Goal: Task Accomplishment & Management: Manage account settings

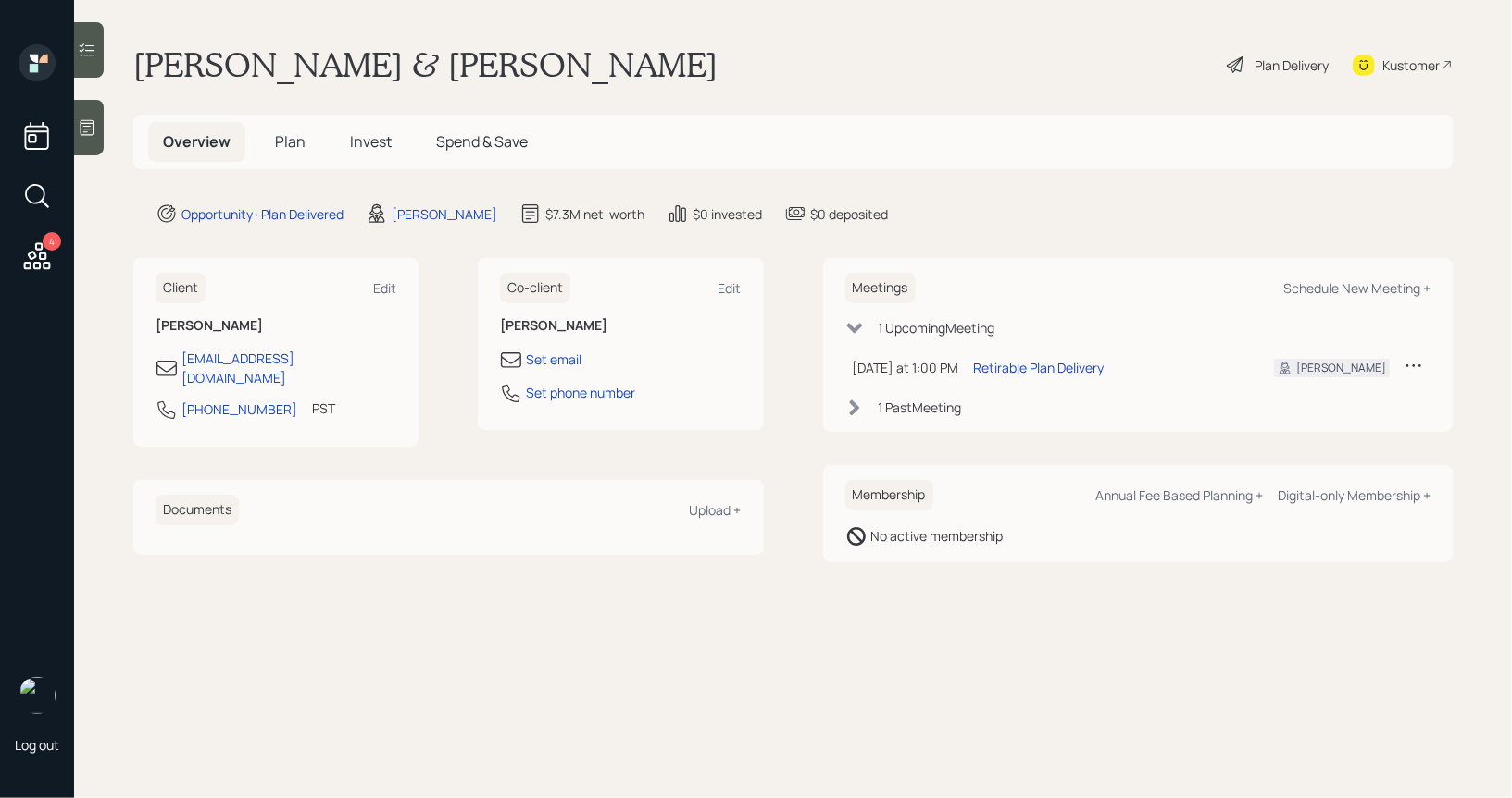
click at [1281, 63] on div "Plan Delivery" at bounding box center [1291, 65] width 74 height 20
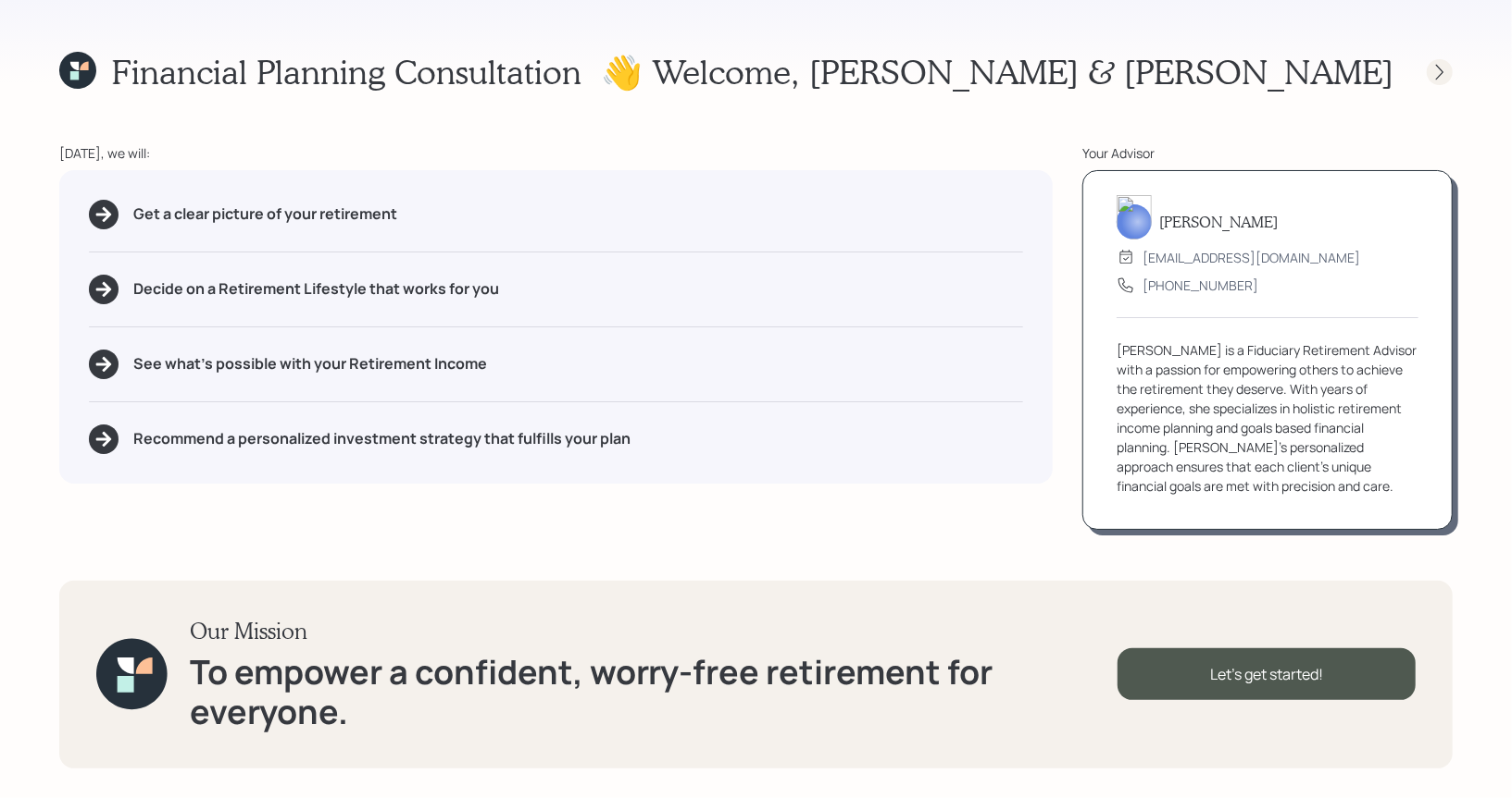
click at [1440, 74] on icon at bounding box center [1440, 72] width 8 height 16
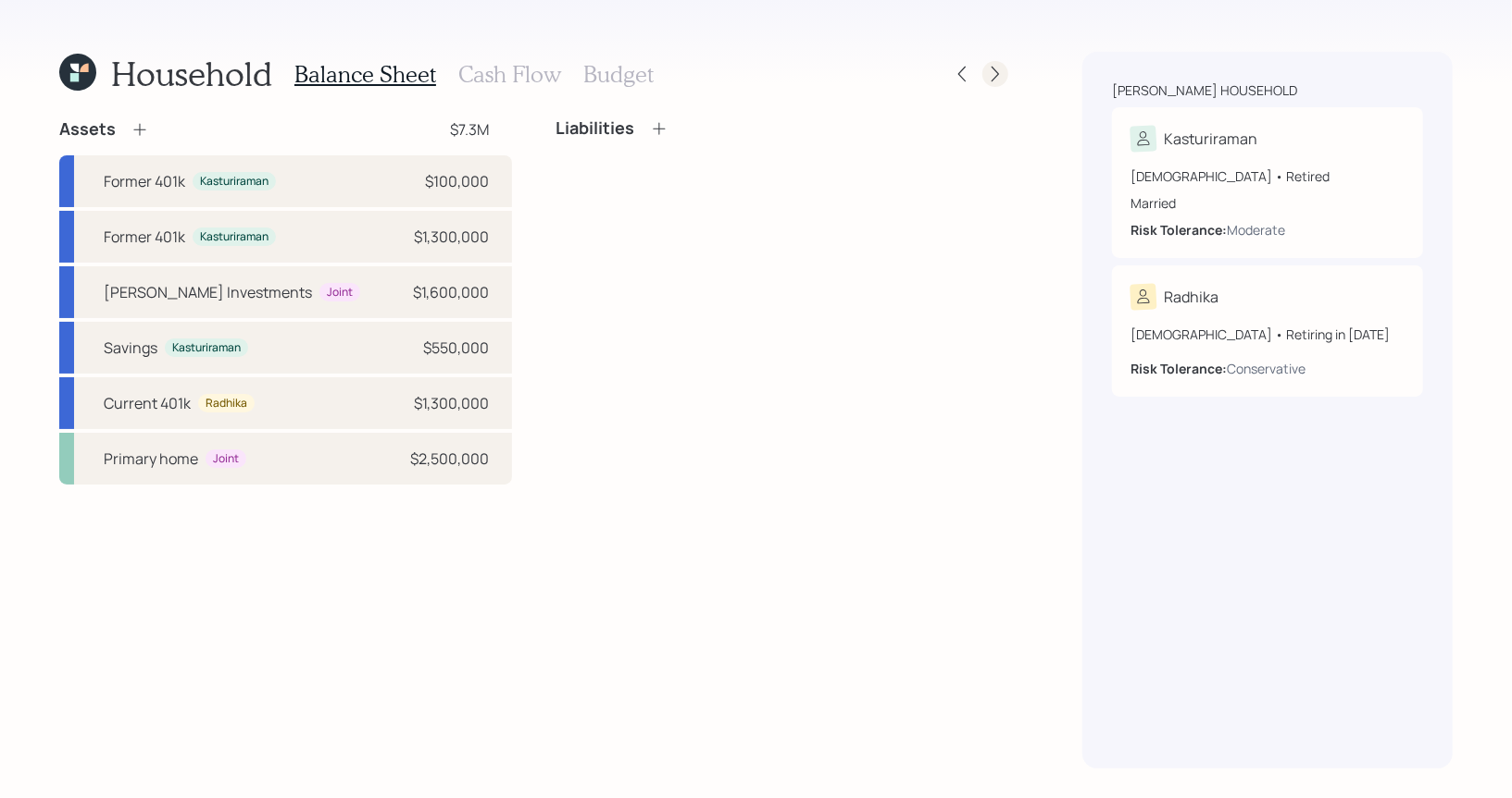
click at [1002, 75] on icon at bounding box center [995, 74] width 19 height 19
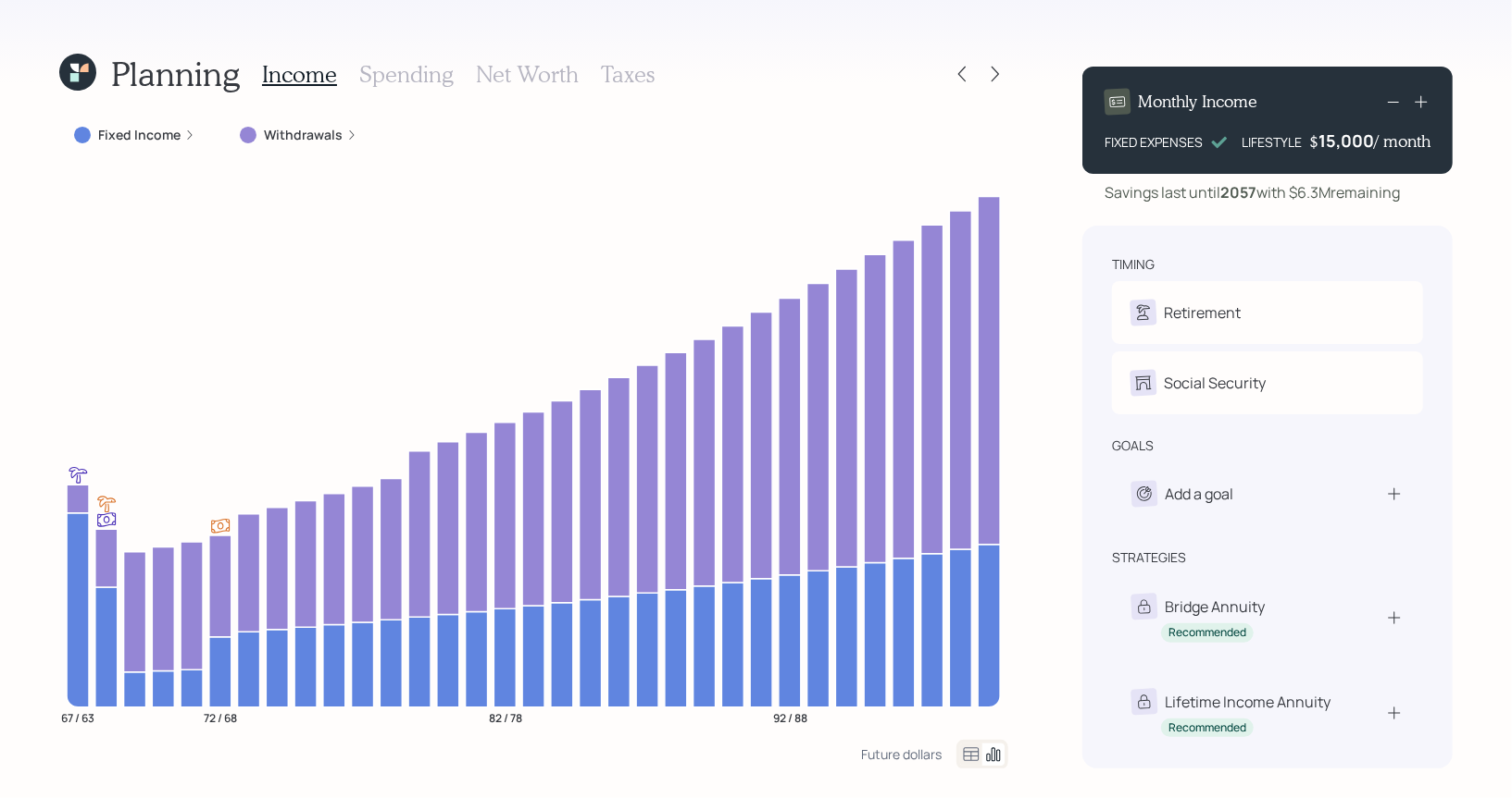
click at [1002, 75] on icon at bounding box center [995, 74] width 19 height 19
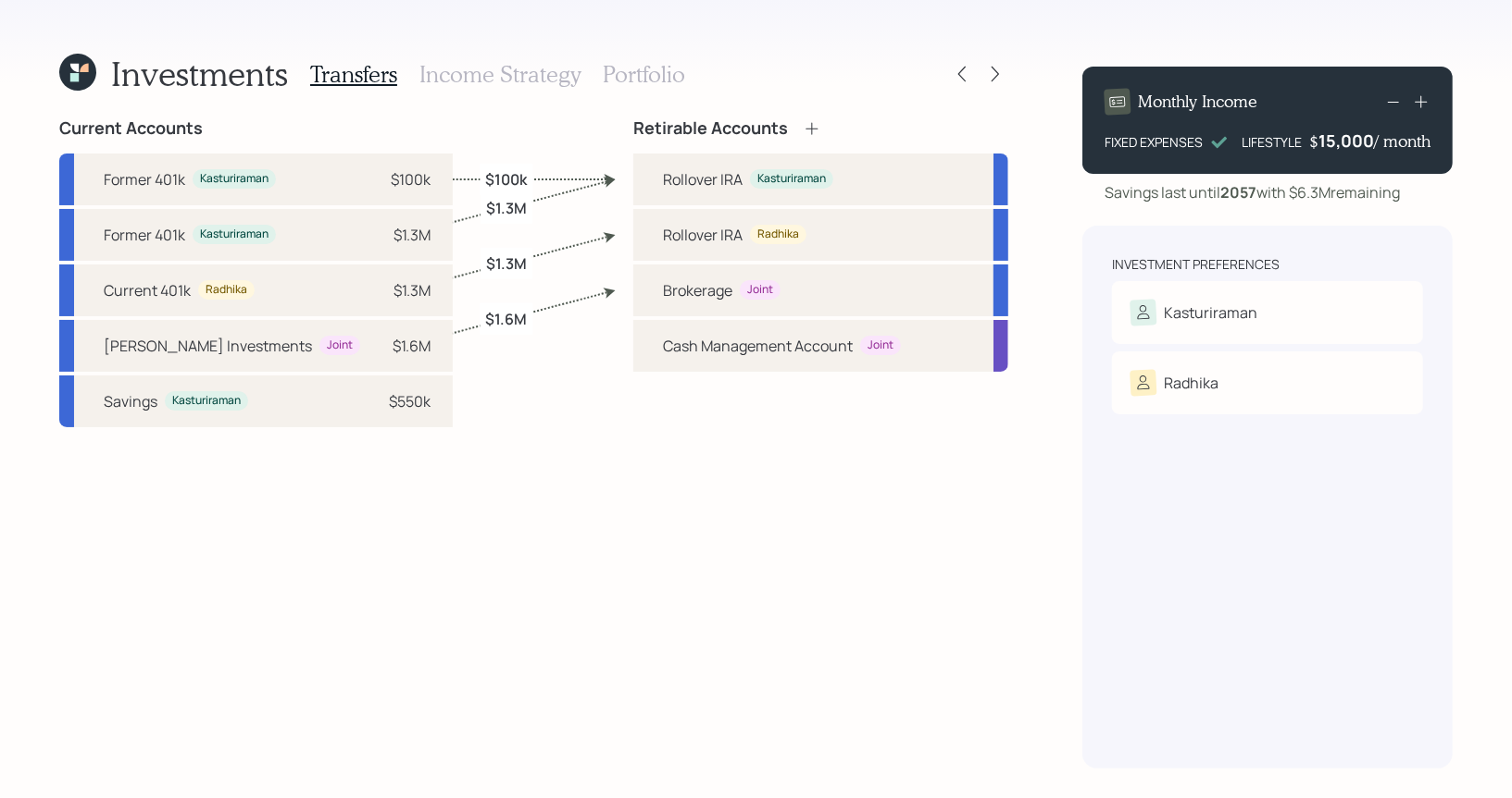
click at [1002, 75] on icon at bounding box center [995, 74] width 19 height 19
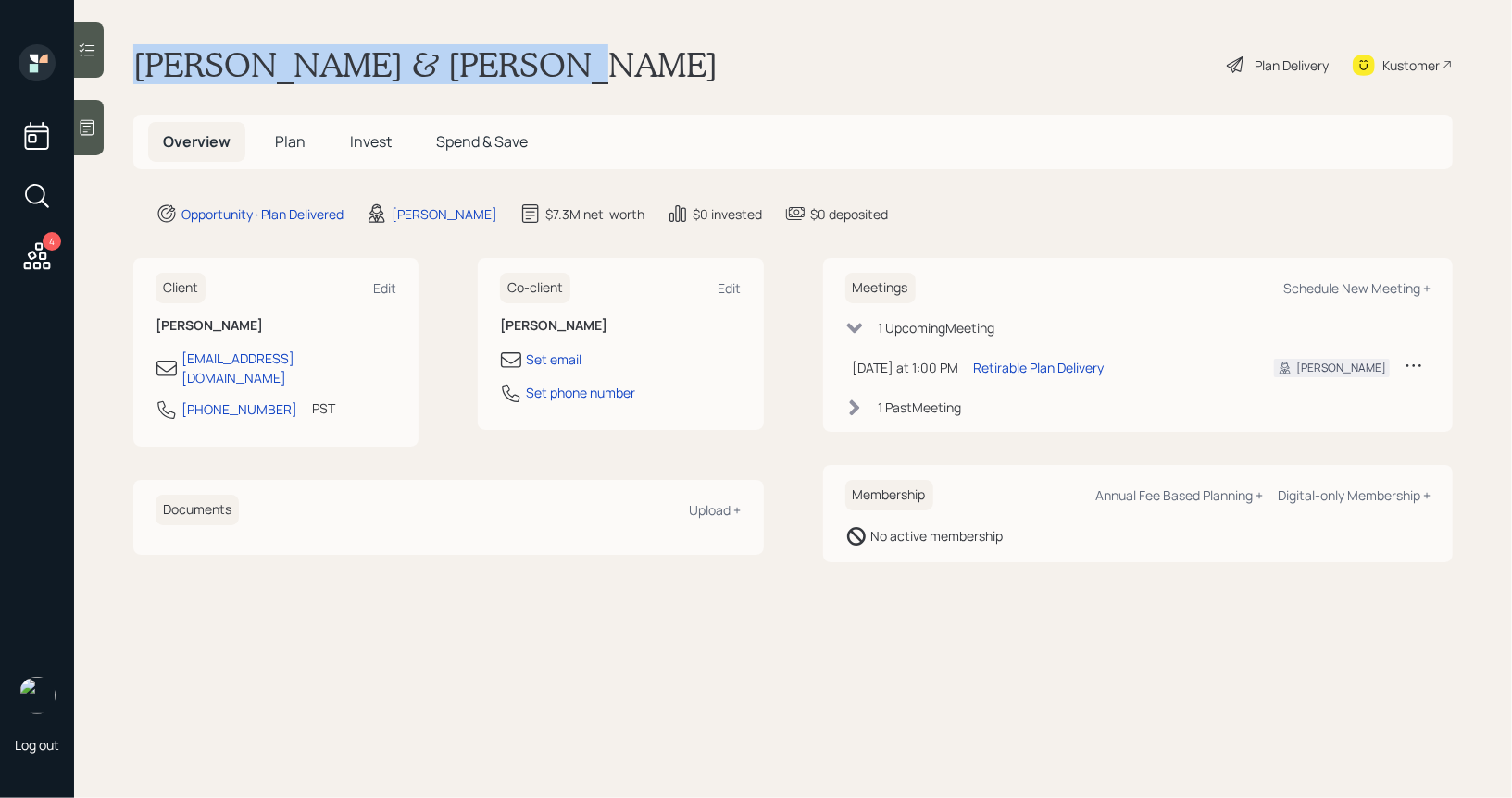
drag, startPoint x: 549, startPoint y: 58, endPoint x: 141, endPoint y: 77, distance: 408.4
click at [141, 77] on h1 "[PERSON_NAME] & [PERSON_NAME]" at bounding box center [425, 64] width 584 height 40
copy h1 "[PERSON_NAME]"
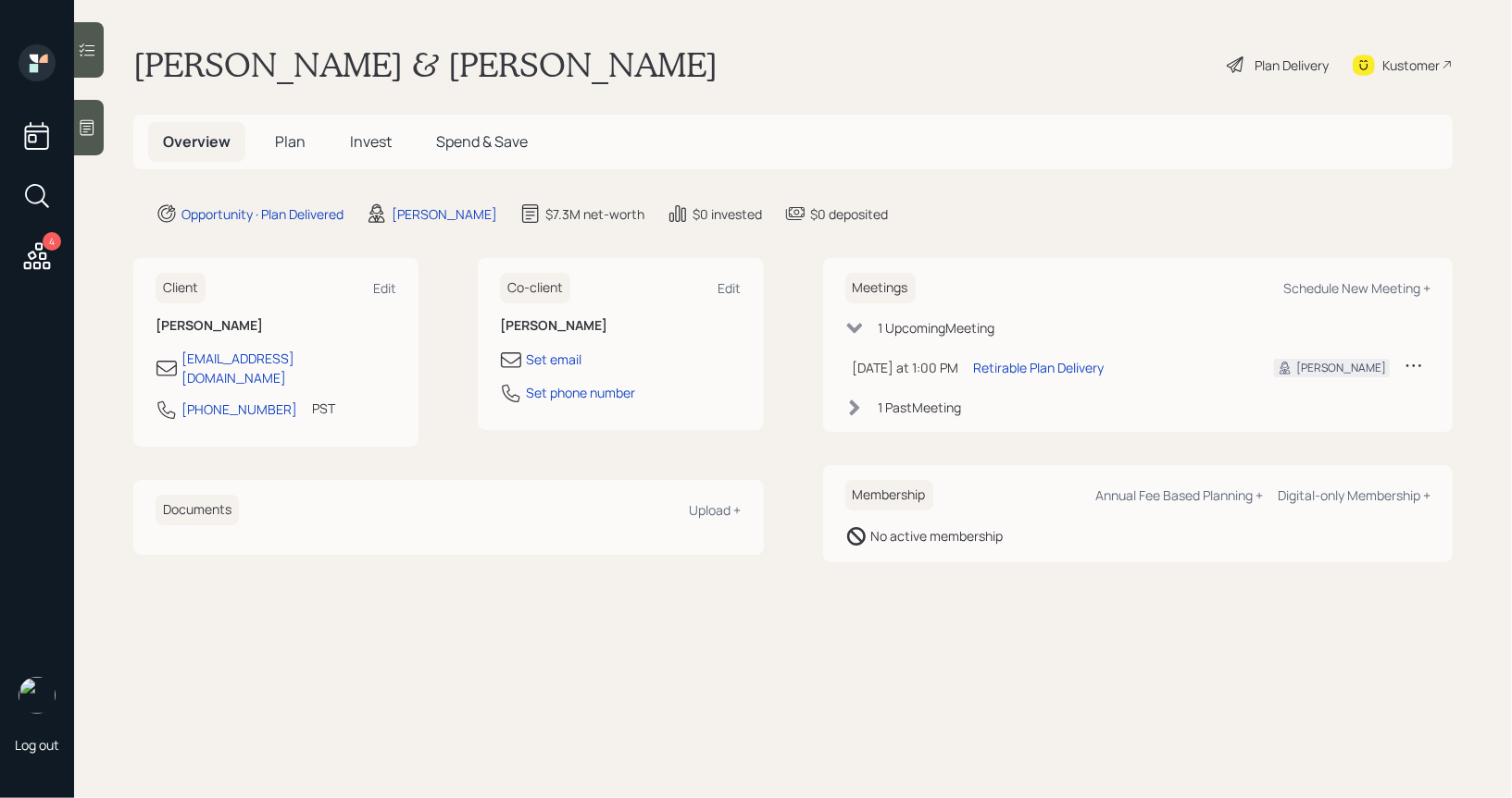
click at [297, 144] on span "Plan" at bounding box center [290, 141] width 31 height 21
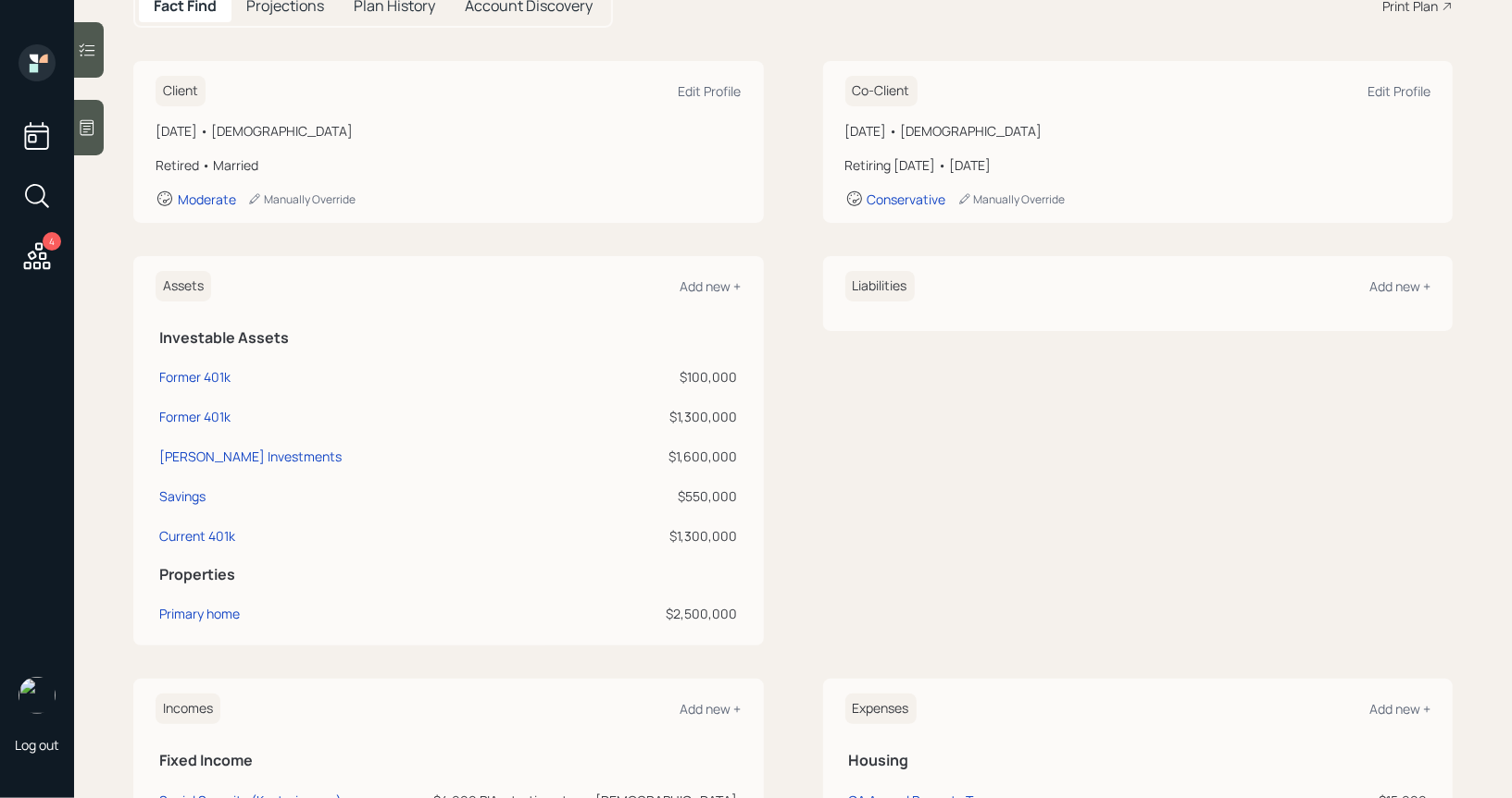
scroll to position [280, 0]
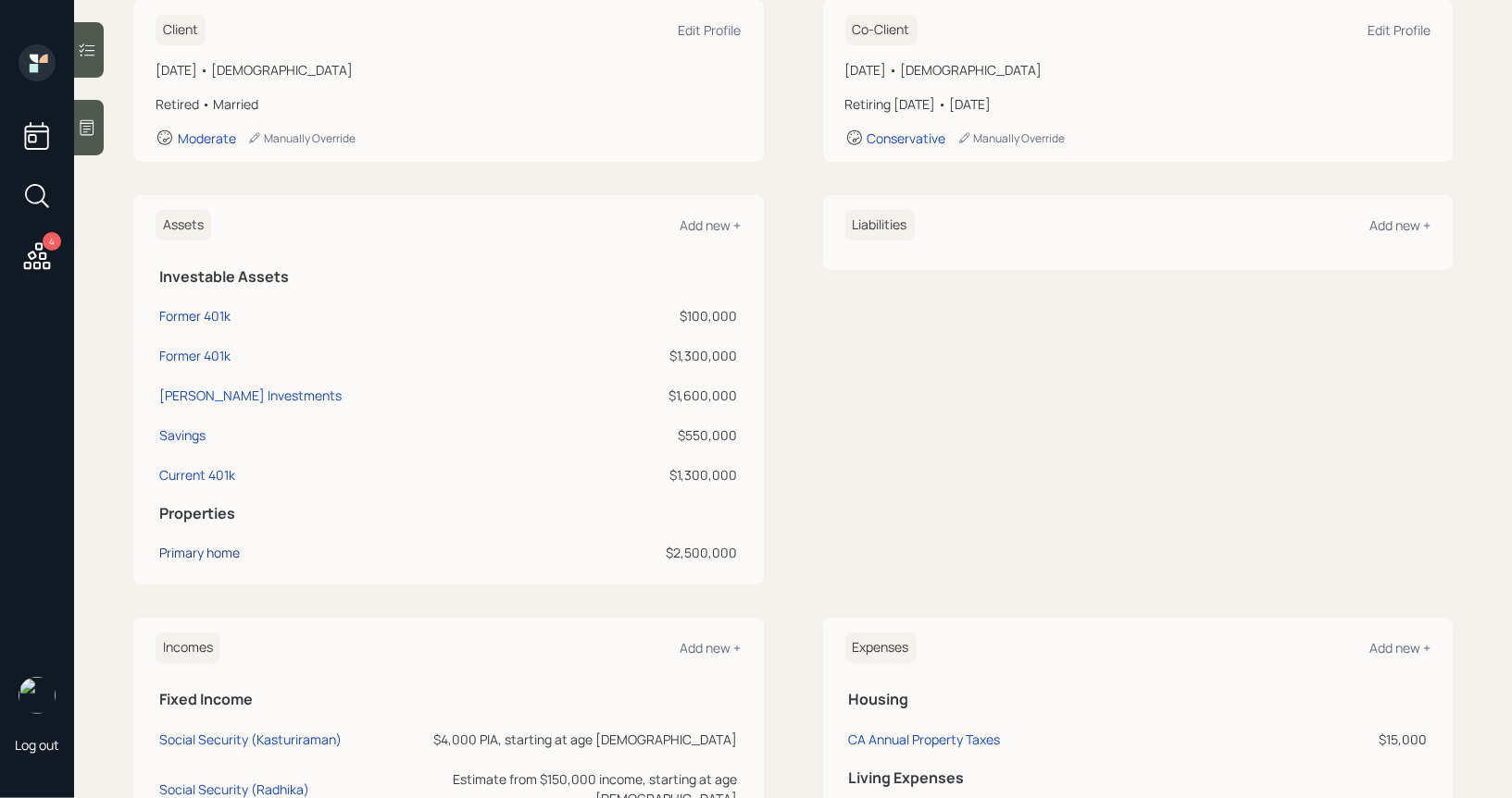
click at [203, 551] on div "Primary home" at bounding box center [200, 553] width 81 height 20
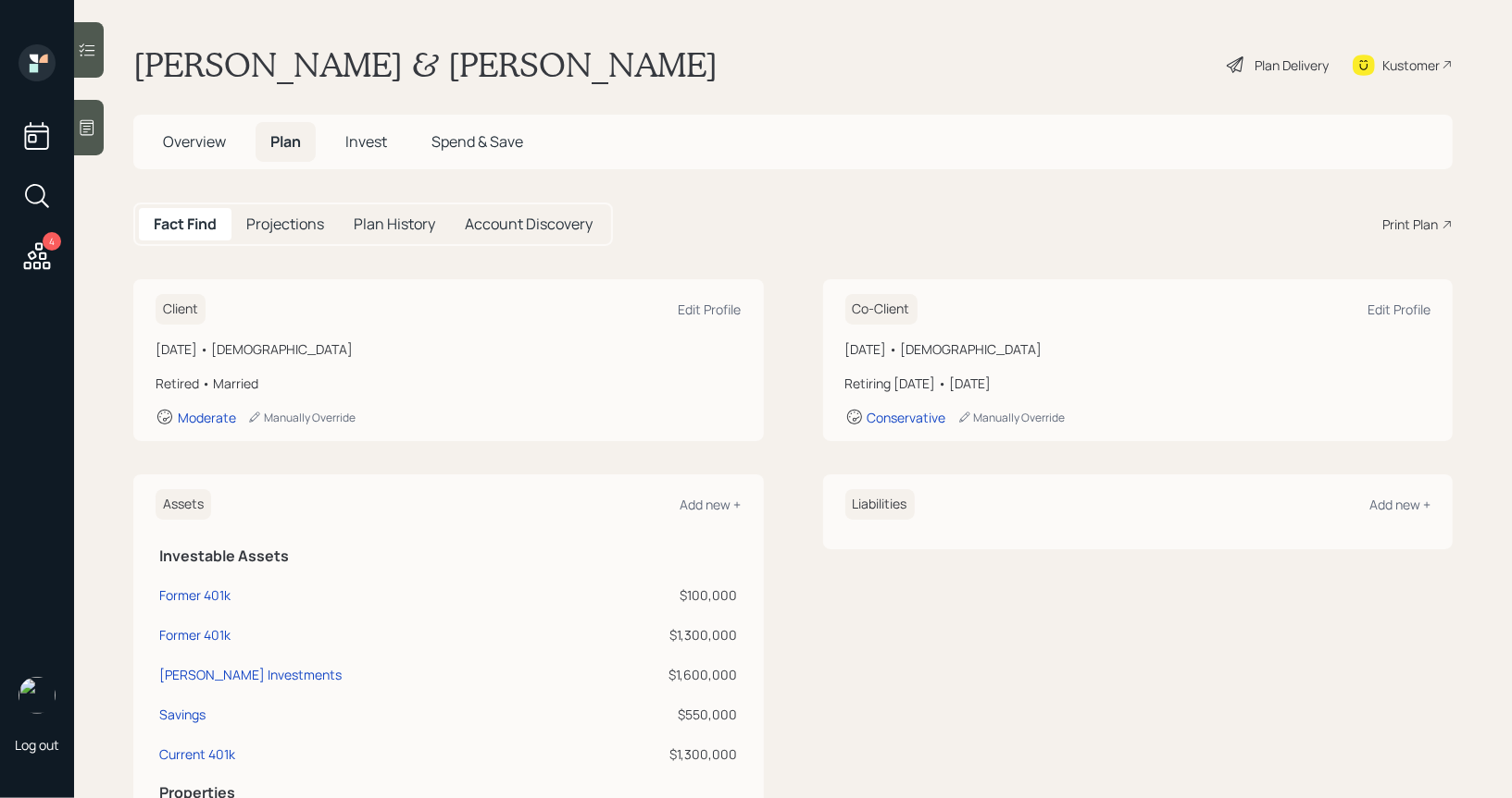
click at [650, 58] on h1 "[PERSON_NAME] & [PERSON_NAME]" at bounding box center [425, 64] width 584 height 40
copy h1 "Radhika"
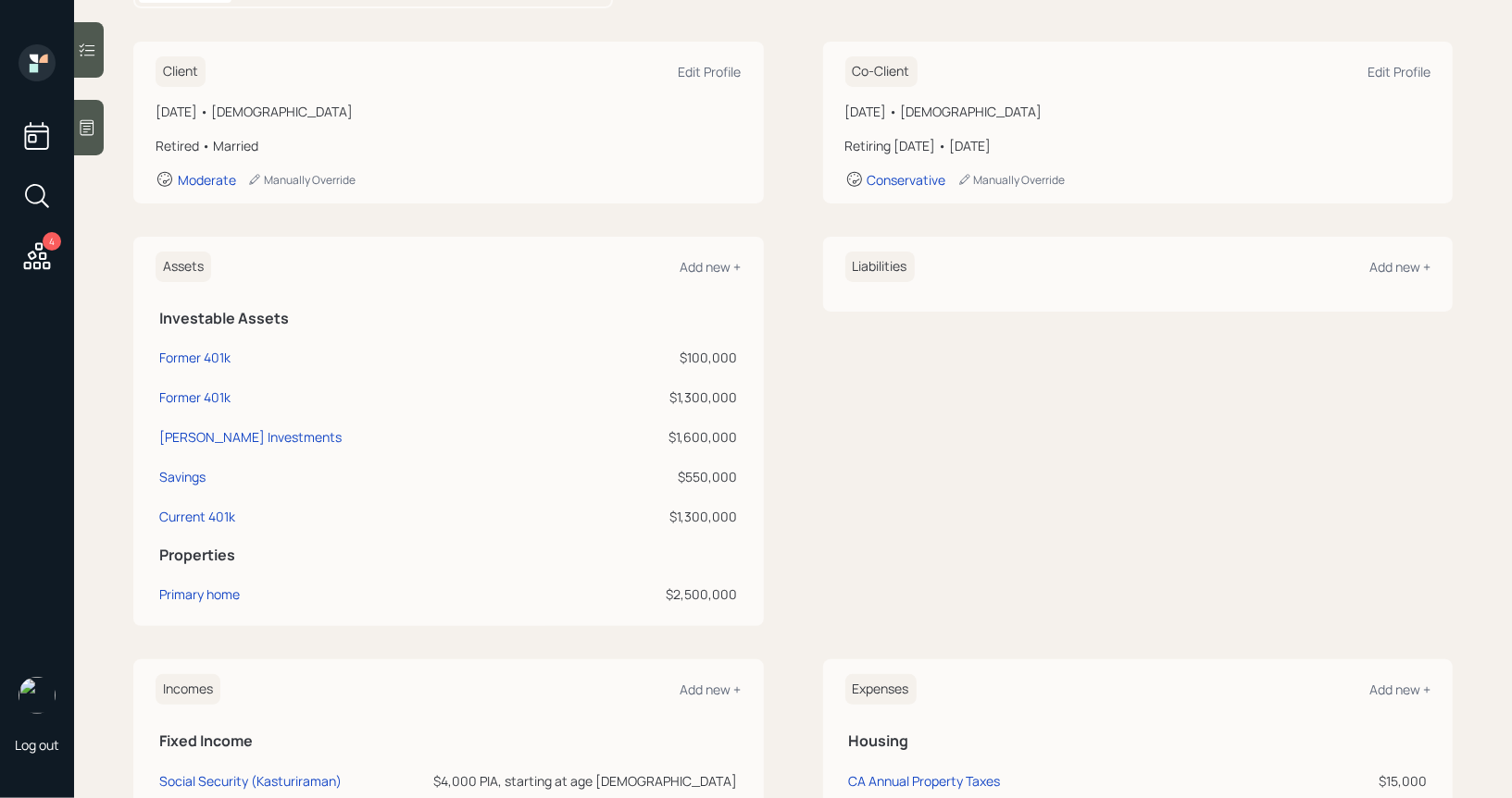
scroll to position [536, 0]
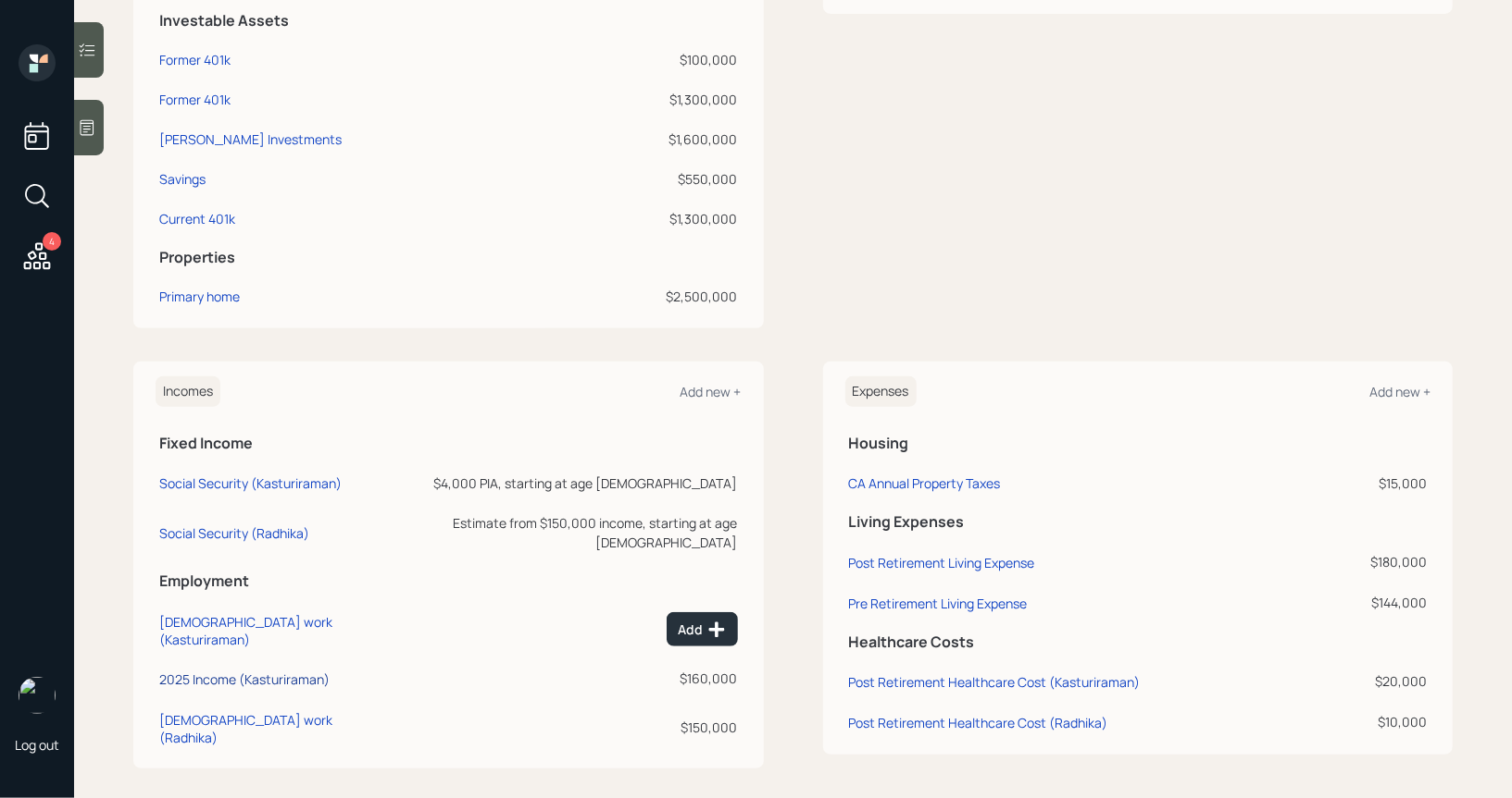
click at [191, 671] on div "2025 Income (Kasturiraman)" at bounding box center [244, 680] width 171 height 18
select select "other"
select select "earned"
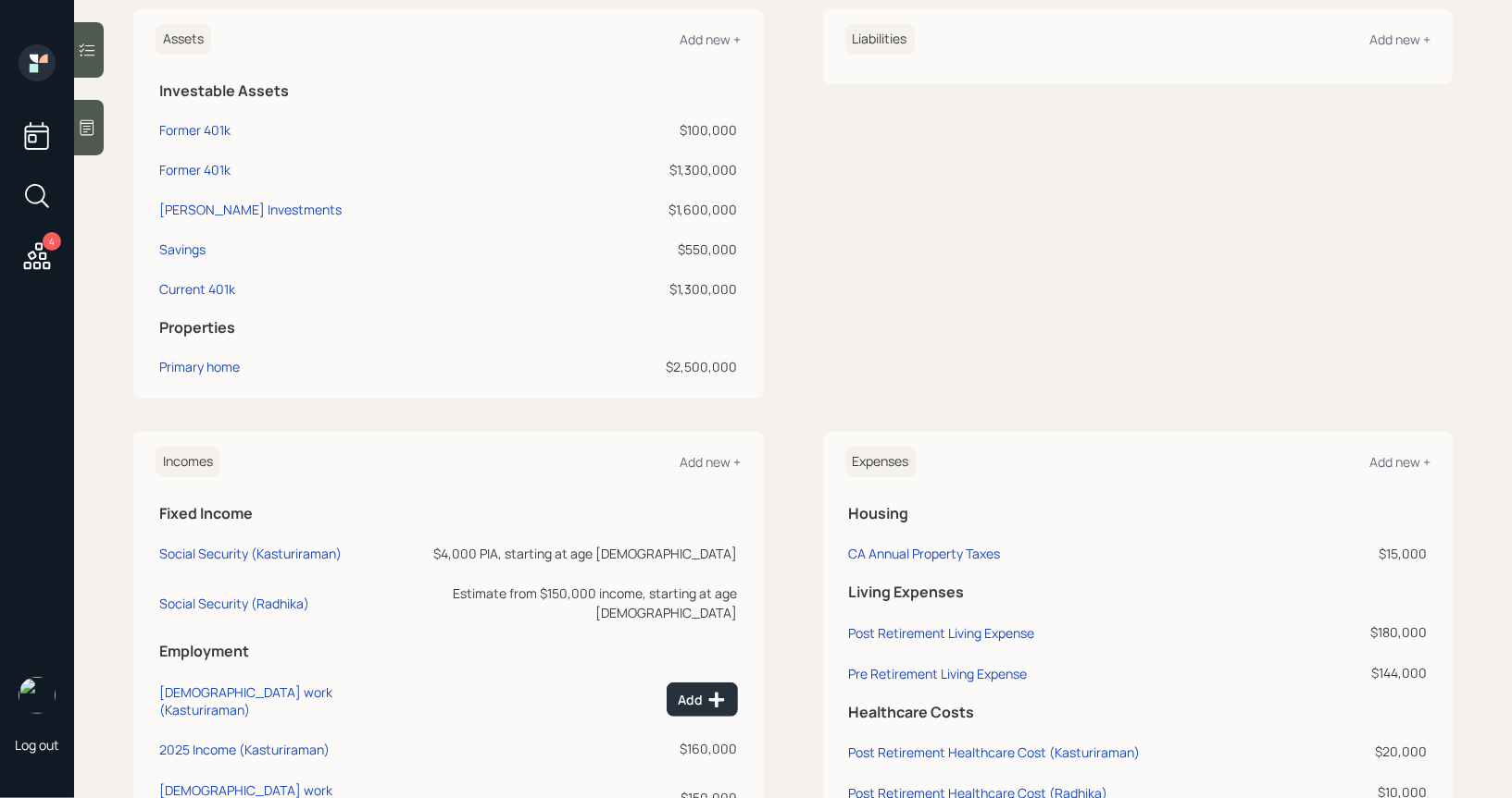
scroll to position [536, 0]
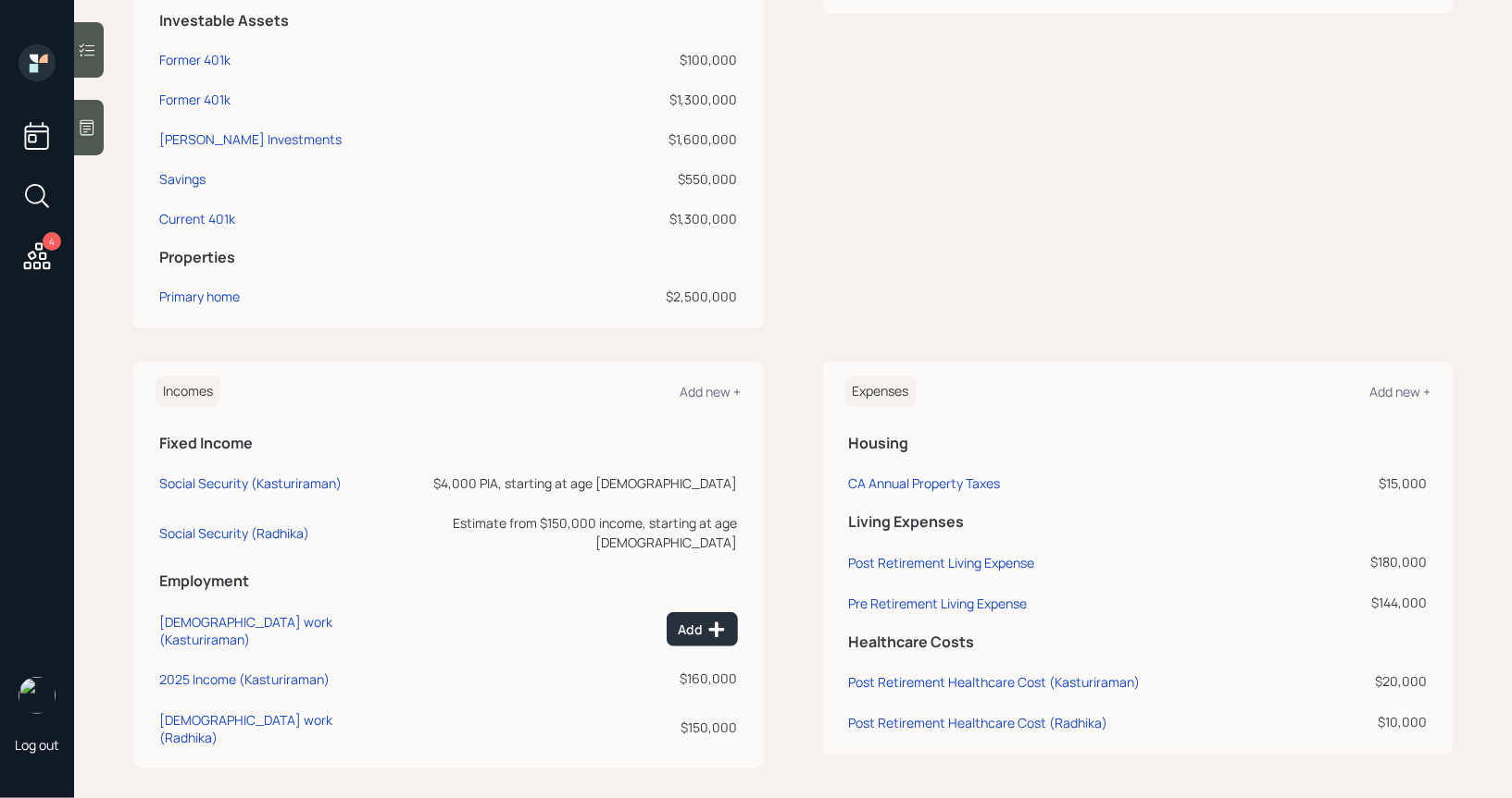
click at [233, 631] on td "Full-time work (Kasturiraman)" at bounding box center [273, 628] width 236 height 57
click at [240, 665] on td "2025 Income (Kasturiraman)" at bounding box center [273, 676] width 236 height 40
click at [230, 671] on div "2025 Income (Kasturiraman)" at bounding box center [244, 680] width 171 height 18
select select "other"
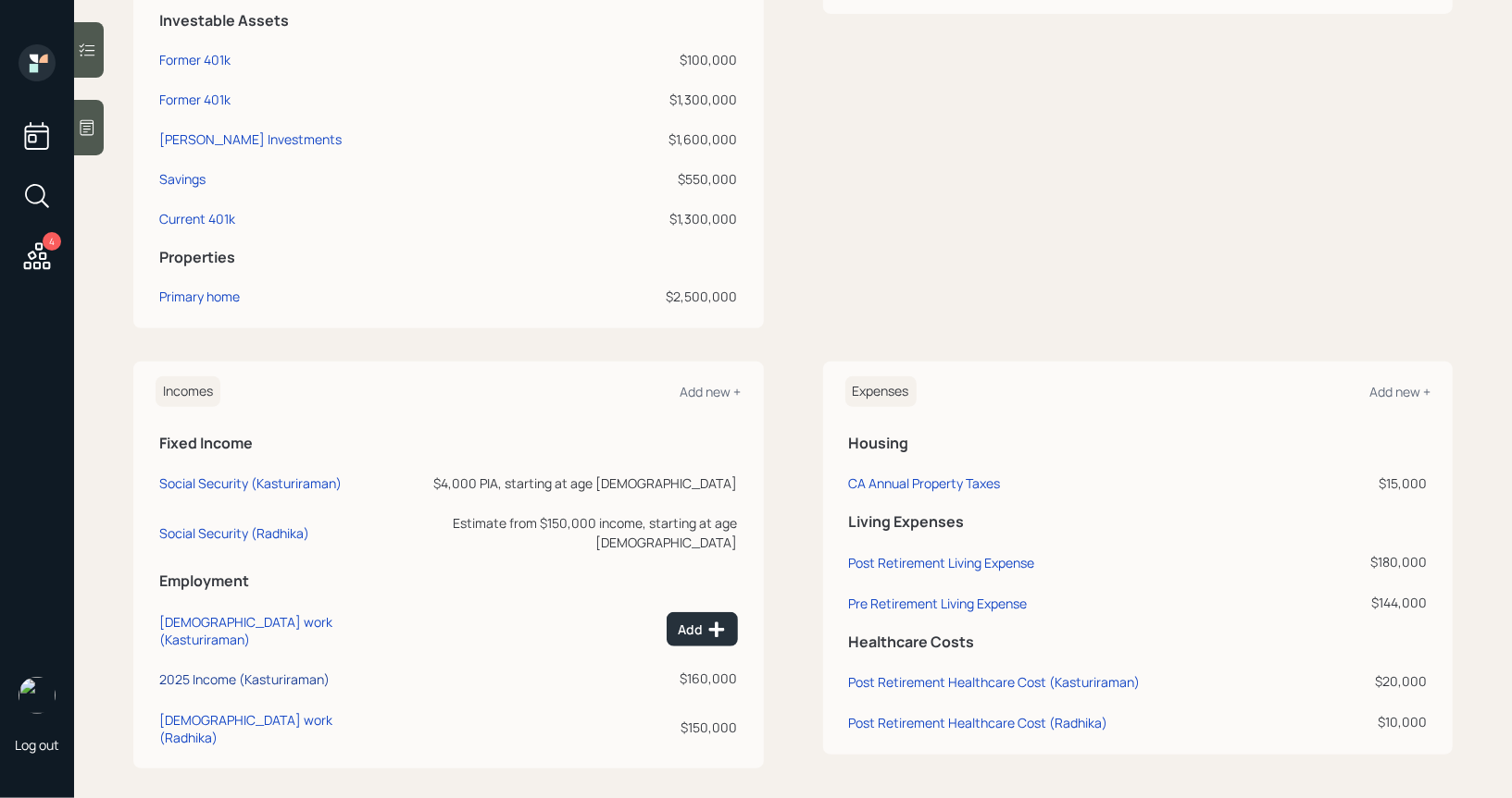
select select "earned"
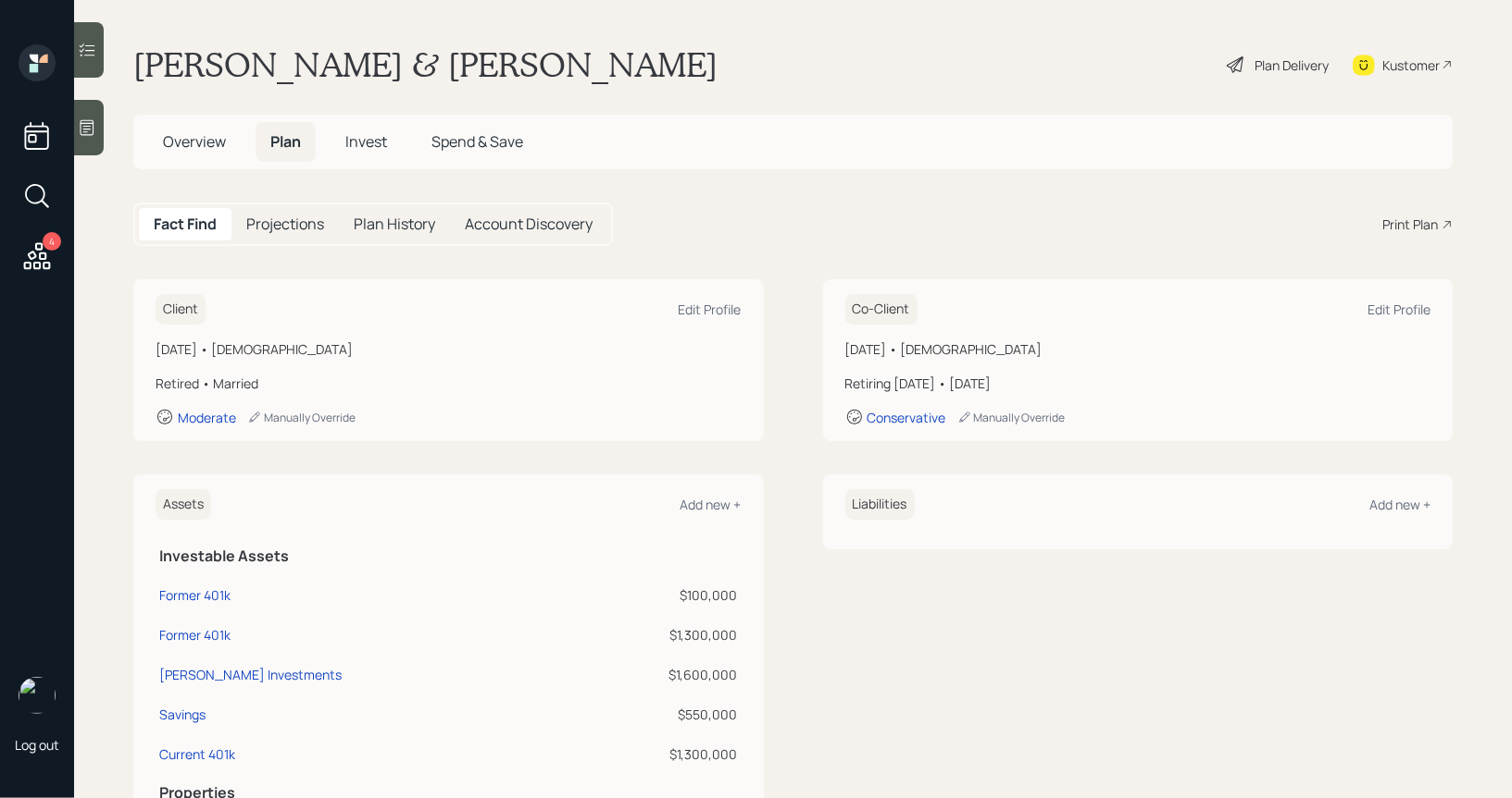
scroll to position [536, 0]
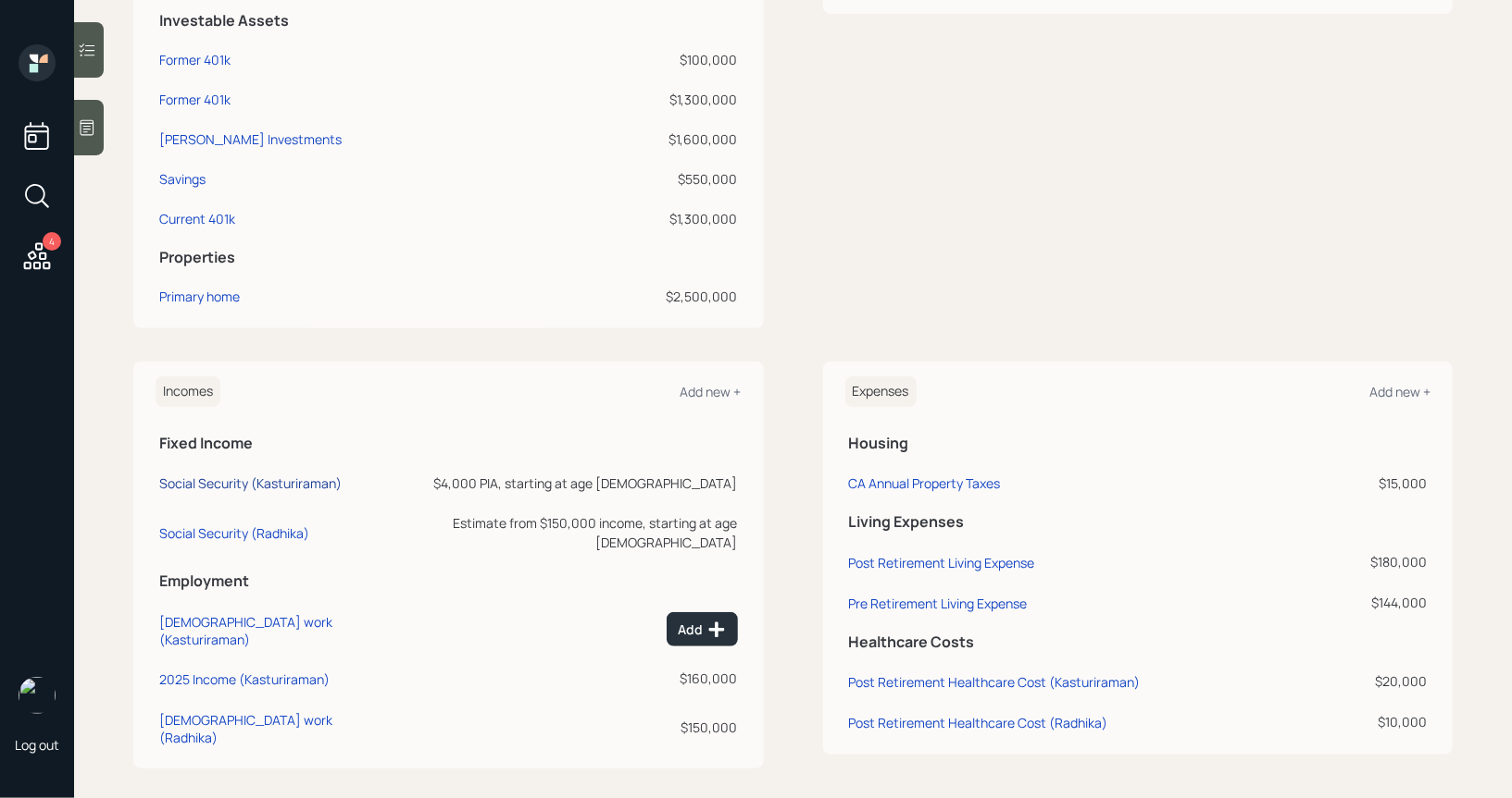
click at [236, 481] on div "Social Security (Kasturiraman)" at bounding box center [250, 484] width 182 height 18
click at [233, 524] on div "Social Security (Radhika)" at bounding box center [235, 533] width 150 height 18
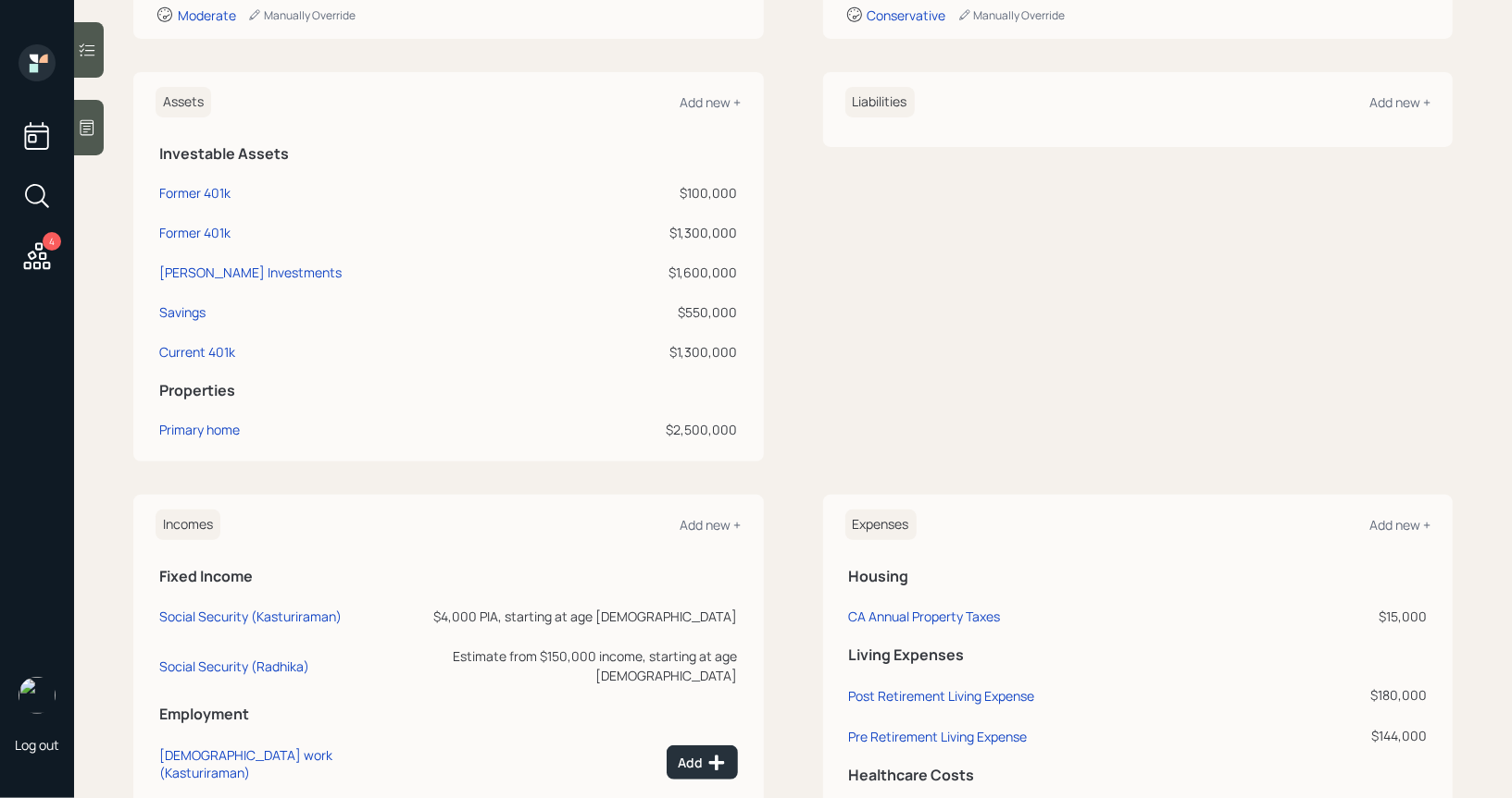
scroll to position [327, 0]
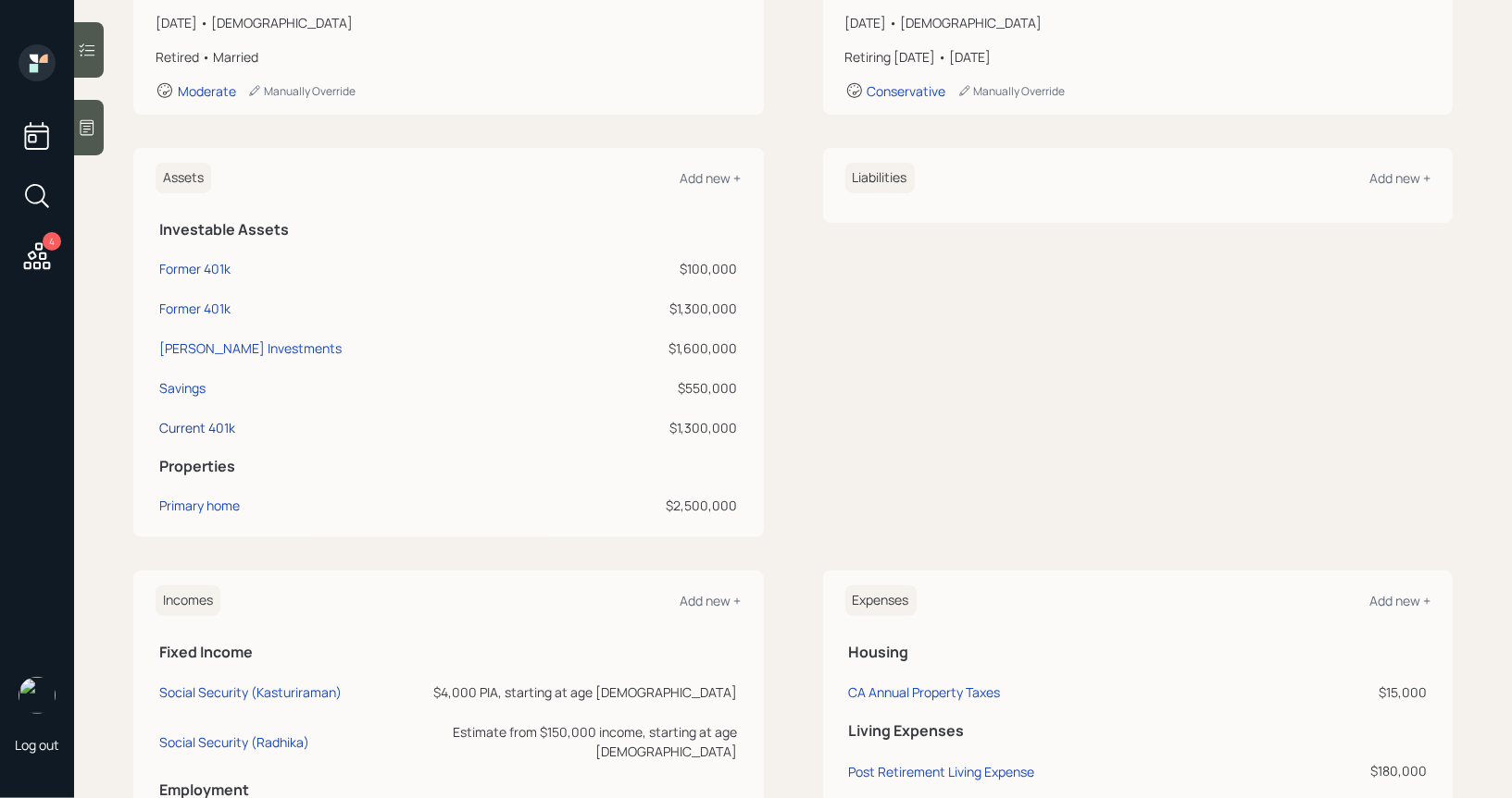
click at [190, 423] on div "Current 401k" at bounding box center [197, 428] width 76 height 20
select select "company_sponsored"
select select "balanced"
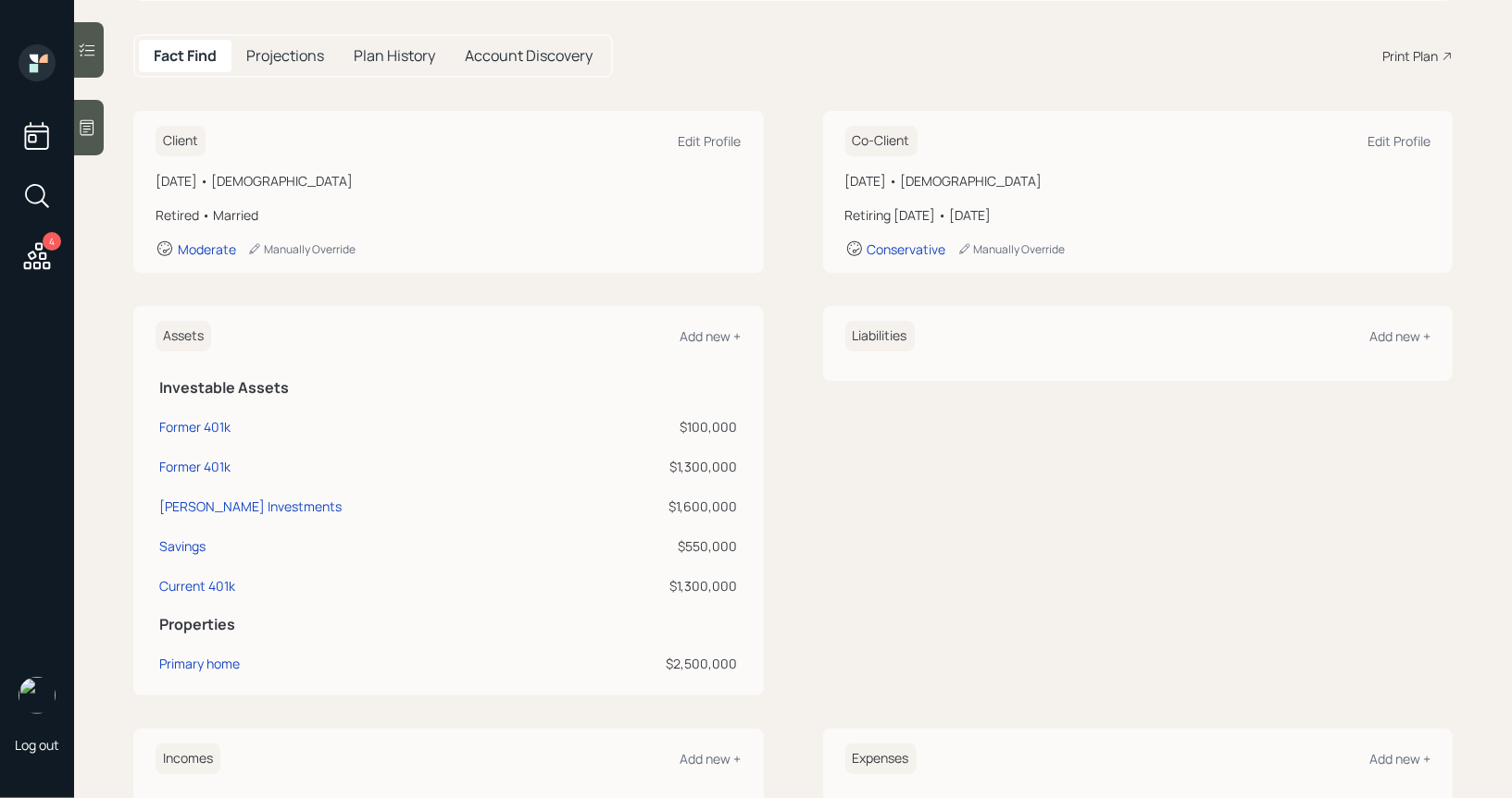
scroll to position [165, 0]
click at [715, 470] on div "$1,300,000" at bounding box center [654, 471] width 164 height 20
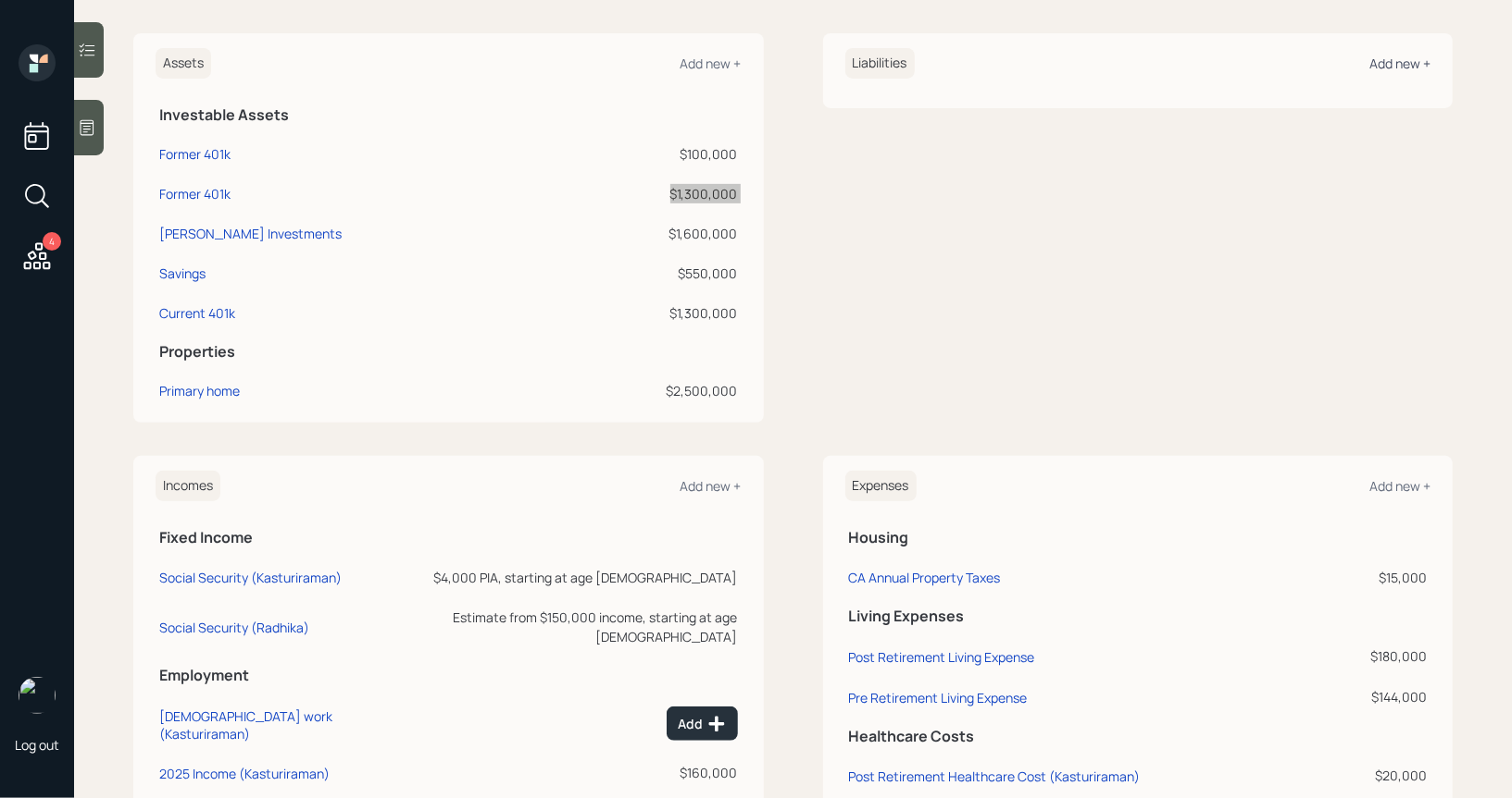
scroll to position [425, 0]
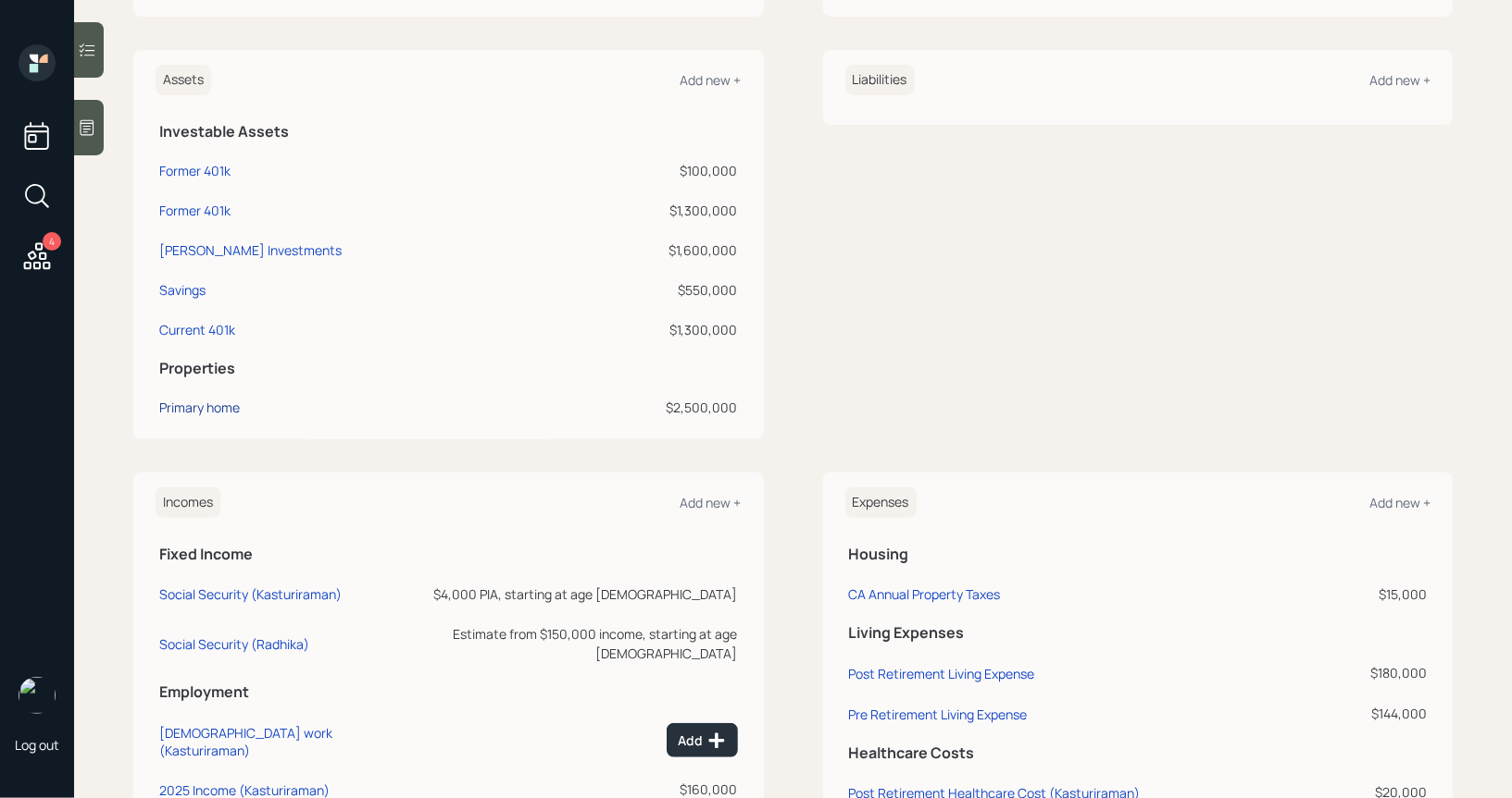
click at [194, 404] on div "Primary home" at bounding box center [200, 408] width 81 height 20
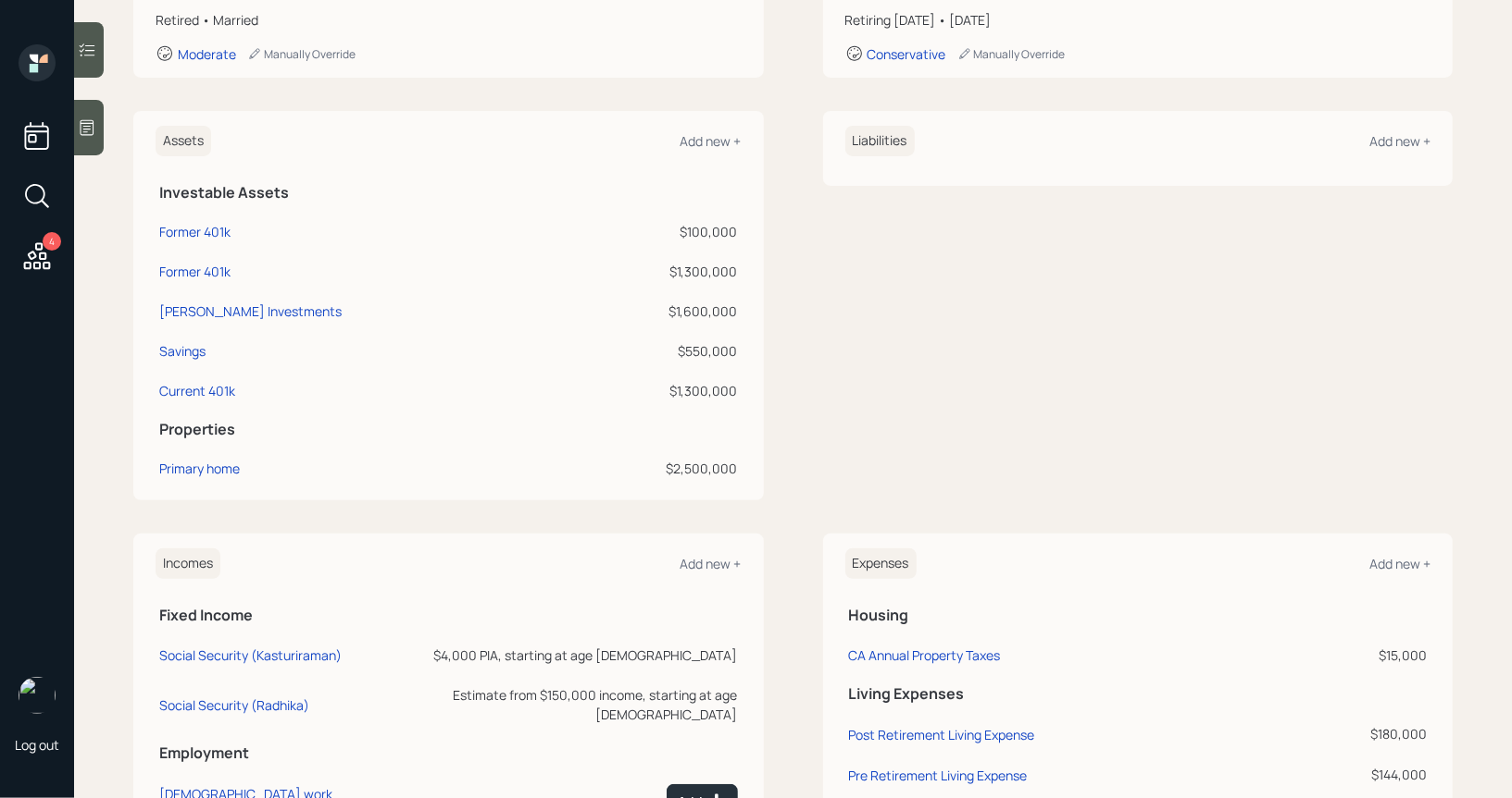
scroll to position [536, 0]
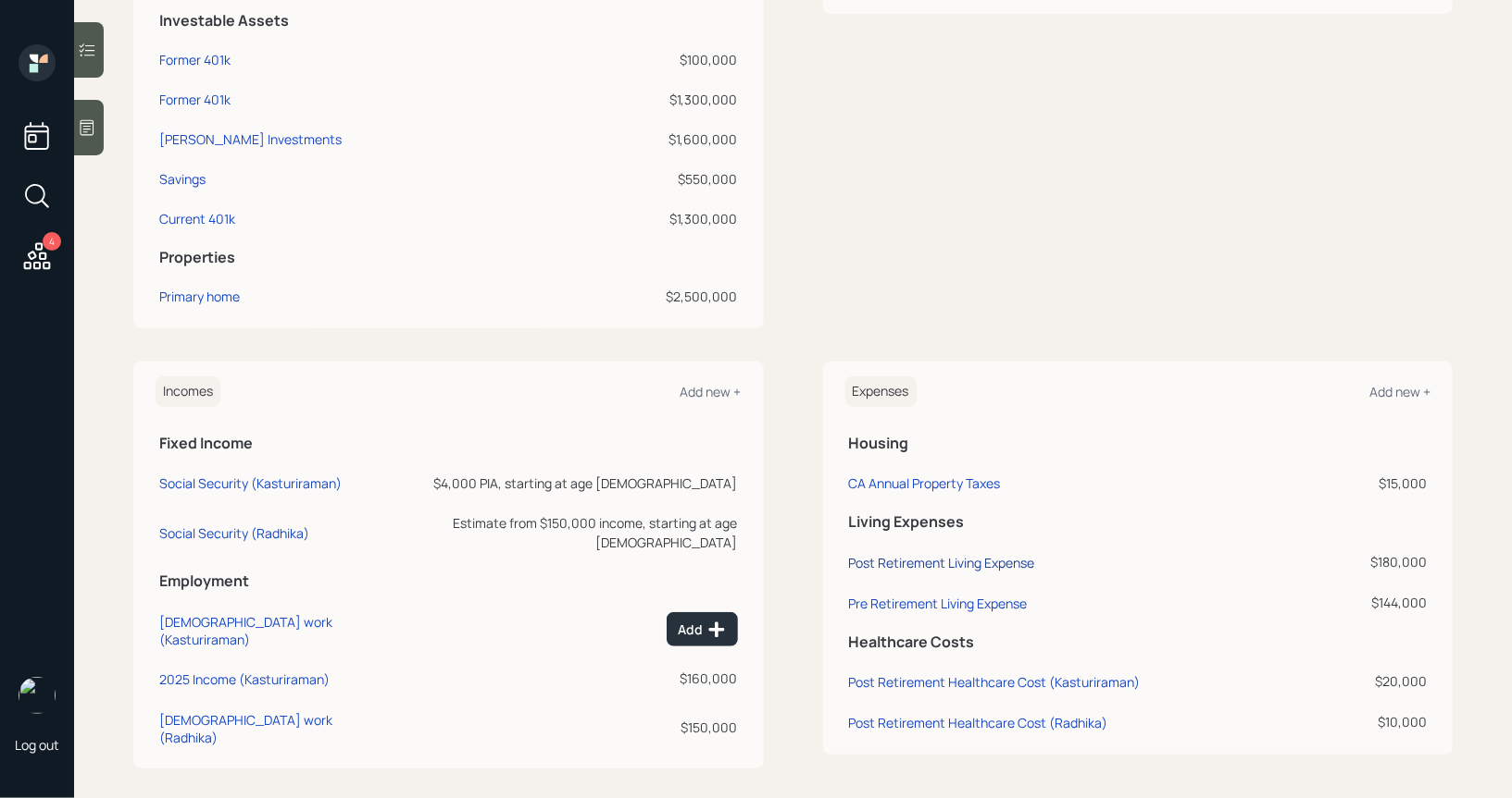
click at [905, 555] on div "Post Retirement Living Expense" at bounding box center [941, 564] width 186 height 18
click at [872, 603] on div "Pre Retirement Living Expense" at bounding box center [937, 604] width 178 height 18
click at [924, 559] on div "Post Retirement Living Expense" at bounding box center [941, 564] width 186 height 18
click at [1023, 678] on div "Post Retirement Healthcare Cost (Kasturiraman)" at bounding box center [995, 683] width 292 height 18
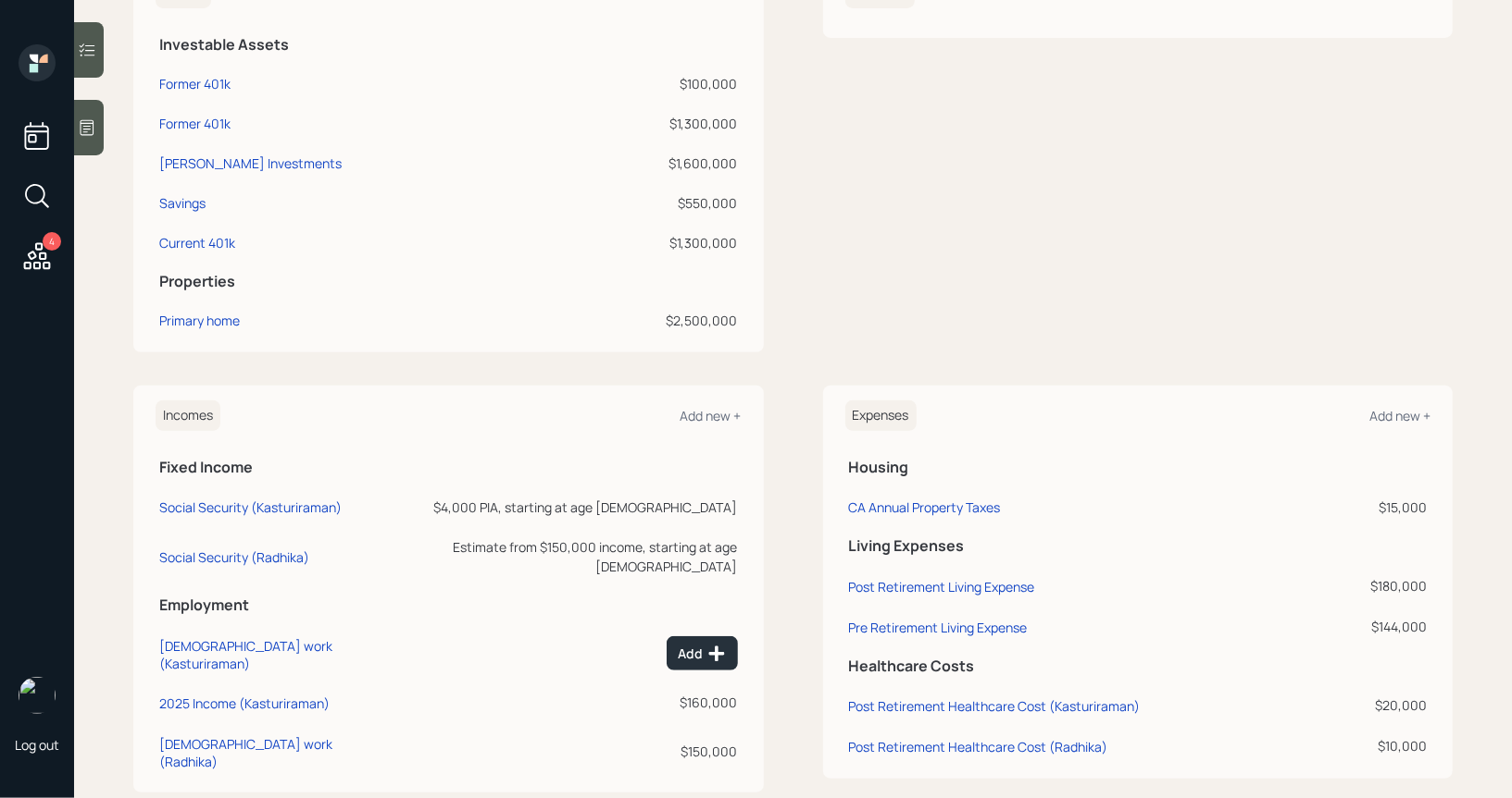
scroll to position [536, 0]
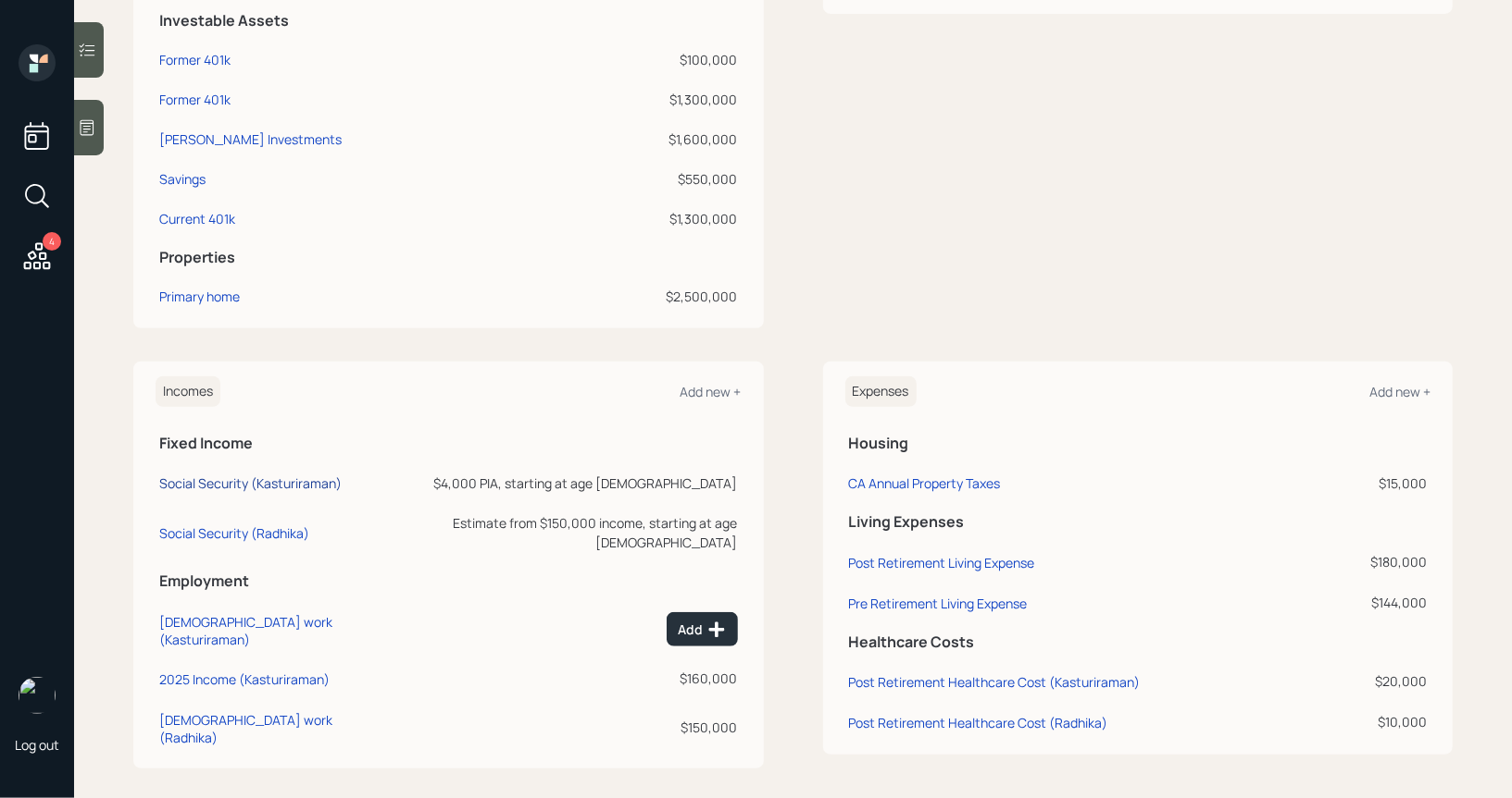
click at [210, 482] on div "Social Security (Kasturiraman)" at bounding box center [250, 484] width 182 height 18
click at [221, 482] on div "Social Security (Kasturiraman)" at bounding box center [250, 484] width 182 height 18
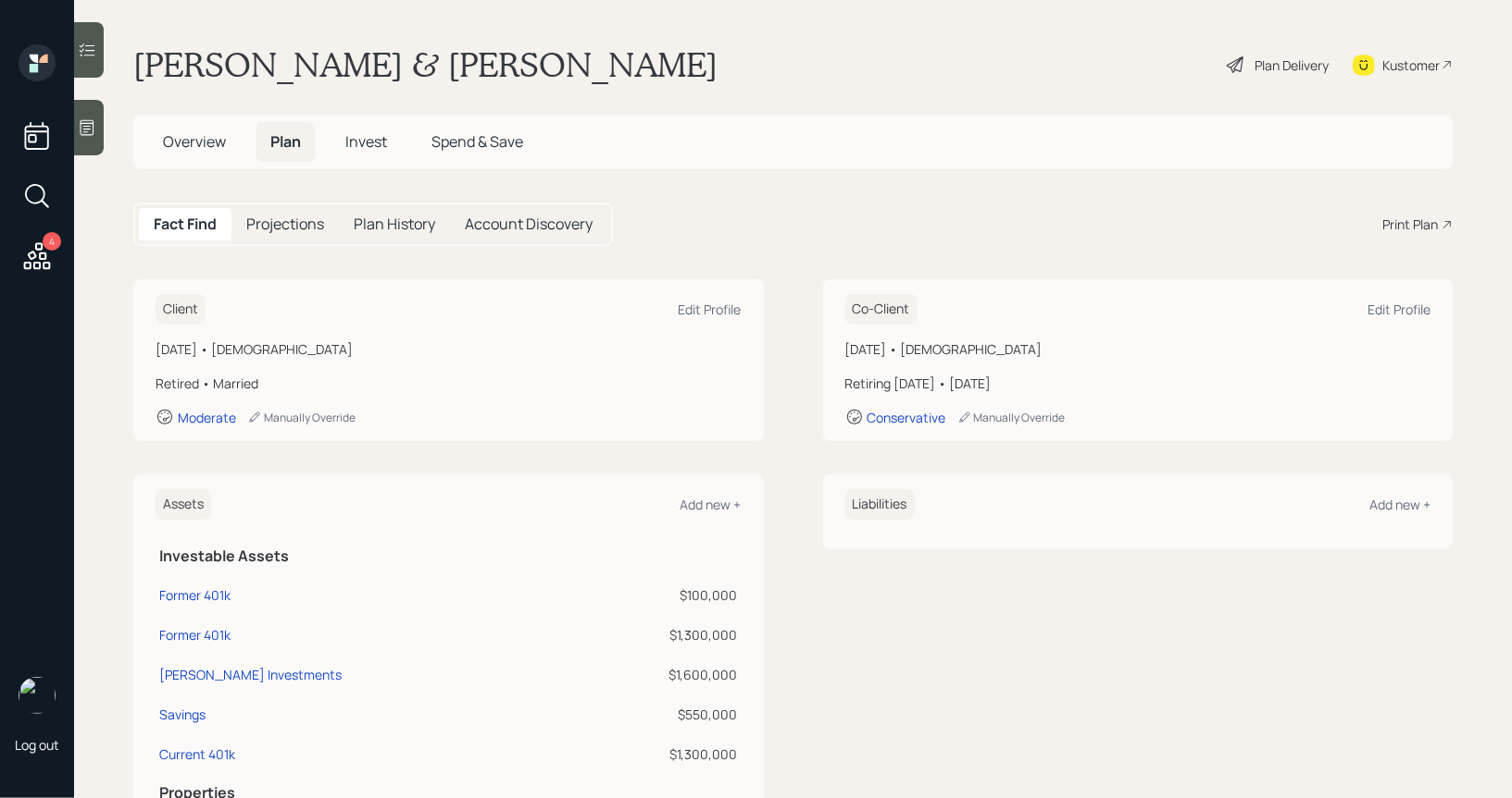
click at [1258, 62] on div "Plan Delivery" at bounding box center [1291, 65] width 74 height 20
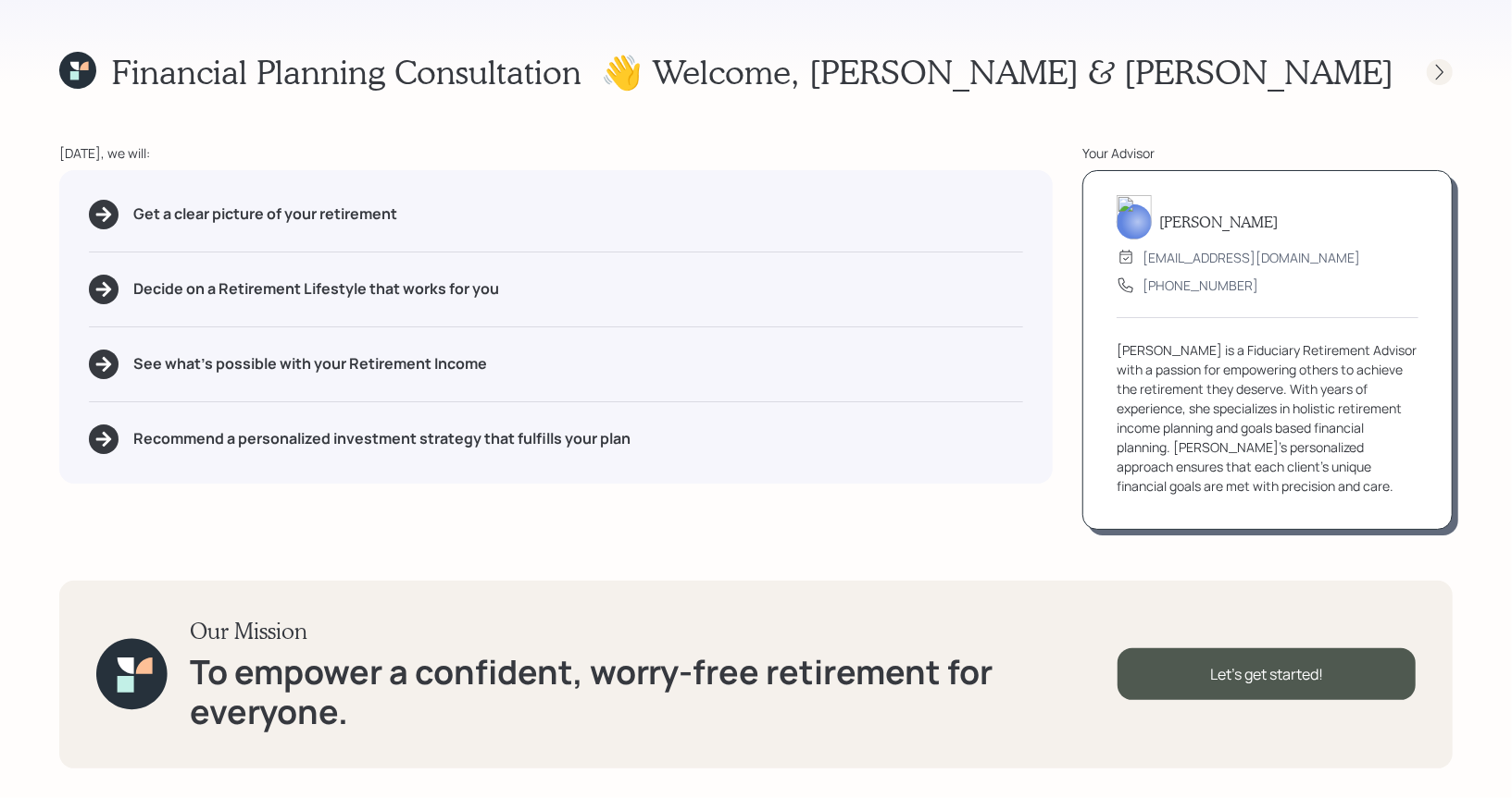
click at [1444, 67] on icon at bounding box center [1439, 72] width 19 height 19
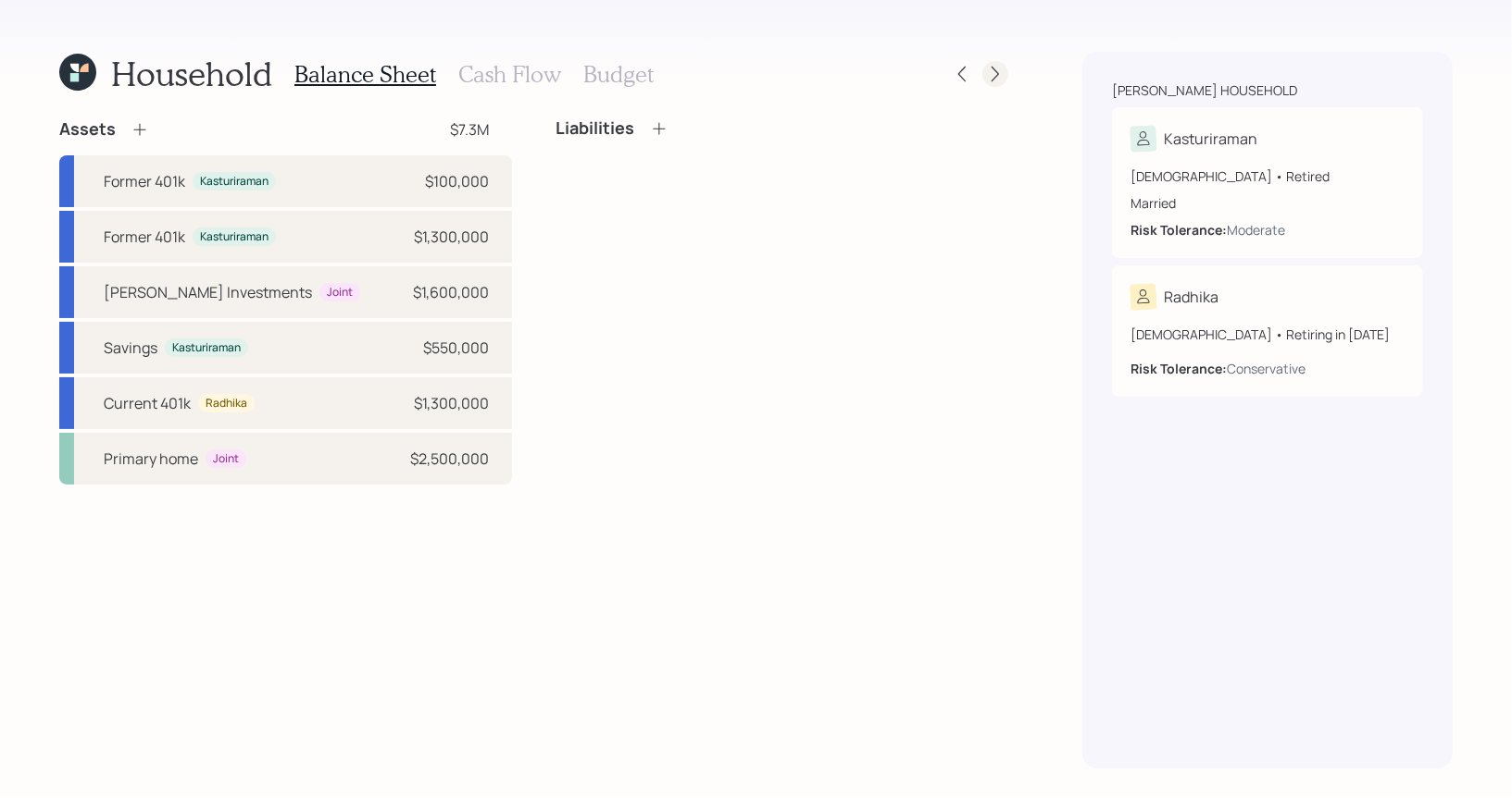
click at [1004, 71] on icon at bounding box center [995, 74] width 19 height 19
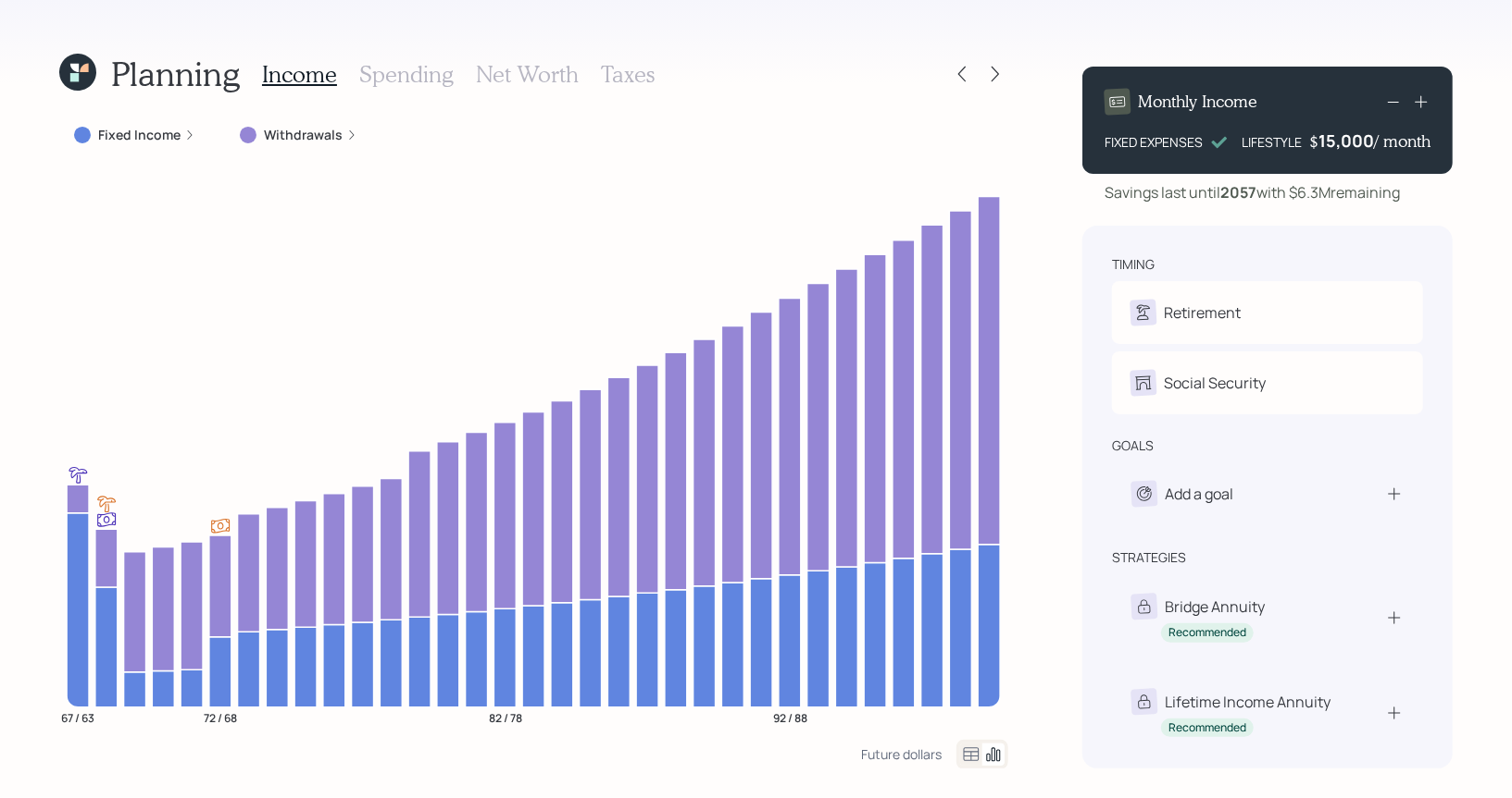
click at [399, 83] on h3 "Spending" at bounding box center [406, 74] width 95 height 27
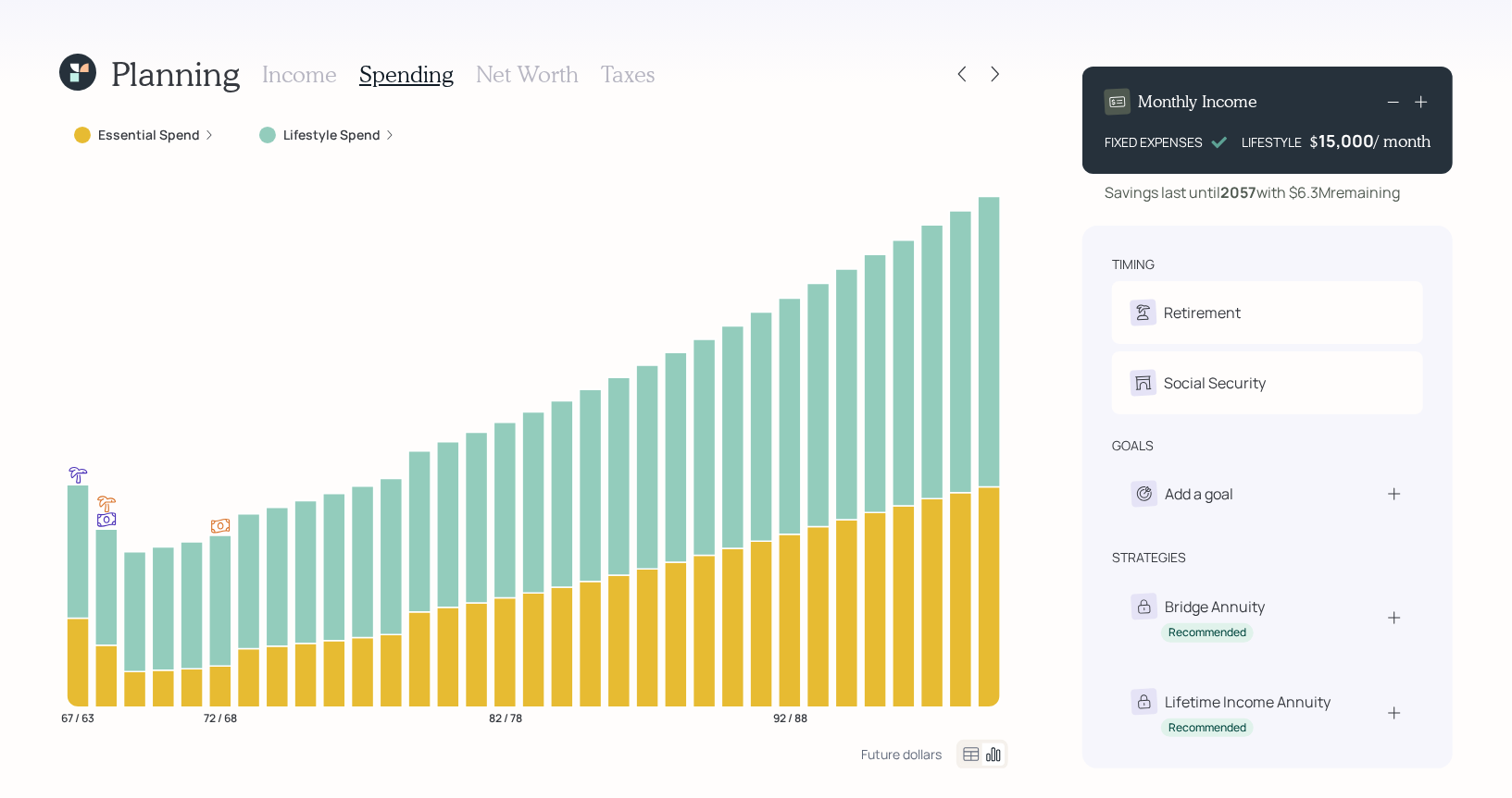
click at [961, 756] on icon at bounding box center [971, 755] width 23 height 23
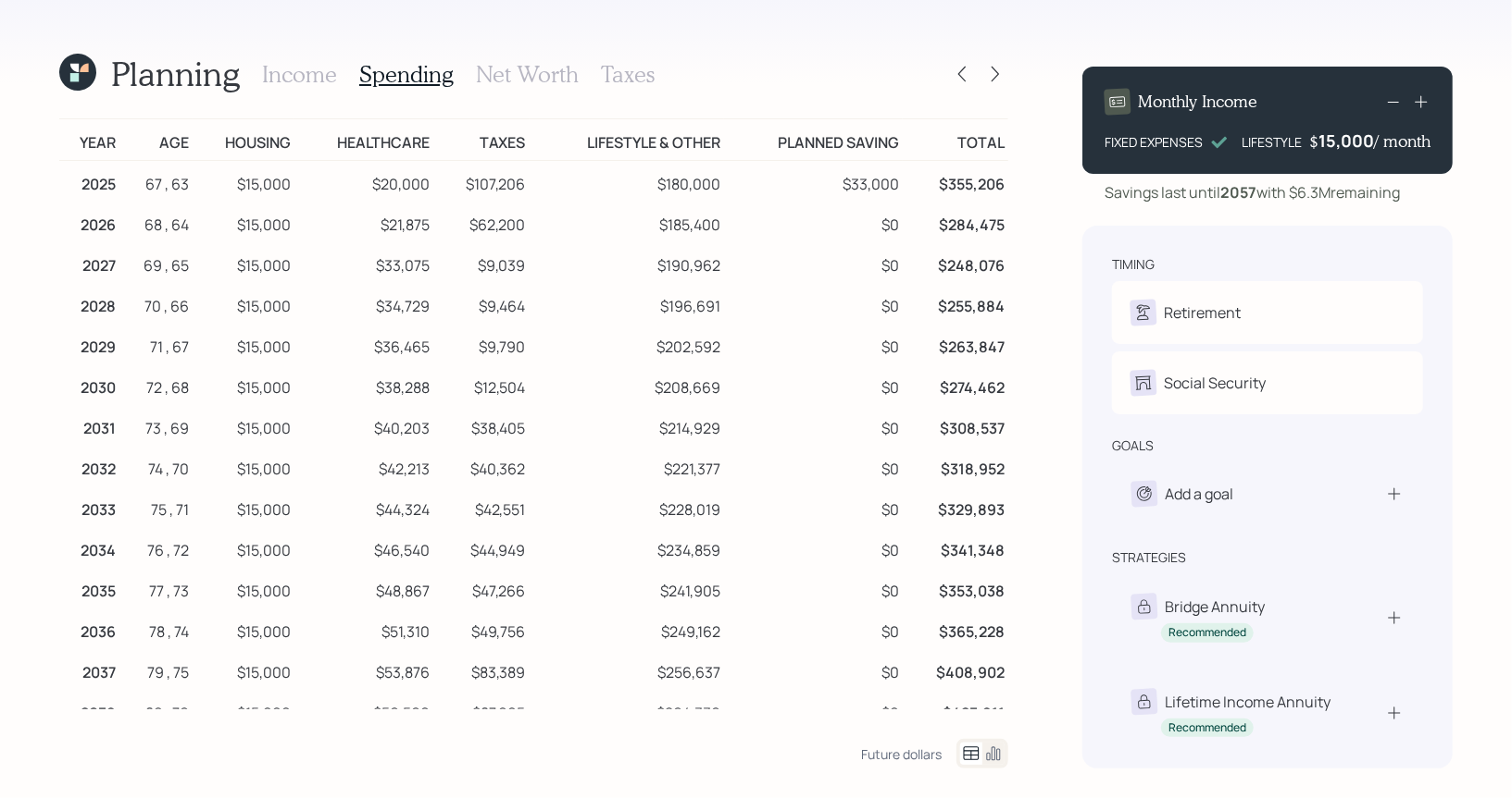
click at [998, 755] on icon at bounding box center [993, 754] width 23 height 23
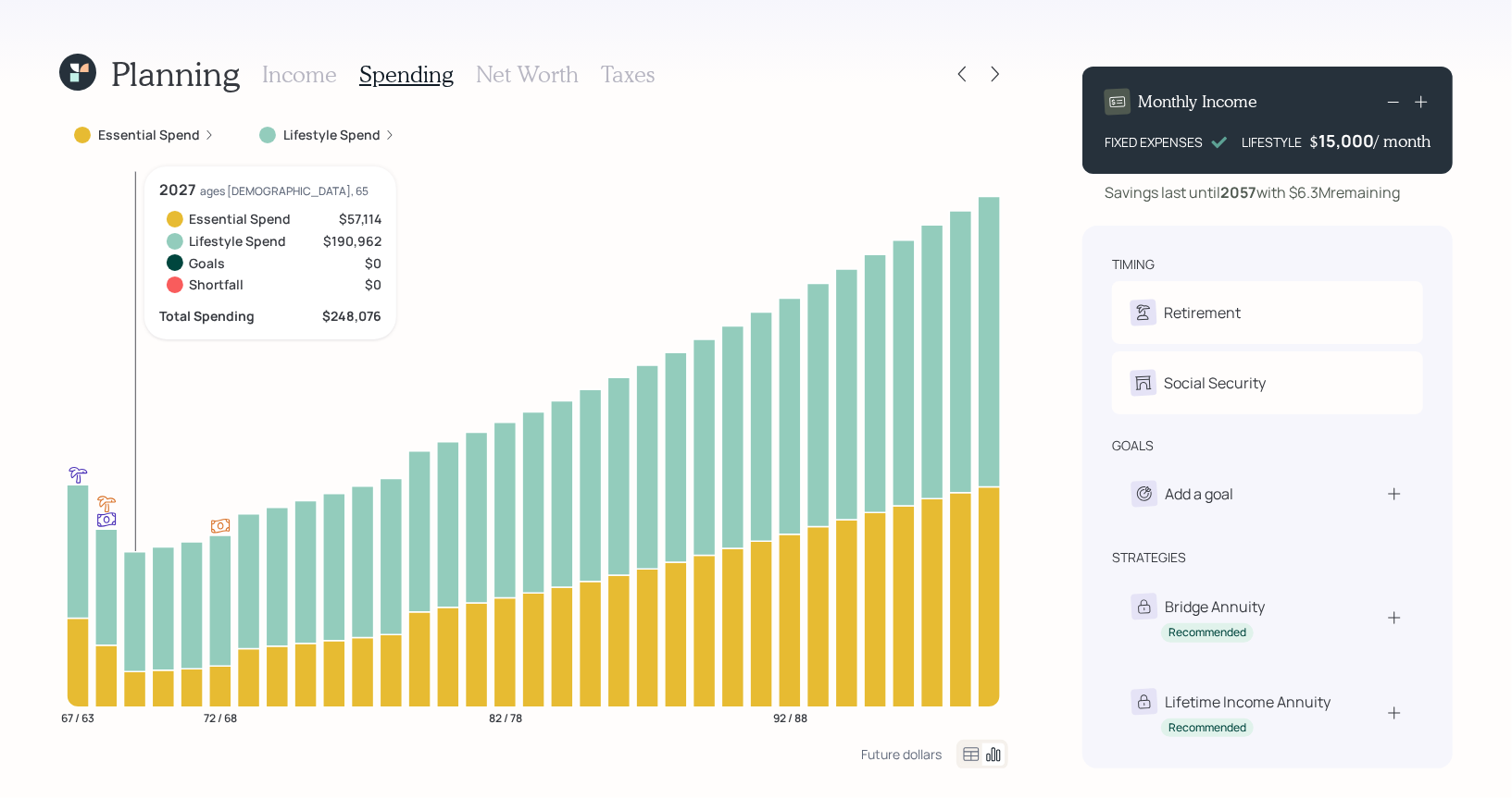
click at [69, 68] on icon at bounding box center [78, 72] width 37 height 37
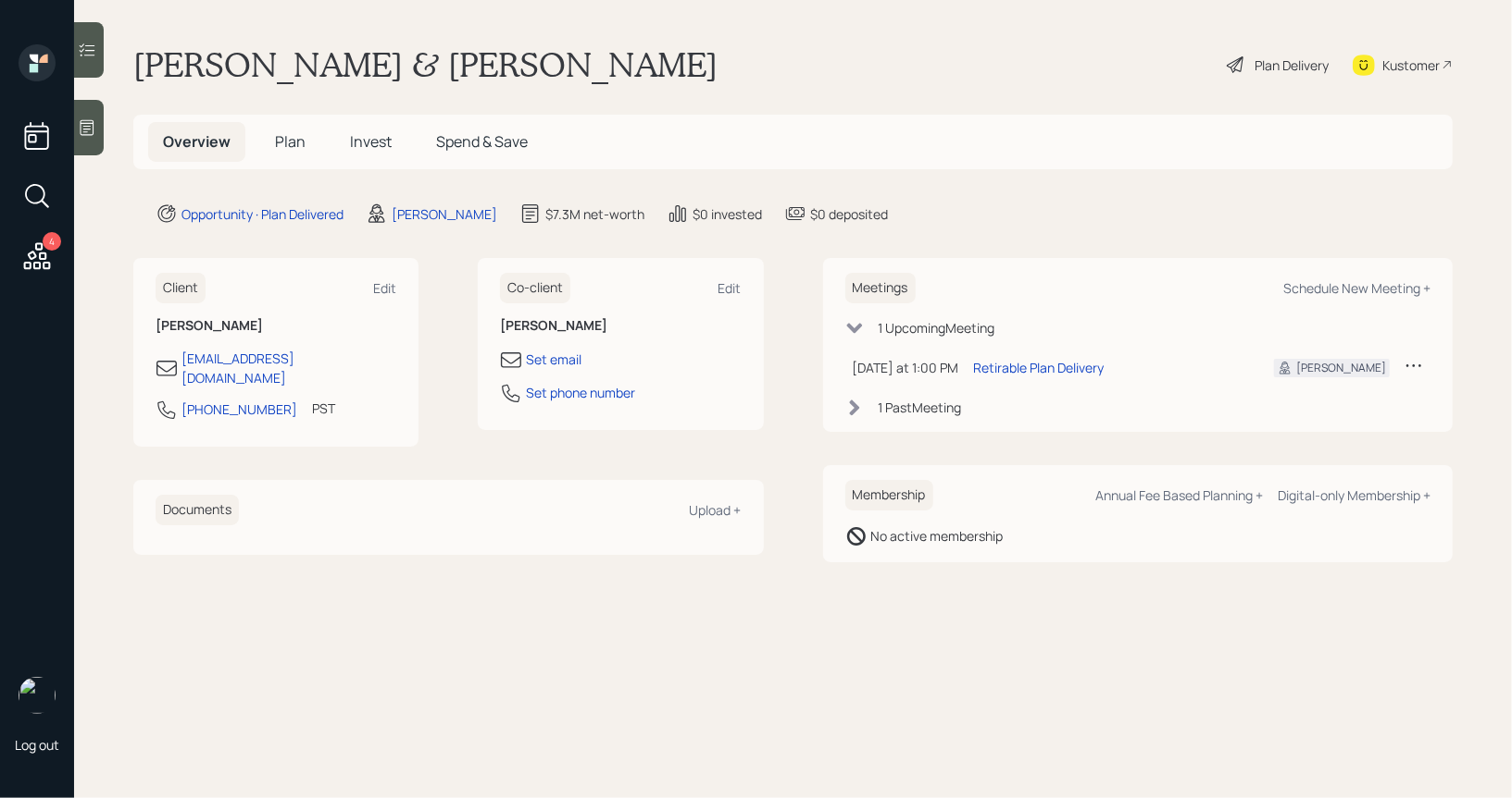
click at [293, 145] on span "Plan" at bounding box center [290, 141] width 31 height 21
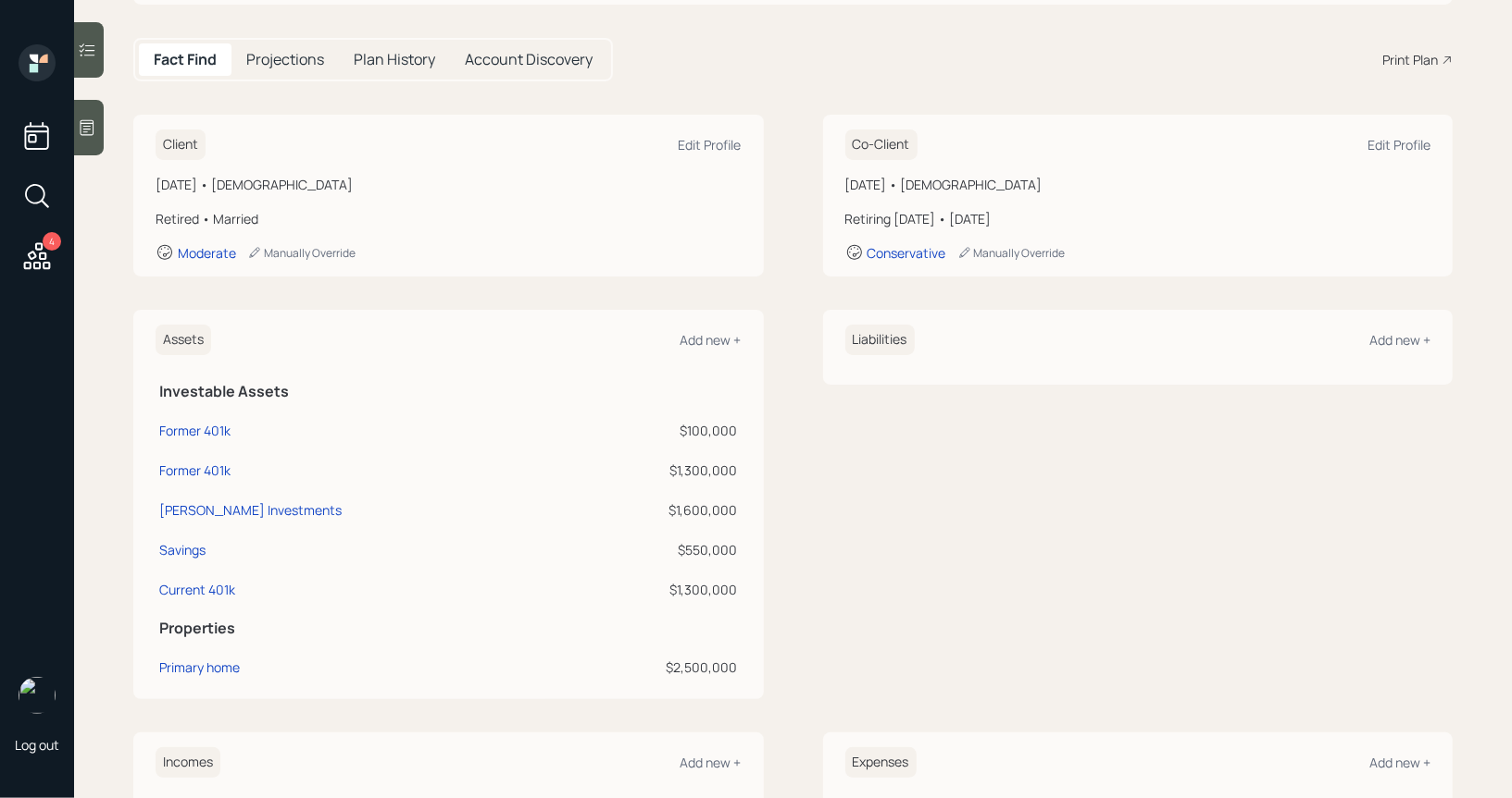
scroll to position [207, 0]
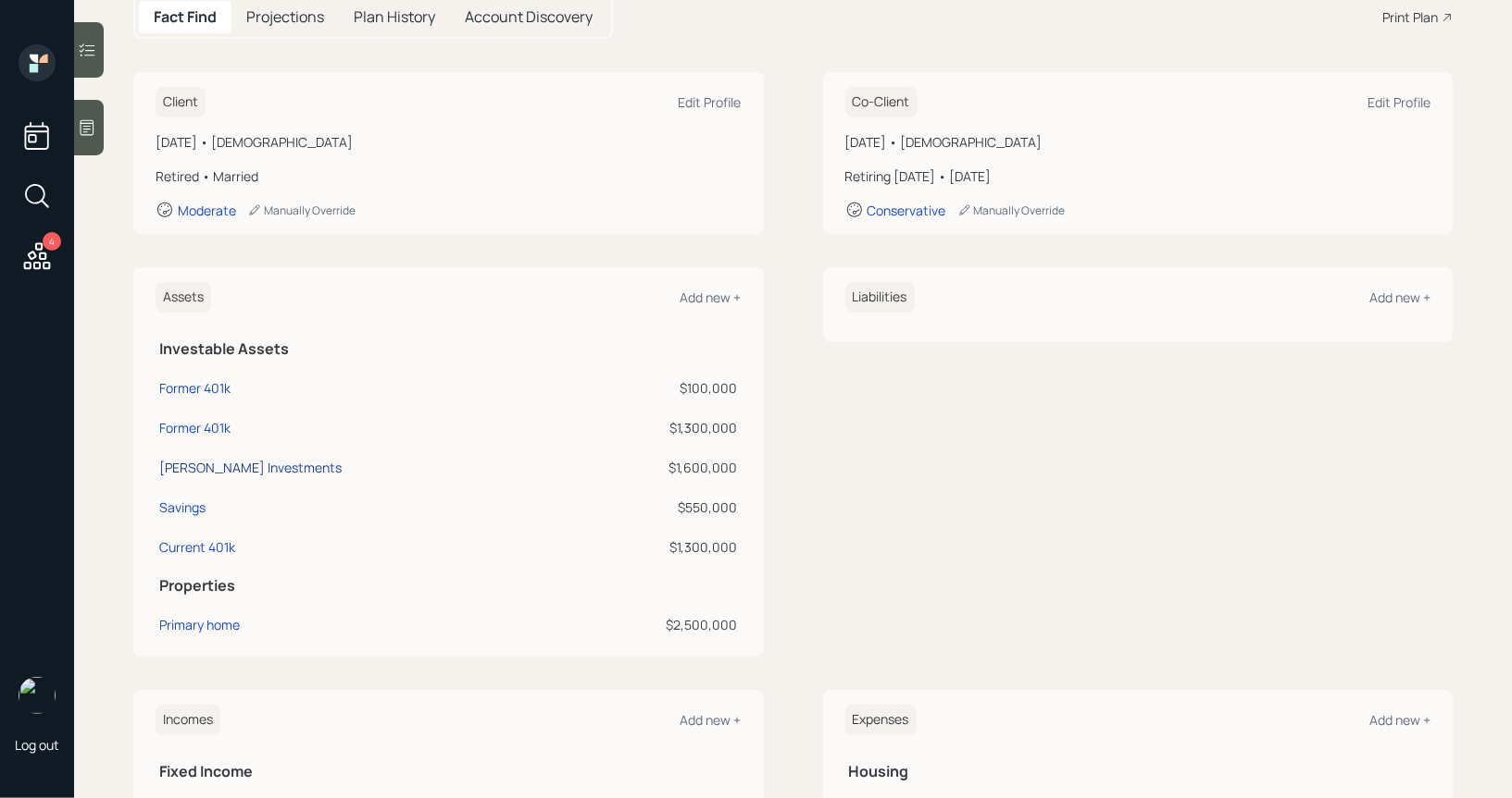
click at [211, 467] on div "Schwab Investments" at bounding box center [250, 468] width 182 height 20
select select "taxable"
select select "balanced"
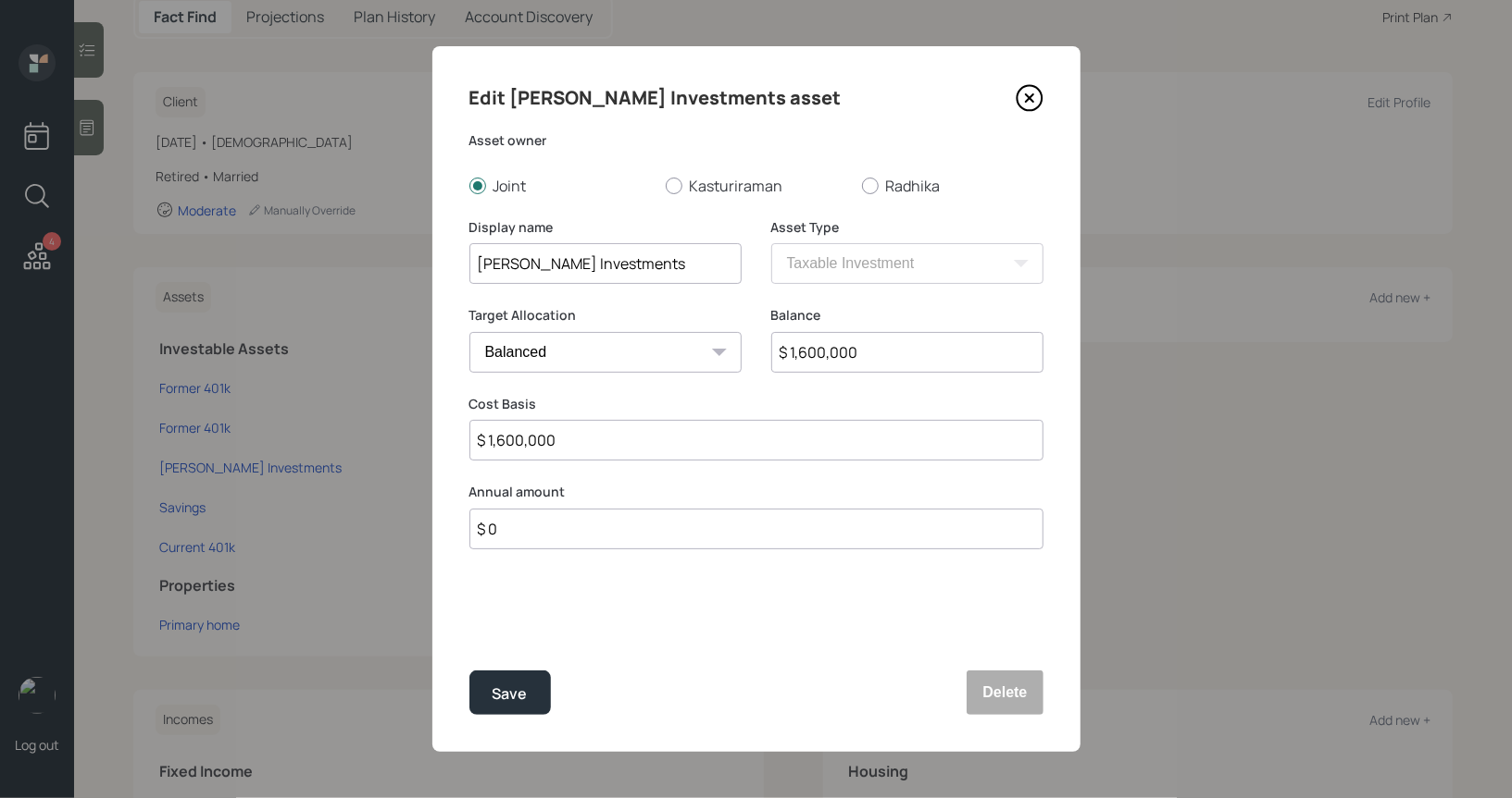
click at [491, 451] on input "$ 1,600,000" at bounding box center [756, 439] width 574 height 40
type input "$ 500,000"
click at [509, 694] on div "Save" at bounding box center [511, 694] width 35 height 25
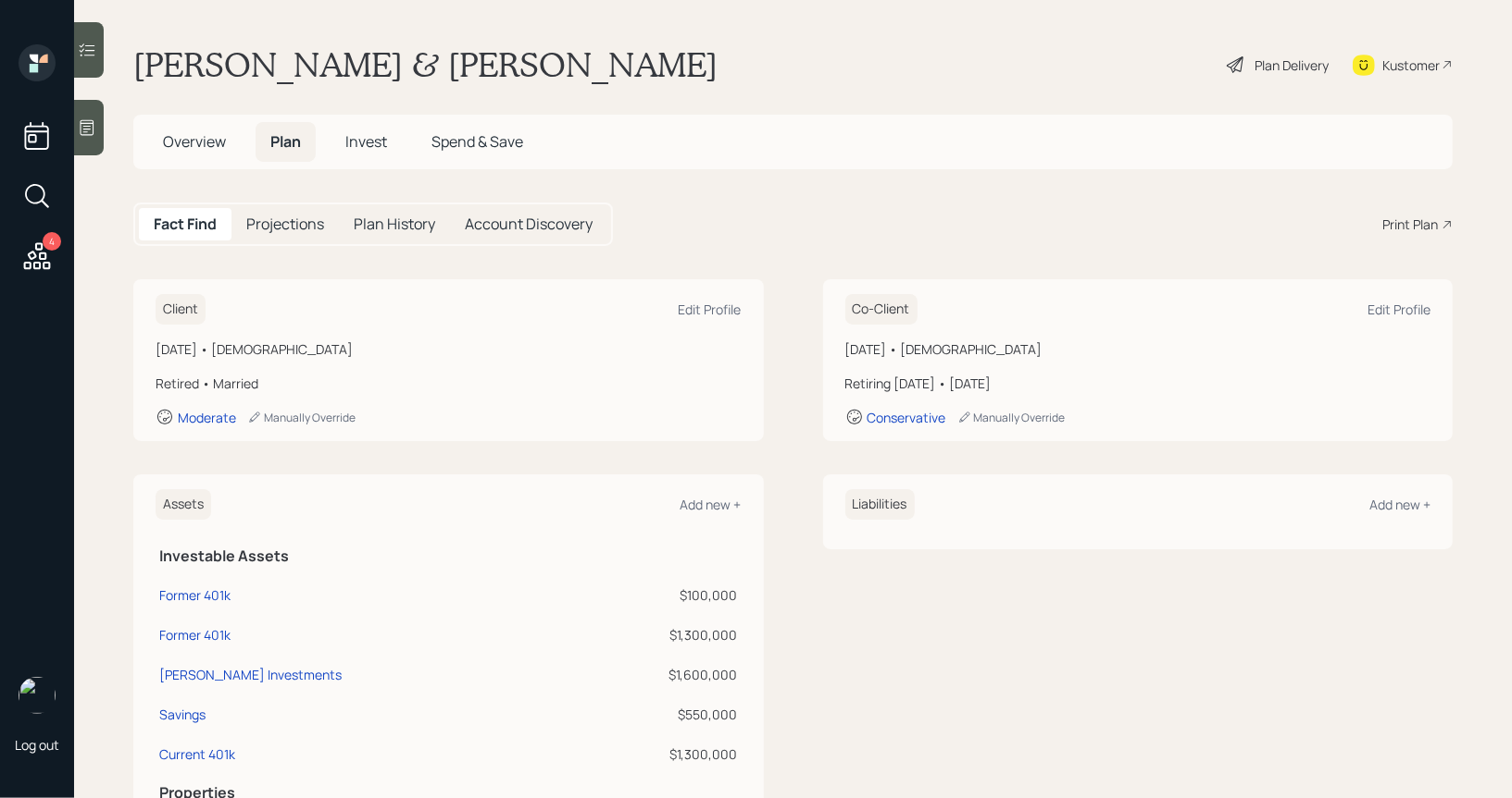
click at [1257, 56] on div "Plan Delivery" at bounding box center [1291, 65] width 74 height 20
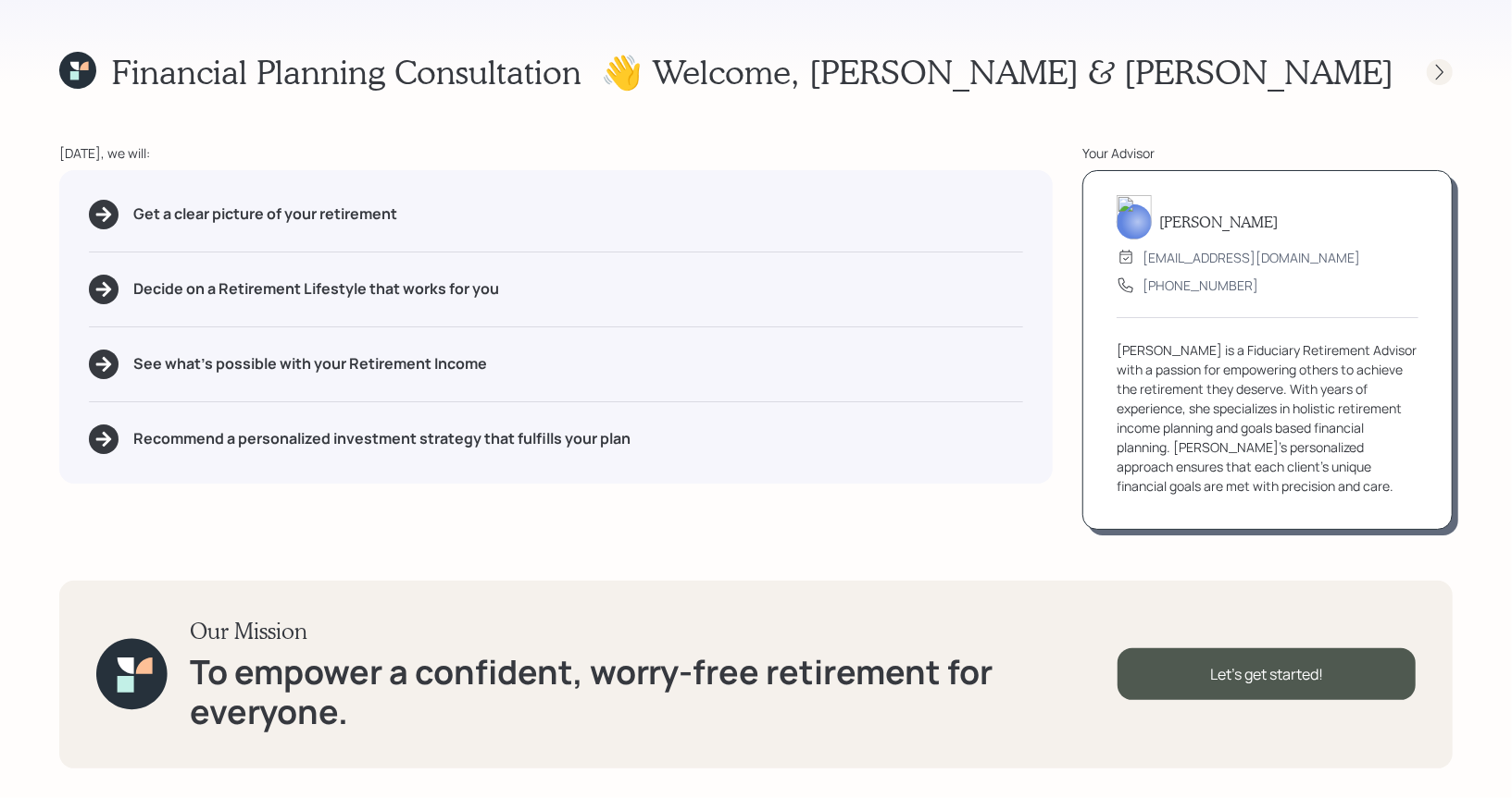
click at [1440, 63] on icon at bounding box center [1439, 72] width 19 height 19
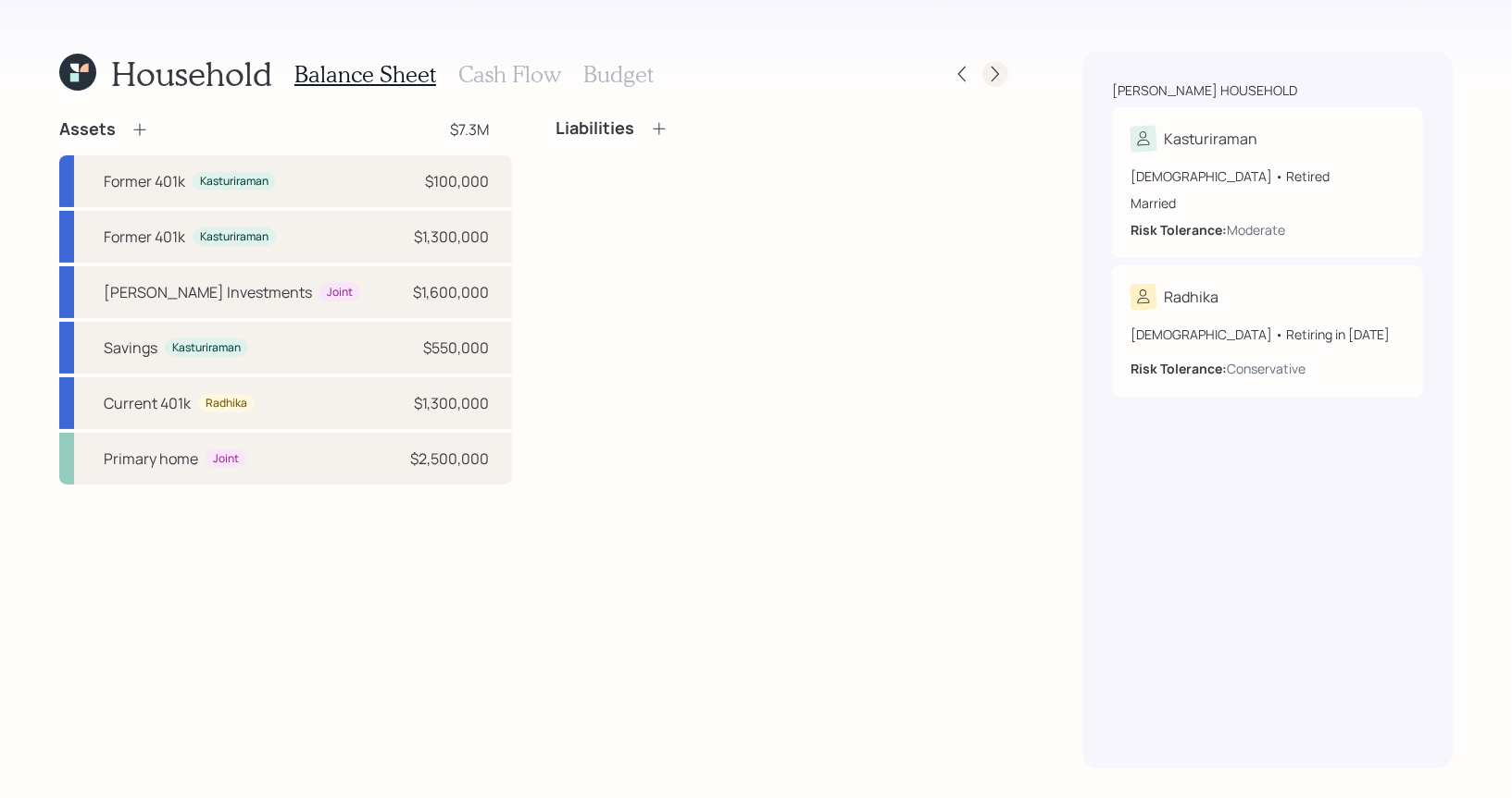
click at [992, 78] on icon at bounding box center [995, 74] width 19 height 19
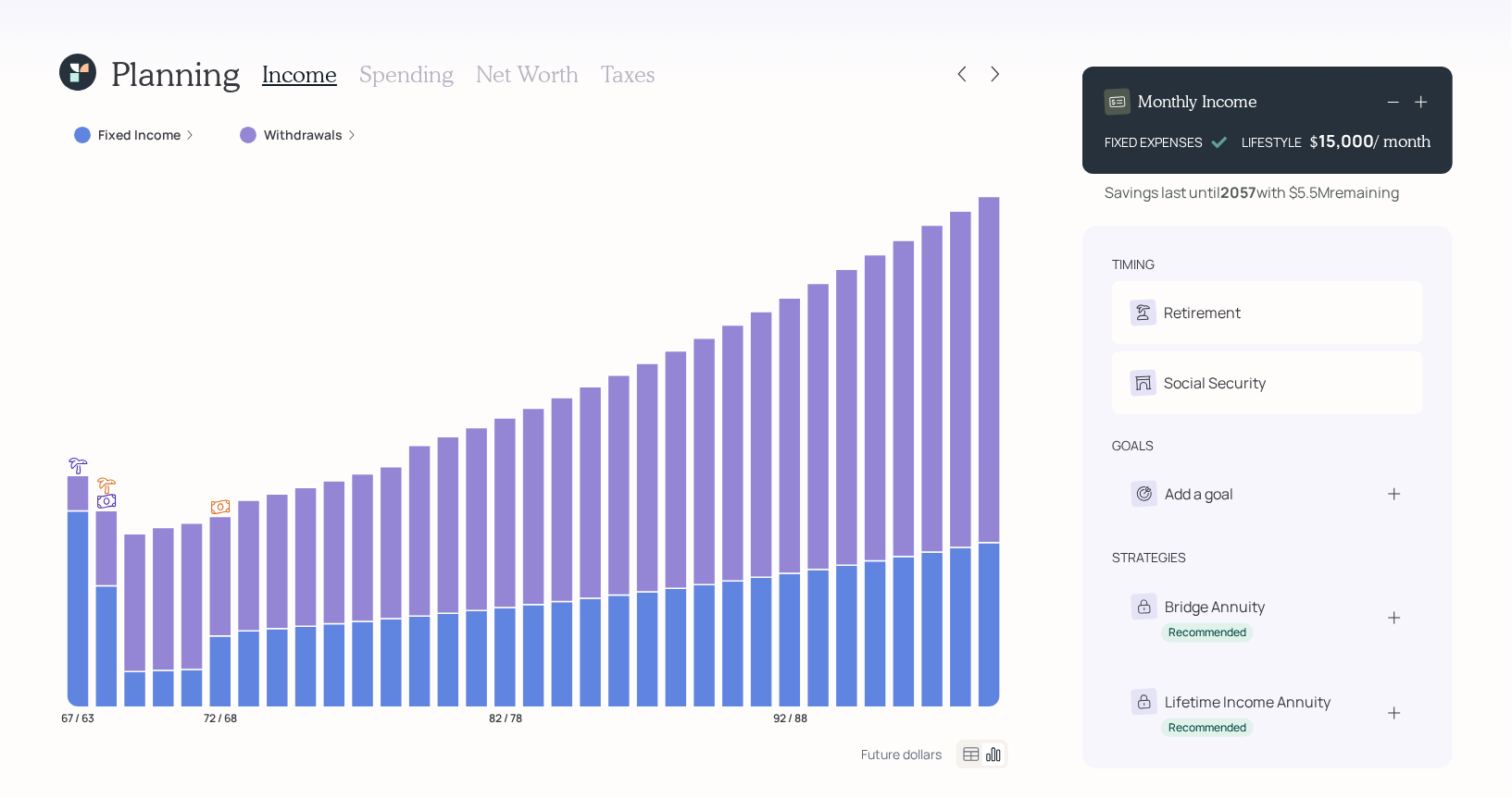
click at [963, 755] on icon at bounding box center [971, 755] width 23 height 23
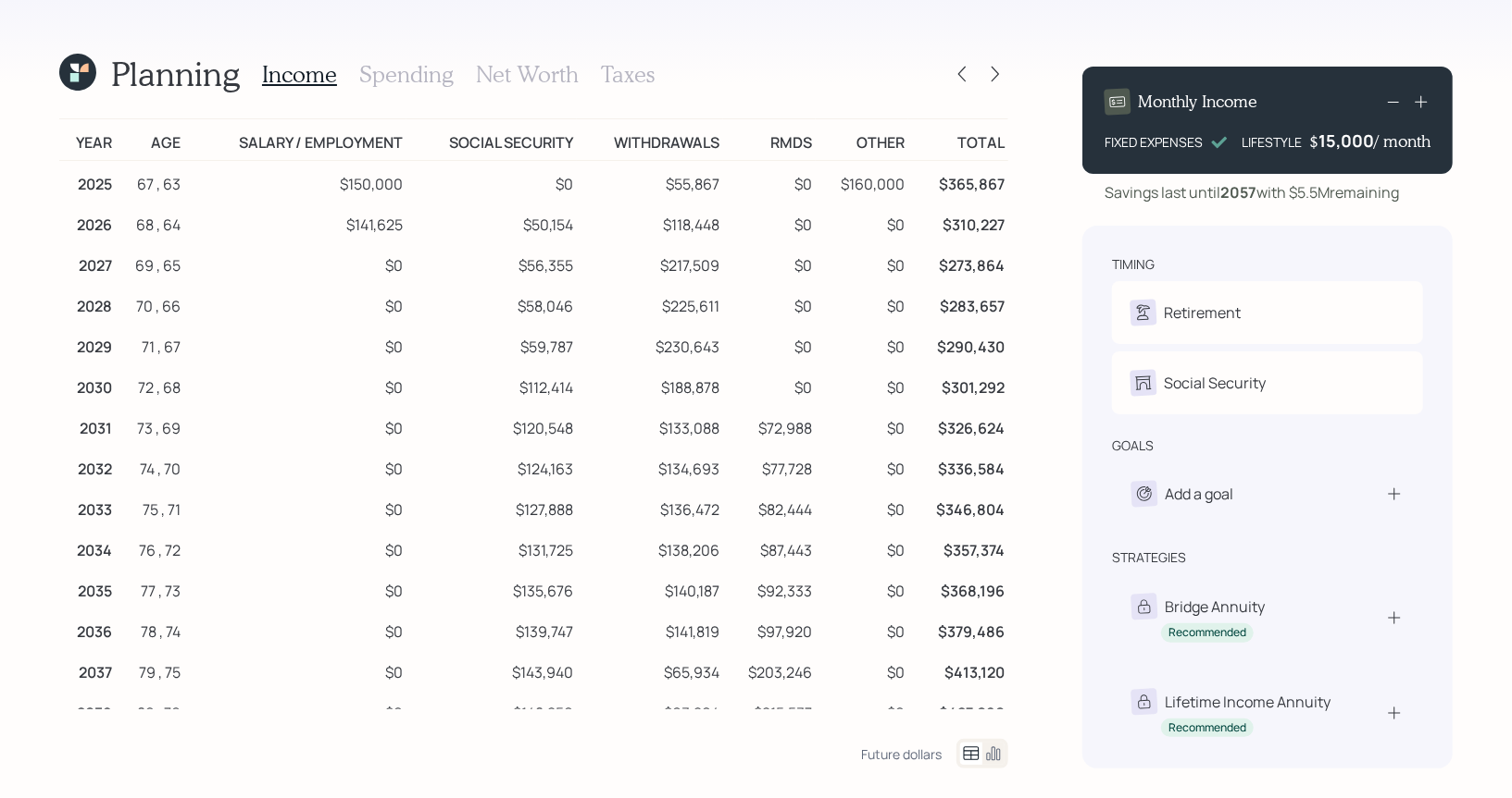
click at [84, 81] on icon at bounding box center [78, 72] width 37 height 37
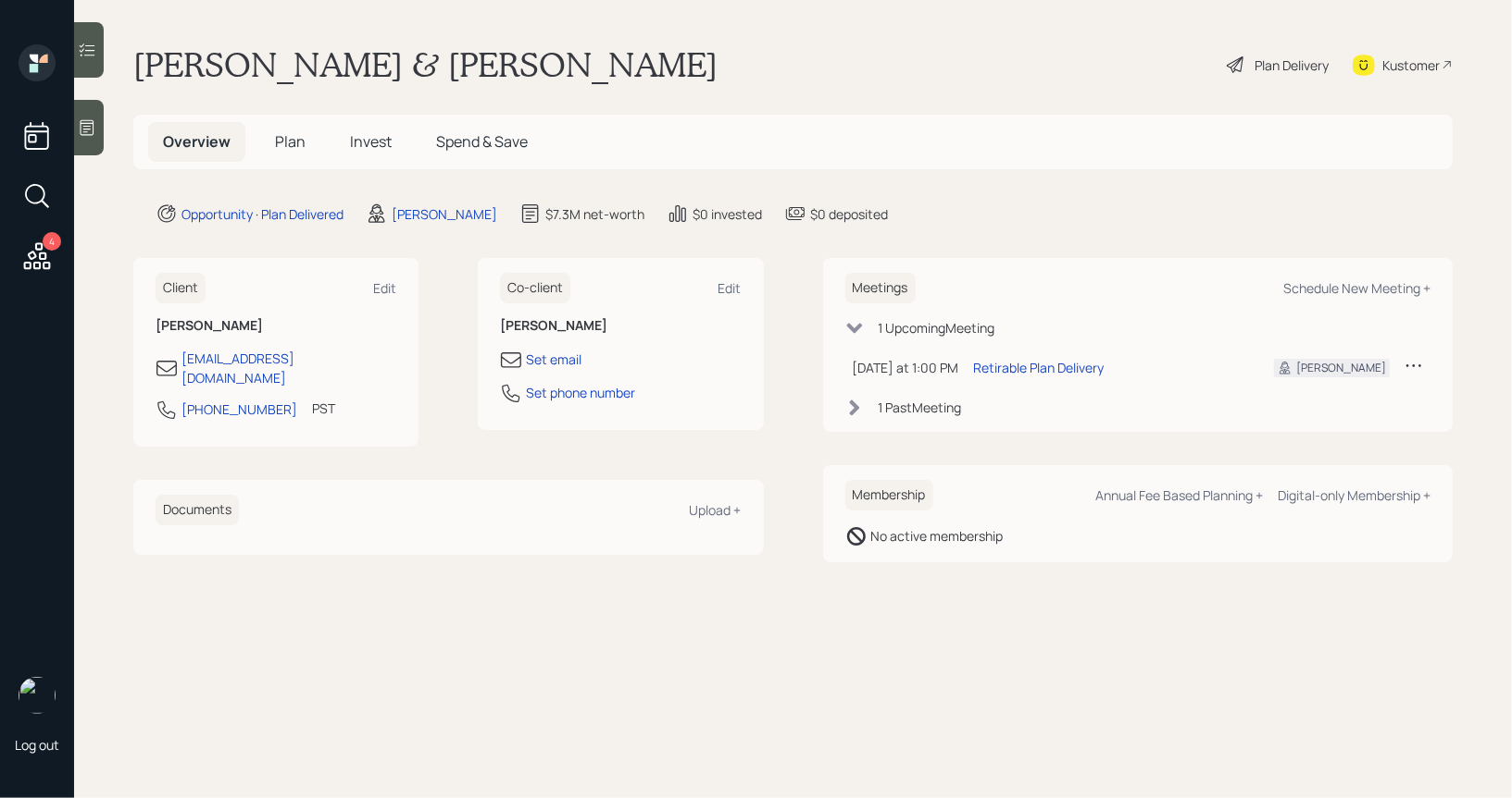
click at [1237, 58] on icon at bounding box center [1234, 64] width 17 height 17
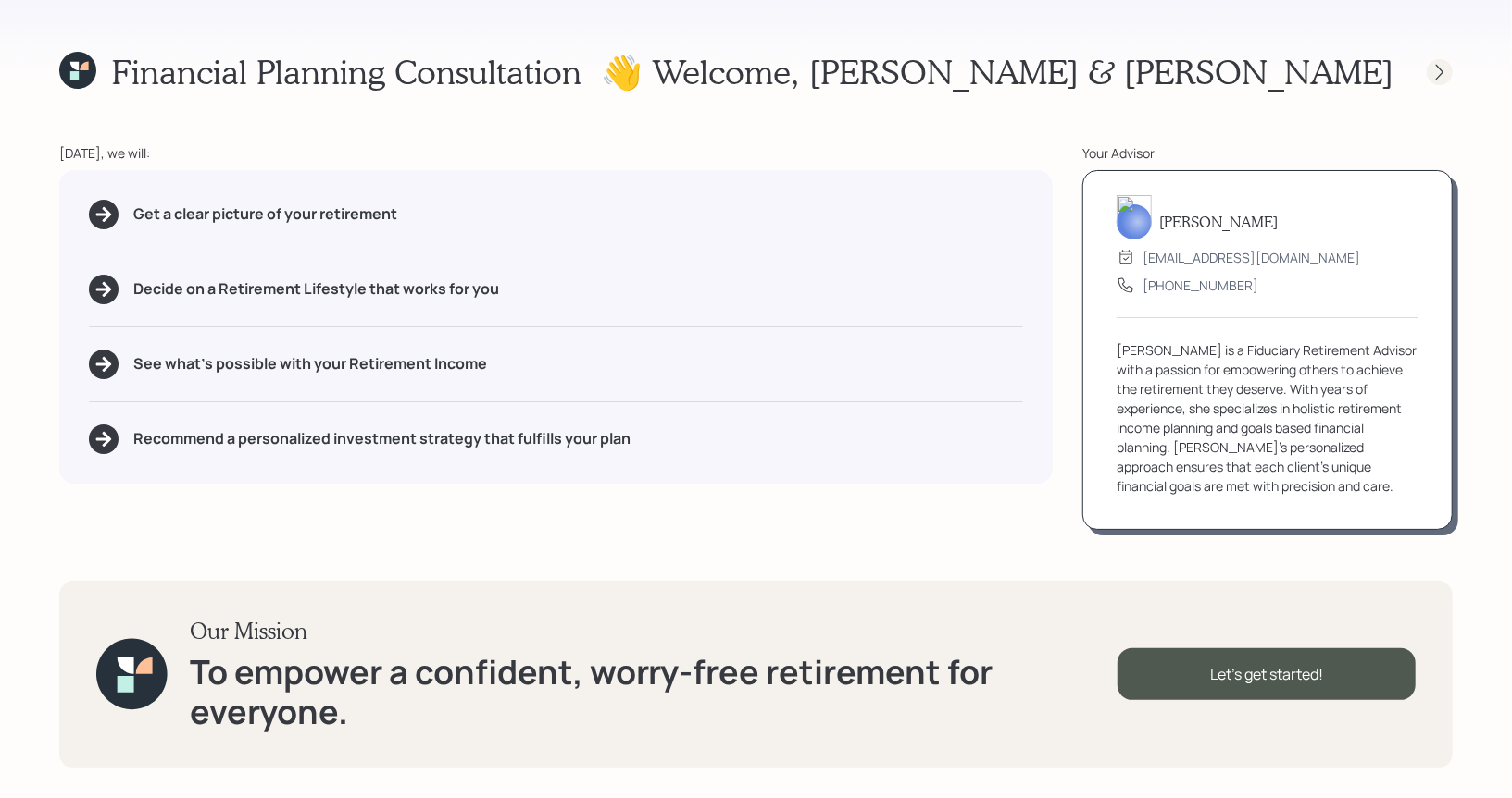
click at [1444, 68] on icon at bounding box center [1439, 72] width 19 height 19
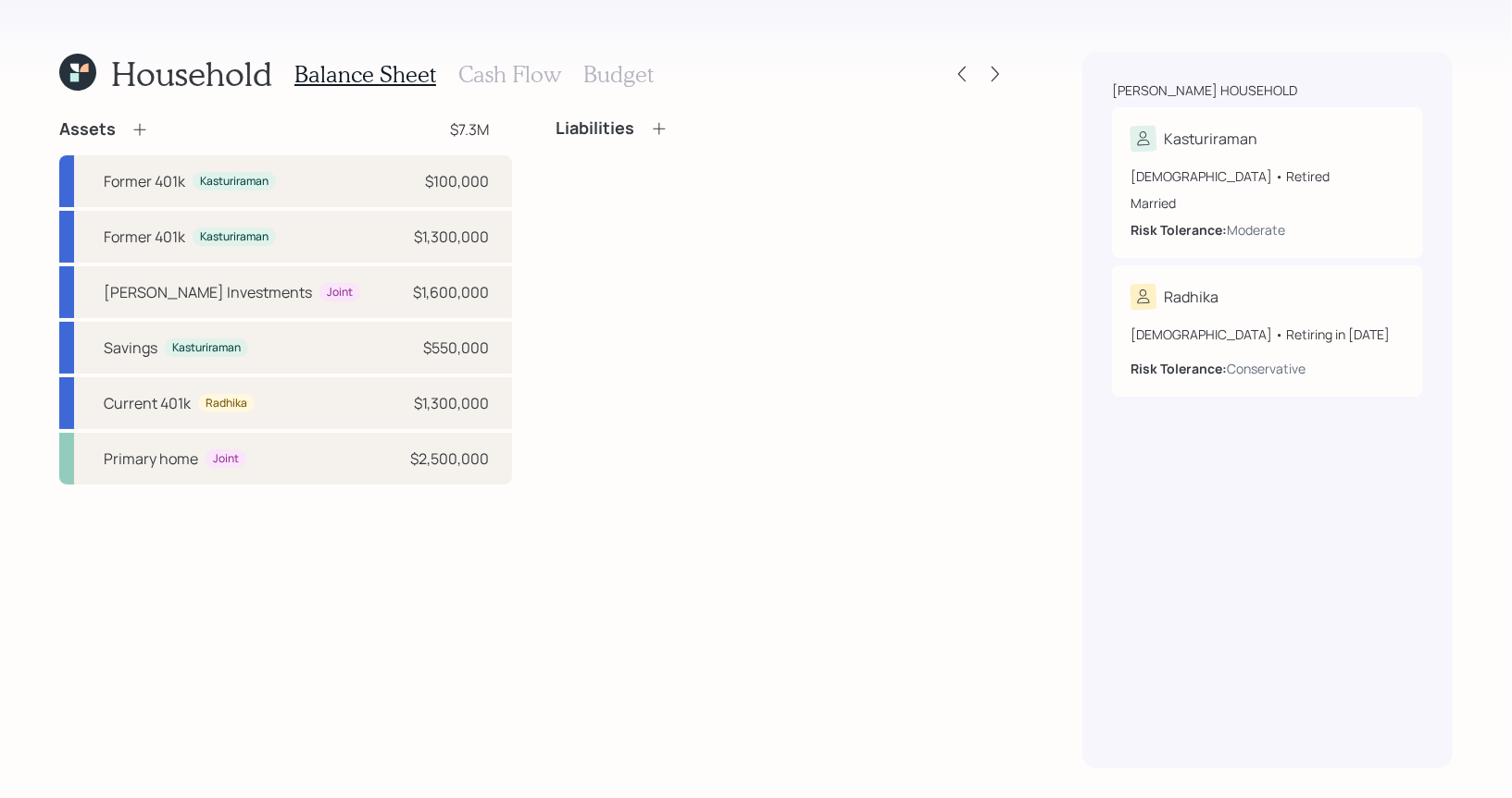
click at [1008, 67] on div "Household Balance Sheet Cash Flow Budget Assets $7.3M Former 401k Kasturiraman …" at bounding box center [756, 399] width 1512 height 798
click at [1002, 67] on icon at bounding box center [995, 74] width 19 height 19
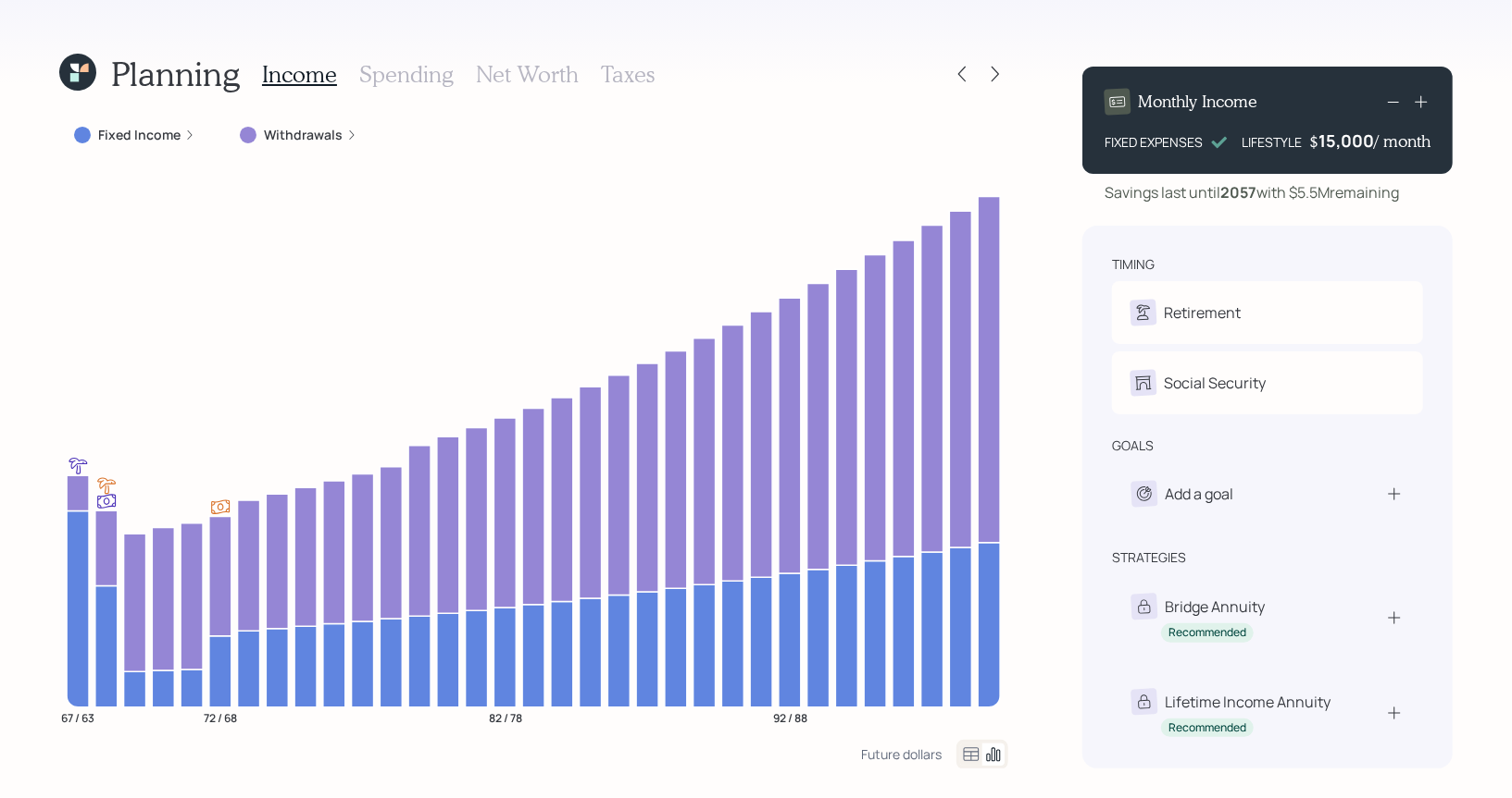
click at [78, 75] on icon at bounding box center [74, 77] width 8 height 8
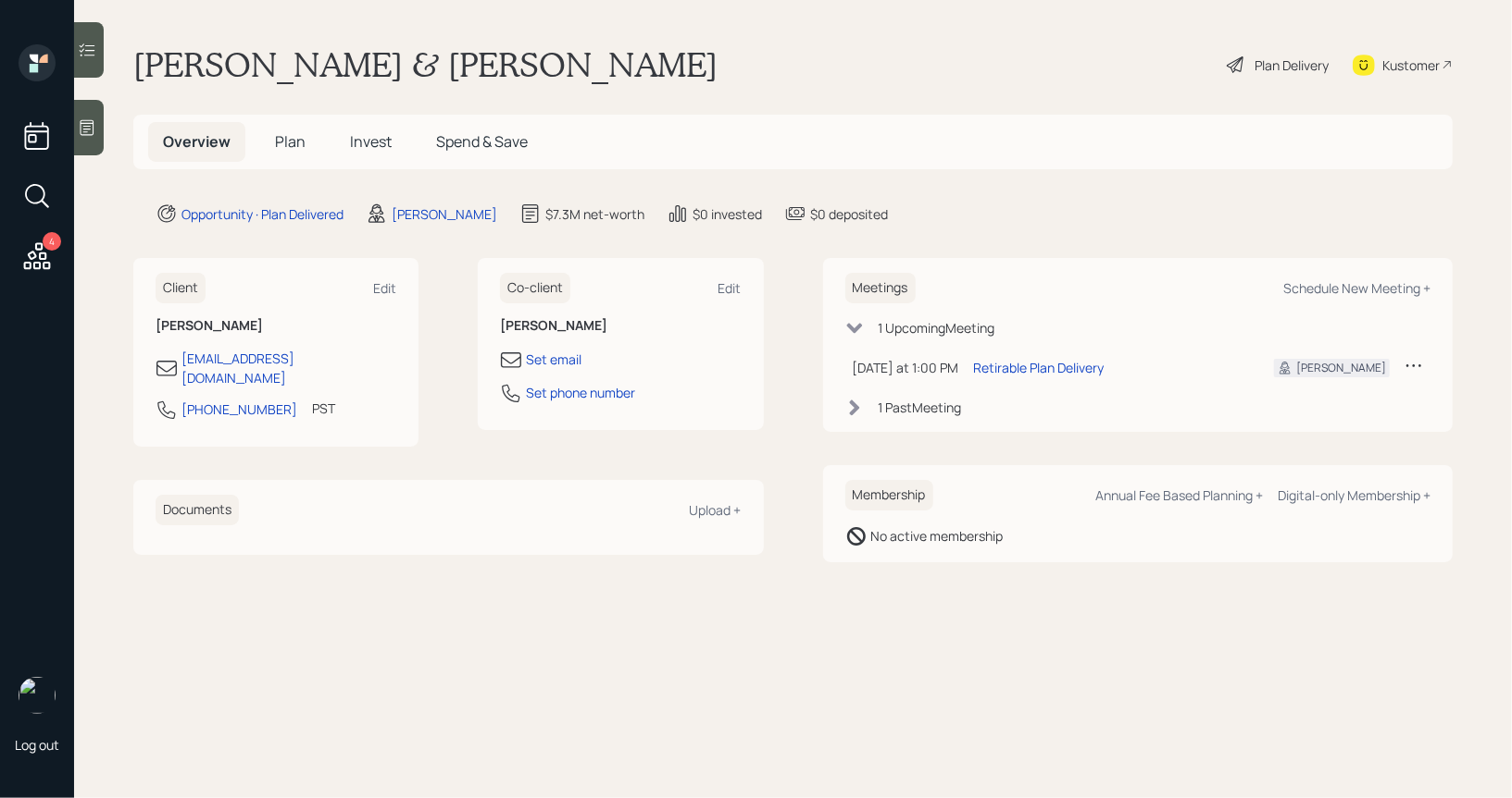
click at [279, 137] on span "Plan" at bounding box center [290, 141] width 31 height 21
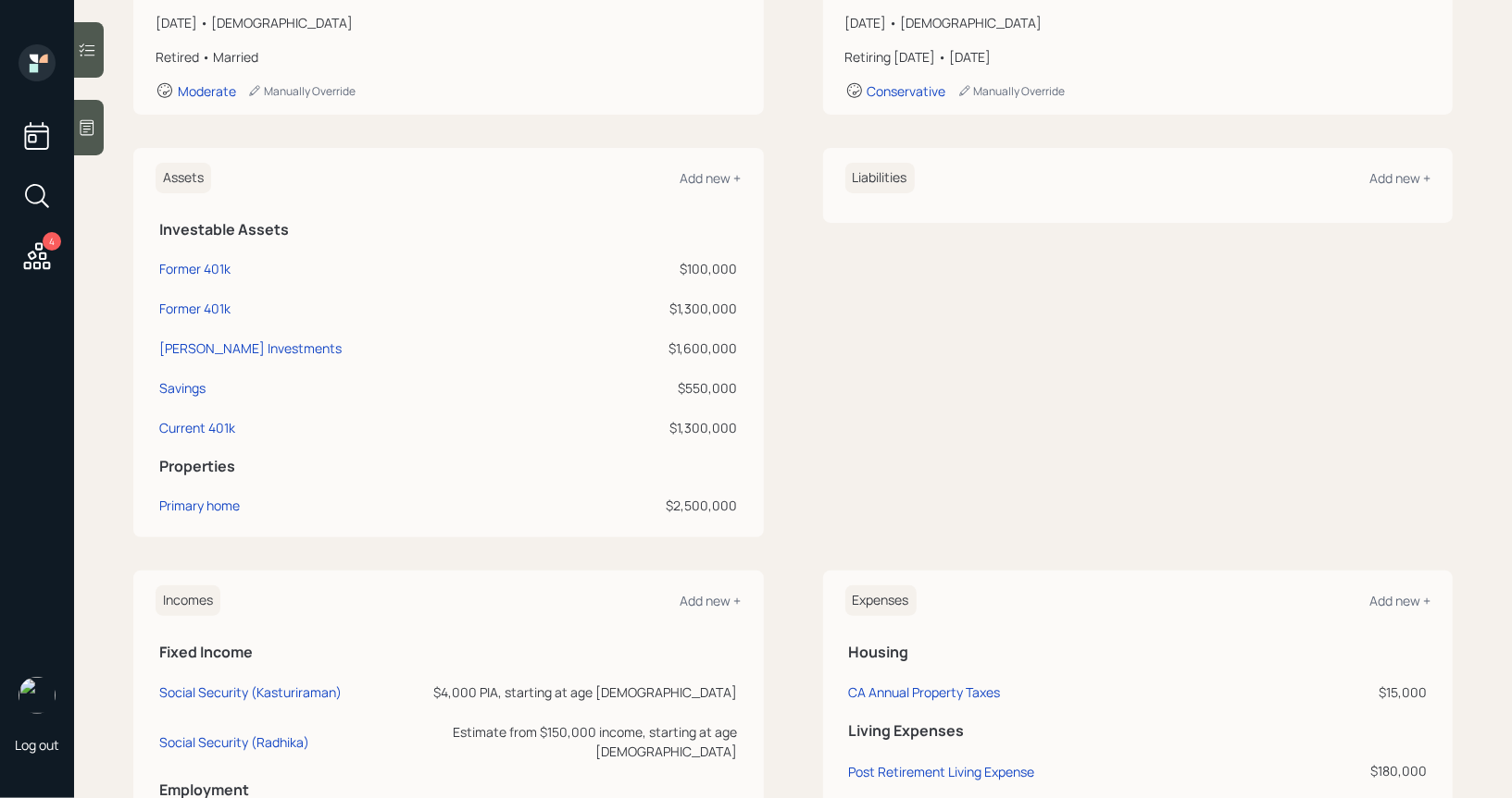
scroll to position [488, 0]
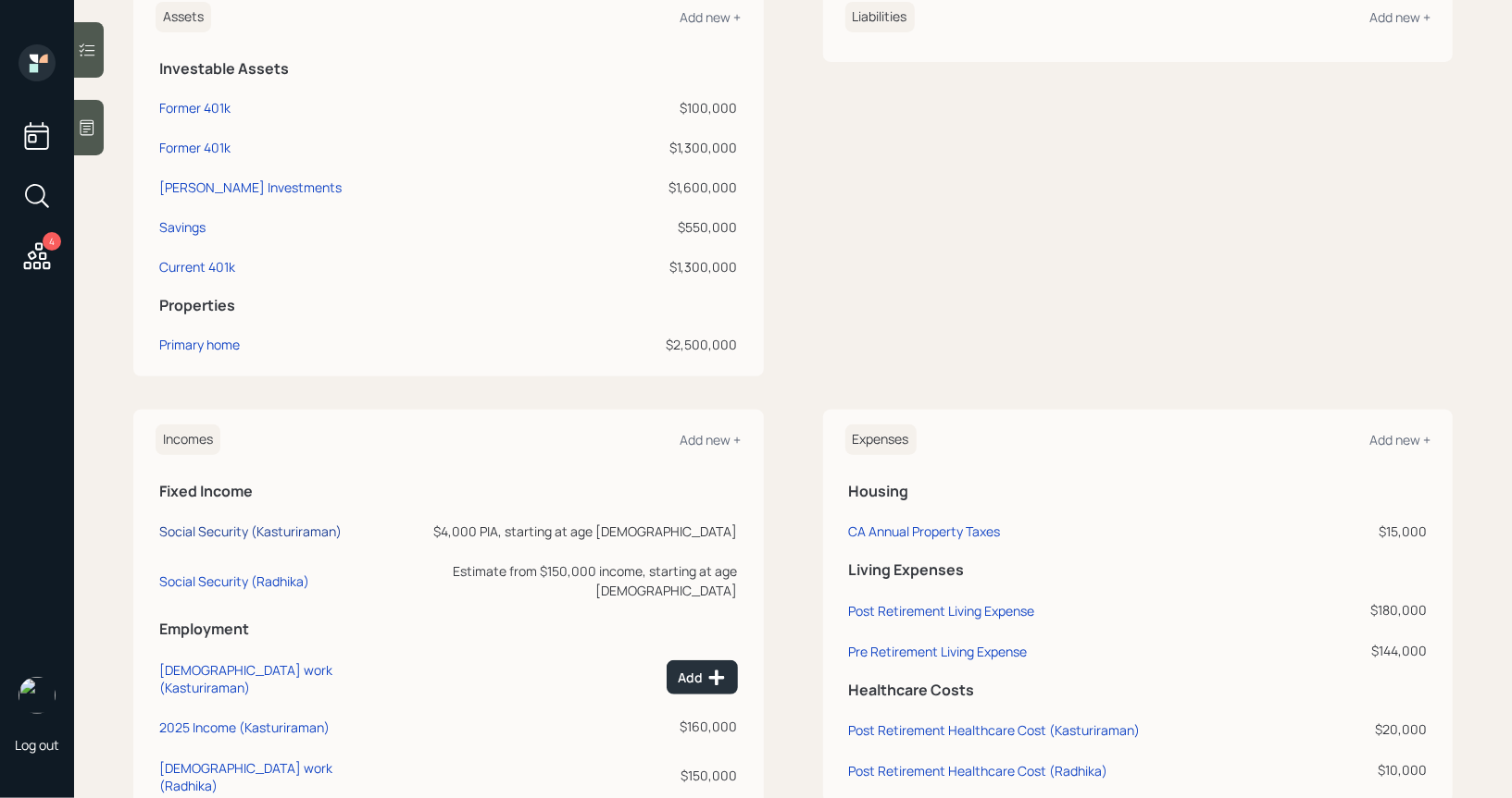
click at [221, 524] on div "Social Security (Kasturiraman)" at bounding box center [250, 532] width 182 height 18
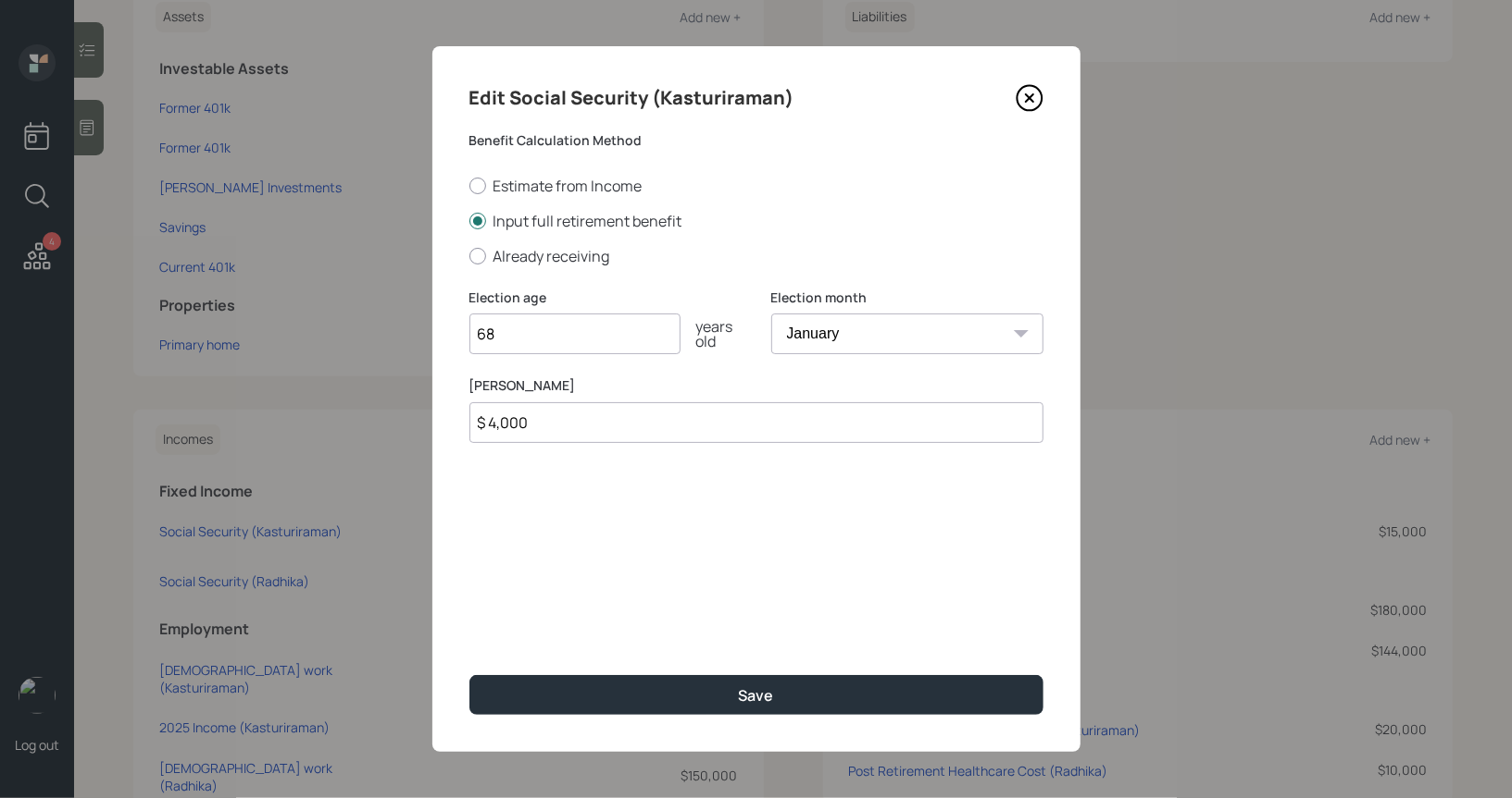
click at [589, 425] on input "$ 4,000" at bounding box center [756, 423] width 574 height 40
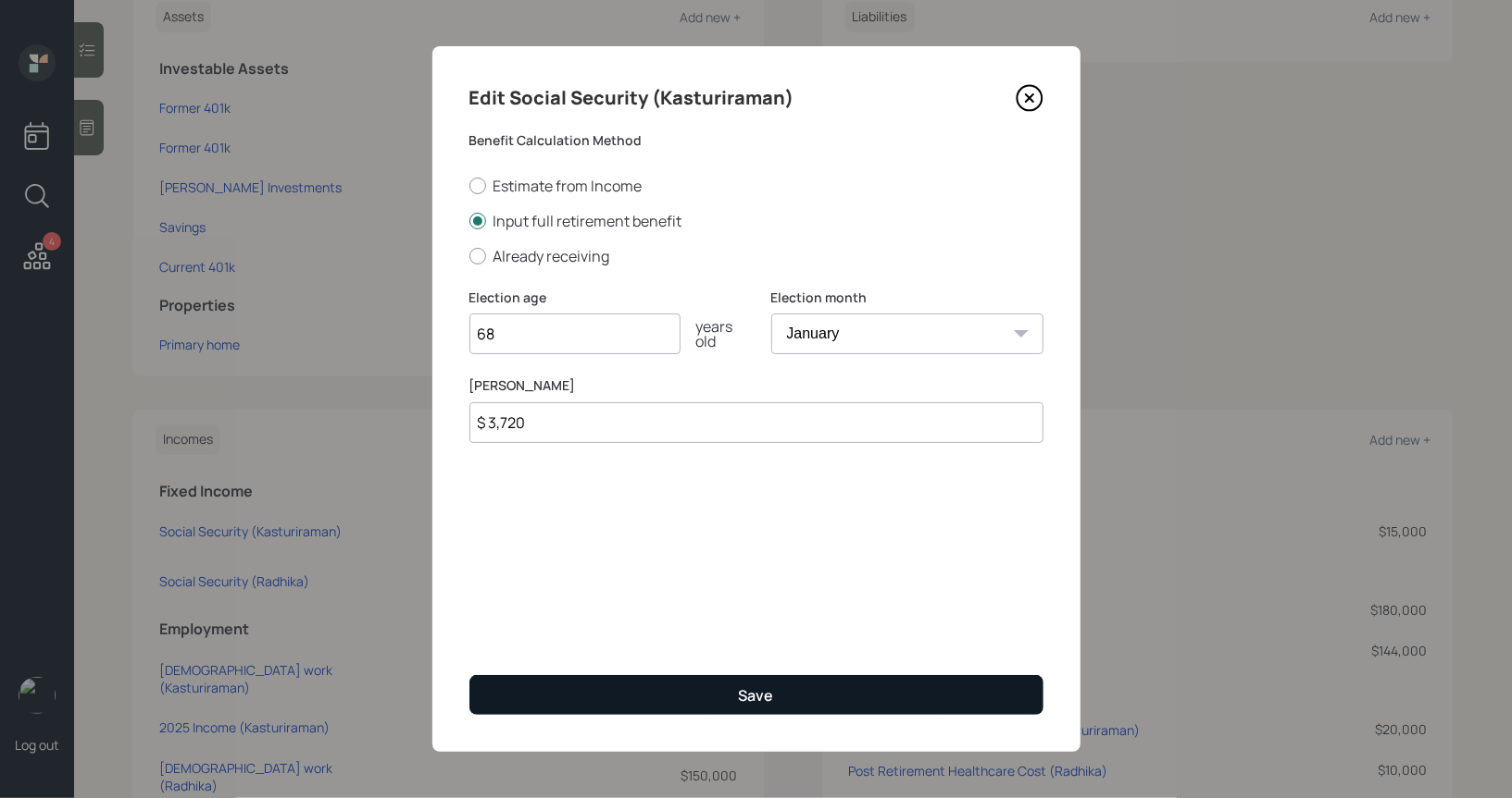
type input "$ 3,720"
click at [608, 689] on button "Save" at bounding box center [756, 696] width 574 height 39
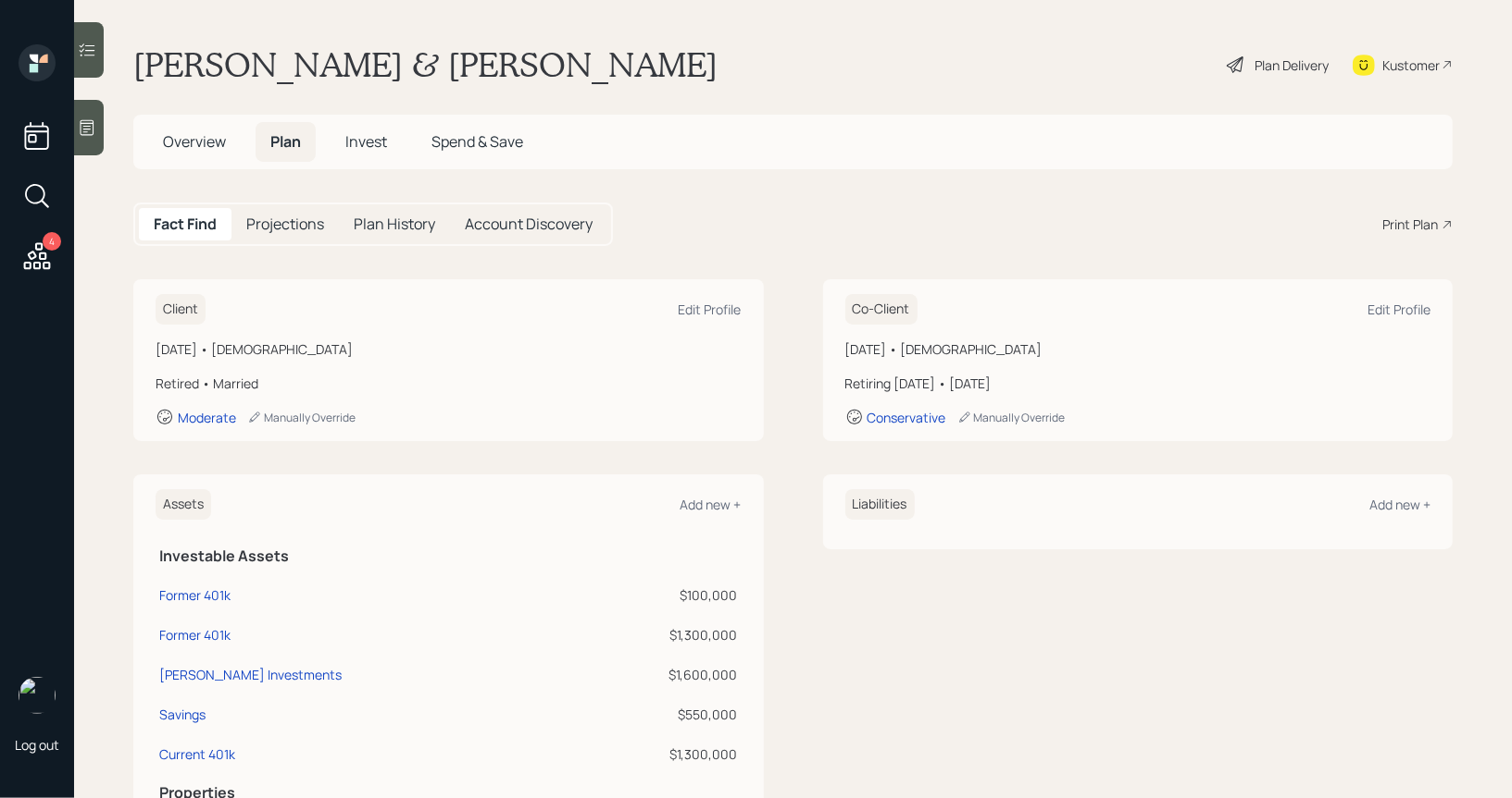
click at [1304, 68] on div "Plan Delivery" at bounding box center [1291, 65] width 74 height 20
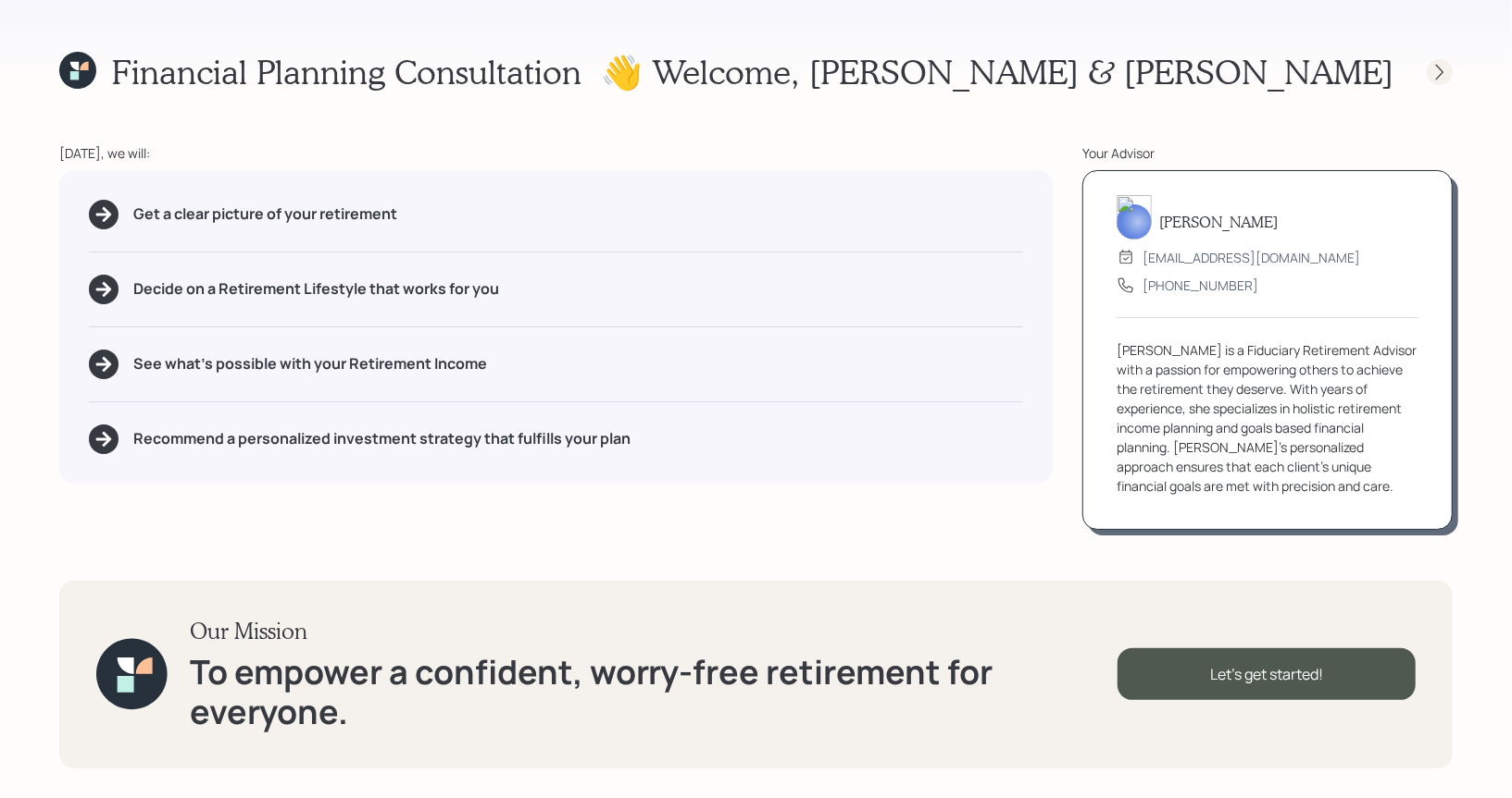
click at [1439, 70] on icon at bounding box center [1439, 72] width 19 height 19
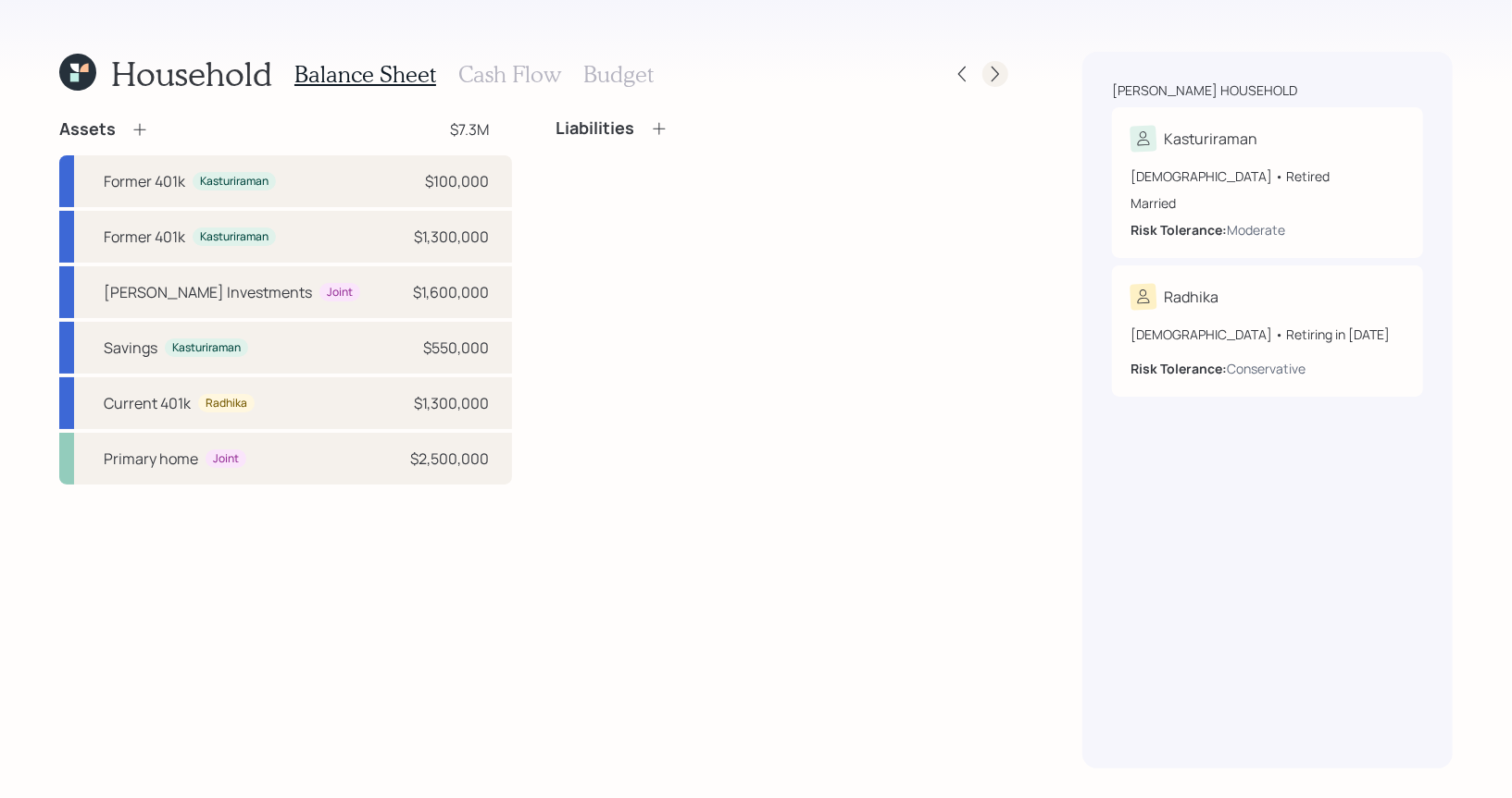
click at [995, 70] on icon at bounding box center [995, 74] width 19 height 19
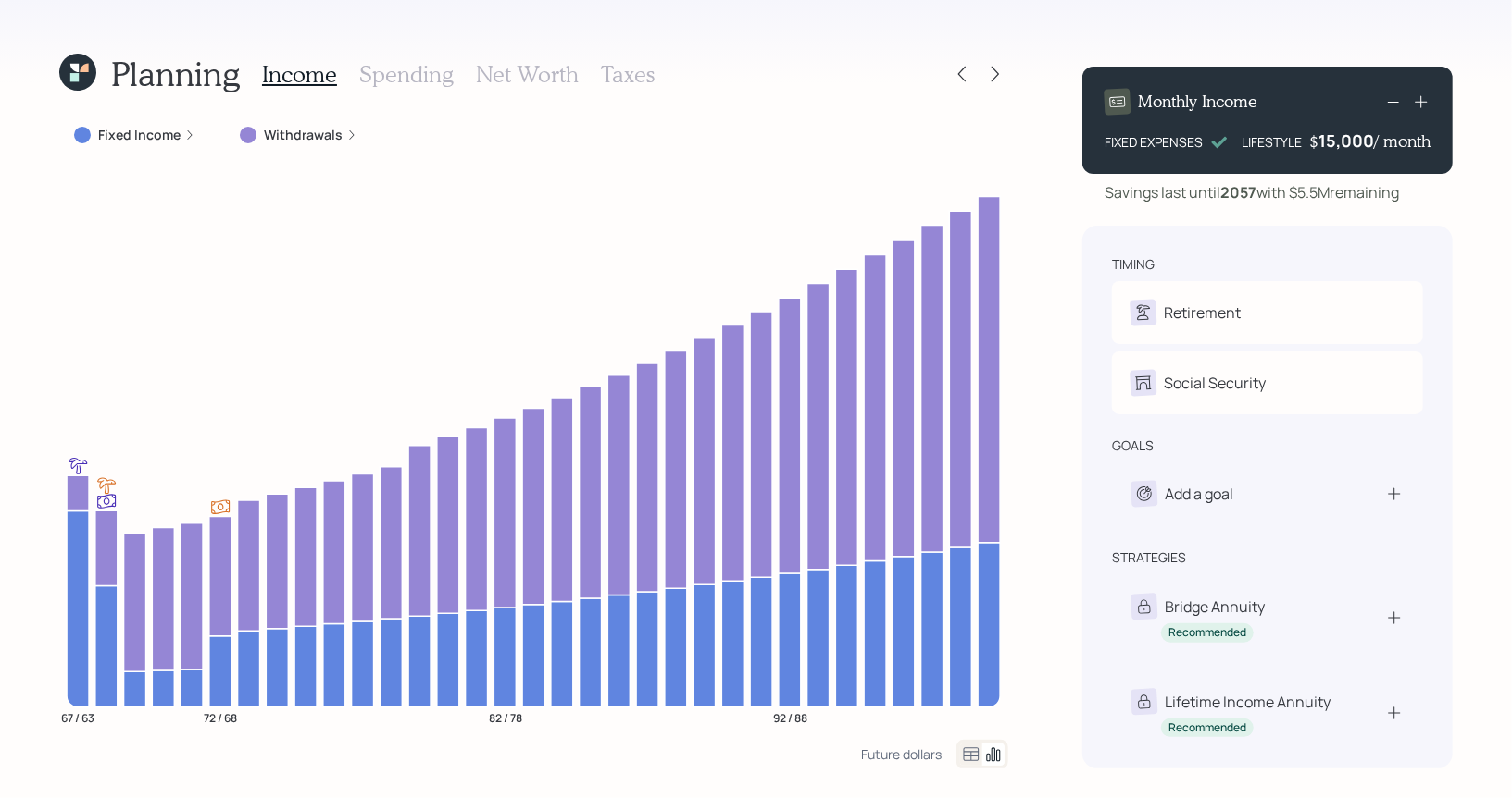
click at [140, 131] on label "Fixed Income" at bounding box center [140, 135] width 83 height 19
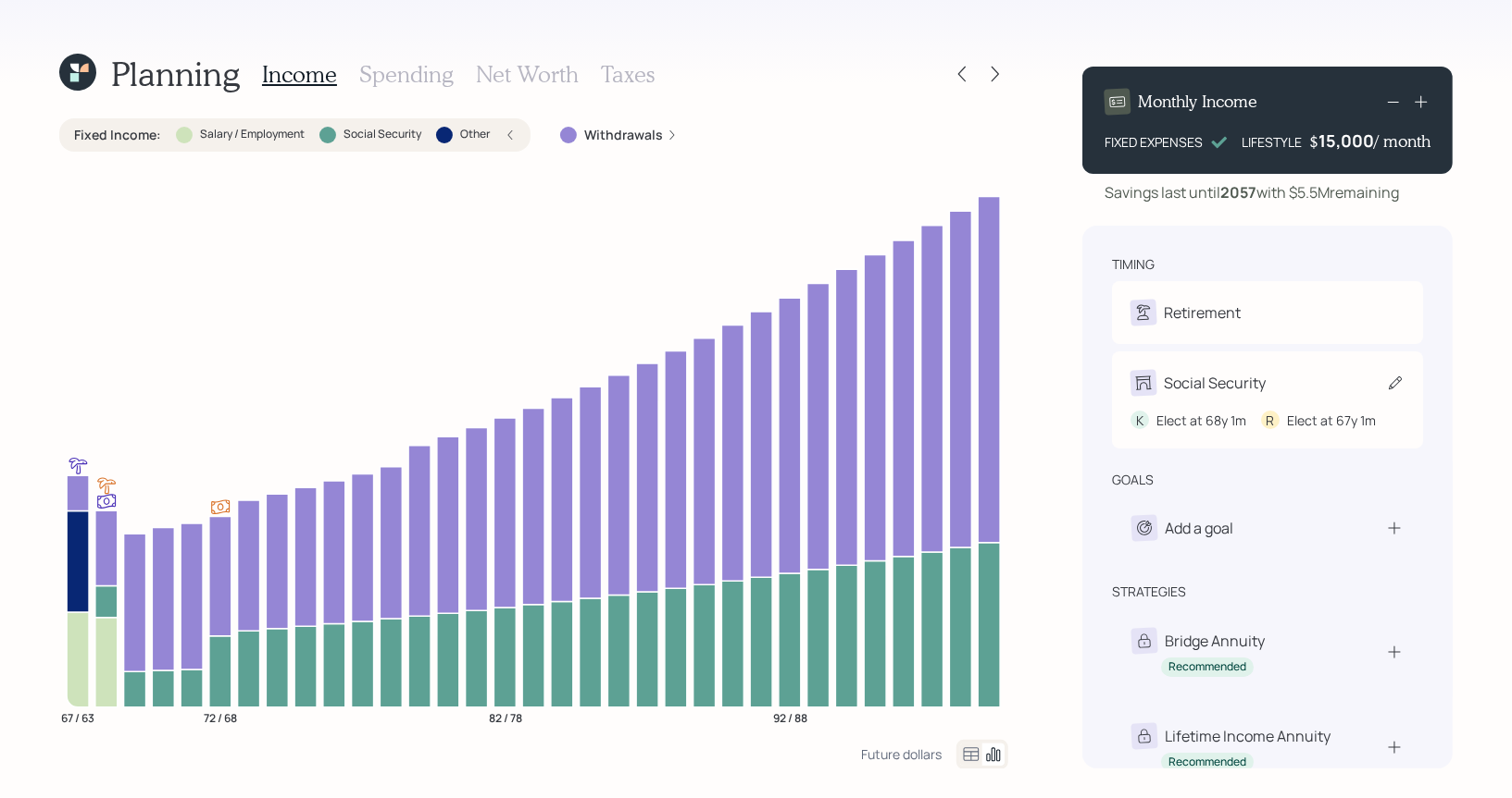
click at [1391, 386] on icon at bounding box center [1395, 382] width 13 height 13
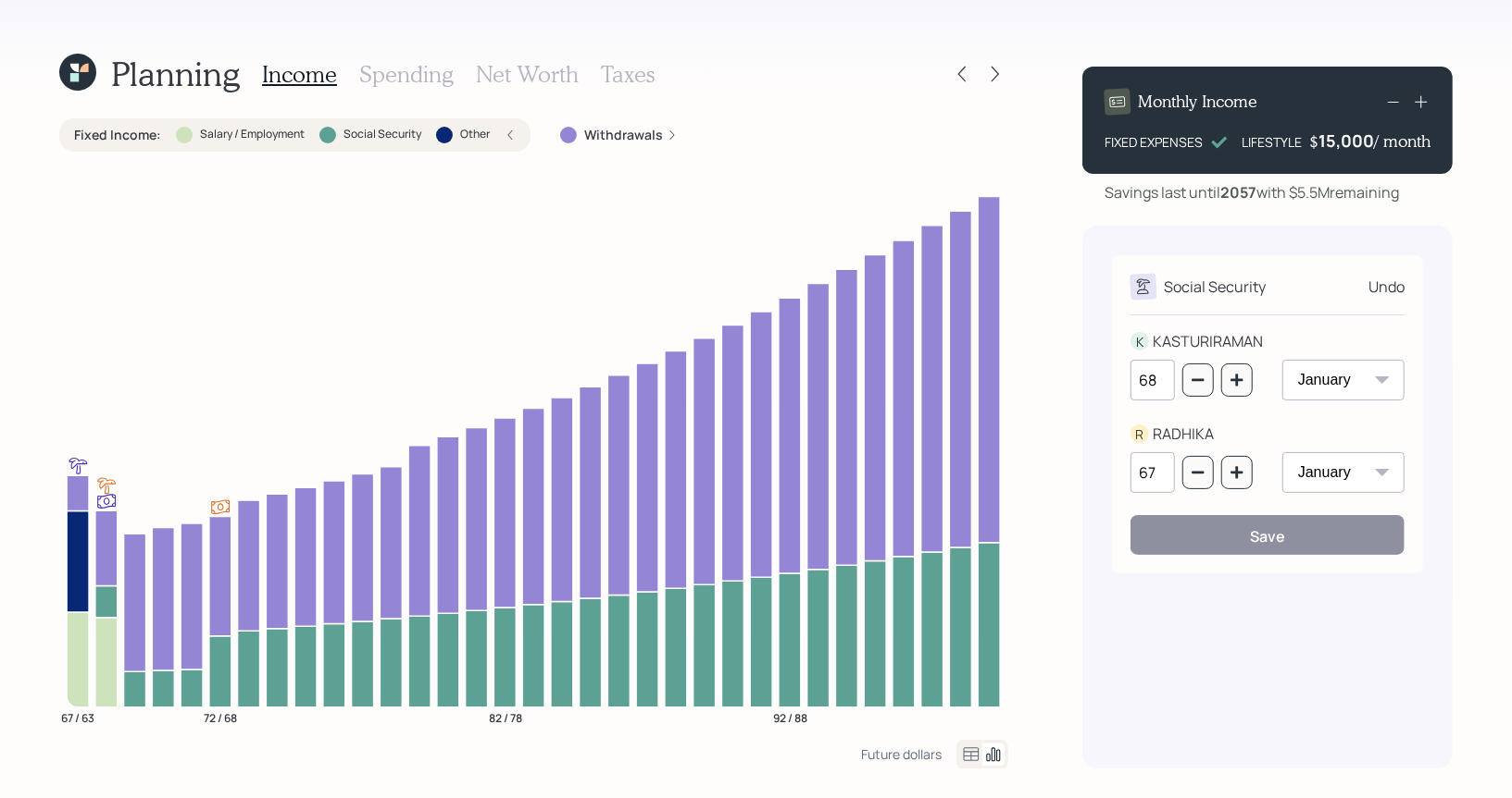
click at [79, 77] on icon at bounding box center [74, 77] width 8 height 8
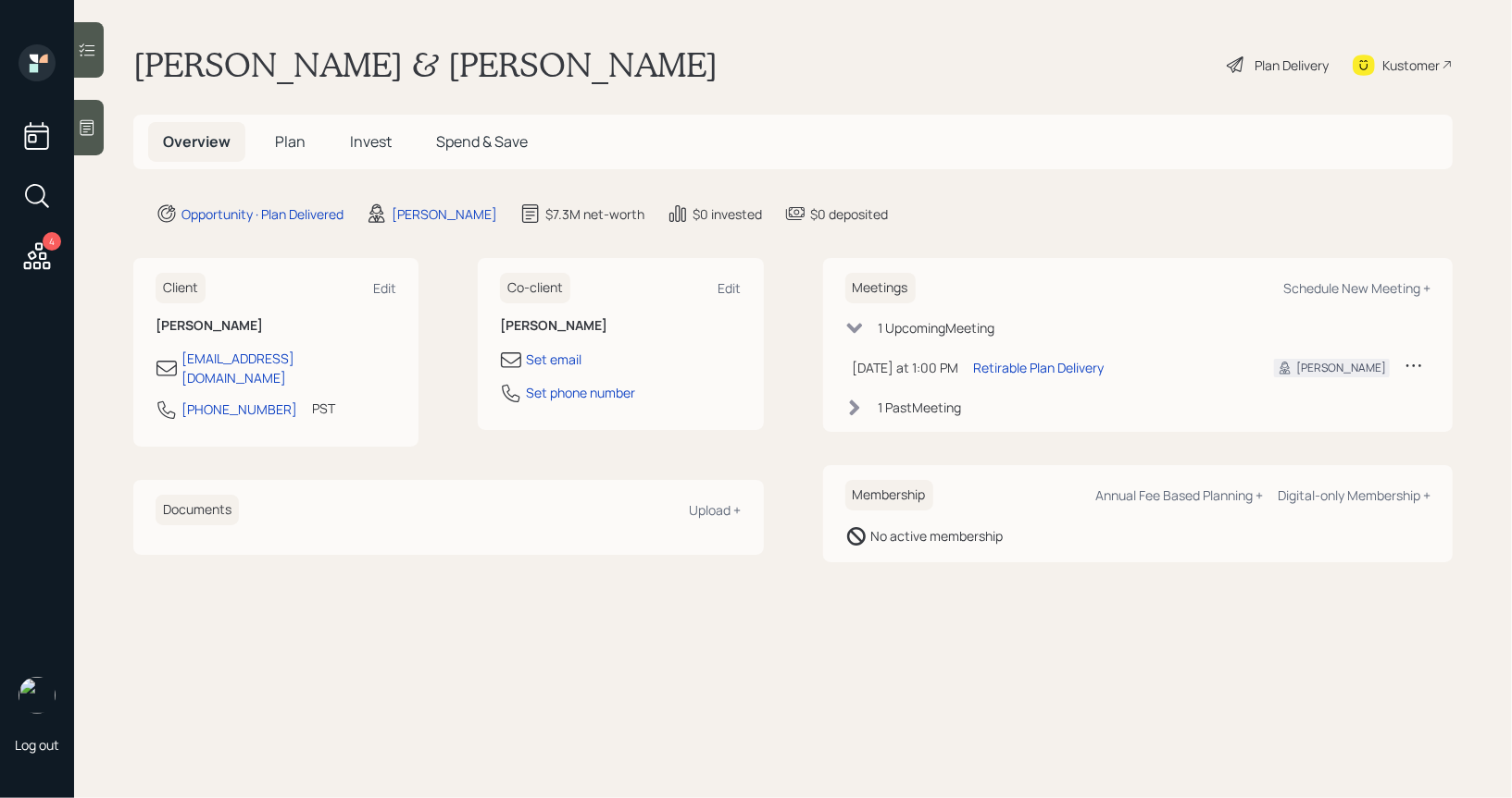
click at [291, 135] on span "Plan" at bounding box center [290, 141] width 31 height 21
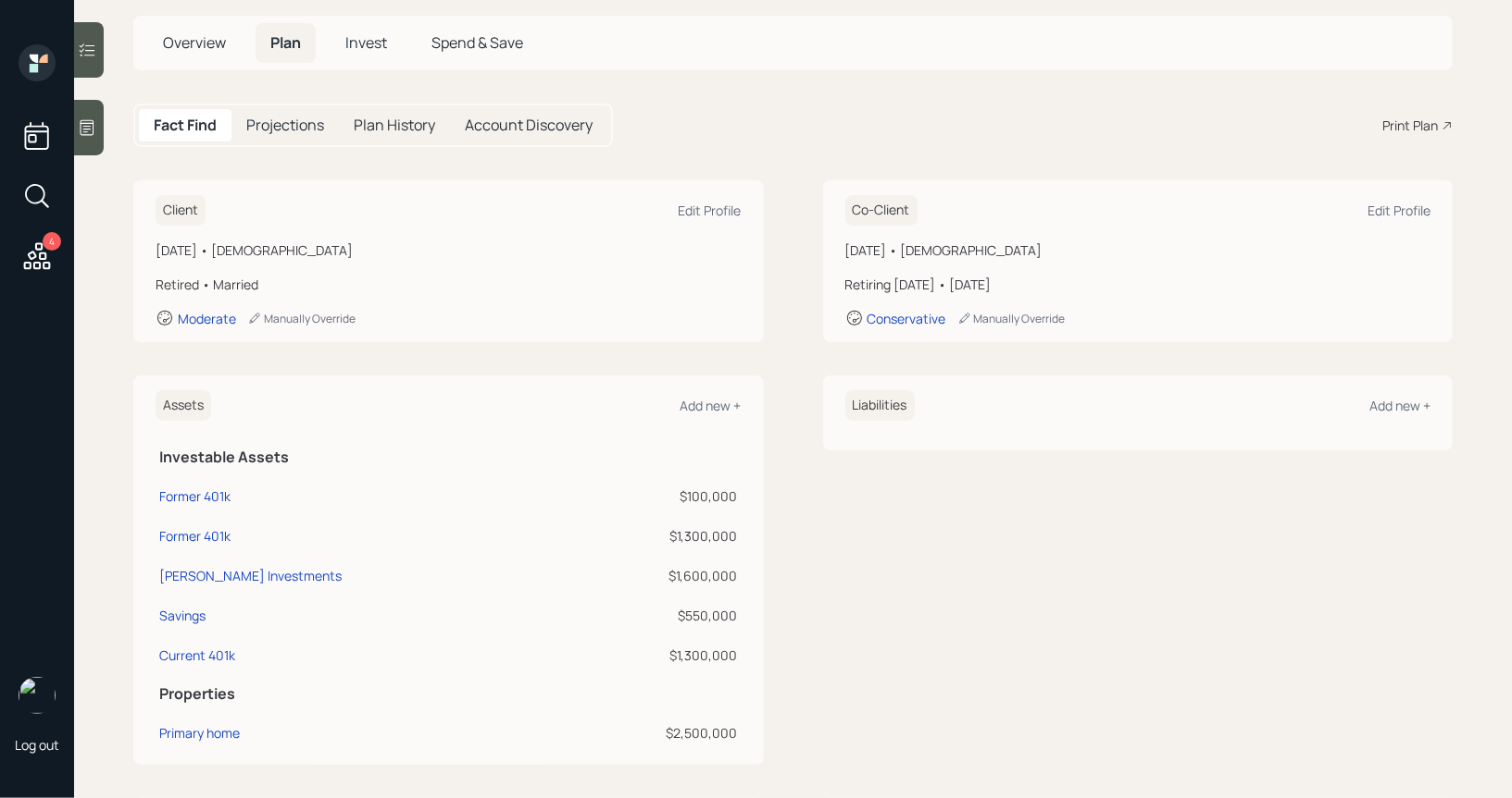
scroll to position [108, 0]
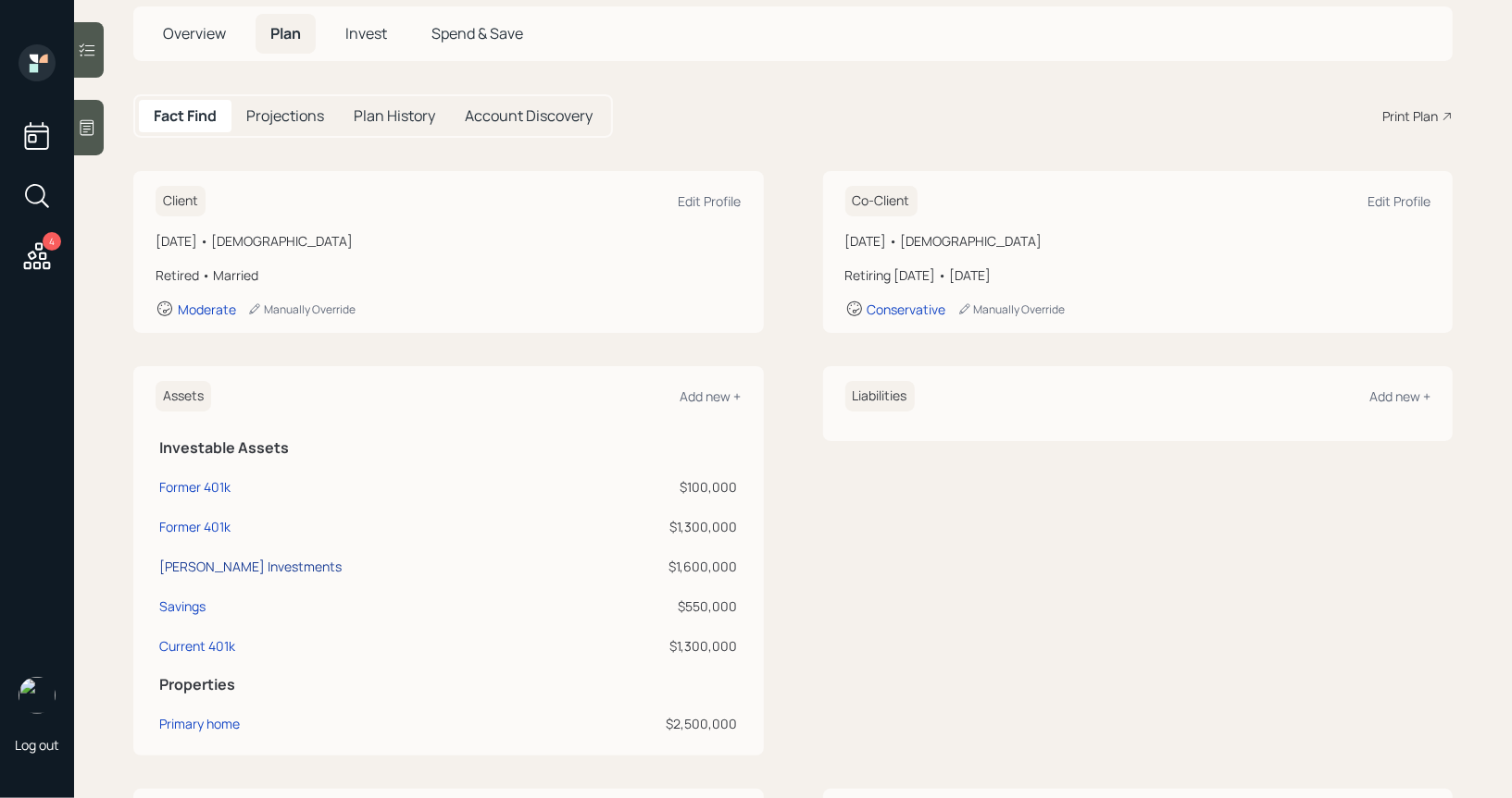
click at [252, 562] on div "Schwab Investments" at bounding box center [250, 566] width 182 height 20
select select "taxable"
select select "balanced"
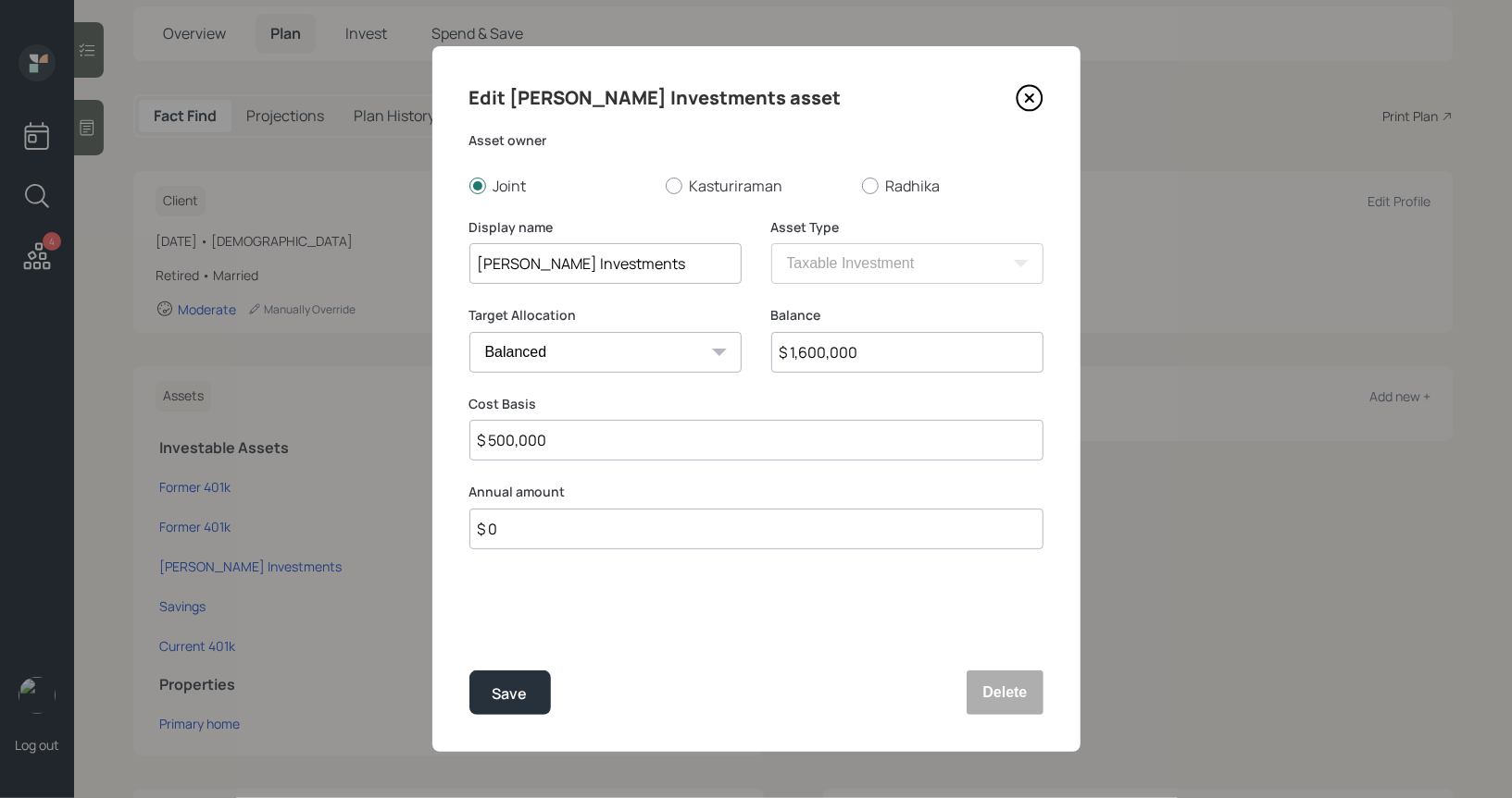
click at [865, 360] on input "$ 1,600,000" at bounding box center [907, 352] width 272 height 40
type input "$ 2,714,000"
click at [708, 664] on div "Edit Schwab Investments asset Asset owner Joint Kasturiraman Radhika Display na…" at bounding box center [756, 399] width 648 height 706
click at [585, 453] on input "$ 500,000" at bounding box center [756, 439] width 574 height 40
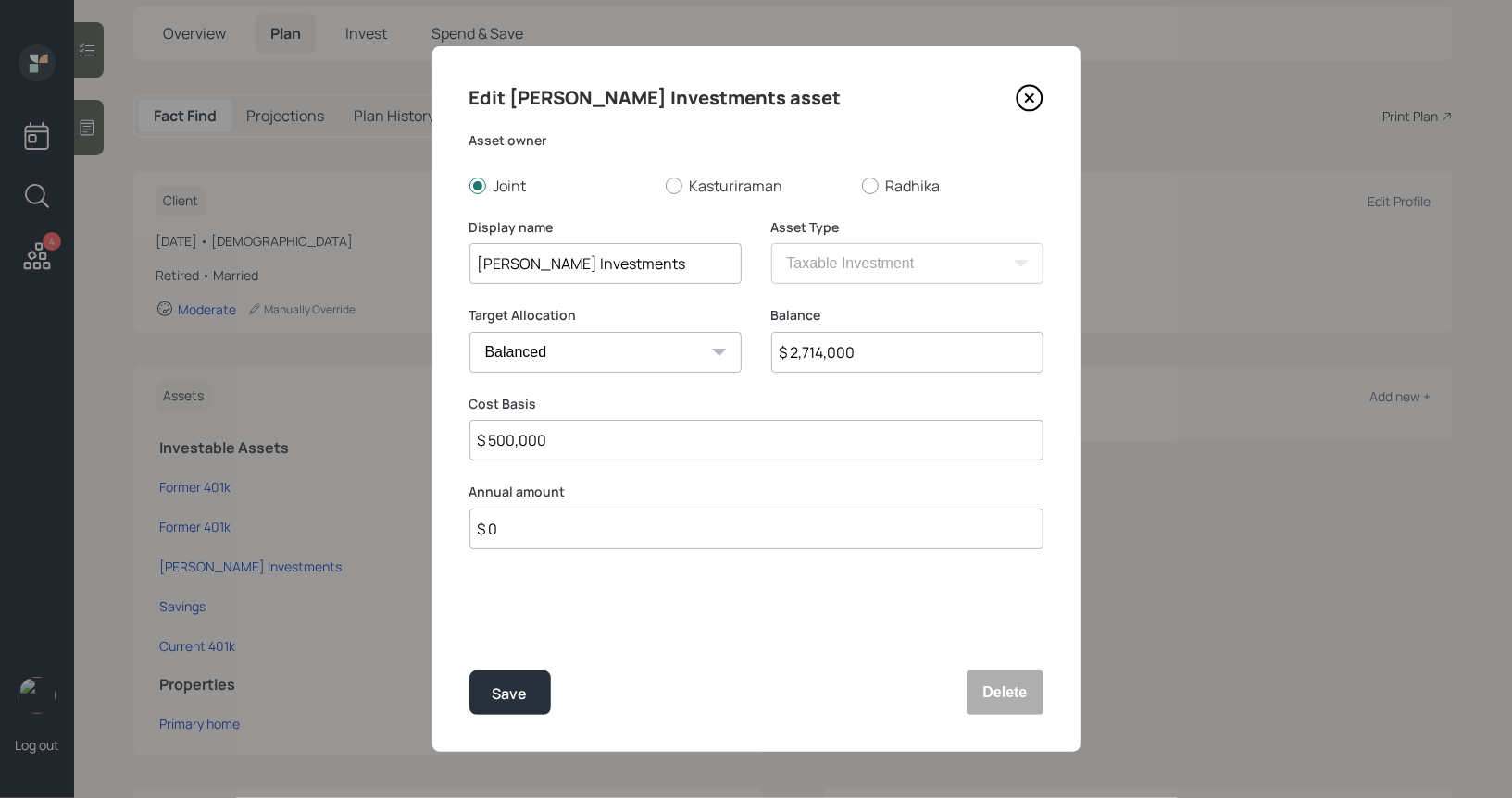
click at [585, 453] on input "$ 500,000" at bounding box center [756, 439] width 574 height 40
type input "$ 1,000,000"
click at [510, 691] on div "Save" at bounding box center [511, 694] width 35 height 25
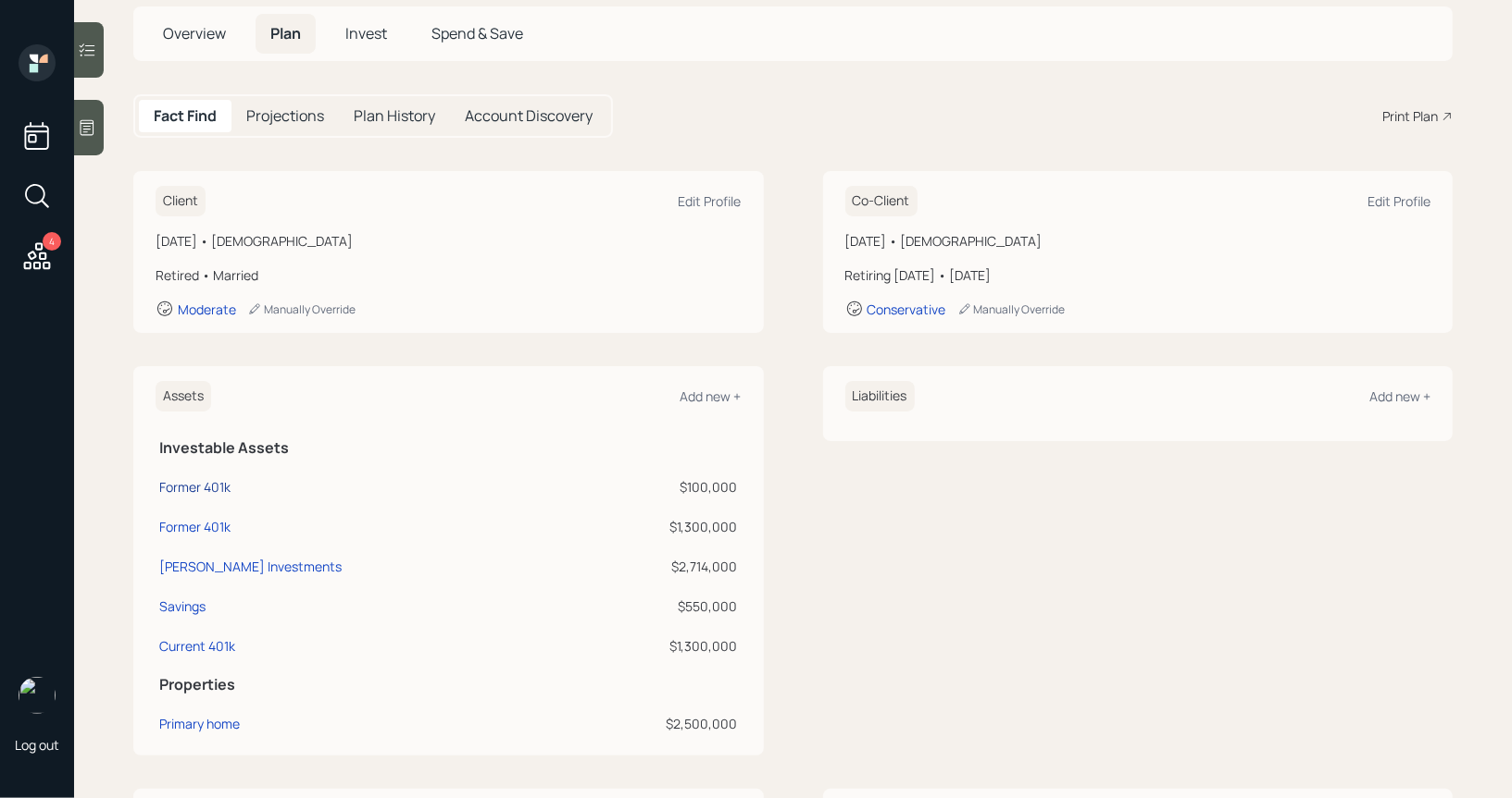
click at [201, 484] on div "Former 401k" at bounding box center [195, 488] width 71 height 20
select select "company_sponsored"
select select "balanced"
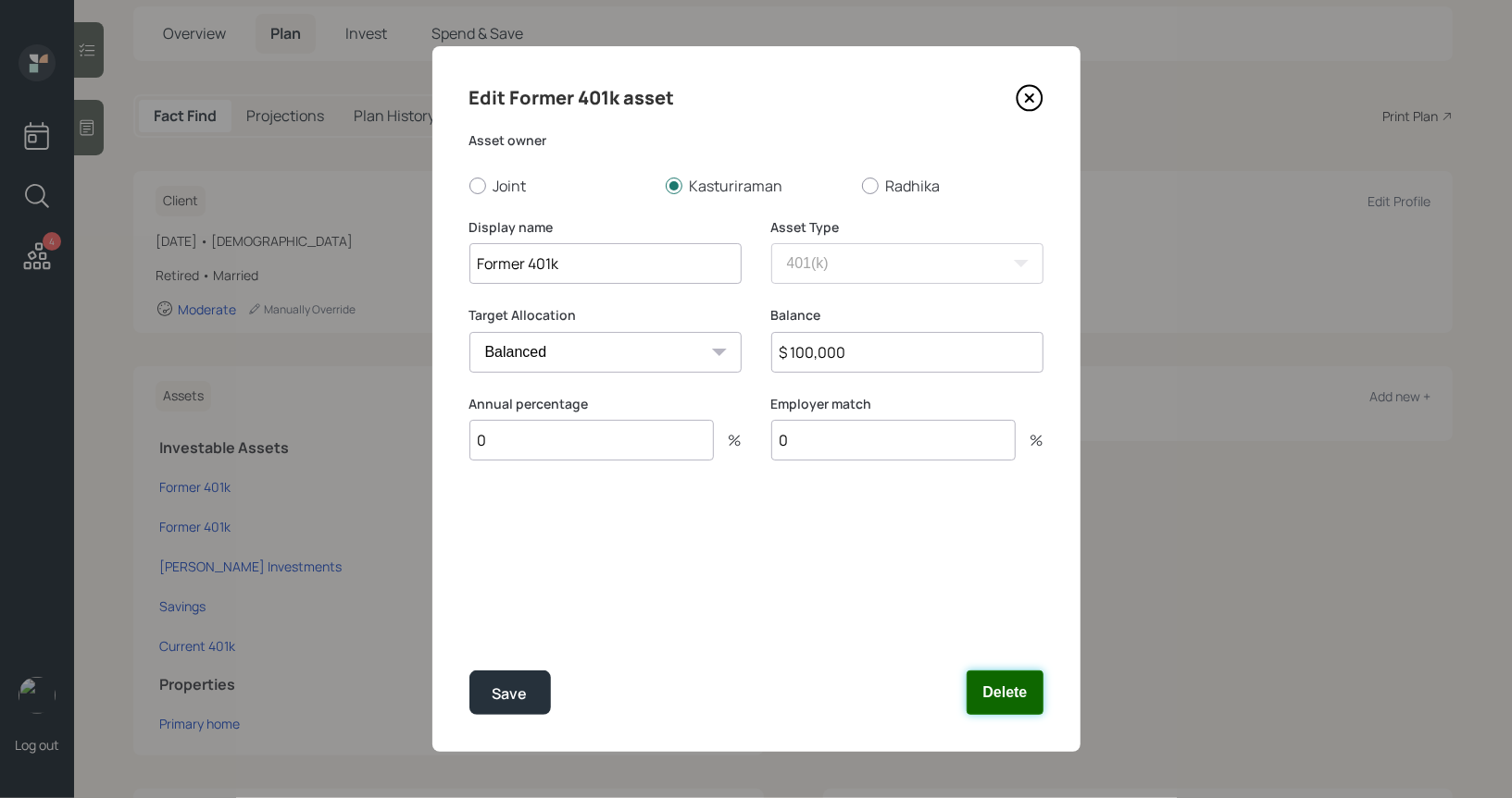
click at [1006, 698] on button "Delete" at bounding box center [1003, 693] width 76 height 44
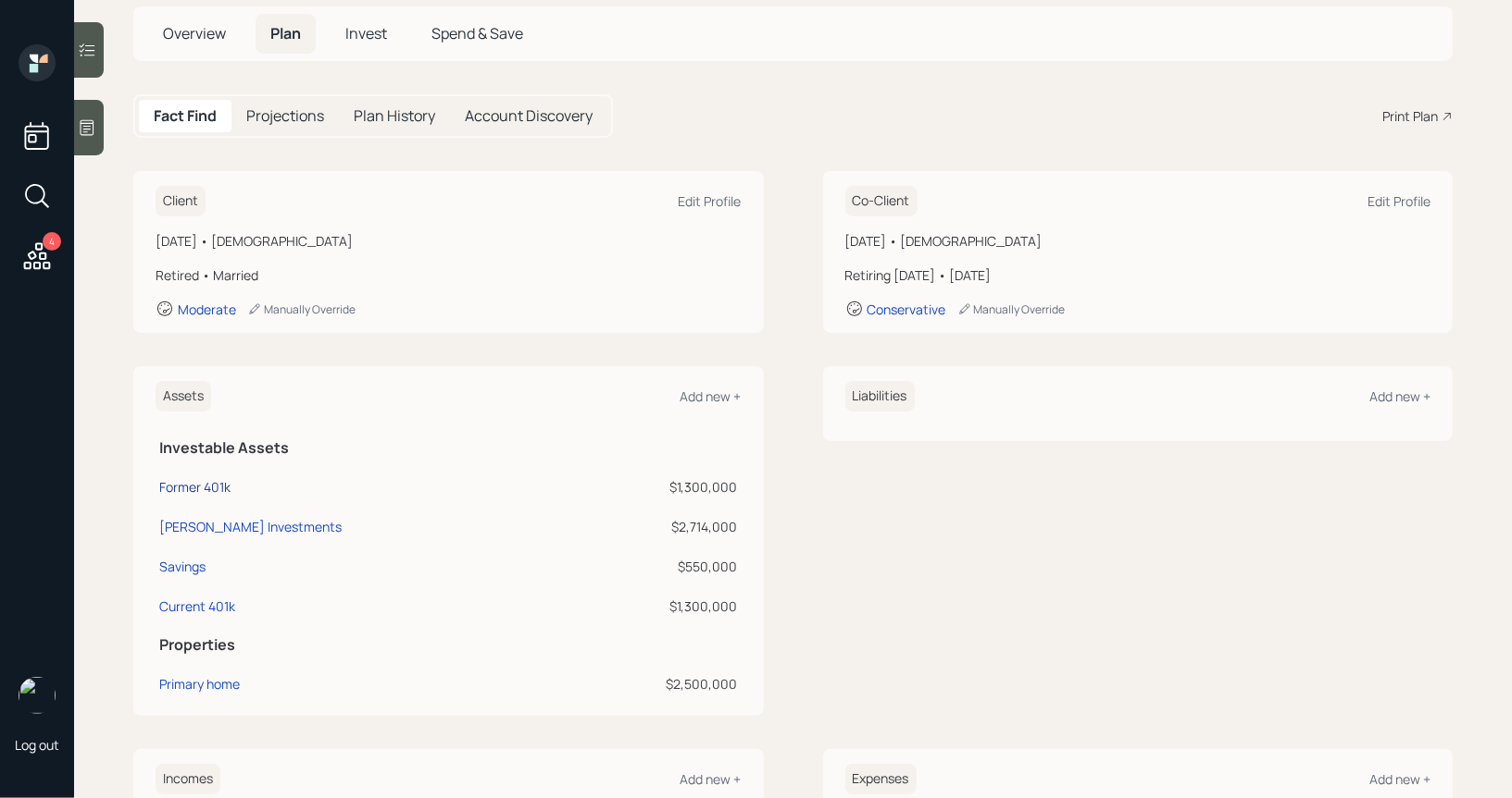
click at [180, 482] on div "Former 401k" at bounding box center [195, 488] width 71 height 20
select select "company_sponsored"
select select "balanced"
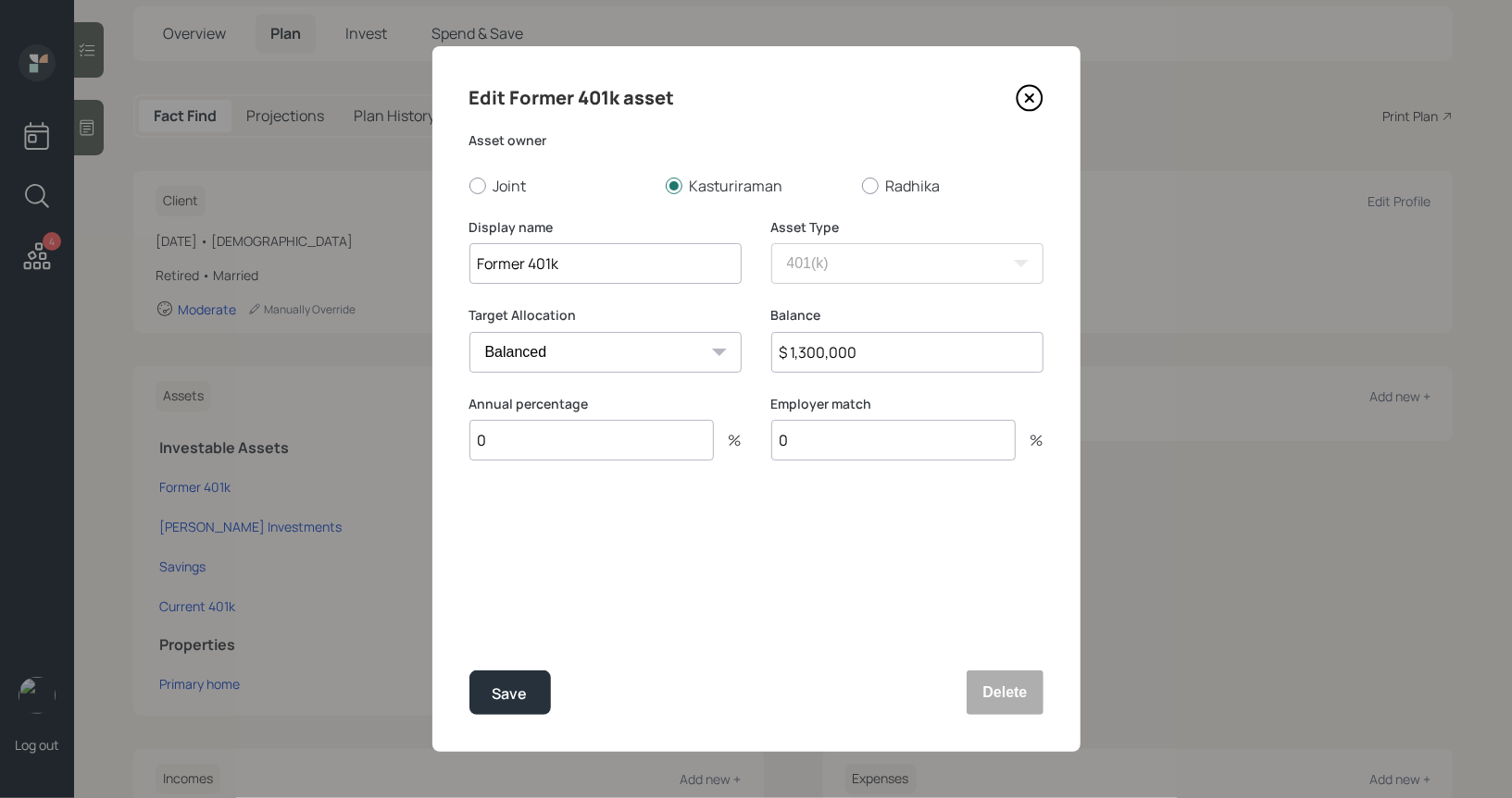
click at [601, 267] on input "Former 401k" at bounding box center [605, 263] width 272 height 40
type input "K Rollover IRA"
click at [895, 358] on input "$ 1,300,000" at bounding box center [907, 352] width 272 height 40
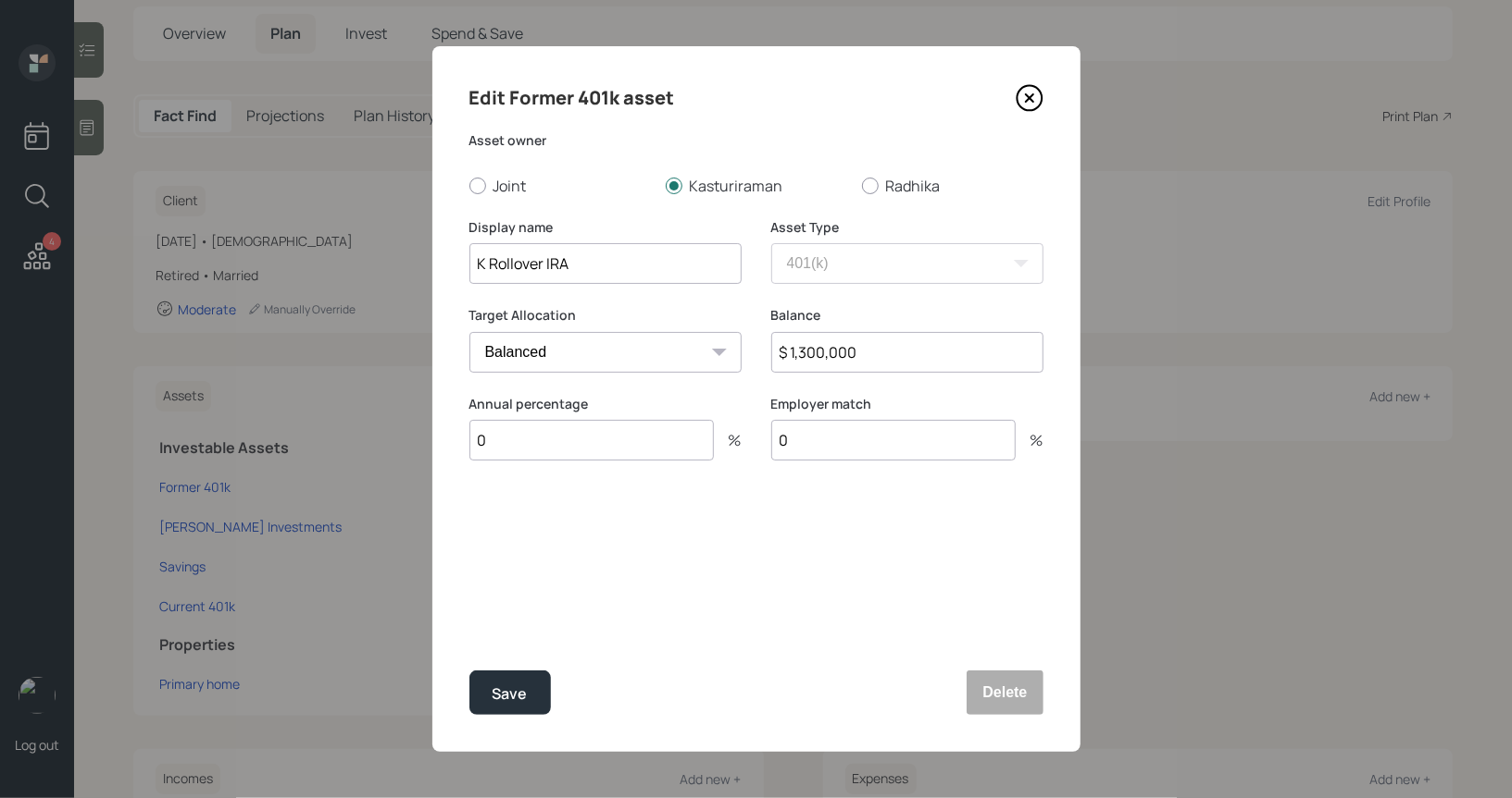
click at [895, 358] on input "$ 1,300,000" at bounding box center [907, 352] width 272 height 40
type input "$ 1,120,000"
click at [518, 692] on div "Save" at bounding box center [511, 694] width 35 height 25
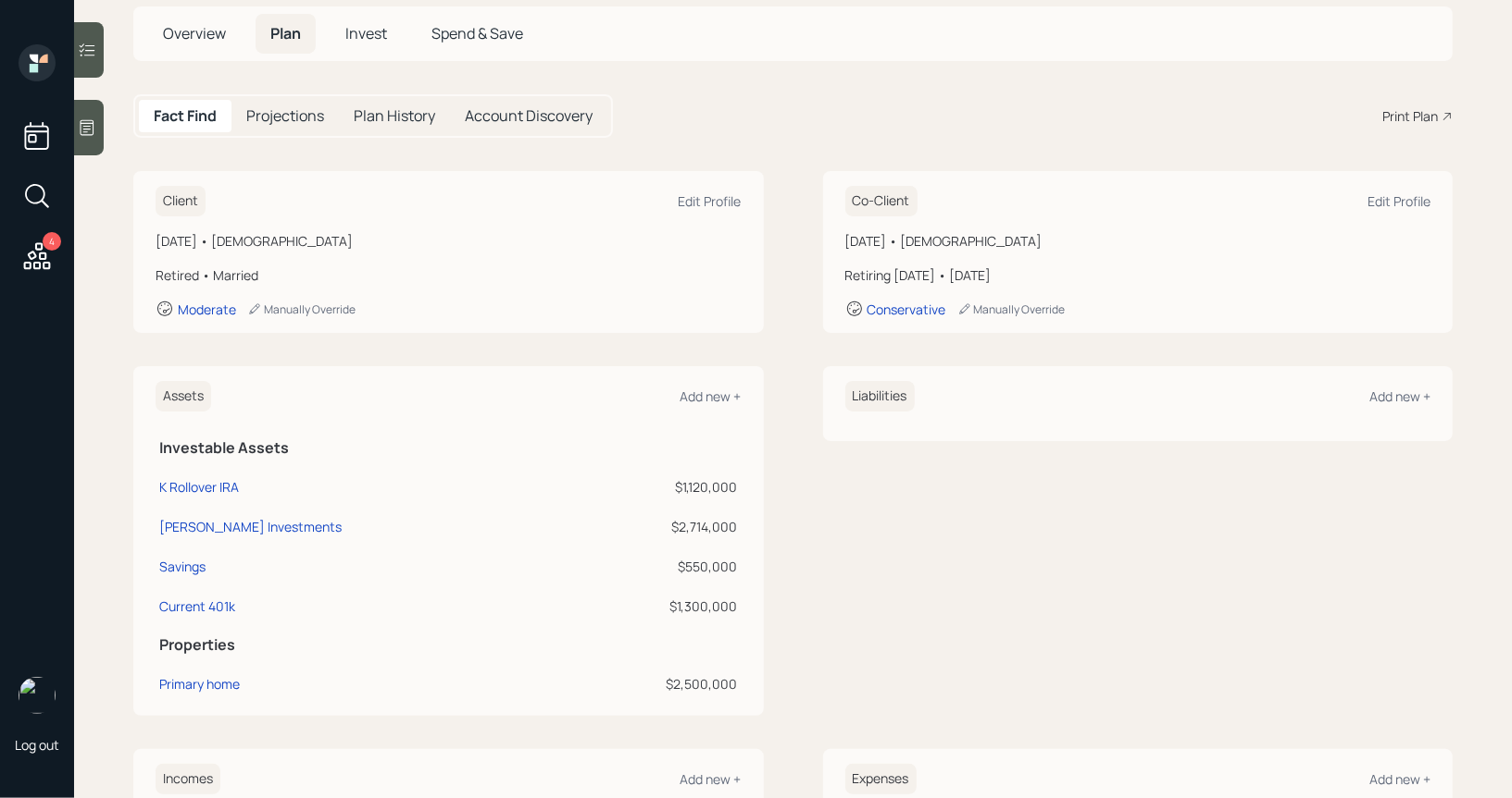
click at [199, 474] on td "K Rollover IRA" at bounding box center [363, 484] width 414 height 39
click at [199, 479] on div "K Rollover IRA" at bounding box center [199, 488] width 80 height 20
select select "company_sponsored"
select select "balanced"
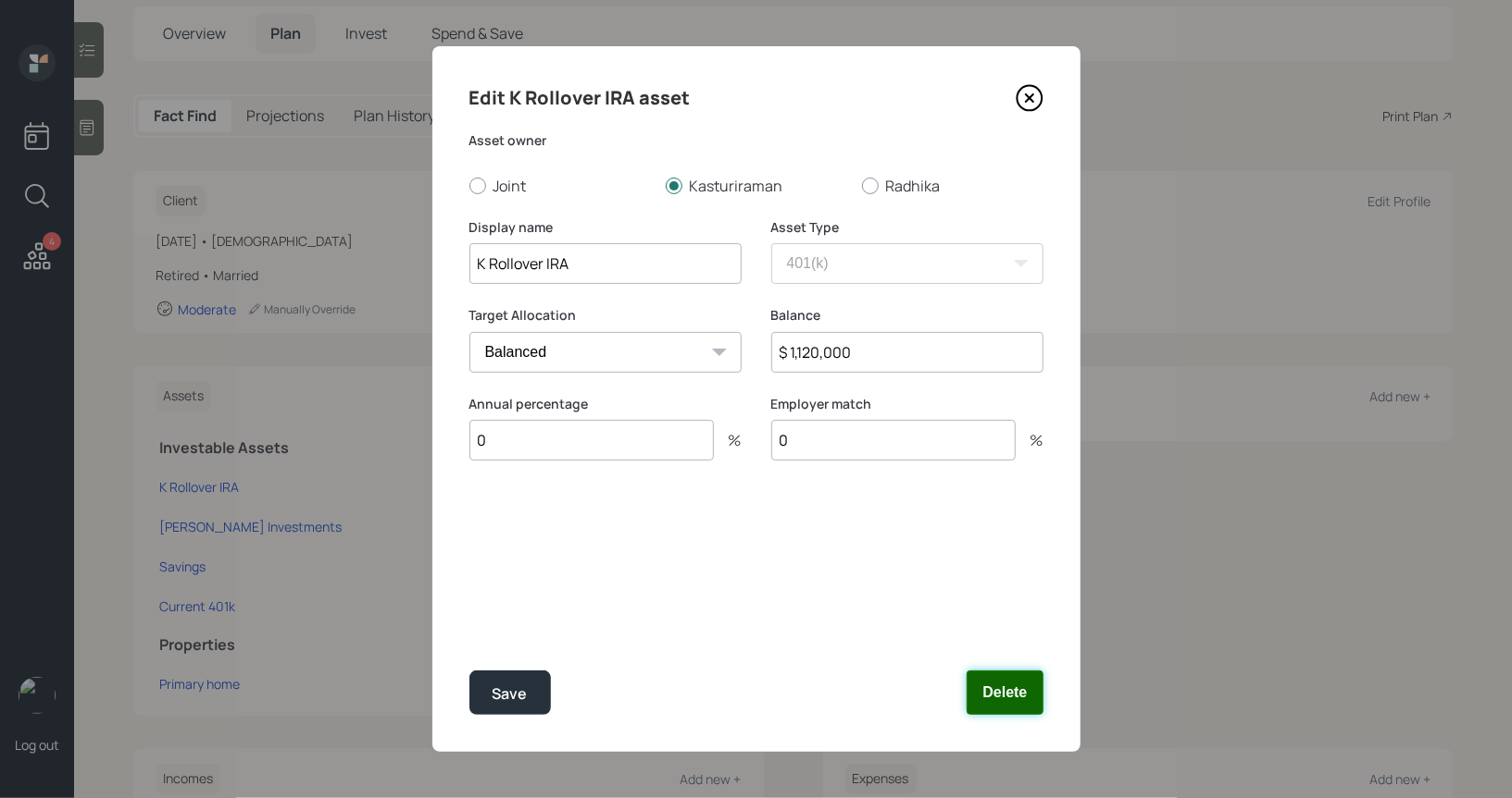
click at [1009, 689] on button "Delete" at bounding box center [1003, 693] width 76 height 44
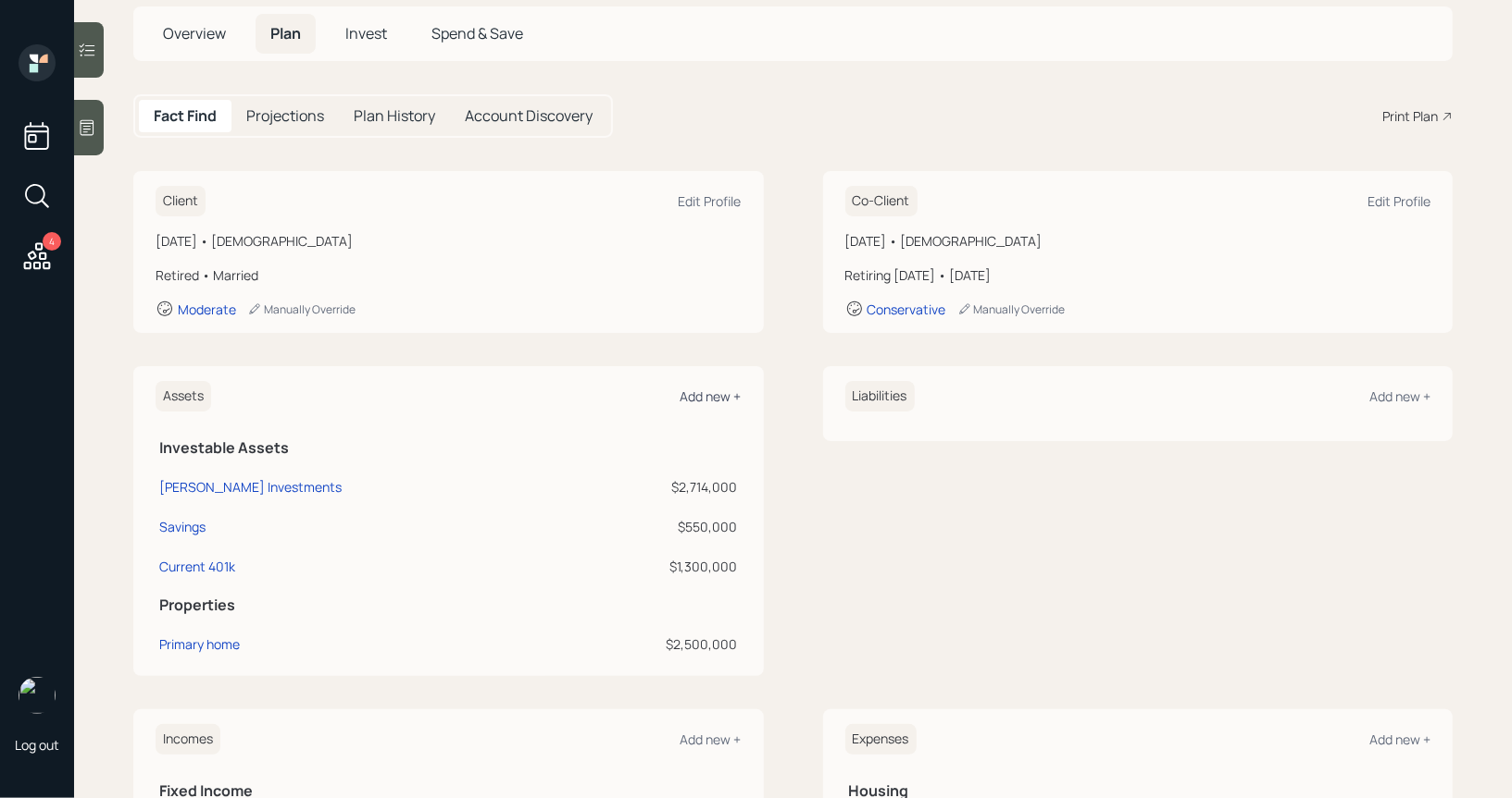
click at [724, 398] on div "Add new +" at bounding box center [711, 396] width 61 height 18
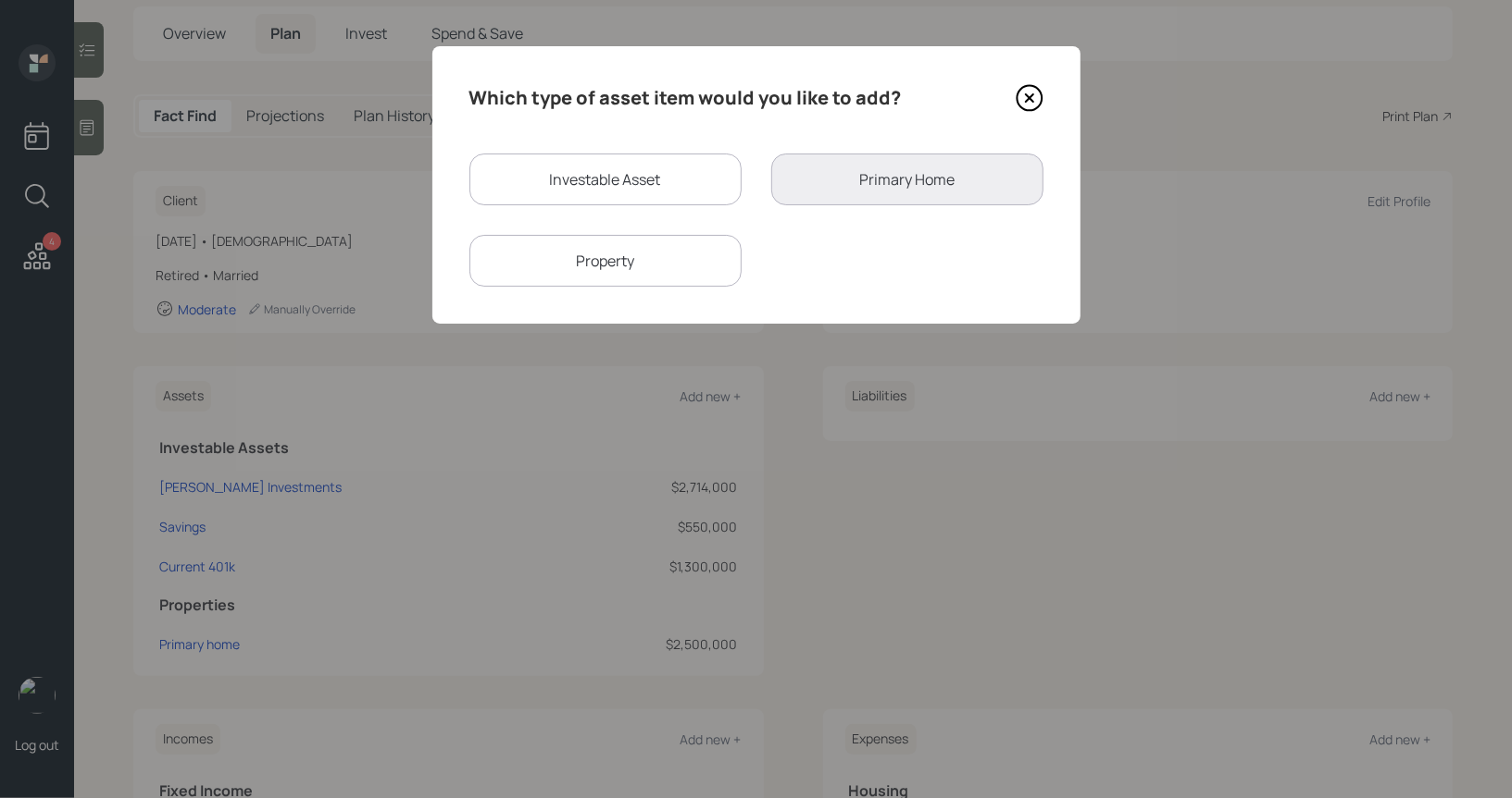
click at [569, 179] on div "Investable Asset" at bounding box center [605, 179] width 272 height 52
select select "taxable"
select select "balanced"
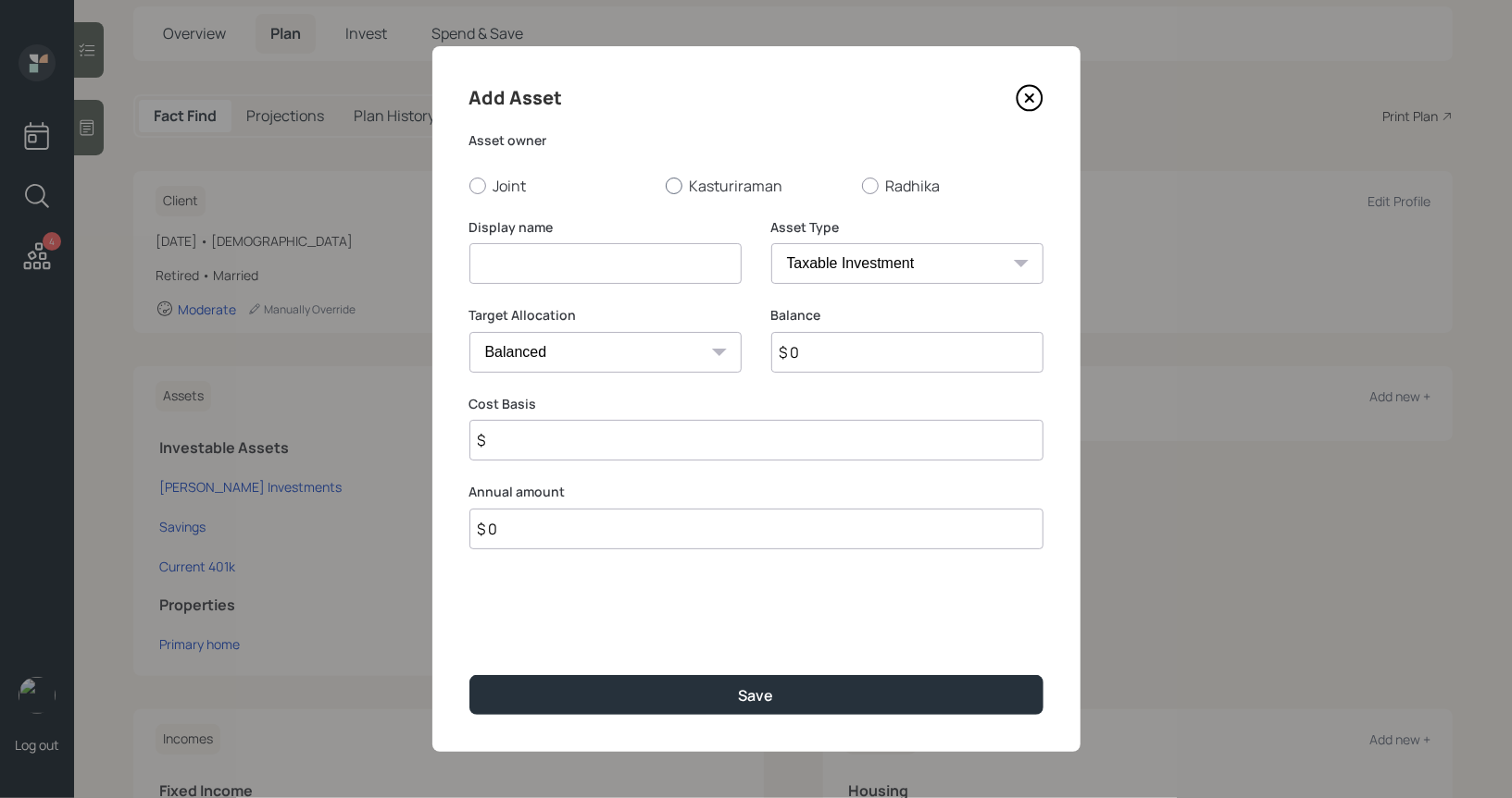
click at [677, 183] on div at bounding box center [673, 185] width 17 height 17
click at [665, 185] on input "Kasturiraman" at bounding box center [664, 185] width 1 height 1
radio input "true"
click at [639, 263] on input at bounding box center [605, 263] width 272 height 40
type input "Rollover IRA"
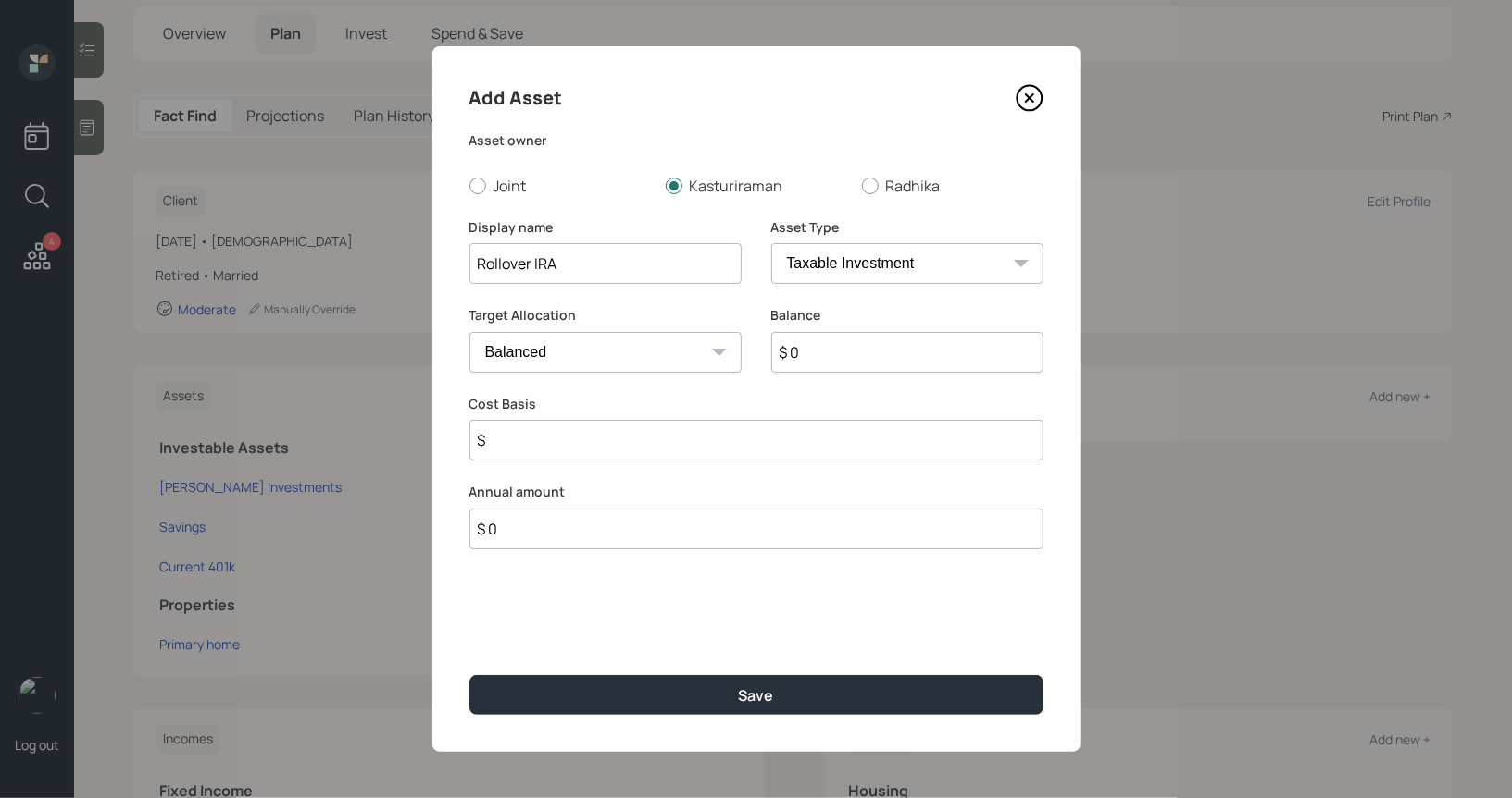
click at [941, 268] on select "SEP IRA IRA Roth IRA 401(k) Roth 401(k) 403(b) Roth 403(b) 457(b) Roth 457(b) H…" at bounding box center [907, 263] width 272 height 40
select select "ira"
click at [771, 243] on select "SEP IRA IRA Roth IRA 401(k) Roth 401(k) 403(b) Roth 403(b) 457(b) Roth 457(b) H…" at bounding box center [907, 263] width 272 height 40
type input "$"
click at [821, 359] on input "$ 0" at bounding box center [907, 352] width 272 height 40
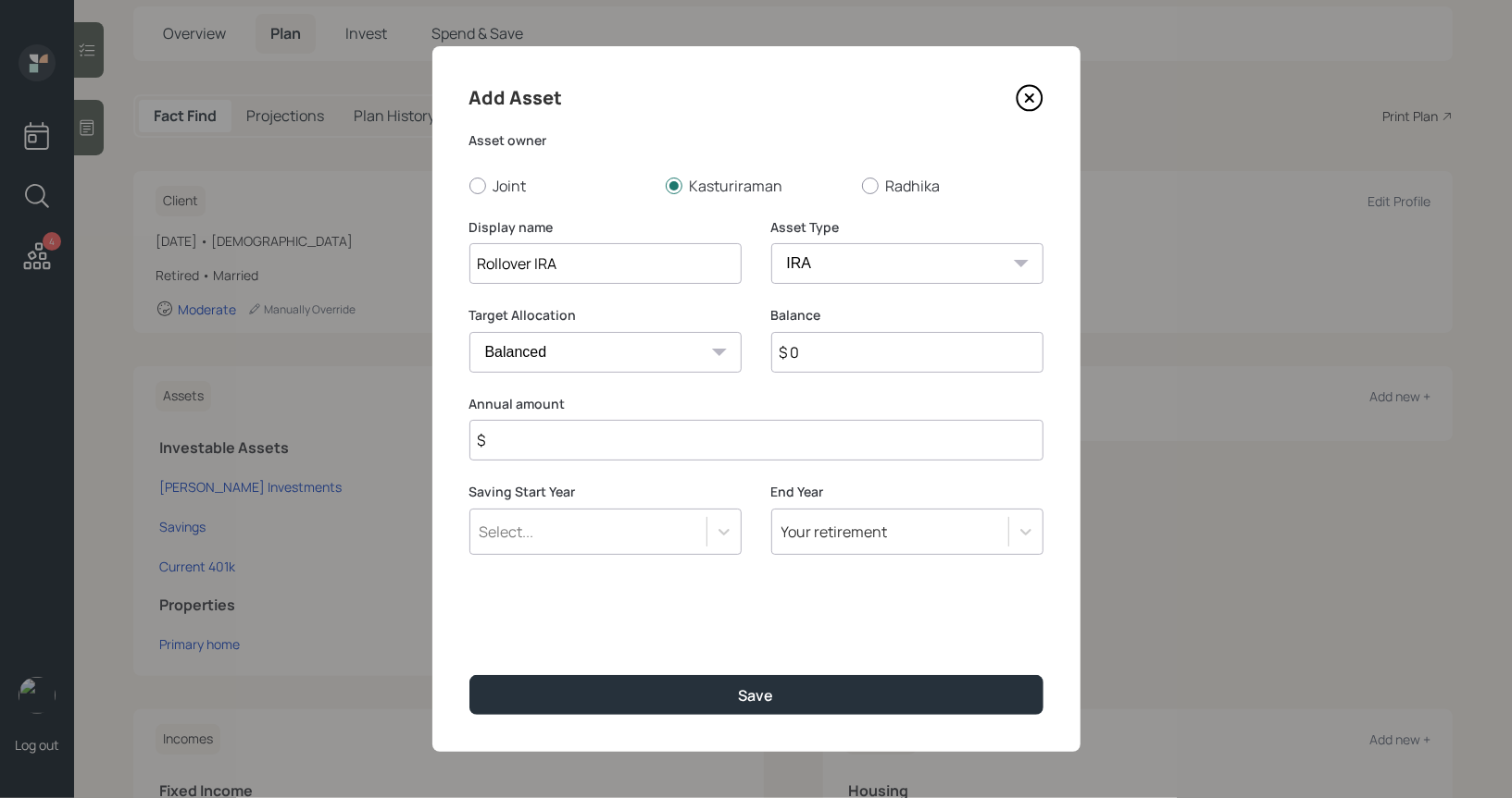
click at [821, 359] on input "$ 0" at bounding box center [907, 352] width 272 height 40
type input "$ 1,120,000"
click at [691, 427] on input "$" at bounding box center [756, 439] width 574 height 40
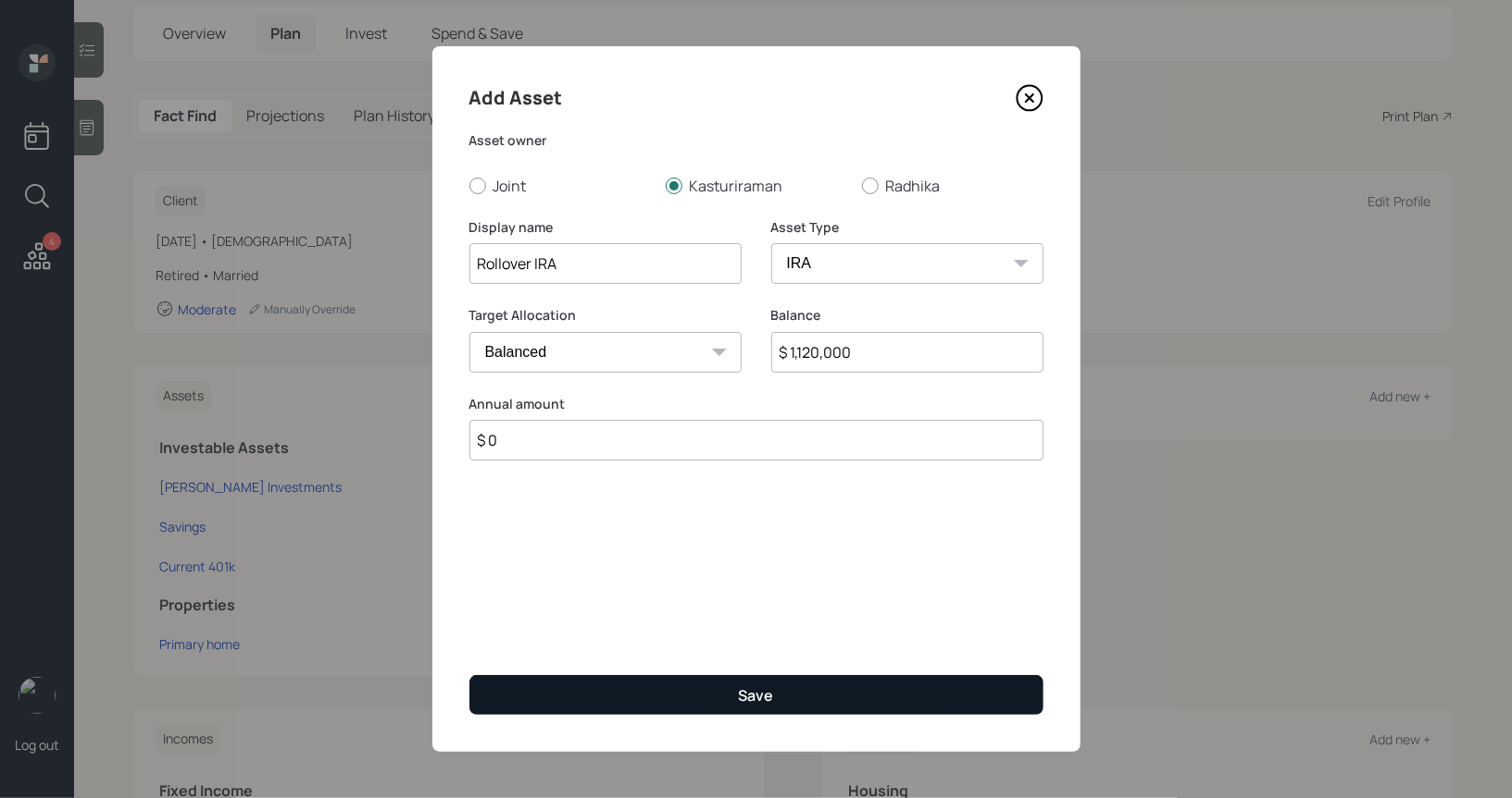
type input "$ 0"
click at [656, 691] on button "Save" at bounding box center [756, 696] width 574 height 39
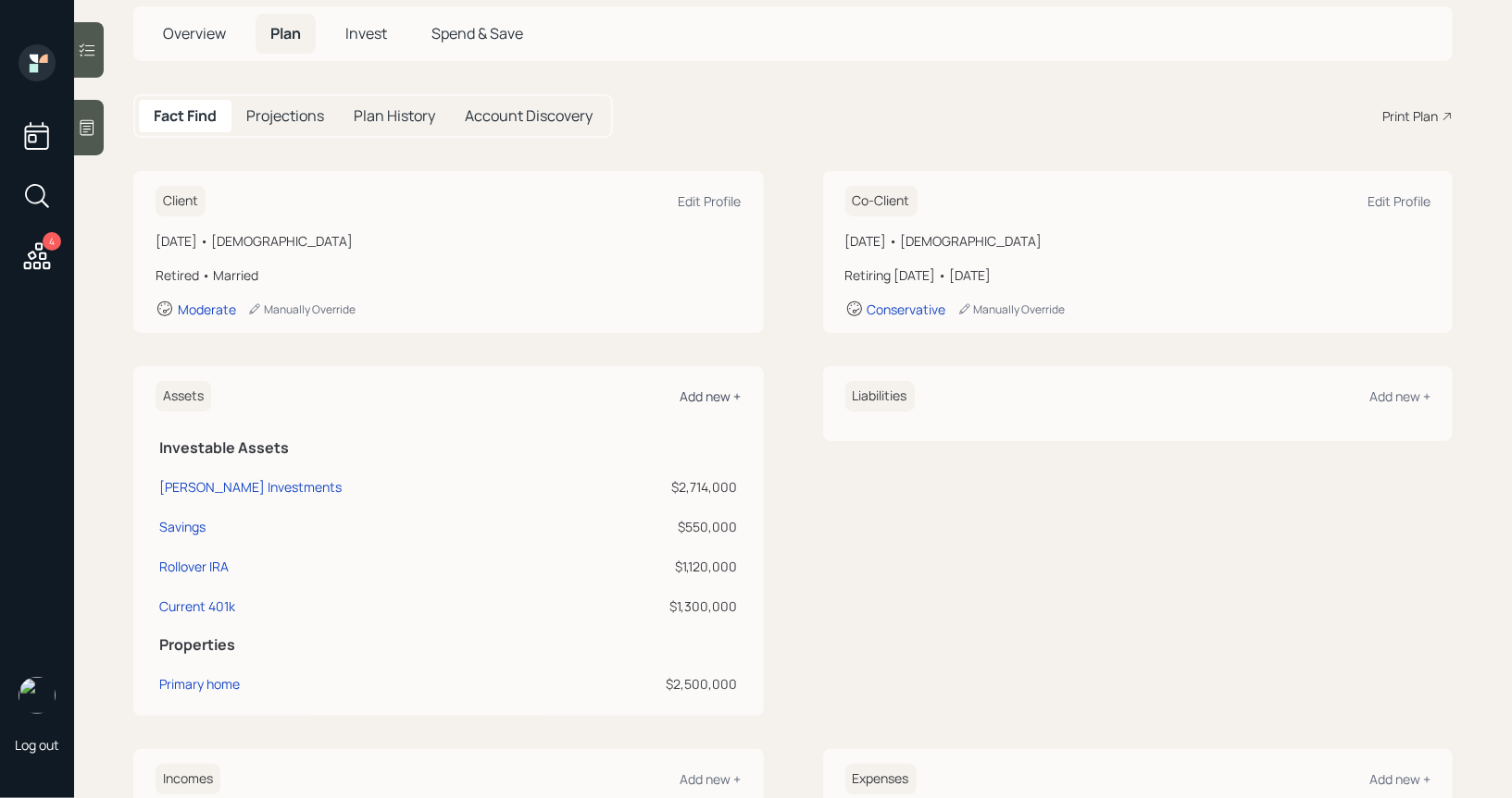
click at [723, 393] on div "Add new +" at bounding box center [711, 396] width 61 height 18
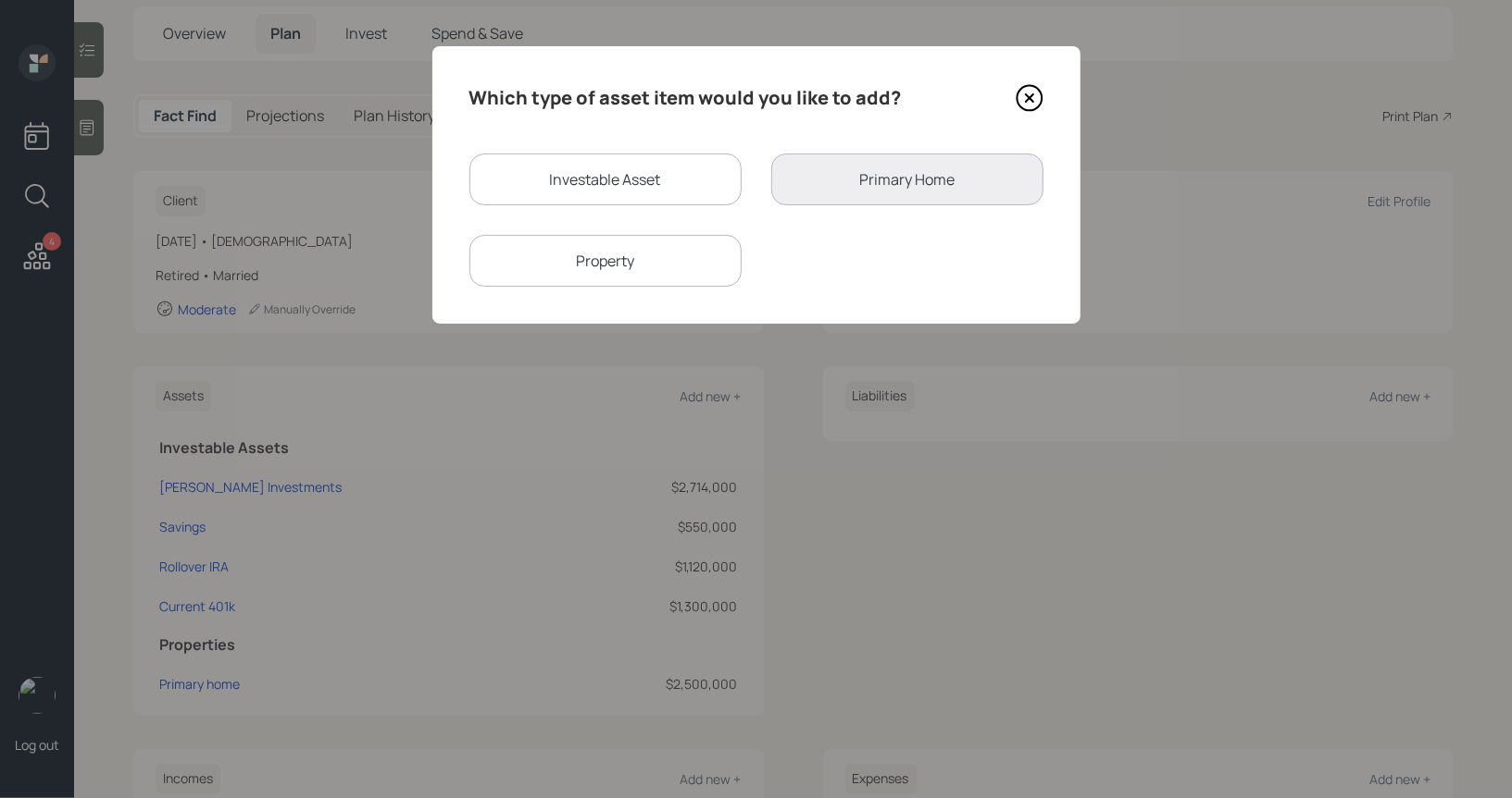
click at [601, 184] on div "Investable Asset" at bounding box center [605, 179] width 272 height 52
select select "taxable"
select select "balanced"
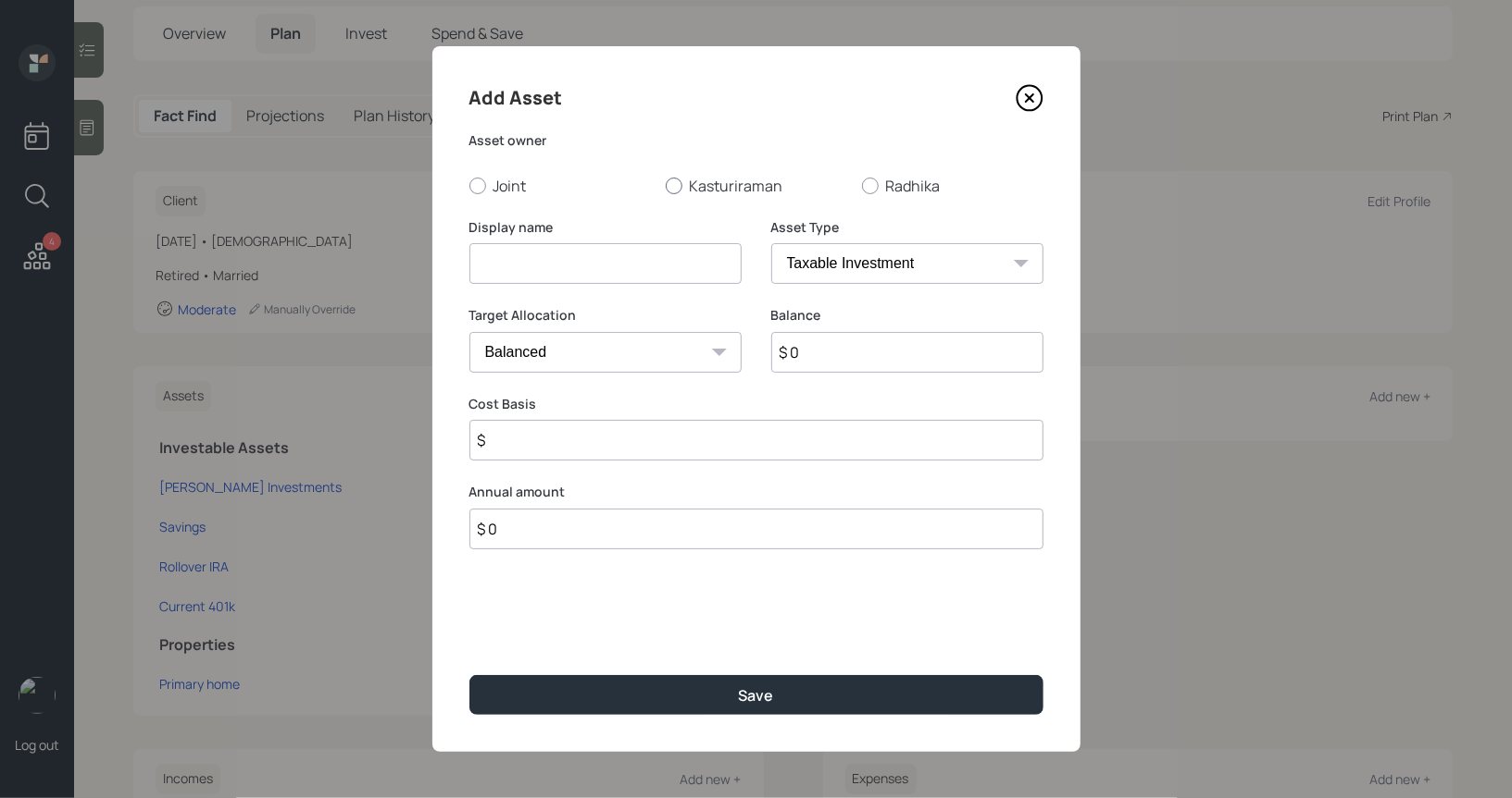
click at [674, 186] on div at bounding box center [673, 185] width 17 height 17
click at [665, 186] on input "Kasturiraman" at bounding box center [664, 185] width 1 height 1
radio input "true"
click at [647, 273] on input at bounding box center [605, 263] width 272 height 40
type input "Former 401k"
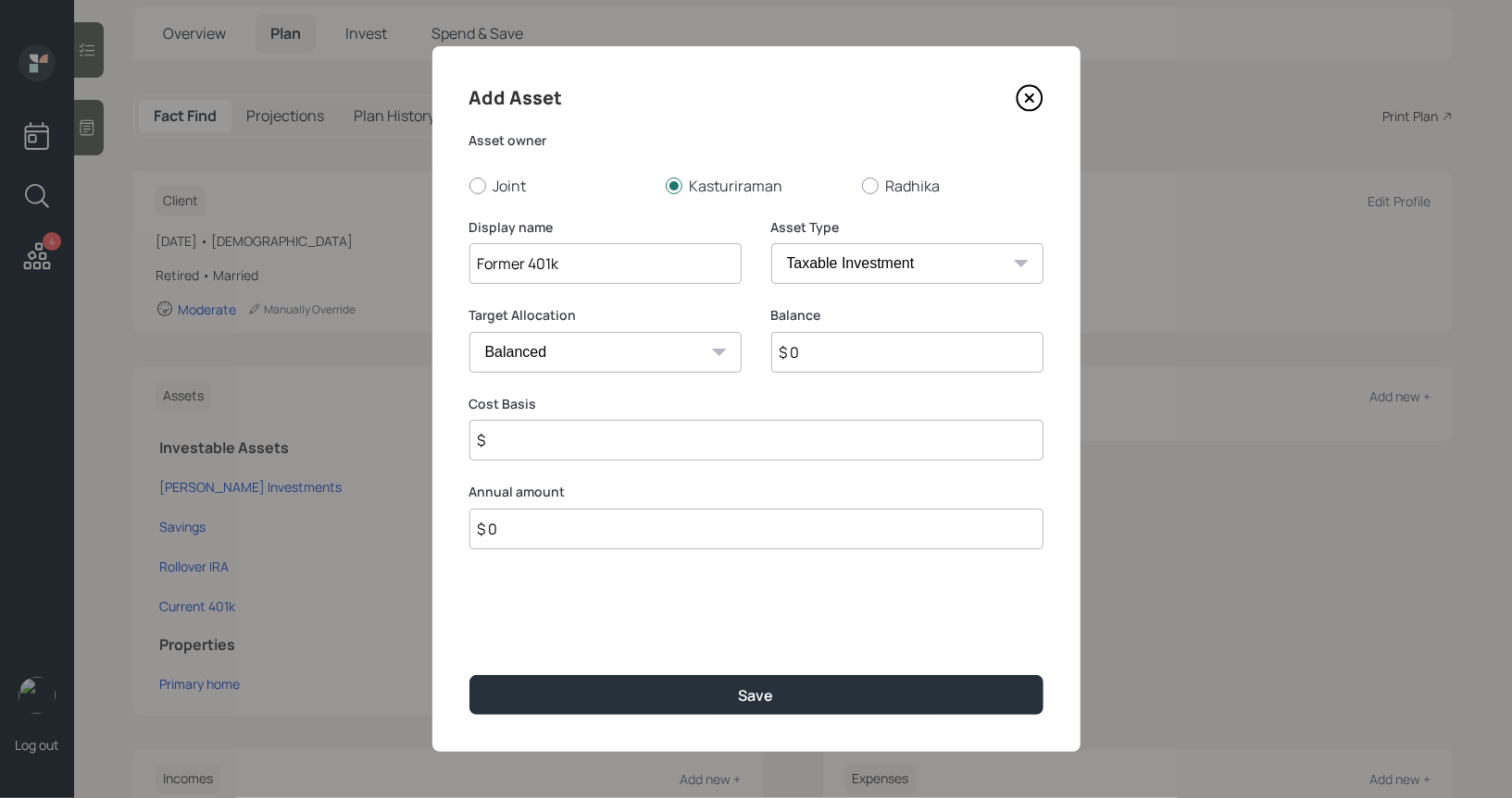
click at [940, 269] on select "SEP IRA IRA Roth IRA 401(k) Roth 401(k) 403(b) Roth 403(b) 457(b) Roth 457(b) H…" at bounding box center [907, 263] width 272 height 40
select select "ira"
click at [771, 243] on select "SEP IRA IRA Roth IRA 401(k) Roth 401(k) 403(b) Roth 403(b) 457(b) Roth 457(b) H…" at bounding box center [907, 263] width 272 height 40
type input "$"
click at [808, 358] on input "$ 0" at bounding box center [907, 352] width 272 height 40
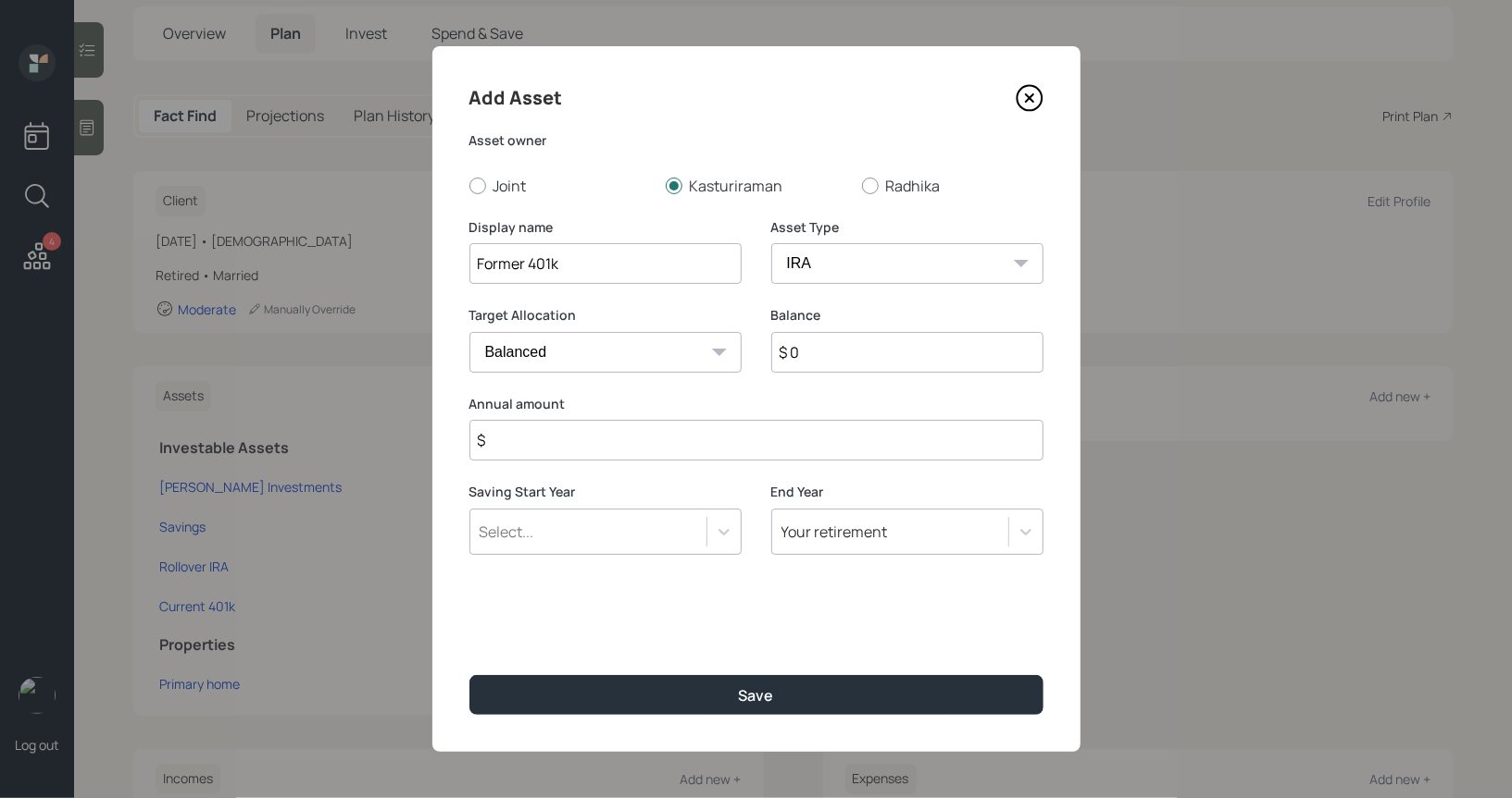
click at [808, 358] on input "$ 0" at bounding box center [907, 352] width 272 height 40
type input "$ 100,000"
click at [672, 450] on input "$" at bounding box center [756, 439] width 574 height 40
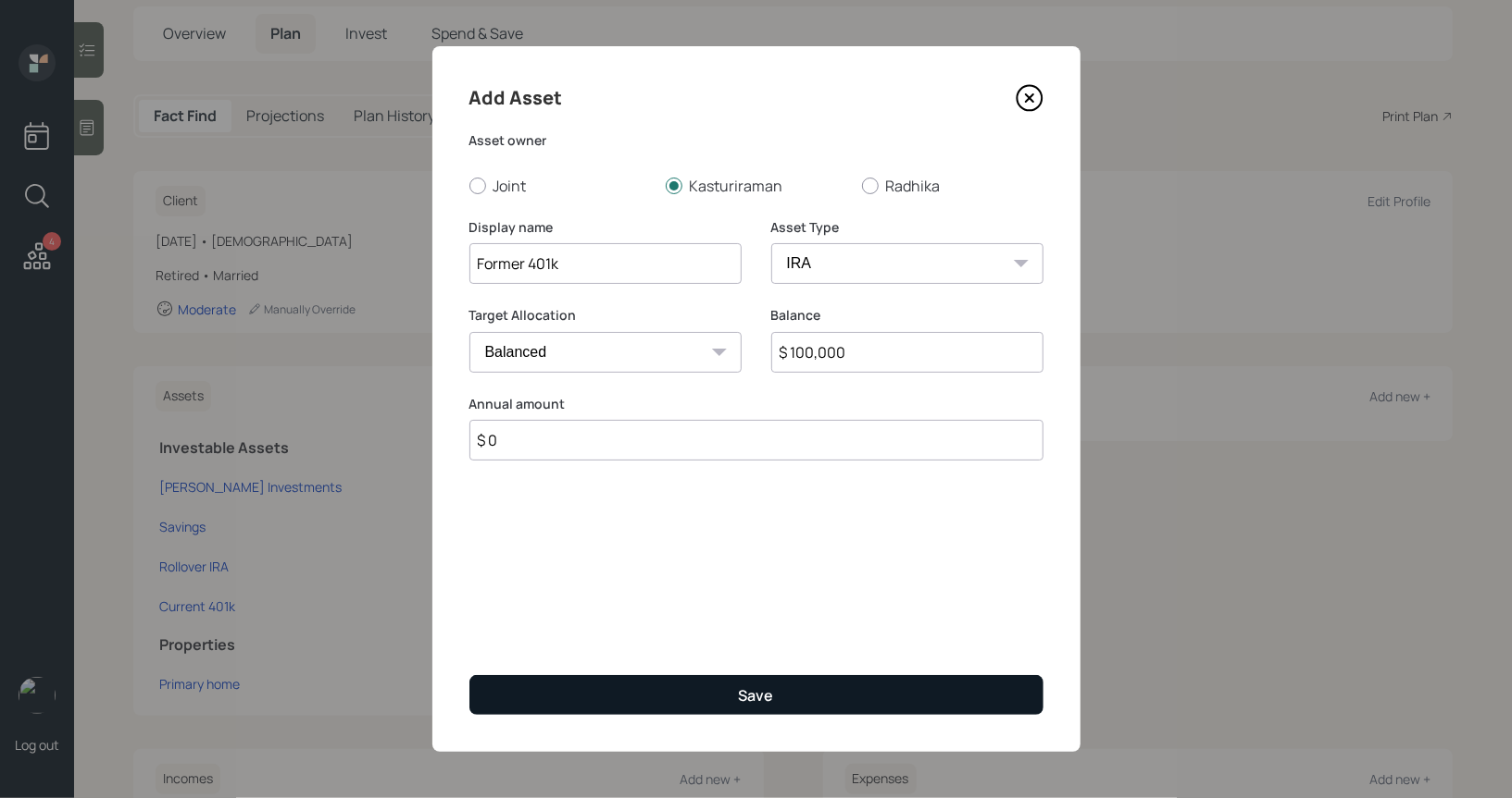
type input "$ 0"
click at [601, 696] on button "Save" at bounding box center [756, 696] width 574 height 39
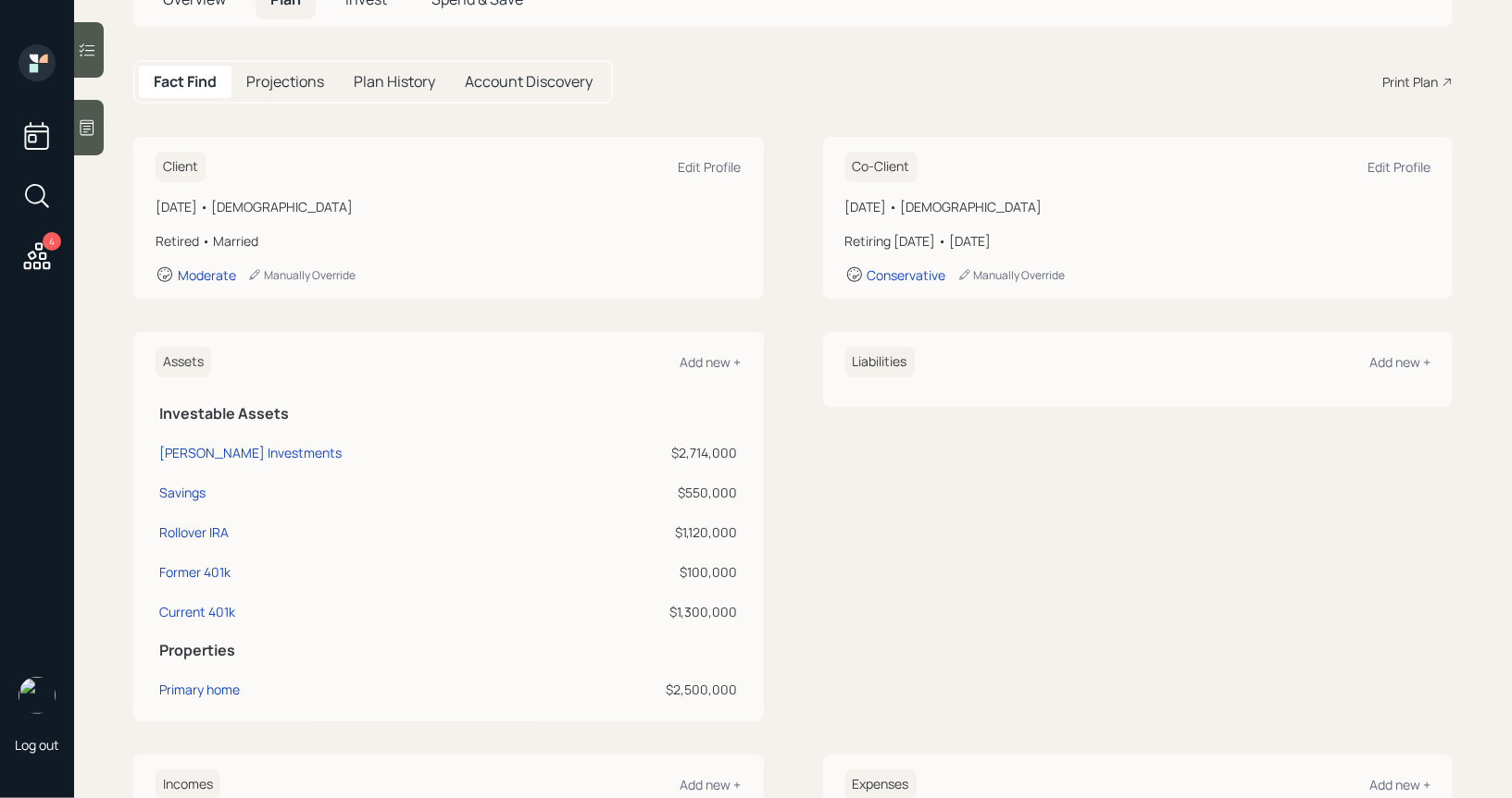
scroll to position [145, 0]
click at [703, 356] on div "Add new +" at bounding box center [711, 361] width 61 height 18
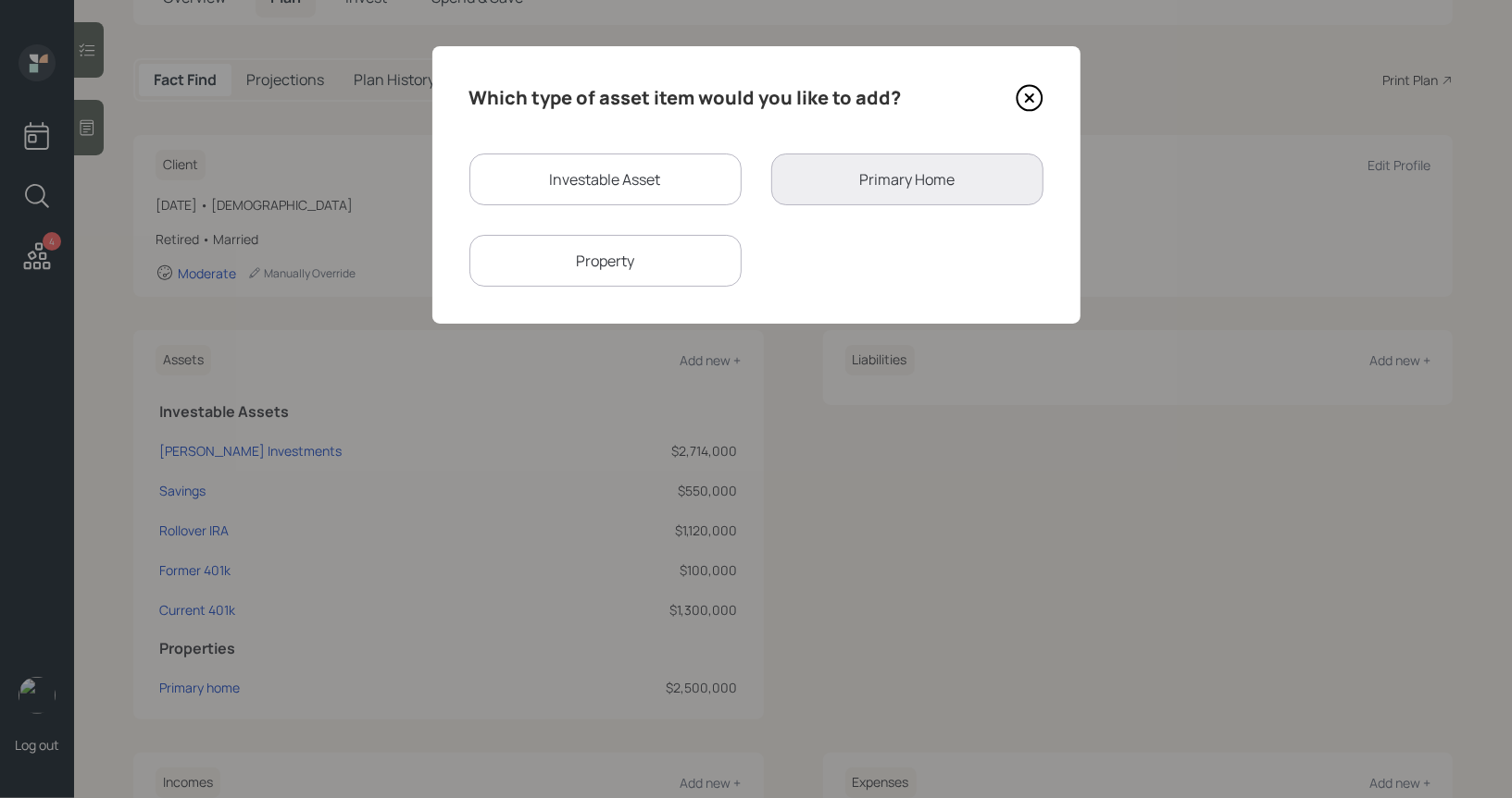
click at [645, 183] on div "Investable Asset" at bounding box center [605, 179] width 272 height 52
select select "taxable"
select select "balanced"
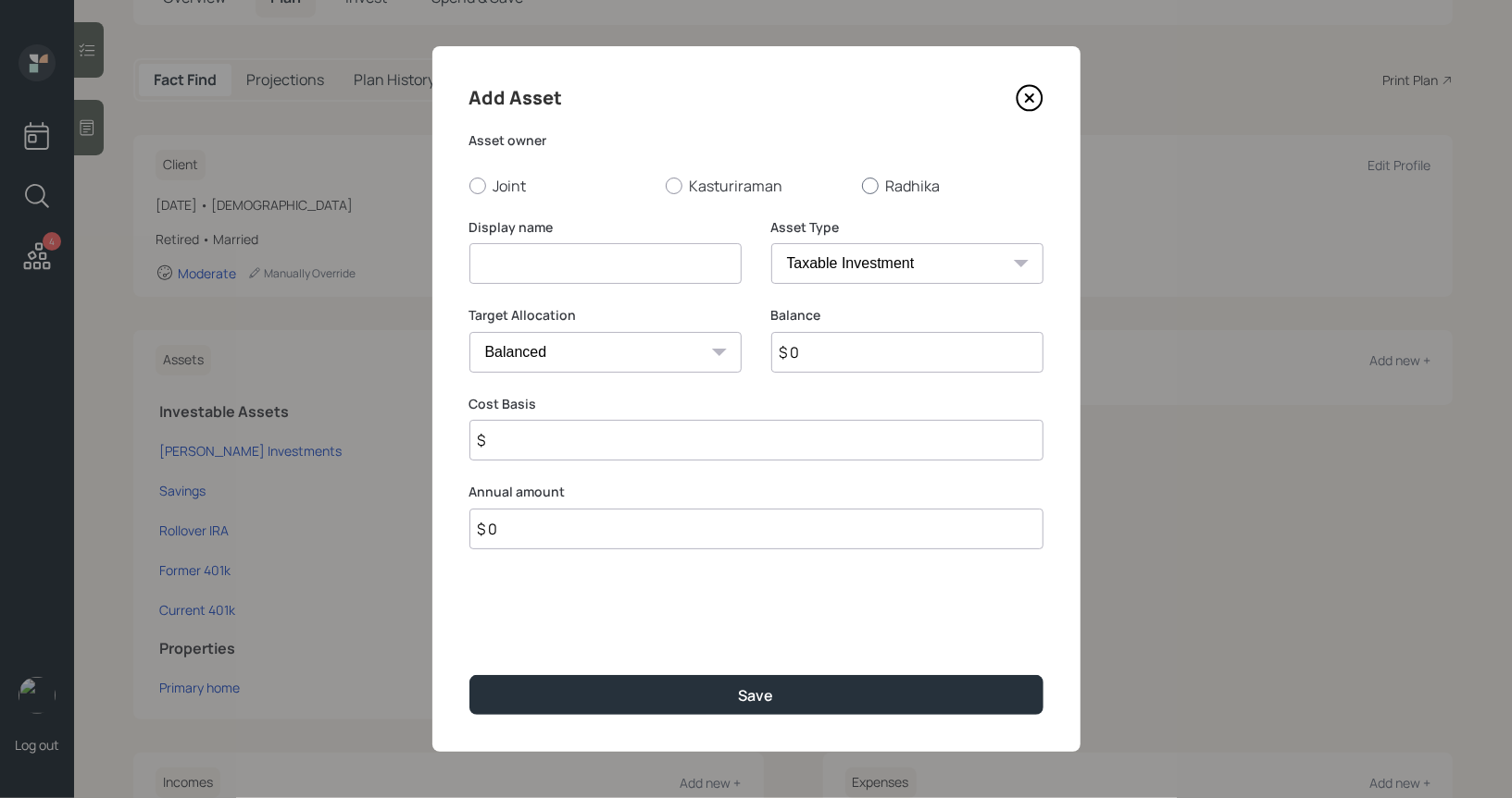
click at [868, 182] on div at bounding box center [869, 185] width 17 height 17
click at [861, 185] on input "Radhika" at bounding box center [860, 185] width 1 height 1
radio input "true"
click at [641, 258] on input at bounding box center [605, 263] width 272 height 40
type input "Rollover IRA"
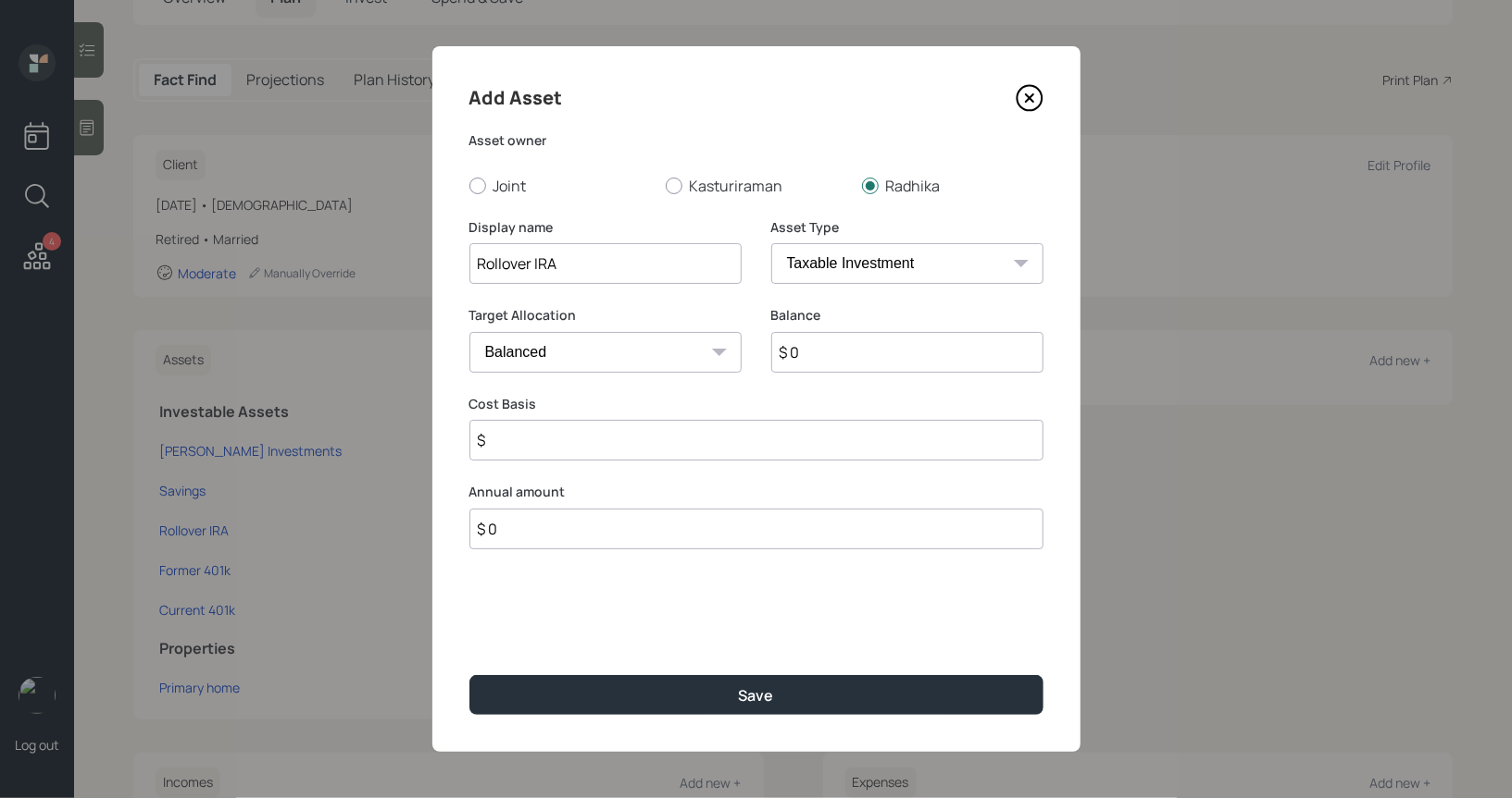
click at [874, 262] on select "SEP IRA IRA Roth IRA 401(k) Roth 401(k) 403(b) Roth 403(b) 457(b) Roth 457(b) H…" at bounding box center [907, 263] width 272 height 40
select select "ira"
click at [771, 243] on select "SEP IRA IRA Roth IRA 401(k) Roth 401(k) 403(b) Roth 403(b) 457(b) Roth 457(b) H…" at bounding box center [907, 263] width 272 height 40
type input "$"
click at [809, 356] on input "$ 0" at bounding box center [907, 352] width 272 height 40
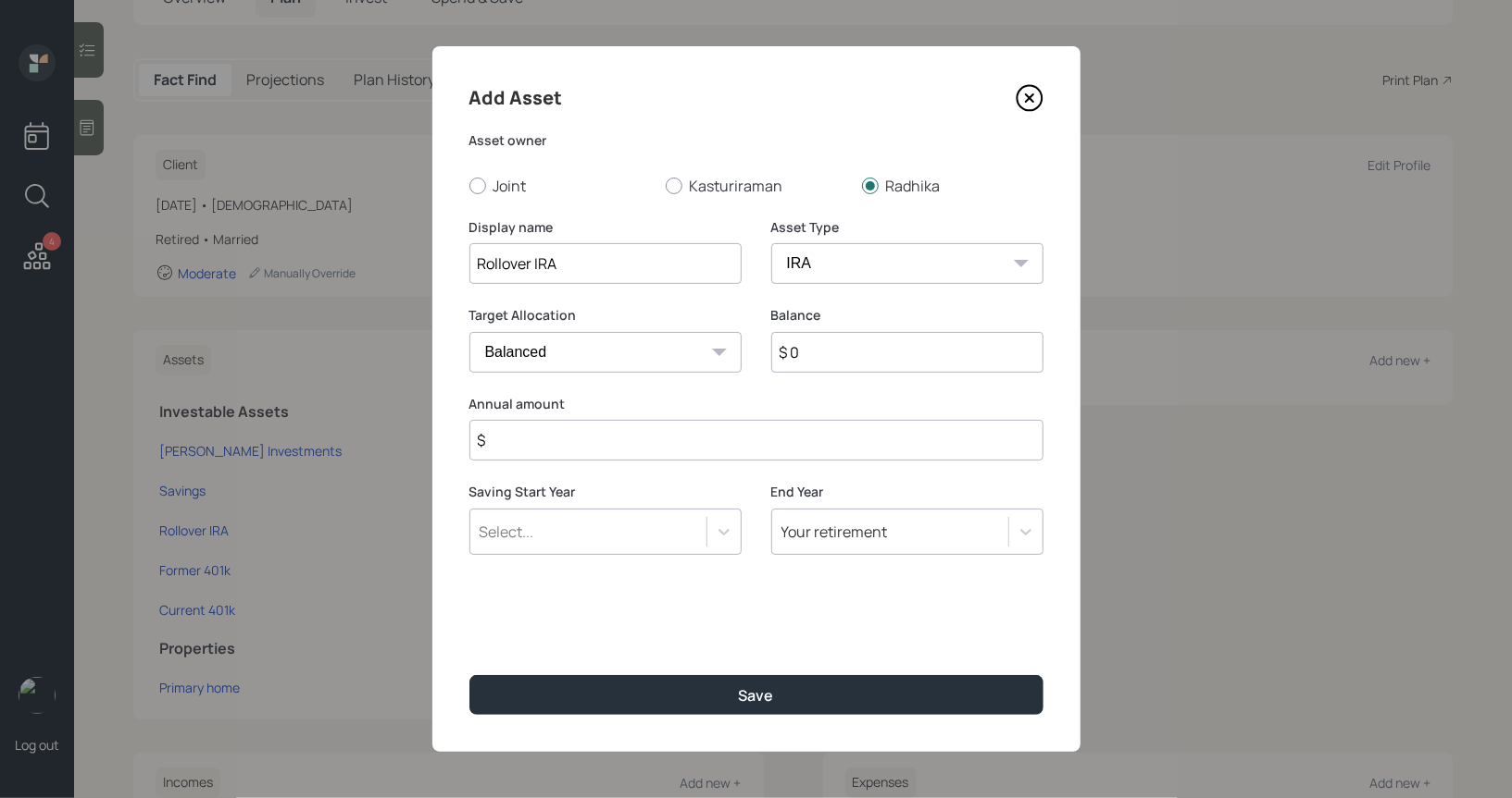
click at [809, 356] on input "$ 0" at bounding box center [907, 352] width 272 height 40
type input "$ 885,000"
click at [598, 448] on input "$" at bounding box center [756, 439] width 574 height 40
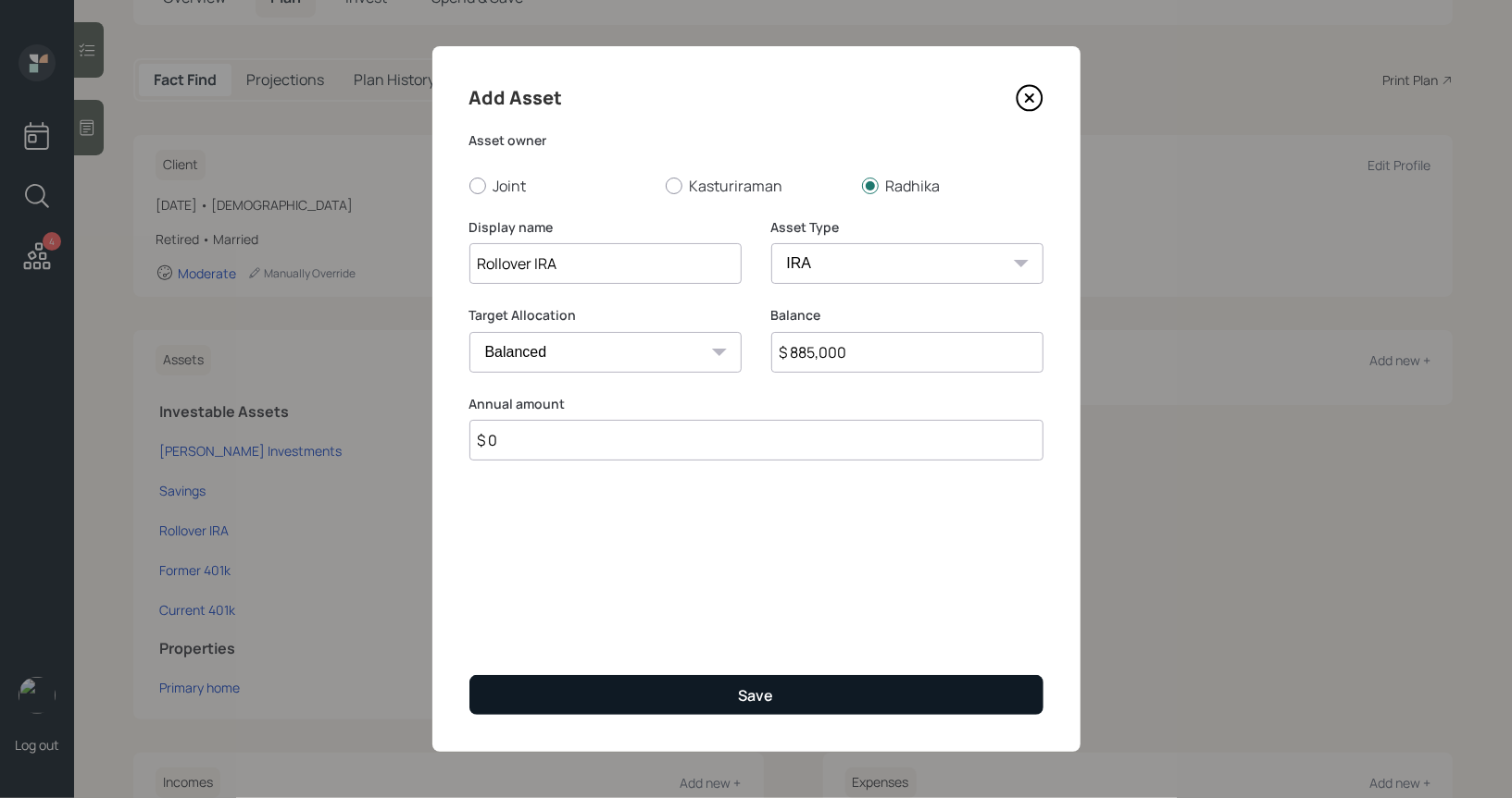
type input "$ 0"
click at [536, 697] on button "Save" at bounding box center [756, 696] width 574 height 39
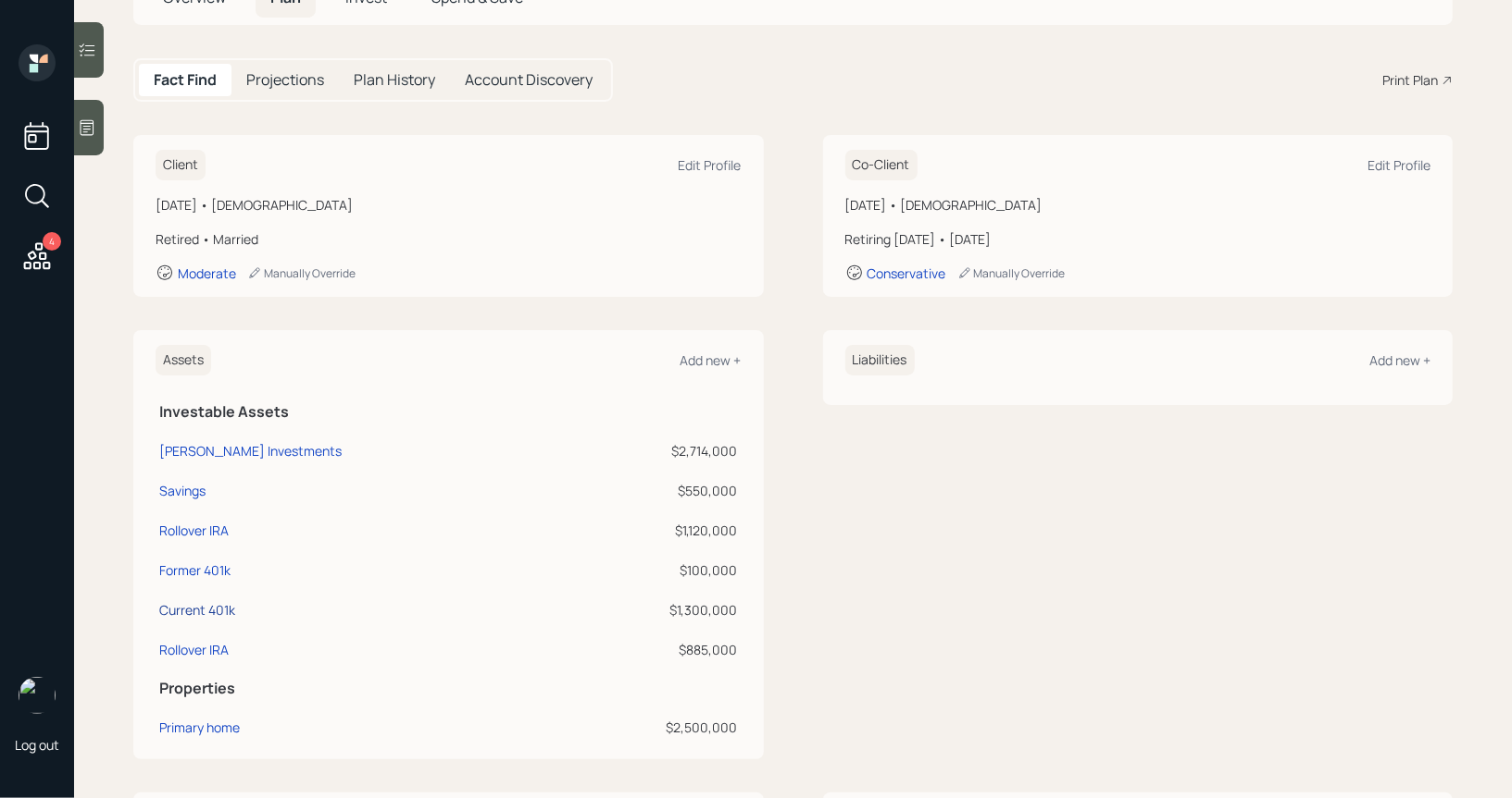
click at [183, 611] on div "Current 401k" at bounding box center [197, 611] width 76 height 20
select select "company_sponsored"
select select "balanced"
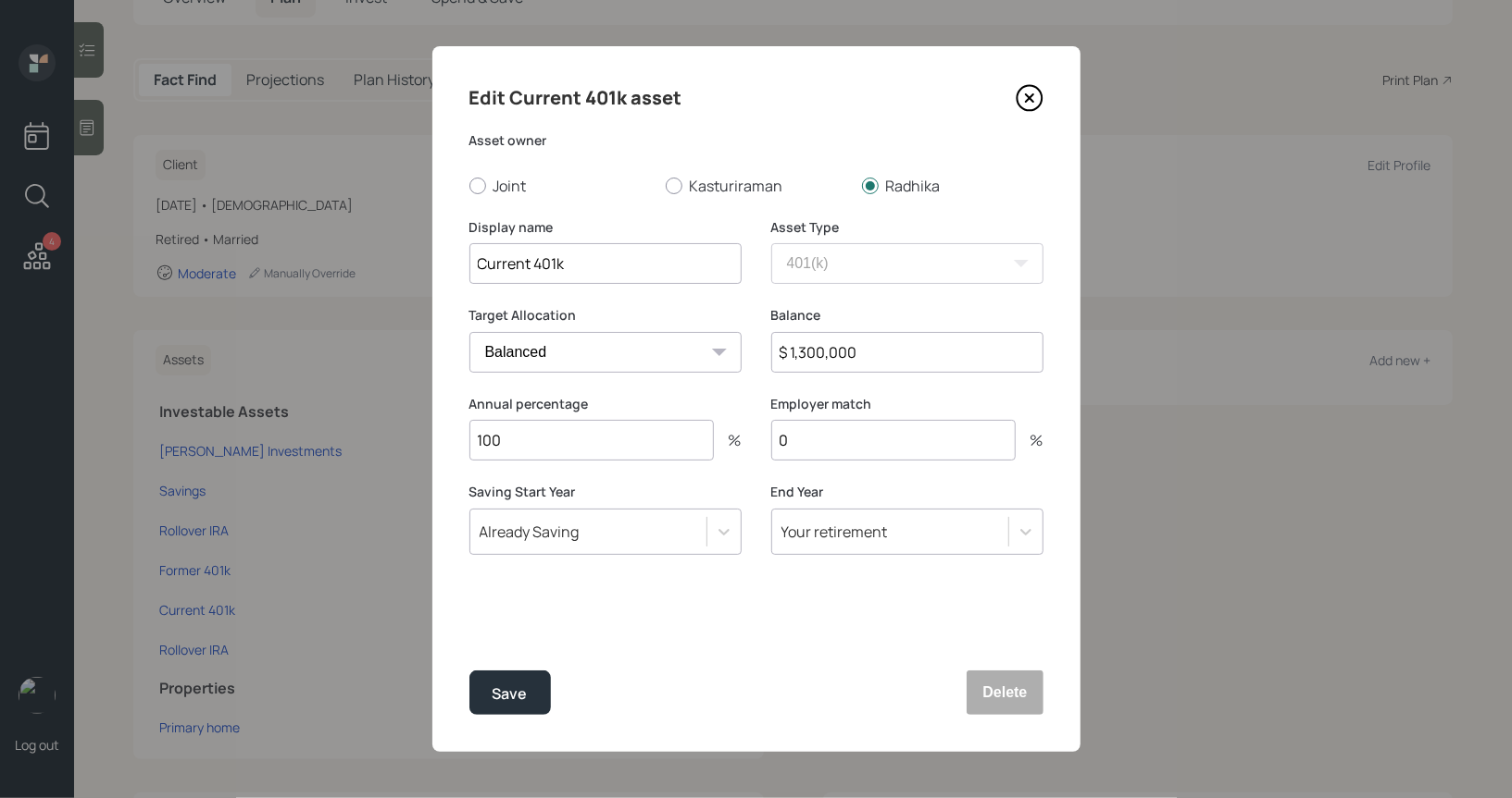
click at [909, 363] on input "$ 1,300,000" at bounding box center [907, 352] width 272 height 40
type input "$ 32,000"
click at [506, 694] on div "Save" at bounding box center [511, 694] width 35 height 25
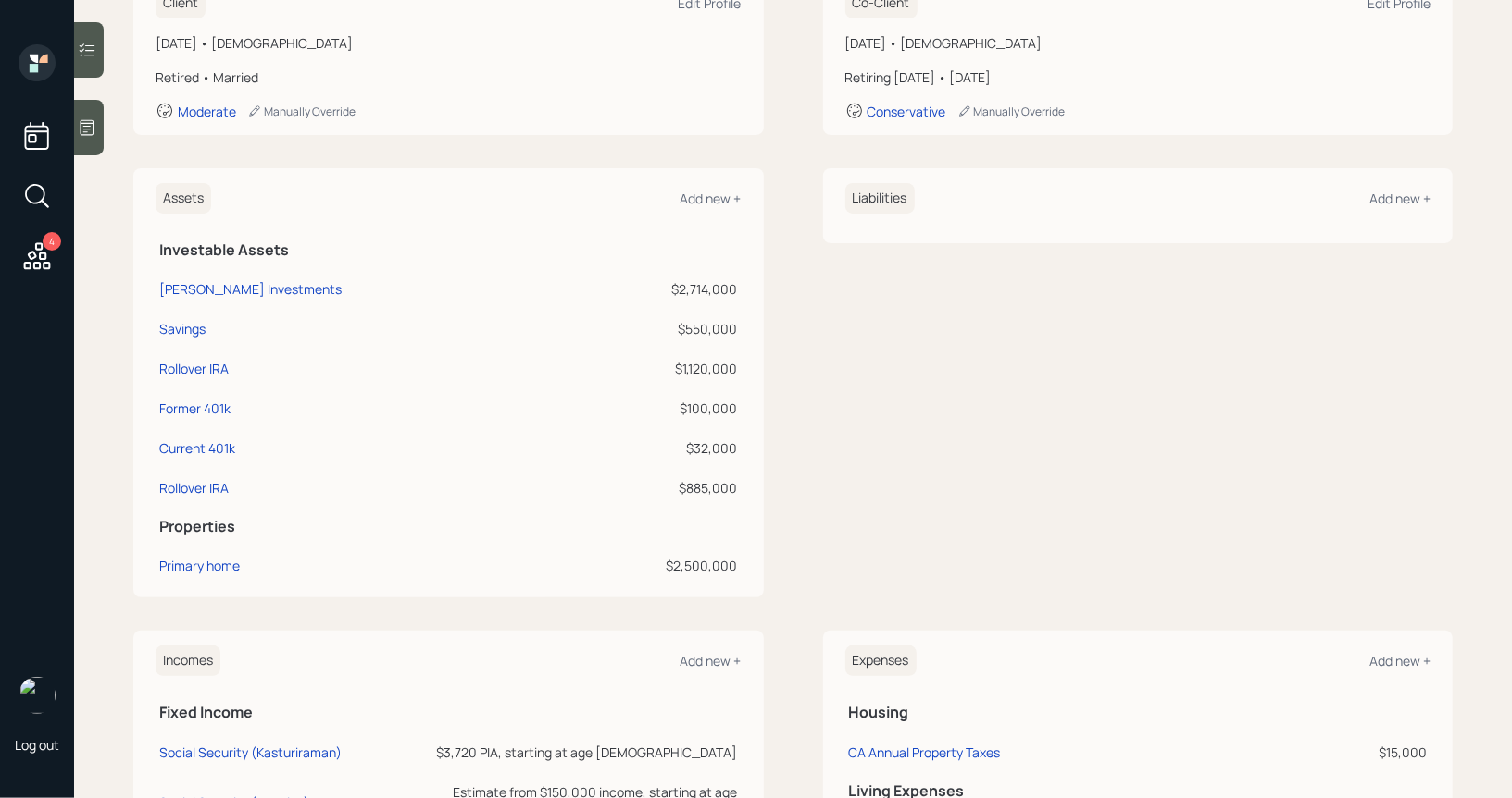
scroll to position [308, 0]
click at [214, 559] on div "Primary home" at bounding box center [200, 565] width 81 height 20
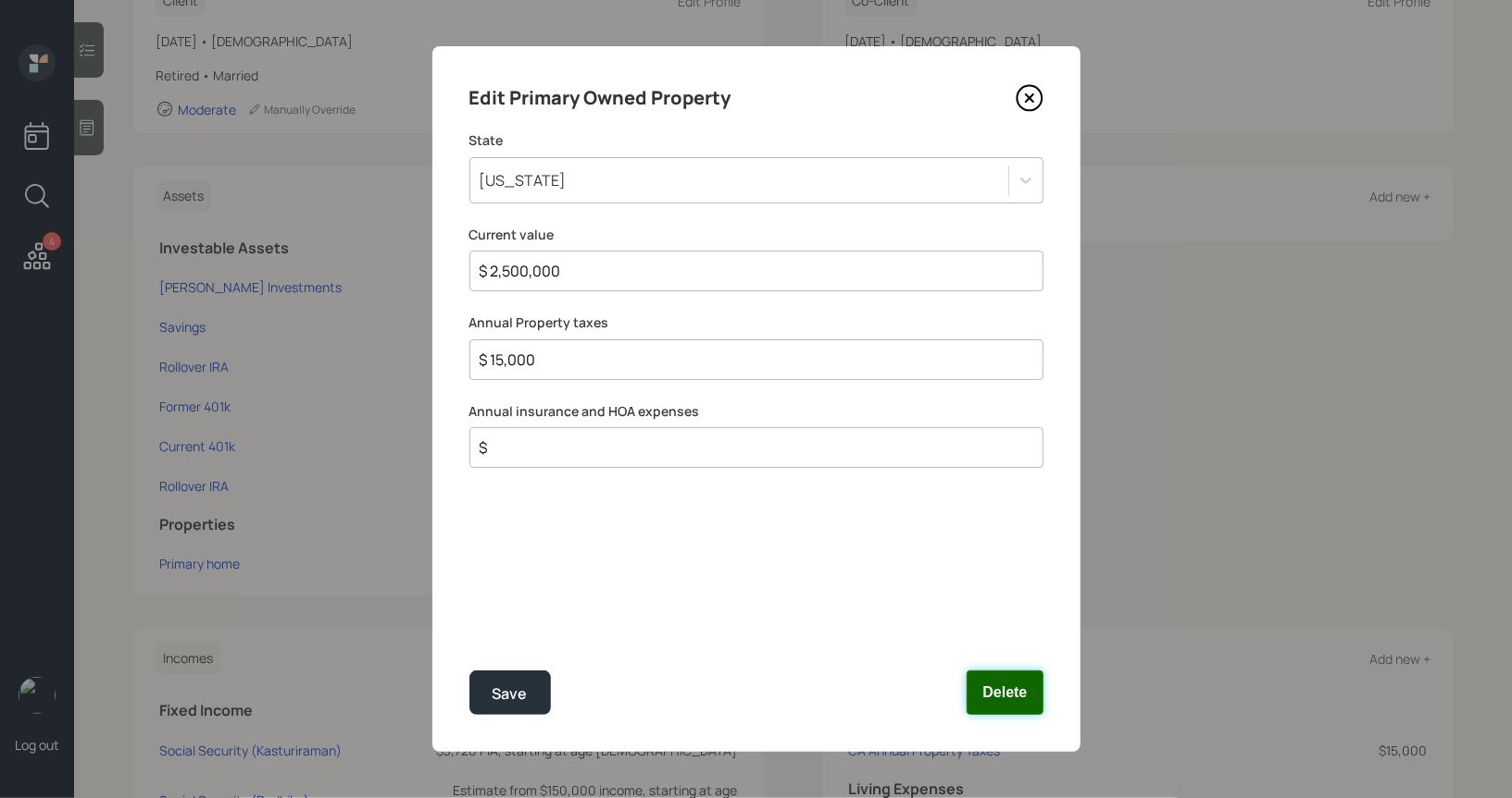
click at [1010, 692] on button "Delete" at bounding box center [1003, 693] width 76 height 44
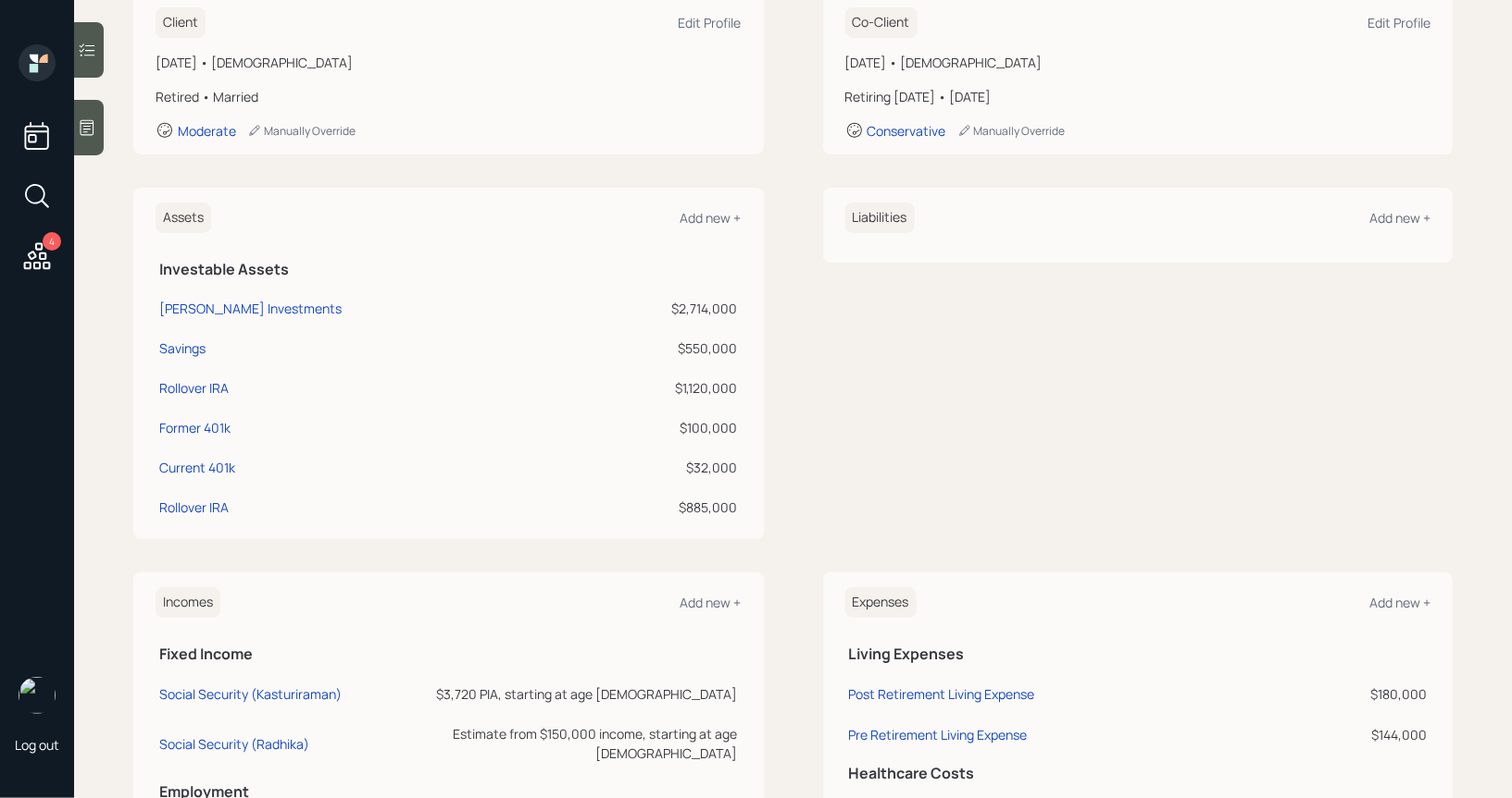
scroll to position [473, 0]
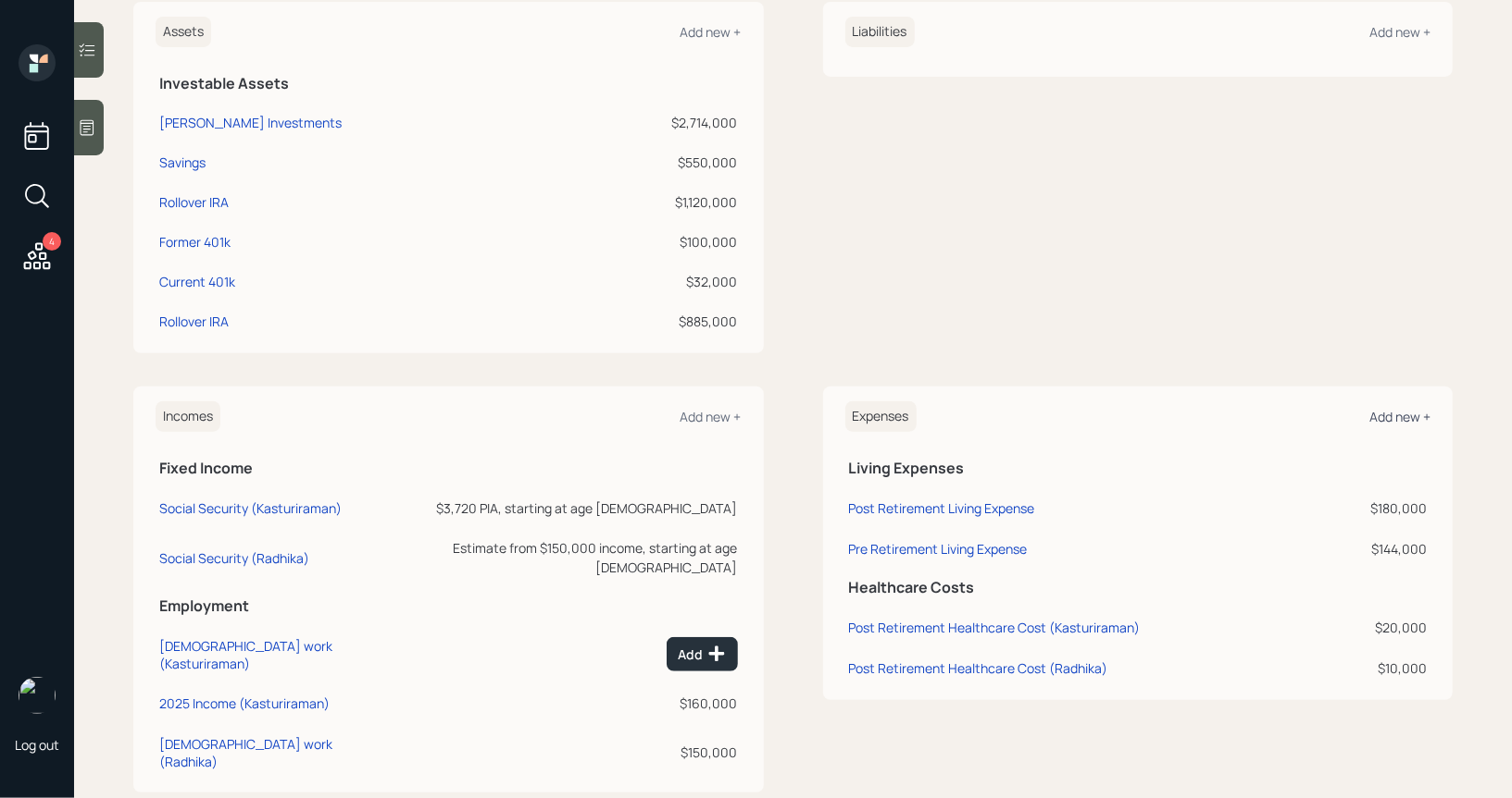
click at [1391, 415] on div "Add new +" at bounding box center [1400, 417] width 61 height 18
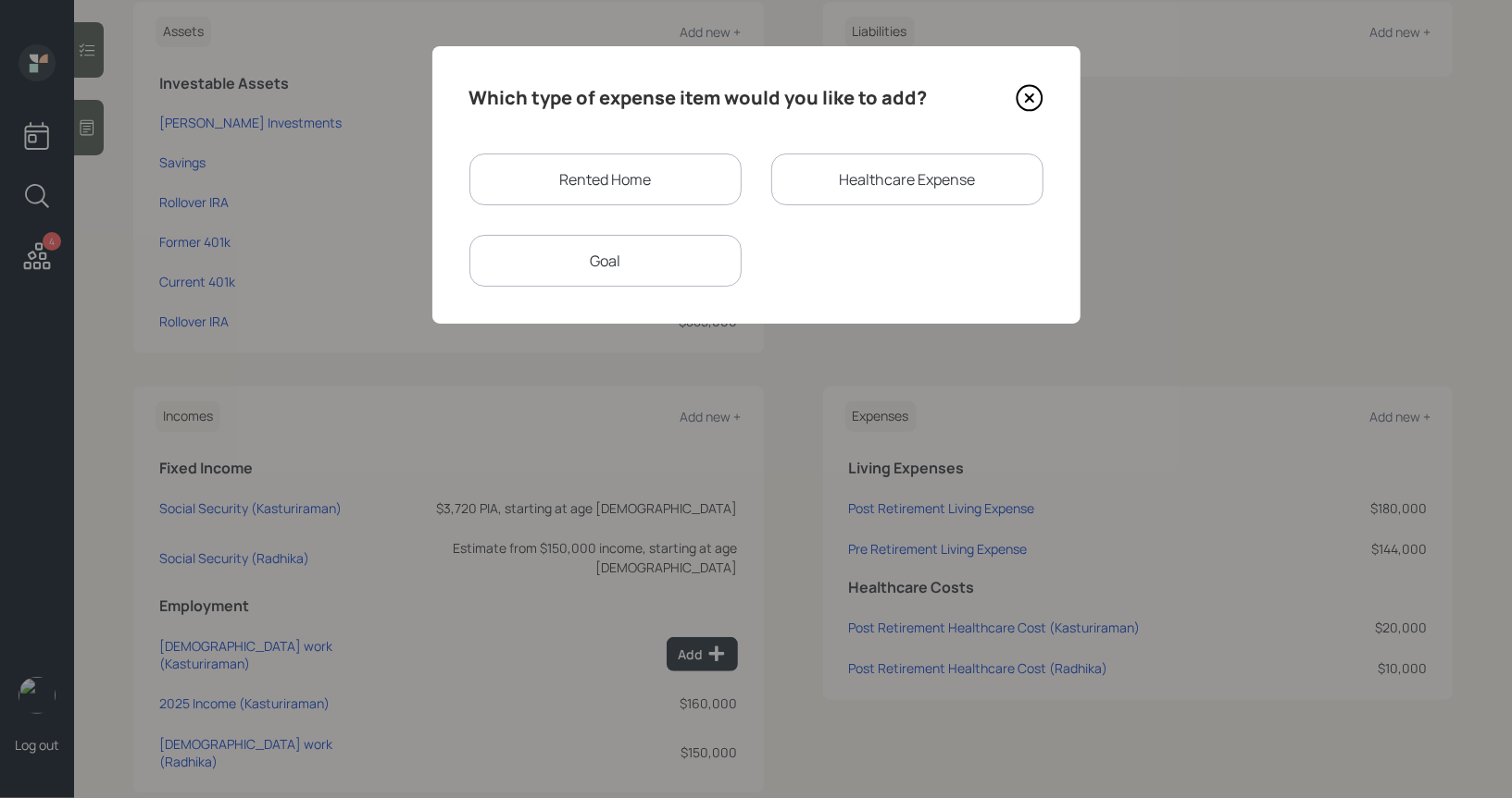
click at [638, 262] on div "Goal" at bounding box center [605, 261] width 272 height 52
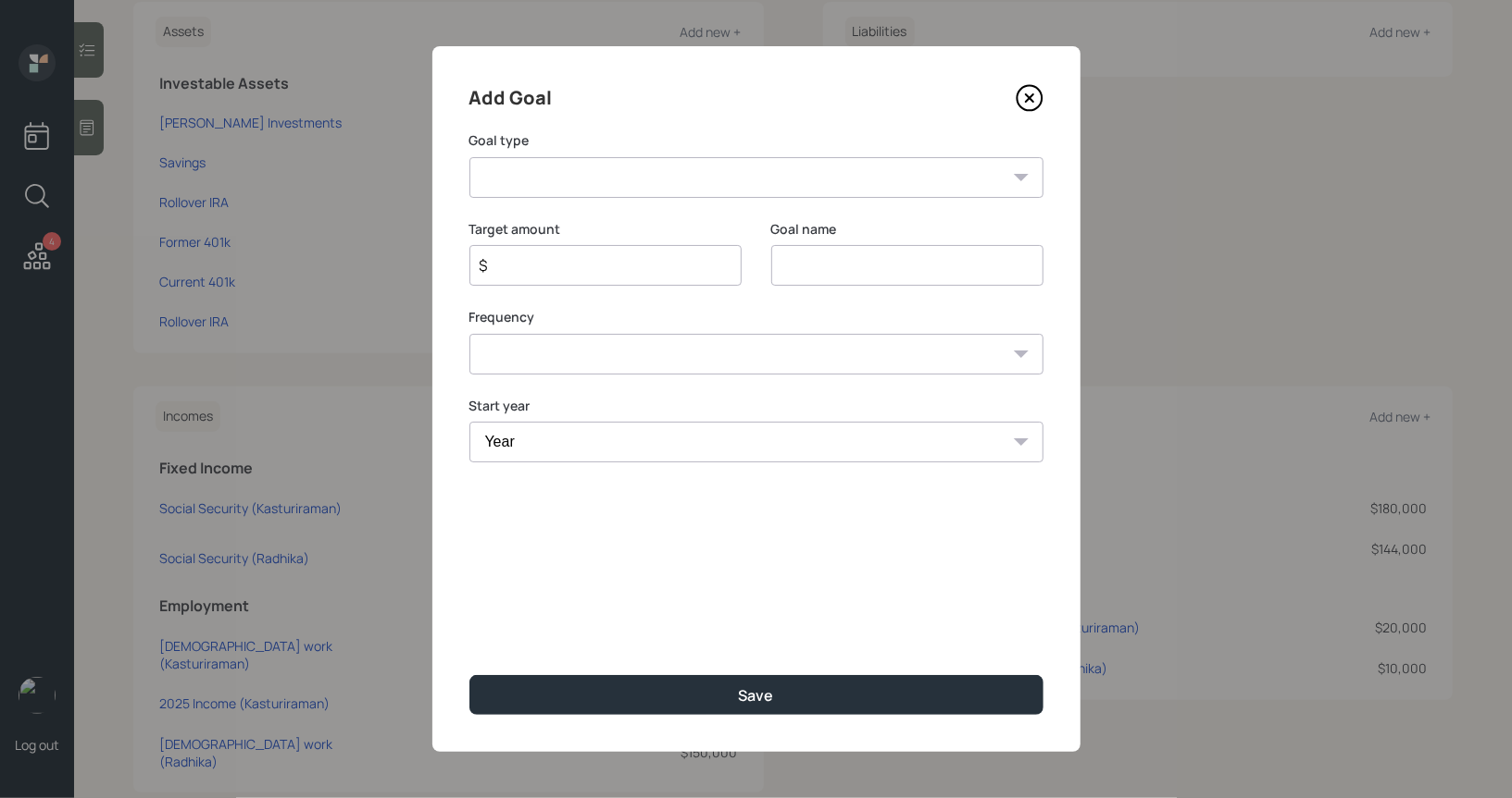
click at [675, 181] on select "Create an emergency fund Donate to charity Purchase a home Make a purchase Supp…" at bounding box center [756, 177] width 574 height 40
select select "other"
click at [469, 158] on select "Create an emergency fund Donate to charity Purchase a home Make a purchase Supp…" at bounding box center [756, 177] width 574 height 40
click at [905, 275] on input "Other" at bounding box center [907, 265] width 272 height 40
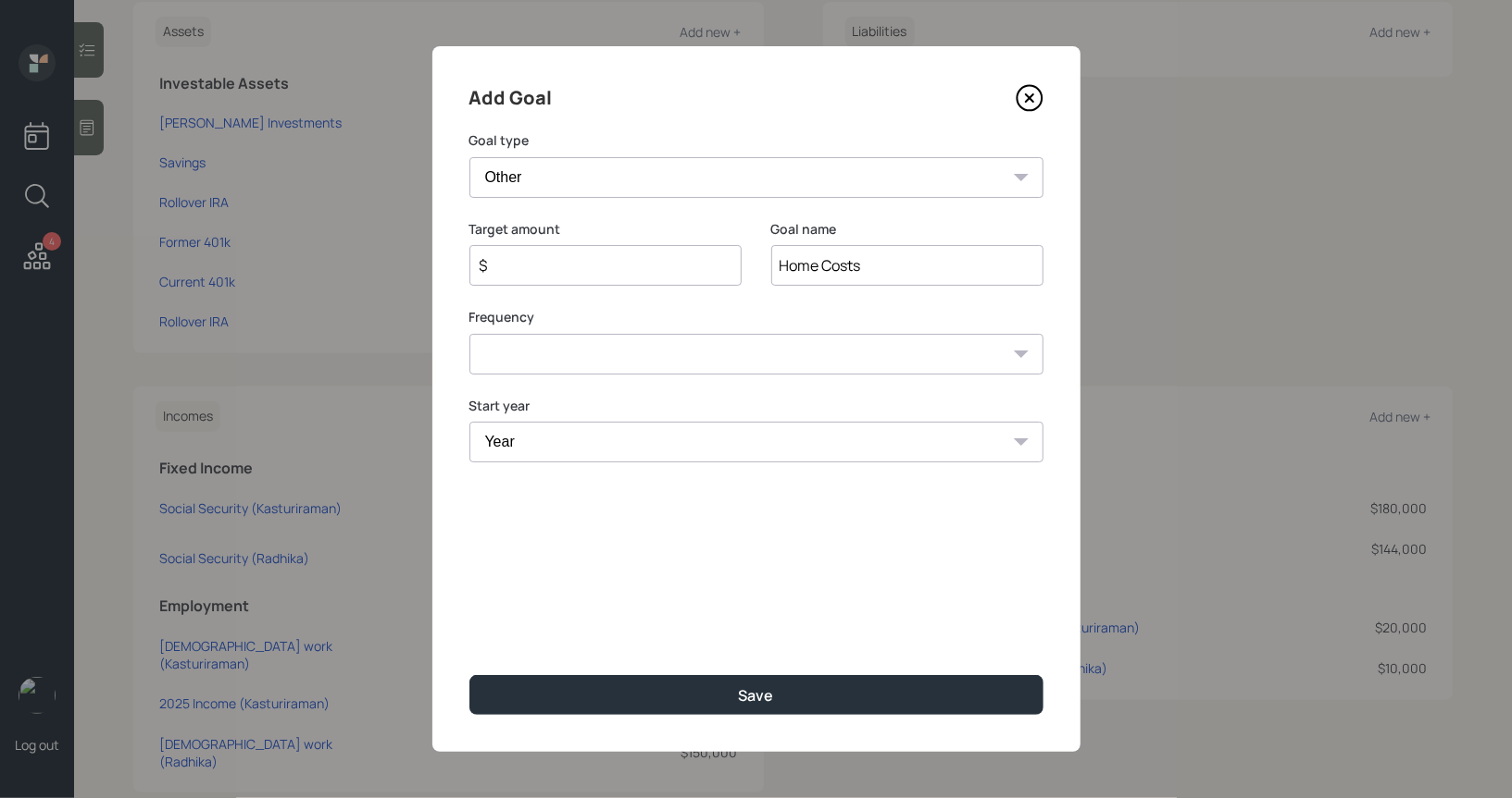
type input "Home Costs"
click at [647, 250] on div "$" at bounding box center [605, 265] width 272 height 40
click at [643, 270] on input "$" at bounding box center [598, 265] width 241 height 23
type input "$ 15,000"
click at [626, 357] on select "One time Every 1 year Every 2 years Every 3 years Every 4 years Every 5 years E…" at bounding box center [756, 354] width 574 height 40
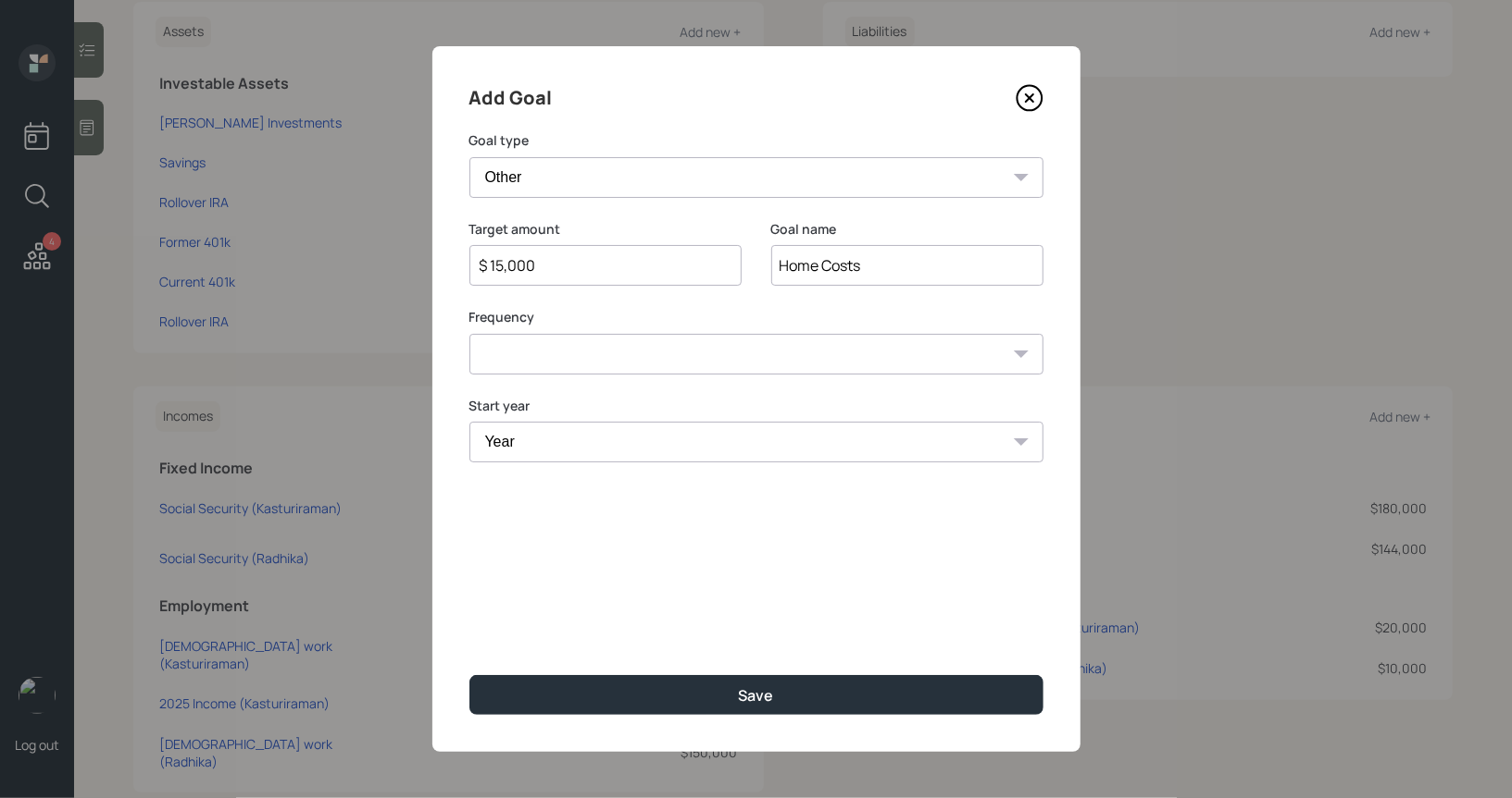
select select "1"
click at [469, 334] on select "One time Every 1 year Every 2 years Every 3 years Every 4 years Every 5 years E…" at bounding box center [756, 354] width 574 height 40
click at [552, 444] on select "Year 2025 2026 2027 2028 2029 2030 2031 2032 2033 2034 2035 2036 2037 2038 2039…" at bounding box center [605, 441] width 272 height 40
select select "2025"
click at [469, 422] on select "Year 2025 2026 2027 2028 2029 2030 2031 2032 2033 2034 2035 2036 2037 2038 2039…" at bounding box center [605, 441] width 272 height 40
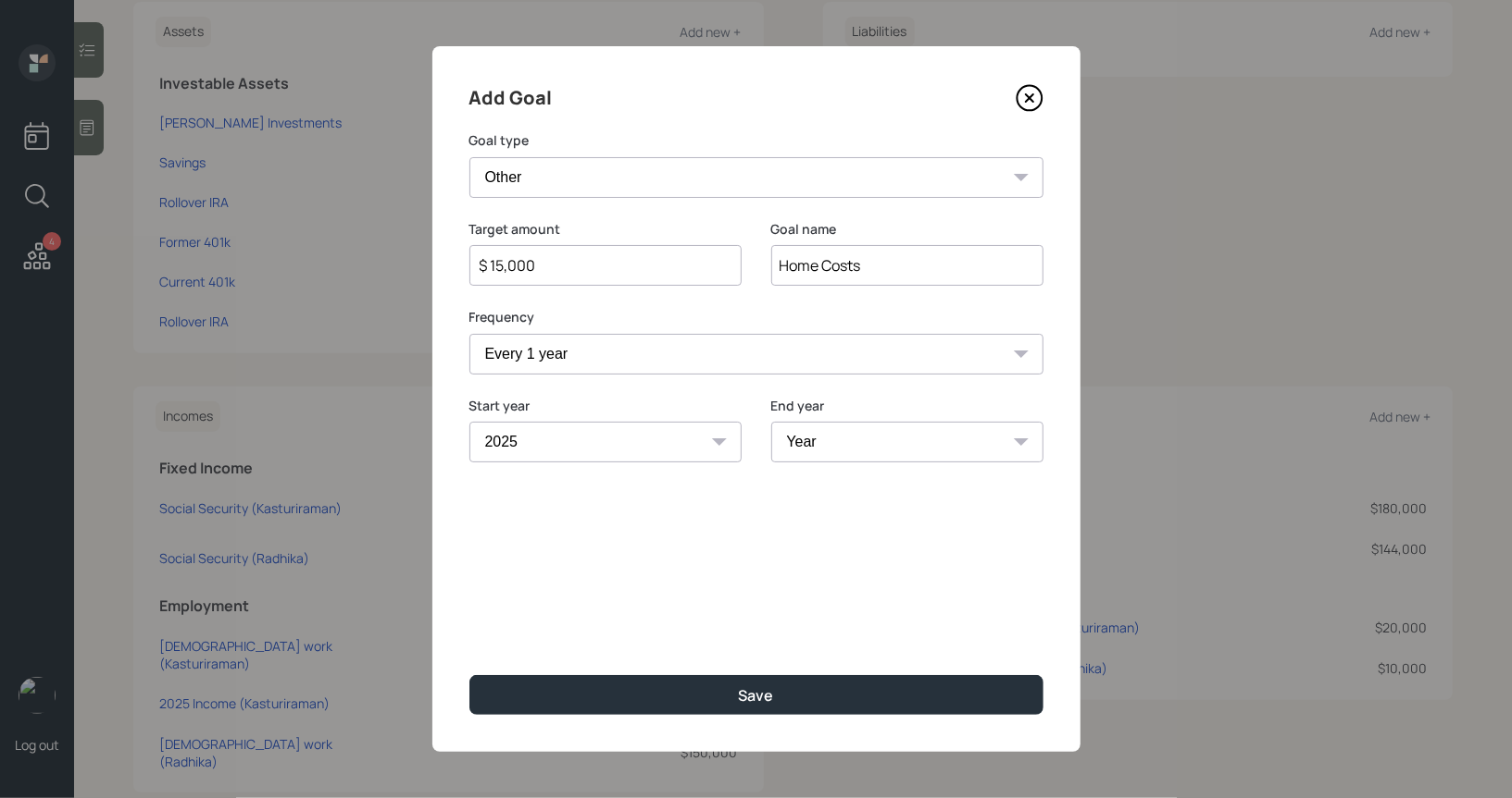
click at [903, 447] on select "Year 2025 2026 2027 2028 2029 2030 2031 2032 2033 2034 2035 2036 2037 2038 2039…" at bounding box center [907, 441] width 272 height 40
select select "2052"
click at [771, 422] on select "Year 2025 2026 2027 2028 2029 2030 2031 2032 2033 2034 2035 2036 2037 2038 2039…" at bounding box center [907, 441] width 272 height 40
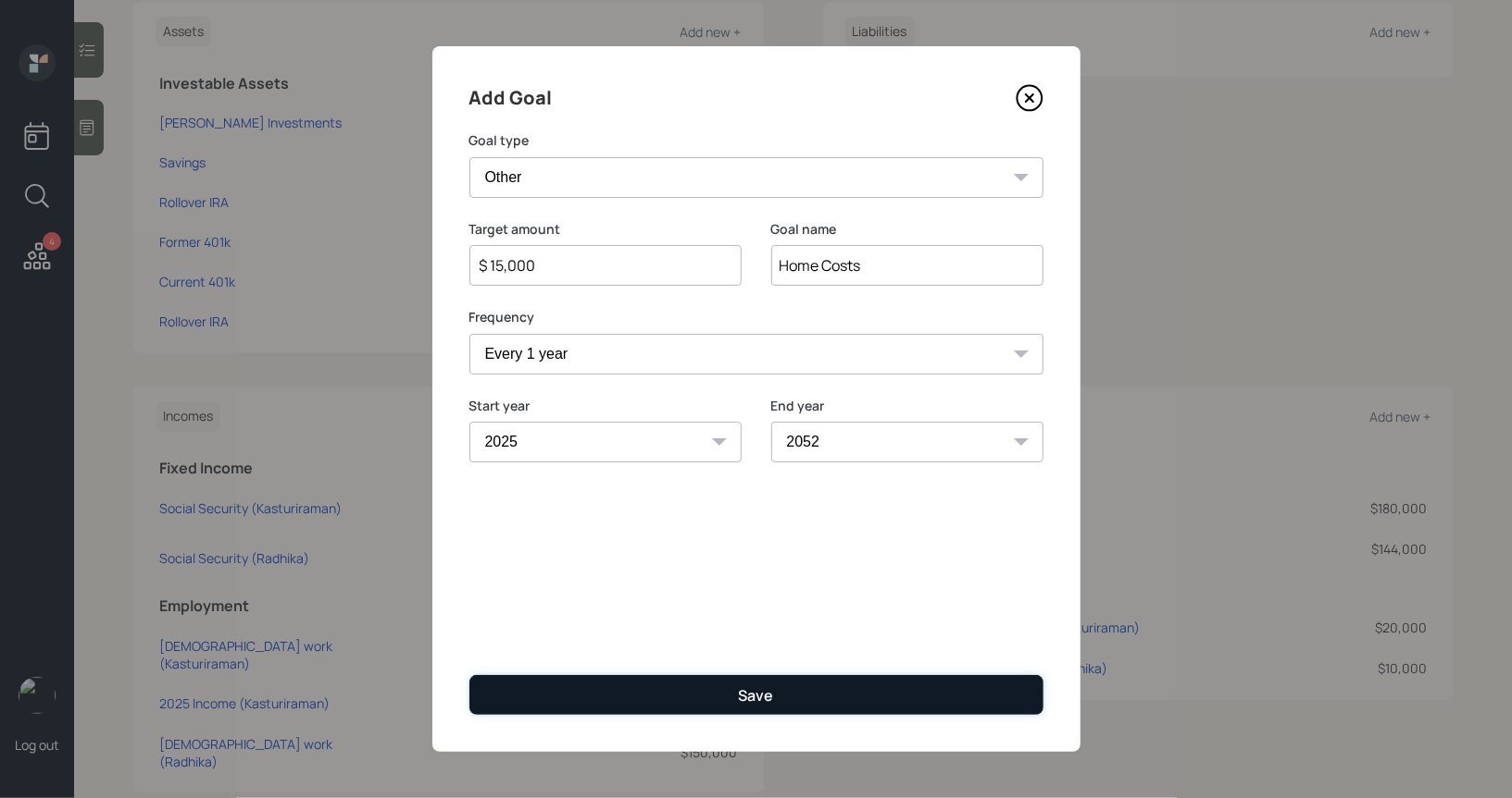
click at [704, 701] on button "Save" at bounding box center [756, 696] width 574 height 39
type input "$"
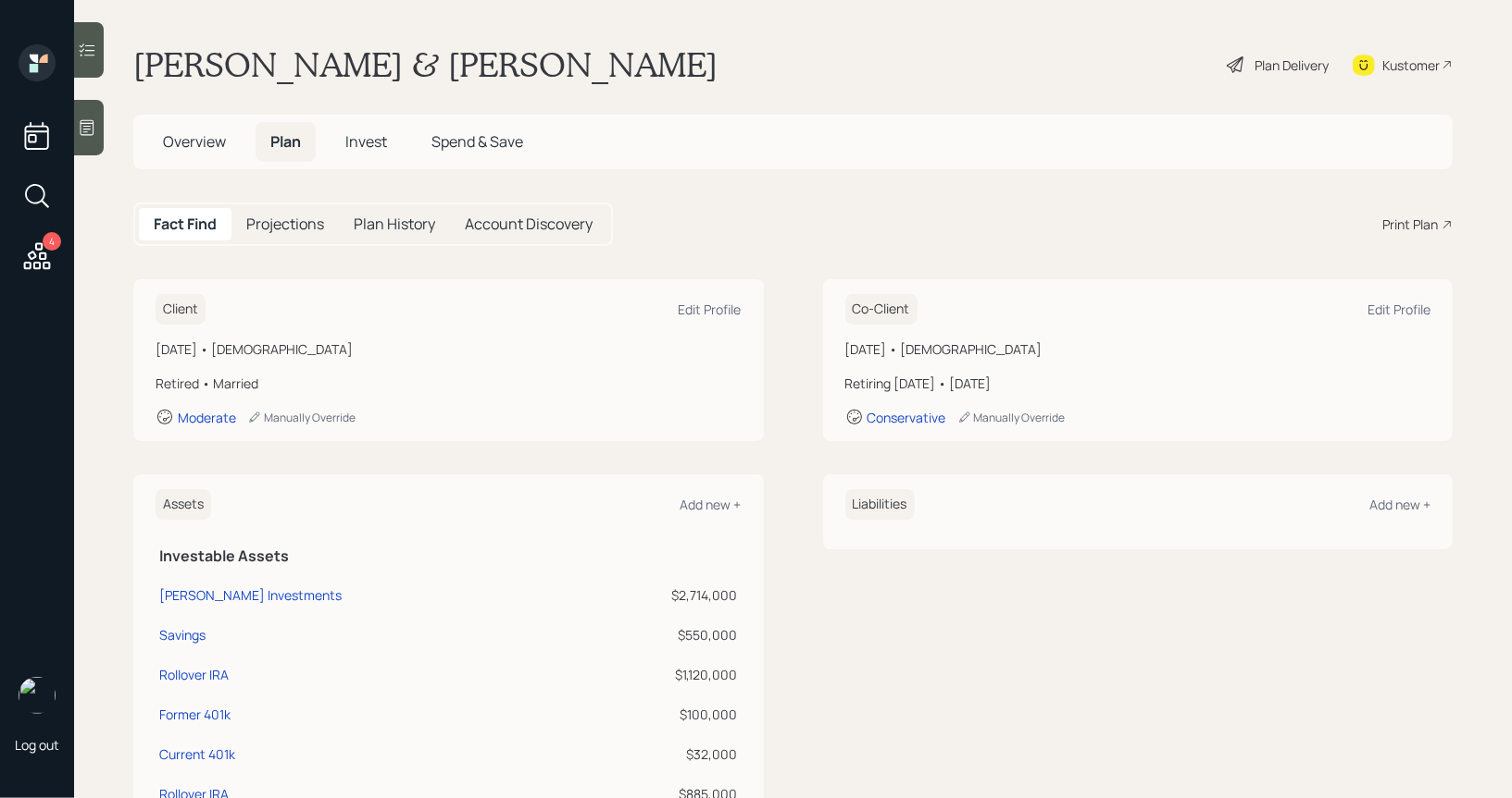
click at [1270, 68] on div "Plan Delivery" at bounding box center [1291, 65] width 74 height 20
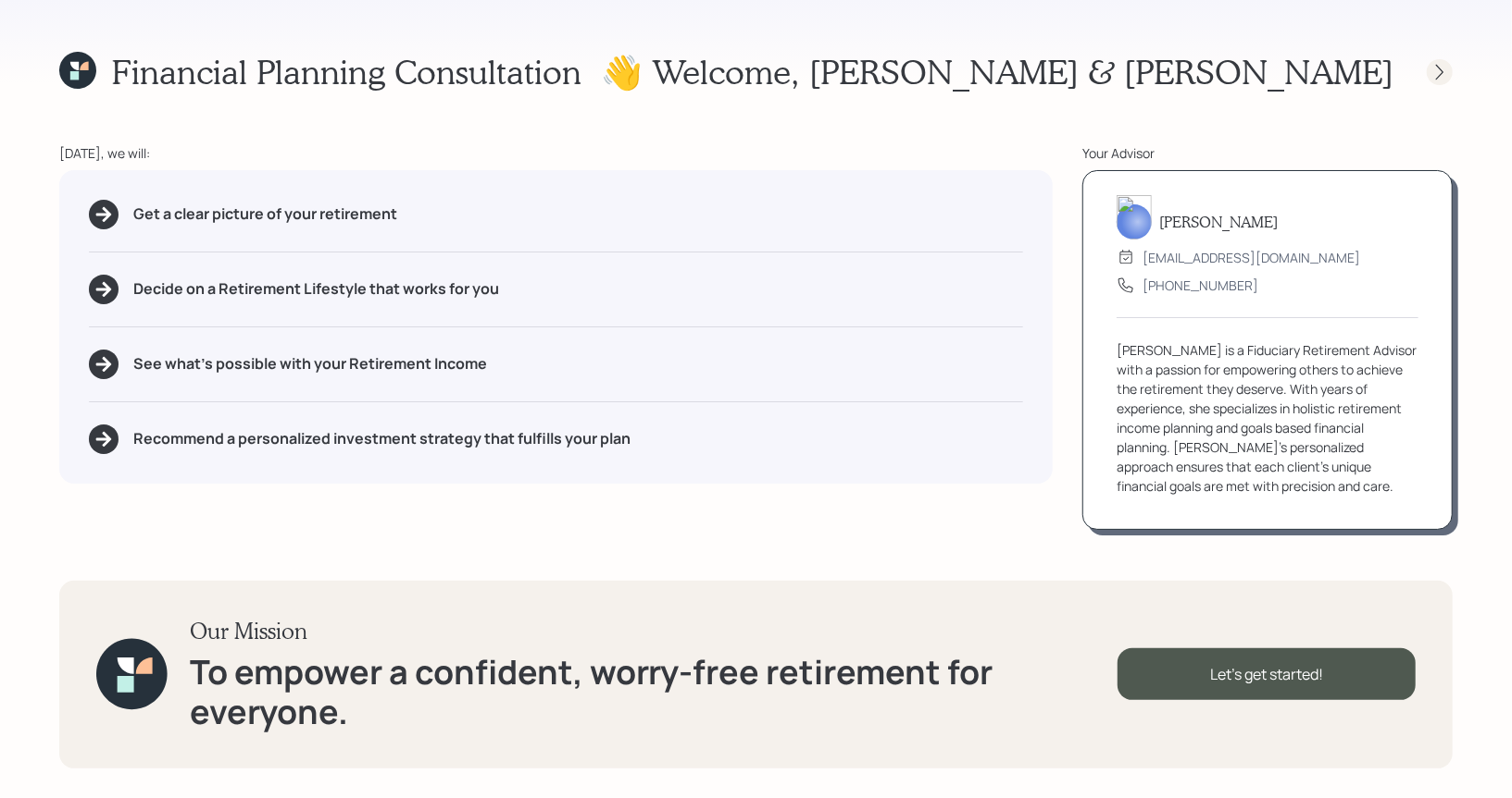
click at [1437, 72] on icon at bounding box center [1439, 72] width 19 height 19
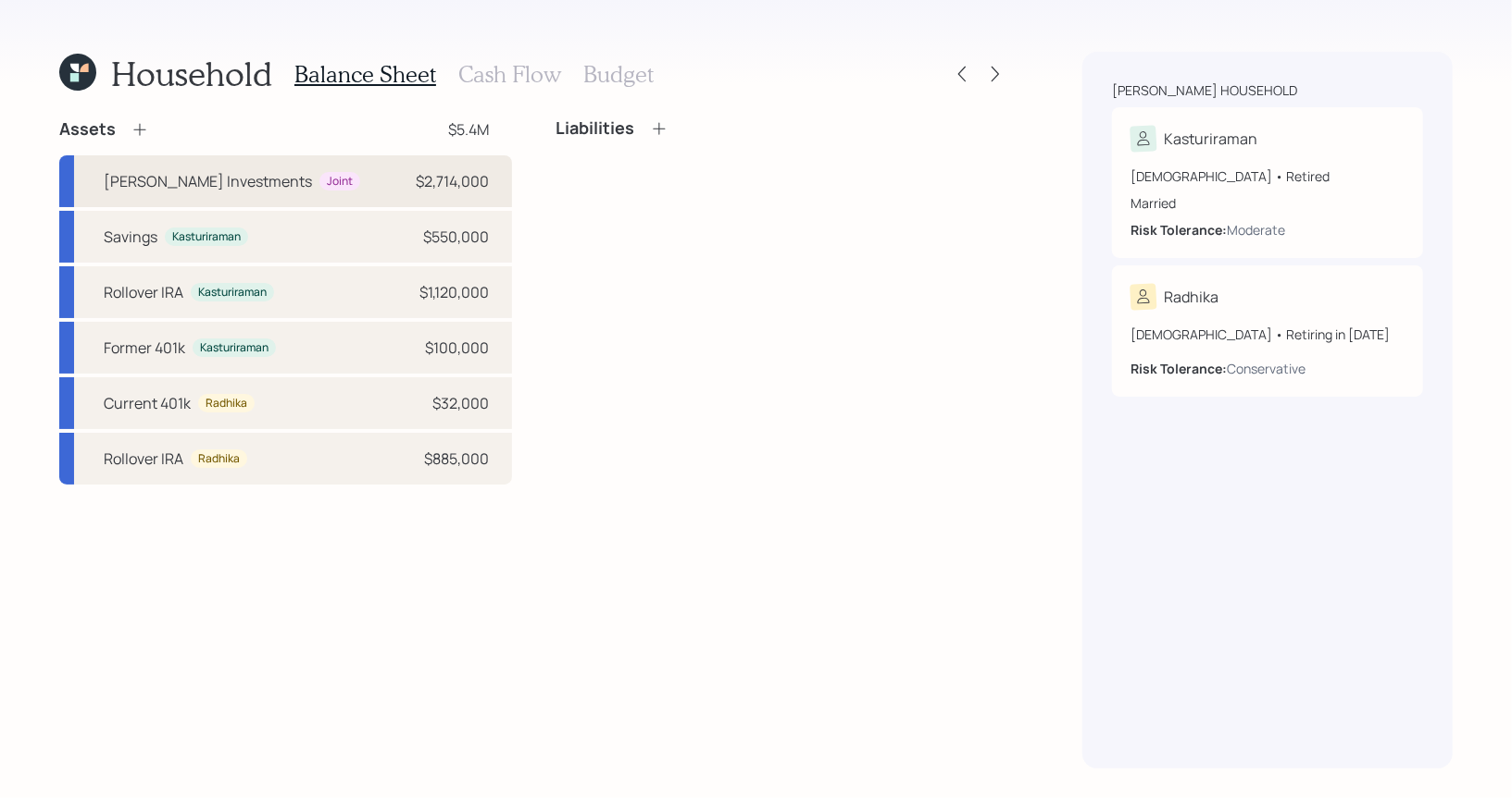
click at [203, 176] on div "Schwab Investments" at bounding box center [207, 181] width 208 height 23
select select "taxable"
select select "balanced"
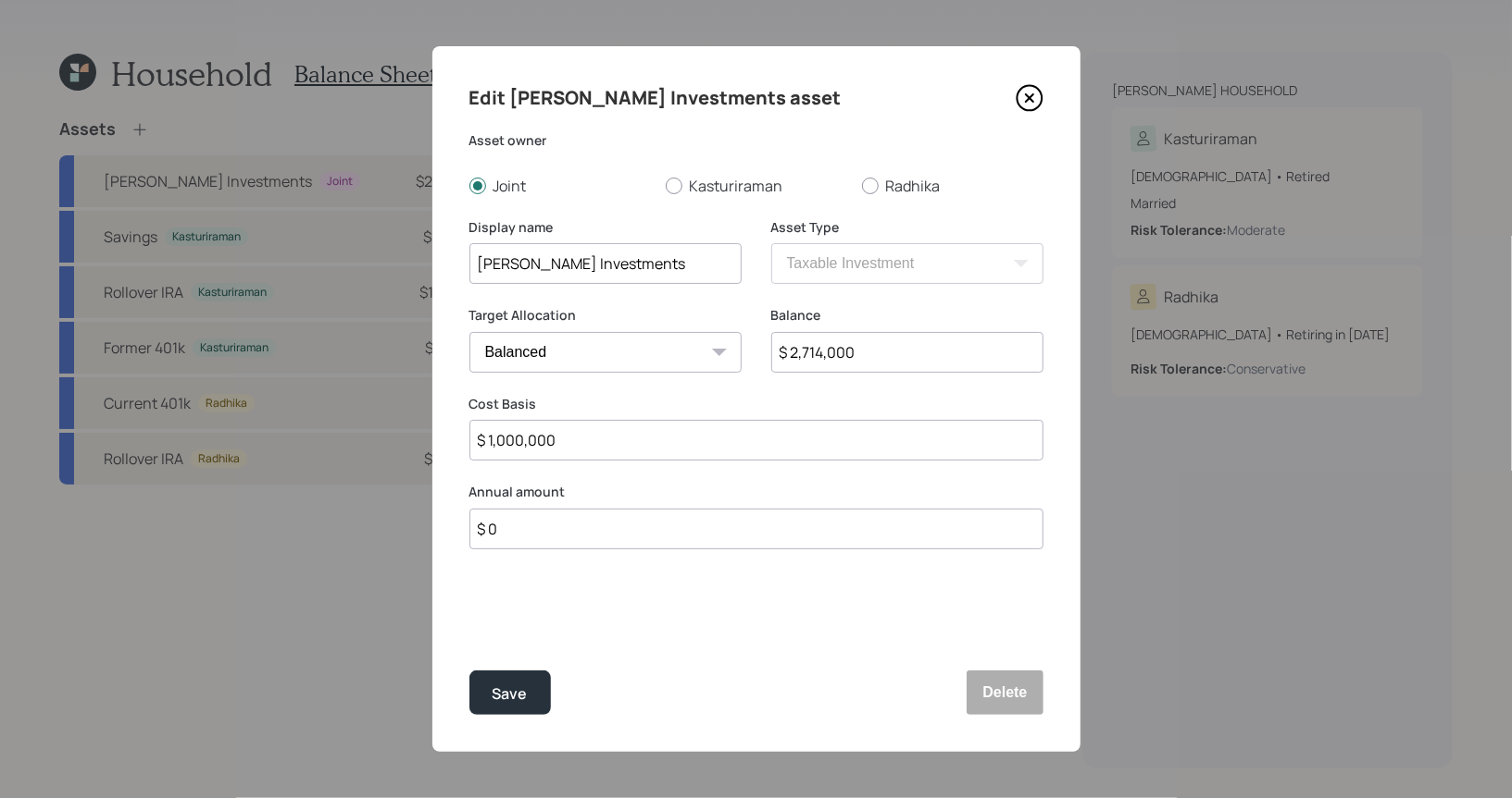
click at [530, 267] on input "Schwab Investments" at bounding box center [605, 263] width 272 height 40
type input "Schwab Taxable Investments"
click at [513, 687] on div "Save" at bounding box center [511, 694] width 35 height 25
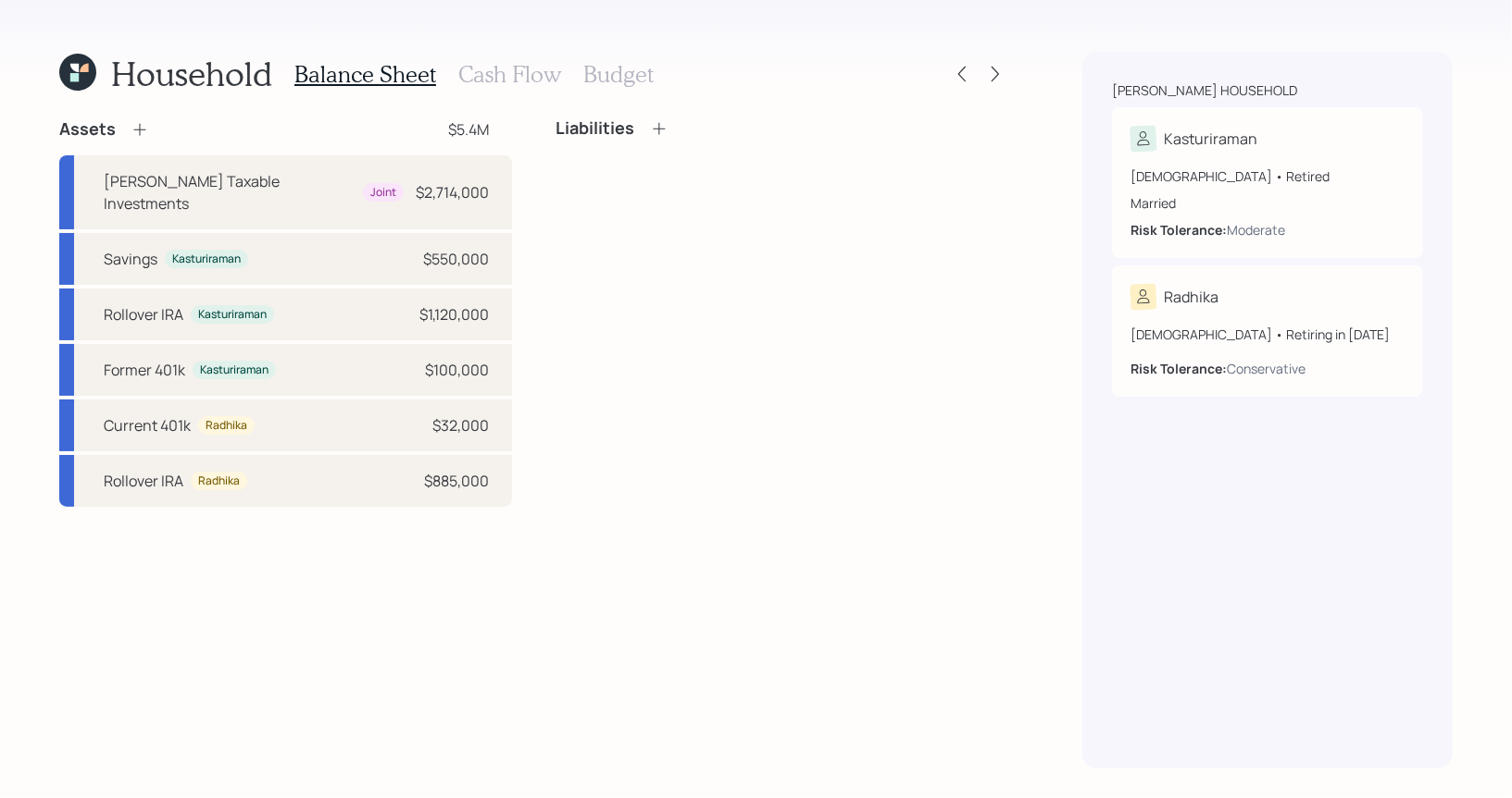
click at [508, 79] on h3 "Cash Flow" at bounding box center [510, 74] width 103 height 27
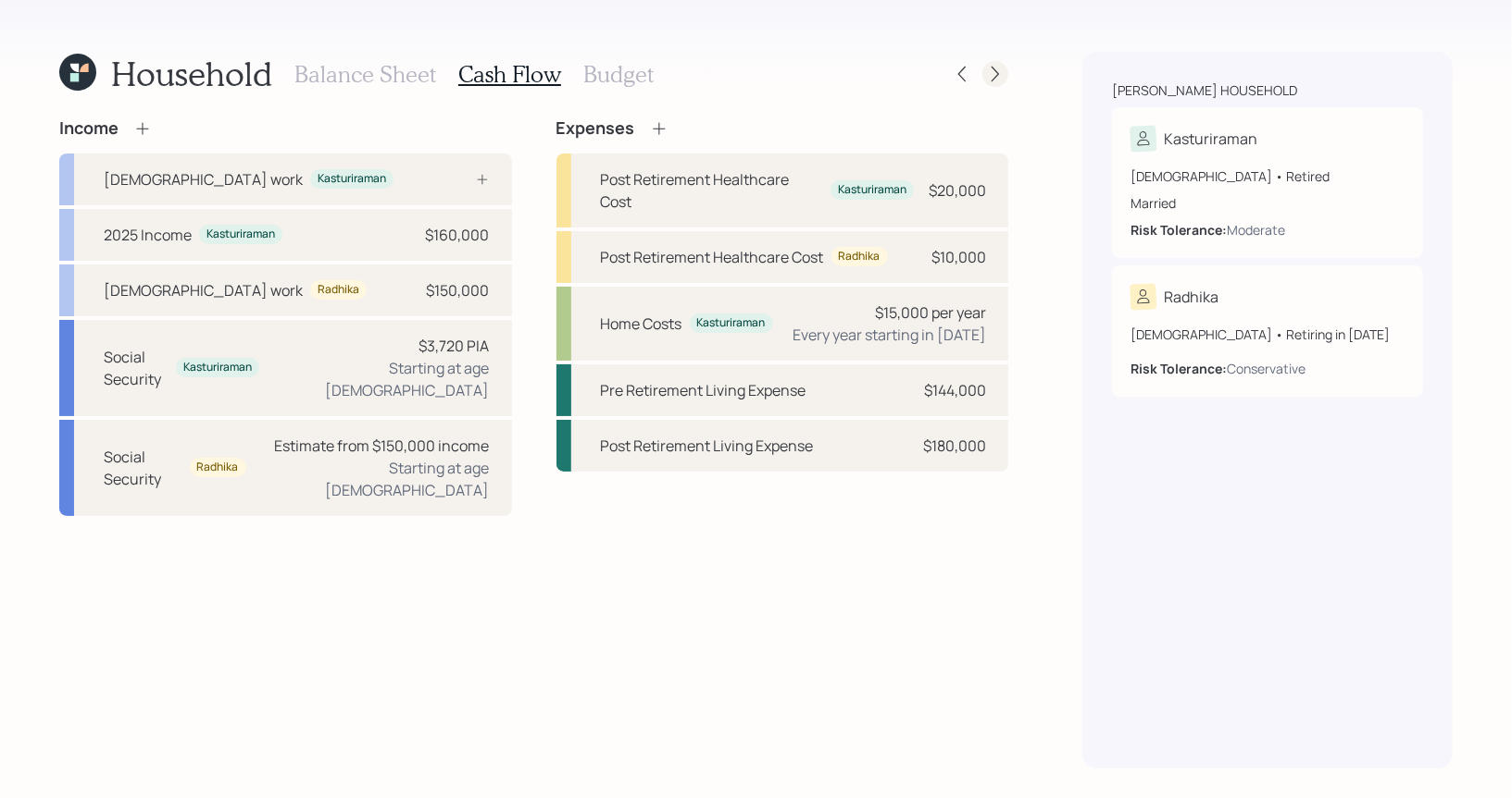
click at [997, 70] on icon at bounding box center [996, 75] width 8 height 16
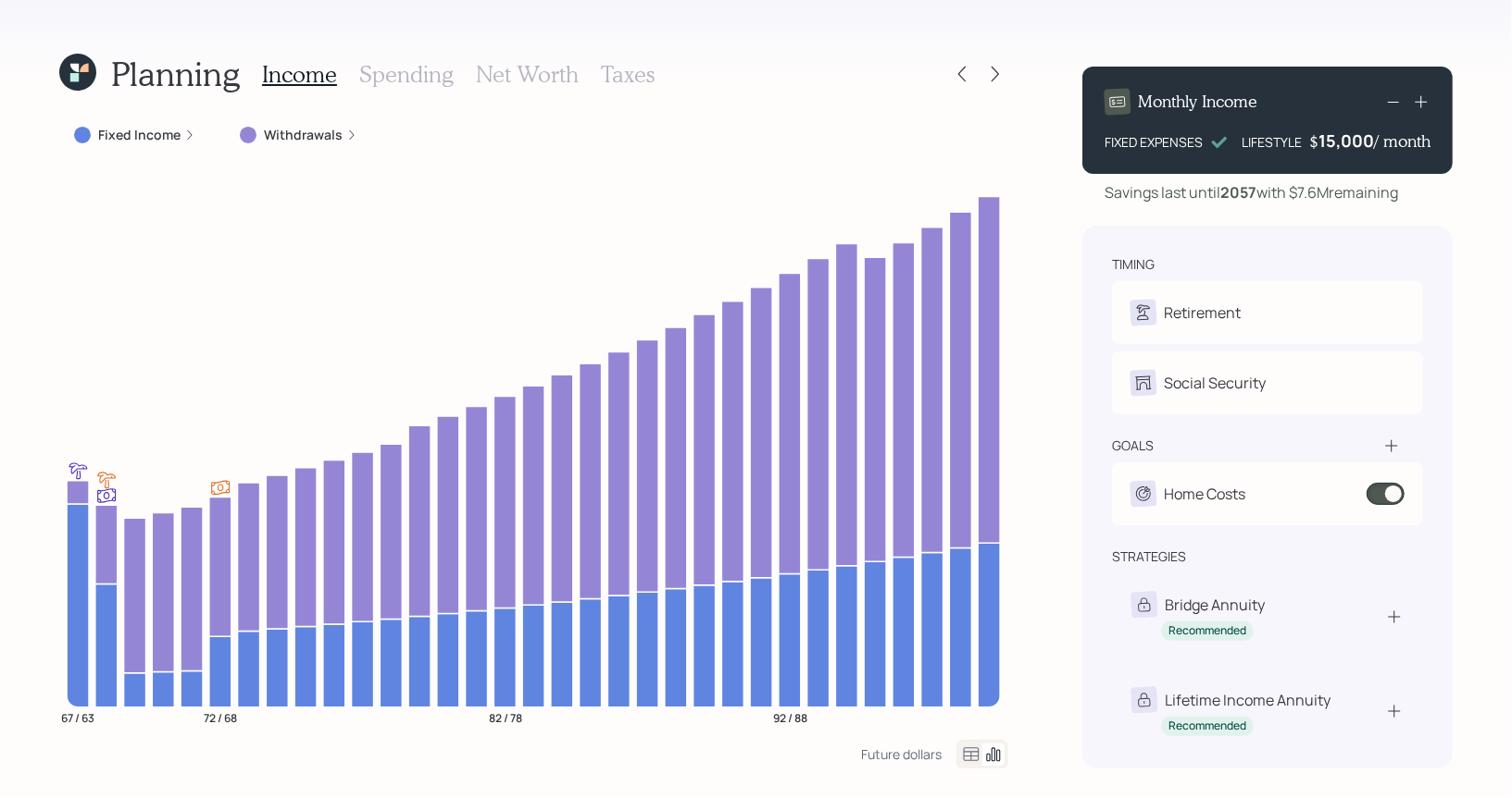
click at [623, 74] on h3 "Taxes" at bounding box center [628, 74] width 53 height 27
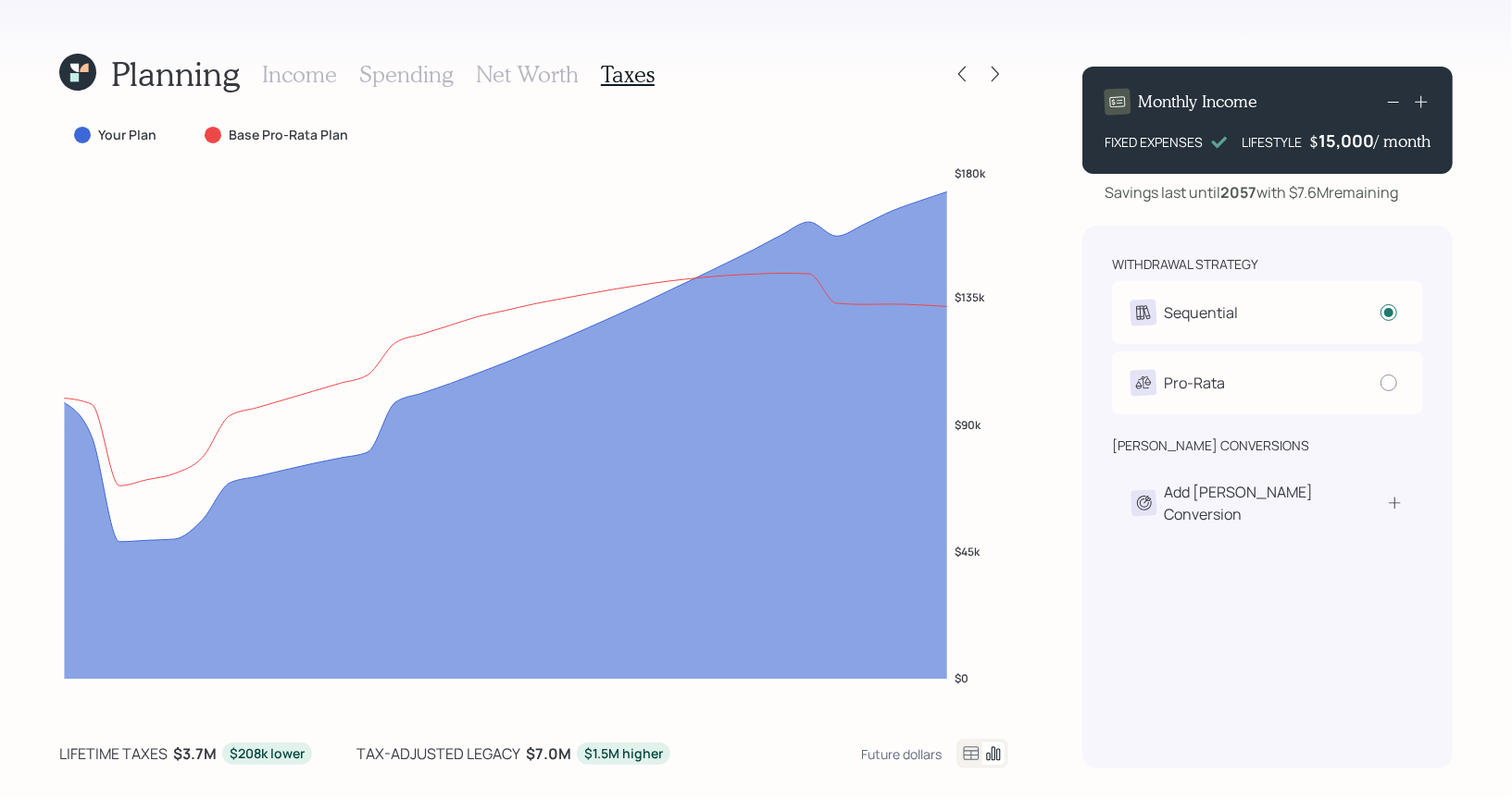
click at [541, 75] on h3 "Net Worth" at bounding box center [527, 74] width 103 height 27
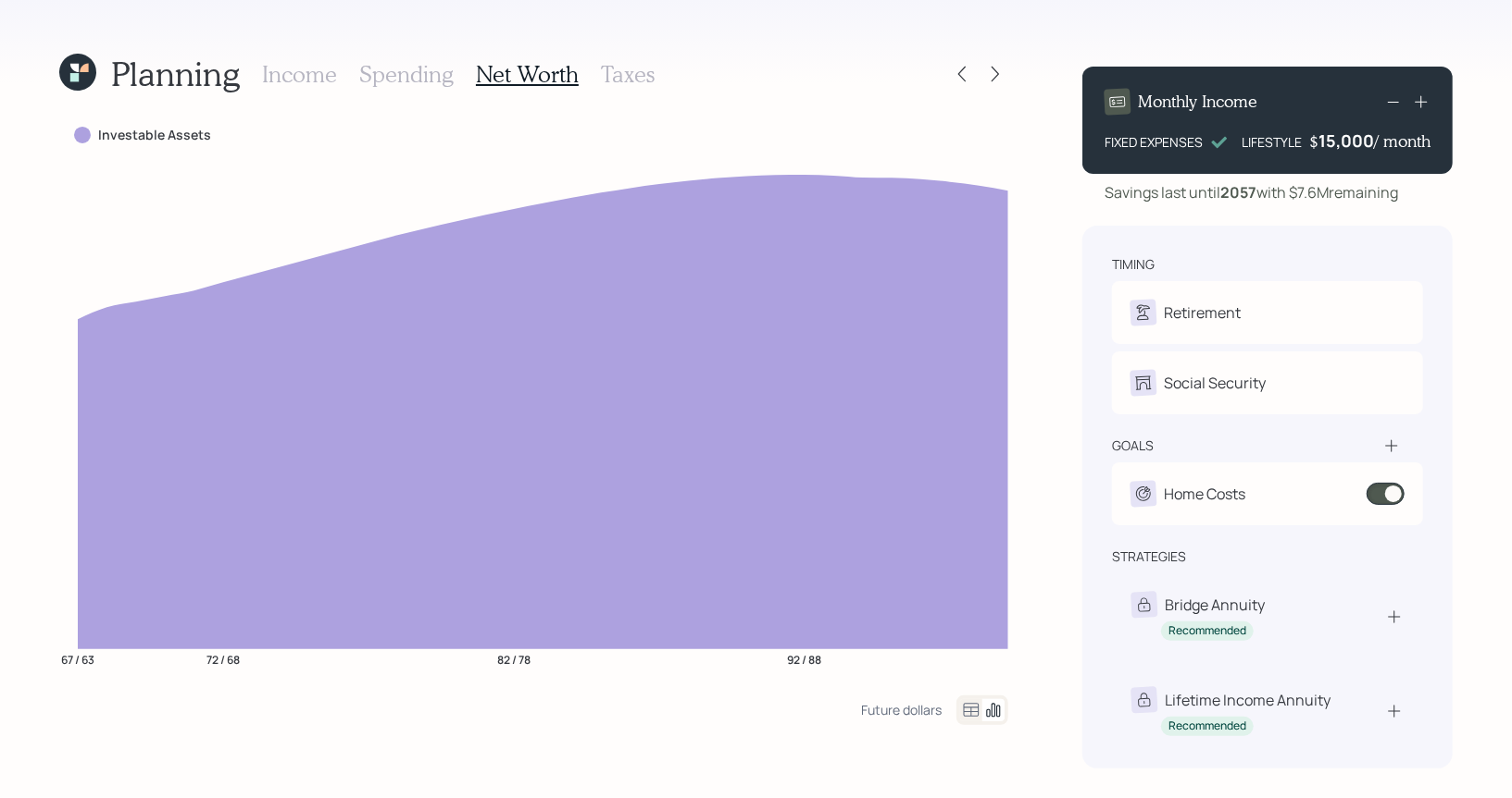
click at [621, 80] on h3 "Taxes" at bounding box center [628, 74] width 53 height 27
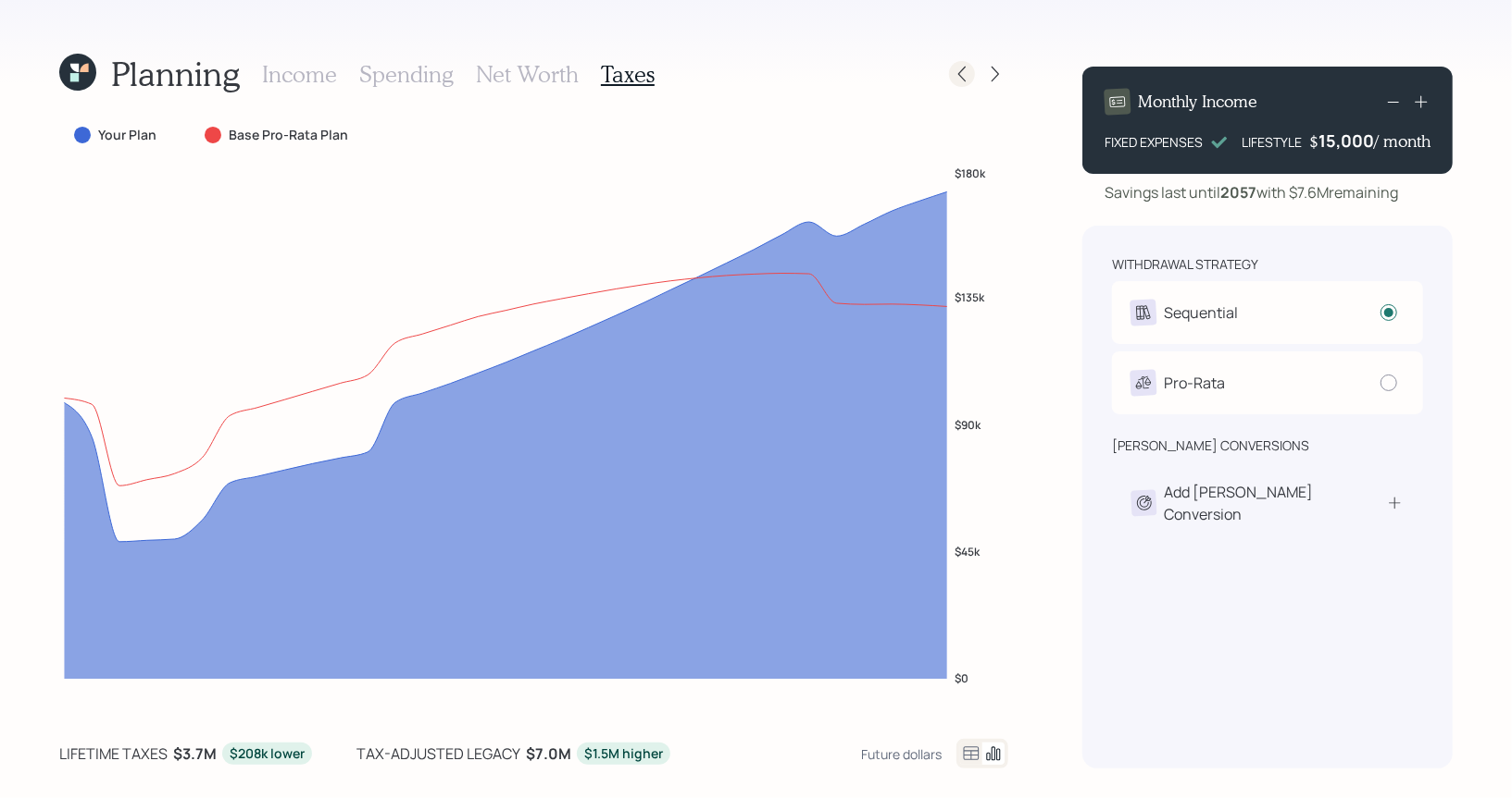
click at [966, 74] on icon at bounding box center [961, 74] width 19 height 19
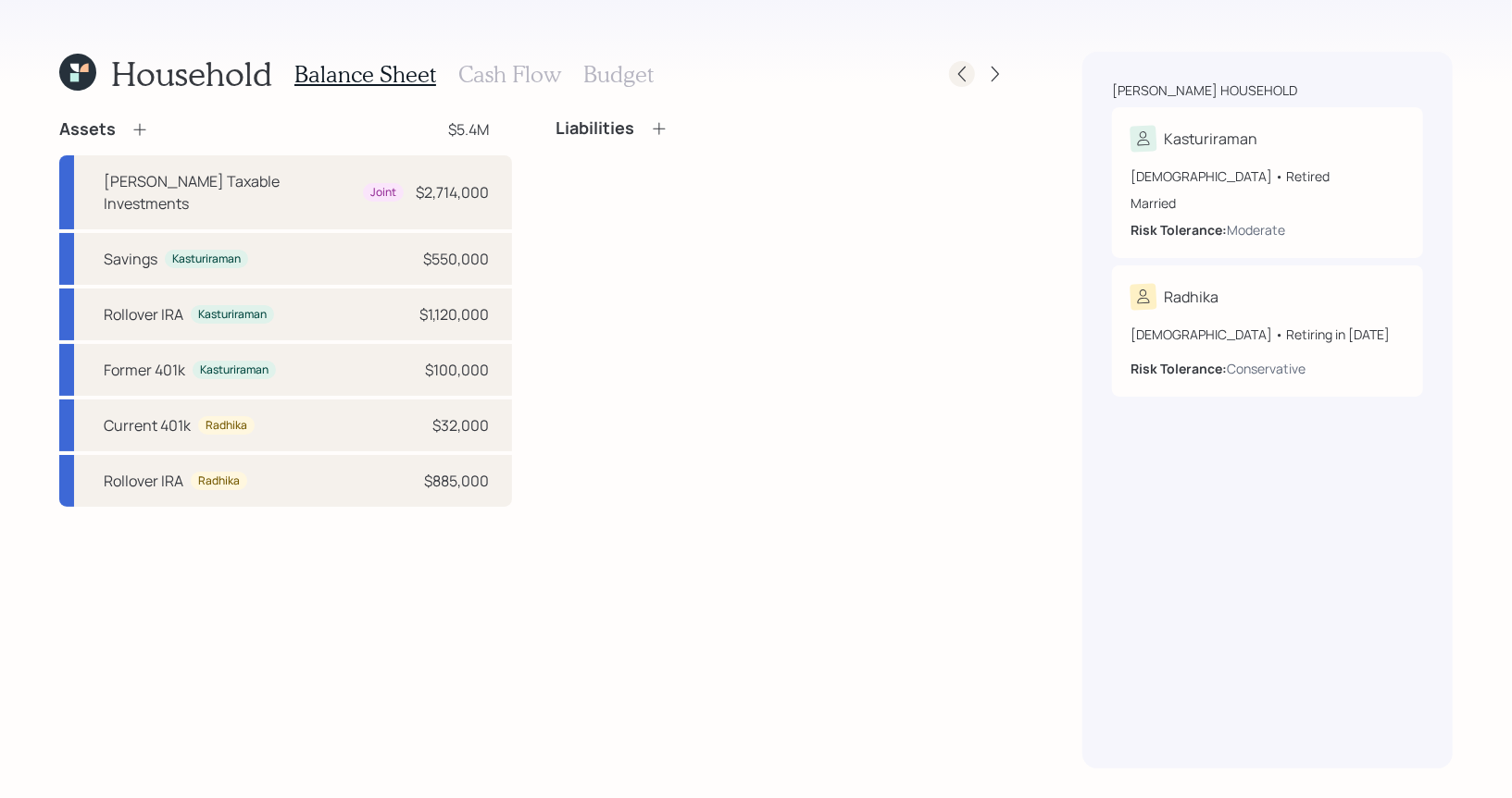
click at [966, 76] on icon at bounding box center [961, 74] width 19 height 19
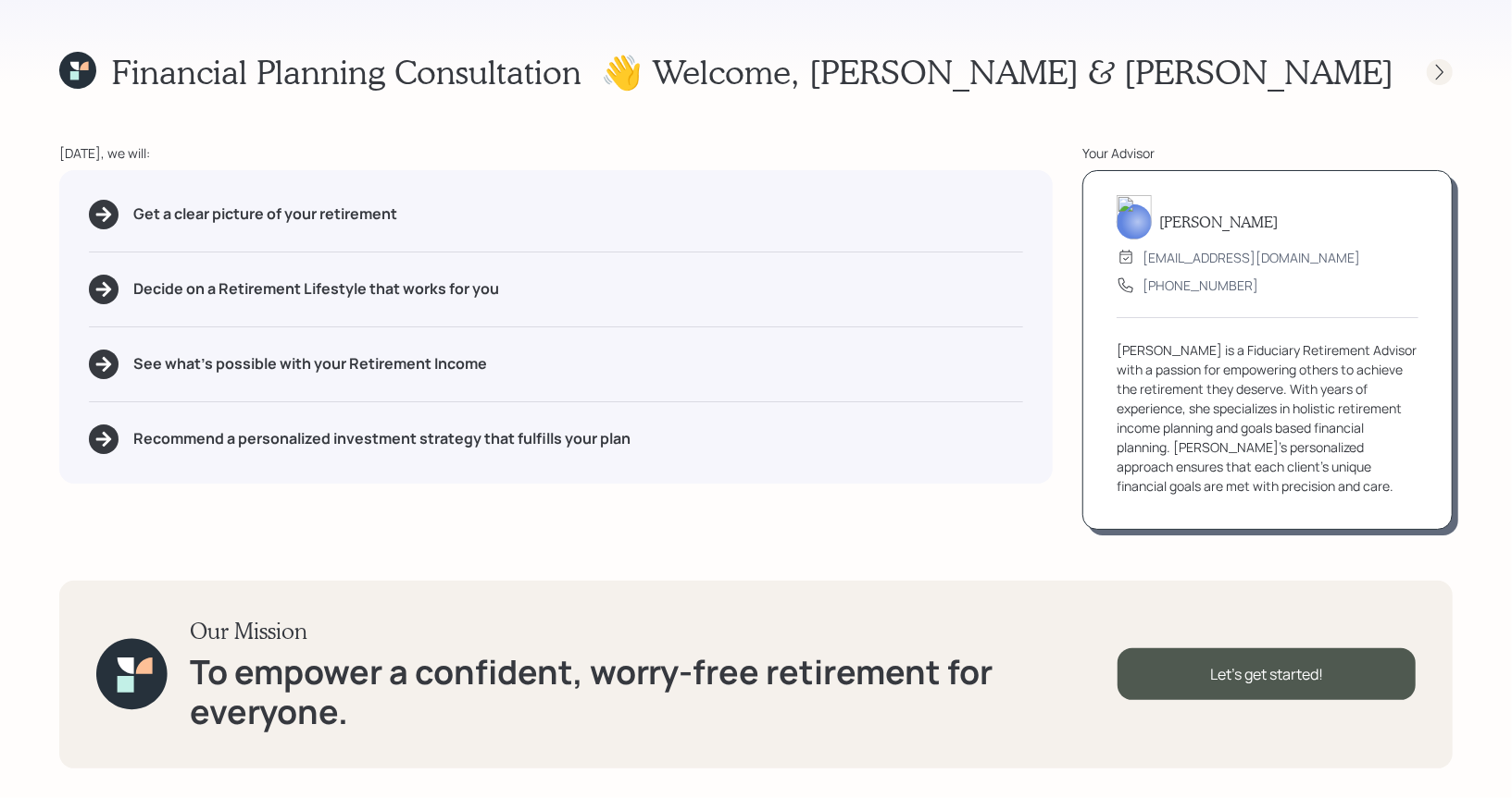
click at [1437, 74] on icon at bounding box center [1439, 72] width 19 height 19
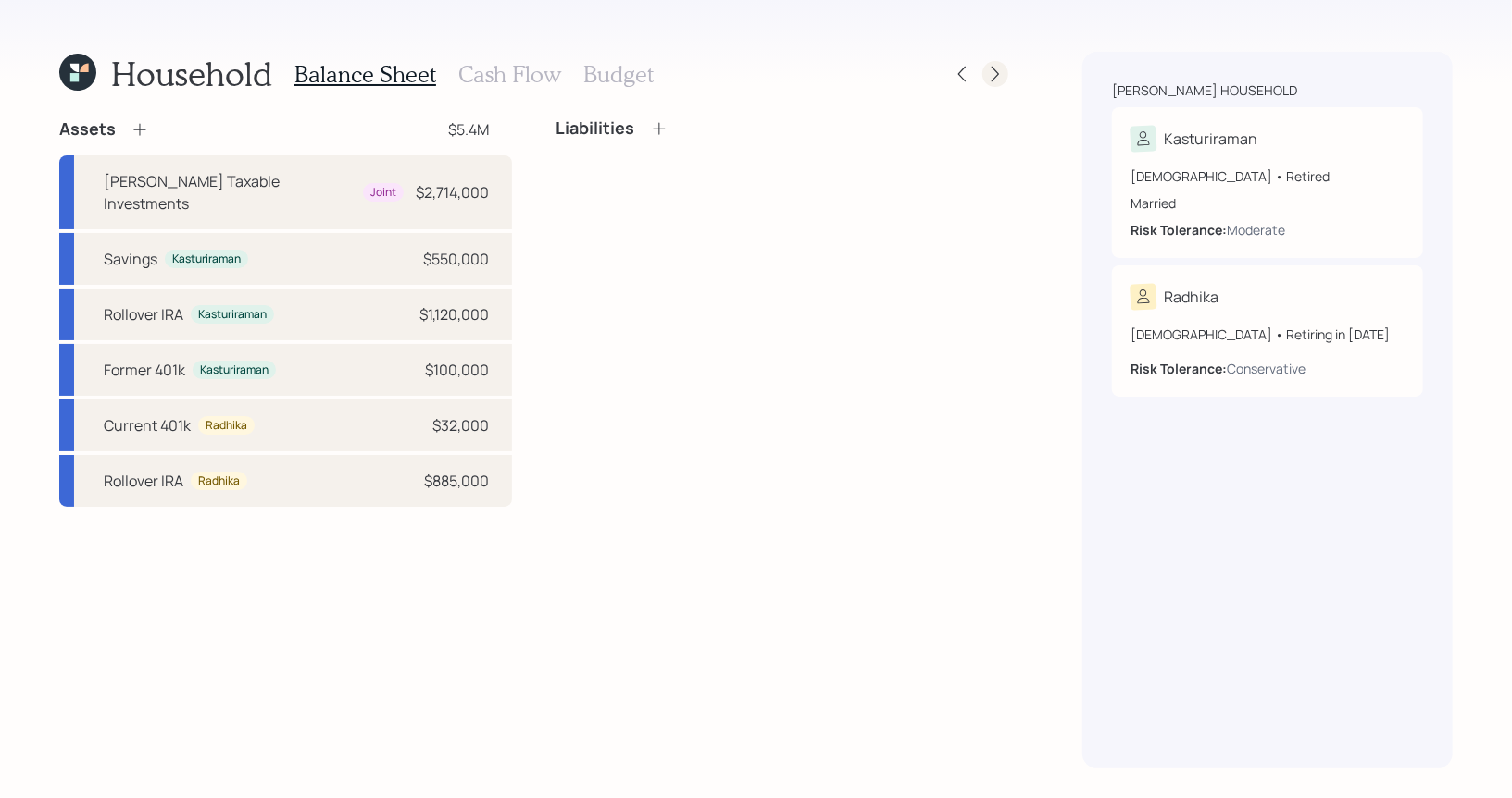
click at [998, 71] on icon at bounding box center [995, 74] width 19 height 19
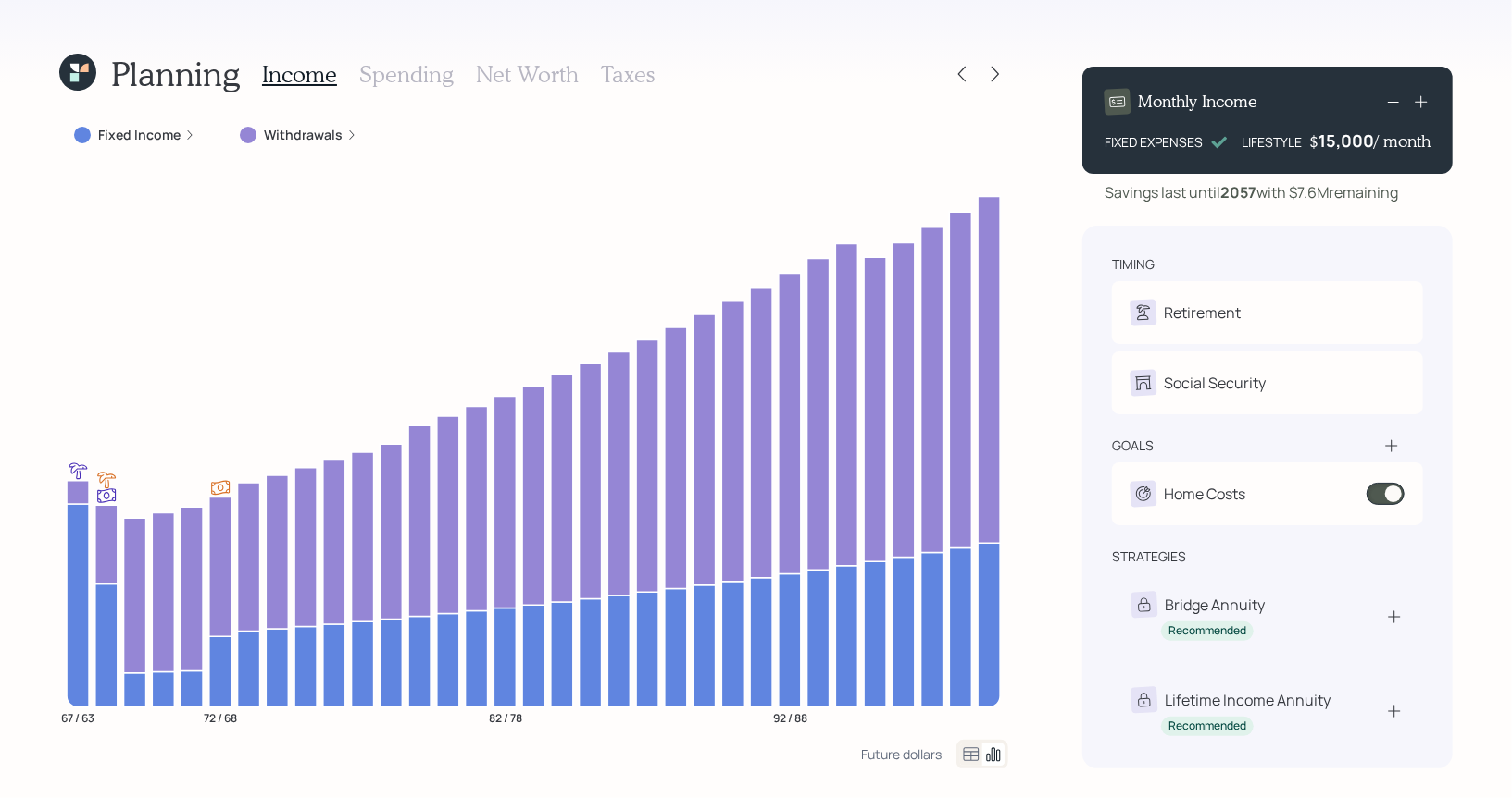
click at [514, 71] on h3 "Net Worth" at bounding box center [527, 74] width 103 height 27
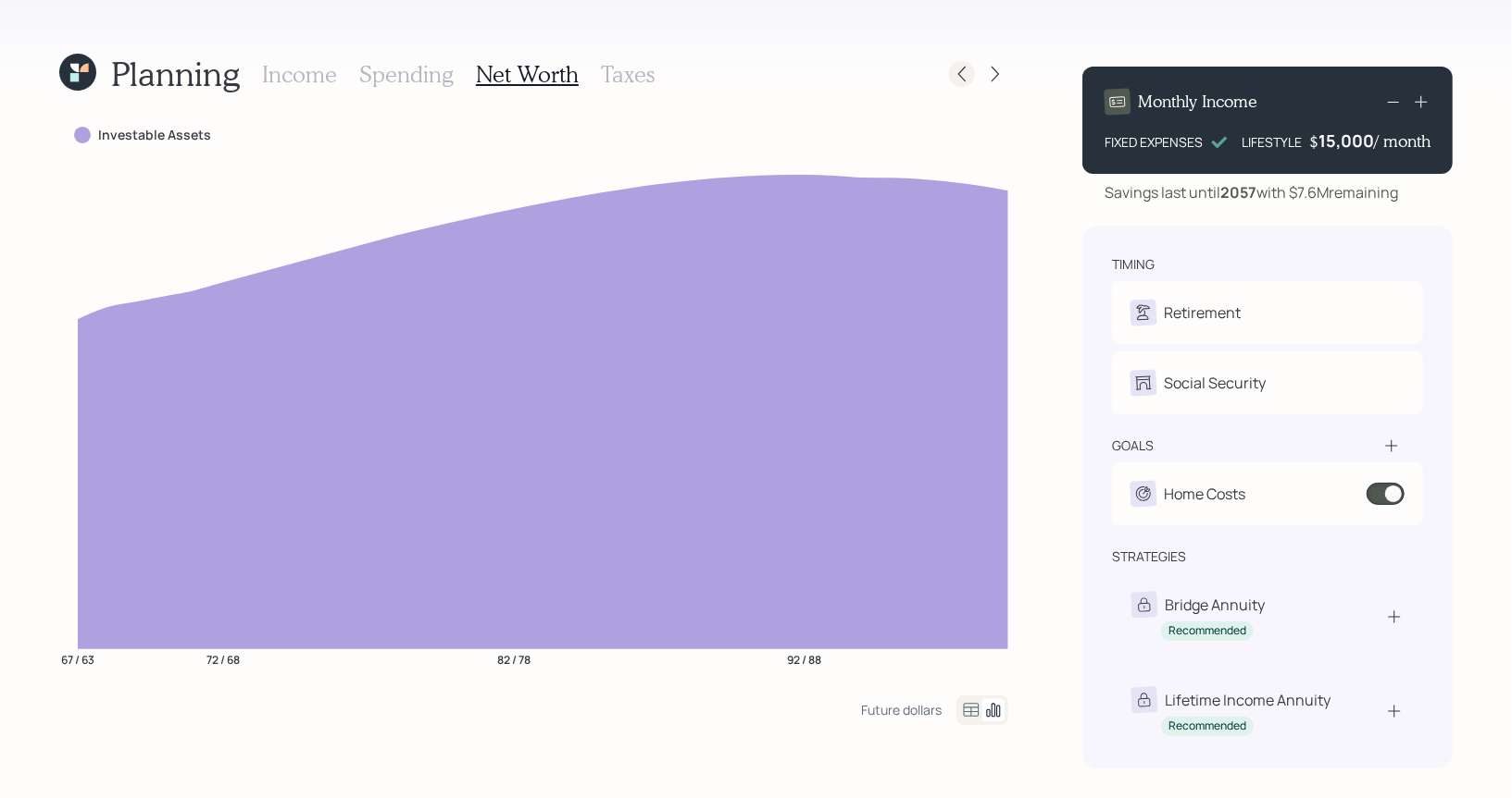
click at [966, 77] on icon at bounding box center [961, 74] width 19 height 19
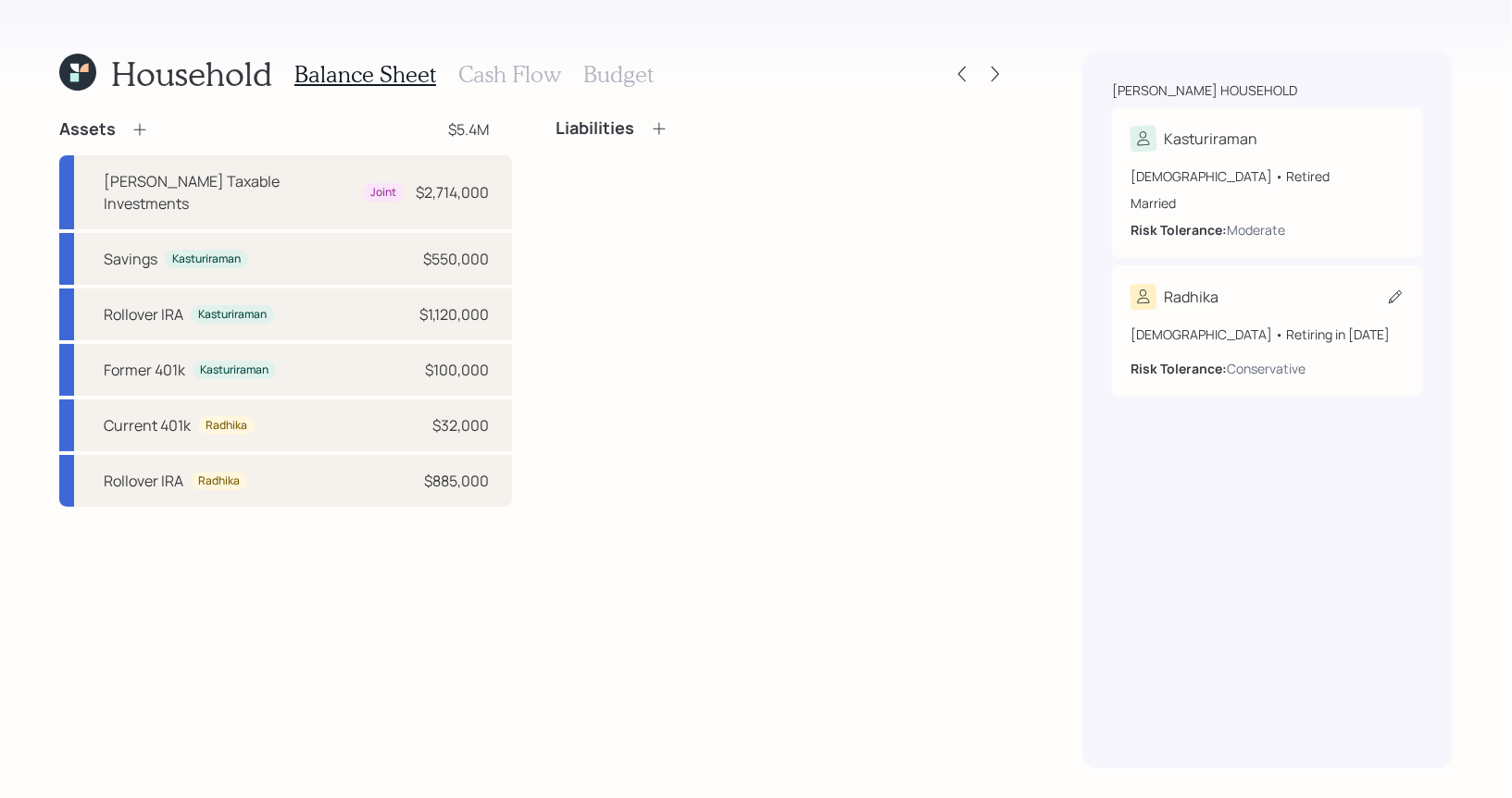
click at [1393, 294] on icon at bounding box center [1395, 297] width 19 height 19
select select "12"
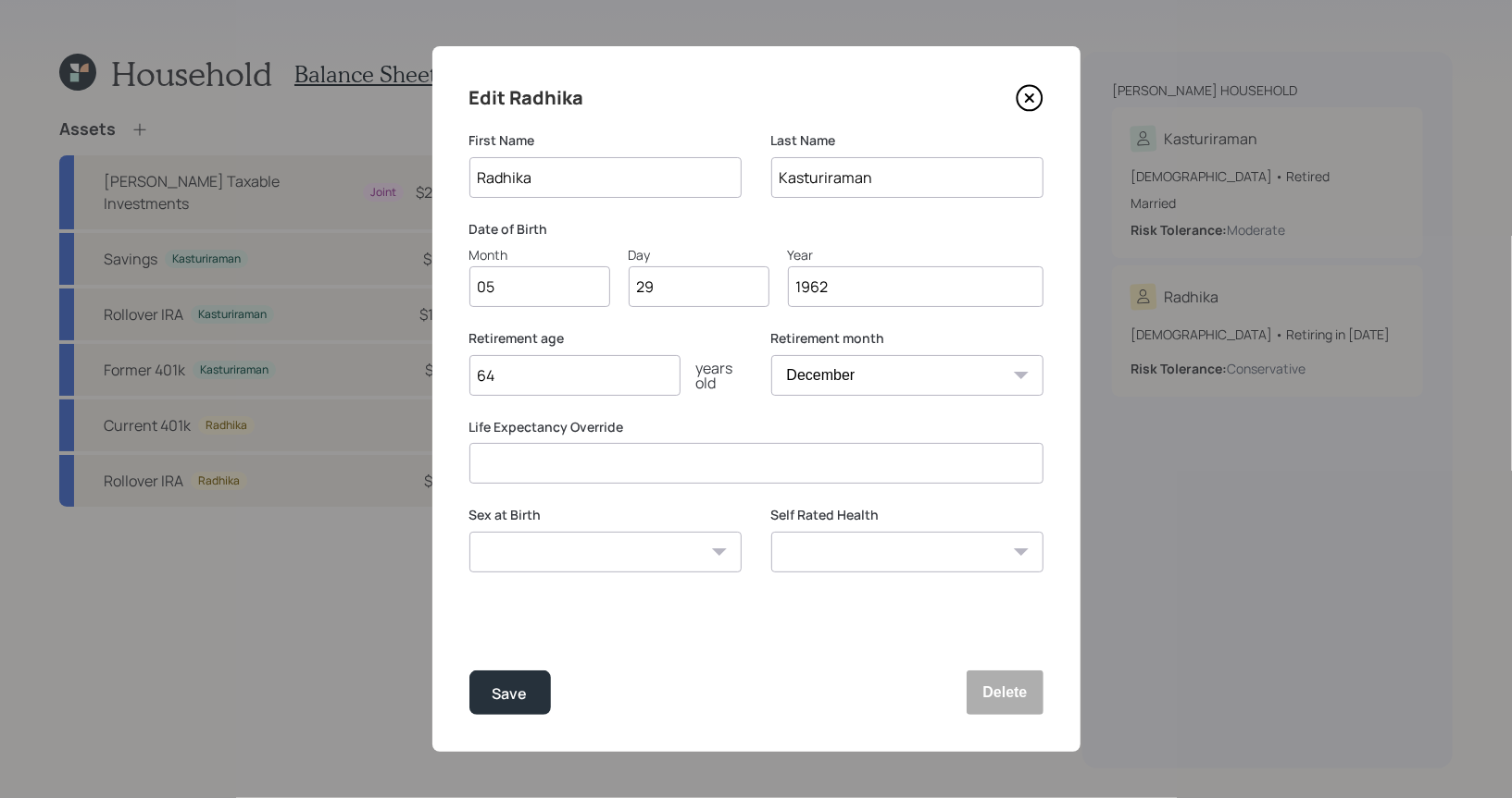
click at [553, 565] on select "Male Female Other / Prefer not to say" at bounding box center [605, 552] width 272 height 40
select select "female"
click at [469, 532] on select "Male Female Other / Prefer not to say" at bounding box center [605, 552] width 272 height 40
click at [514, 695] on div "Save" at bounding box center [511, 694] width 35 height 25
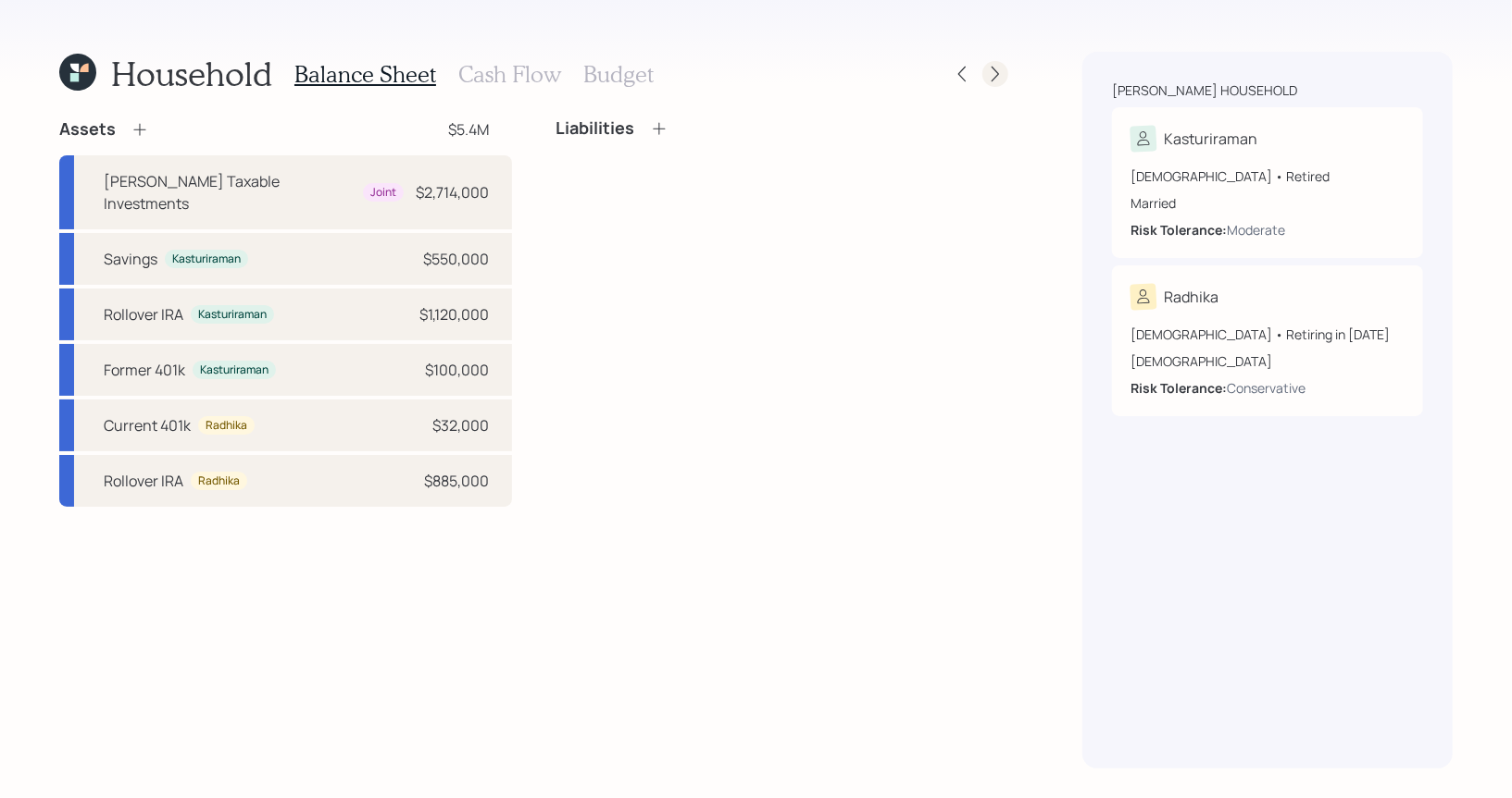
click at [996, 68] on icon at bounding box center [995, 74] width 19 height 19
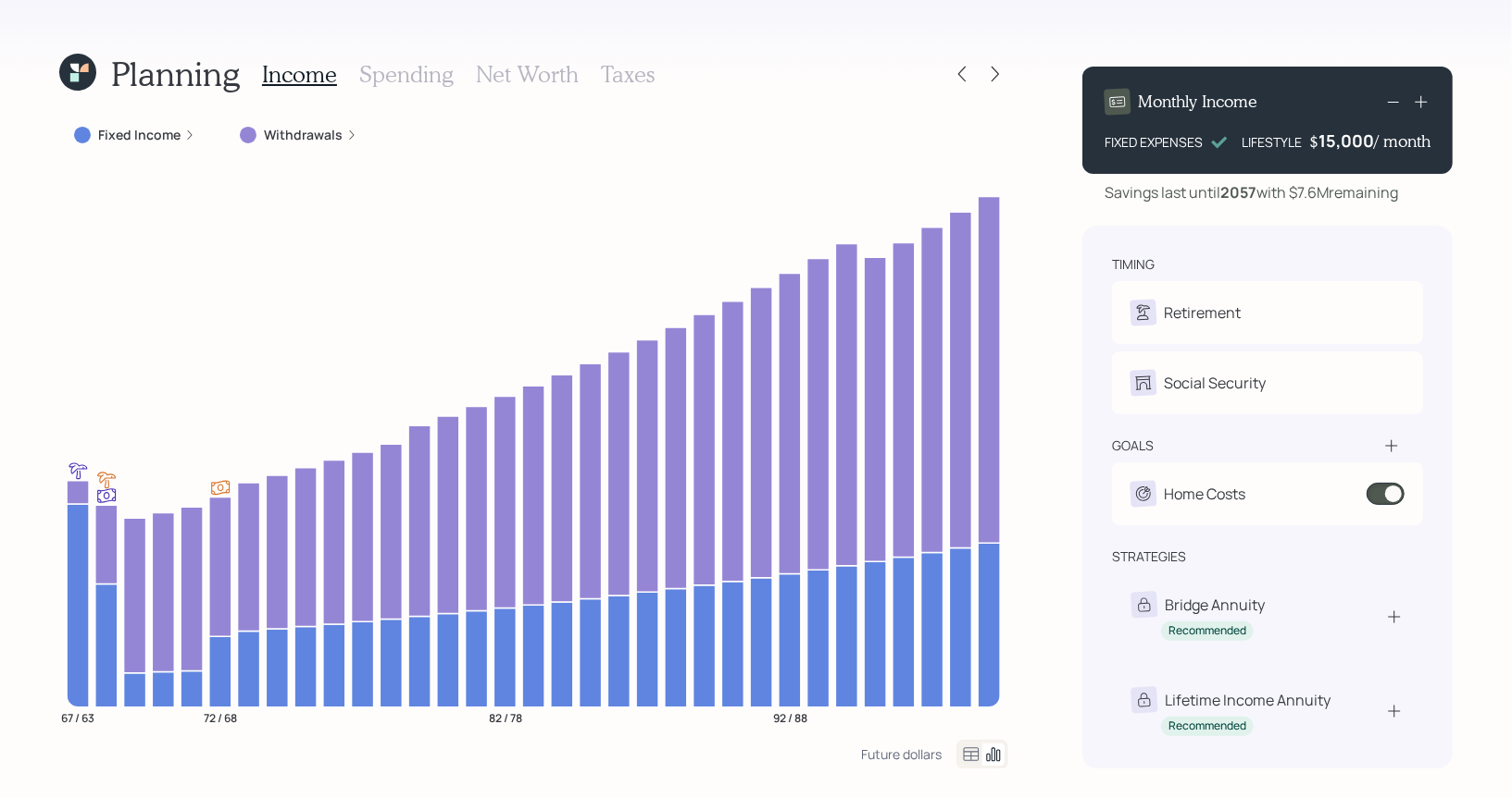
click at [622, 85] on h3 "Taxes" at bounding box center [628, 74] width 53 height 27
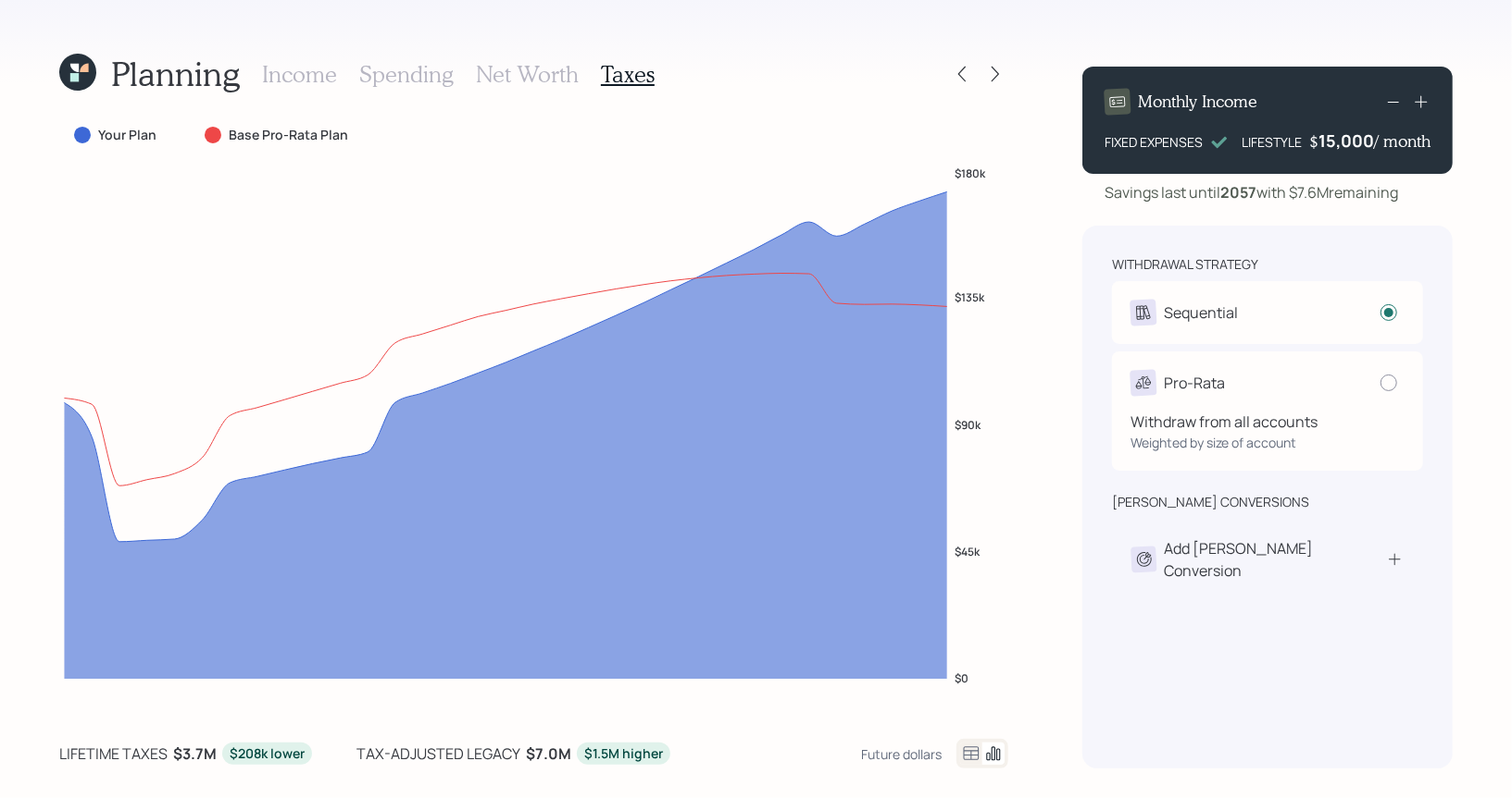
click at [1322, 386] on div "Pro-Rata" at bounding box center [1268, 383] width 274 height 26
radio input "false"
radio input "true"
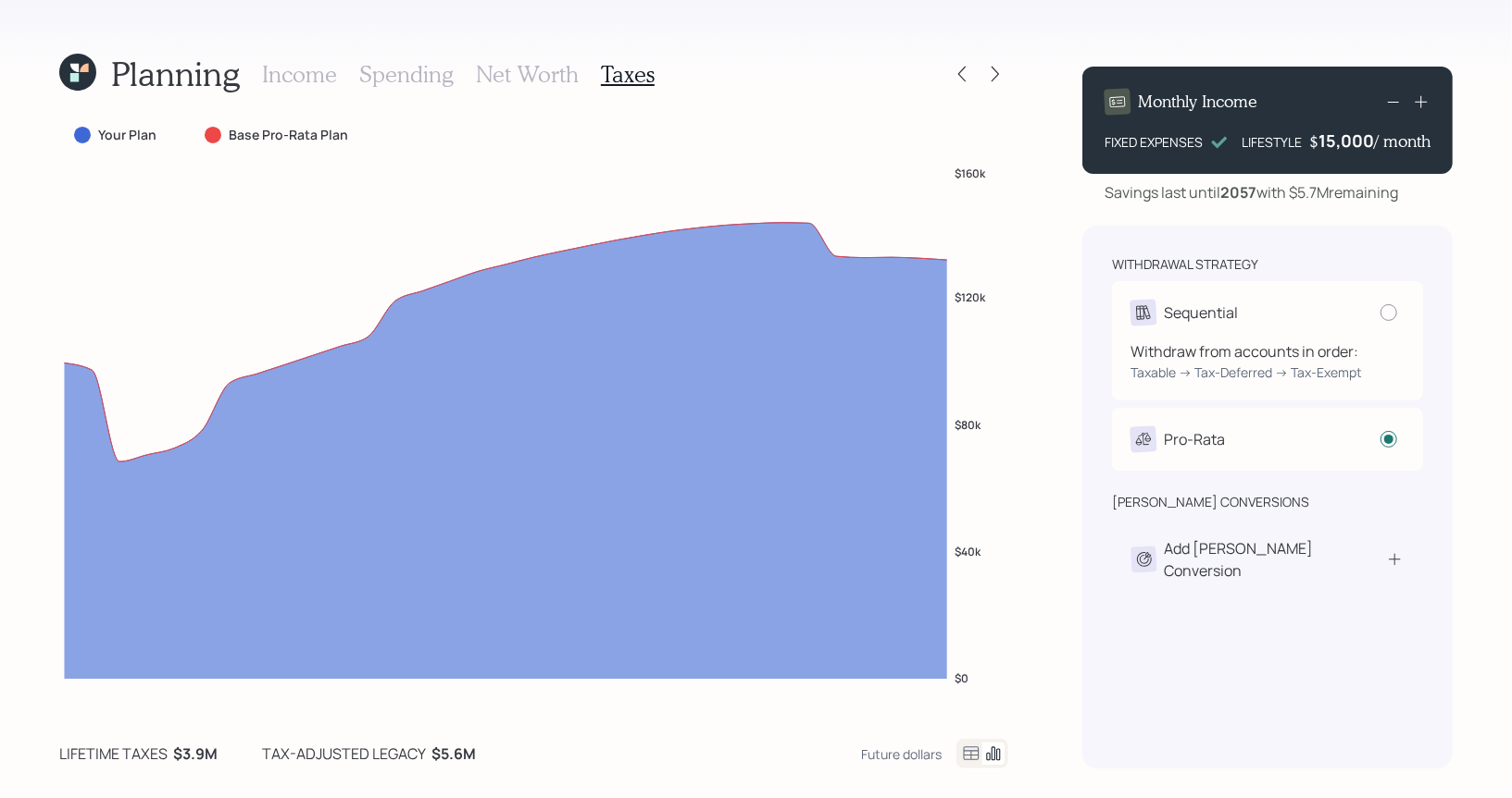
click at [1321, 312] on div "Sequential" at bounding box center [1268, 312] width 274 height 26
radio input "true"
radio input "false"
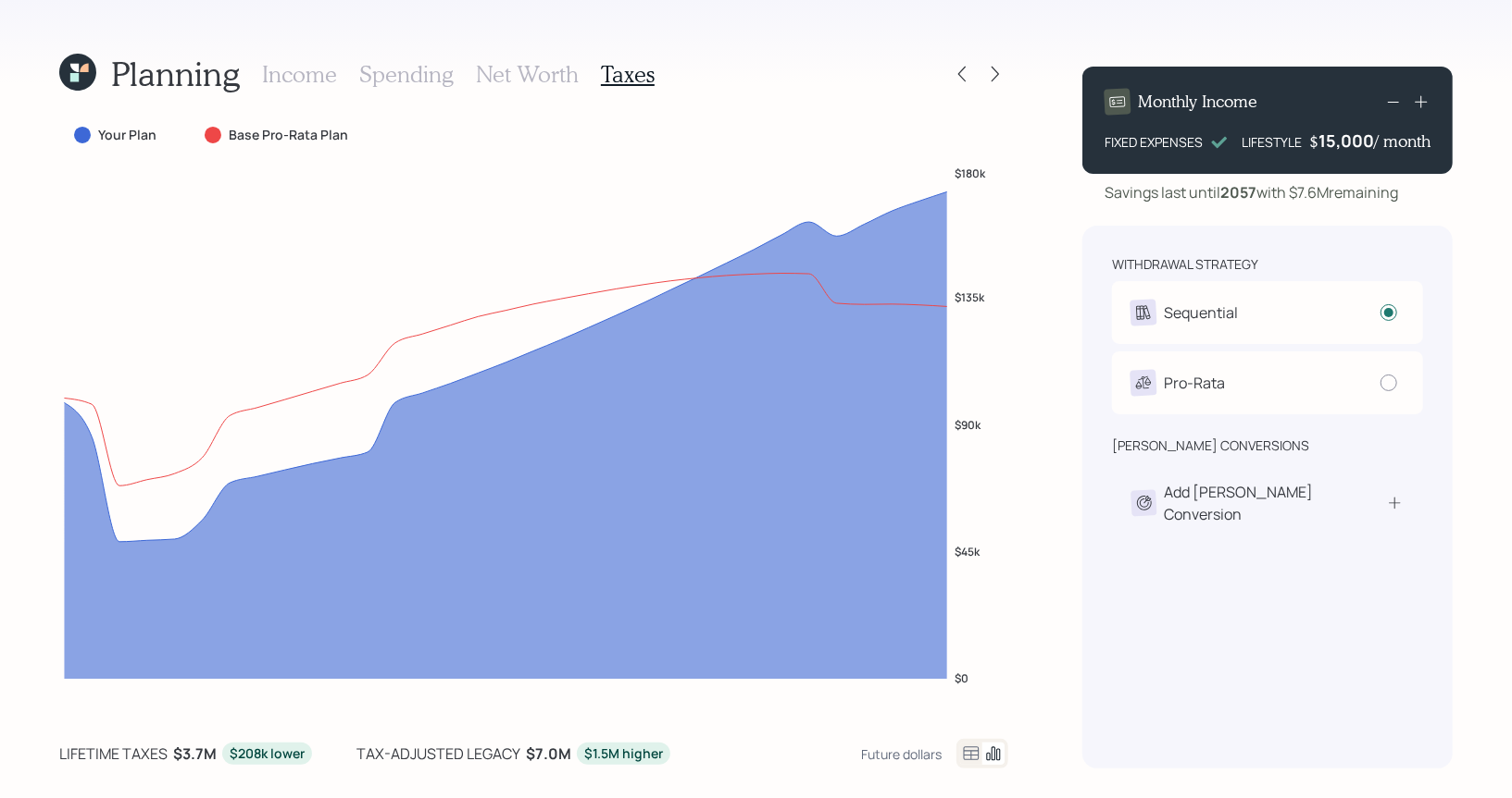
click at [524, 79] on h3 "Net Worth" at bounding box center [527, 74] width 103 height 27
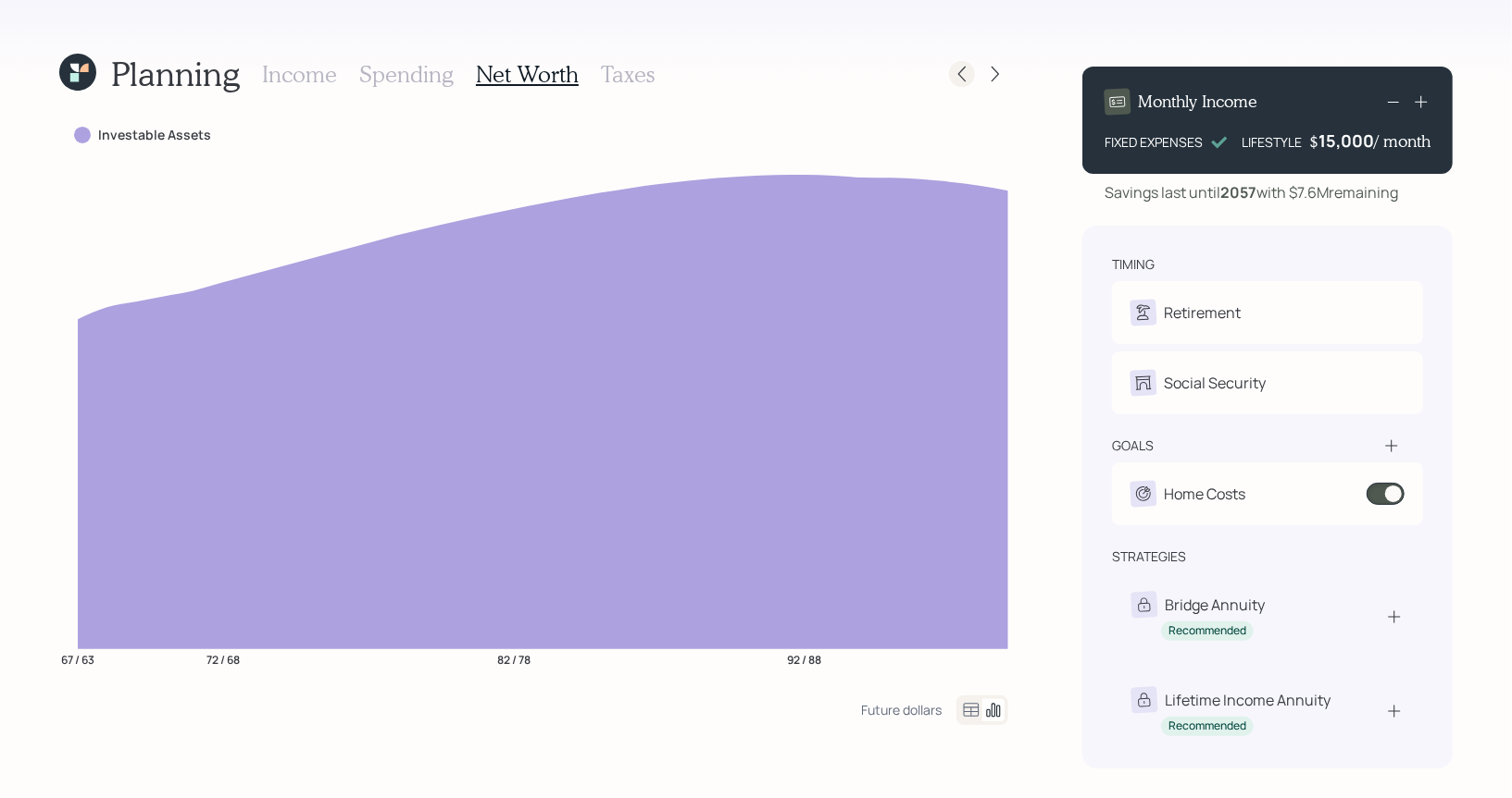
click at [971, 73] on div at bounding box center [962, 74] width 26 height 26
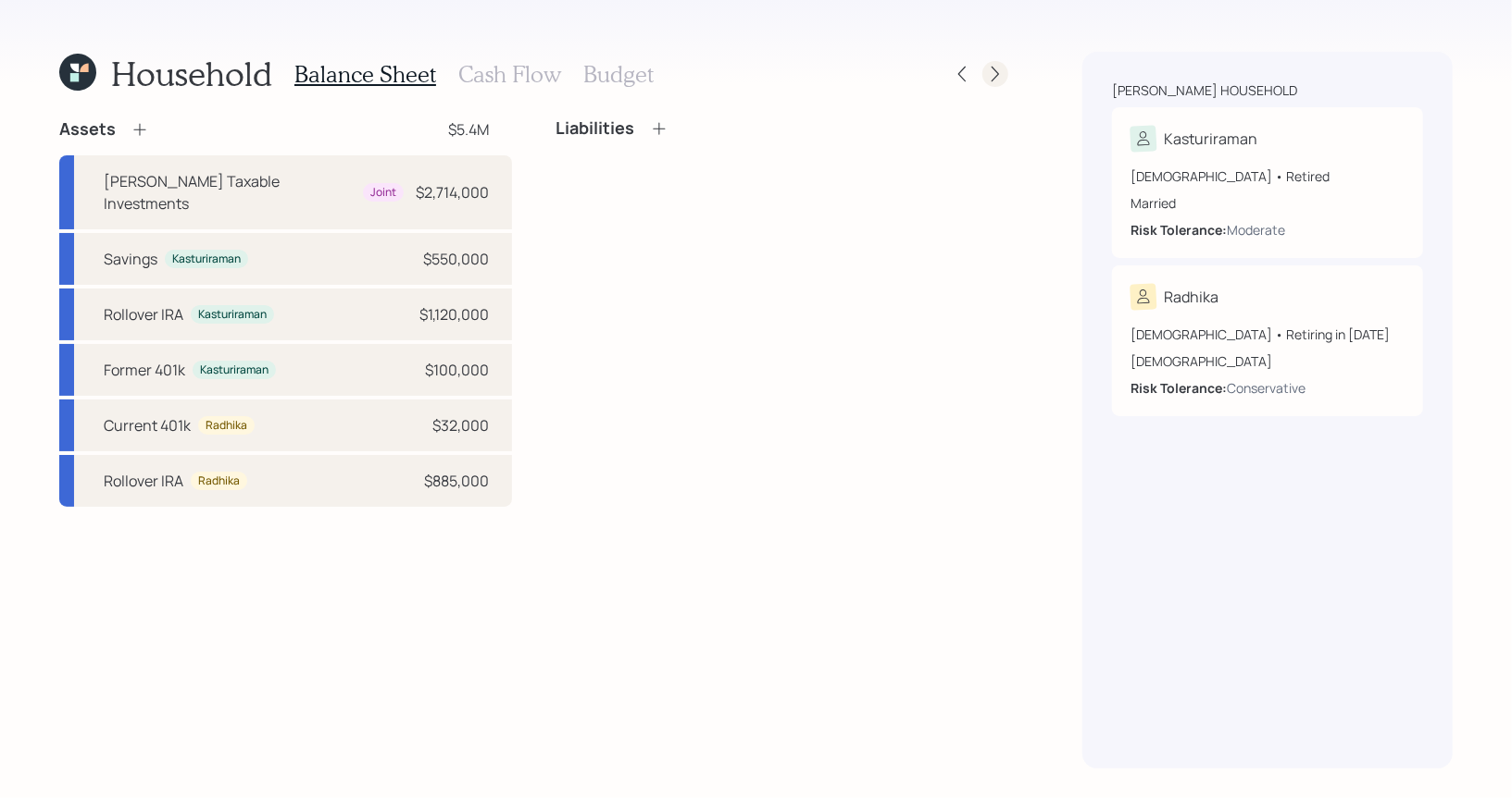
click at [998, 72] on icon at bounding box center [995, 74] width 19 height 19
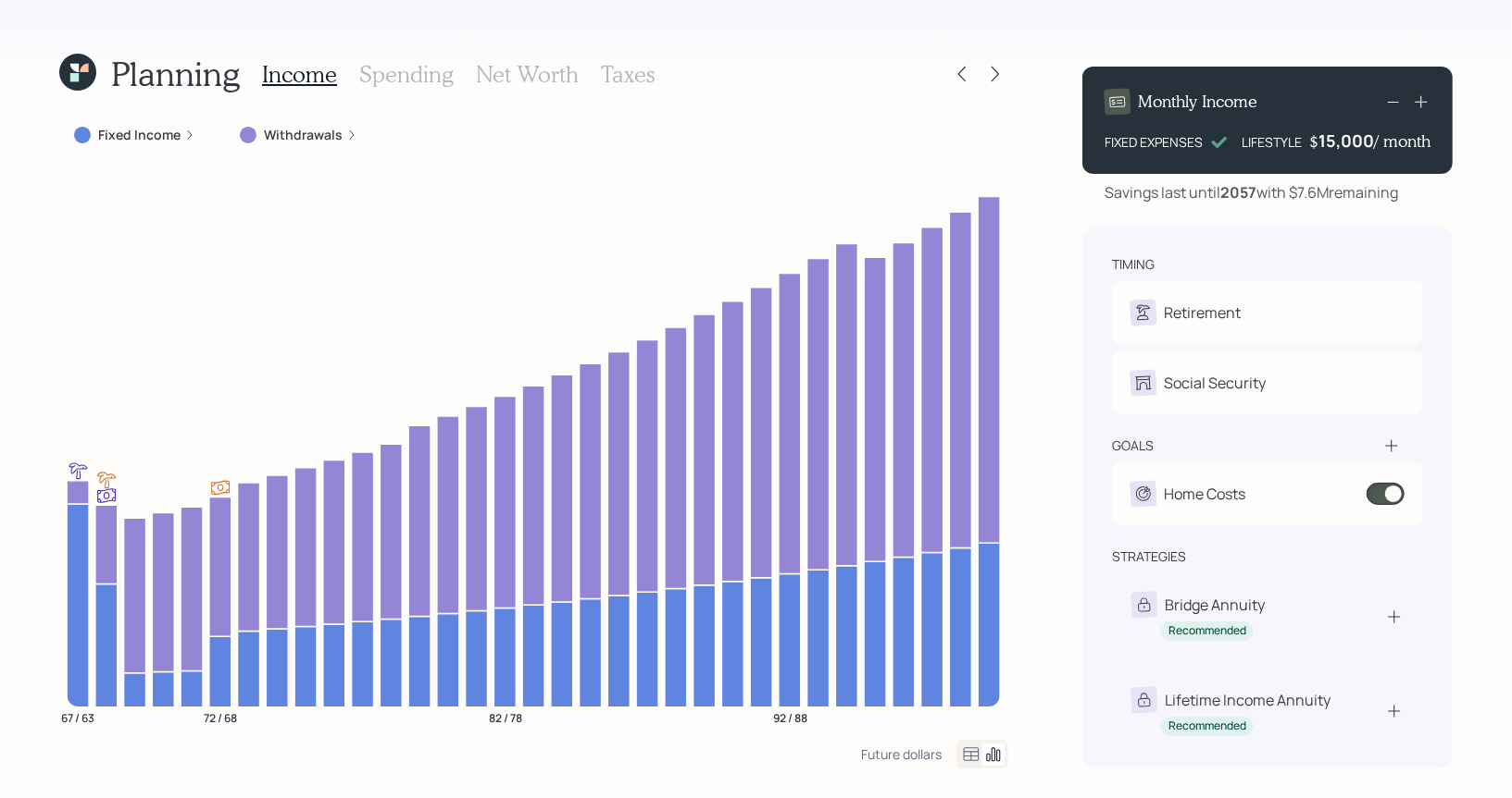
click at [77, 68] on icon at bounding box center [74, 68] width 8 height 8
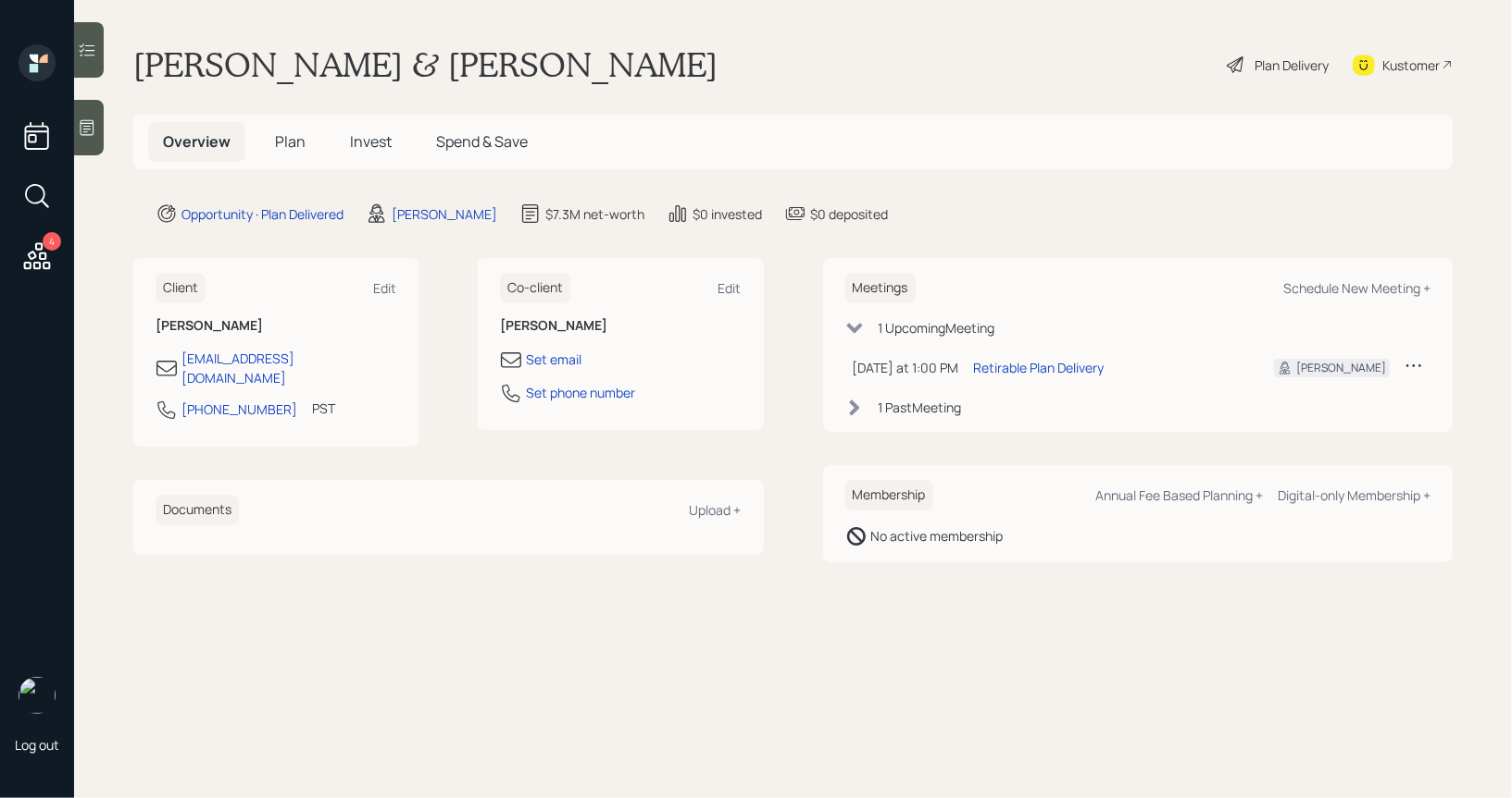
click at [378, 143] on span "Invest" at bounding box center [371, 141] width 41 height 21
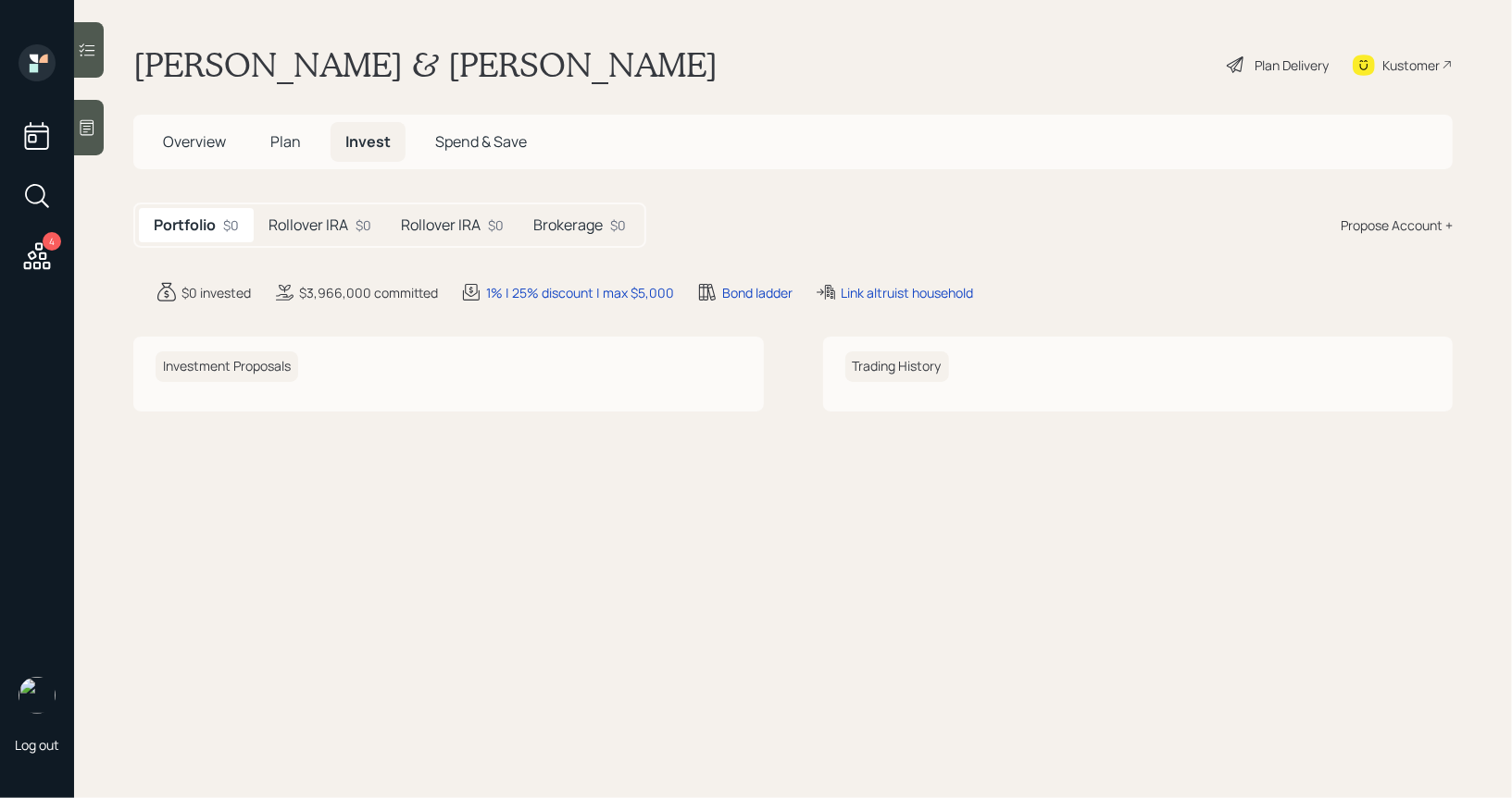
click at [1266, 65] on div "Plan Delivery" at bounding box center [1291, 65] width 74 height 20
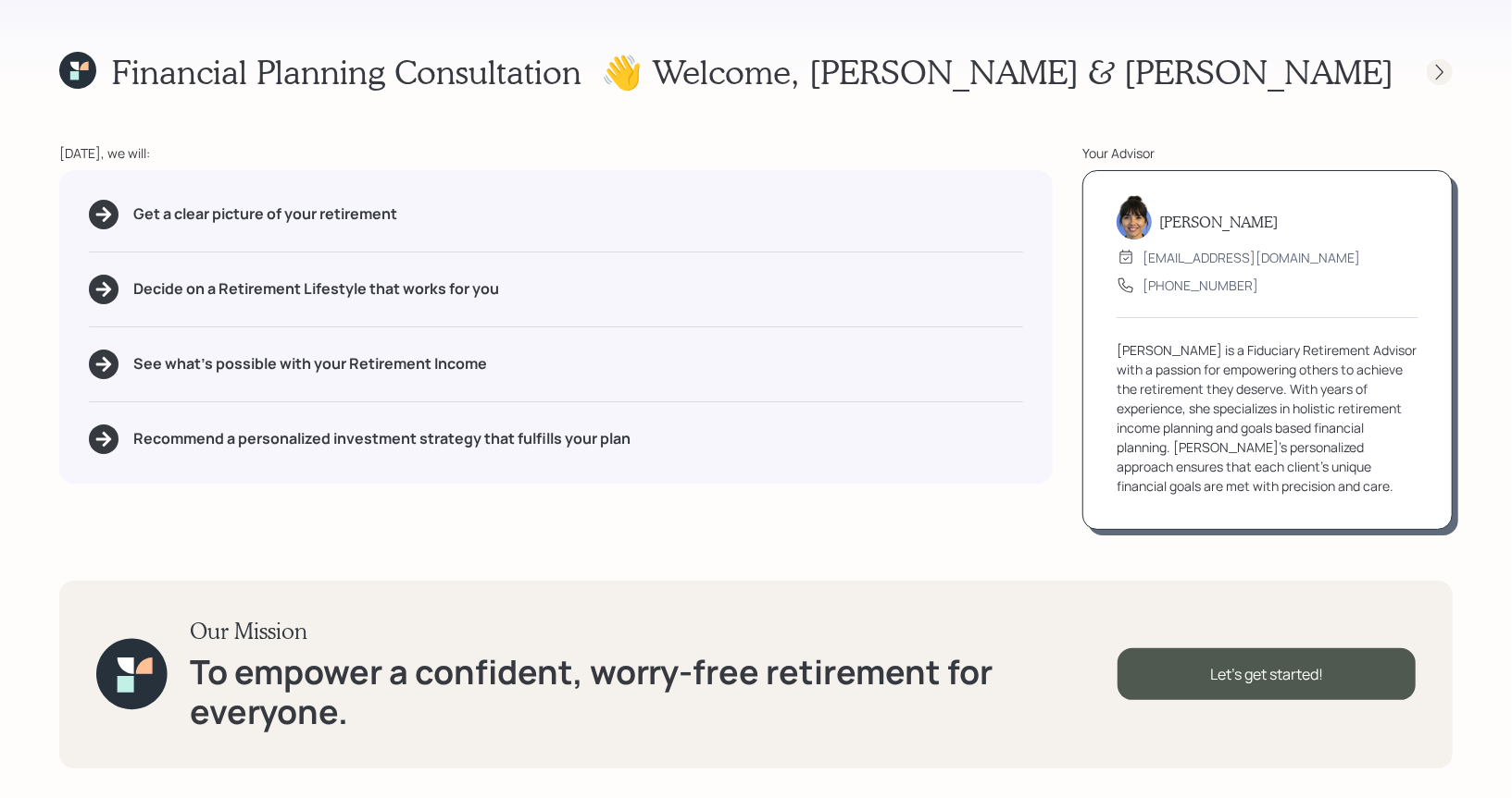
click at [1432, 76] on icon at bounding box center [1439, 72] width 19 height 19
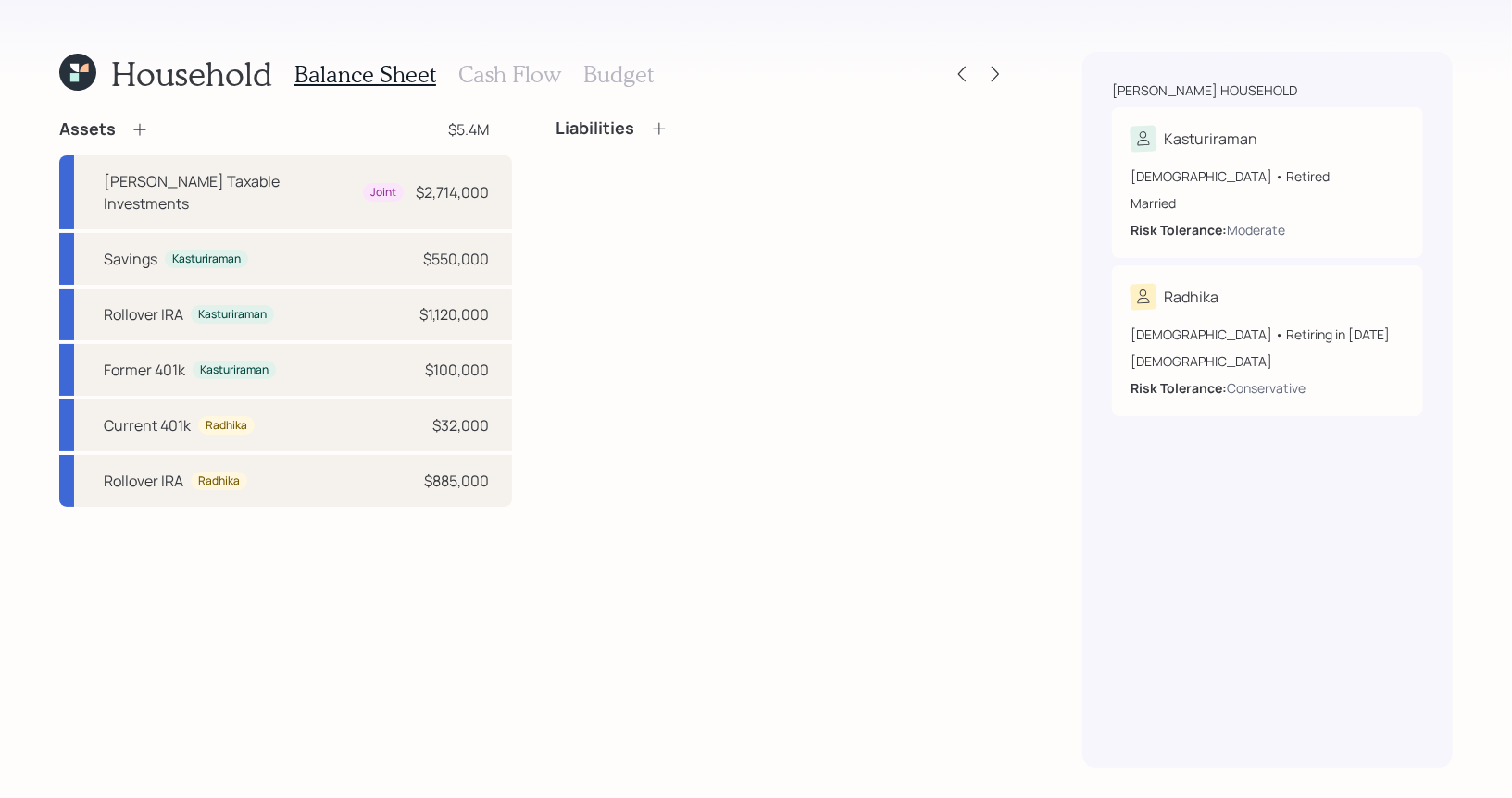
click at [522, 77] on h3 "Cash Flow" at bounding box center [510, 74] width 103 height 27
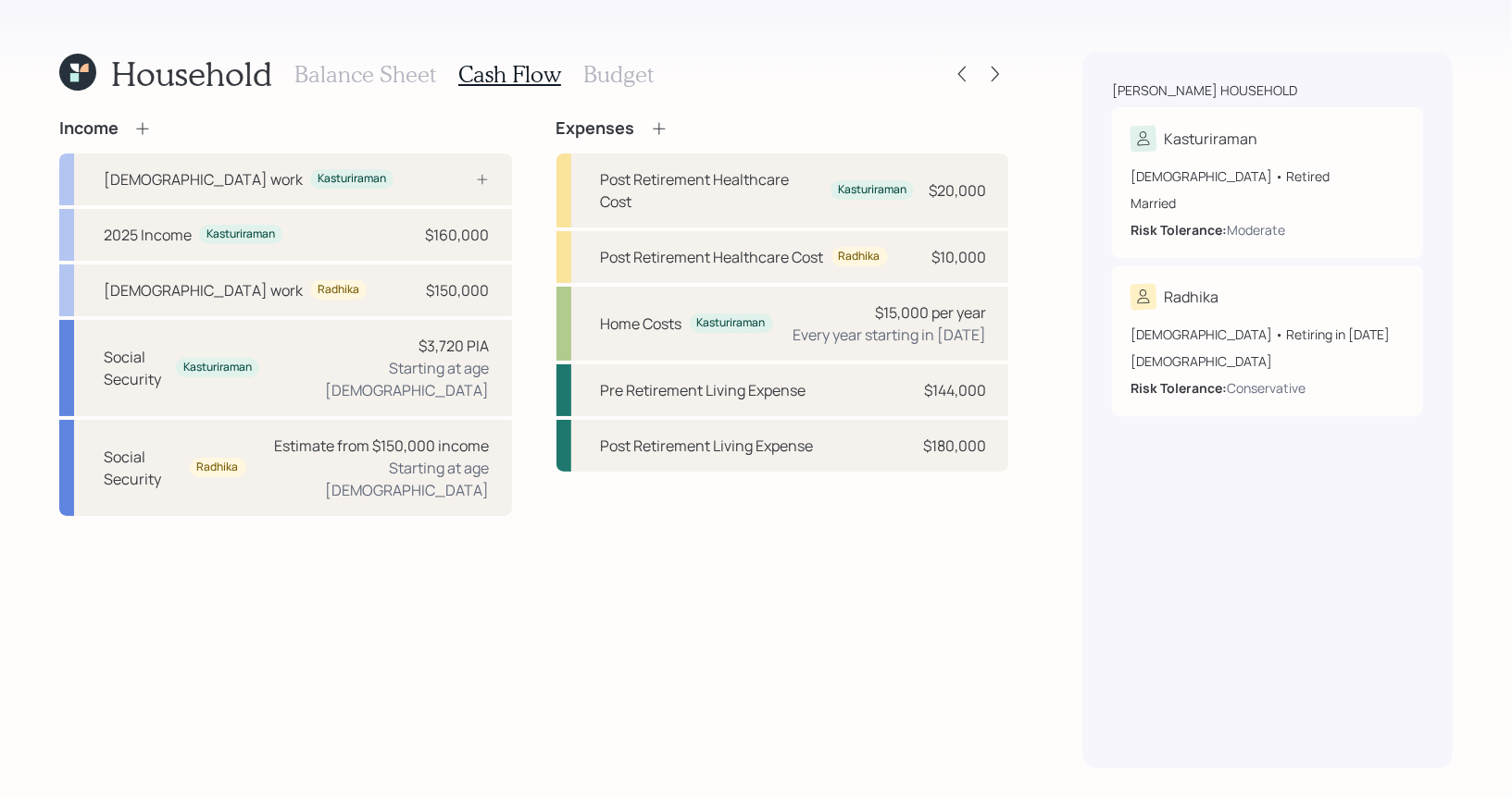
click at [366, 71] on h3 "Balance Sheet" at bounding box center [366, 74] width 142 height 27
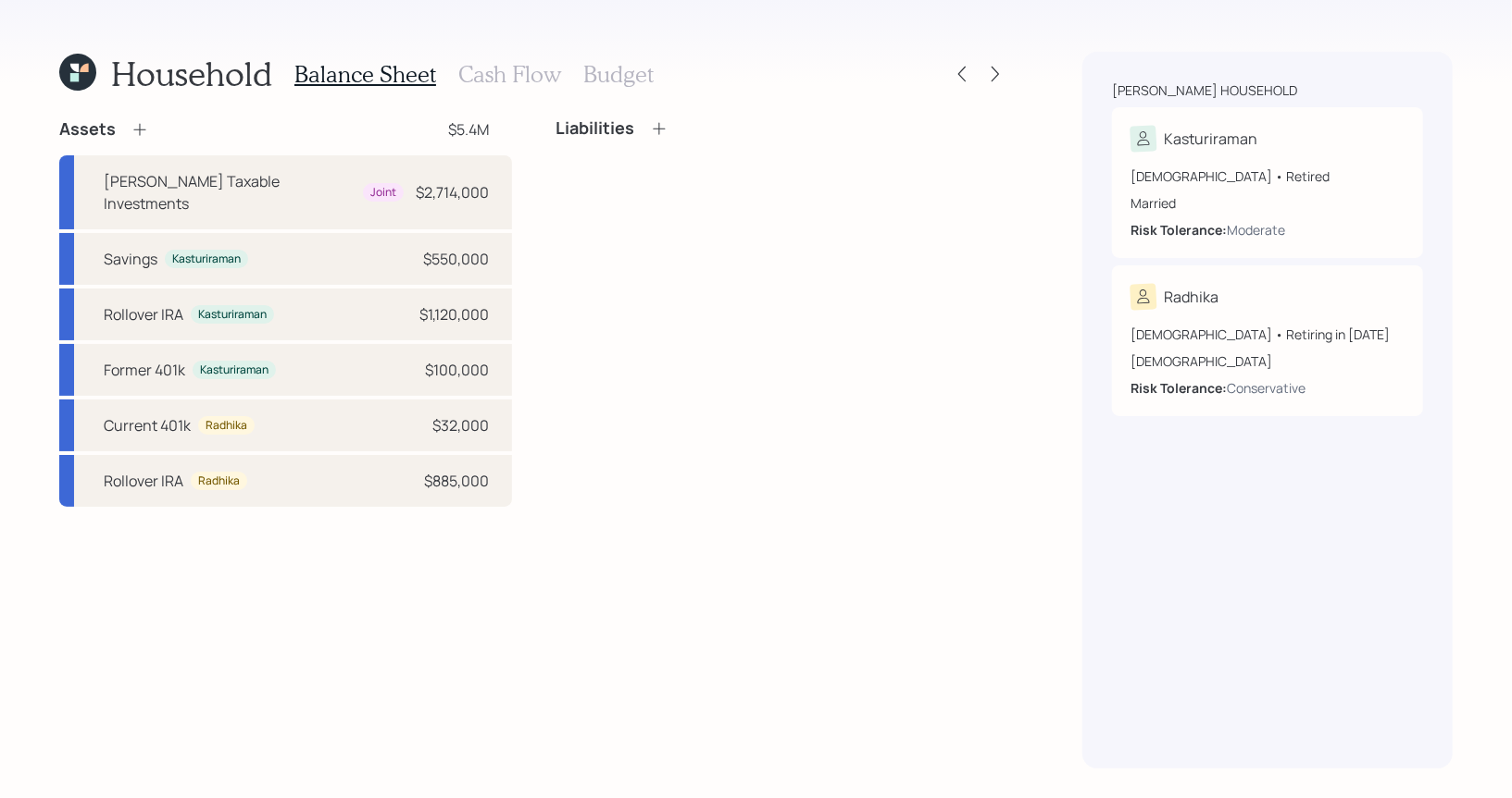
click at [516, 74] on h3 "Cash Flow" at bounding box center [510, 74] width 103 height 27
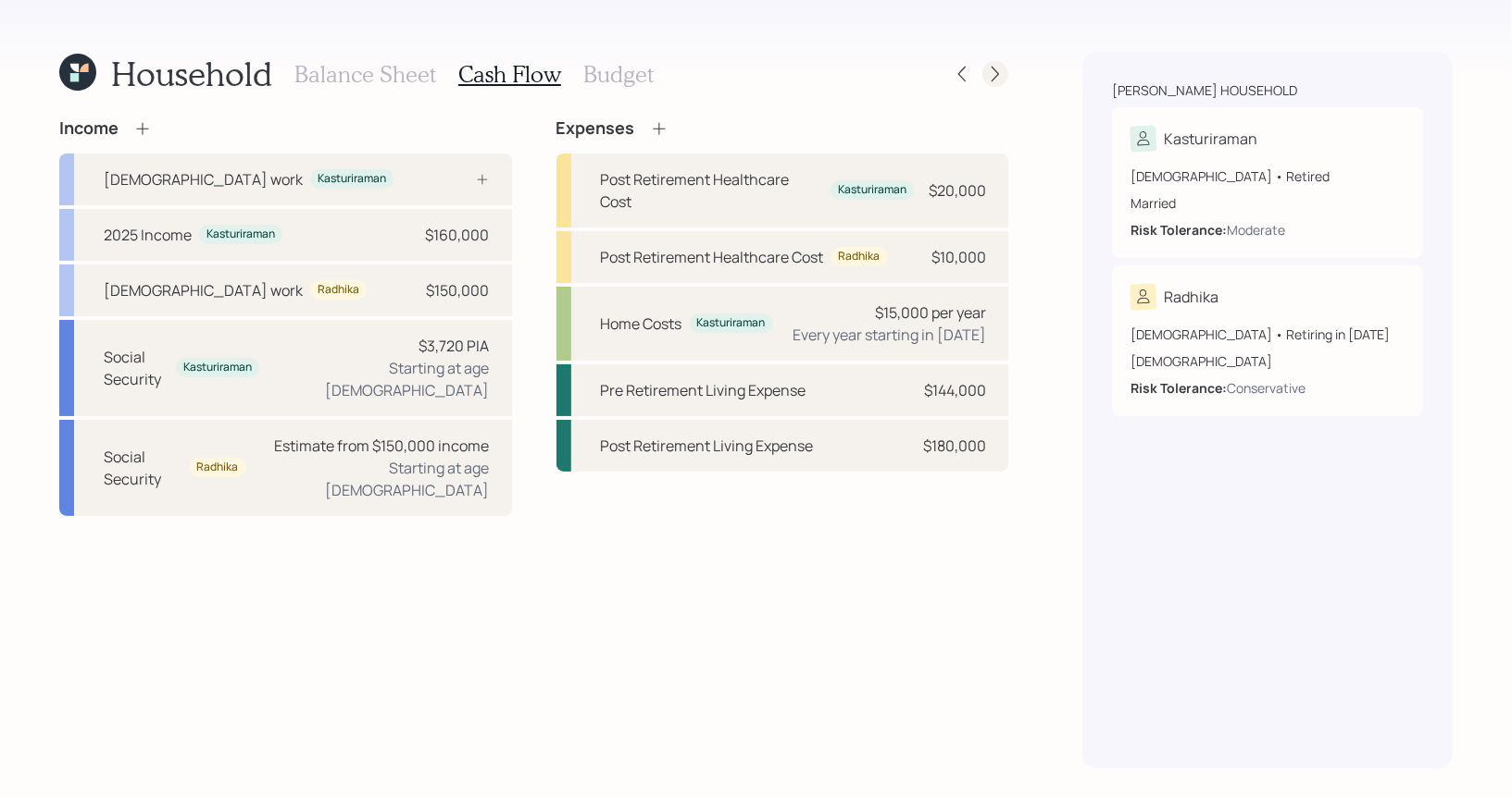
click at [1001, 66] on icon at bounding box center [995, 74] width 19 height 19
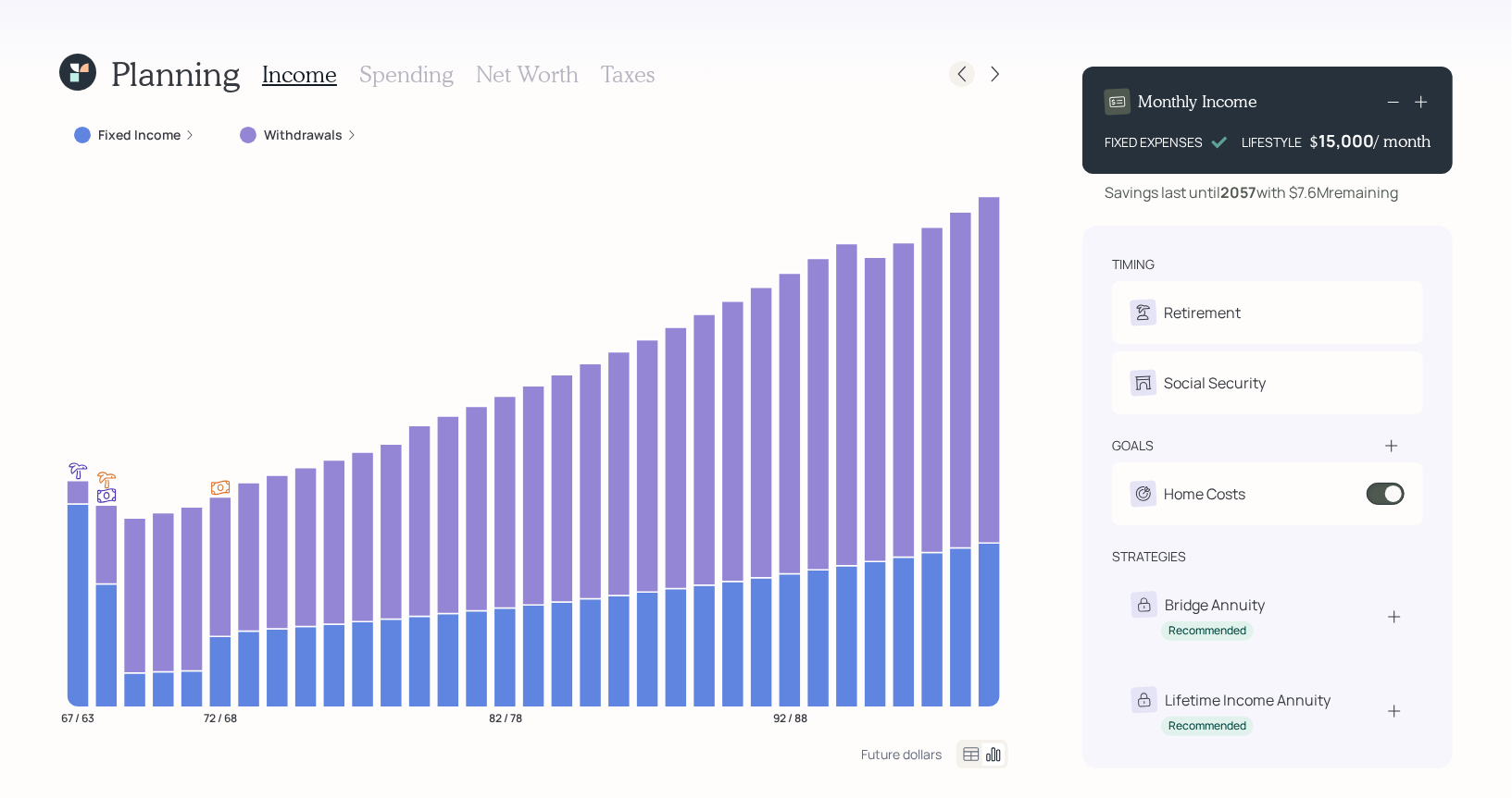
click at [962, 72] on icon at bounding box center [961, 74] width 19 height 19
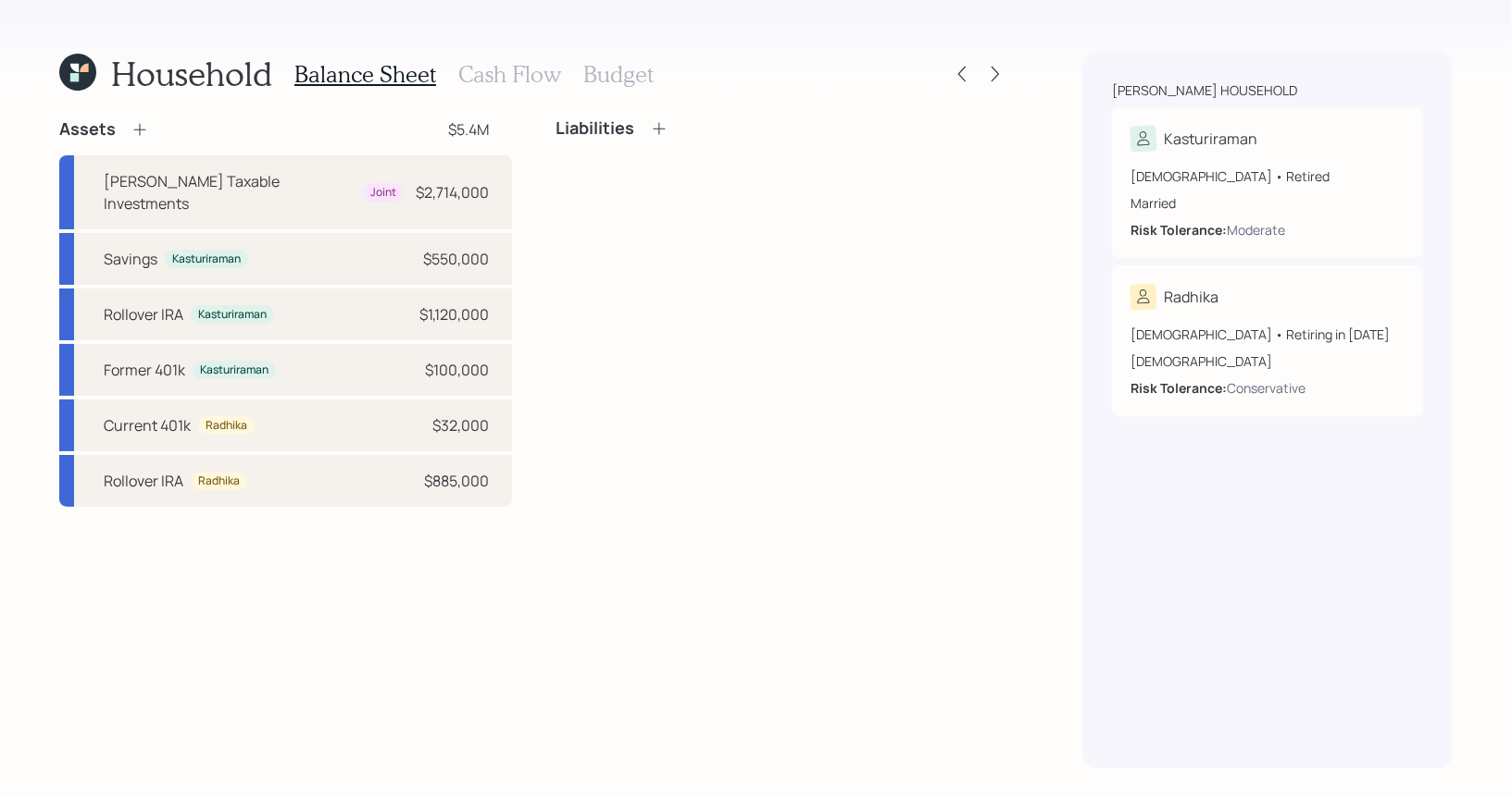
click at [489, 81] on h3 "Cash Flow" at bounding box center [510, 74] width 103 height 27
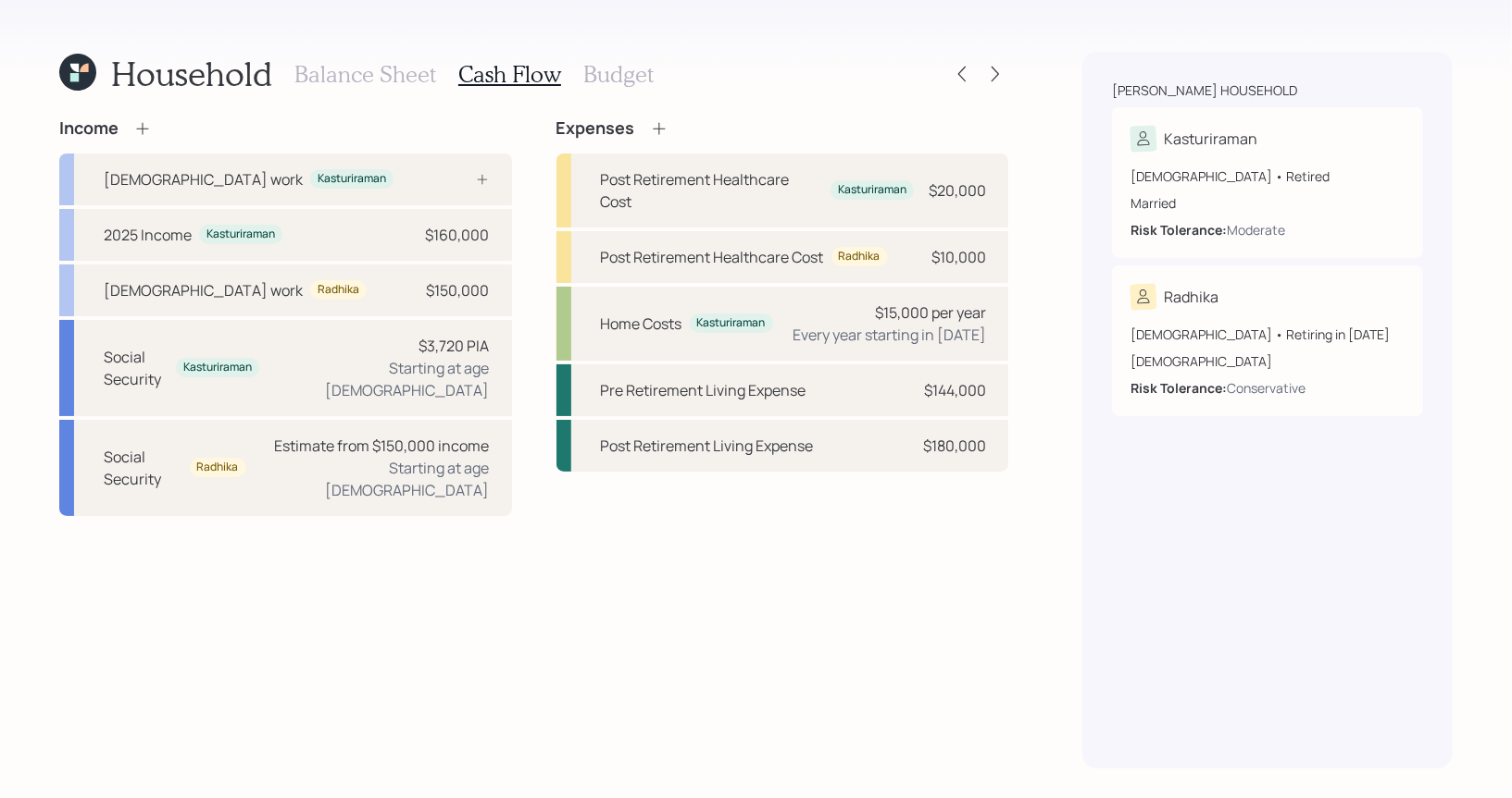
click at [393, 79] on h3 "Balance Sheet" at bounding box center [366, 74] width 142 height 27
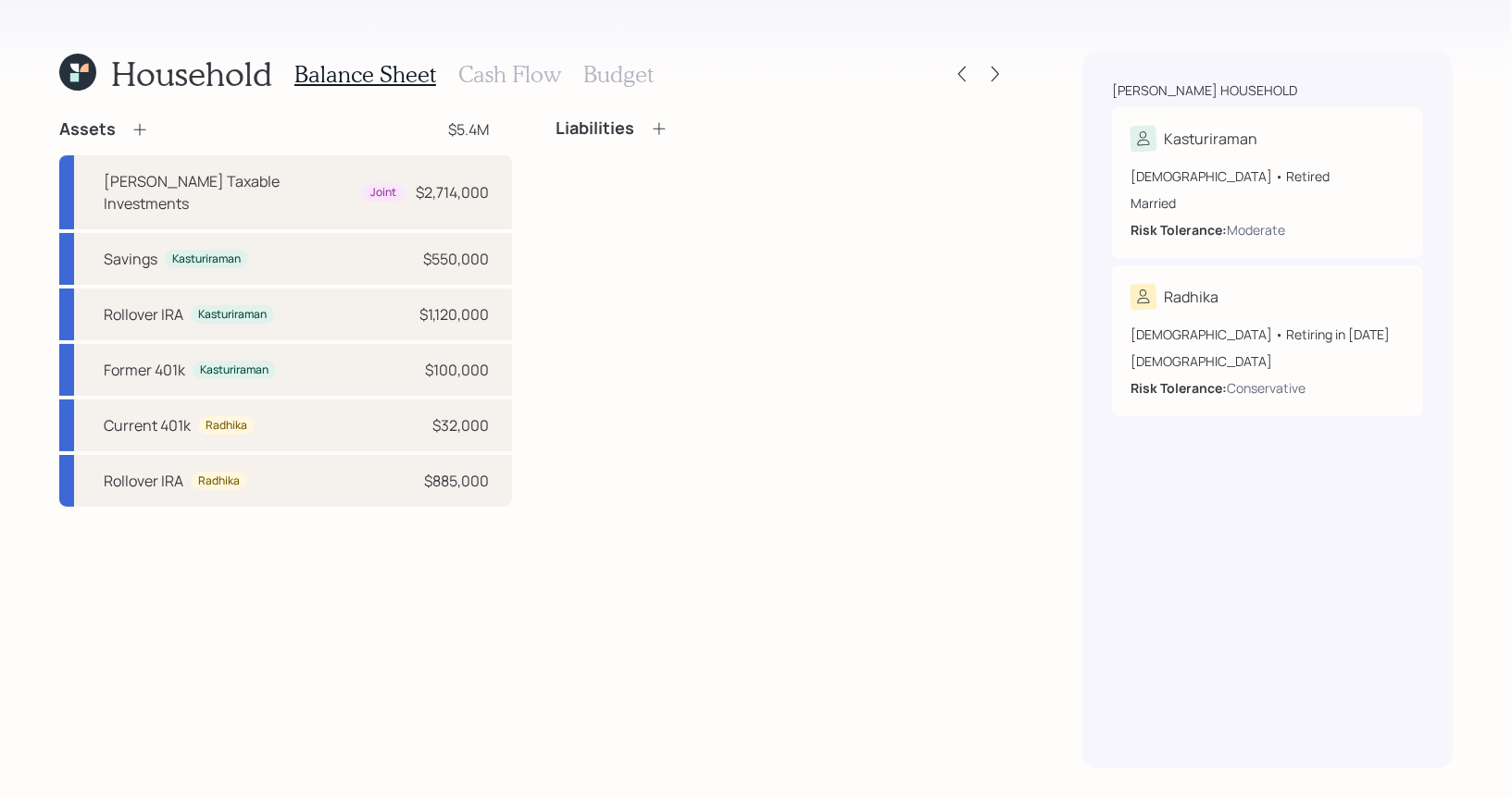
click at [139, 127] on icon at bounding box center [139, 129] width 19 height 19
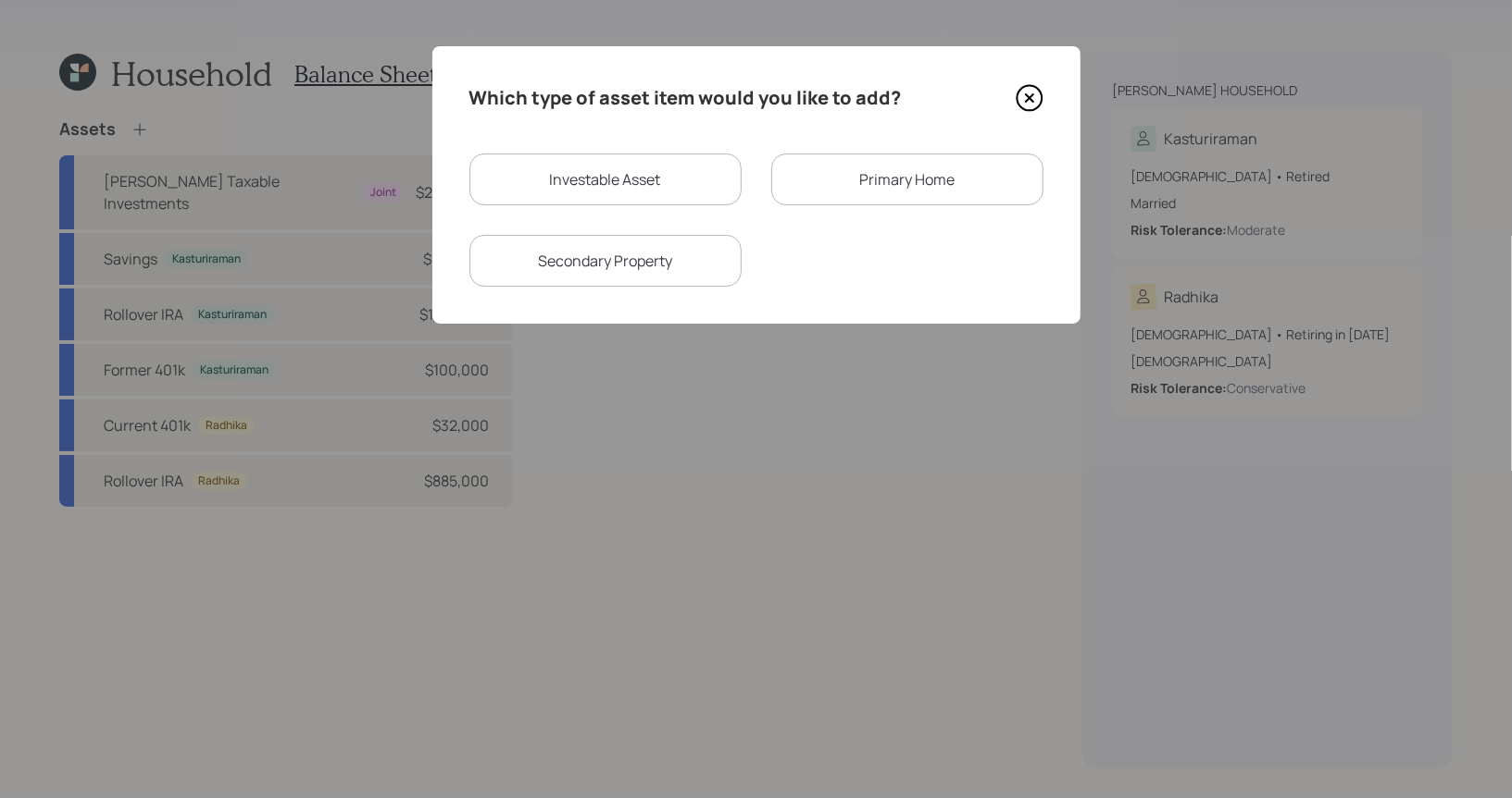
click at [1031, 97] on icon at bounding box center [1029, 98] width 28 height 28
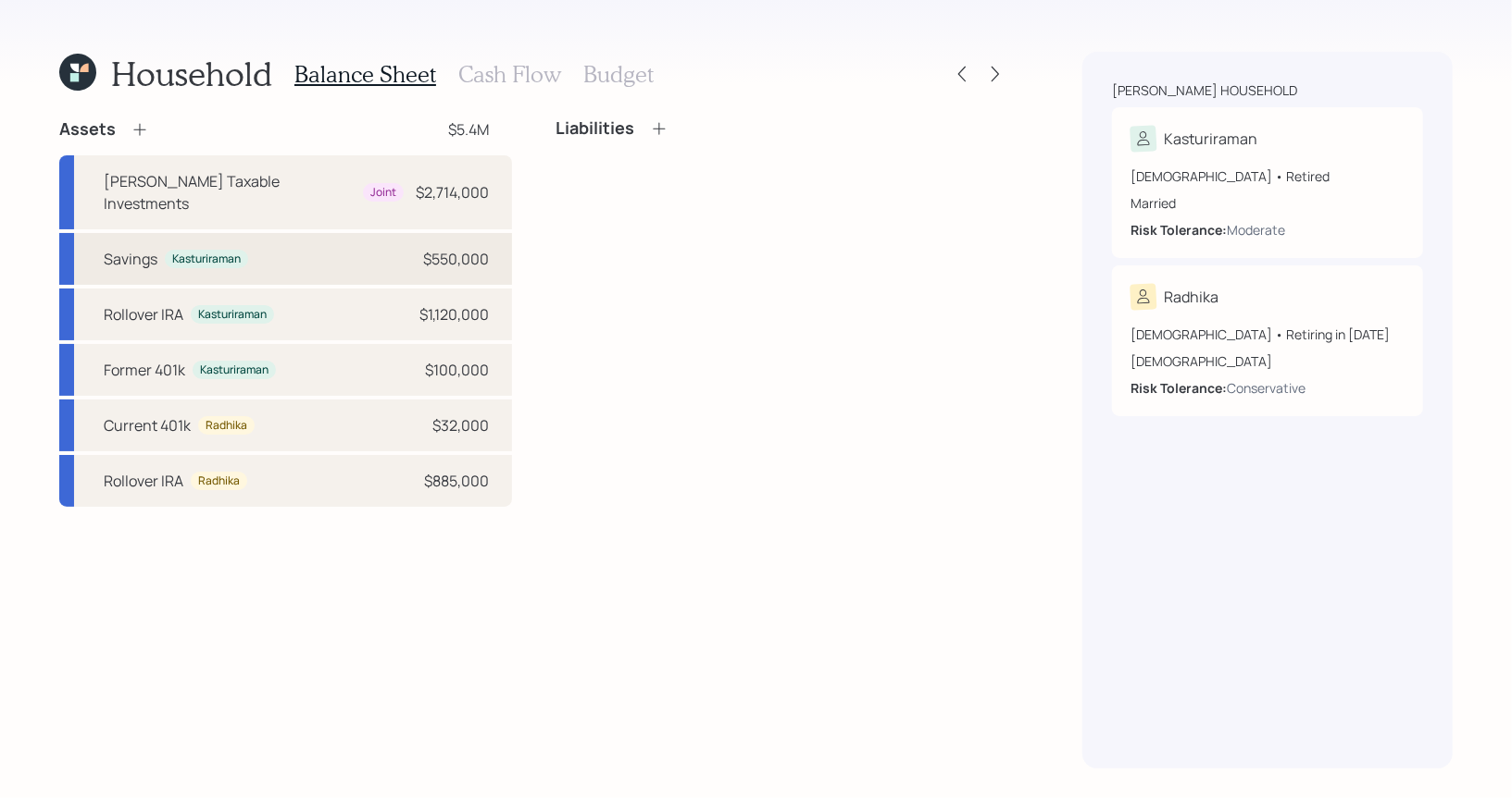
click at [396, 233] on div "Savings Kasturiraman $550,000" at bounding box center [285, 259] width 452 height 52
select select "taxable"
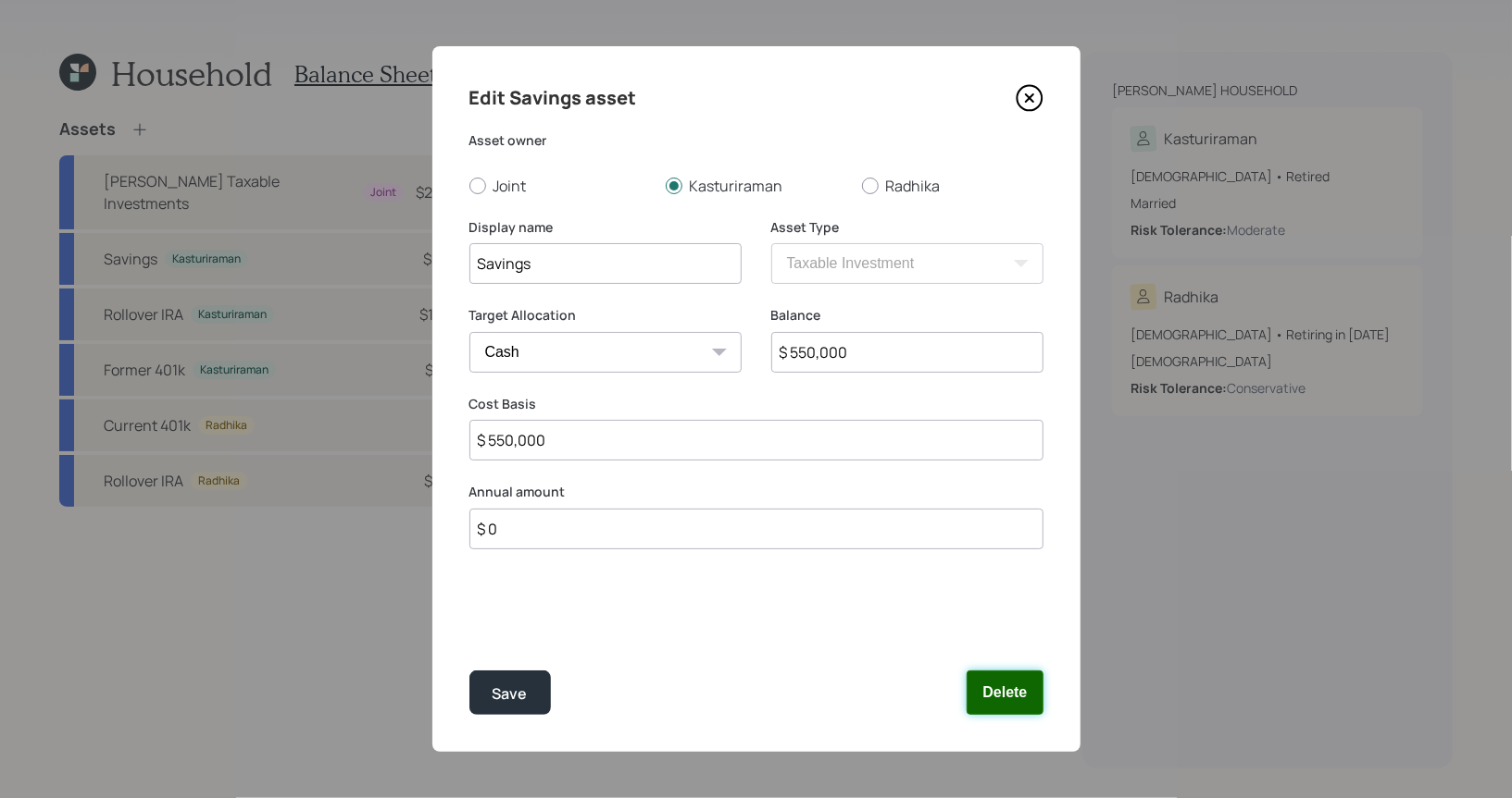
click at [1000, 695] on button "Delete" at bounding box center [1003, 693] width 76 height 44
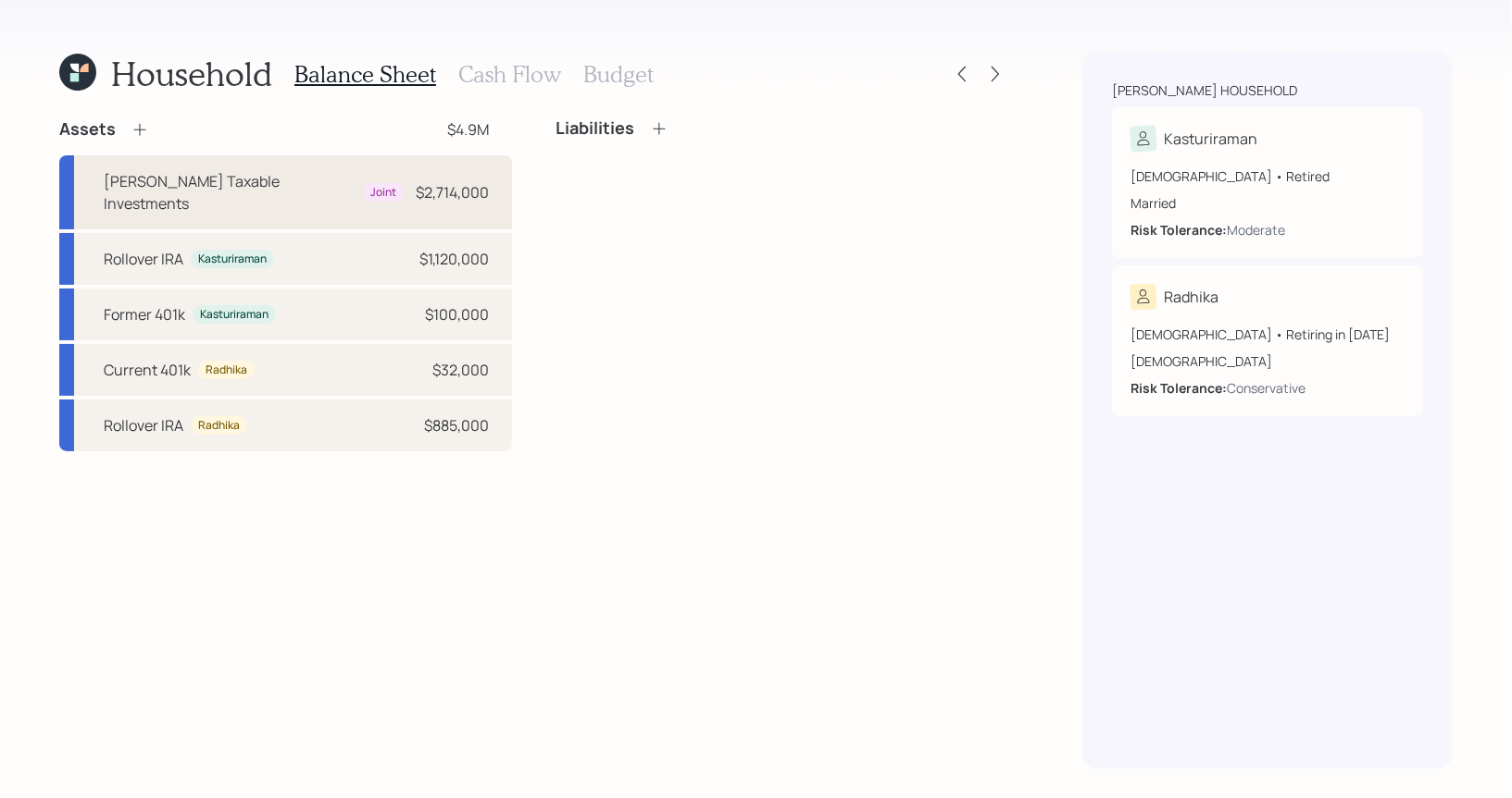
click at [363, 173] on div "Schwab Taxable Investments Joint $2,714,000" at bounding box center [285, 192] width 452 height 74
select select "taxable"
select select "balanced"
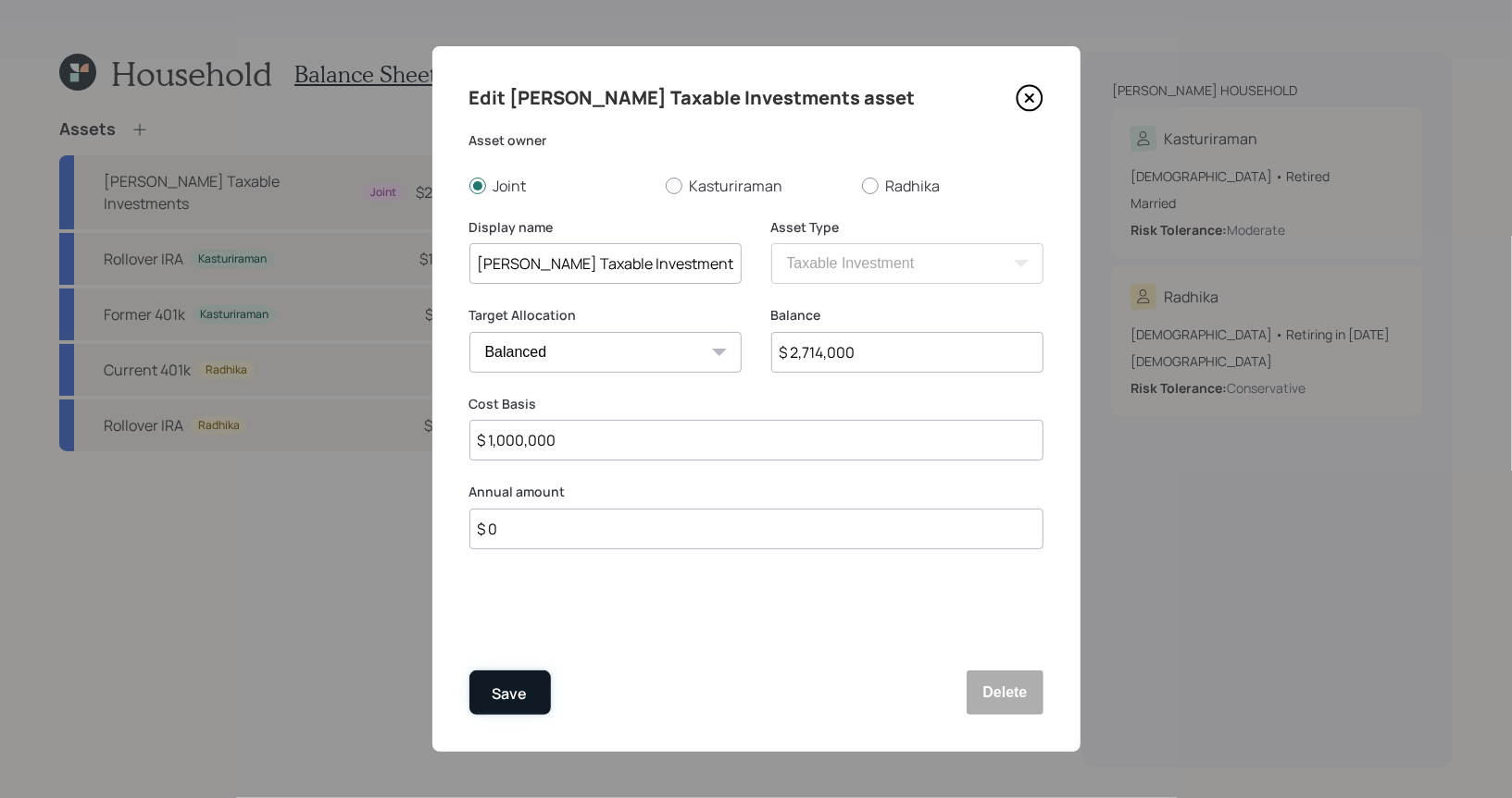
click at [510, 685] on div "Save" at bounding box center [511, 694] width 35 height 25
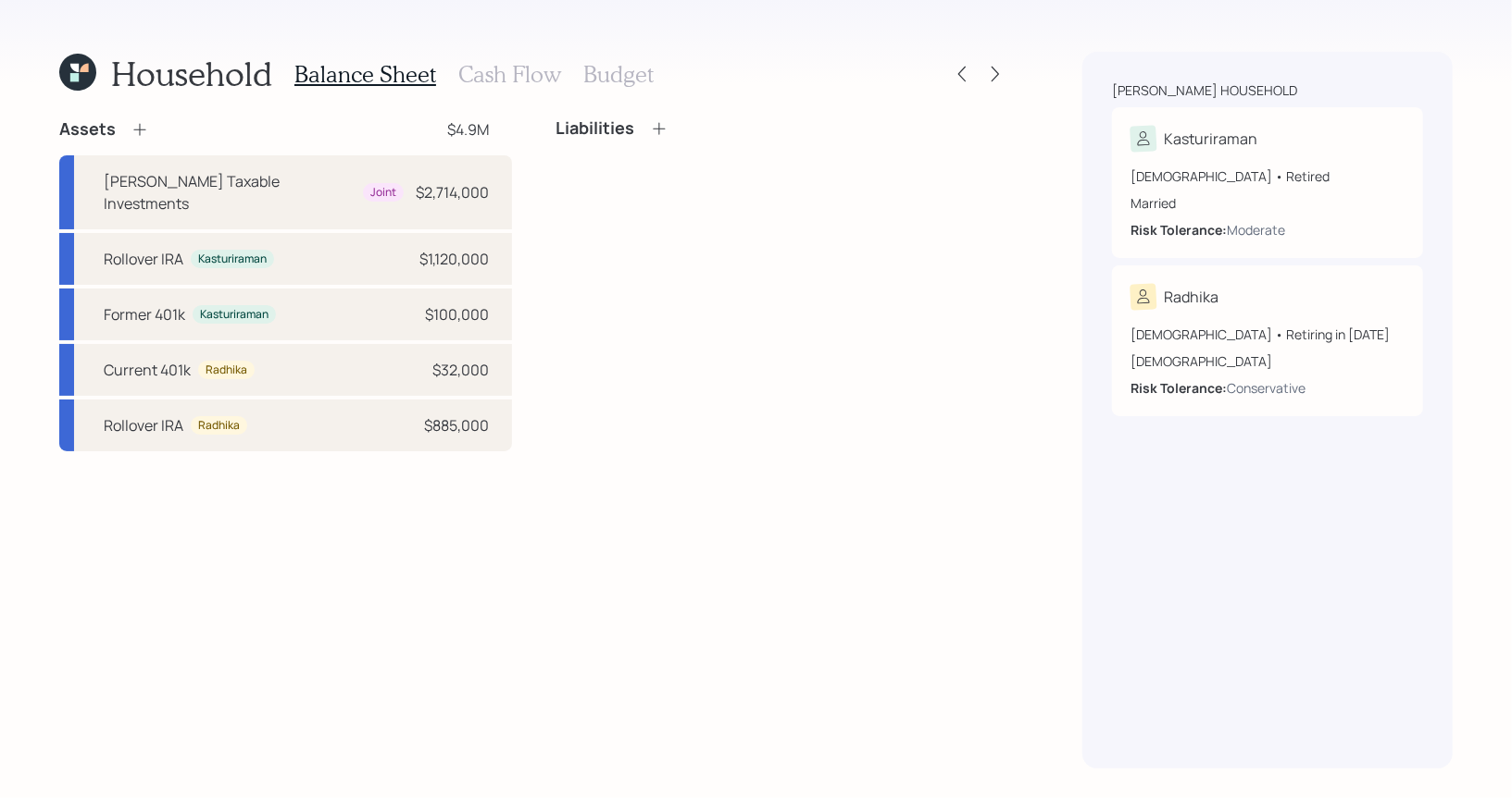
click at [519, 73] on h3 "Cash Flow" at bounding box center [510, 74] width 103 height 27
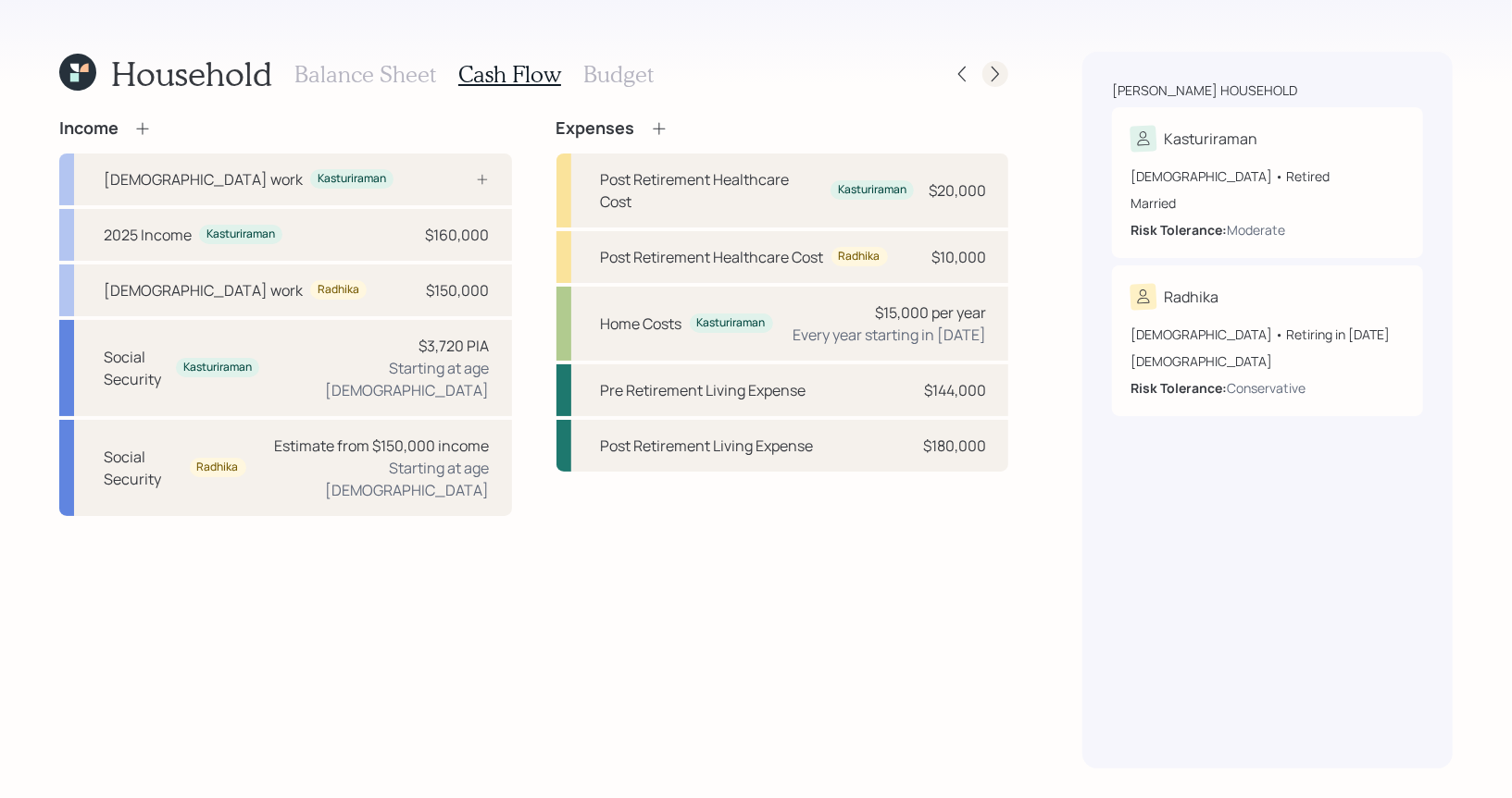
click at [994, 69] on icon at bounding box center [995, 74] width 19 height 19
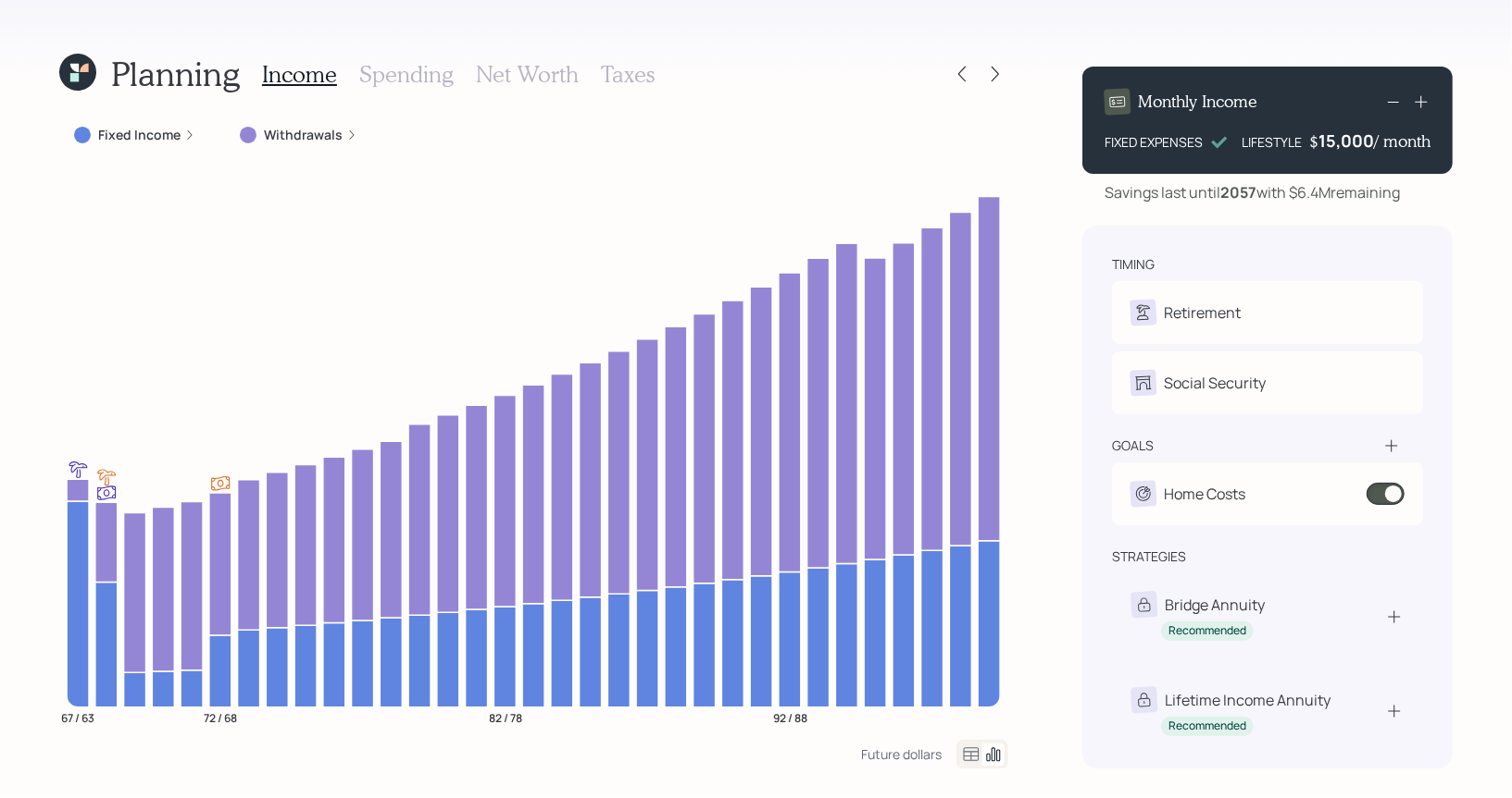
click at [414, 74] on h3 "Spending" at bounding box center [406, 74] width 95 height 27
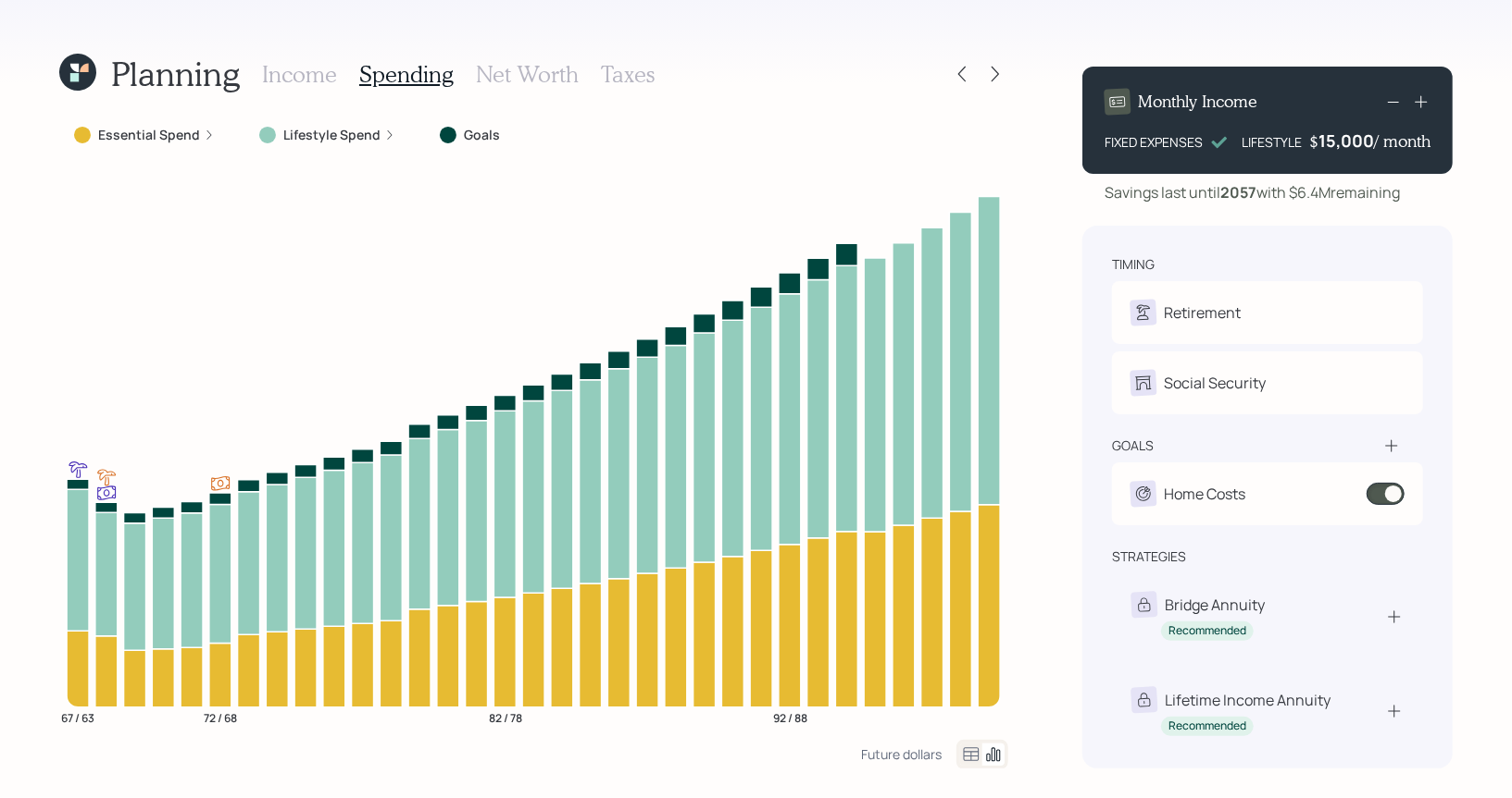
click at [974, 757] on icon at bounding box center [971, 755] width 23 height 23
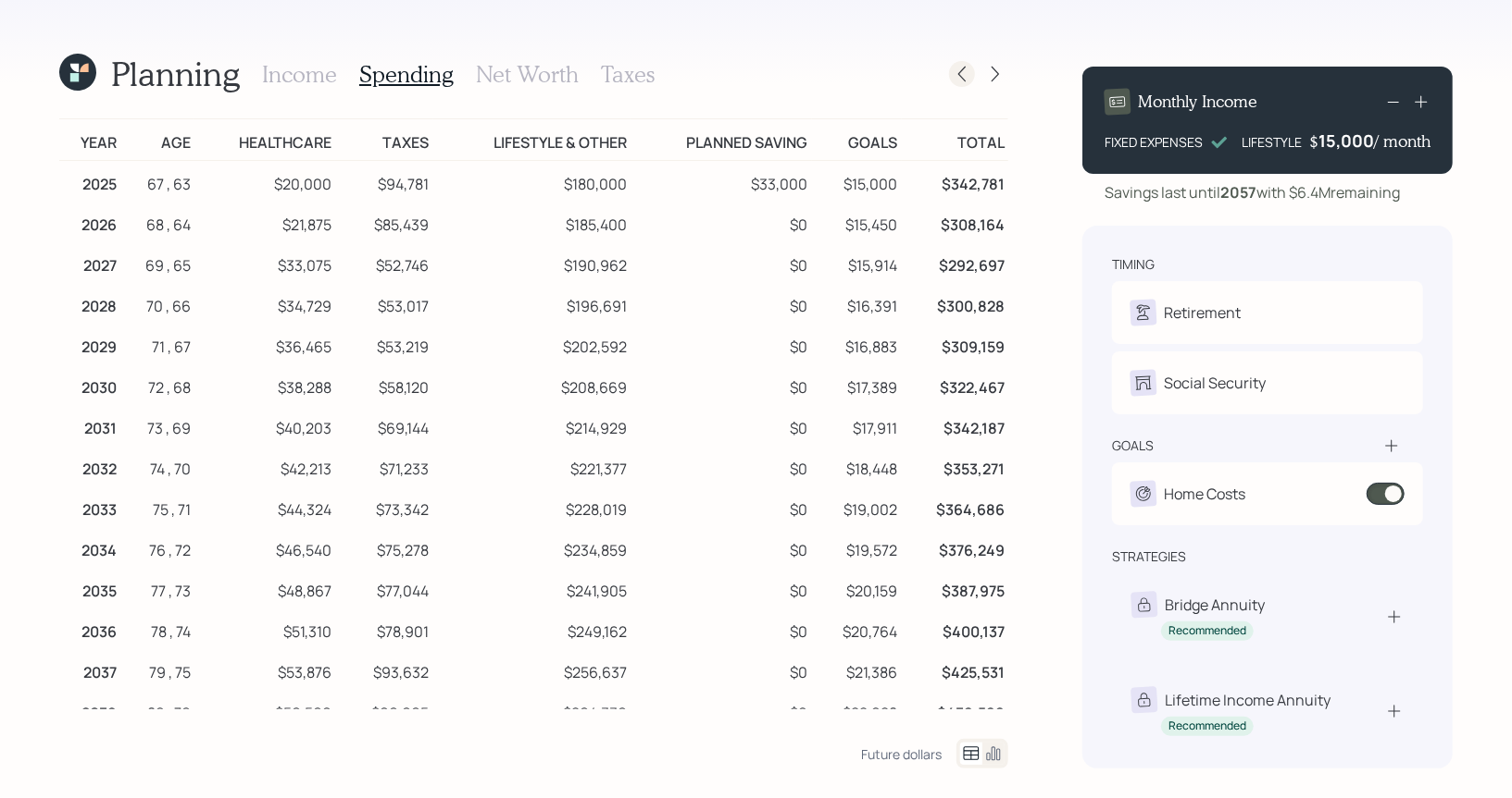
click at [962, 71] on icon at bounding box center [961, 74] width 19 height 19
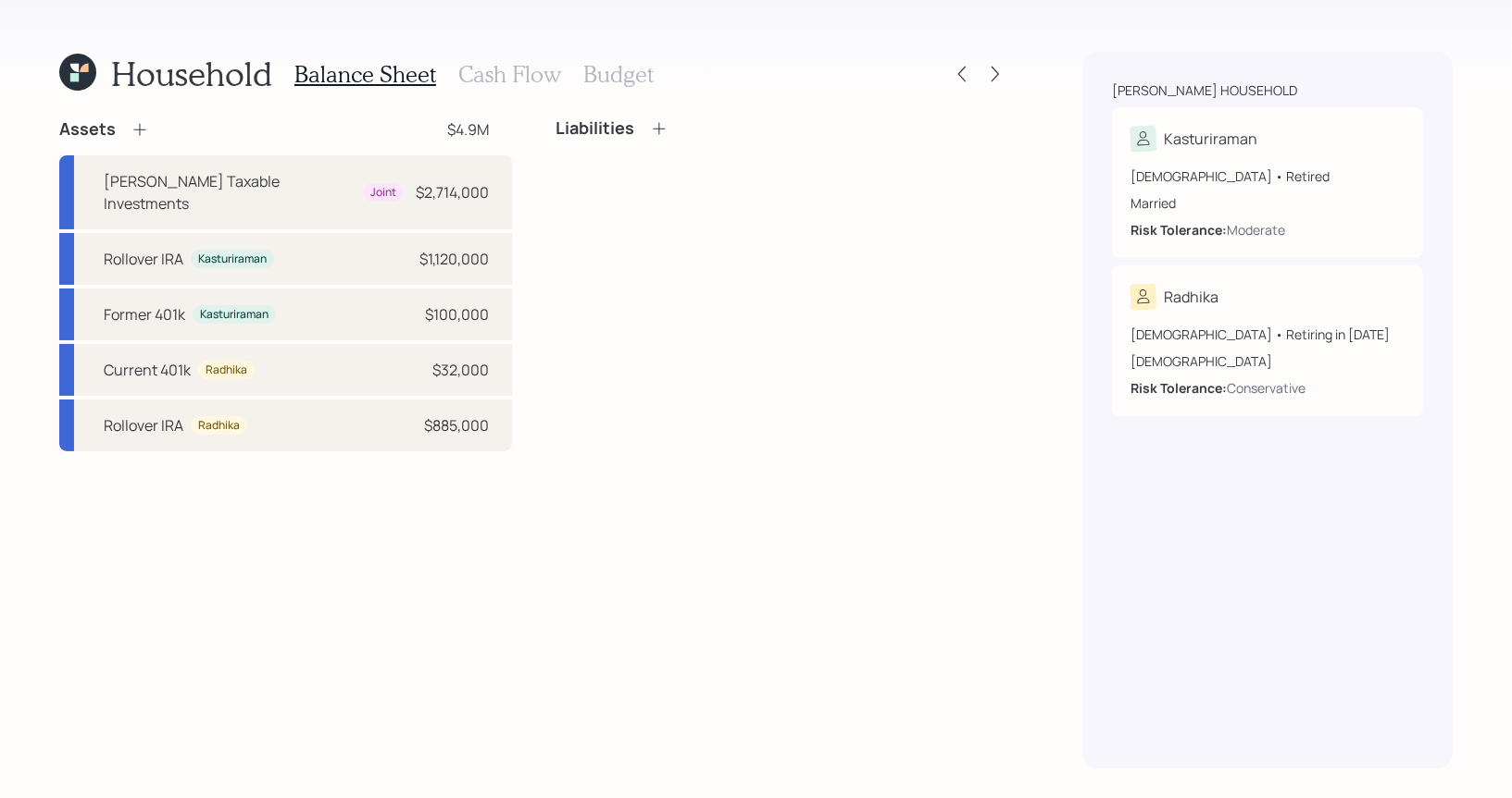
click at [484, 78] on h3 "Cash Flow" at bounding box center [510, 74] width 103 height 27
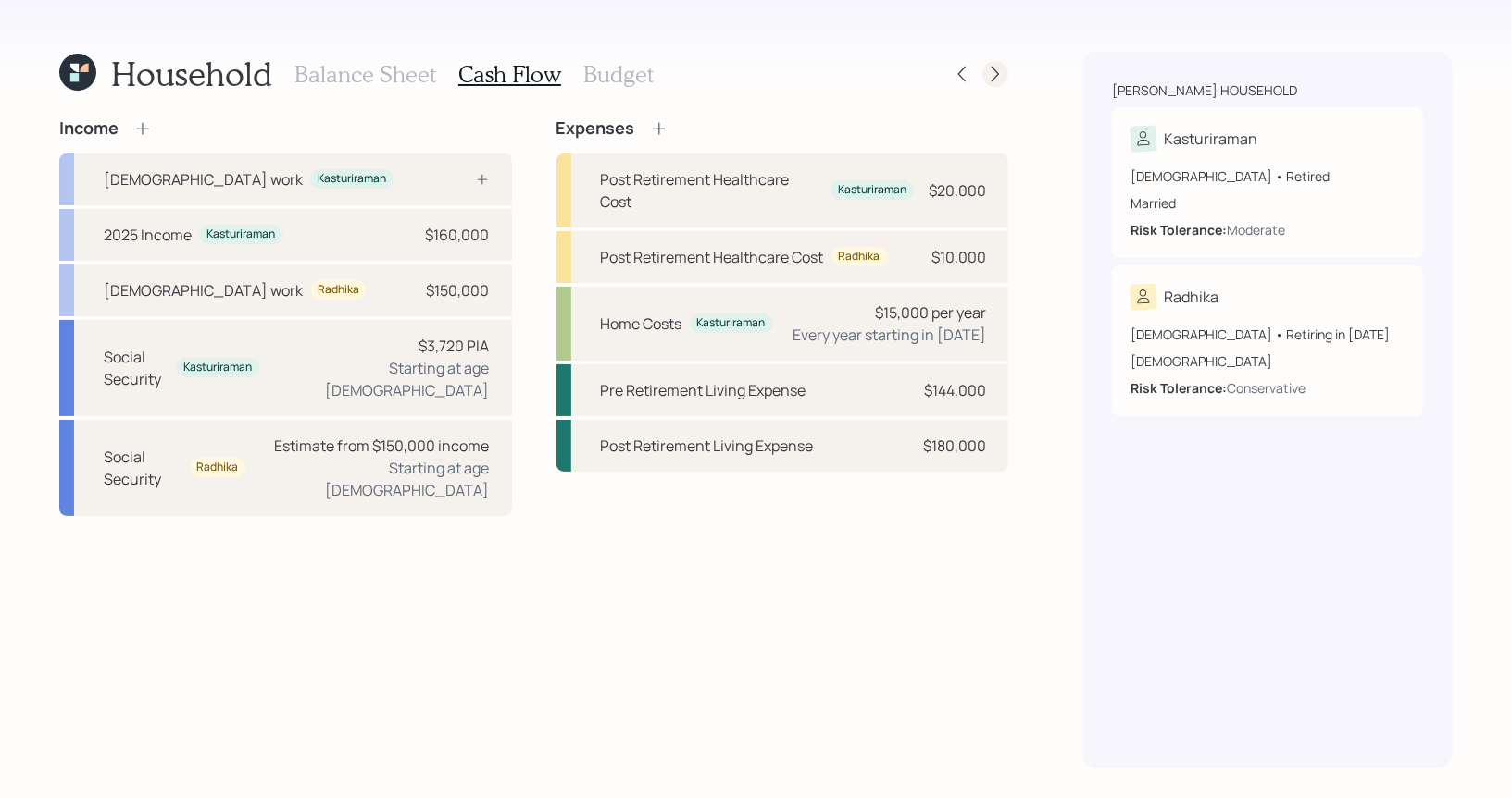
click at [998, 73] on icon at bounding box center [995, 74] width 19 height 19
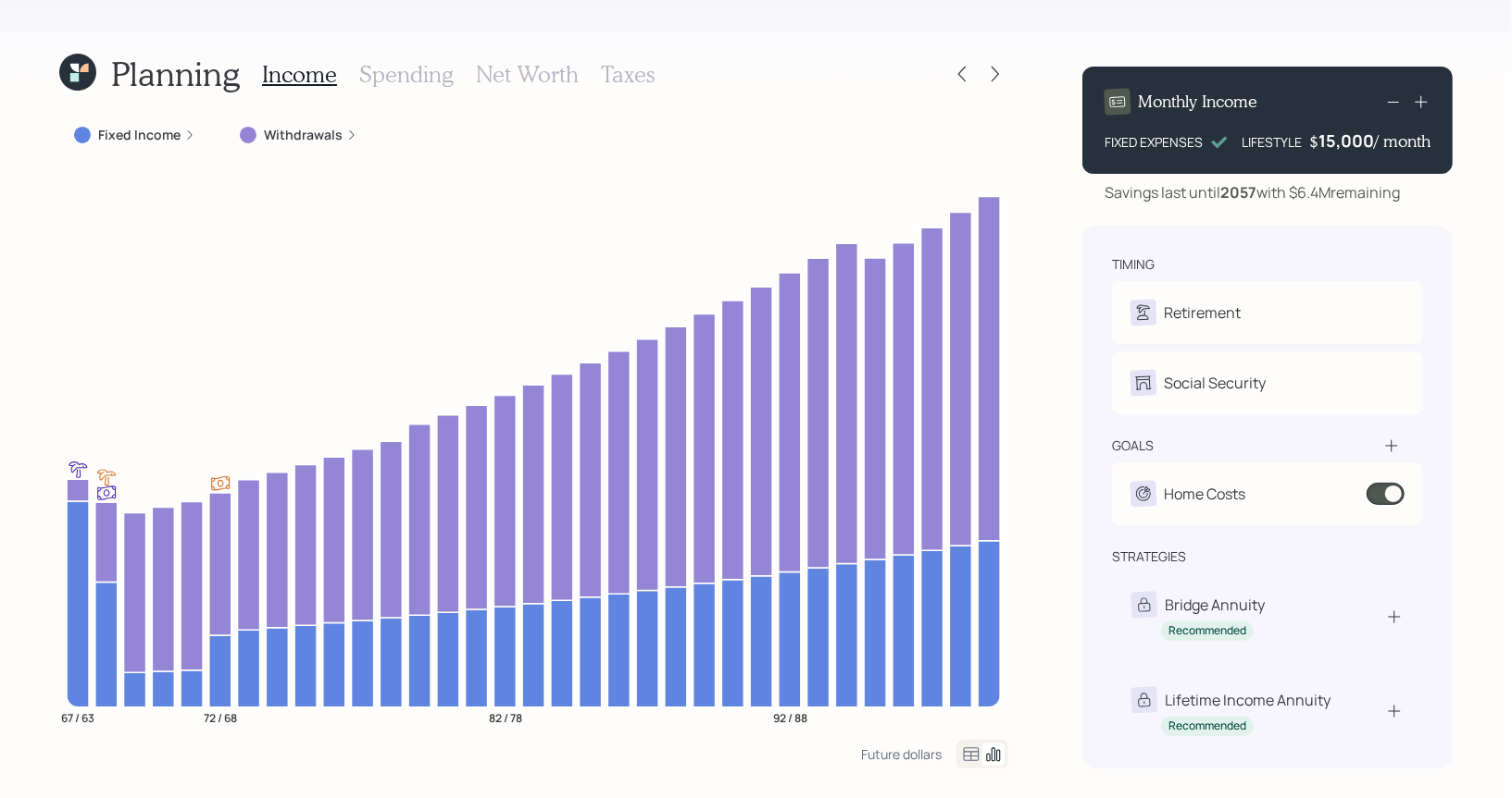
click at [622, 74] on h3 "Taxes" at bounding box center [628, 74] width 53 height 27
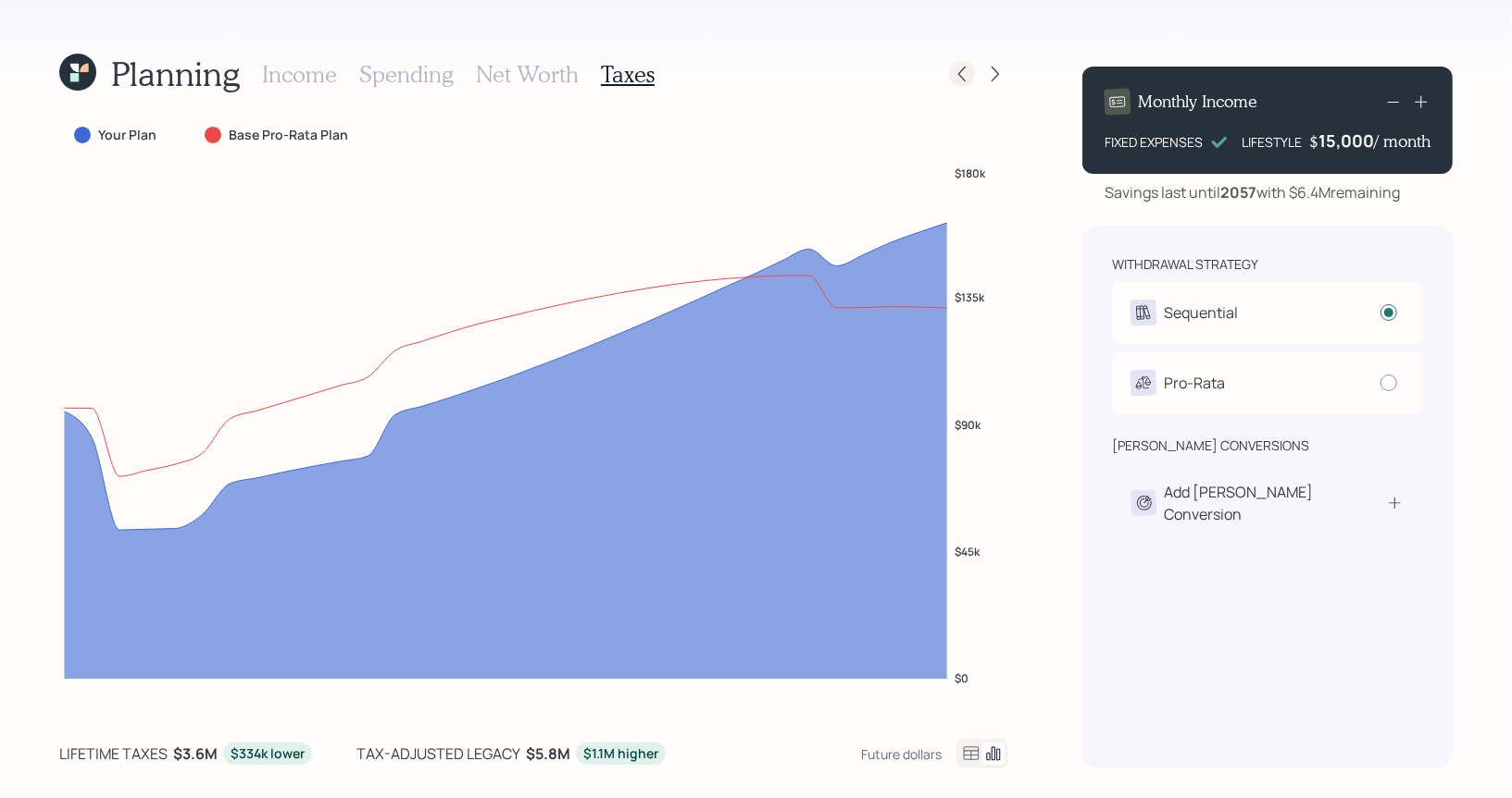
click at [960, 77] on icon at bounding box center [961, 74] width 19 height 19
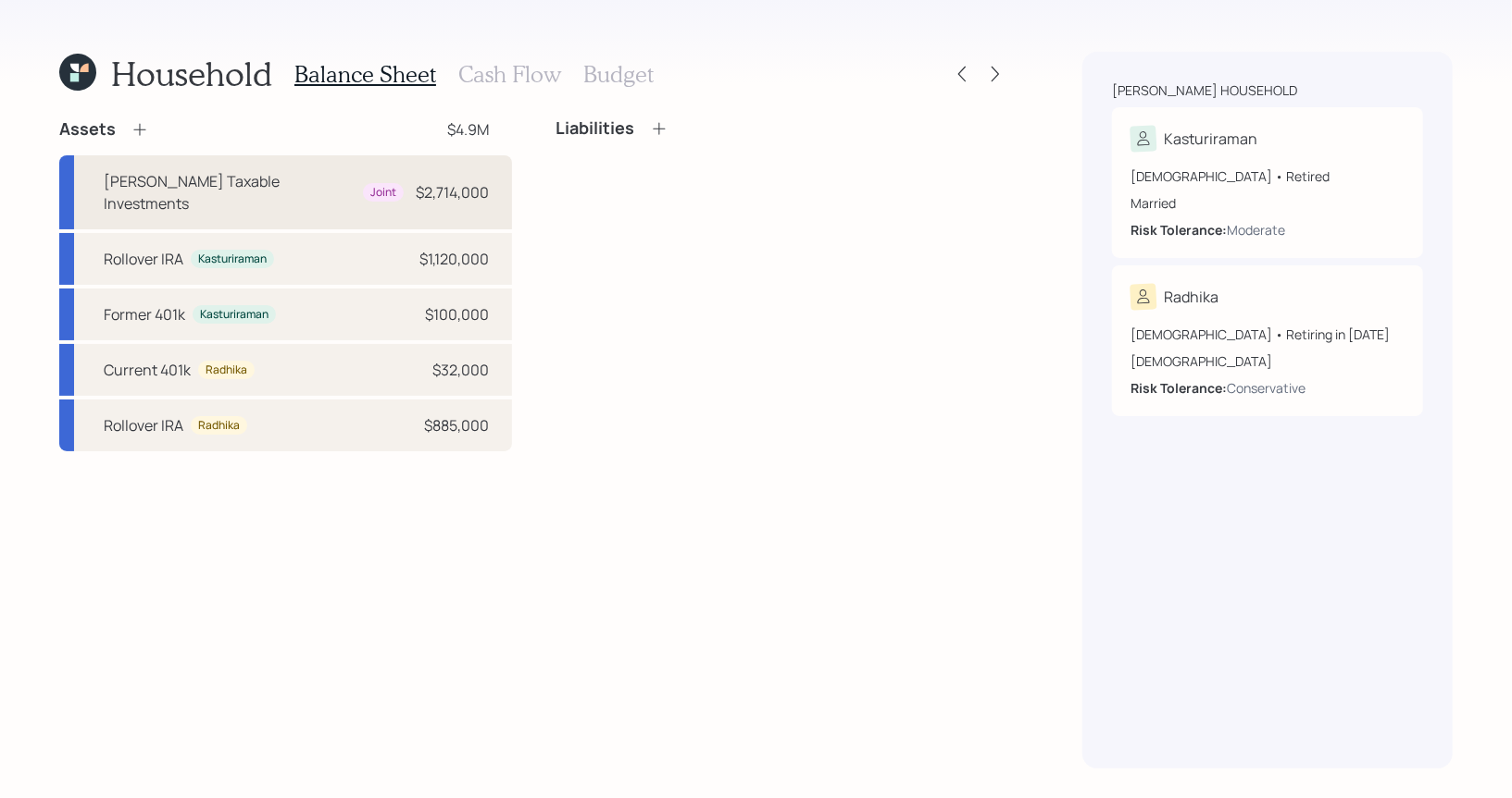
click at [213, 185] on div "Schwab Taxable Investments" at bounding box center [229, 192] width 251 height 44
select select "taxable"
select select "balanced"
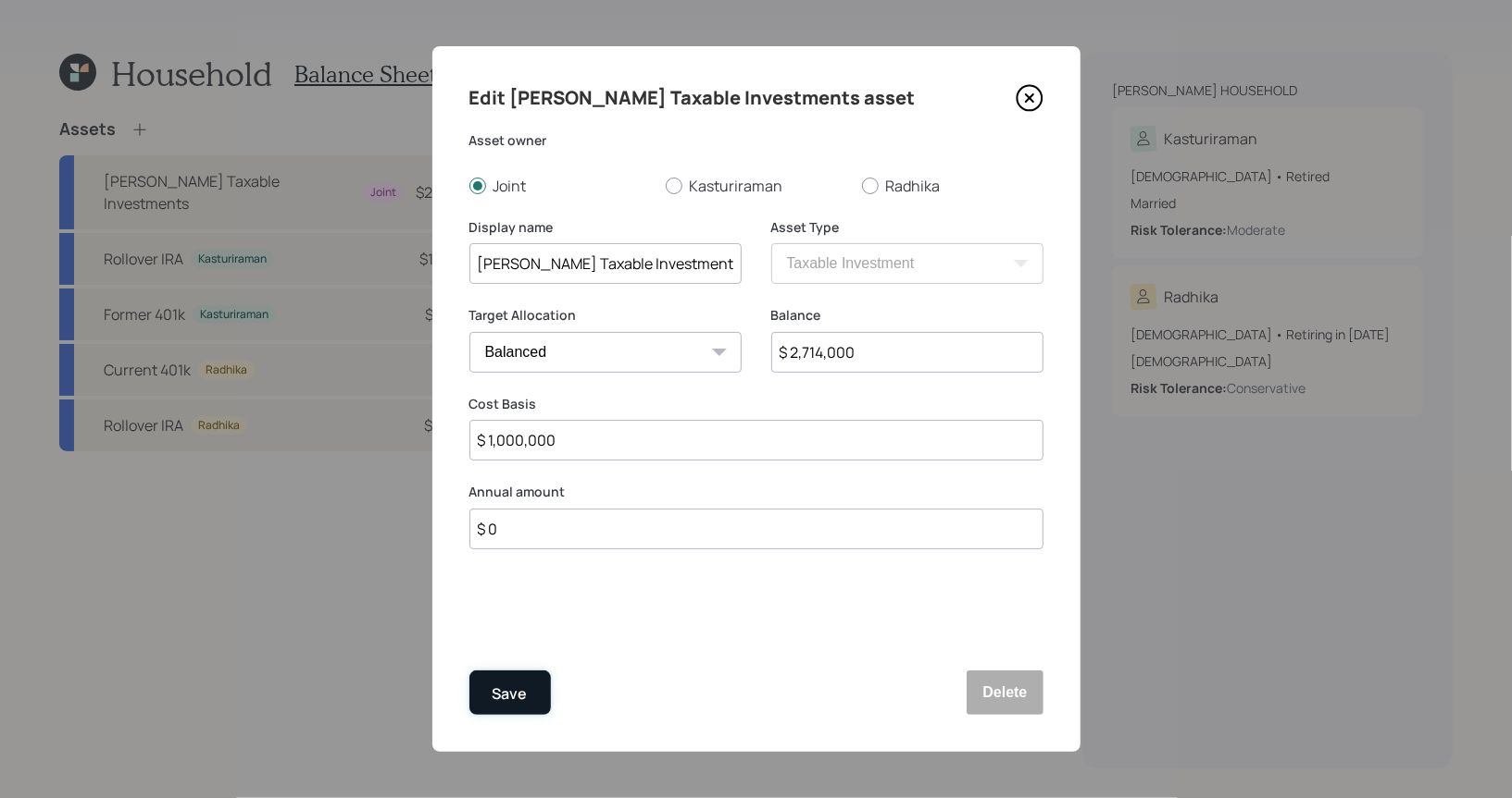
click at [510, 690] on div "Save" at bounding box center [511, 694] width 35 height 25
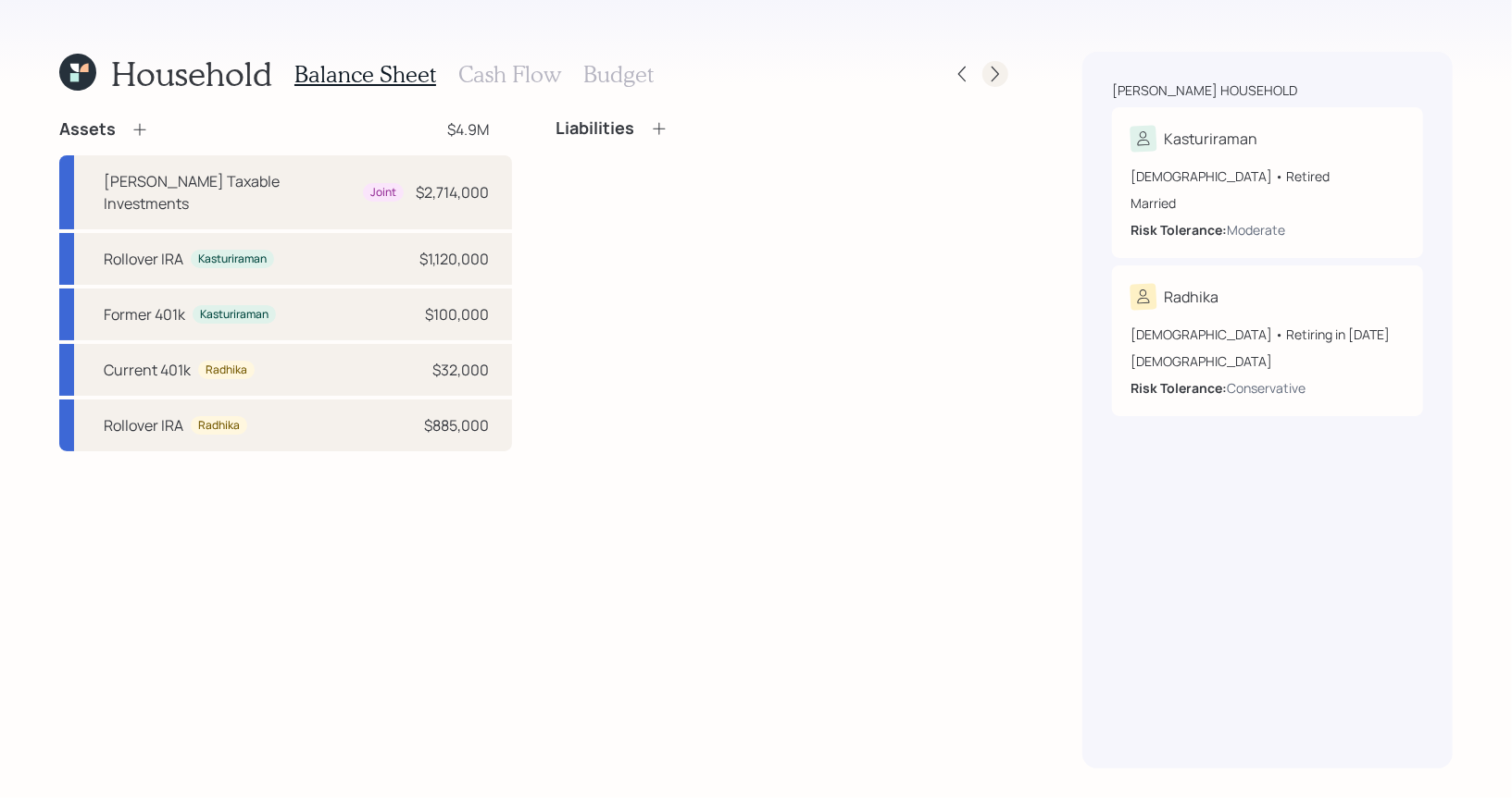
click at [997, 80] on icon at bounding box center [995, 74] width 19 height 19
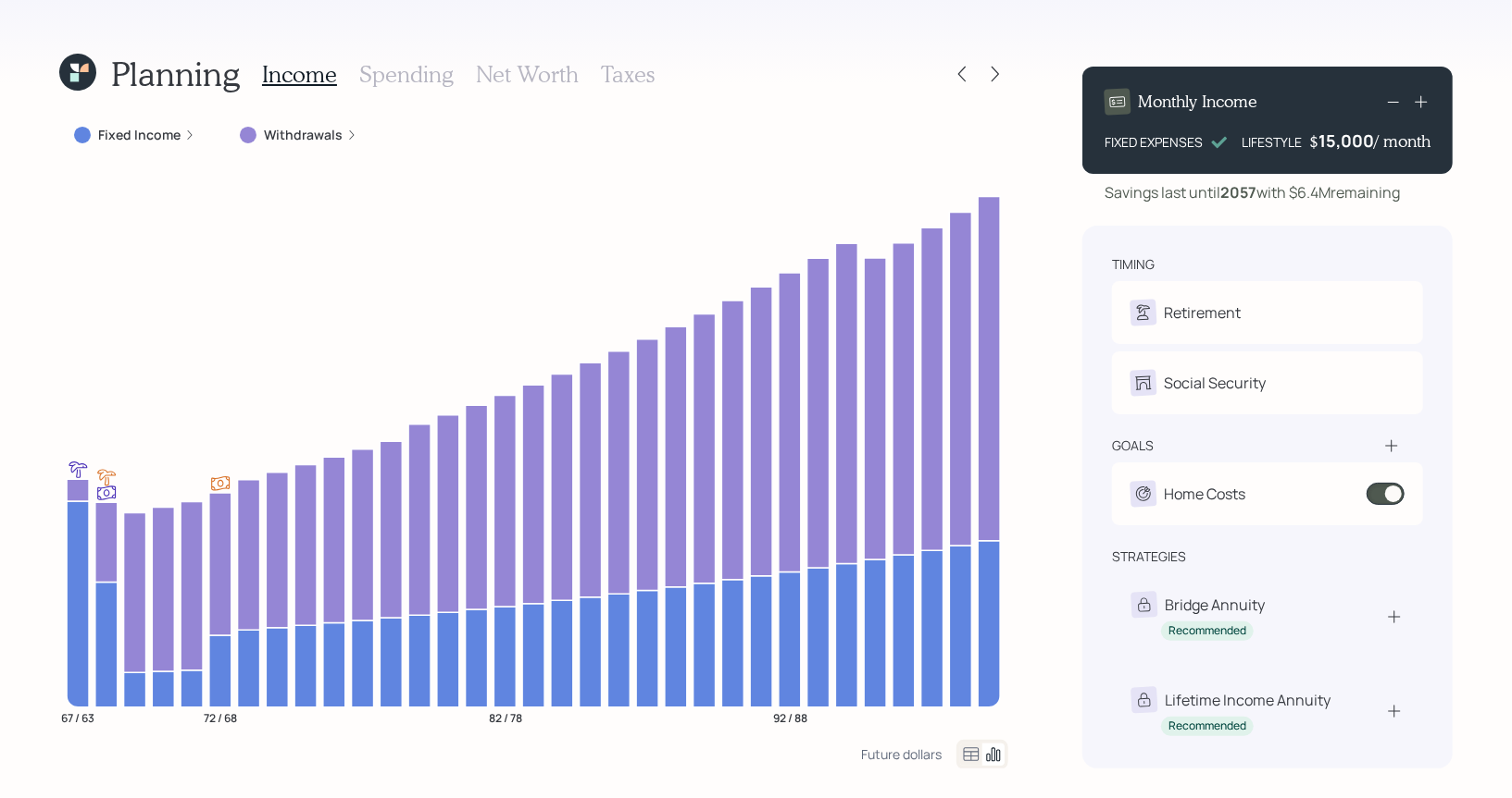
click at [626, 76] on h3 "Taxes" at bounding box center [628, 74] width 53 height 27
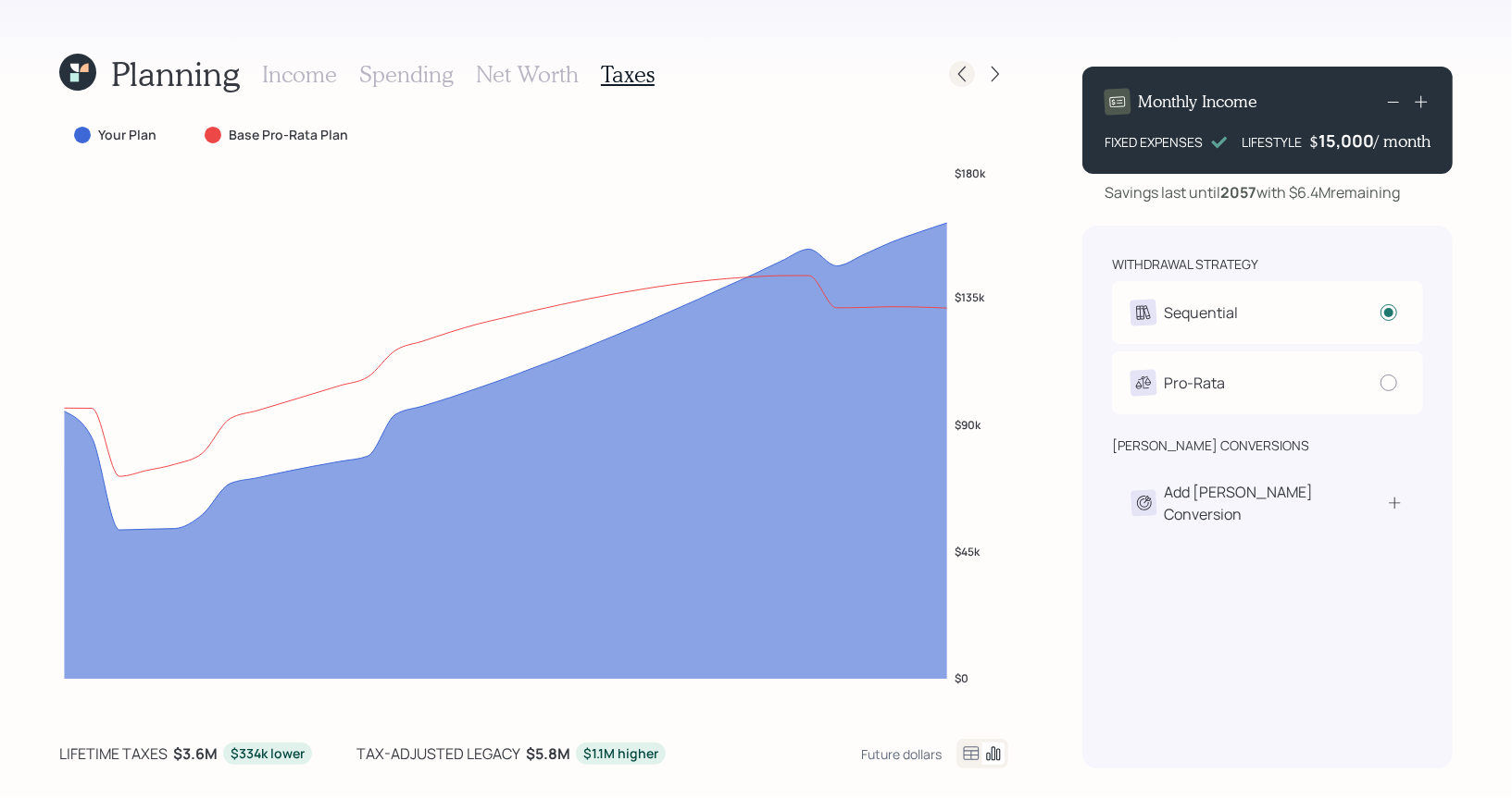
click at [964, 84] on div at bounding box center [962, 74] width 26 height 26
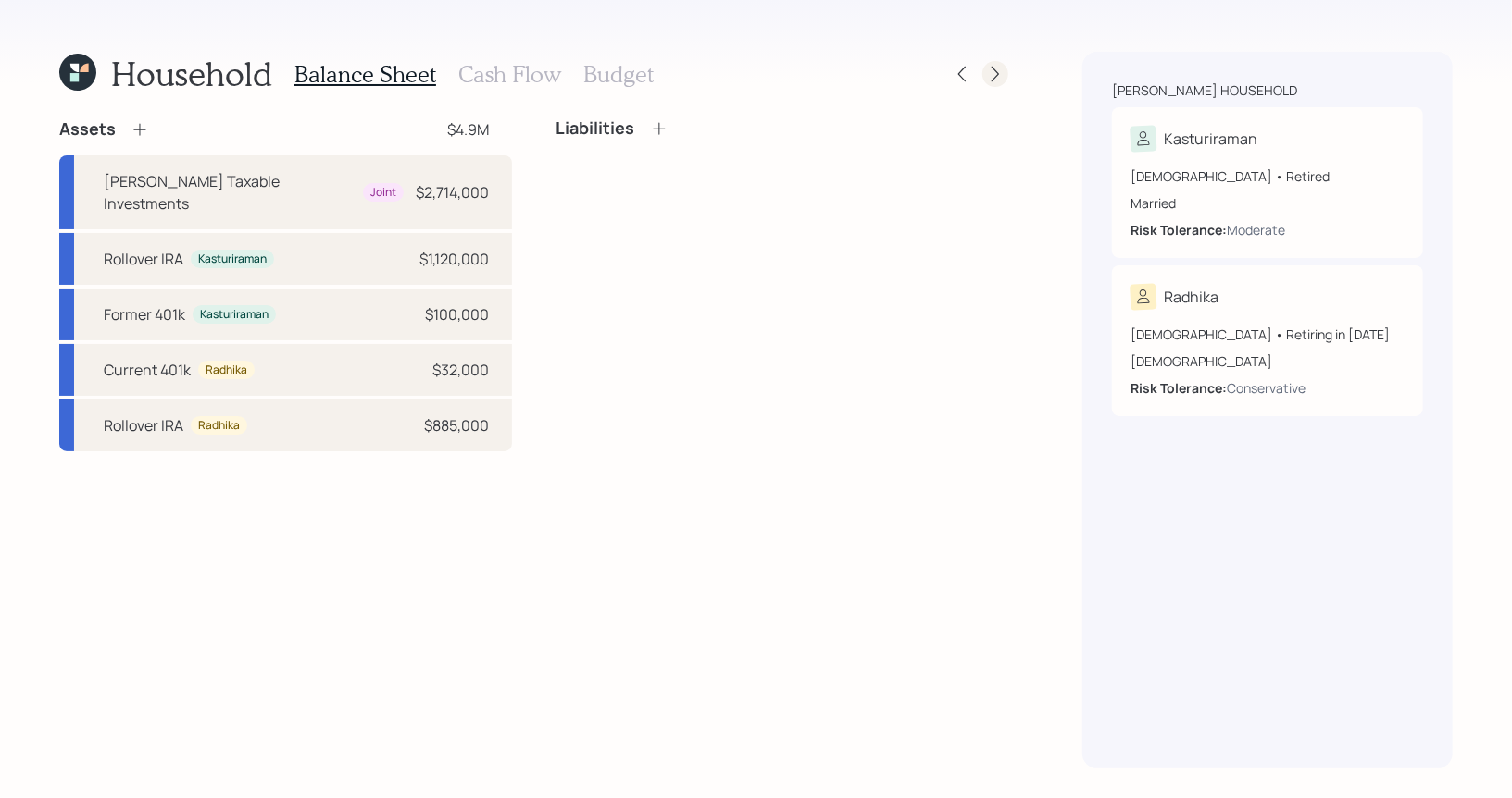
click at [990, 84] on div at bounding box center [995, 74] width 26 height 26
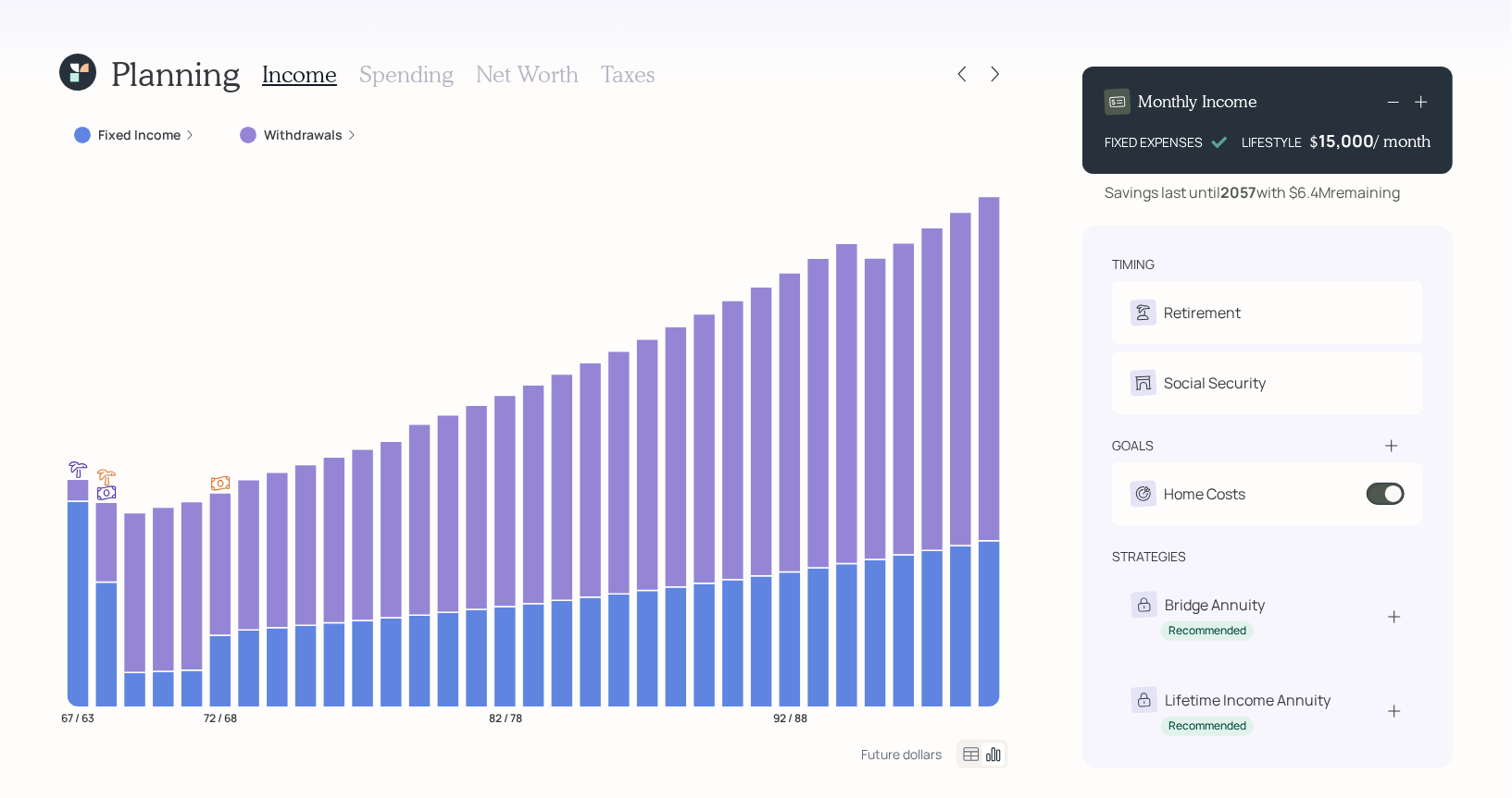
click at [74, 65] on icon at bounding box center [74, 68] width 8 height 8
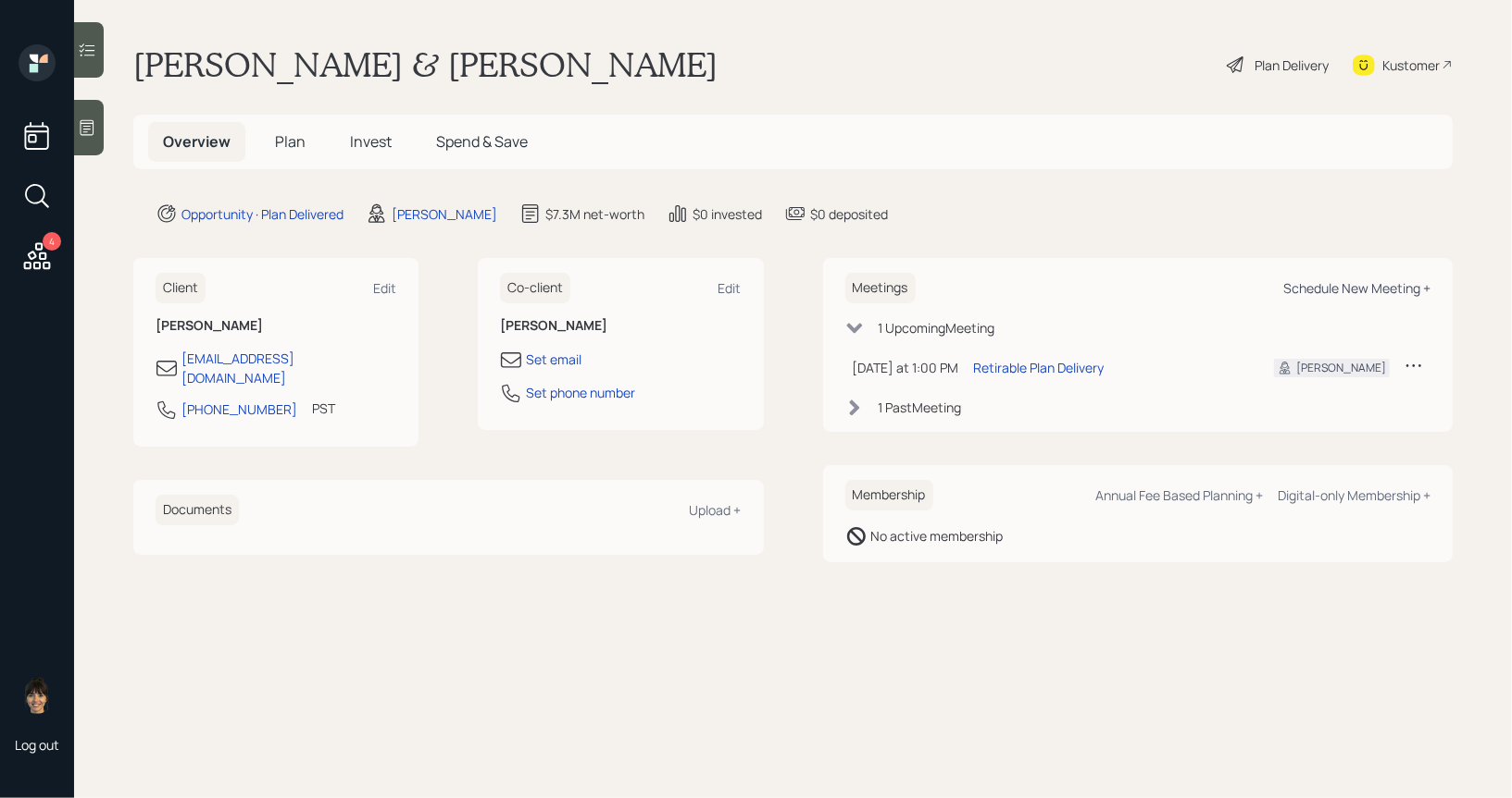
click at [1325, 290] on div "Schedule New Meeting +" at bounding box center [1356, 289] width 147 height 18
select select "8b79112e-3cfb-44f9-89e7-15267fe946c1"
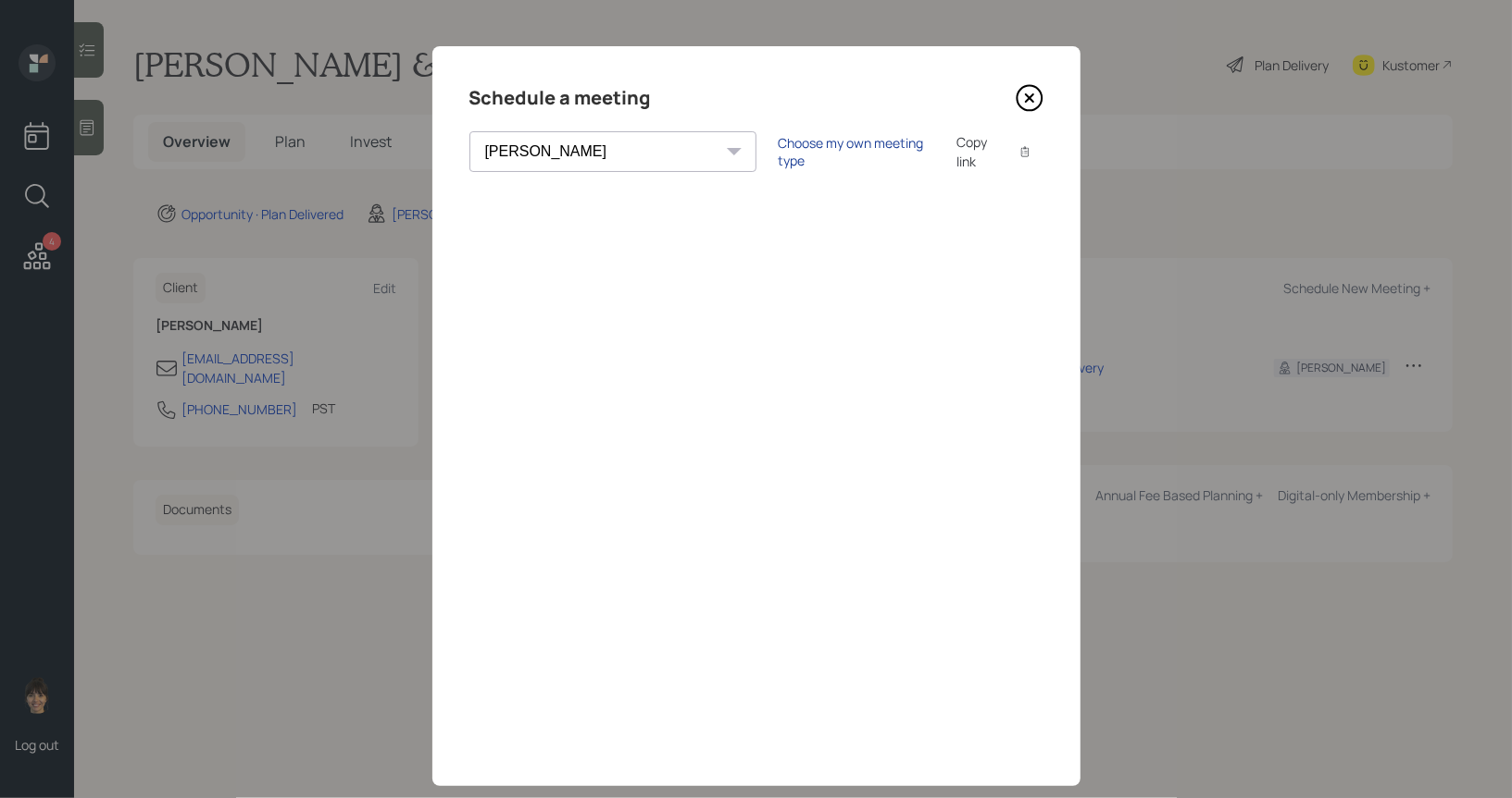
click at [779, 145] on div "Choose my own meeting type" at bounding box center [857, 152] width 156 height 35
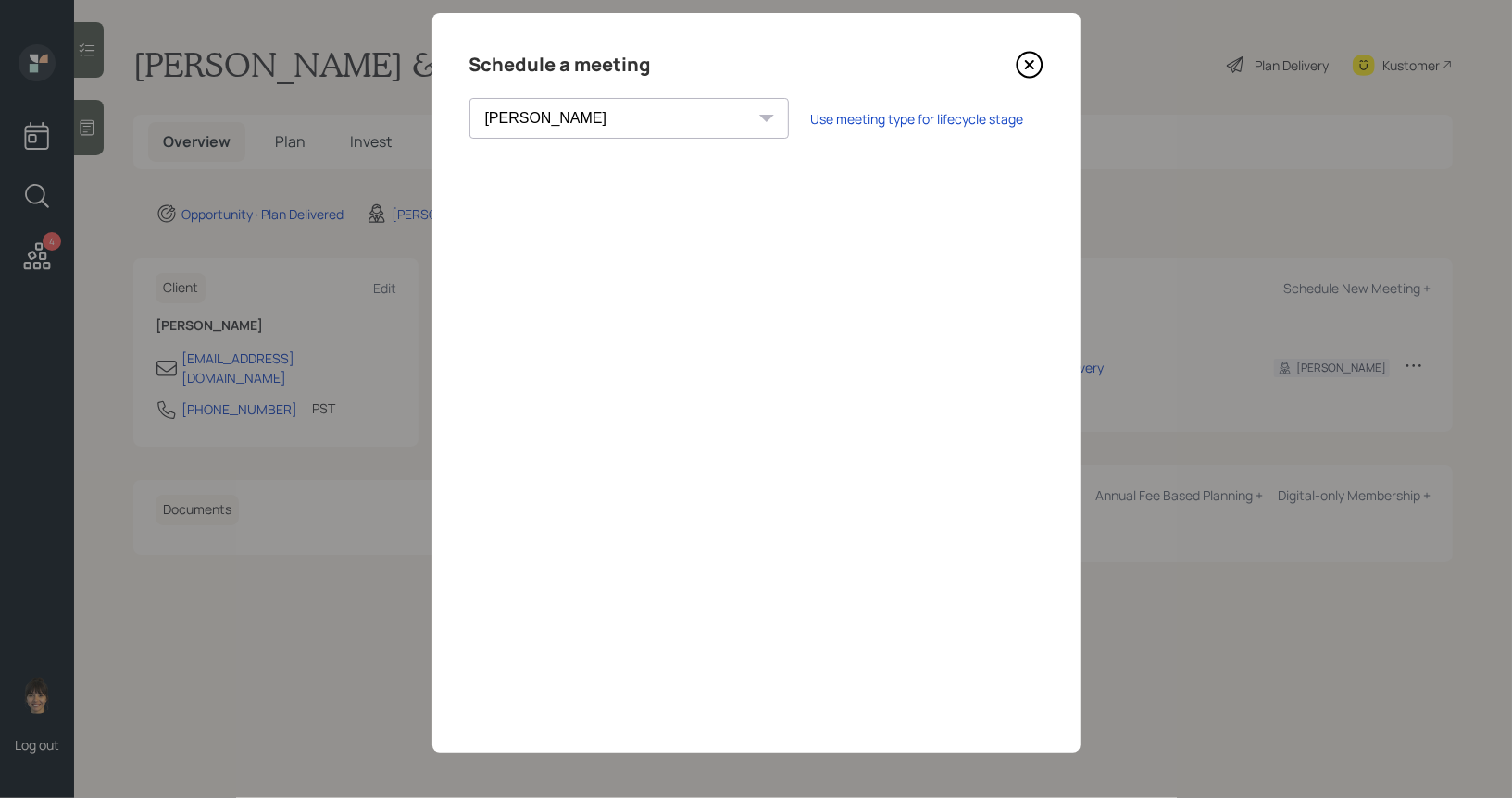
click at [1036, 59] on icon at bounding box center [1029, 65] width 28 height 28
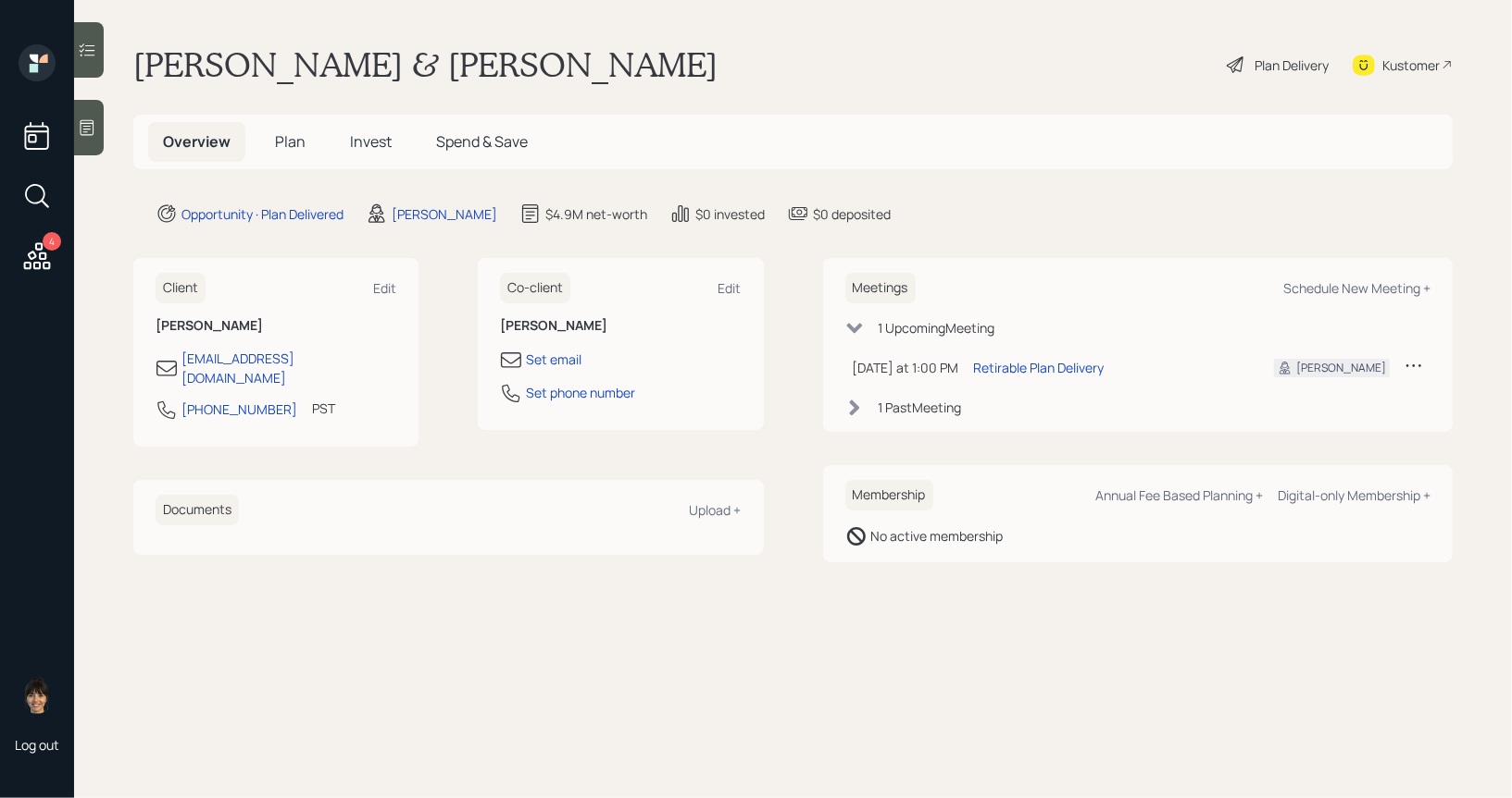
click at [285, 139] on span "Plan" at bounding box center [290, 141] width 31 height 21
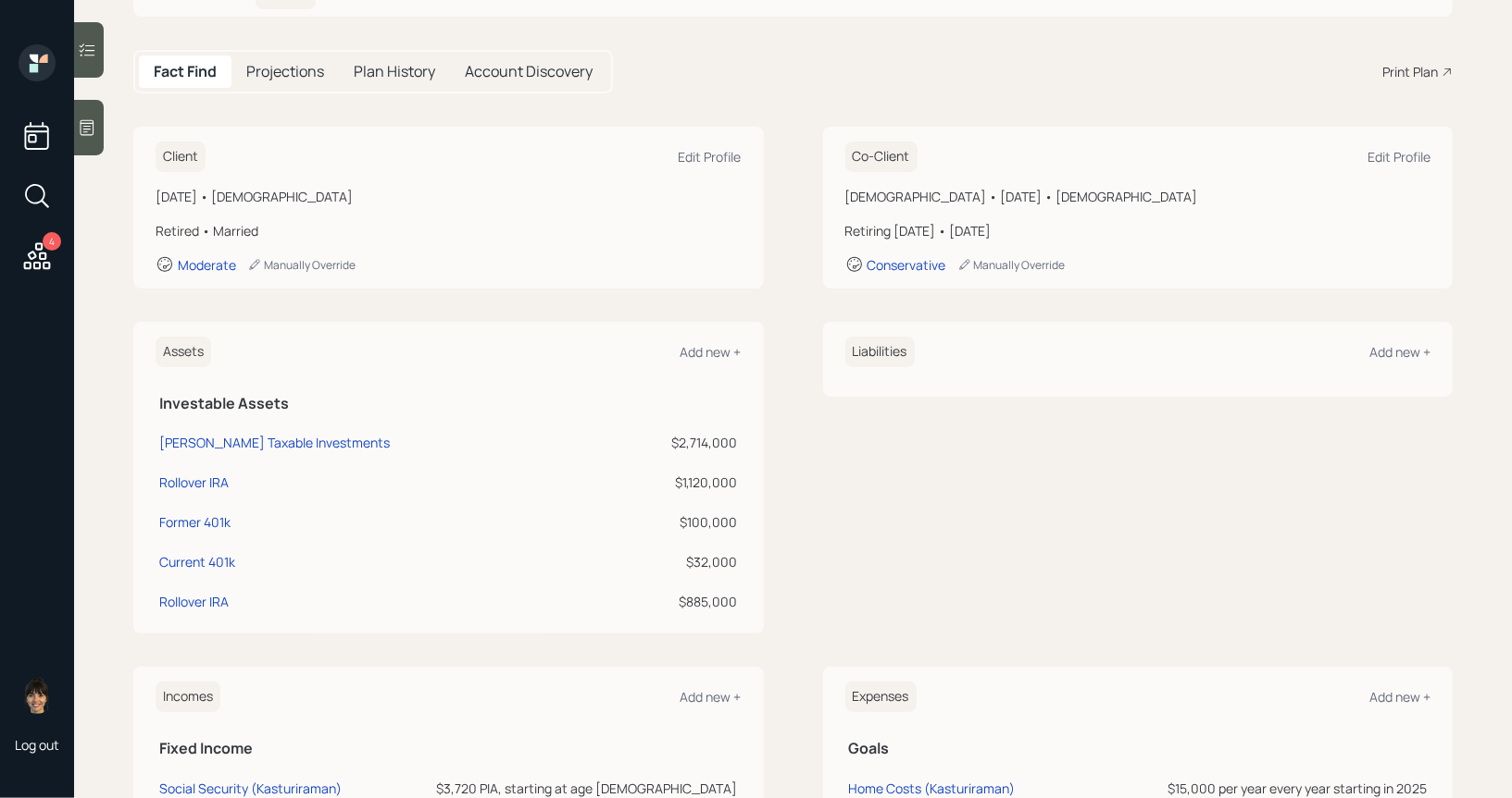
scroll to position [155, 0]
click at [236, 439] on div "Schwab Taxable Investments" at bounding box center [275, 441] width 231 height 20
select select "taxable"
select select "balanced"
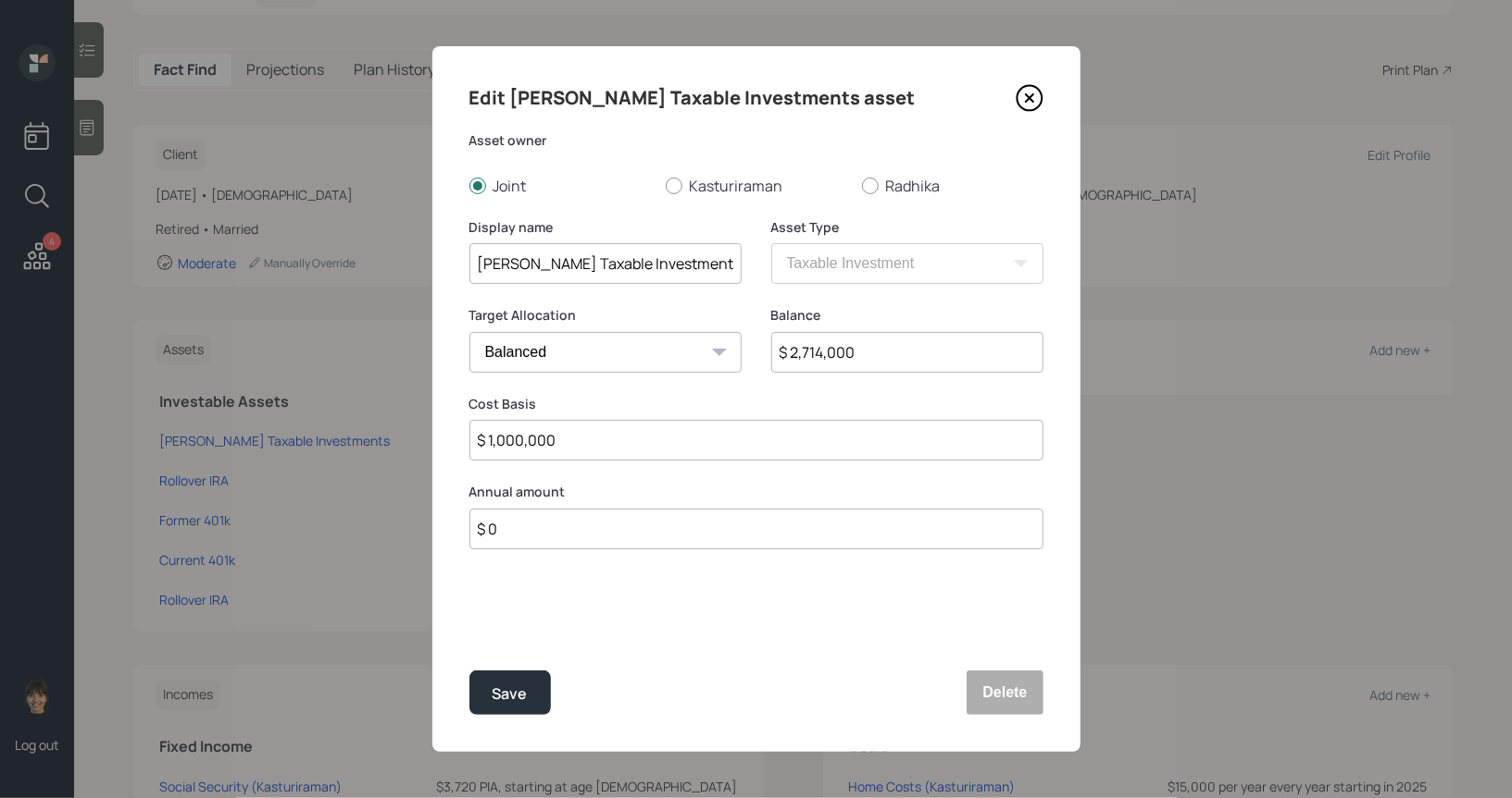
click at [810, 354] on input "$ 2,714,000" at bounding box center [907, 352] width 272 height 40
type input "$ 2,217,400"
click at [522, 689] on div "Save" at bounding box center [511, 694] width 35 height 25
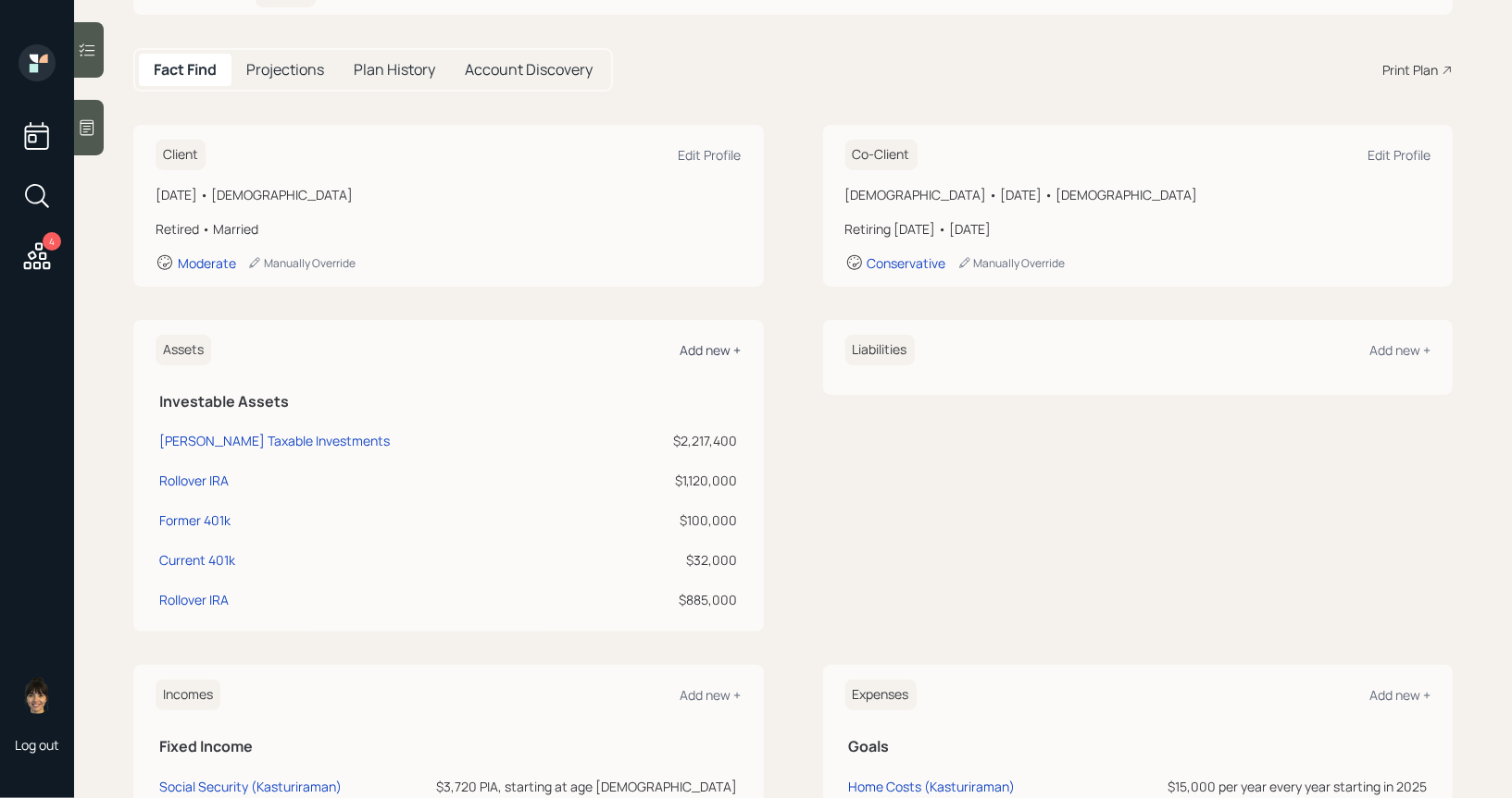
click at [695, 353] on div "Add new +" at bounding box center [711, 351] width 61 height 18
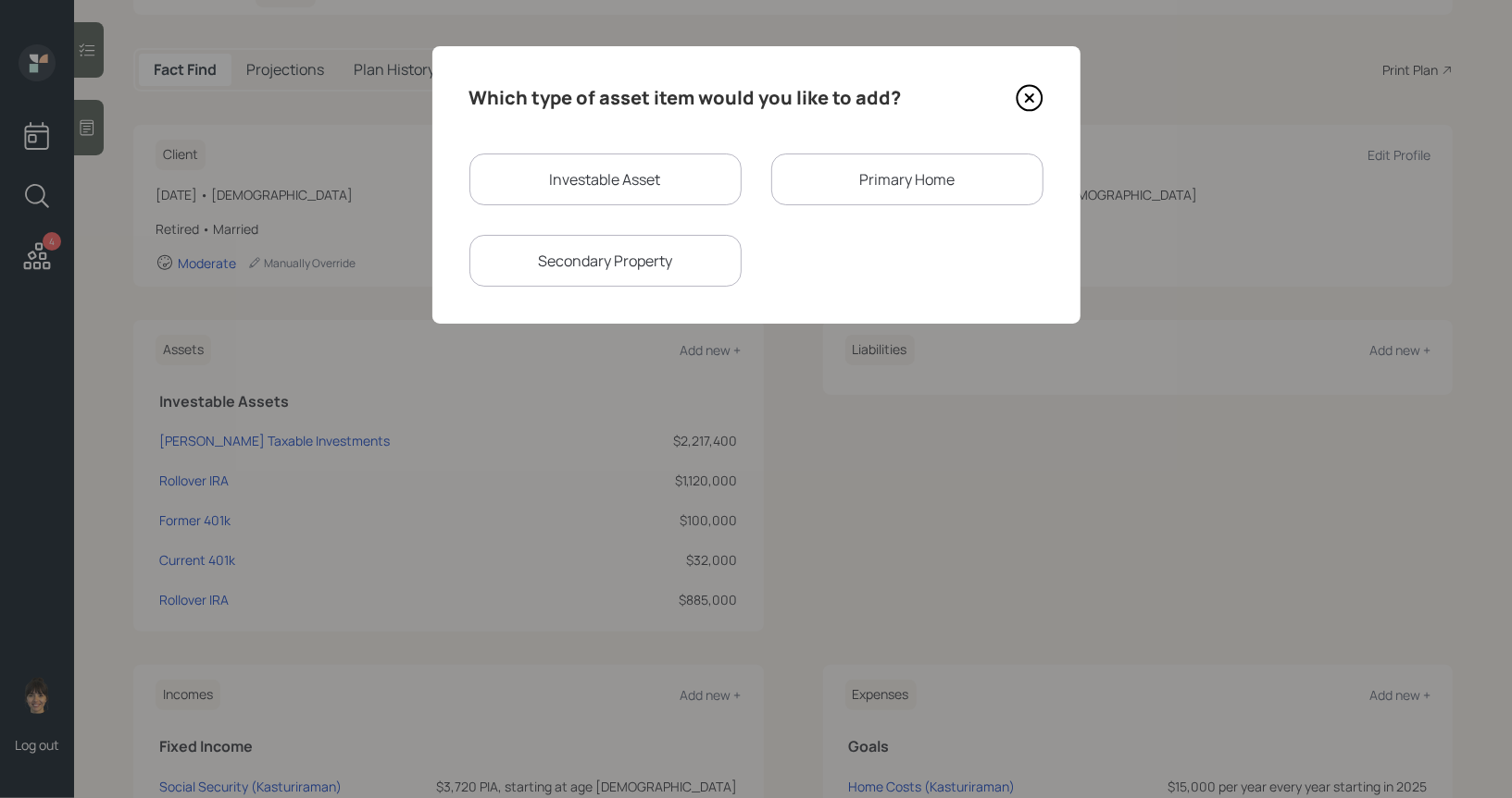
click at [631, 186] on div "Investable Asset" at bounding box center [605, 179] width 272 height 52
select select "taxable"
select select "balanced"
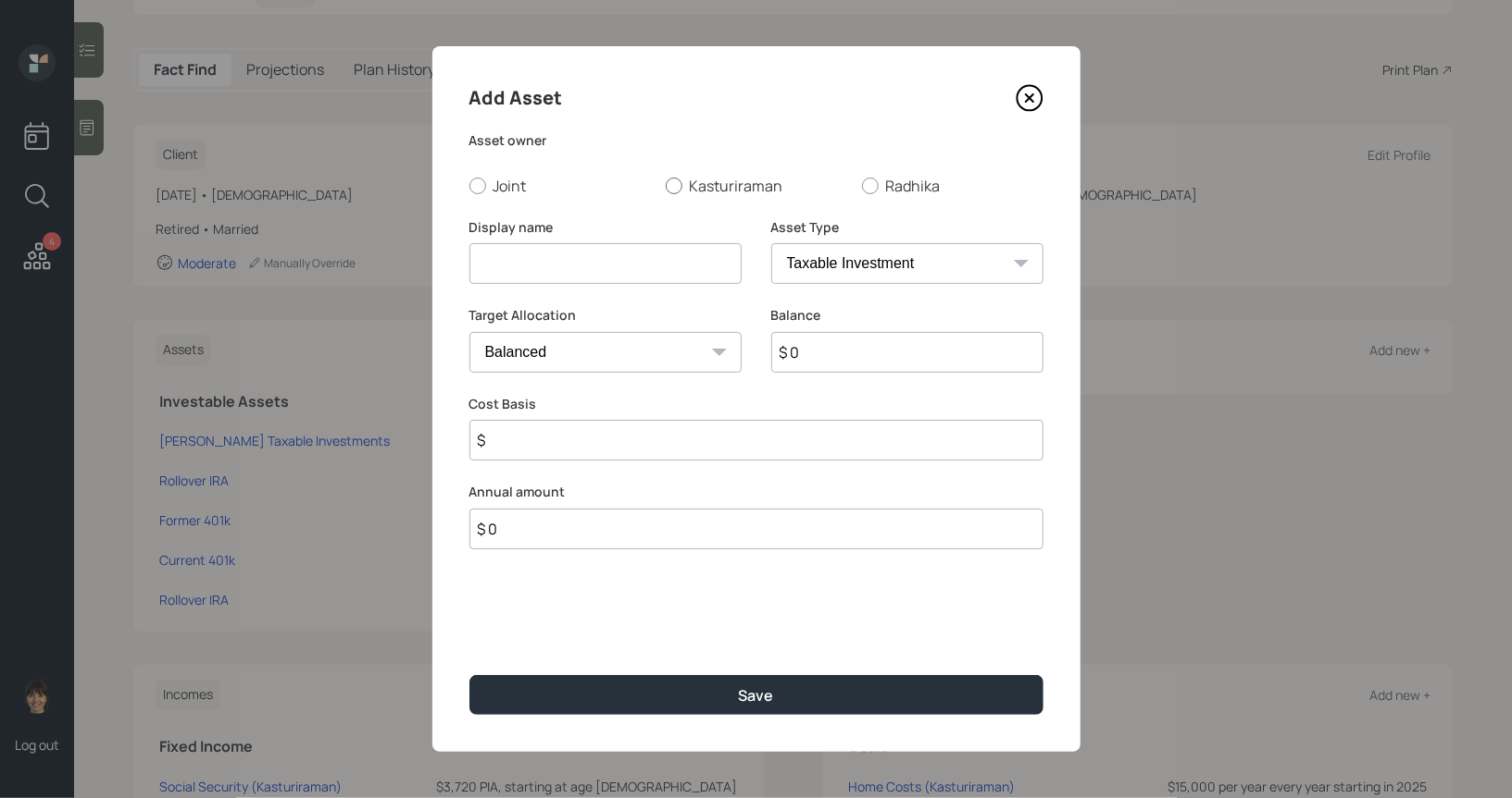
click at [672, 190] on div at bounding box center [673, 185] width 17 height 17
click at [665, 186] on input "Kasturiraman" at bounding box center [664, 185] width 1 height 1
radio input "true"
click at [645, 281] on input at bounding box center [605, 263] width 272 height 40
type input "Cash"
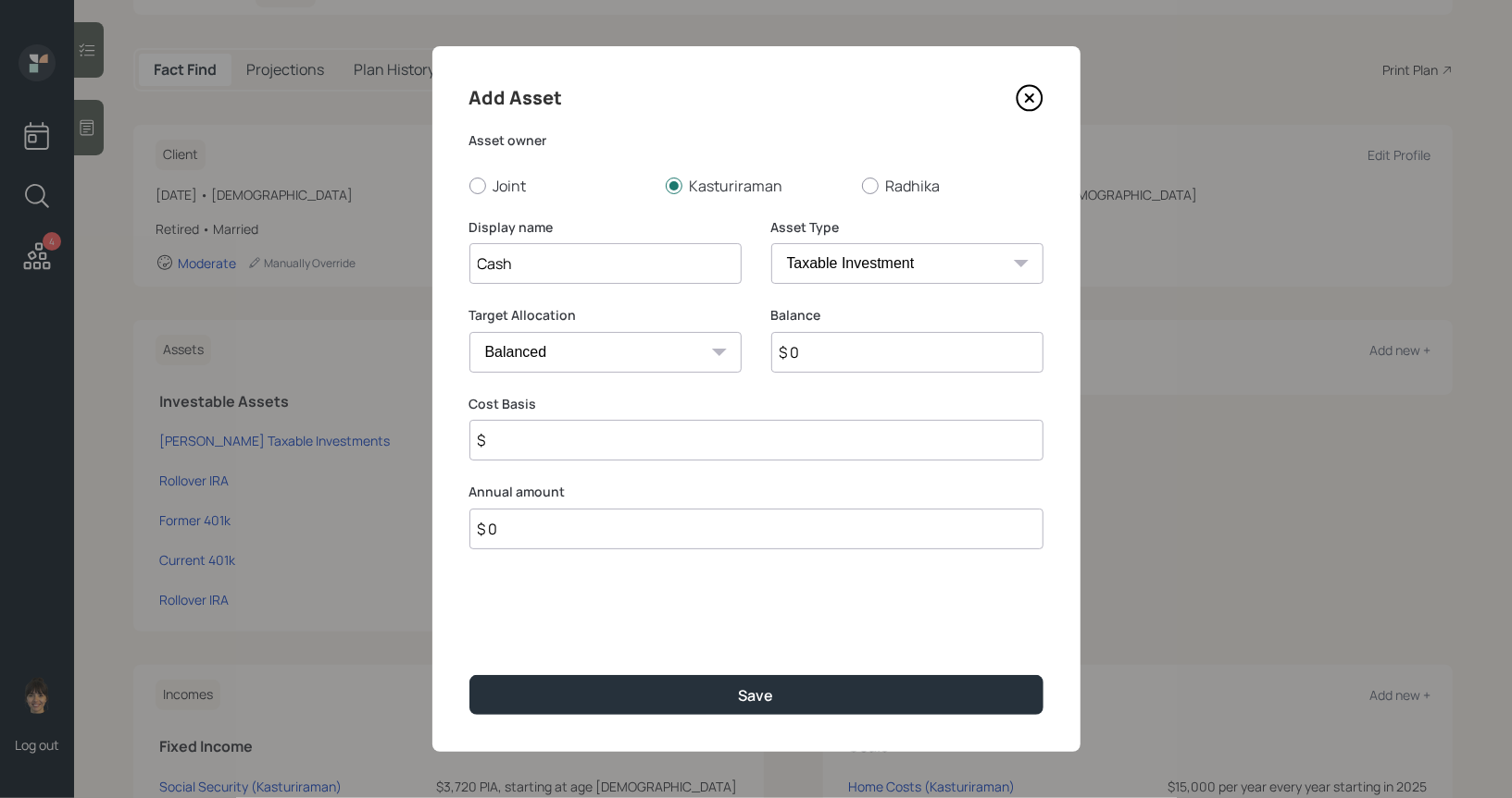
click at [921, 344] on input "$ 0" at bounding box center [907, 352] width 272 height 40
type input "$ 500,000"
click at [663, 348] on select "Cash Conservative Balanced Aggressive" at bounding box center [605, 352] width 272 height 40
select select "uninvested"
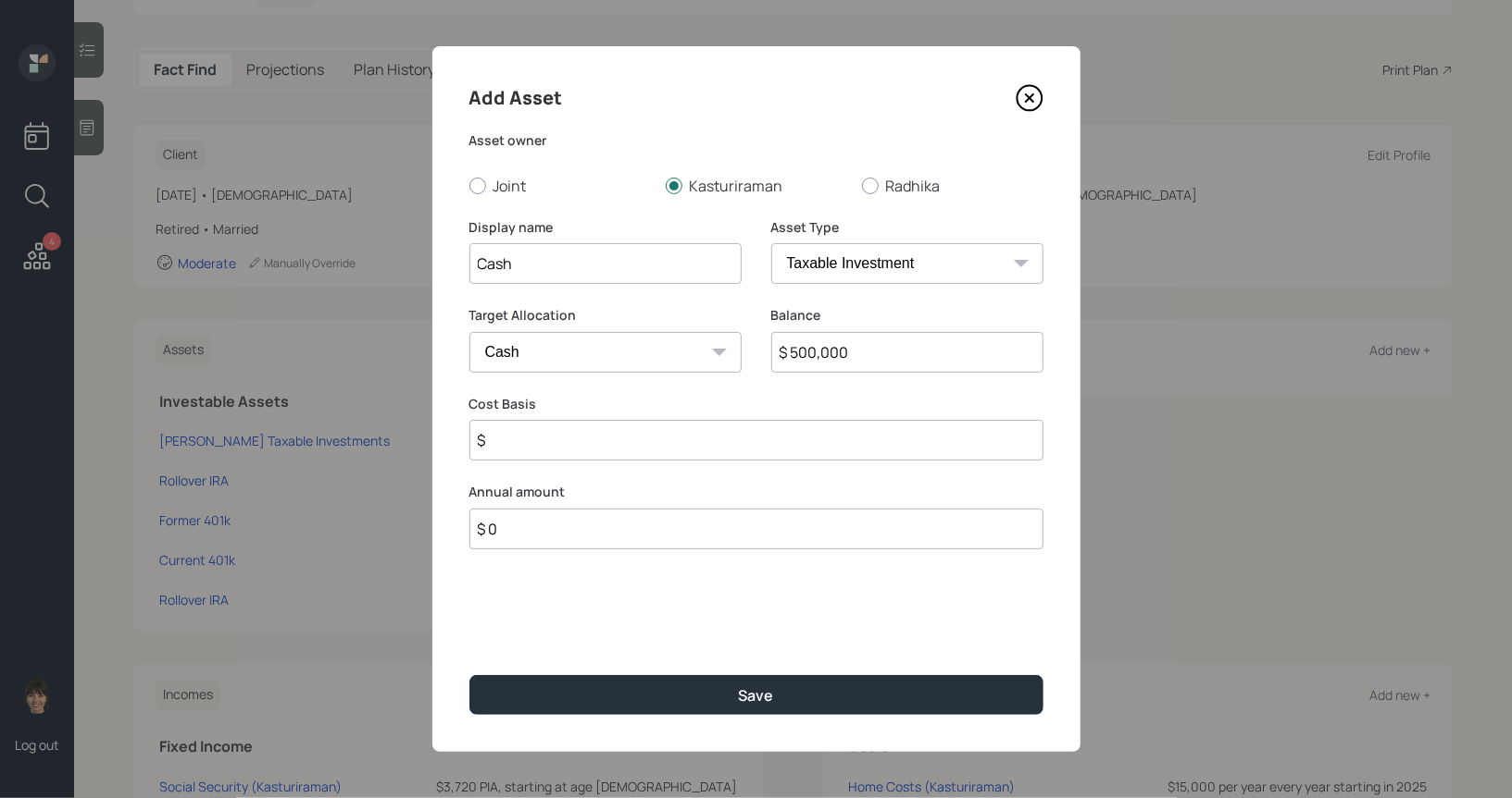
click at [469, 332] on select "Cash Conservative Balanced Aggressive" at bounding box center [605, 352] width 272 height 40
click at [587, 451] on input "$" at bounding box center [756, 439] width 574 height 40
type input "$ 500,000"
click at [477, 189] on div at bounding box center [477, 185] width 17 height 17
click at [469, 186] on input "Joint" at bounding box center [468, 185] width 1 height 1
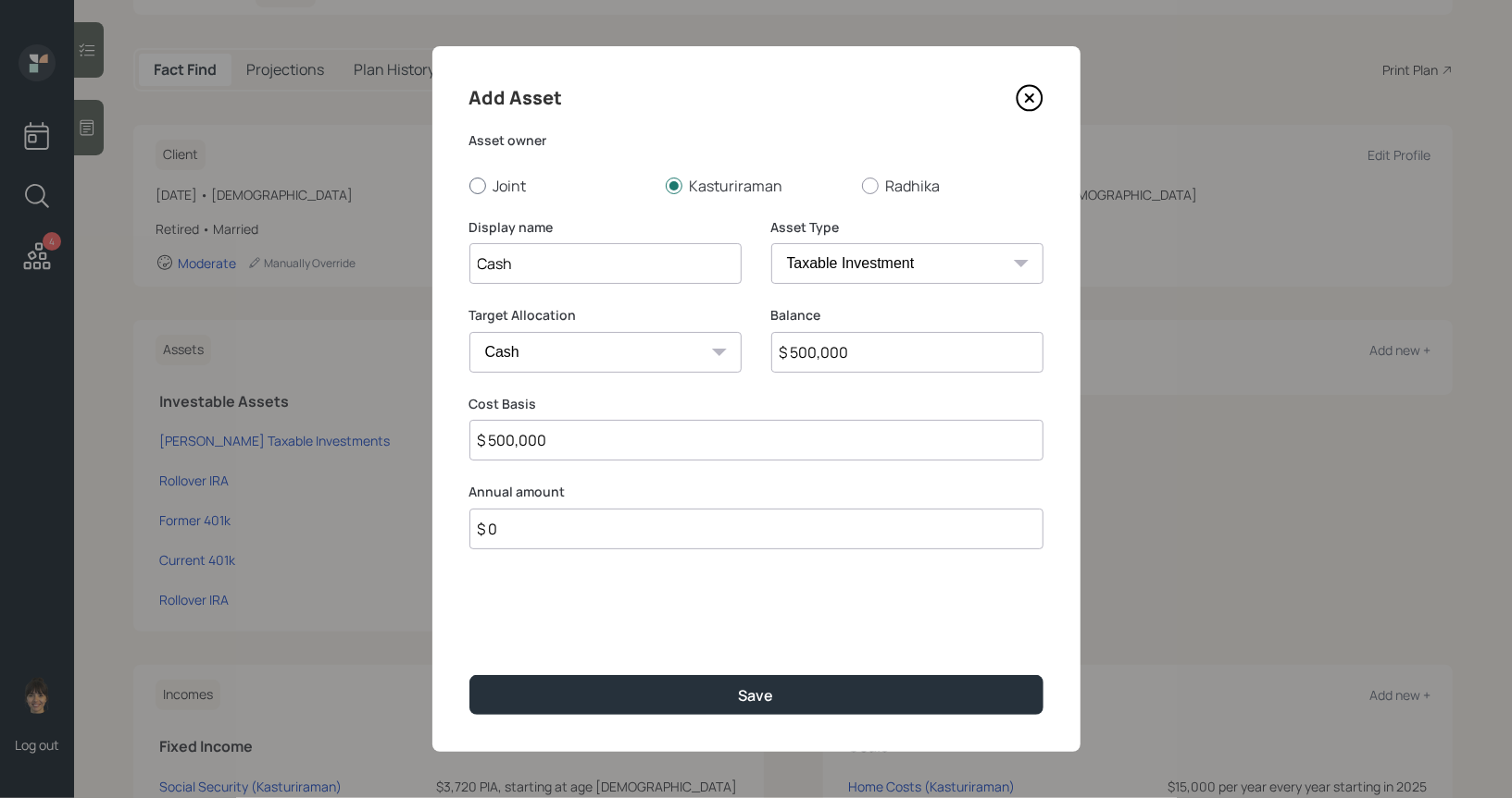
radio input "true"
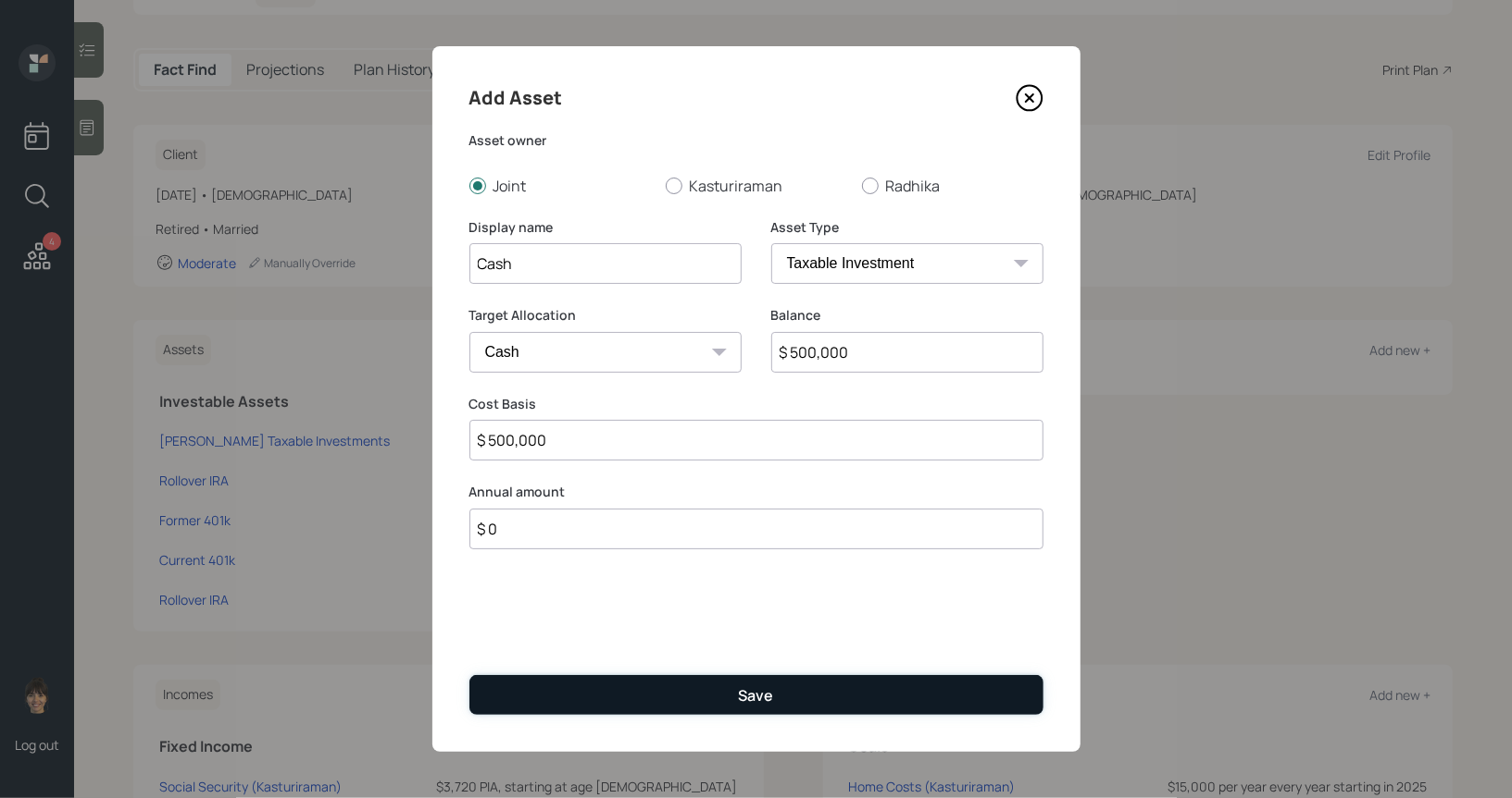
click at [599, 693] on button "Save" at bounding box center [756, 696] width 574 height 39
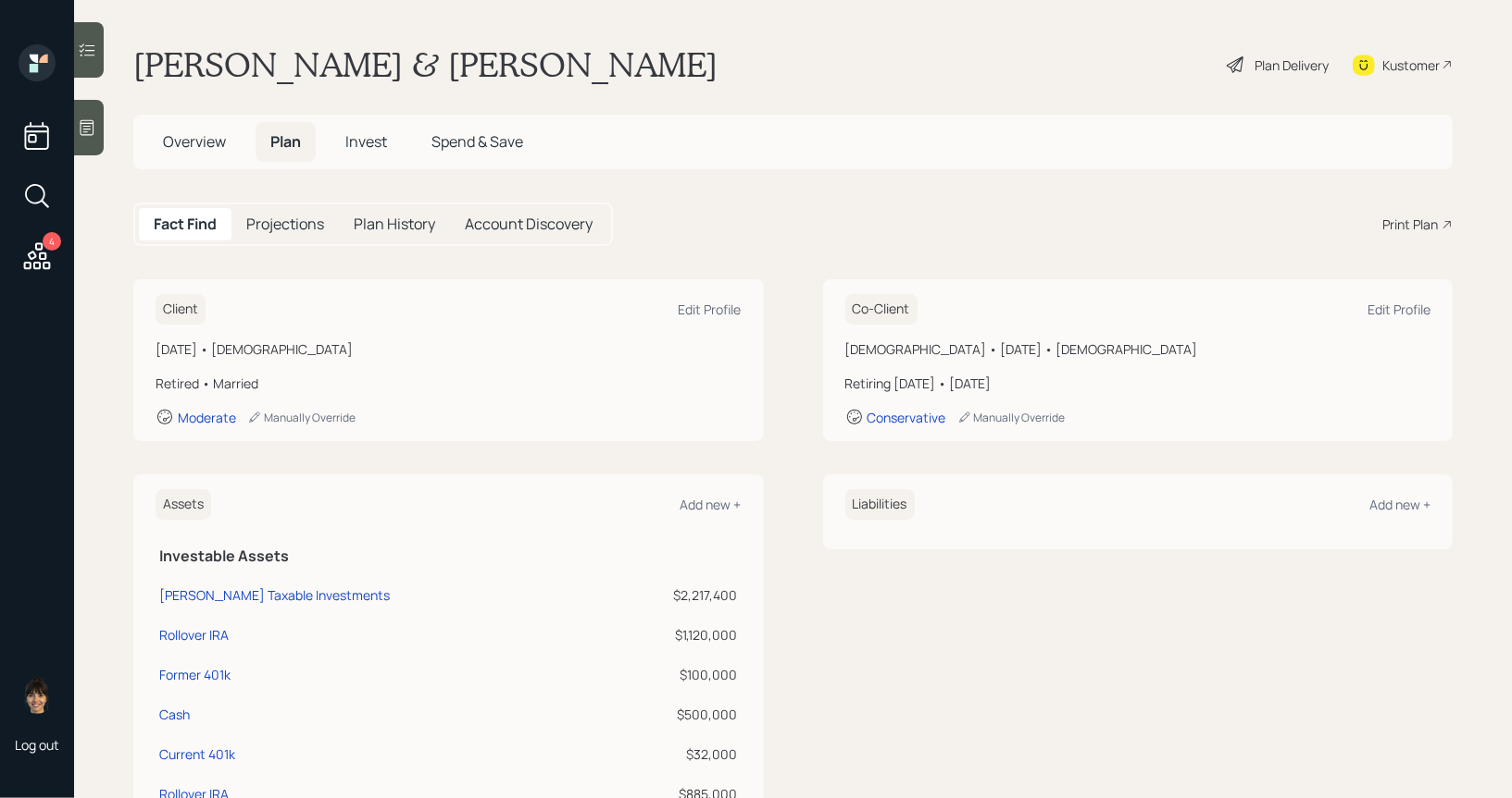
scroll to position [498, 0]
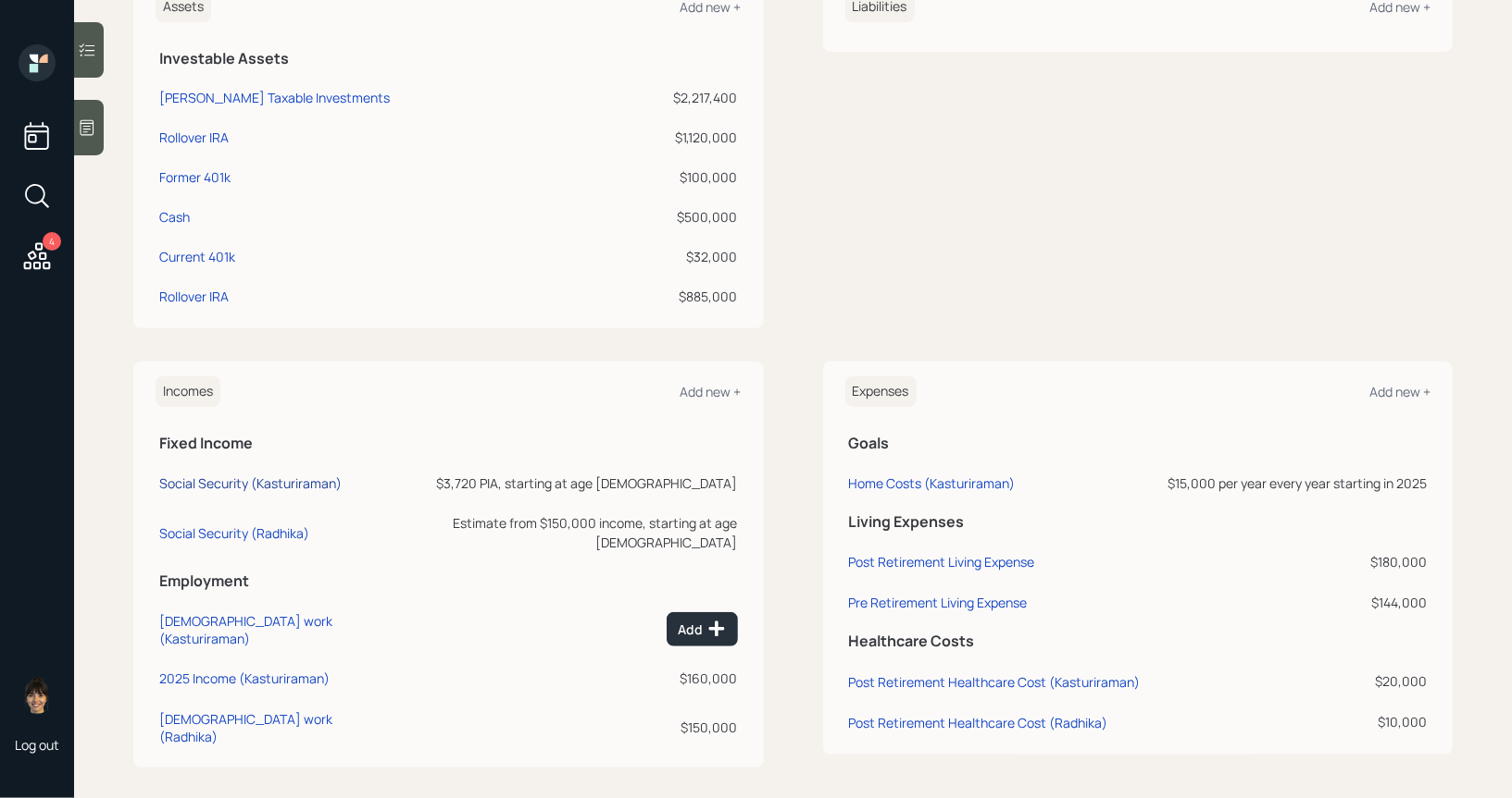
click at [253, 481] on div "Social Security (Kasturiraman)" at bounding box center [250, 484] width 182 height 18
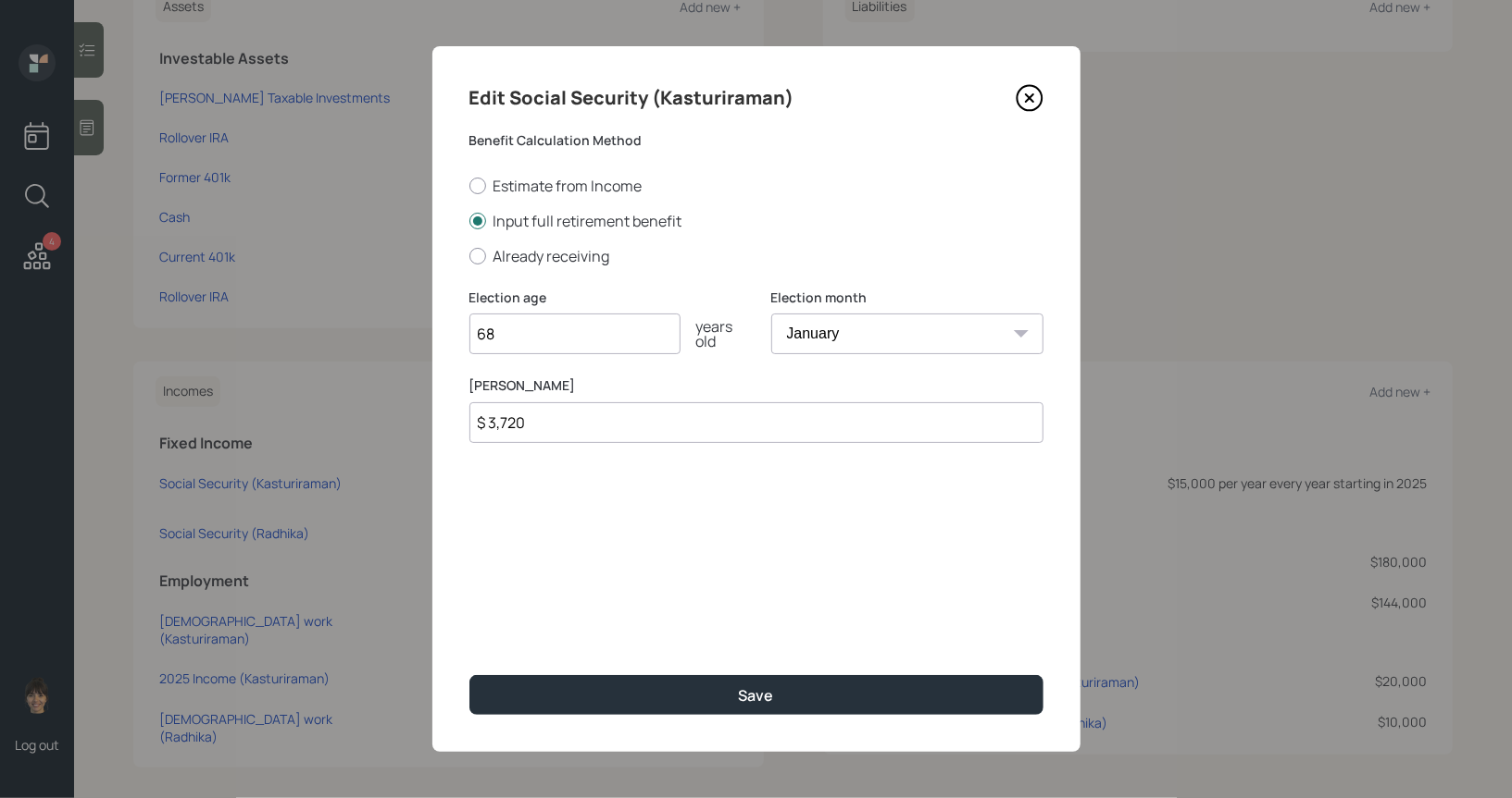
click at [1034, 97] on icon at bounding box center [1029, 98] width 28 height 28
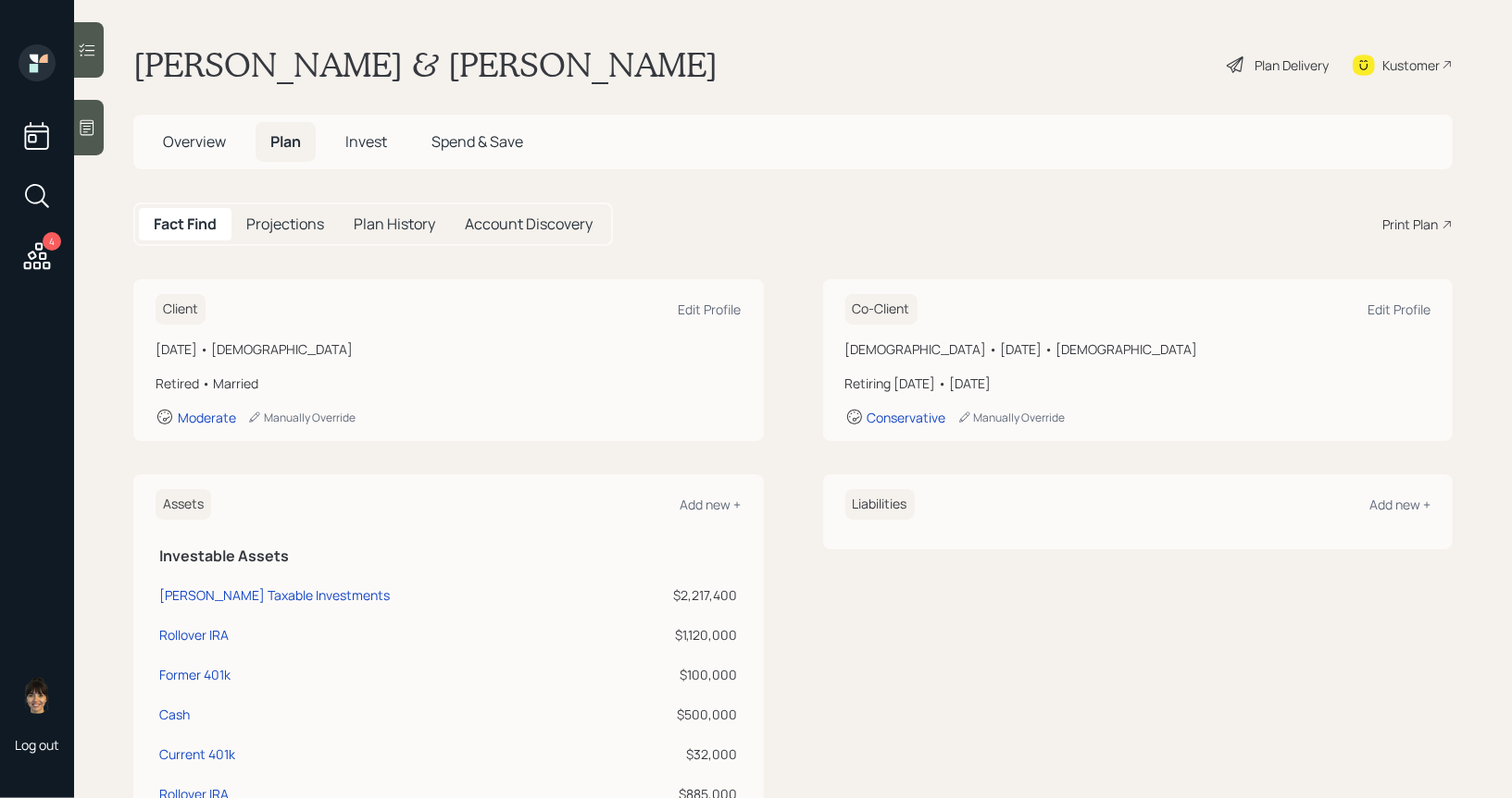
click at [1256, 68] on div "Plan Delivery" at bounding box center [1291, 65] width 74 height 20
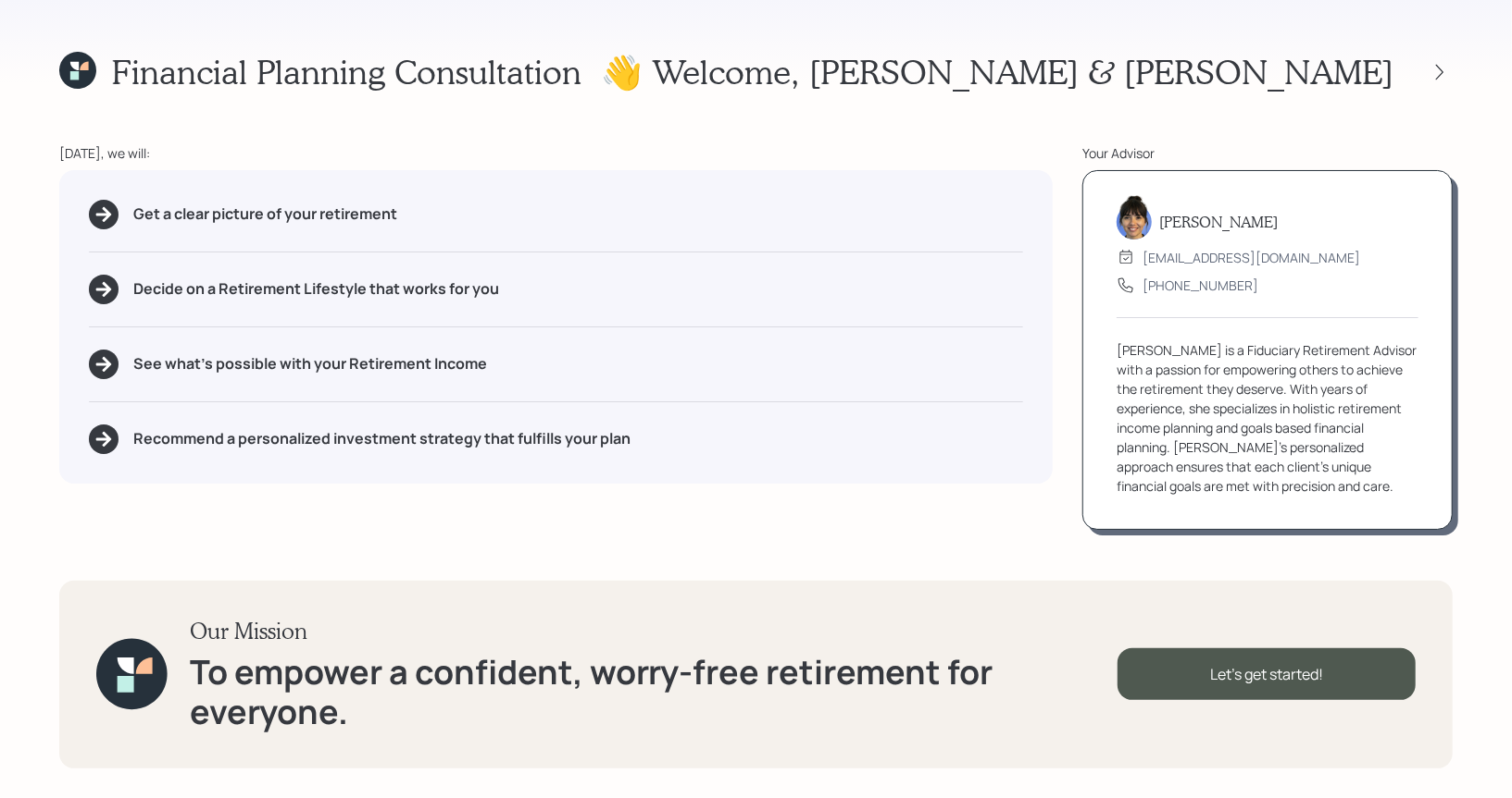
click at [84, 77] on icon at bounding box center [78, 71] width 37 height 37
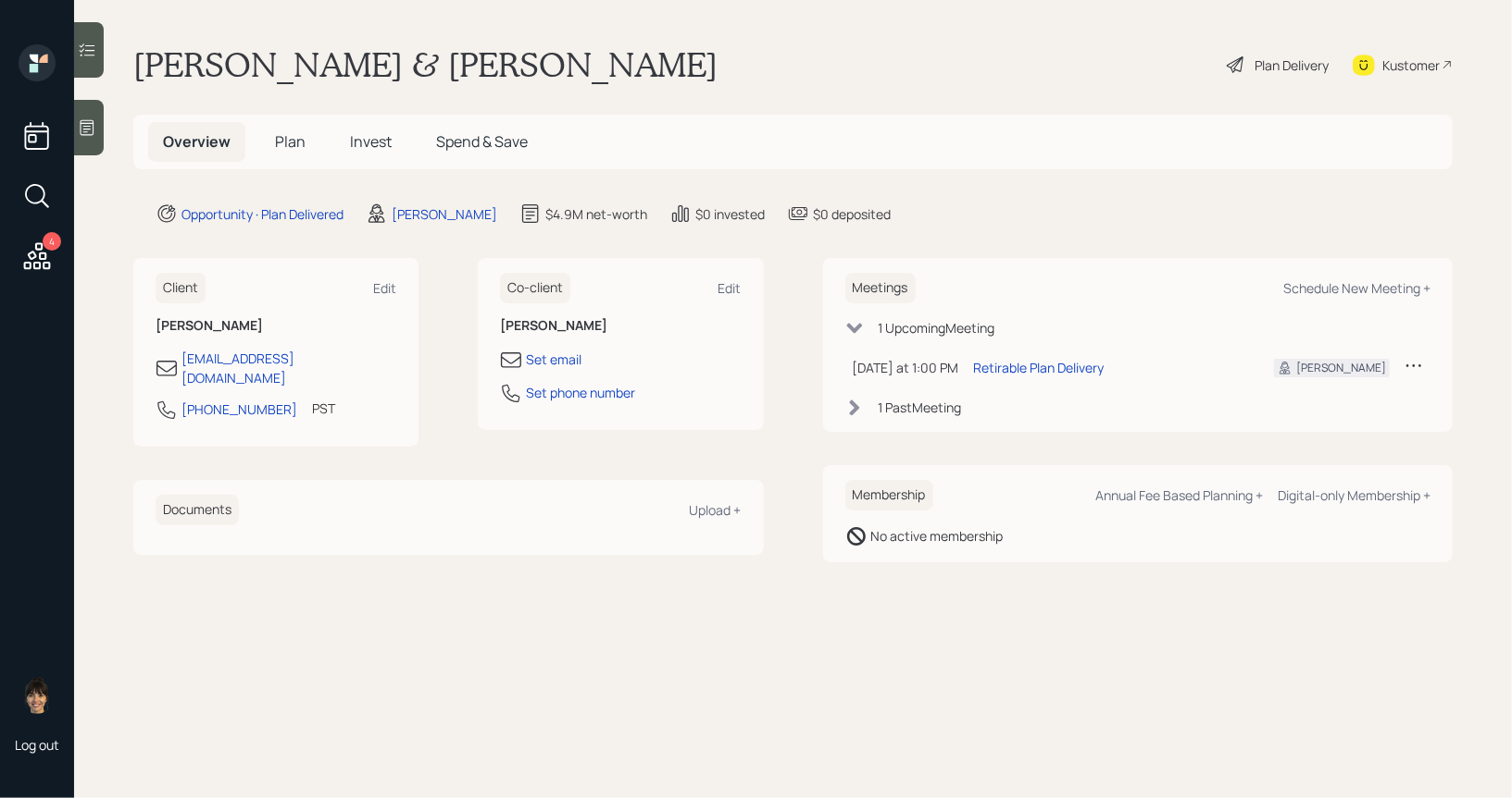
click at [295, 141] on span "Plan" at bounding box center [290, 141] width 31 height 21
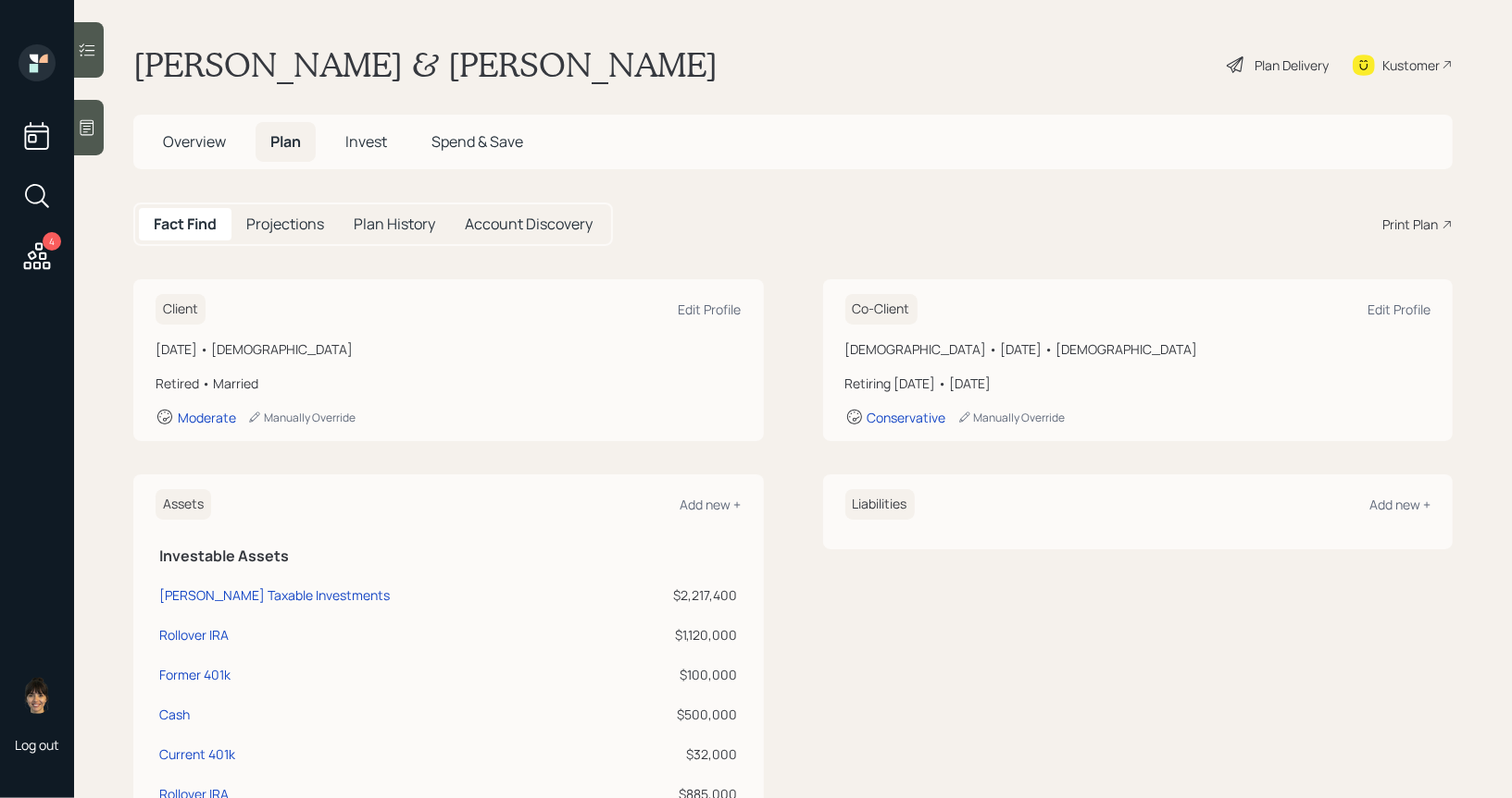
click at [180, 139] on span "Overview" at bounding box center [194, 141] width 63 height 21
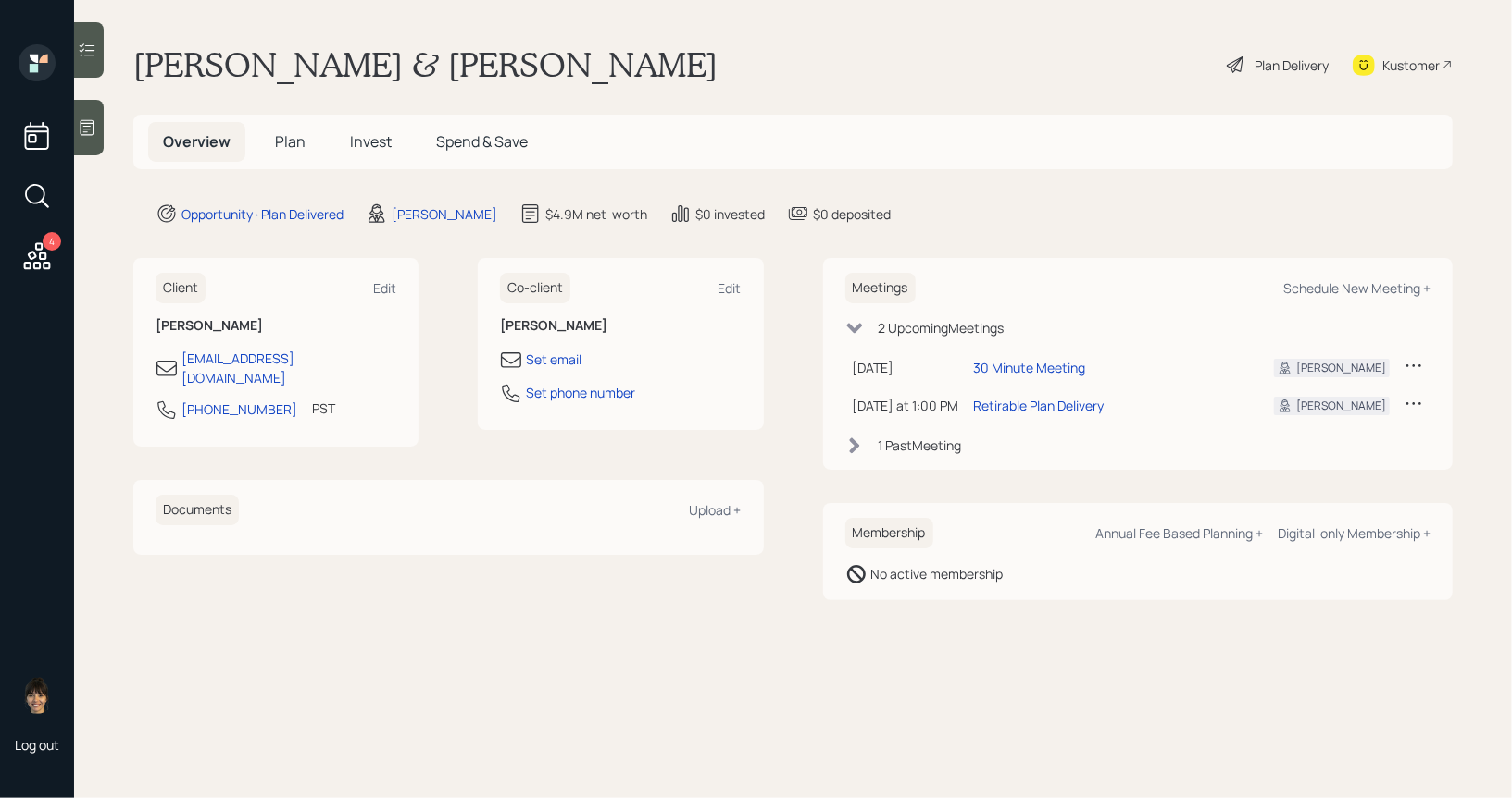
click at [287, 145] on span "Plan" at bounding box center [290, 141] width 31 height 21
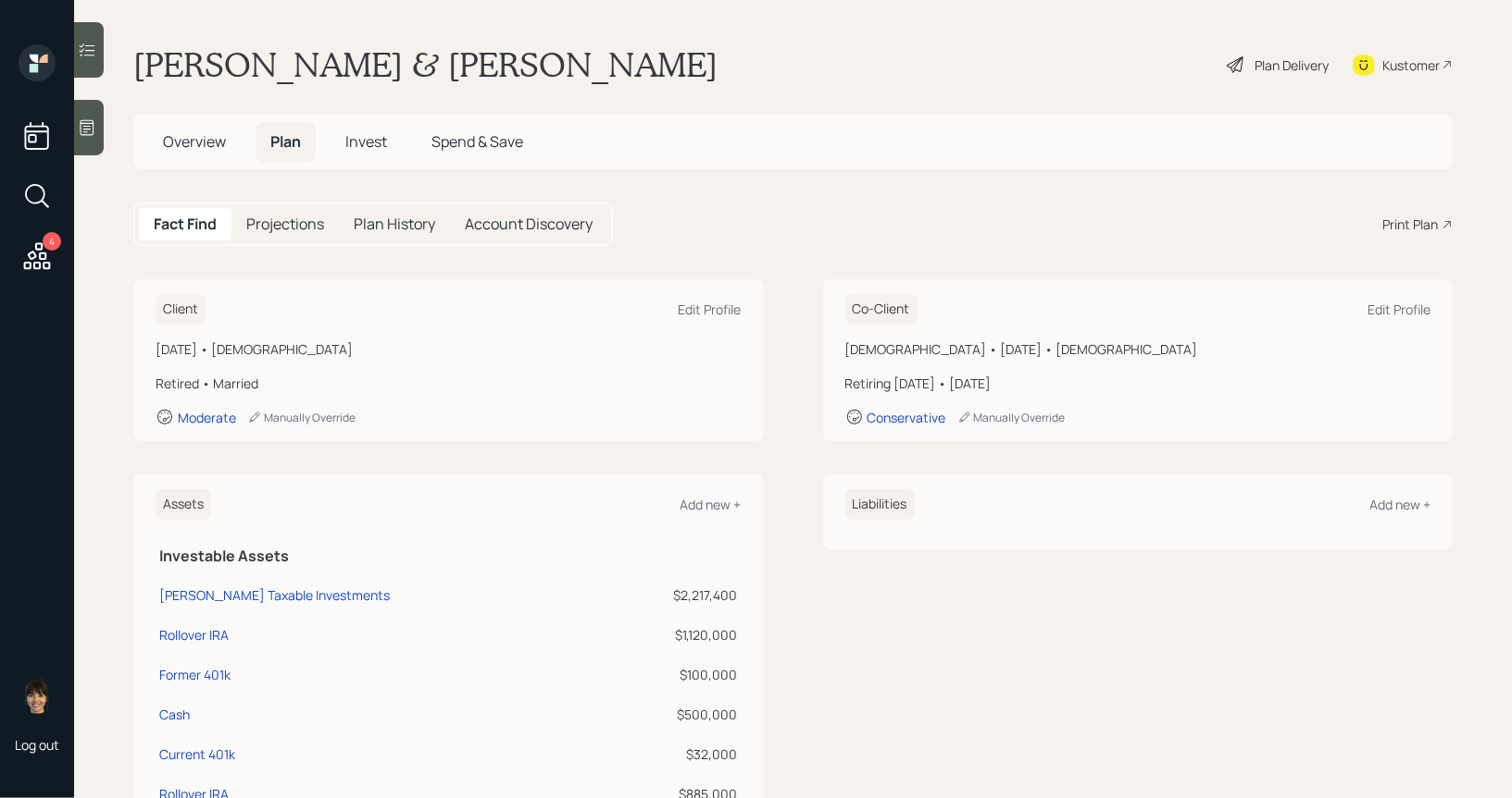
click at [1289, 64] on div "Plan Delivery" at bounding box center [1291, 65] width 74 height 20
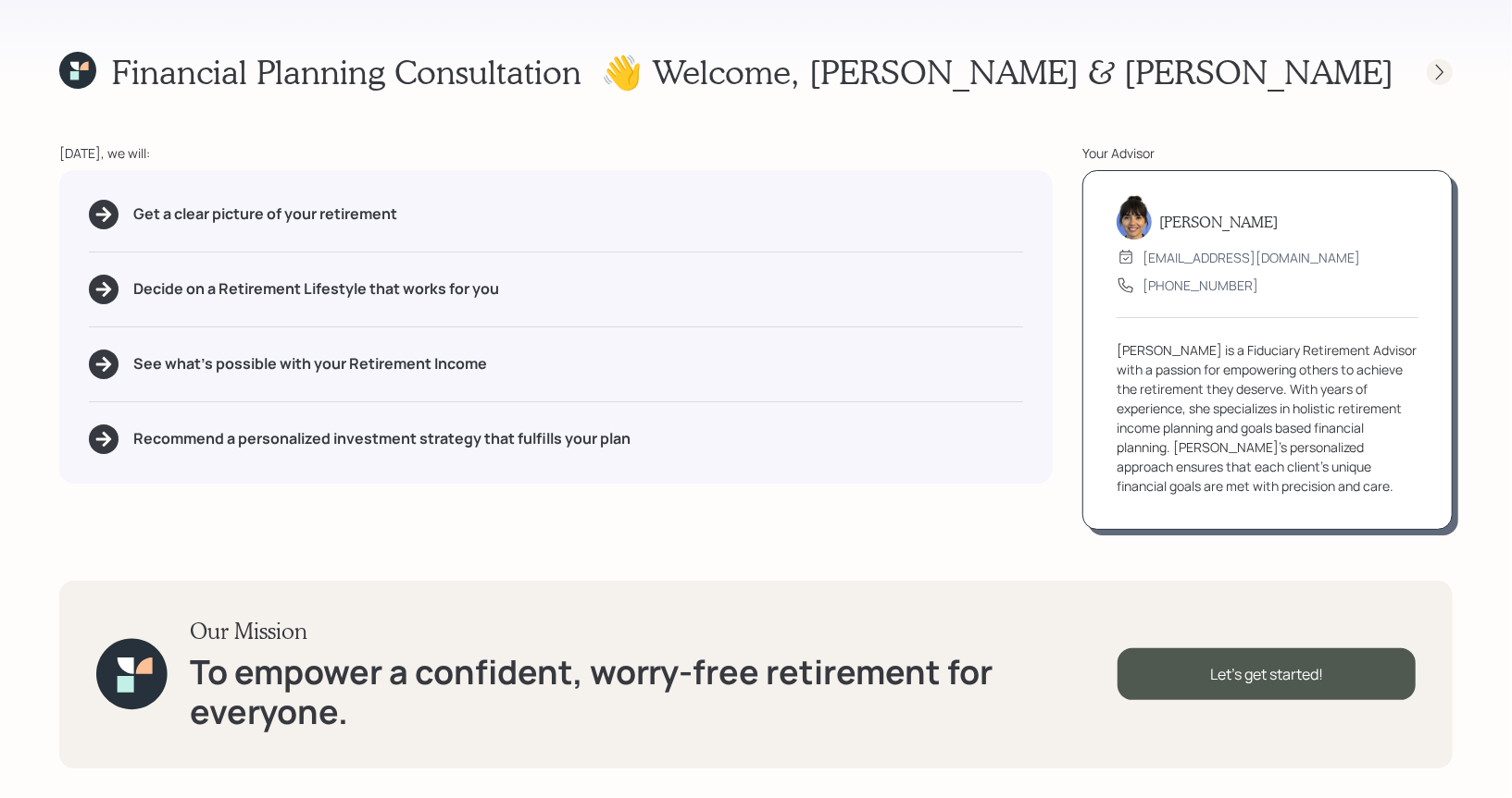
click at [1446, 67] on icon at bounding box center [1439, 72] width 19 height 19
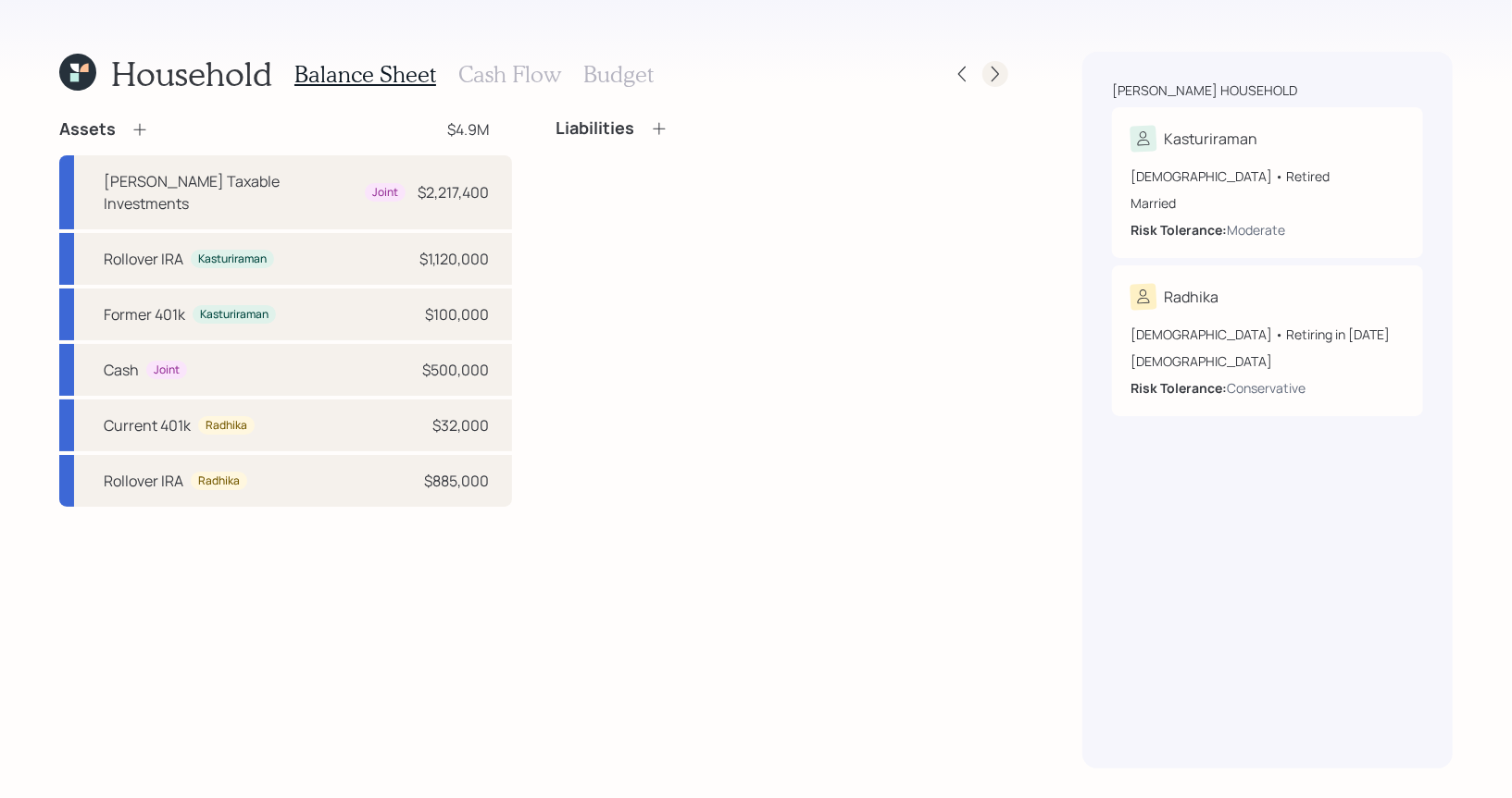
click at [1004, 76] on icon at bounding box center [995, 74] width 19 height 19
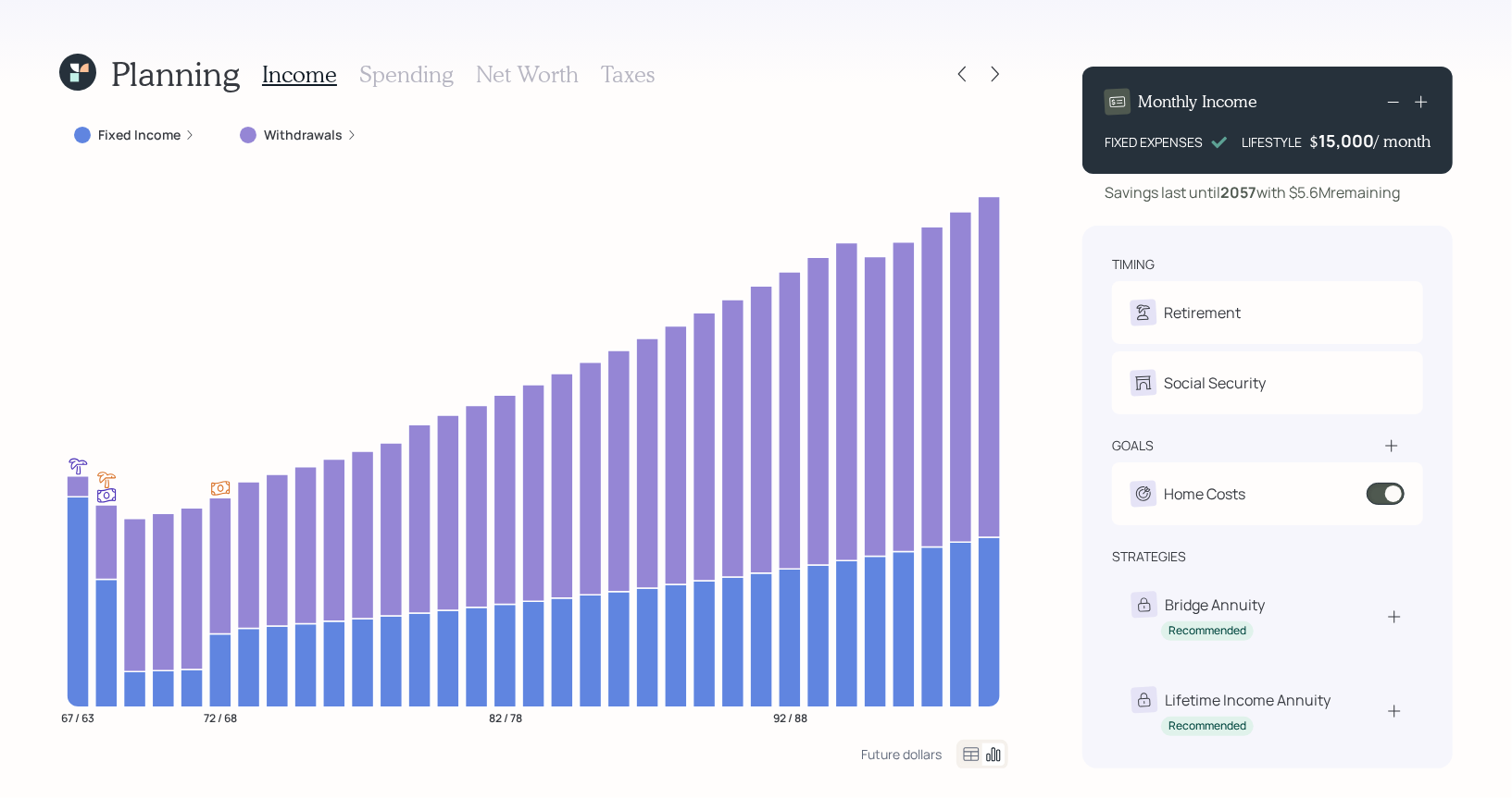
click at [516, 74] on h3 "Net Worth" at bounding box center [527, 74] width 103 height 27
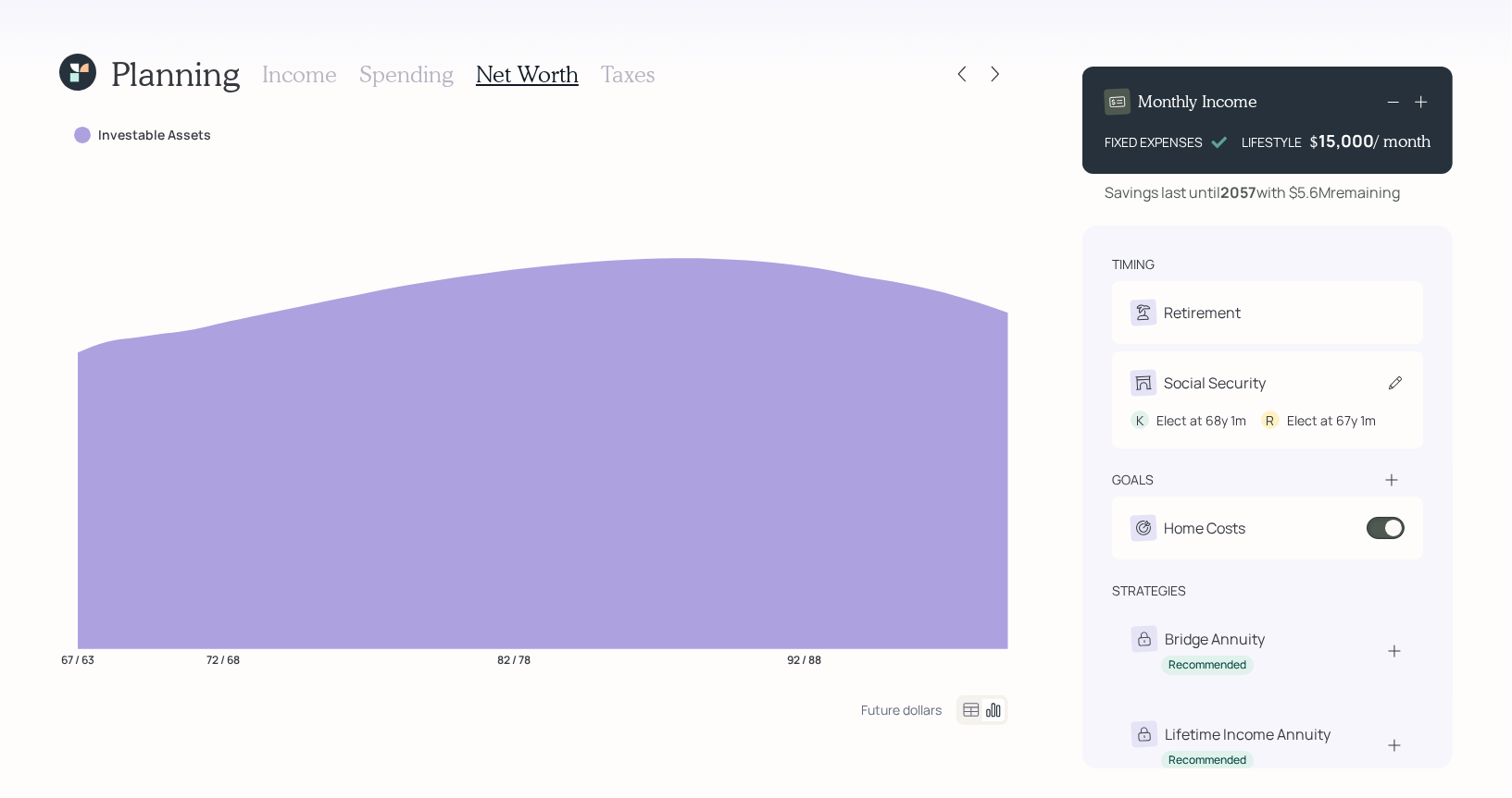
click at [1398, 385] on icon at bounding box center [1395, 382] width 19 height 19
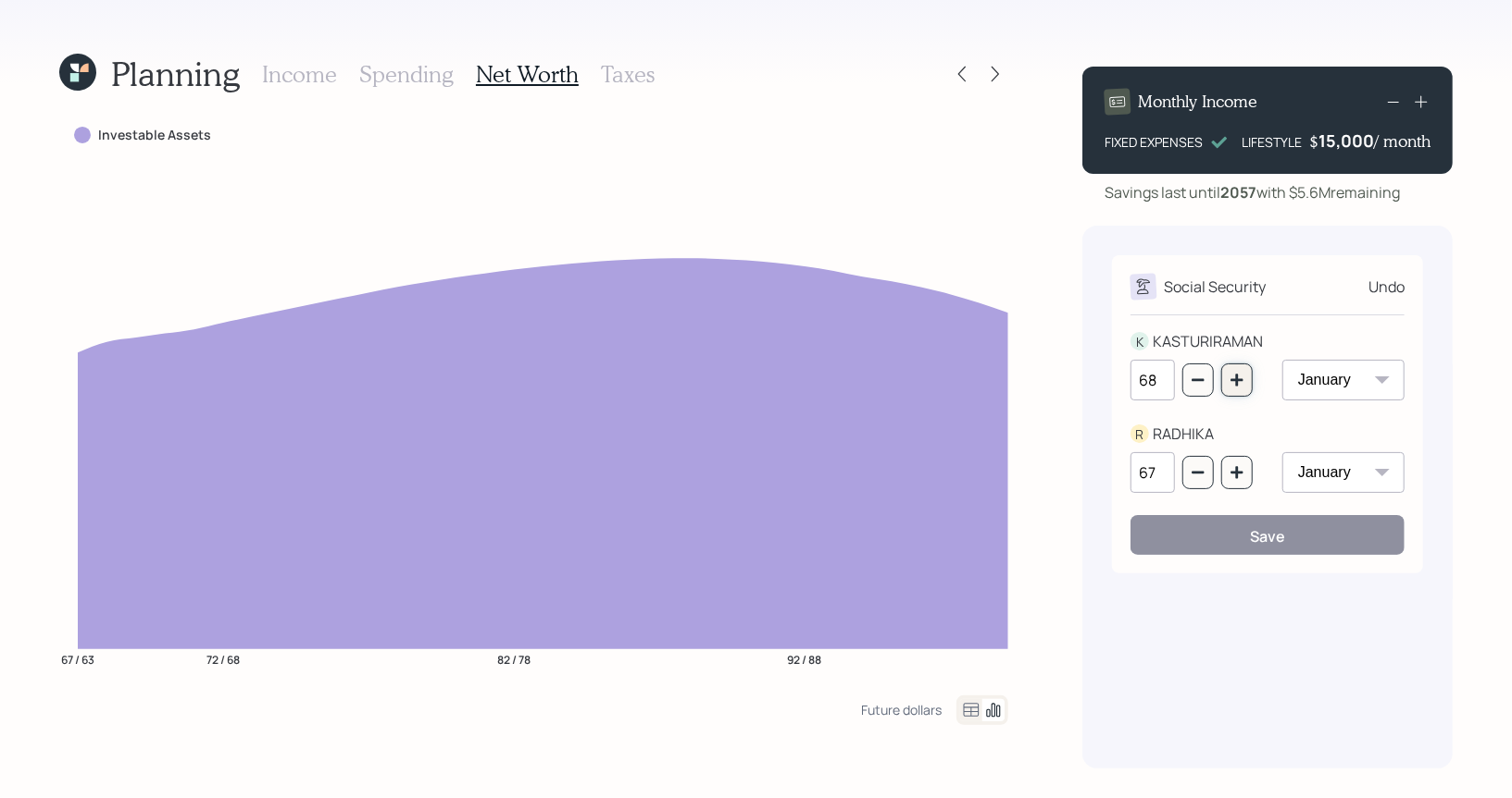
click at [1237, 384] on icon "button" at bounding box center [1236, 379] width 12 height 12
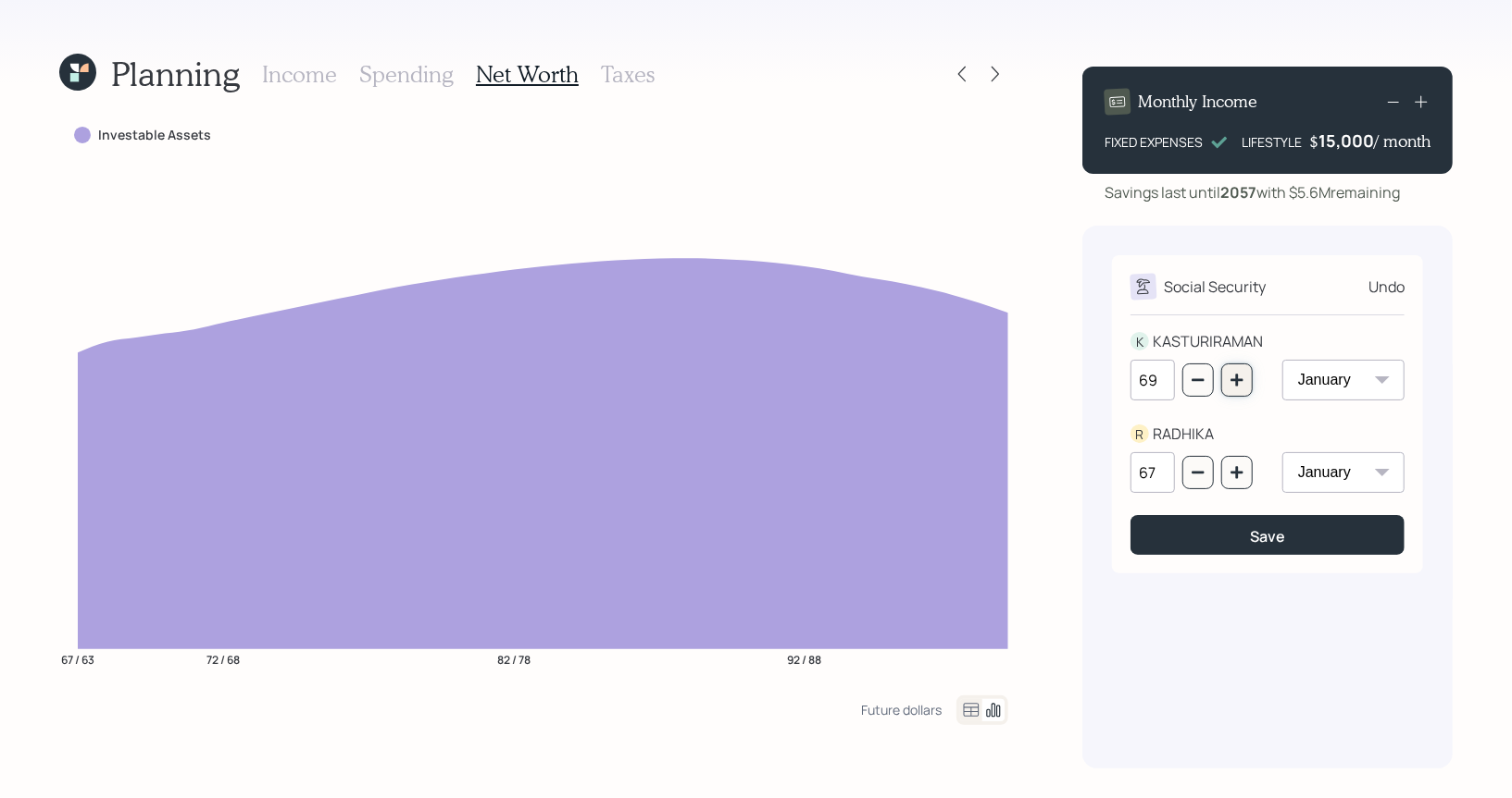
click at [1237, 384] on icon "button" at bounding box center [1236, 379] width 12 height 12
type input "70"
click at [1236, 471] on icon "button" at bounding box center [1236, 472] width 12 height 12
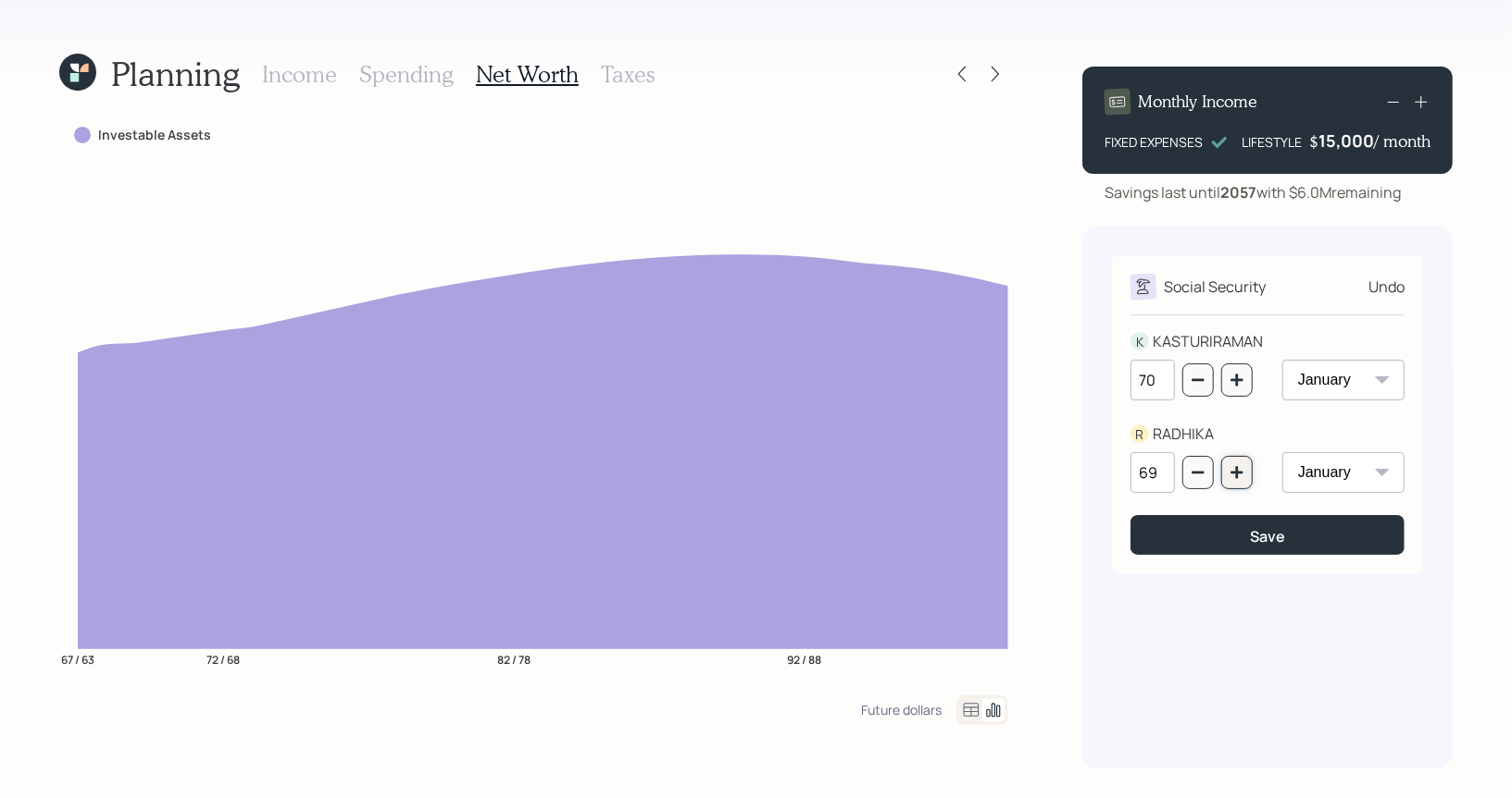
click at [1236, 471] on icon "button" at bounding box center [1236, 472] width 12 height 12
type input "70"
click at [84, 78] on icon at bounding box center [78, 72] width 37 height 37
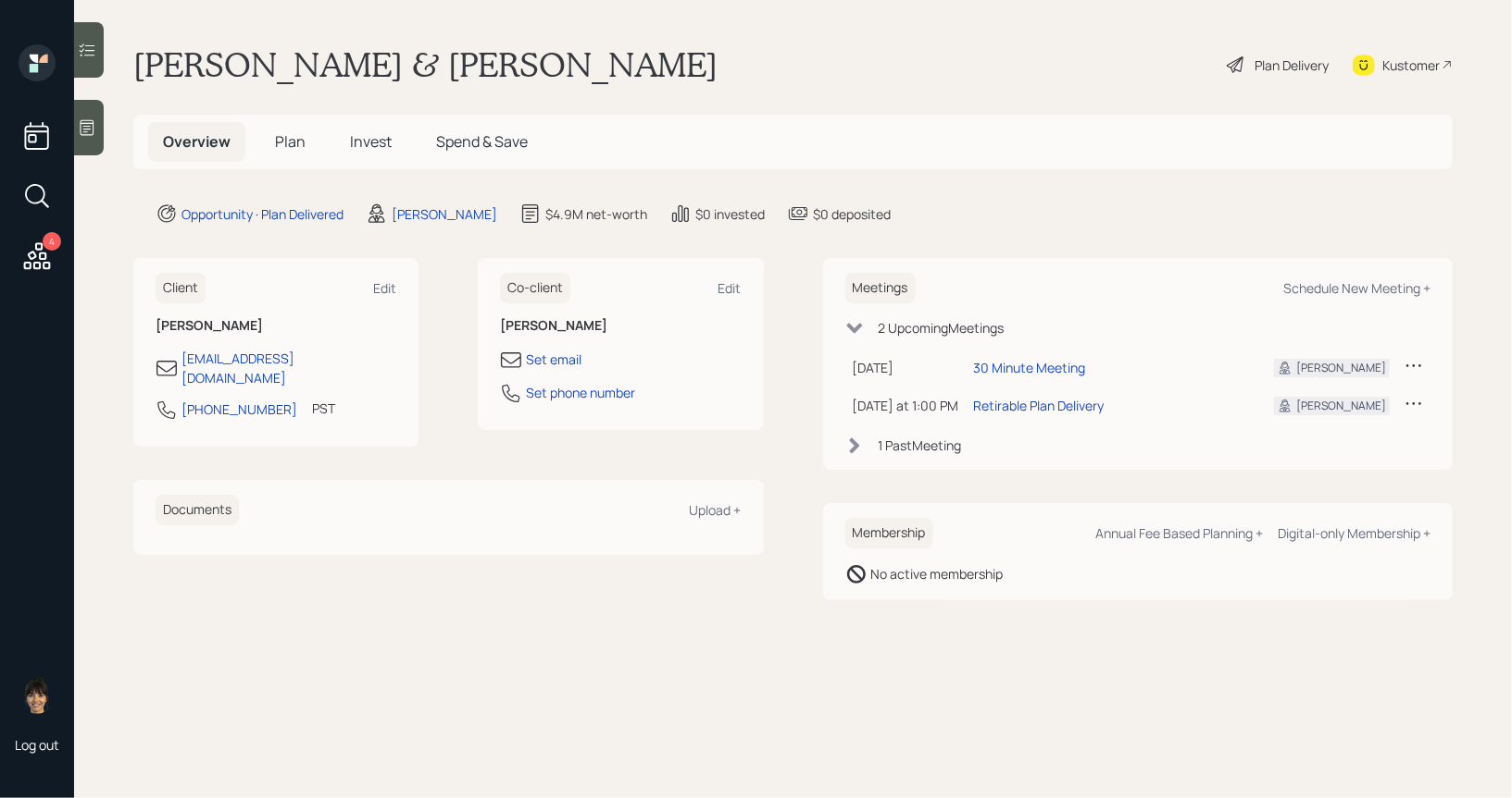
click at [296, 138] on span "Plan" at bounding box center [290, 141] width 31 height 21
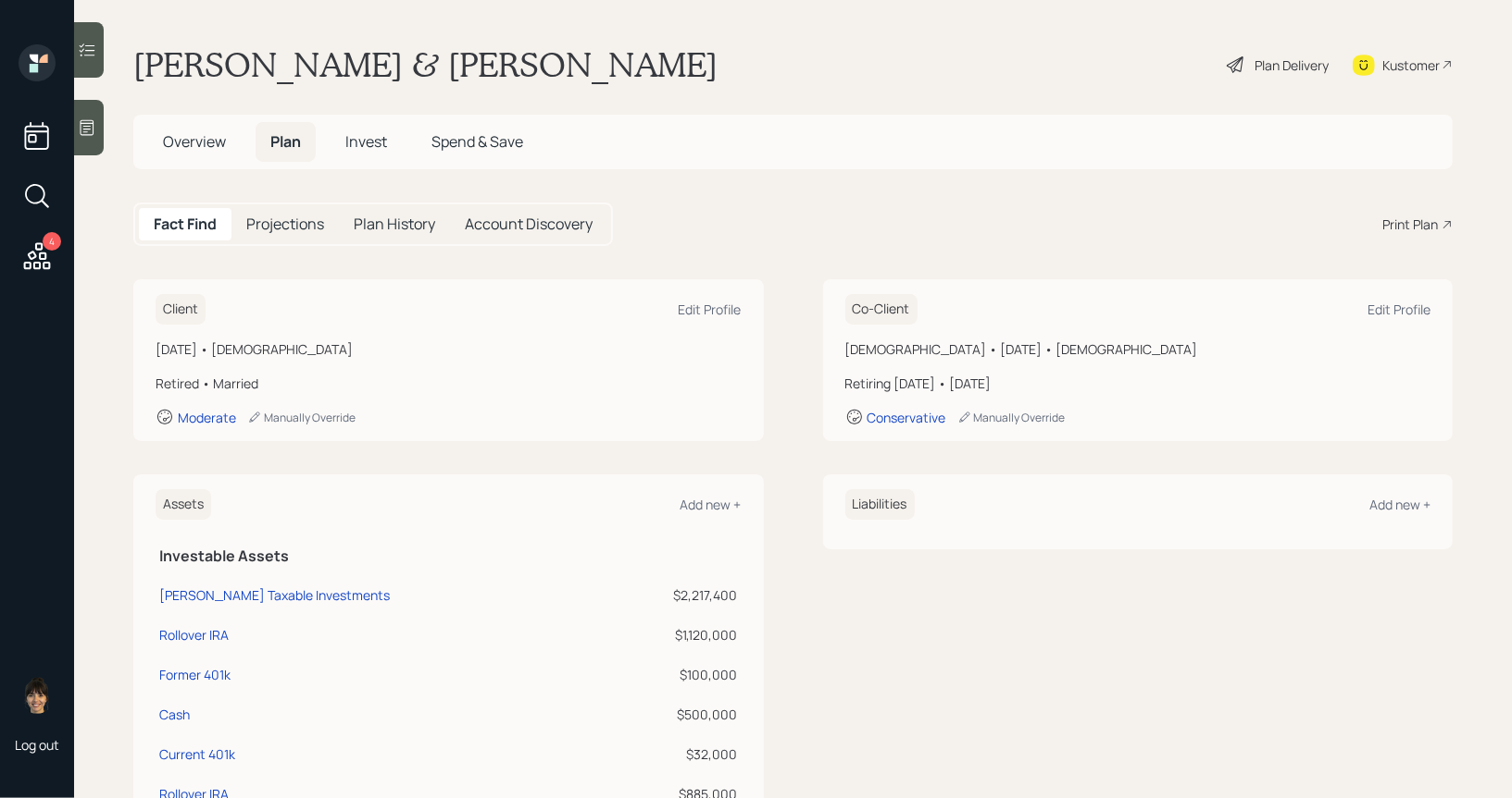
click at [1274, 61] on div "Plan Delivery" at bounding box center [1291, 65] width 74 height 20
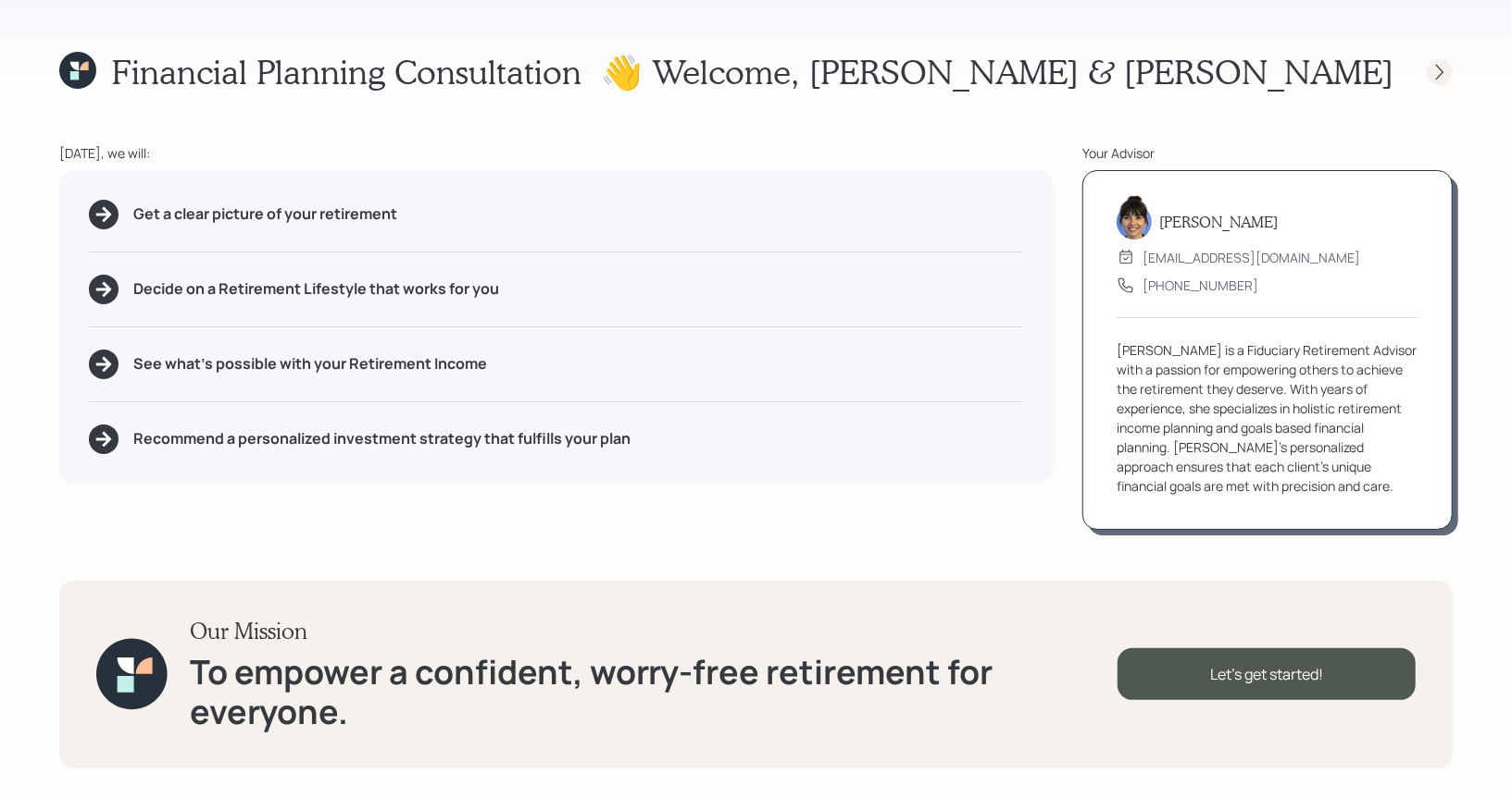
click at [1436, 69] on icon at bounding box center [1439, 72] width 19 height 19
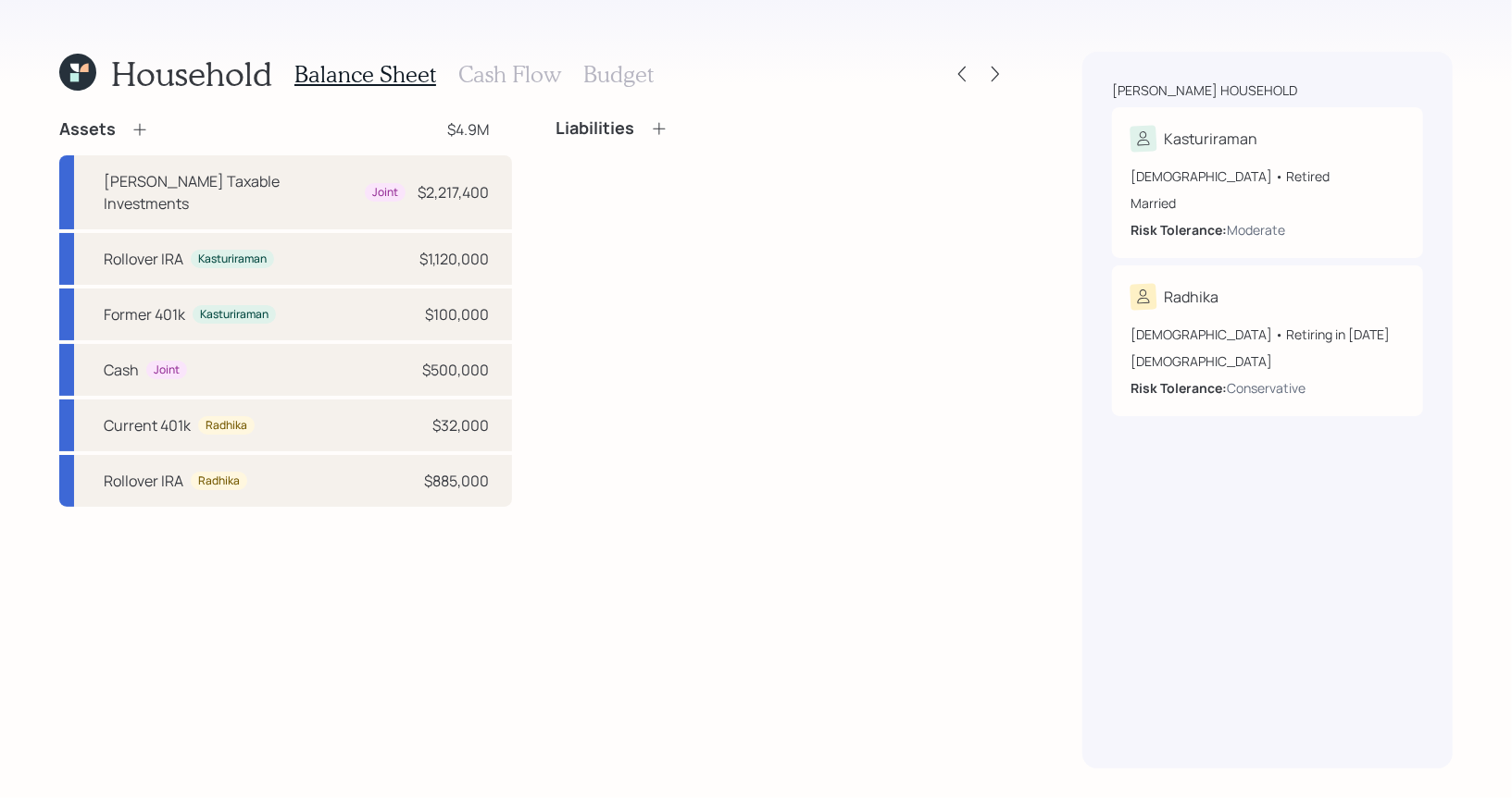
click at [505, 66] on h3 "Cash Flow" at bounding box center [510, 74] width 103 height 27
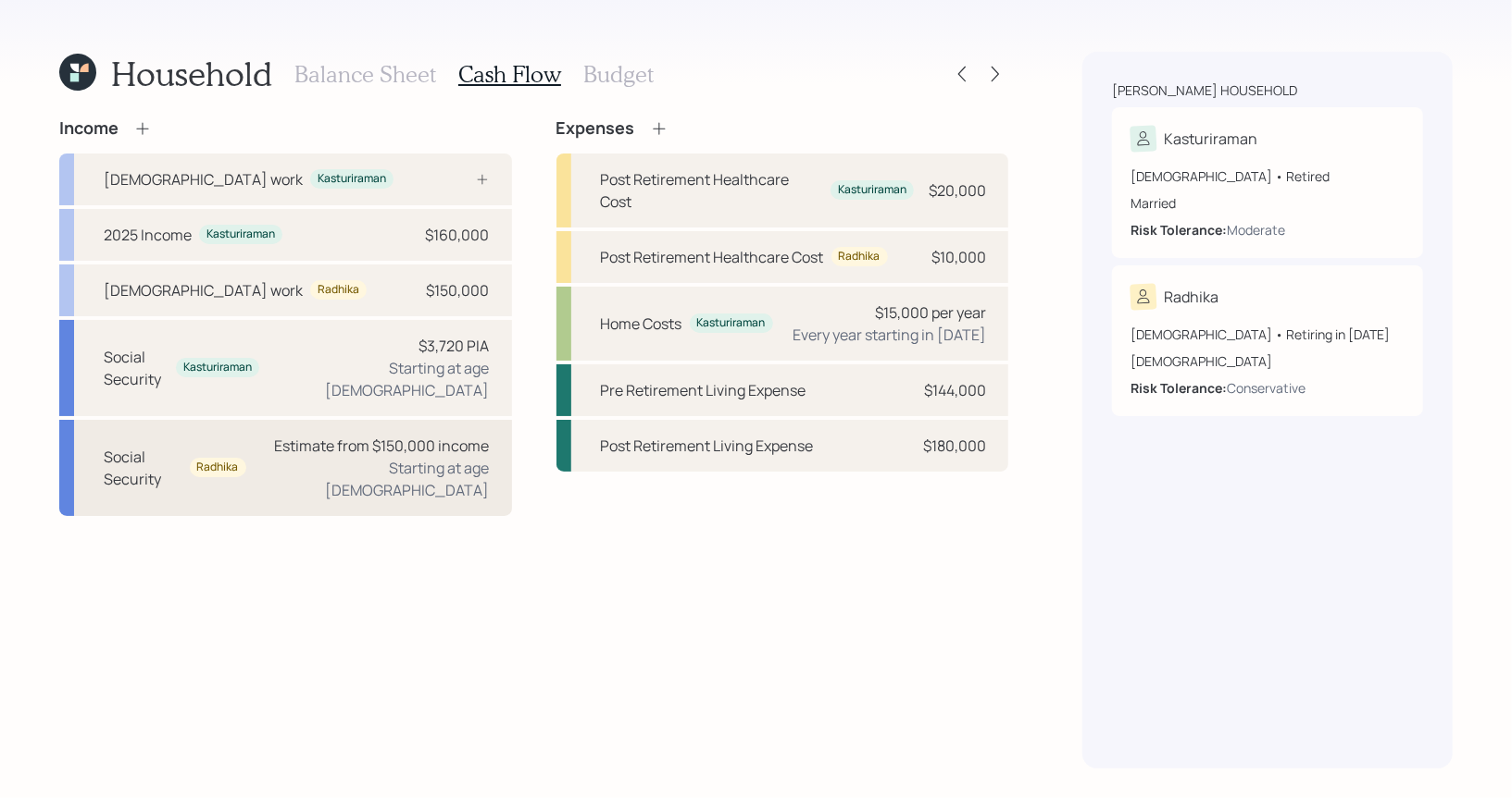
click at [133, 451] on div "Social Security" at bounding box center [143, 468] width 79 height 44
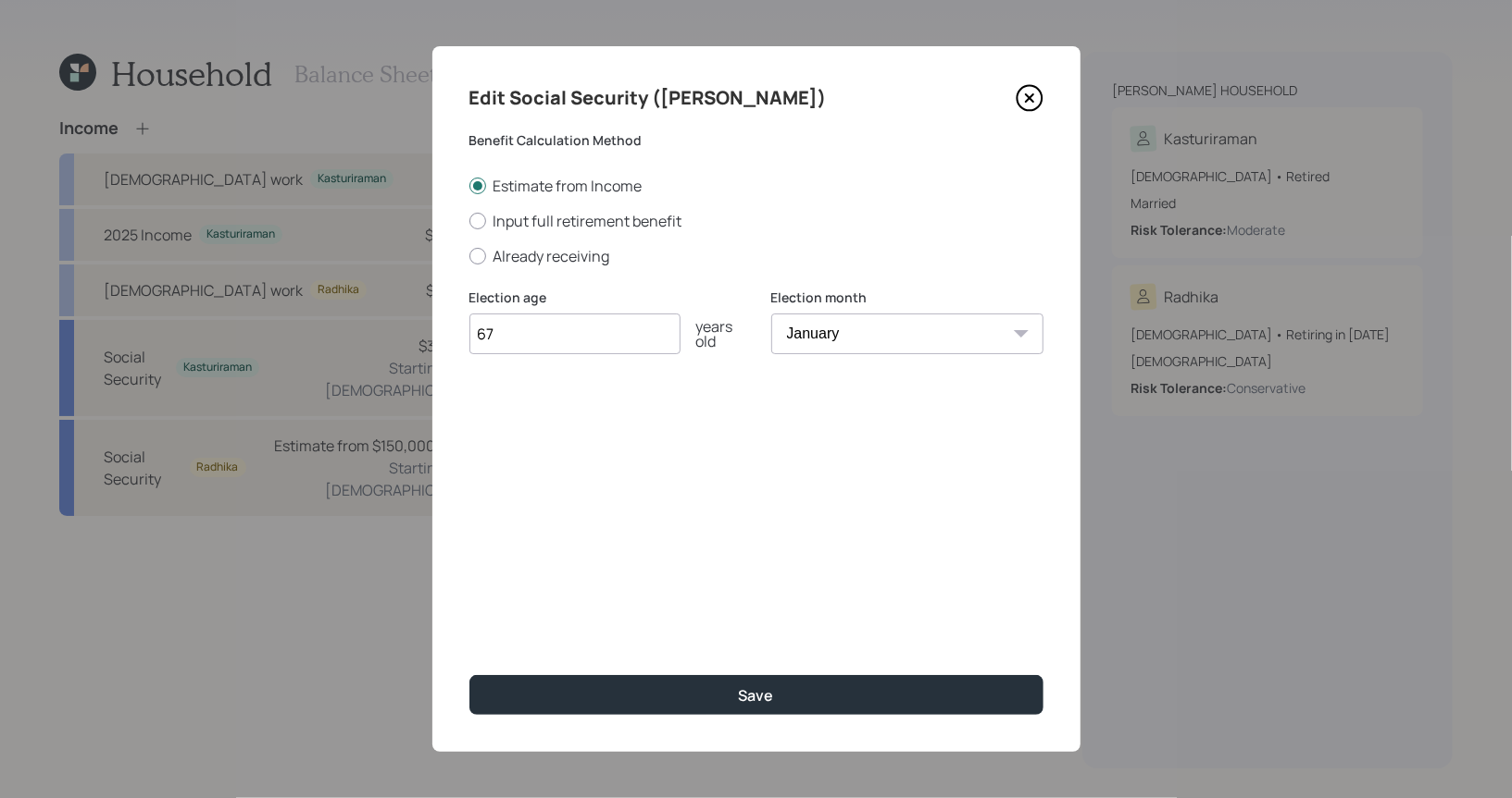
click at [953, 332] on select "January February March April May June July August September October November De…" at bounding box center [907, 333] width 272 height 40
select select "5"
click at [771, 313] on select "January February March April May June July August September October November De…" at bounding box center [907, 333] width 272 height 40
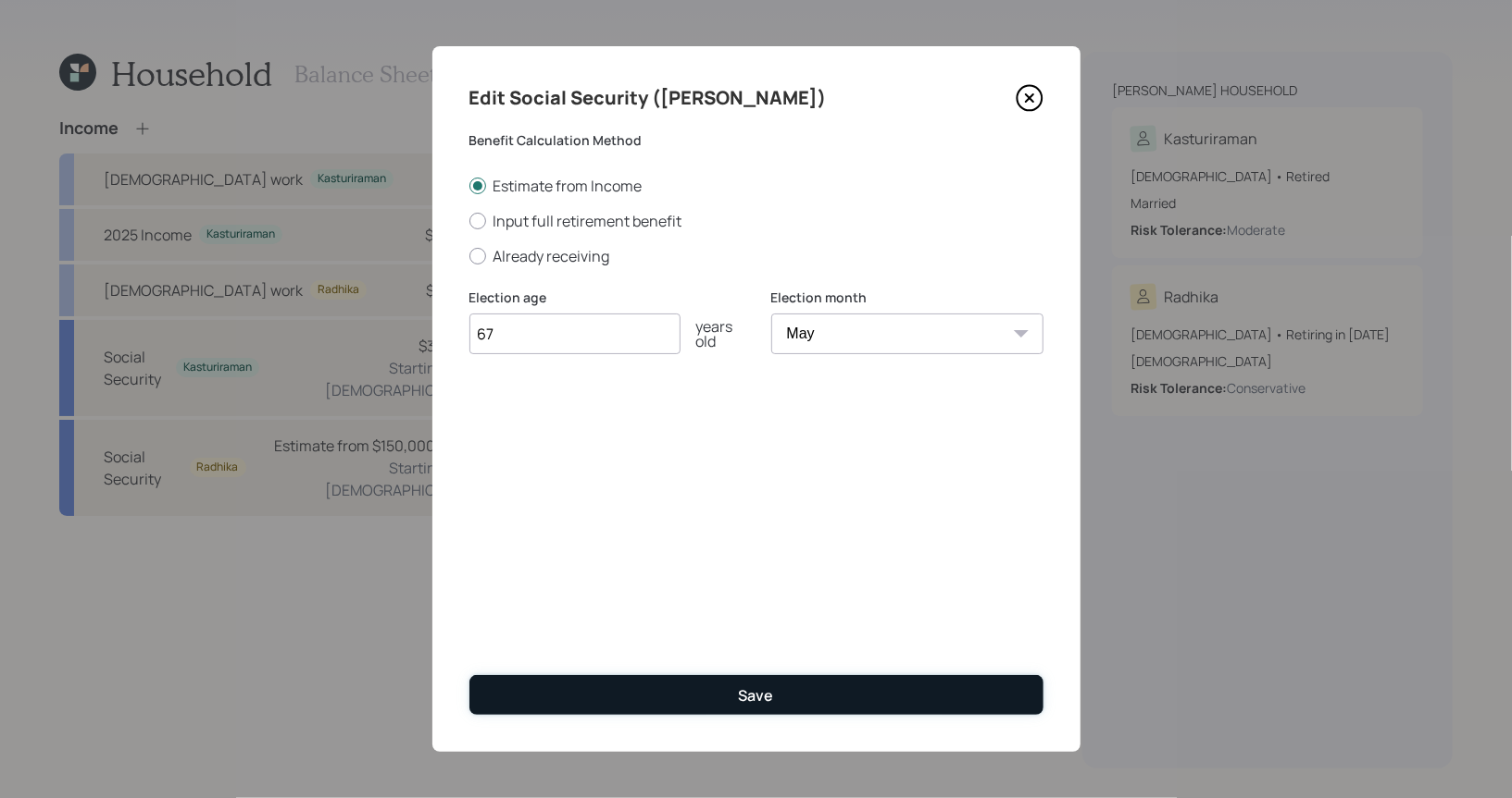
click at [769, 695] on div "Save" at bounding box center [756, 696] width 35 height 21
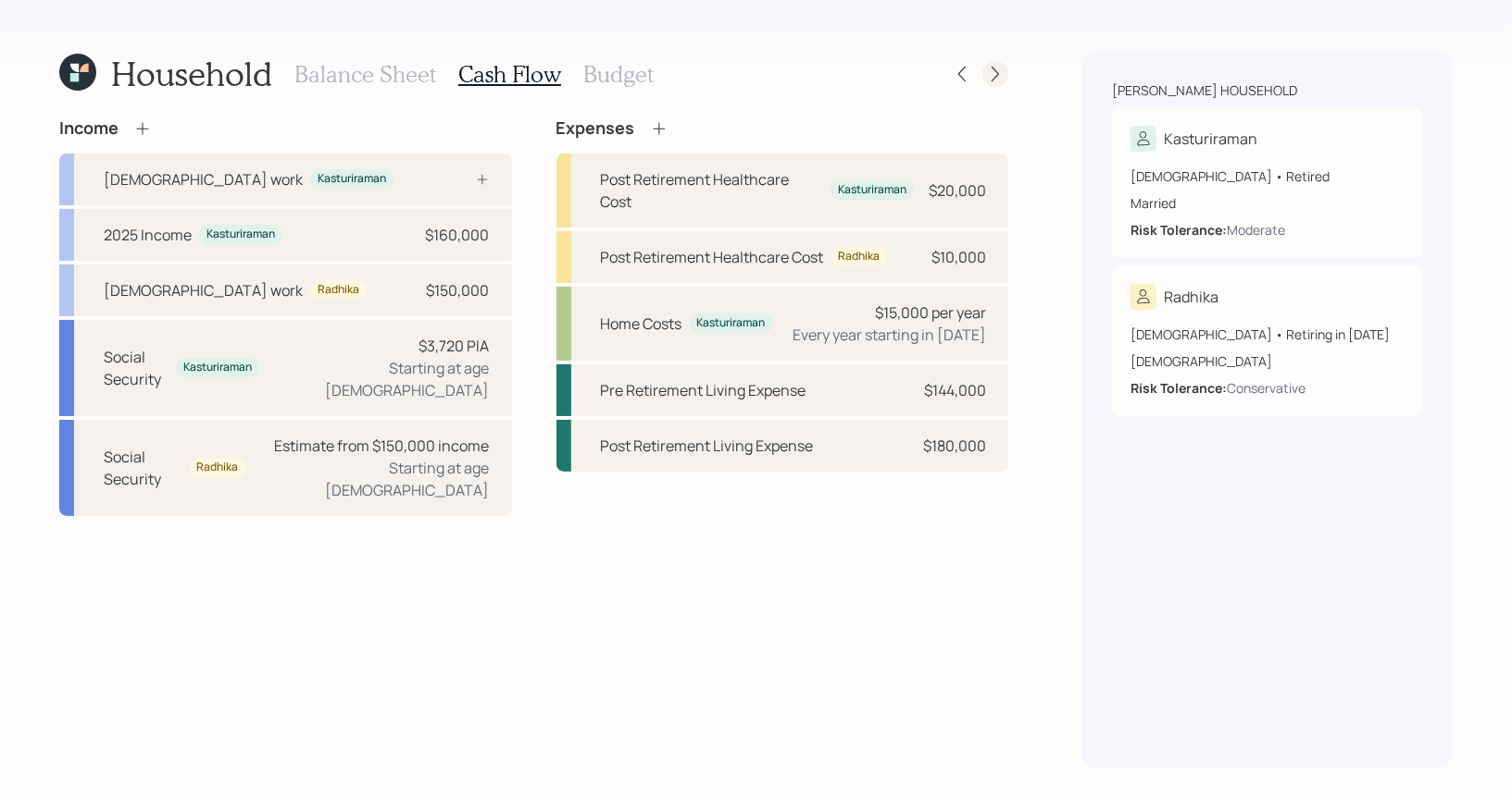
click at [1003, 83] on icon at bounding box center [995, 74] width 19 height 19
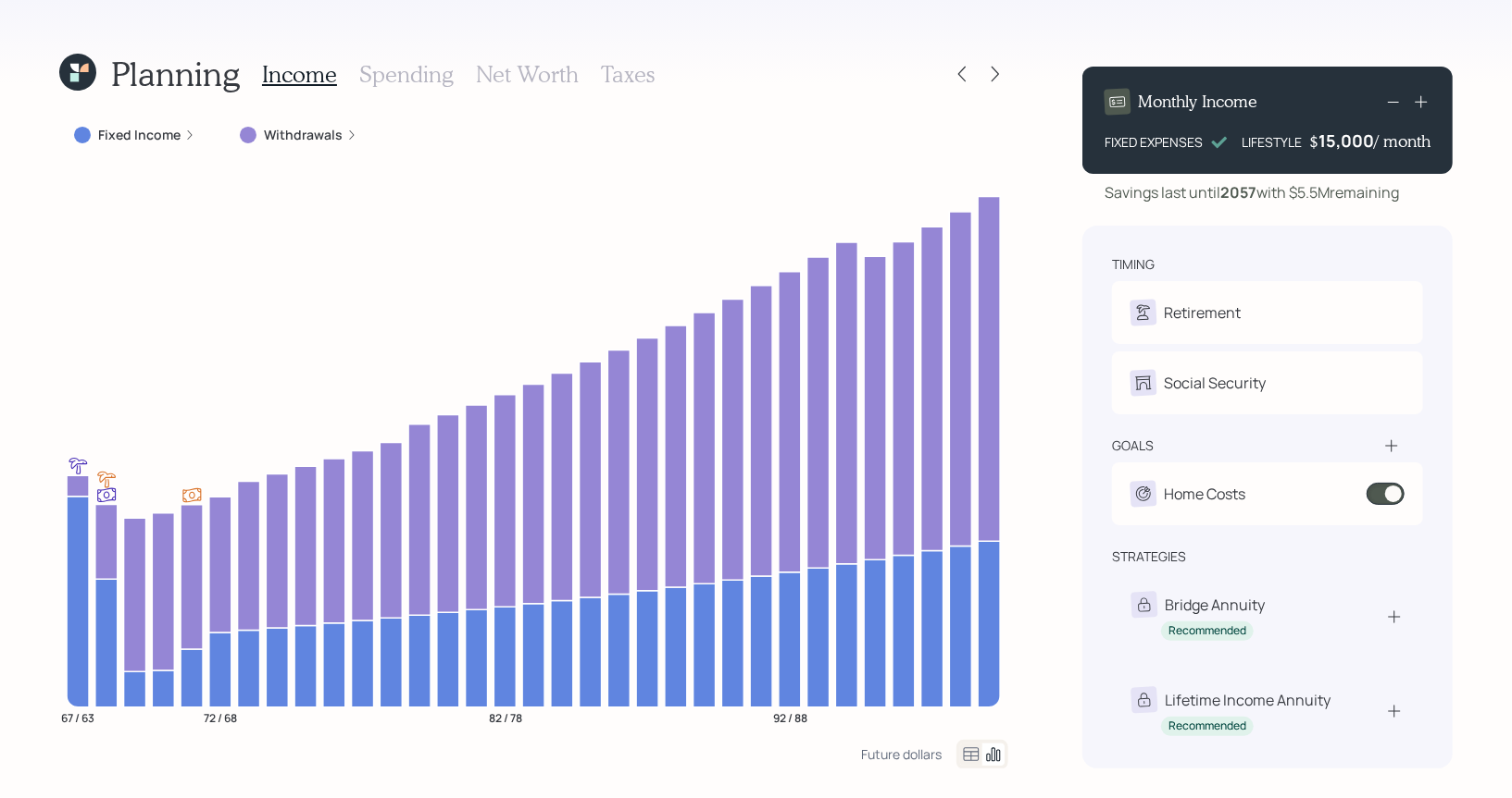
click at [520, 78] on h3 "Net Worth" at bounding box center [527, 74] width 103 height 27
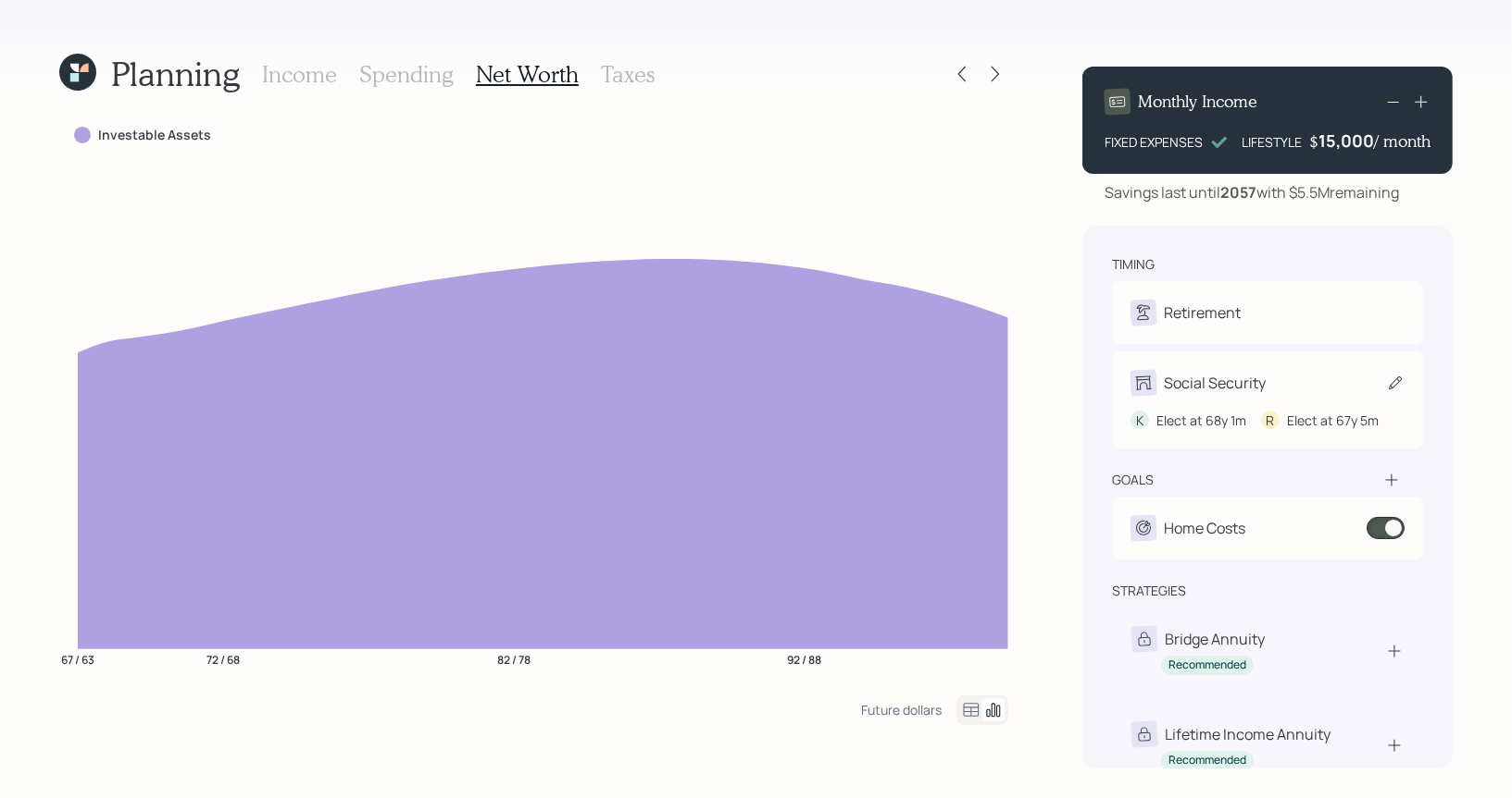
click at [1391, 385] on icon at bounding box center [1395, 382] width 13 height 13
select select "5"
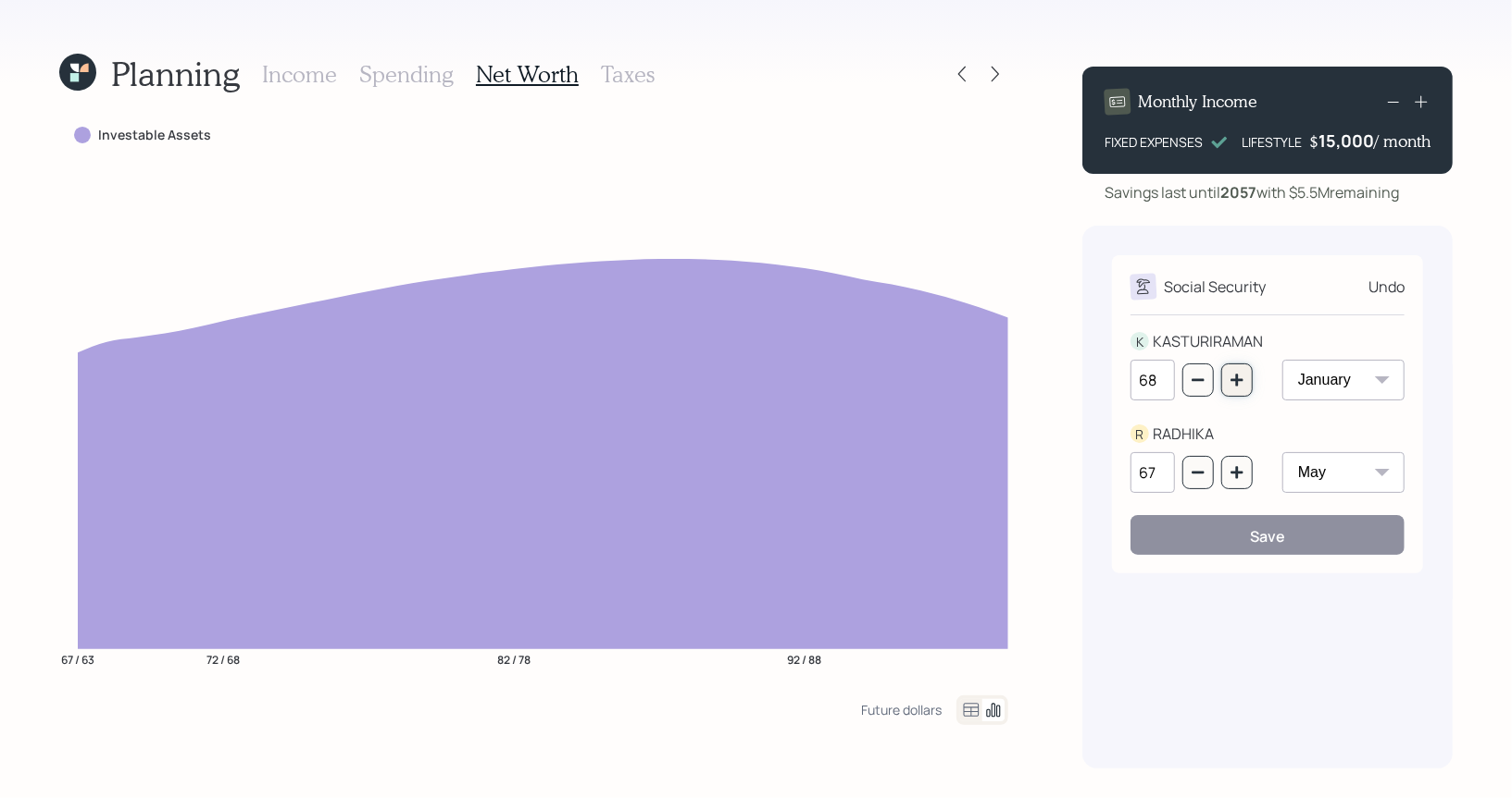
click at [1238, 386] on icon "button" at bounding box center [1236, 379] width 12 height 12
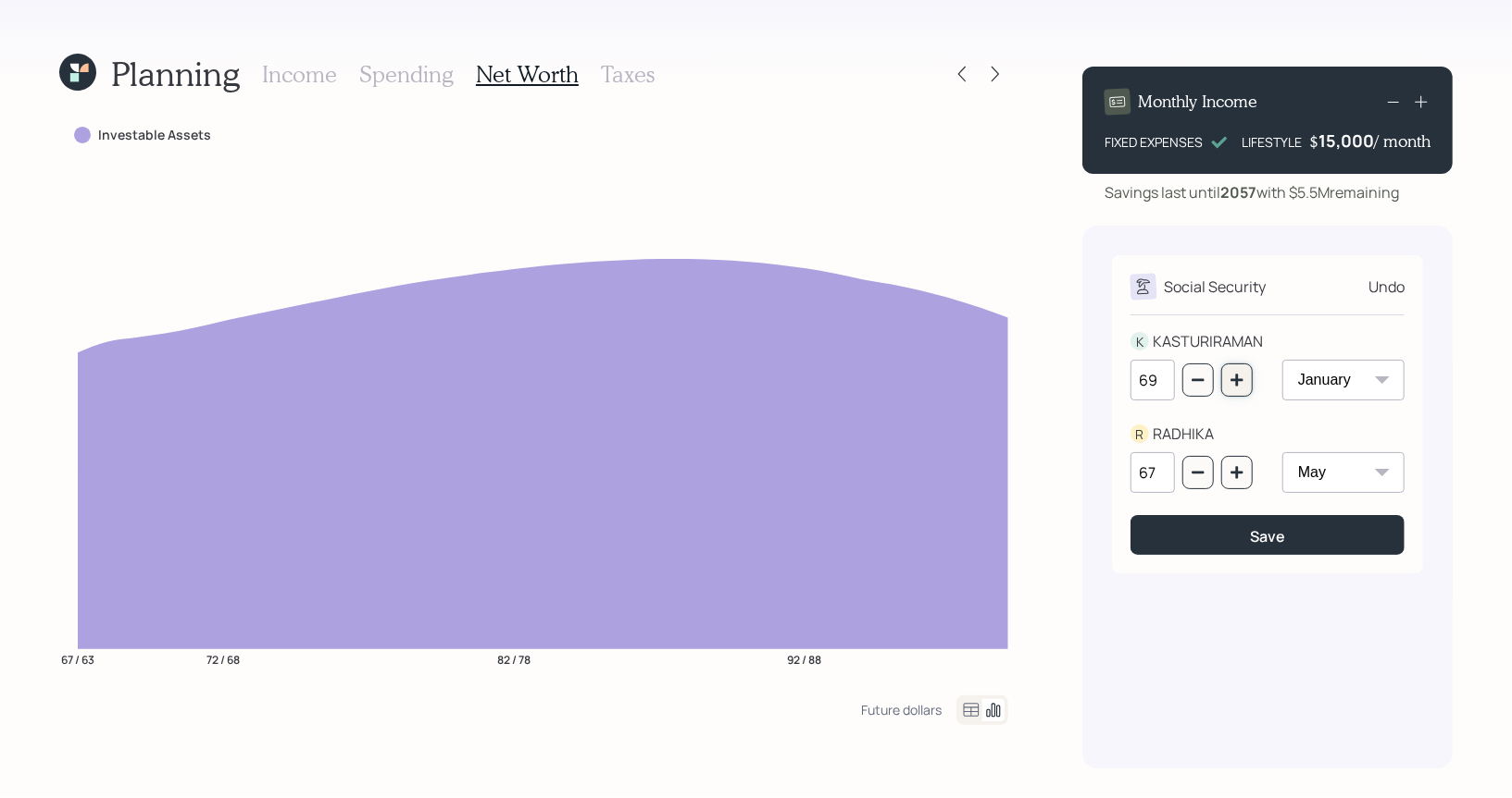
click at [1238, 386] on icon "button" at bounding box center [1236, 379] width 12 height 12
type input "70"
click at [1244, 479] on icon "button" at bounding box center [1236, 472] width 15 height 15
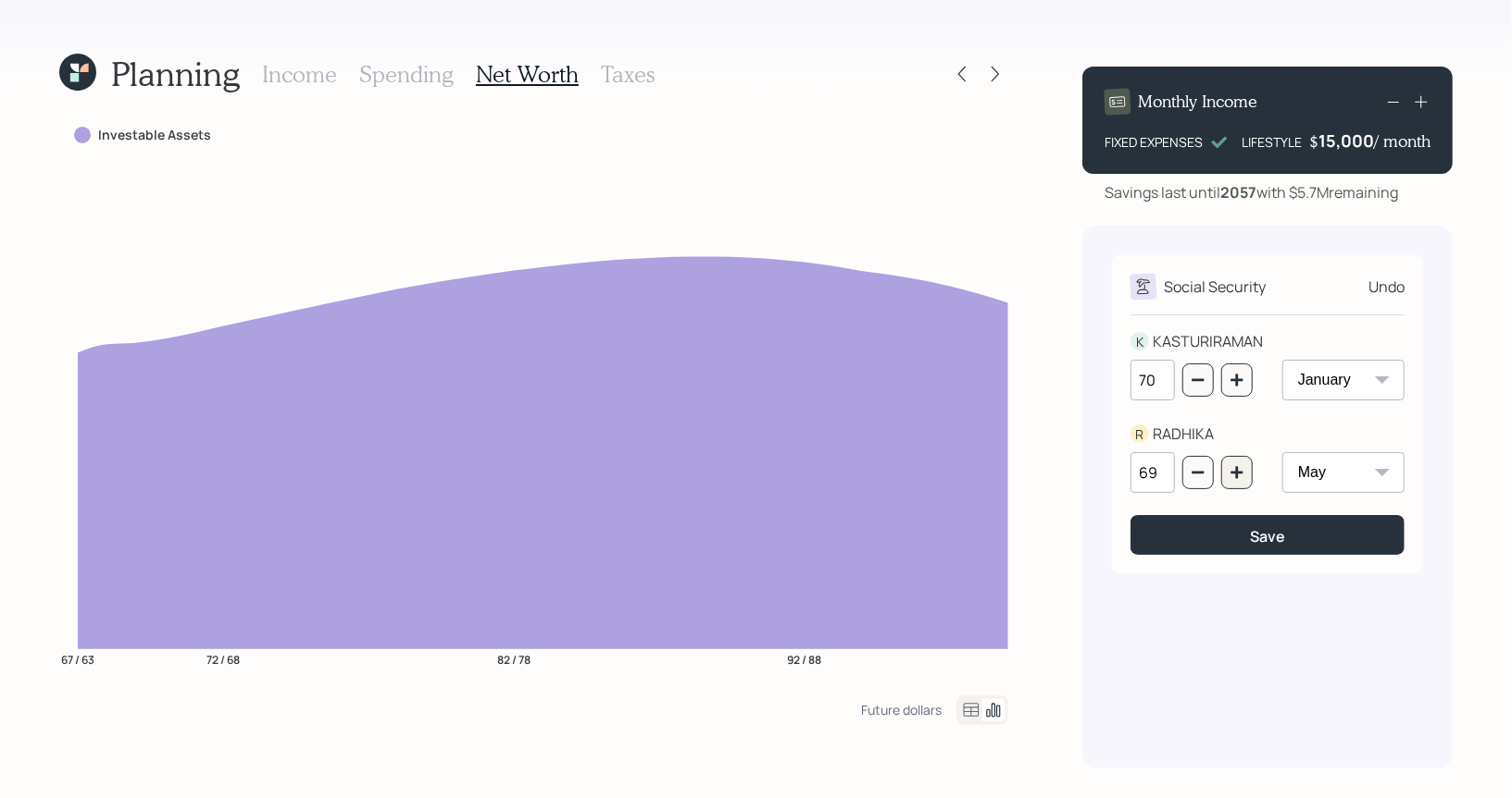
type input "70"
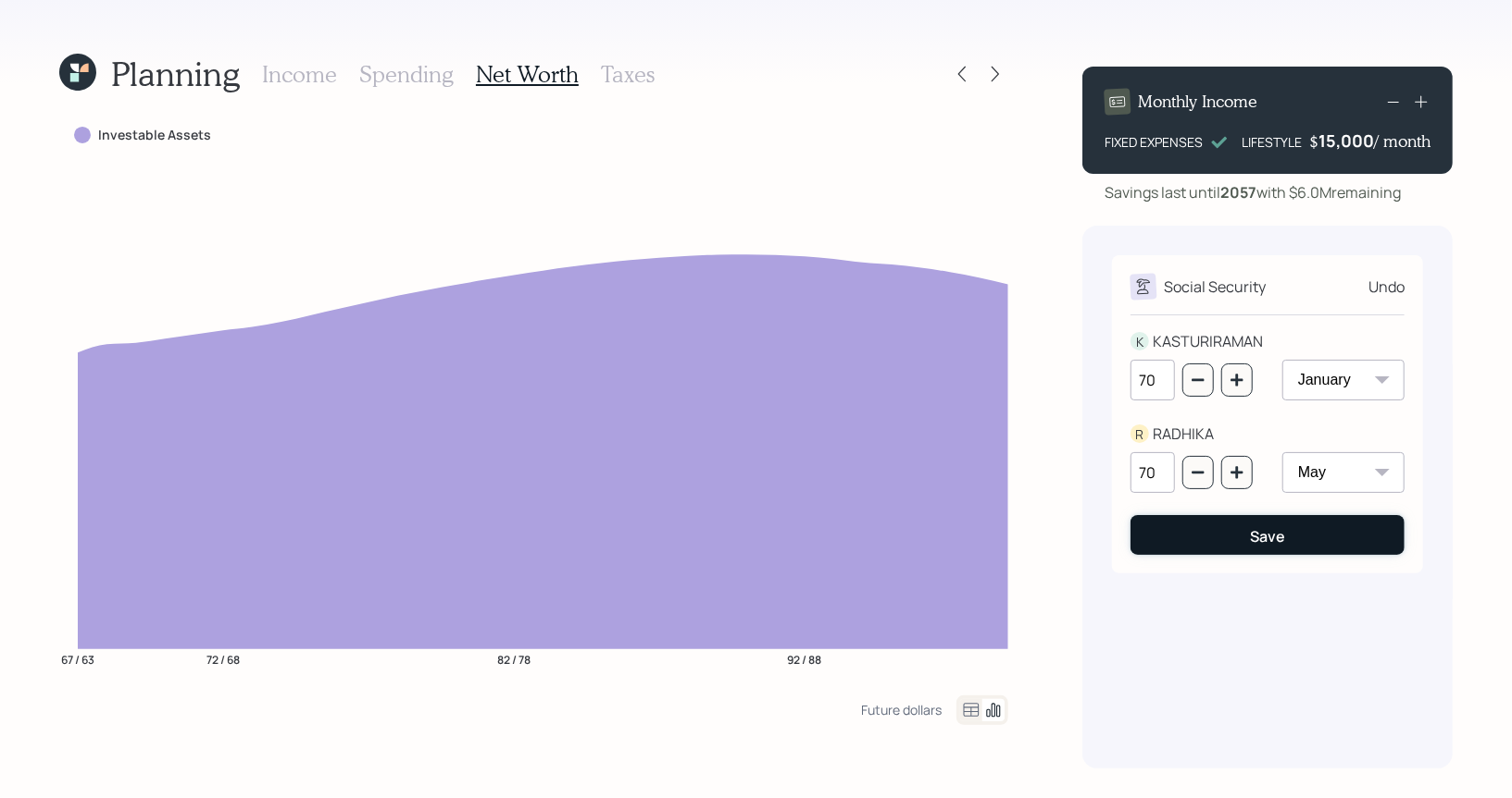
click at [1224, 534] on button "Save" at bounding box center [1268, 535] width 274 height 39
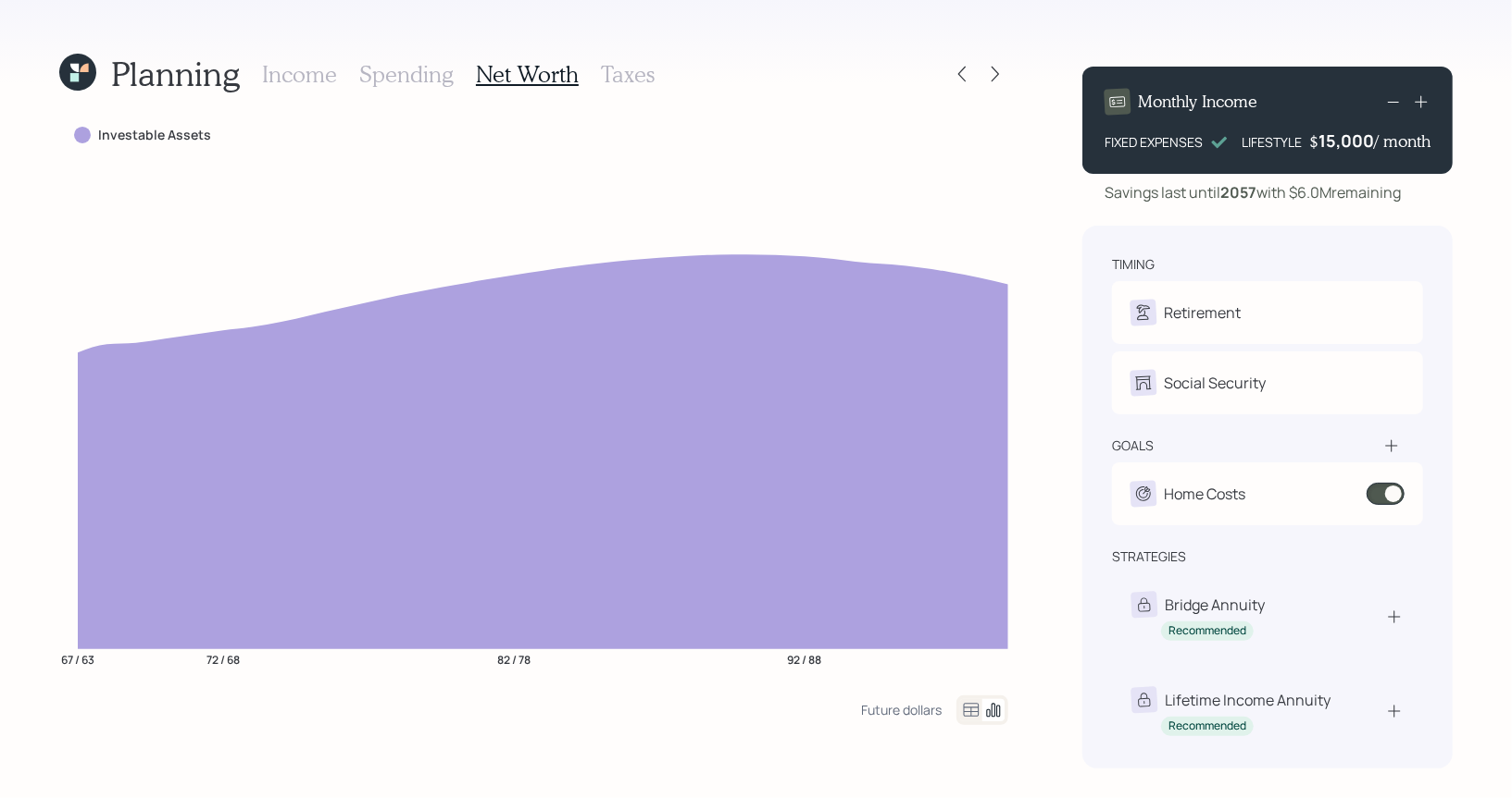
click at [642, 75] on h3 "Taxes" at bounding box center [628, 74] width 53 height 27
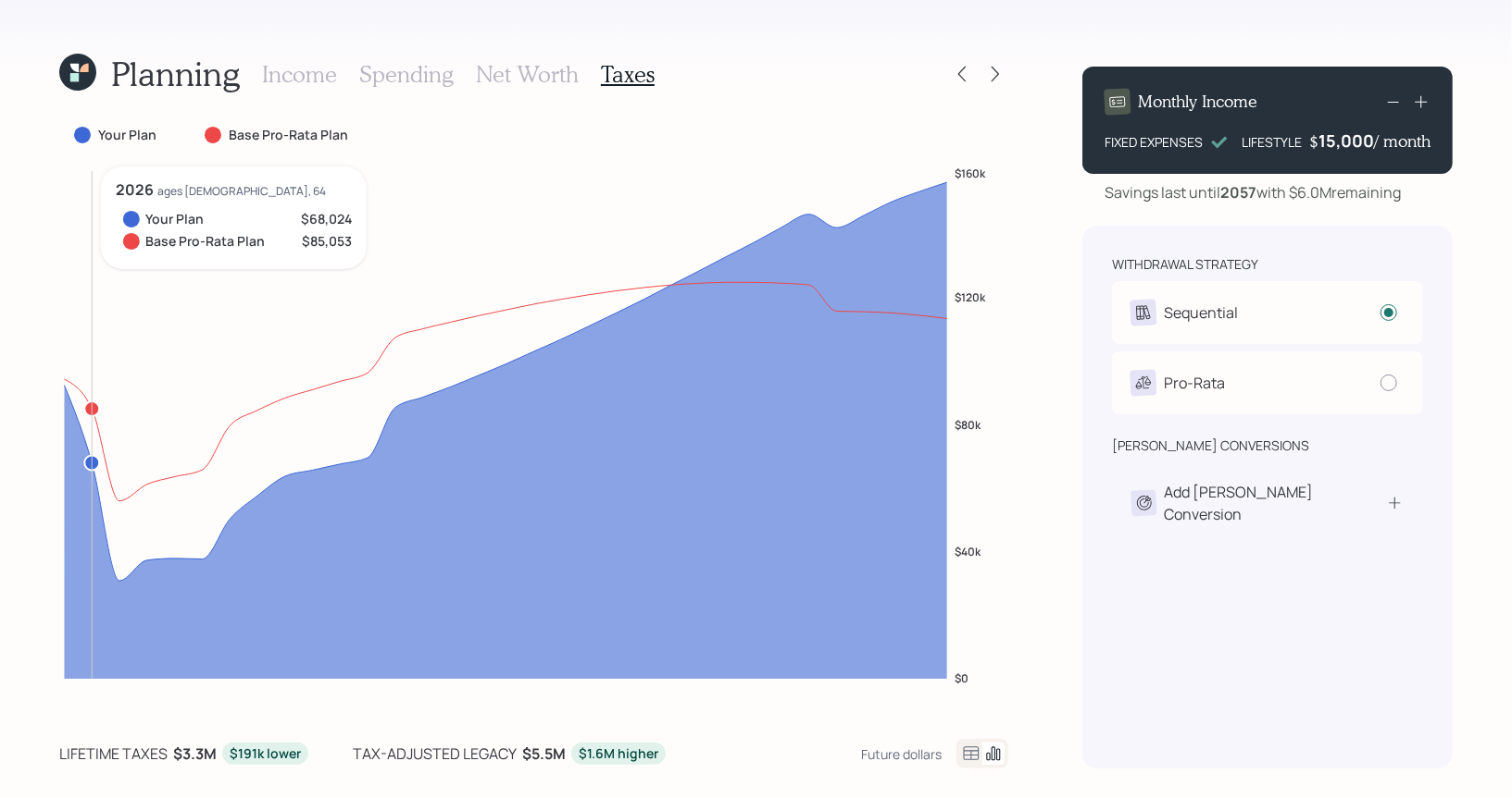
click at [83, 439] on icon at bounding box center [506, 431] width 883 height 497
click at [1387, 501] on icon at bounding box center [1395, 503] width 18 height 19
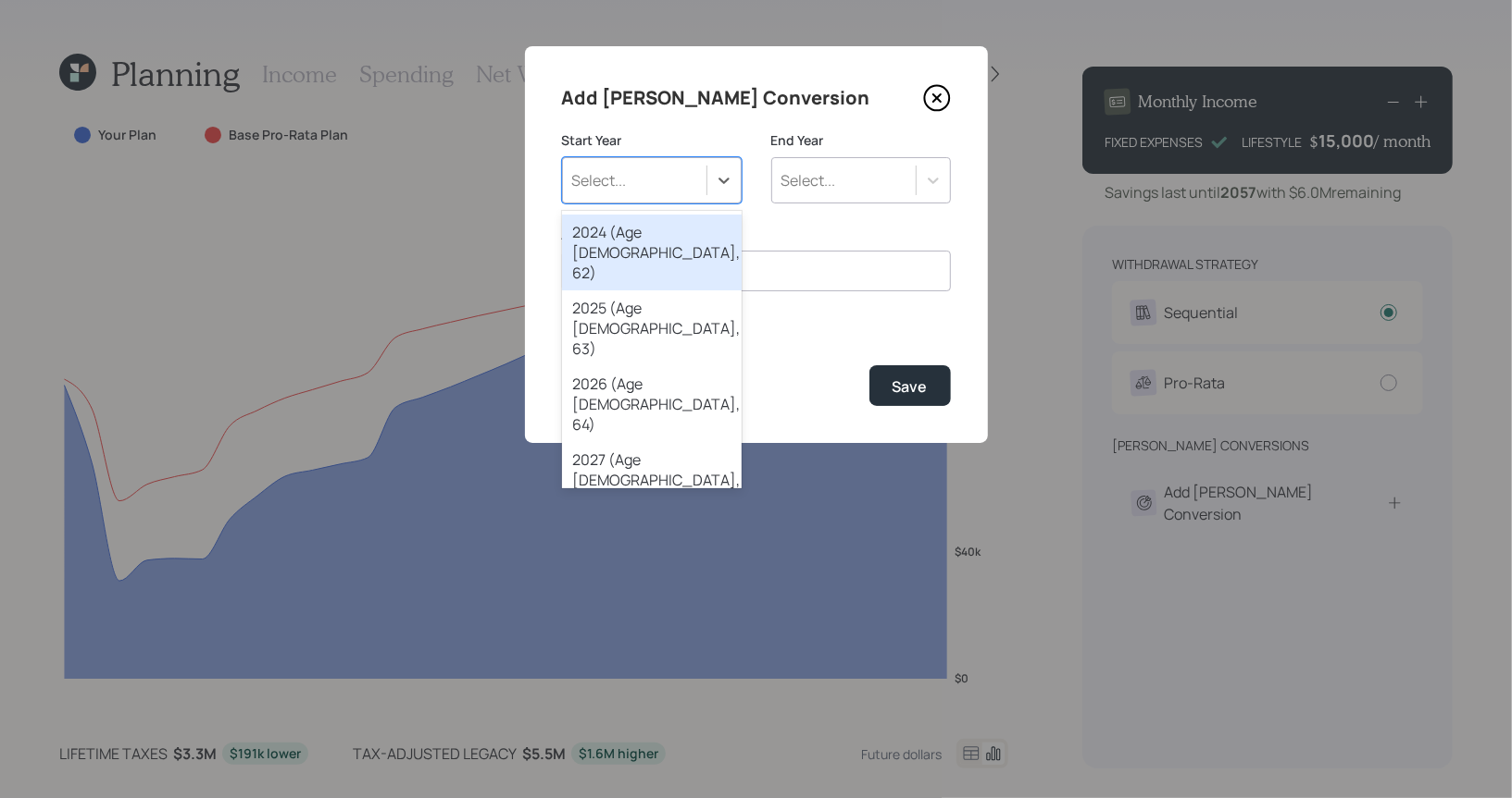
click at [668, 174] on div "Select..." at bounding box center [635, 180] width 144 height 32
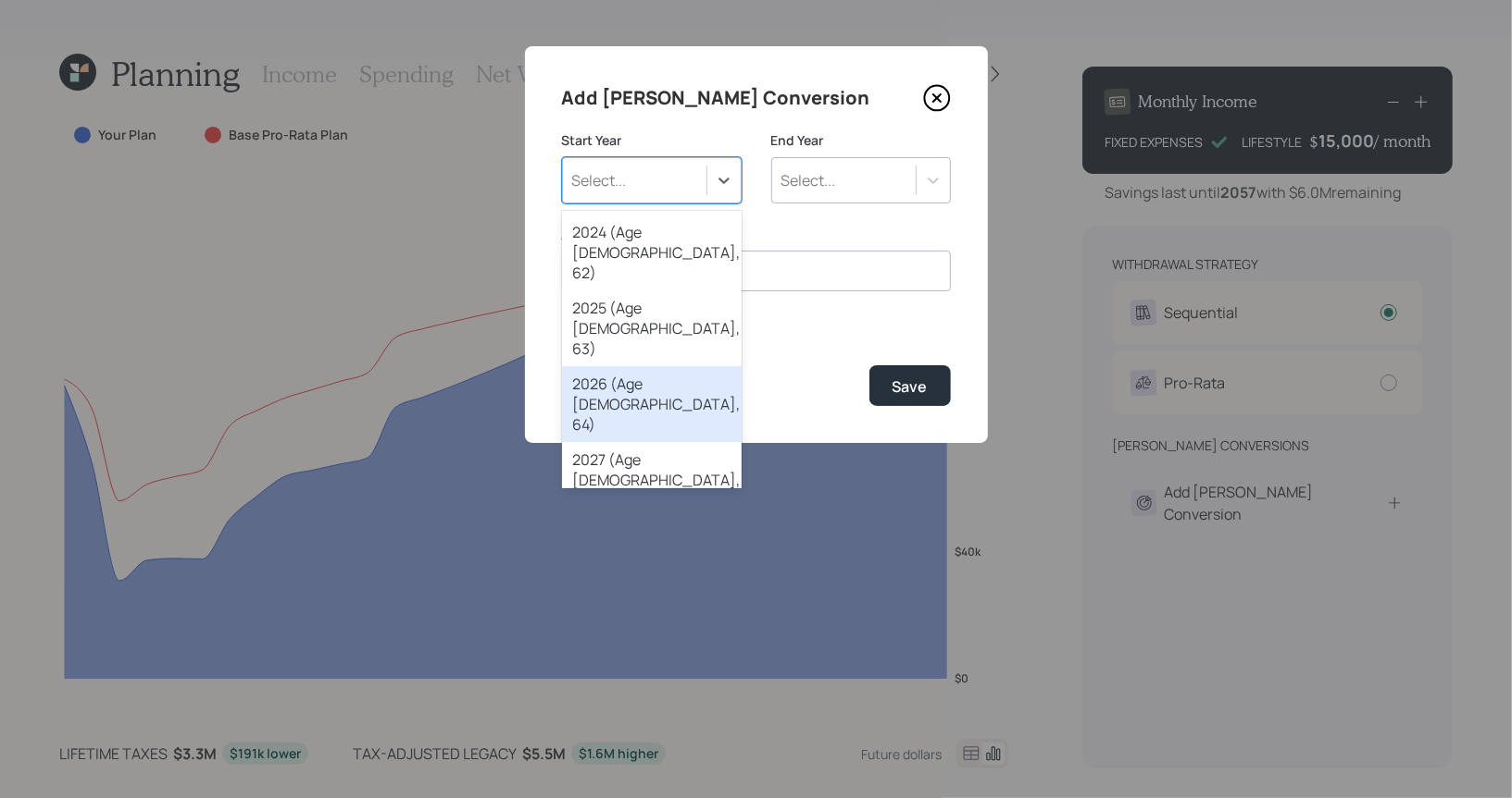
click at [604, 366] on div "2026 (Age 68, 64)" at bounding box center [652, 404] width 179 height 76
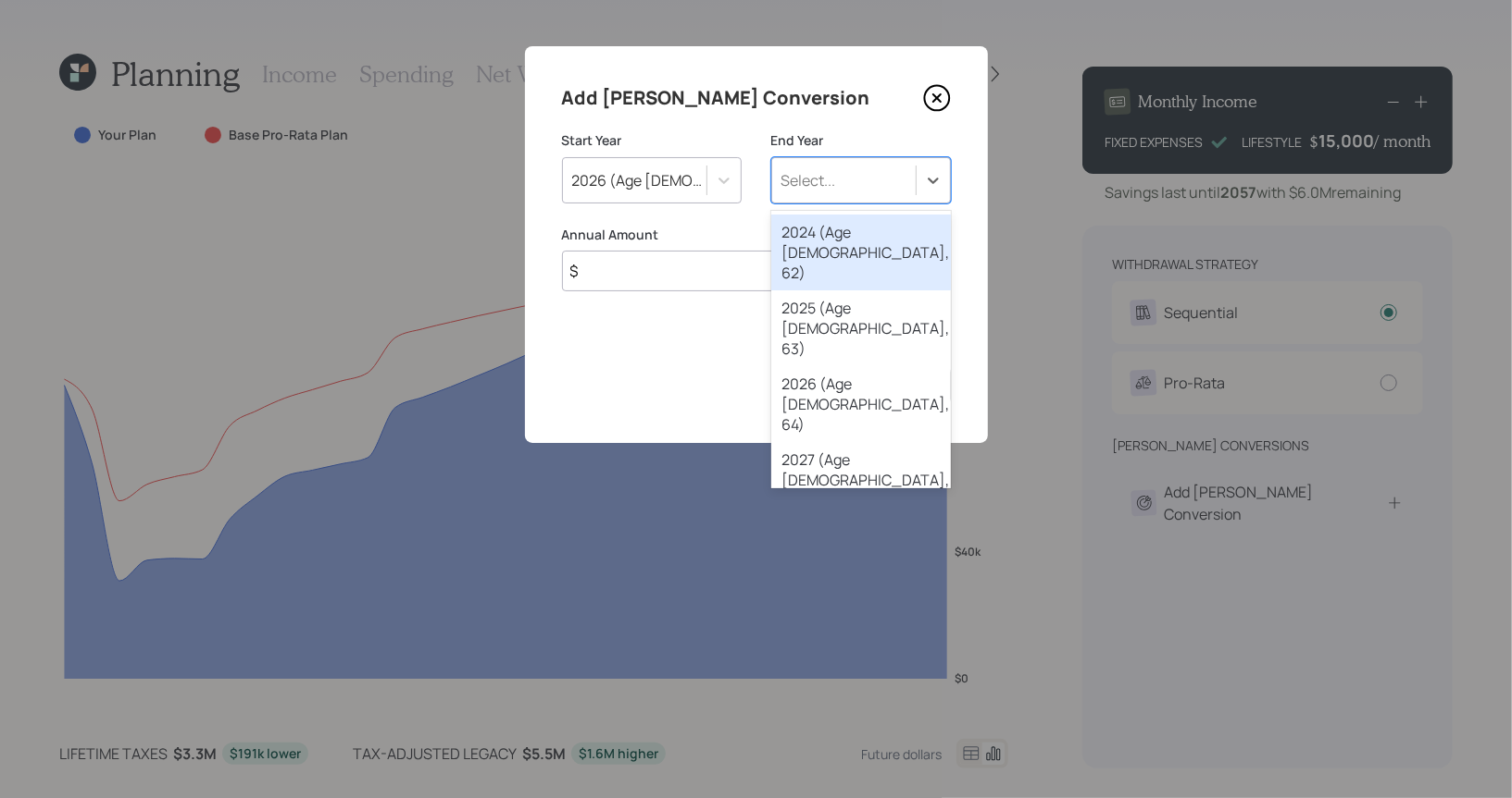
click at [850, 187] on div "Select..." at bounding box center [844, 180] width 144 height 32
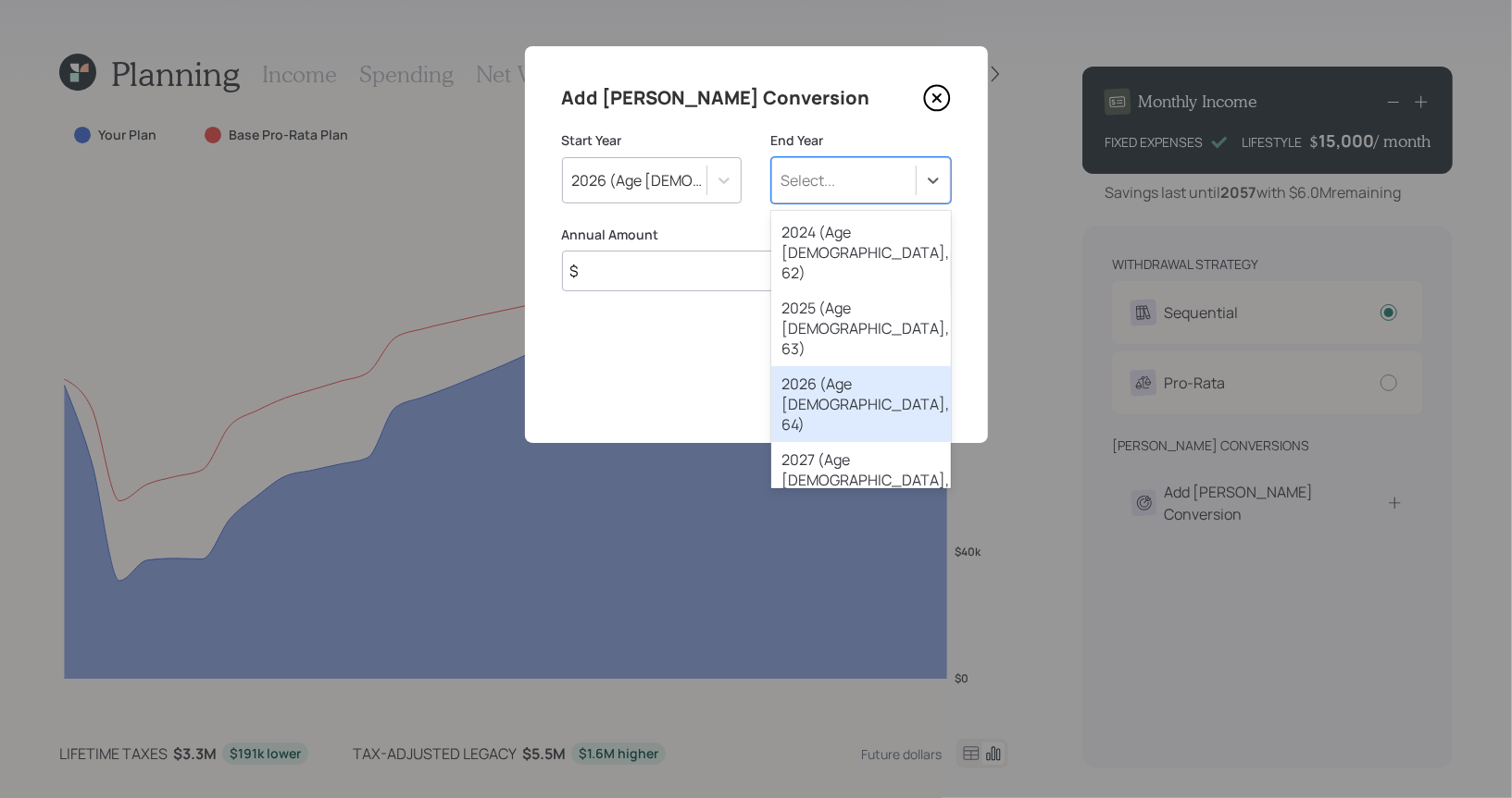
click at [815, 366] on div "2026 (Age 68, 64)" at bounding box center [860, 404] width 179 height 76
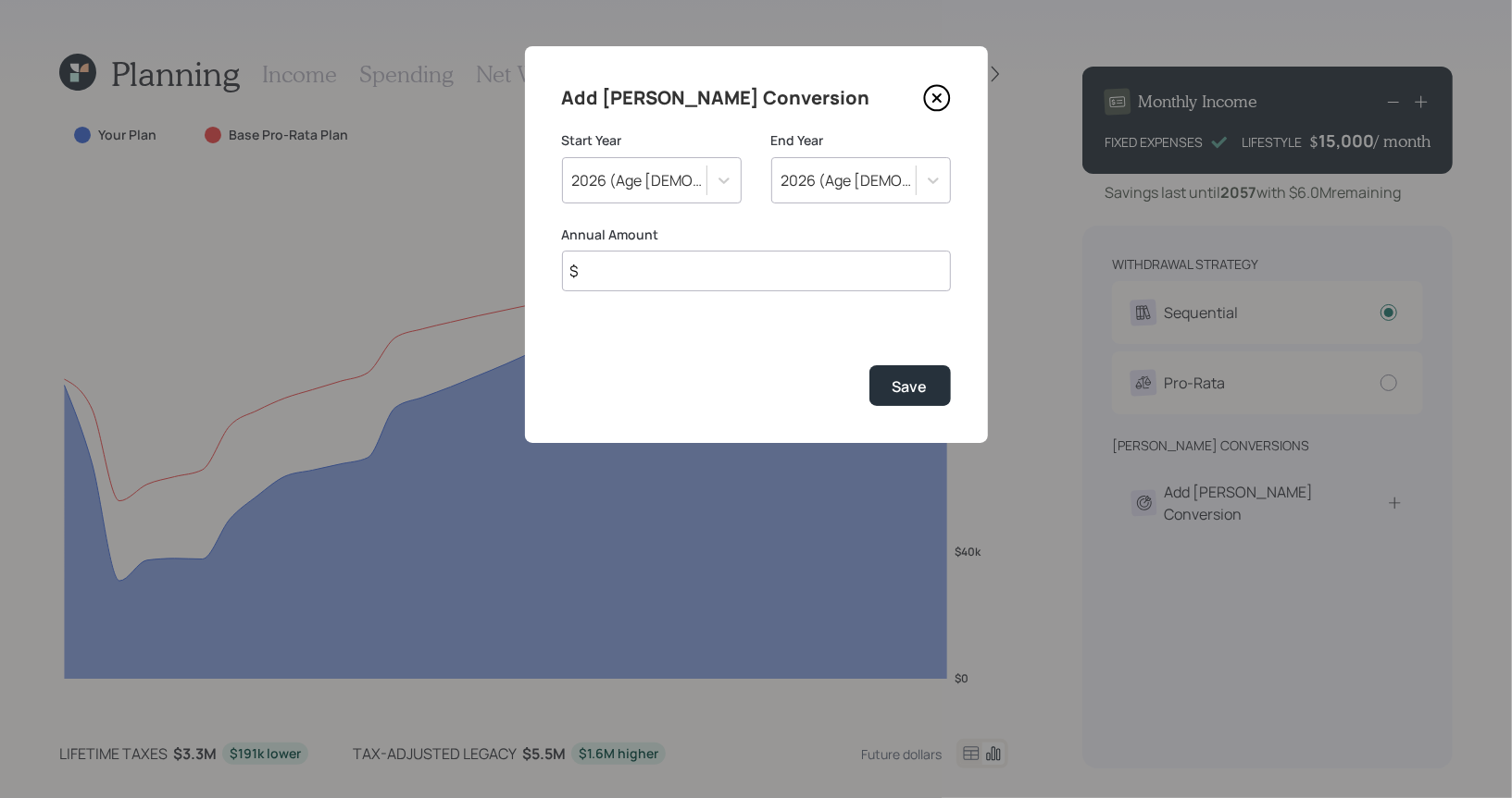
click at [782, 273] on input "$" at bounding box center [756, 271] width 388 height 40
type input "$ 30,000"
click at [918, 386] on div "Save" at bounding box center [910, 386] width 35 height 21
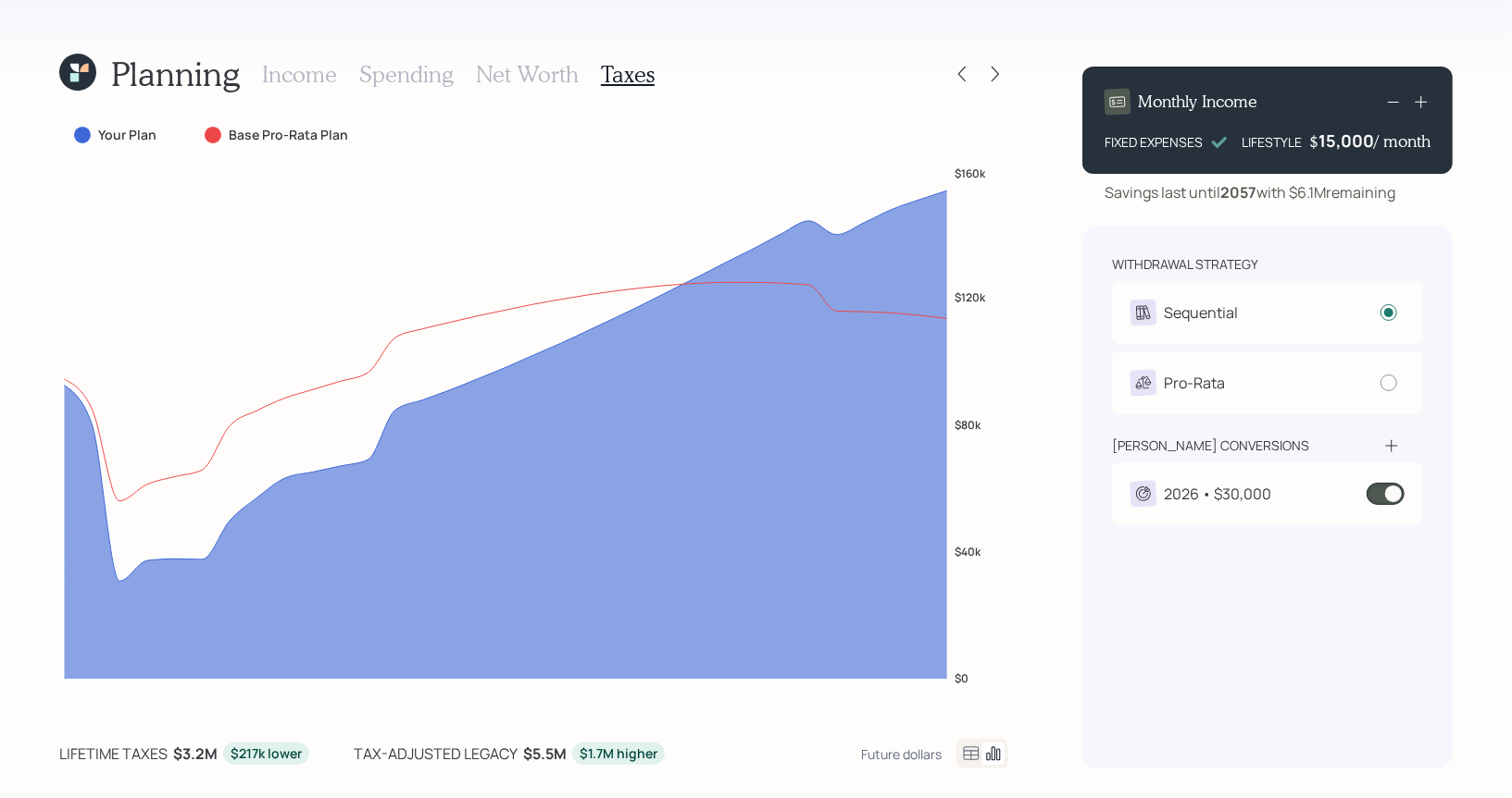
click at [1392, 449] on icon at bounding box center [1391, 445] width 12 height 12
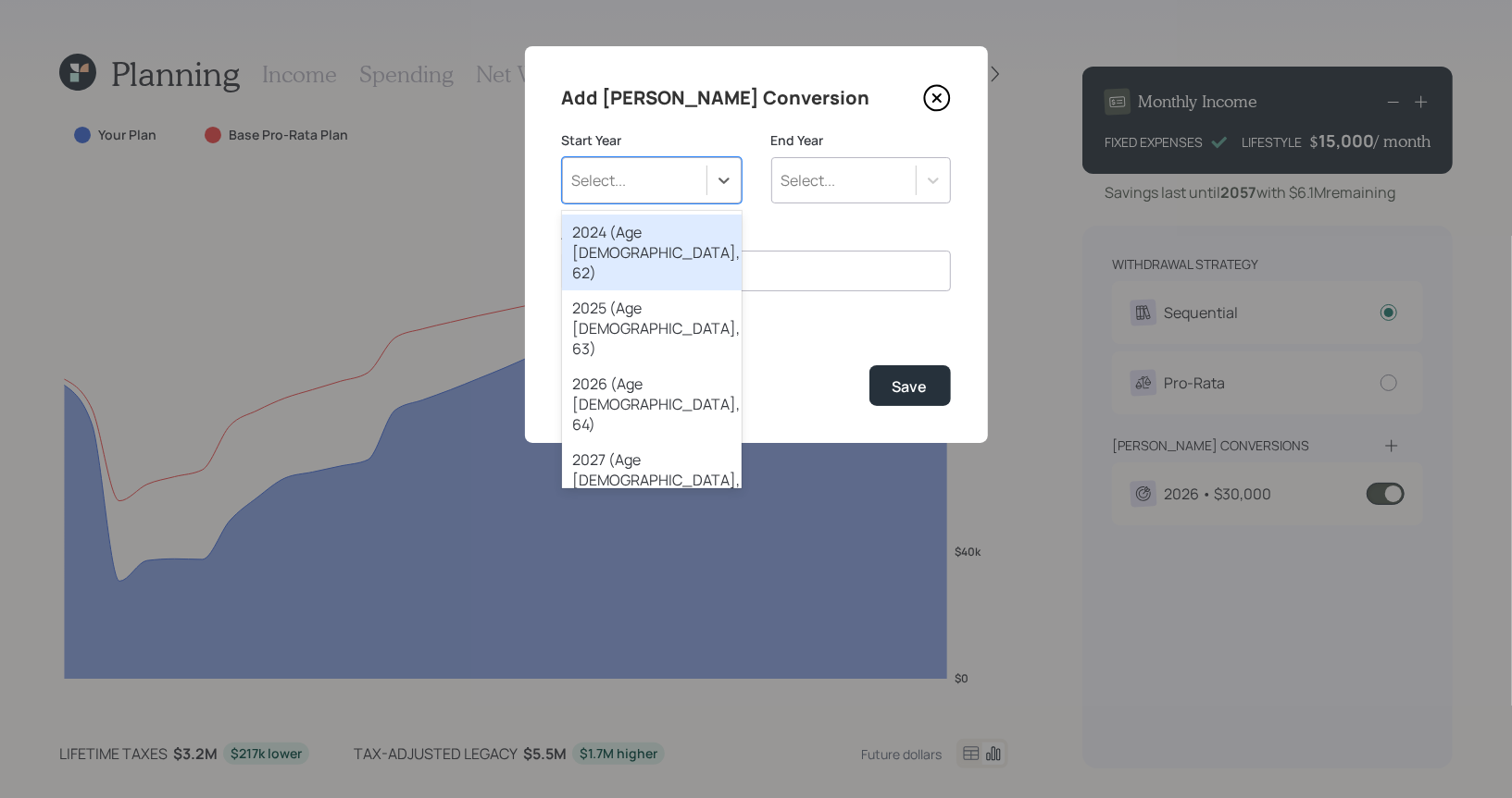
click at [632, 176] on div "Select..." at bounding box center [635, 180] width 144 height 32
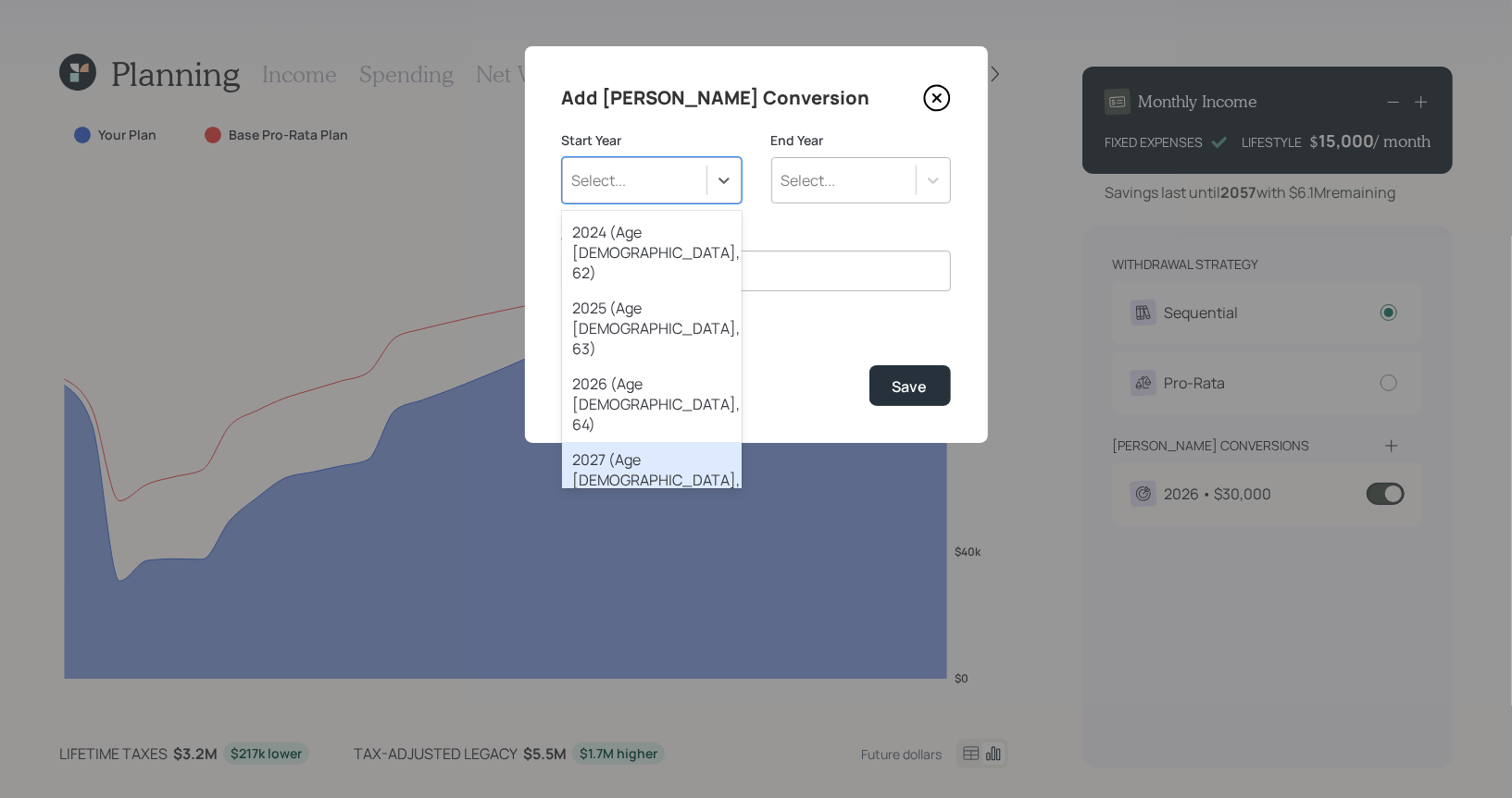
click at [628, 442] on div "2027 (Age 69, 65)" at bounding box center [652, 480] width 179 height 76
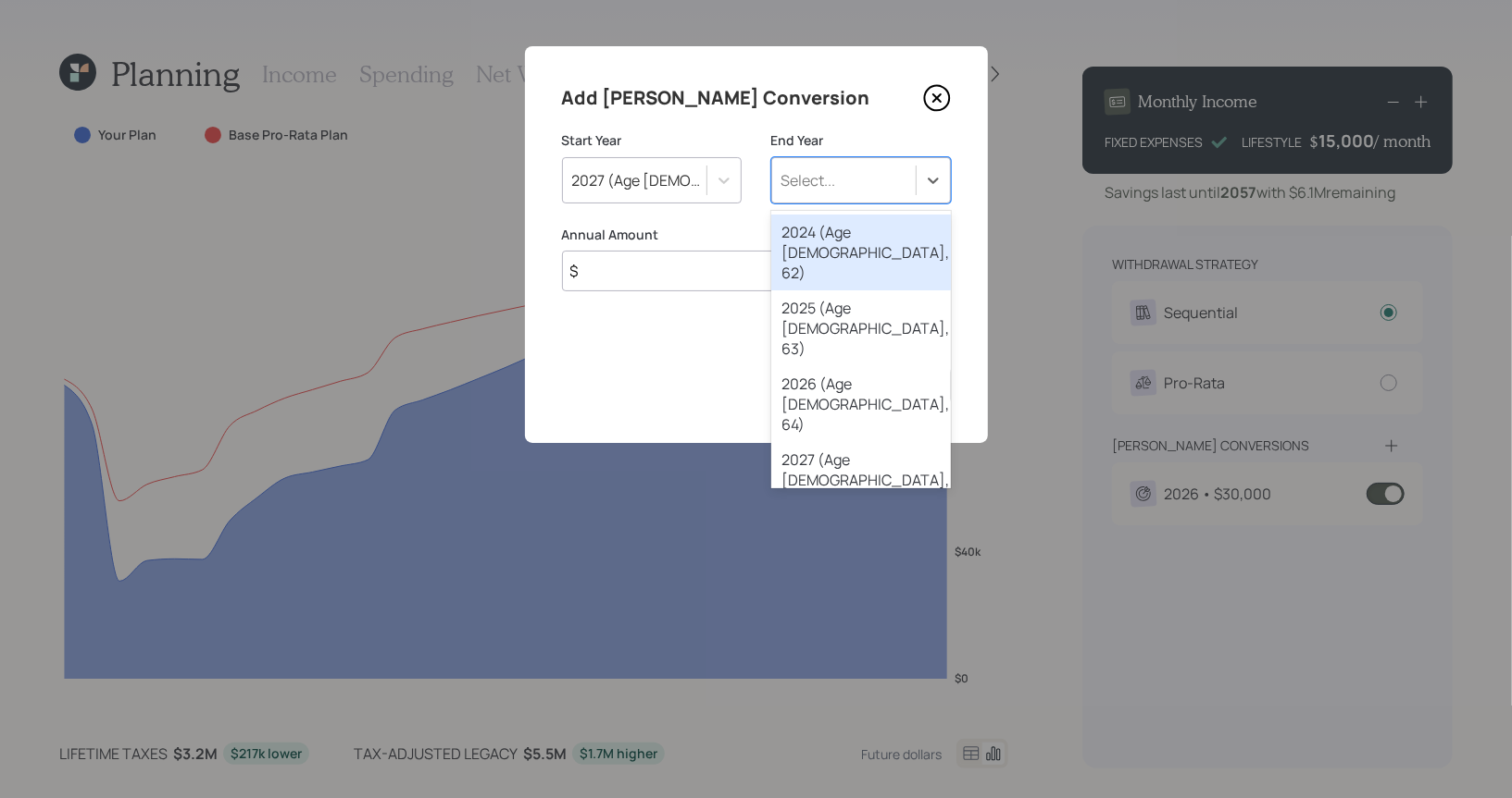
click at [846, 184] on div "Select..." at bounding box center [844, 180] width 144 height 32
click at [799, 670] on div "2030 (Age 72, 68)" at bounding box center [860, 707] width 179 height 76
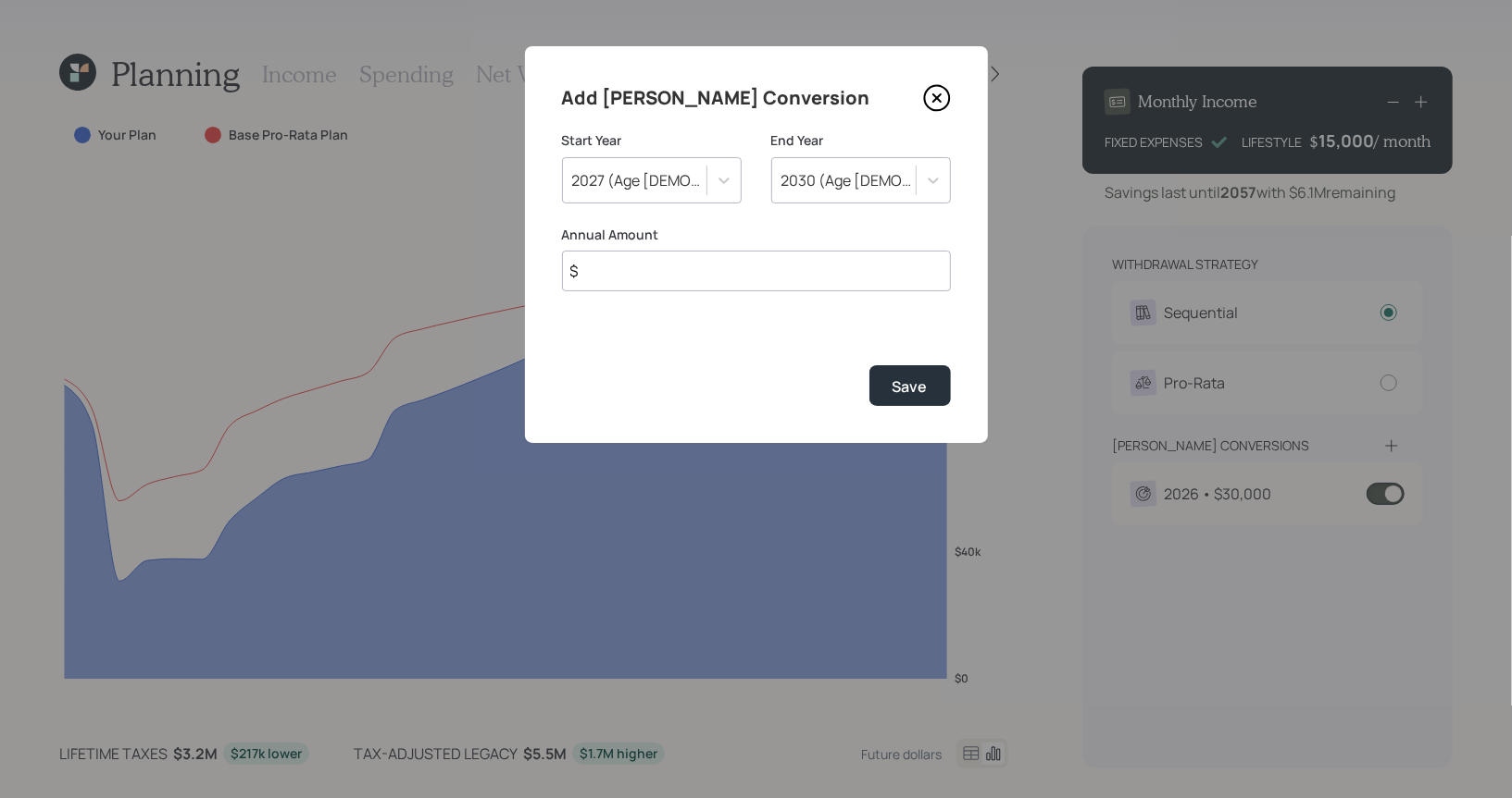
click at [657, 274] on input "$" at bounding box center [756, 271] width 388 height 40
type input "$ 50,000"
click at [926, 393] on div "Save" at bounding box center [910, 386] width 35 height 21
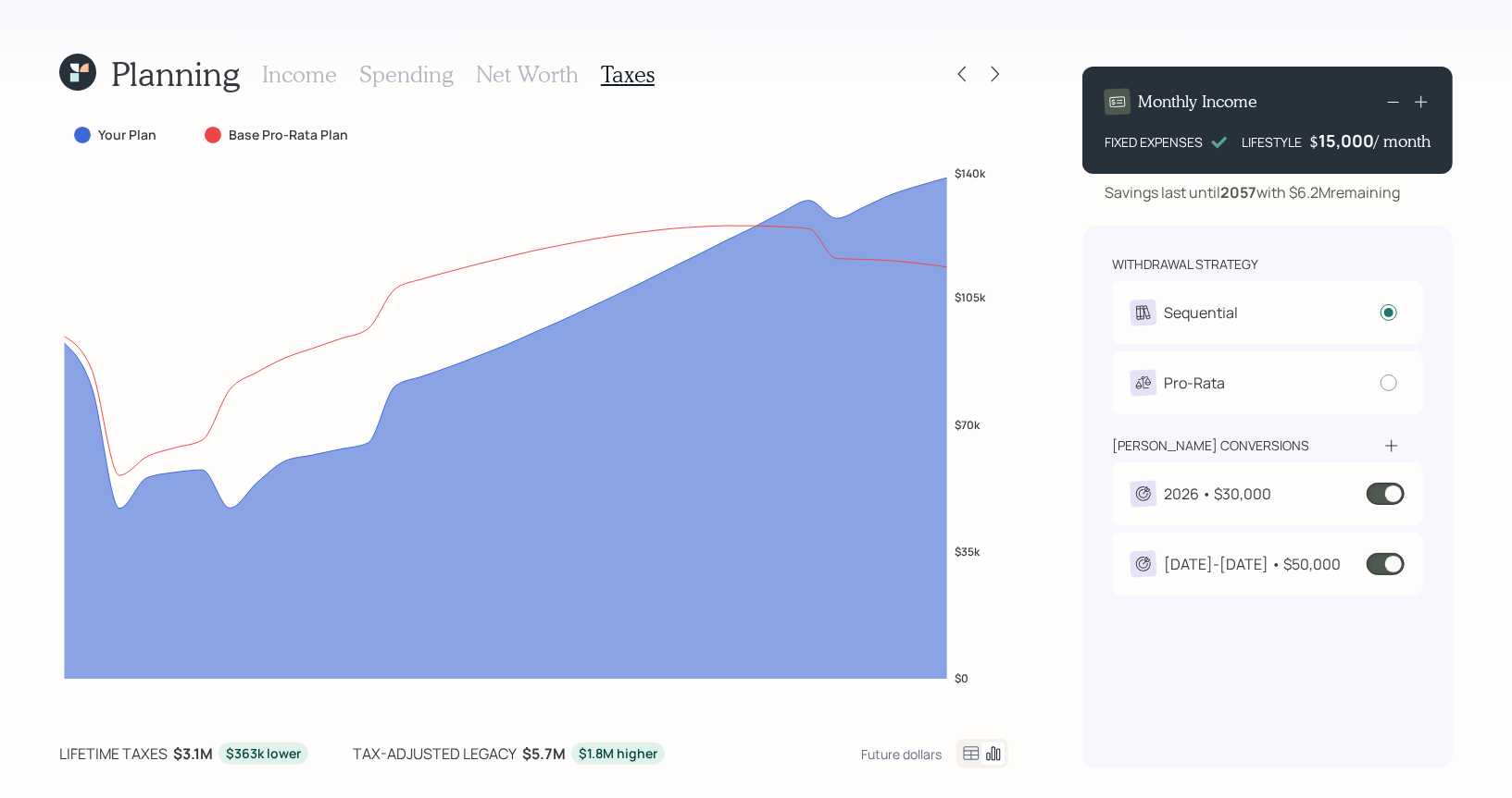
click at [1267, 567] on div "2027-2030 • $50,000" at bounding box center [1251, 565] width 176 height 23
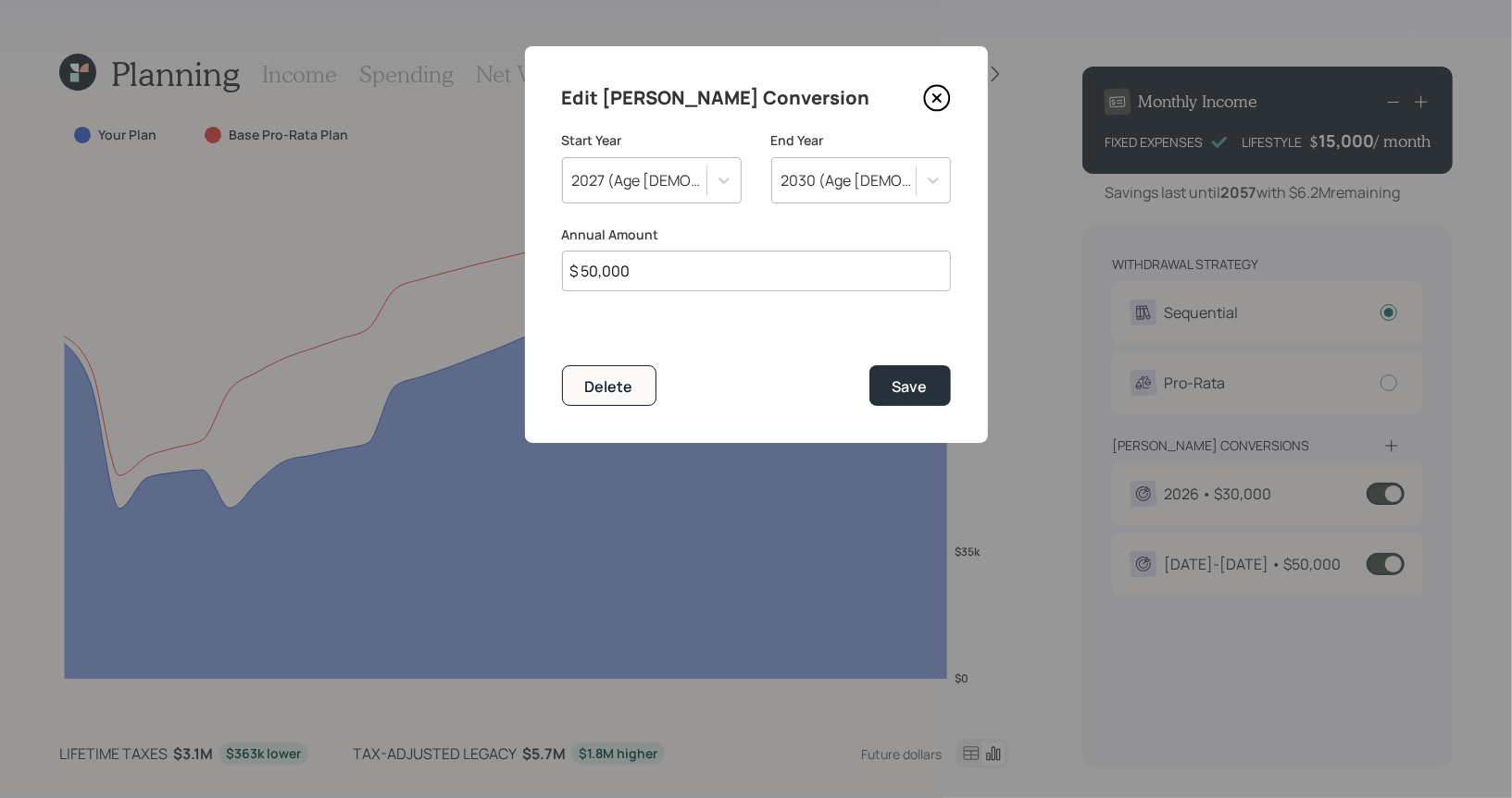
click at [661, 278] on input "$ 50,000" at bounding box center [756, 271] width 388 height 40
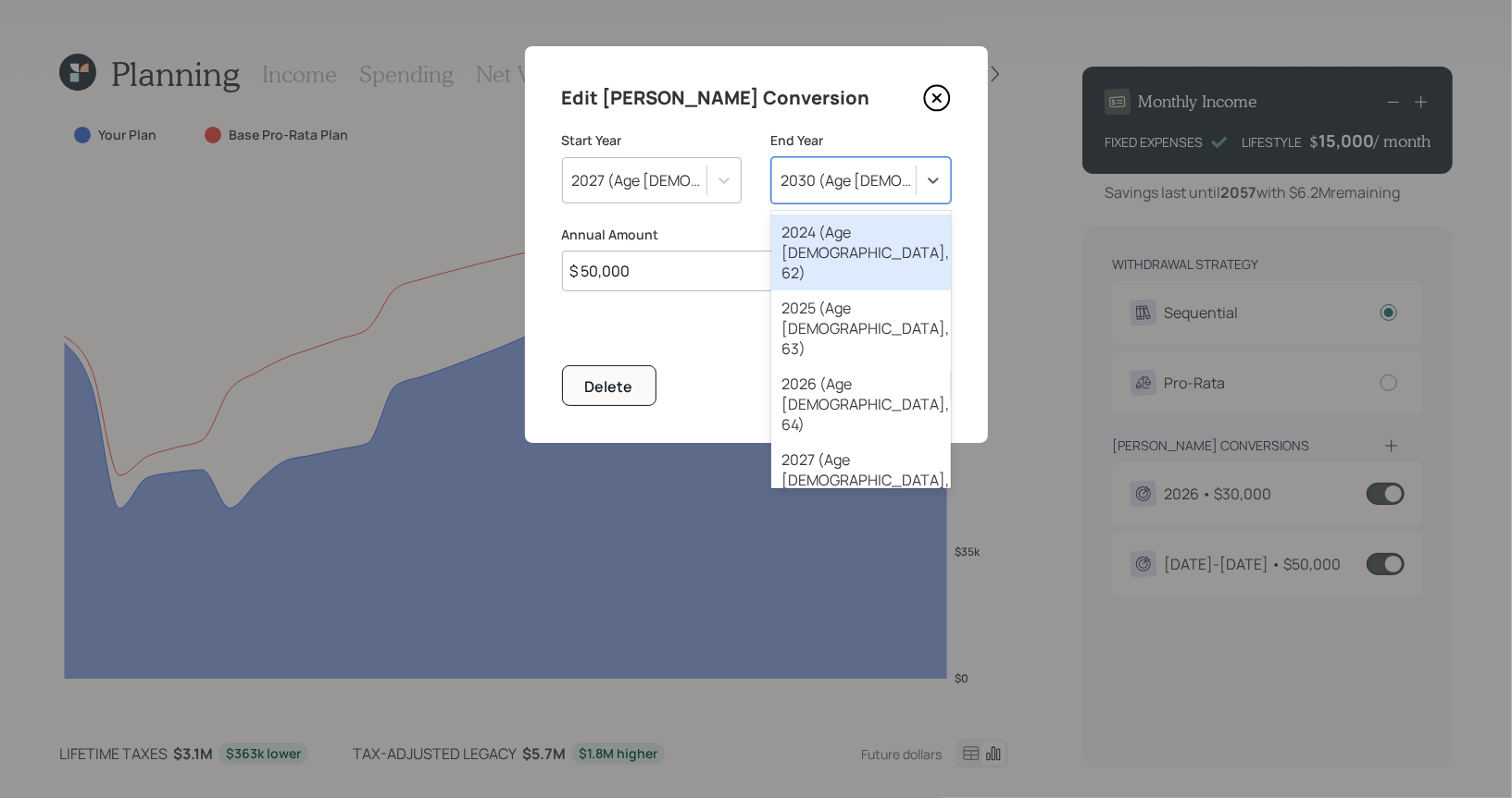
click at [836, 184] on div "2030 (Age 72, 68)" at bounding box center [850, 180] width 136 height 21
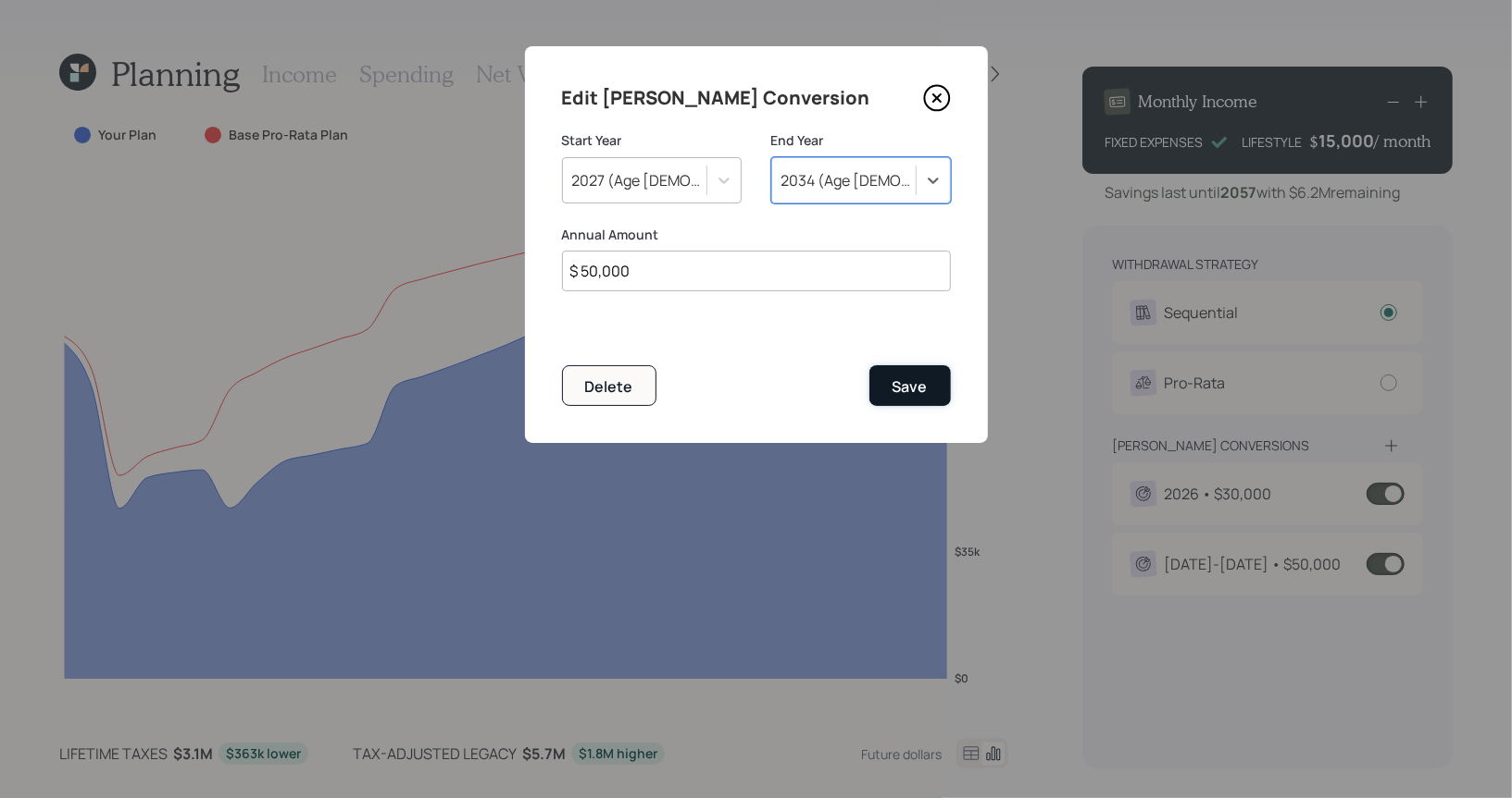
click at [924, 388] on div "Save" at bounding box center [910, 386] width 35 height 21
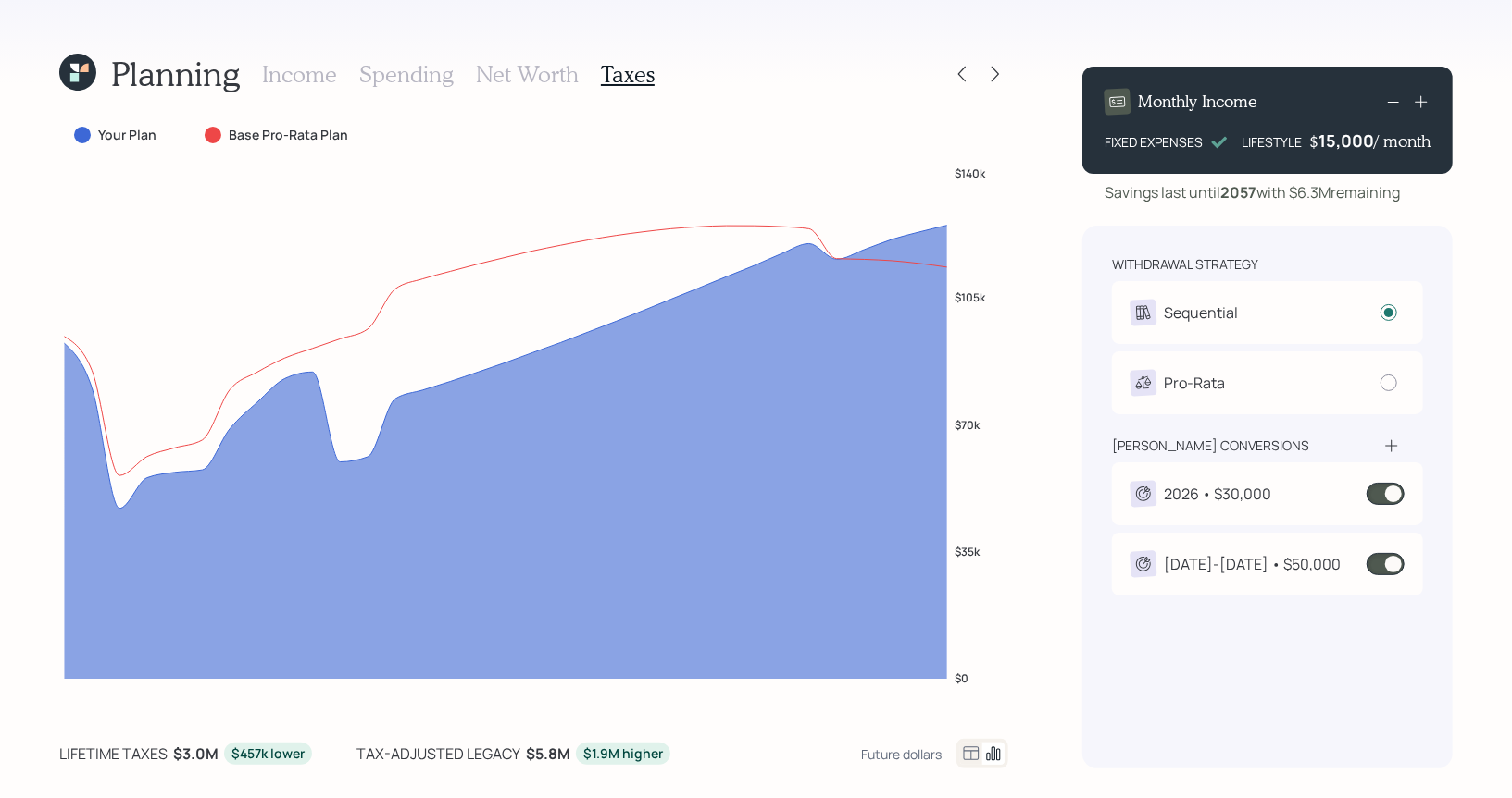
click at [1203, 560] on div "2027-2034 • $50,000" at bounding box center [1251, 565] width 176 height 23
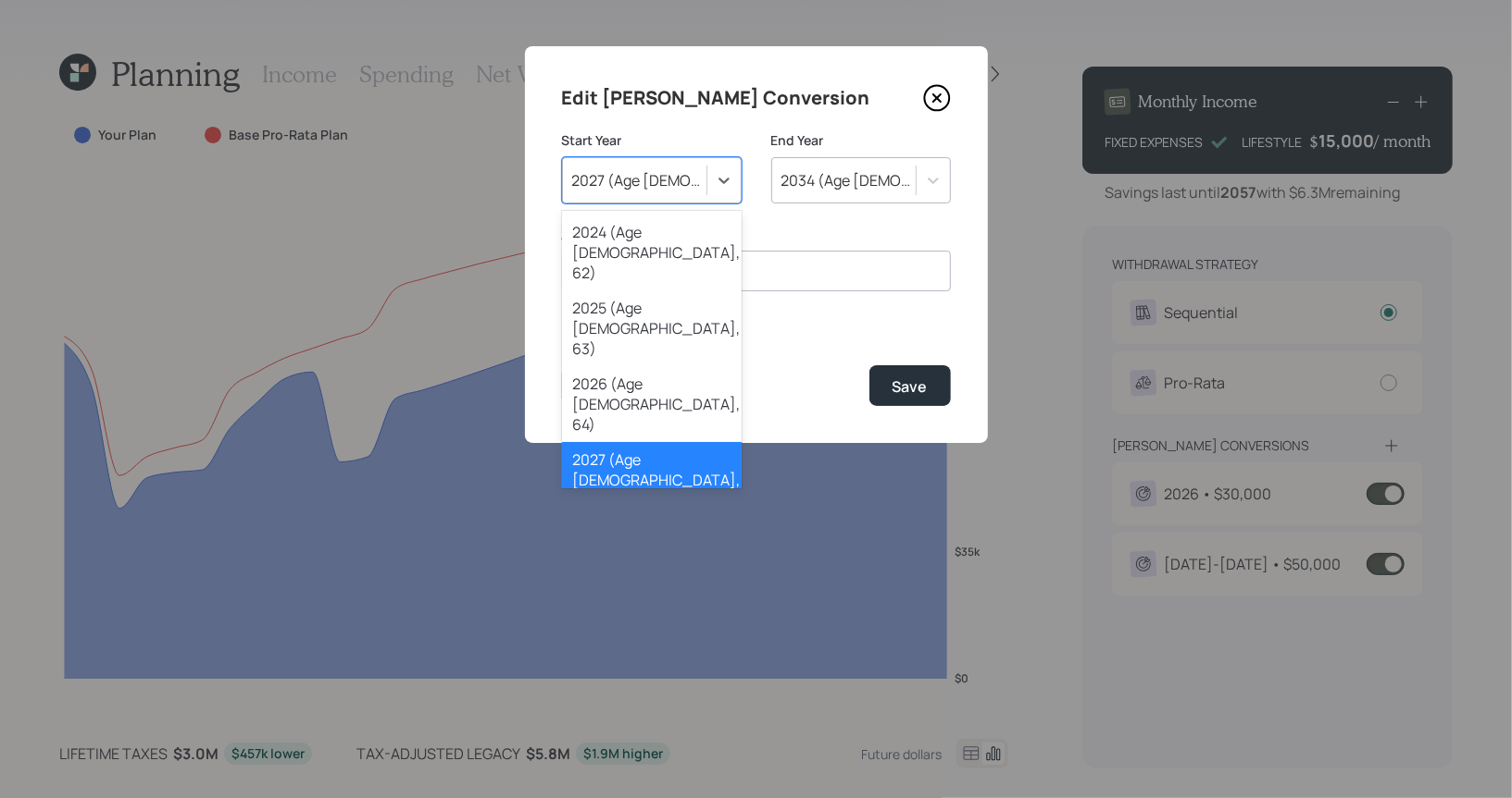
click at [662, 184] on div "2027 (Age 69, 65)" at bounding box center [640, 180] width 136 height 21
click at [613, 366] on div "2026 (Age 68, 64)" at bounding box center [652, 404] width 179 height 76
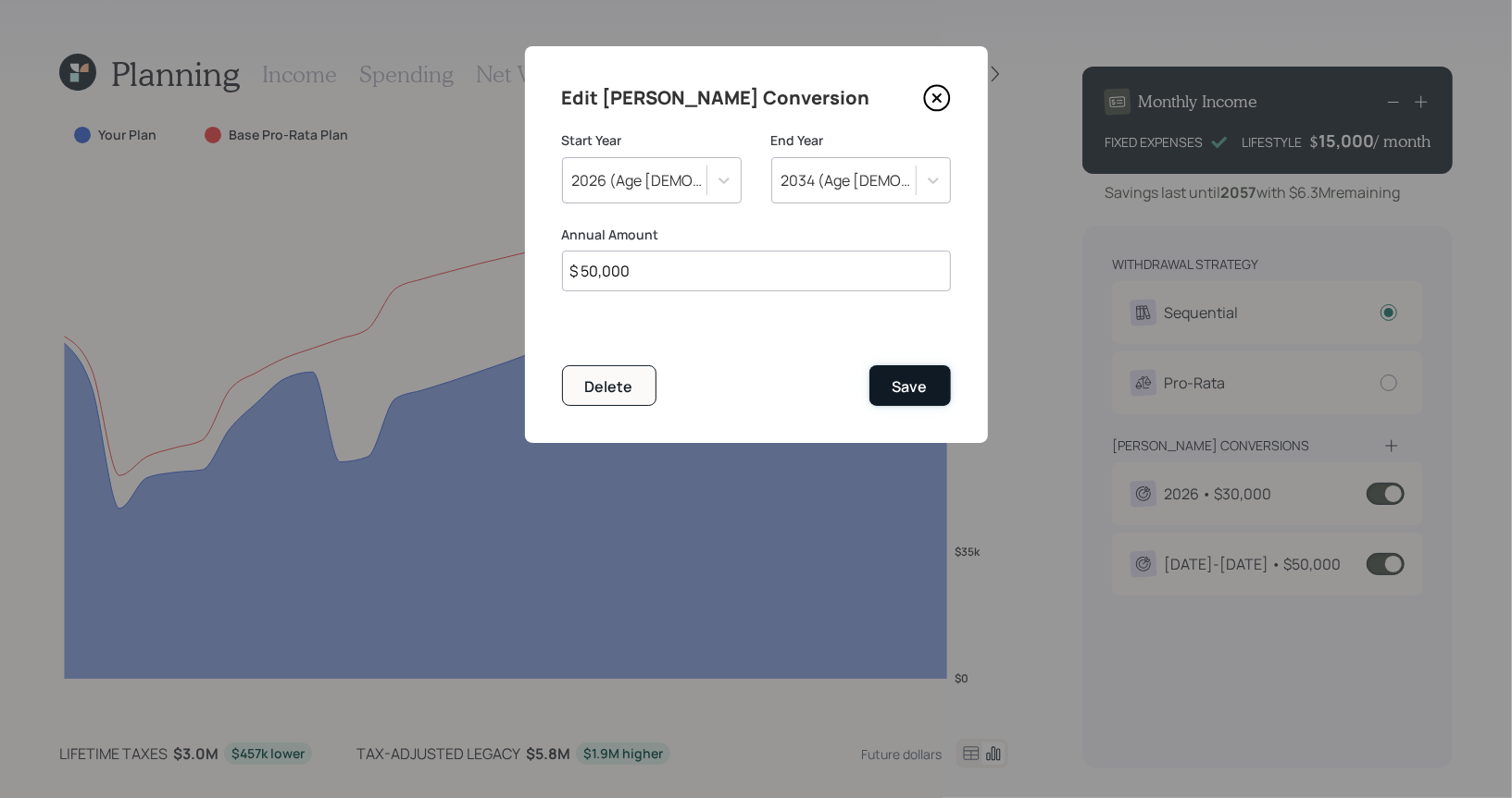
click at [917, 389] on div "Save" at bounding box center [910, 386] width 35 height 21
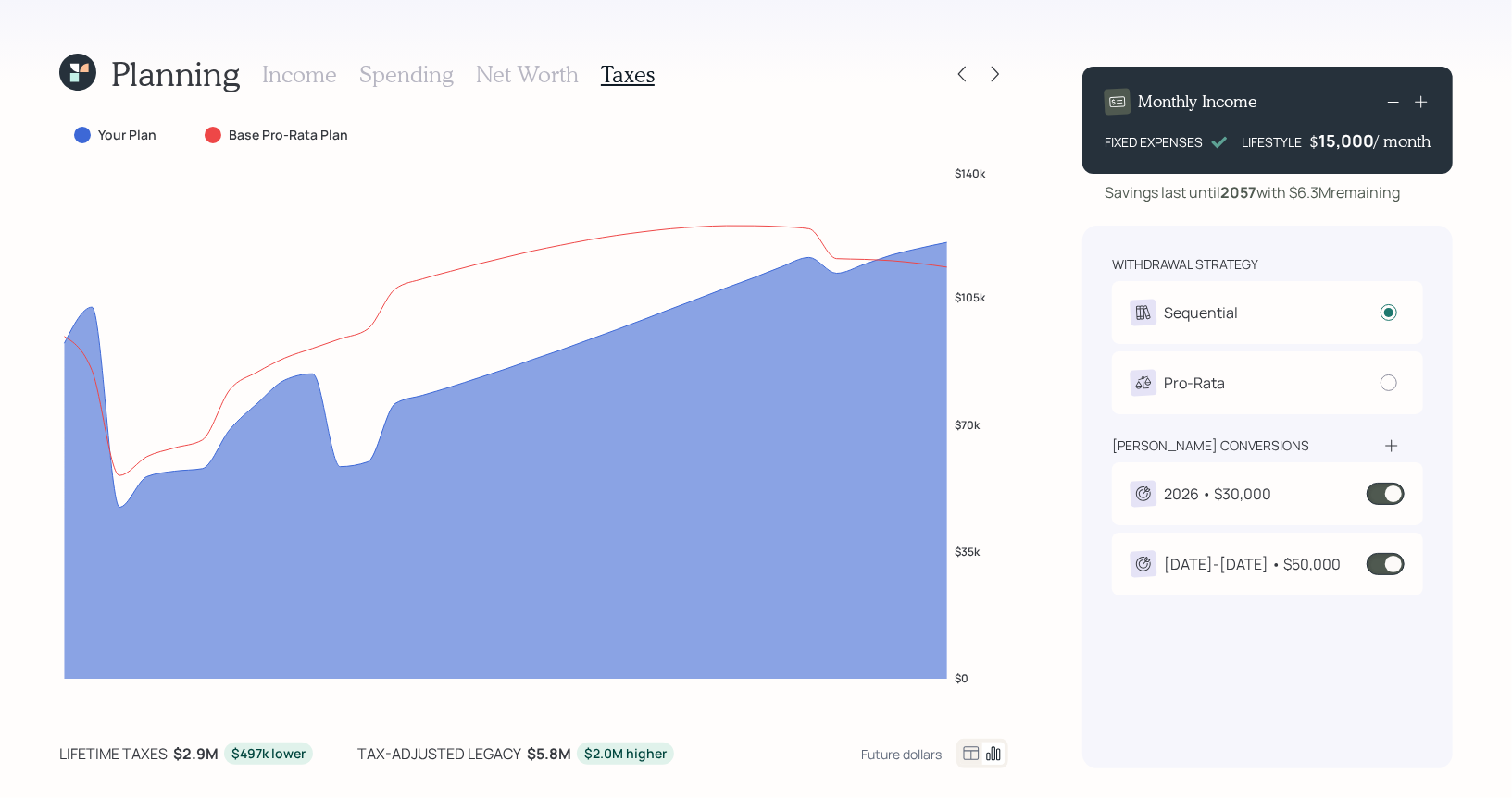
click at [1230, 483] on div "2026 • $30,000" at bounding box center [1216, 494] width 107 height 23
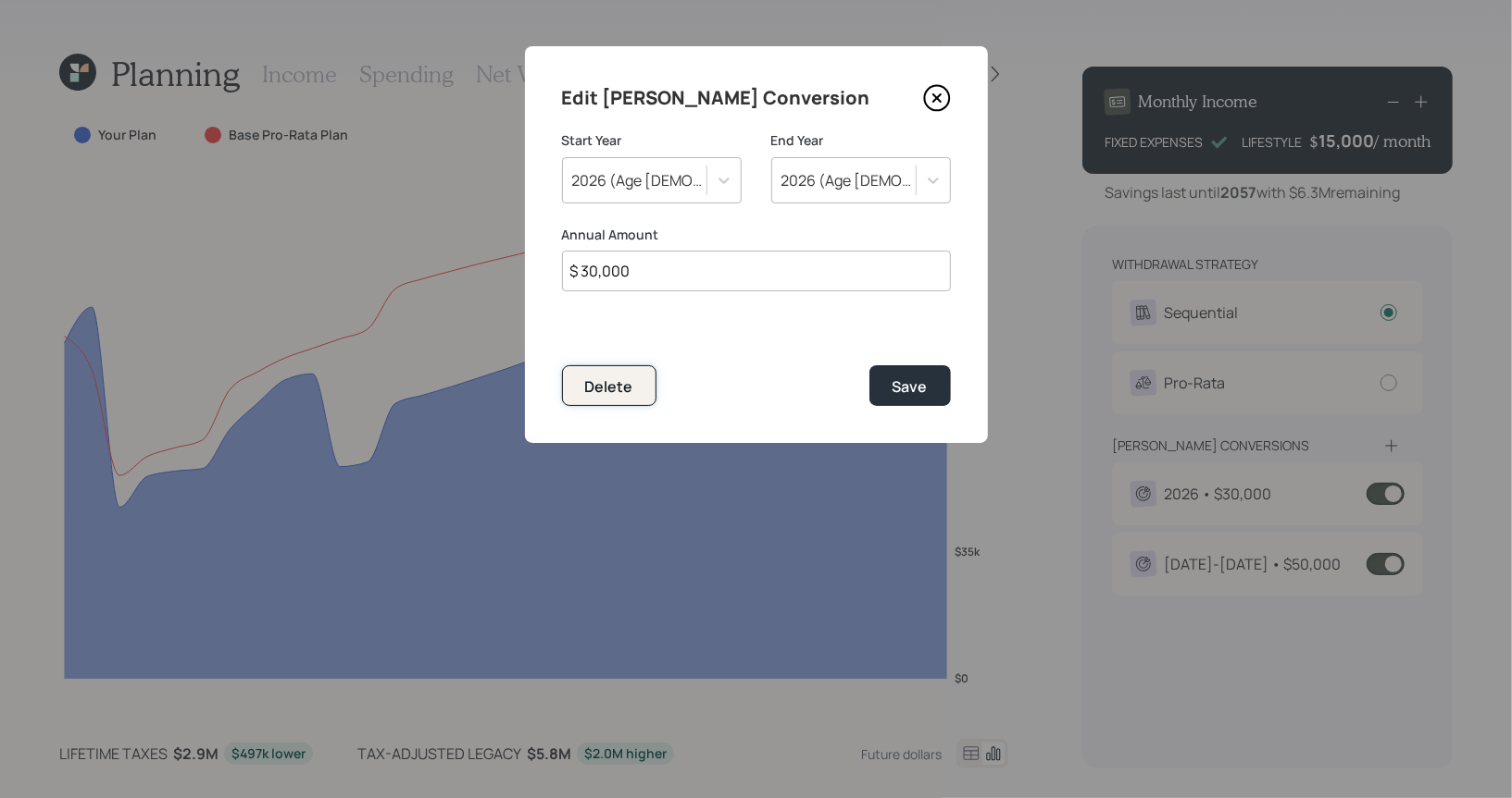
click at [588, 398] on button "Delete" at bounding box center [609, 385] width 95 height 39
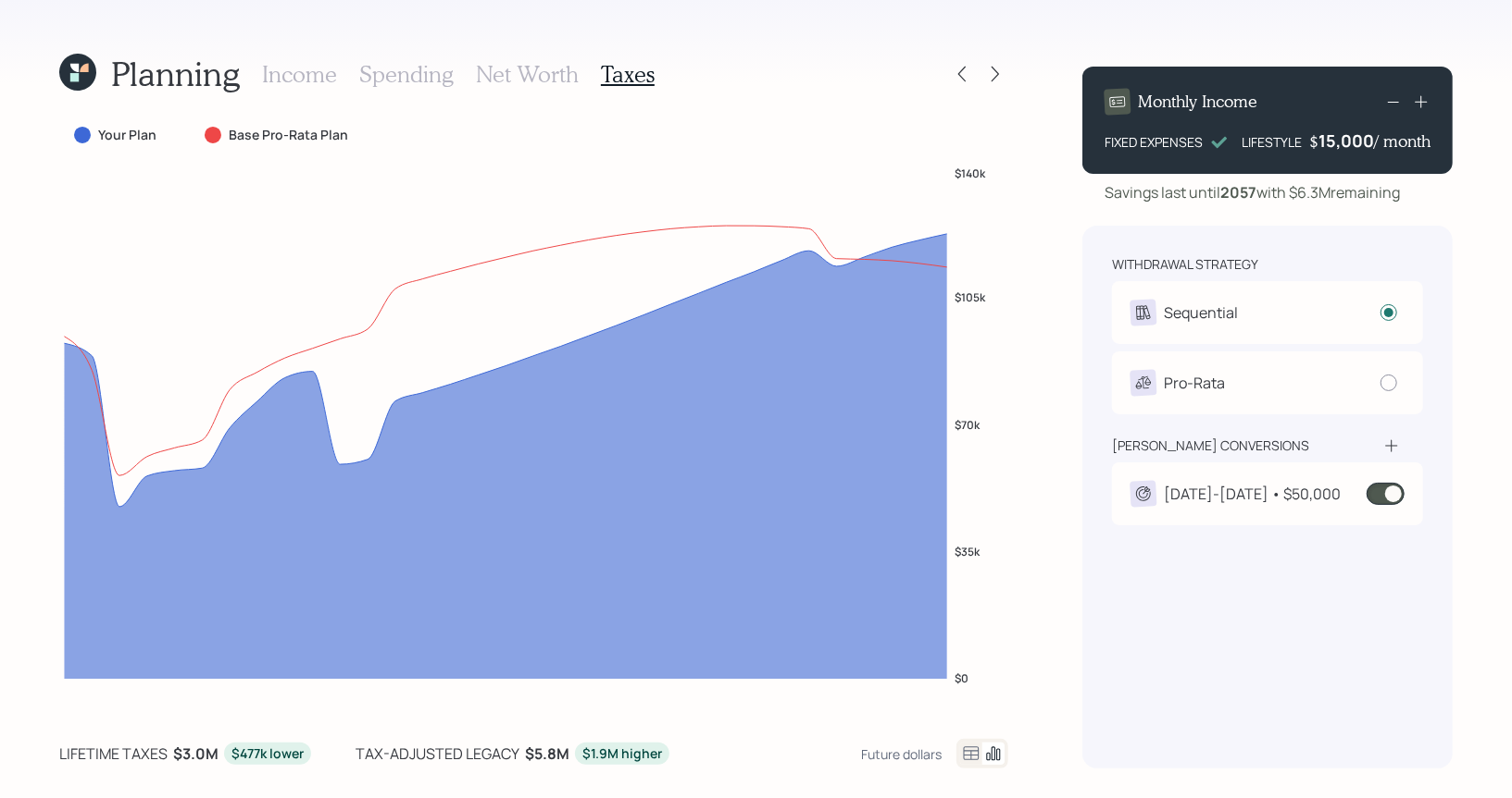
click at [1200, 496] on div "2026-2034 • $50,000" at bounding box center [1251, 494] width 176 height 23
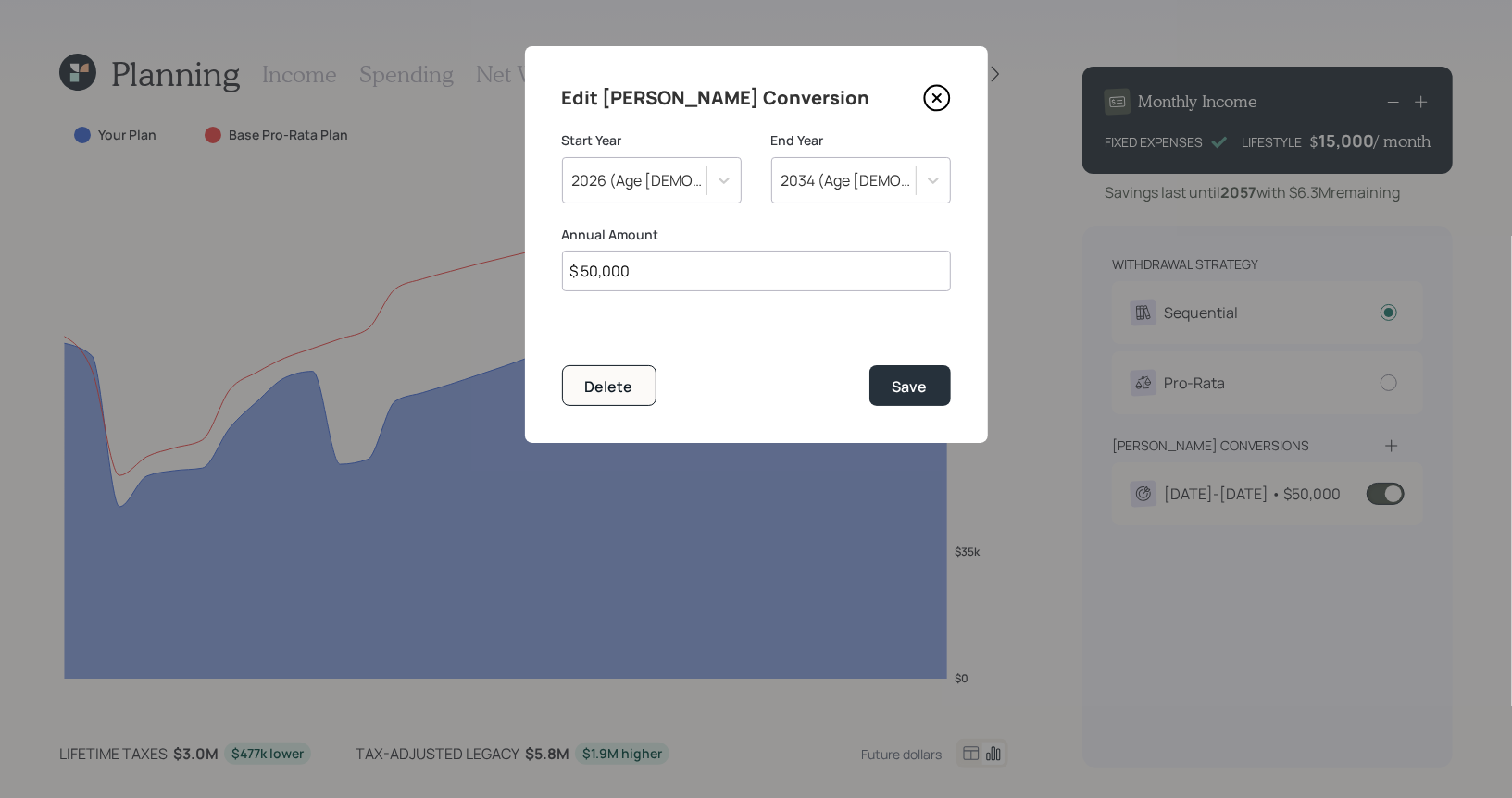
click at [586, 271] on input "$ 50,000" at bounding box center [756, 271] width 388 height 40
type input "$ 40,000"
click at [921, 385] on div "Save" at bounding box center [910, 386] width 35 height 21
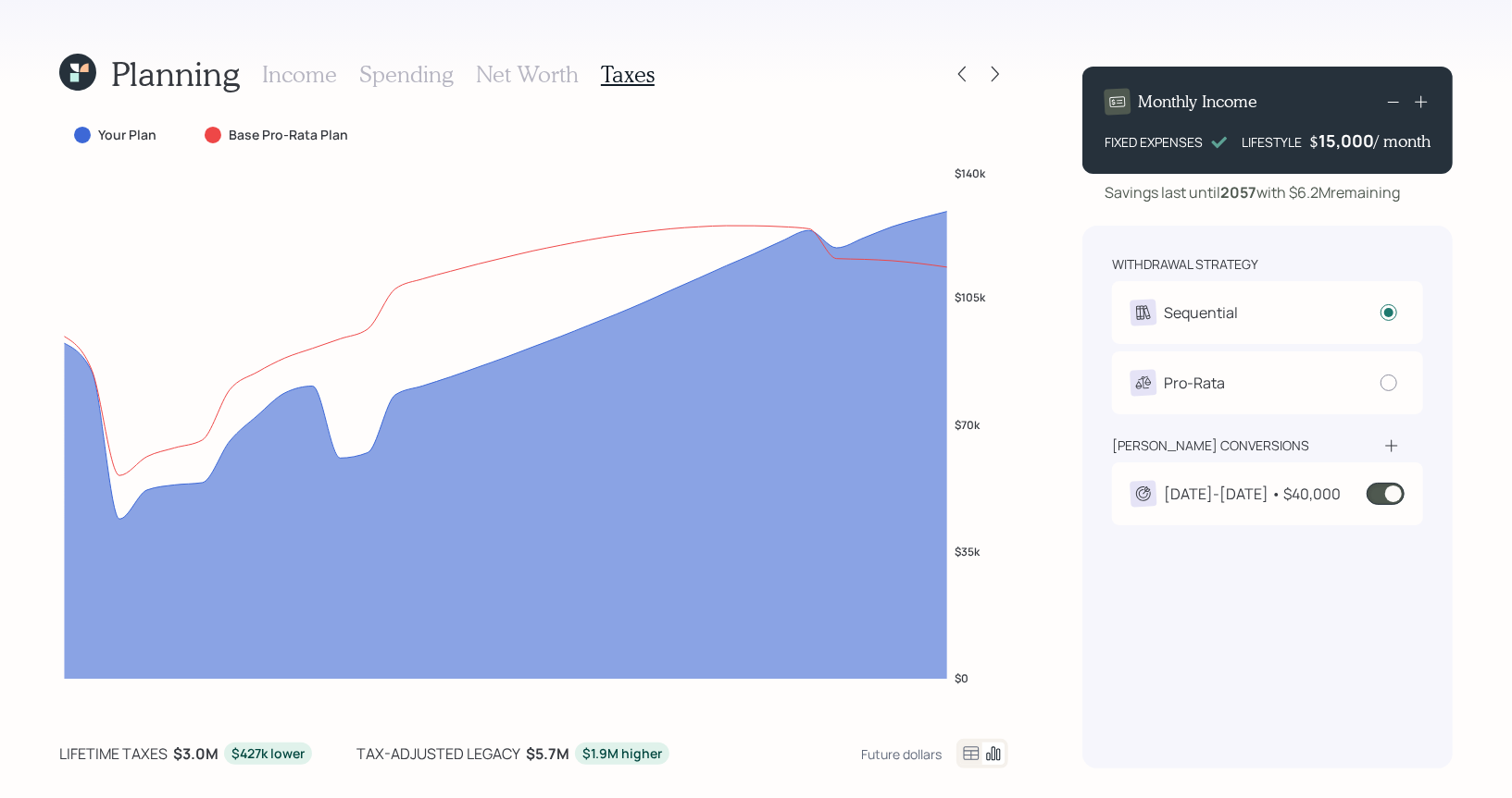
click at [533, 65] on h3 "Net Worth" at bounding box center [527, 74] width 103 height 27
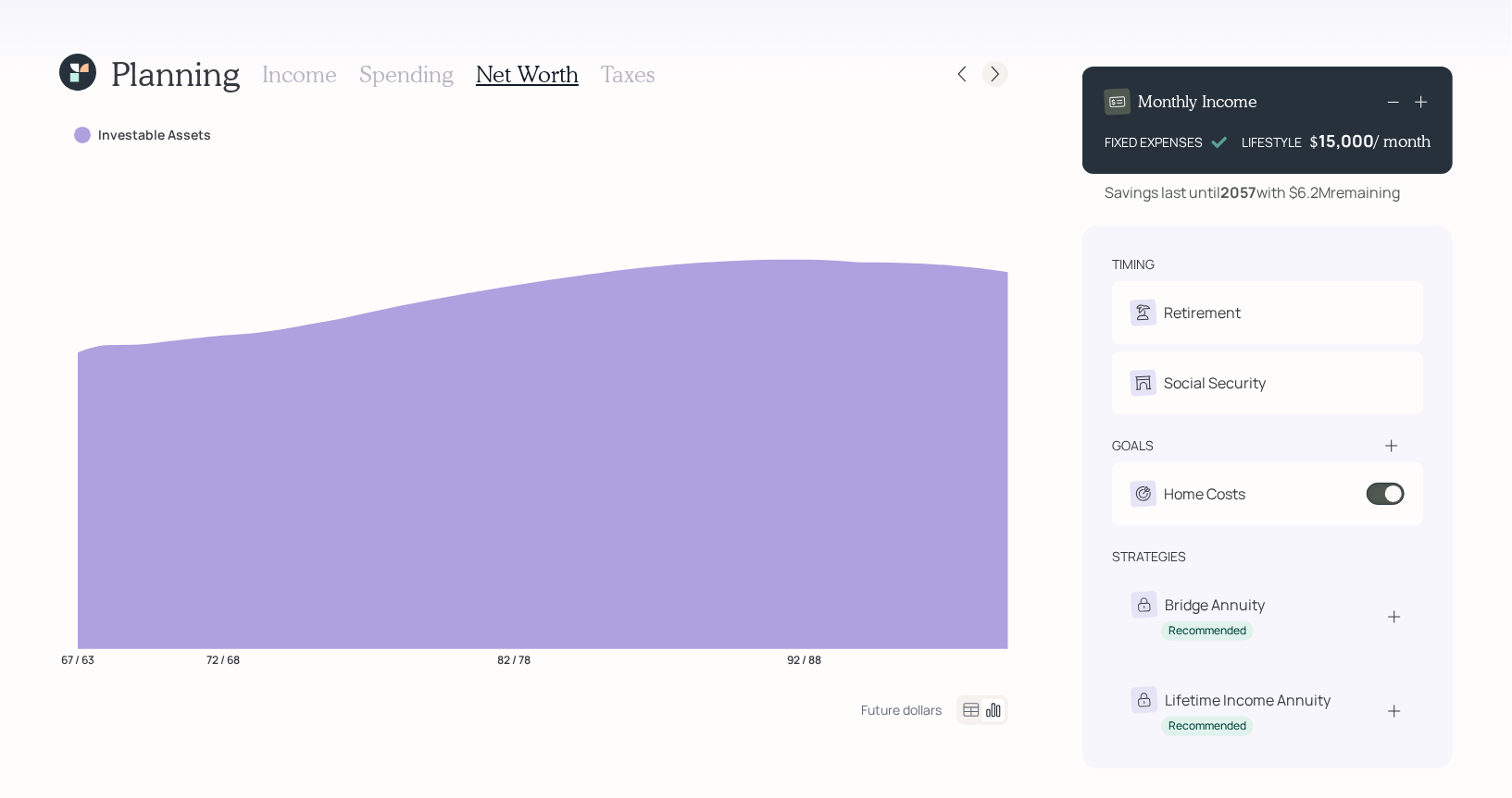
click at [997, 71] on icon at bounding box center [995, 74] width 19 height 19
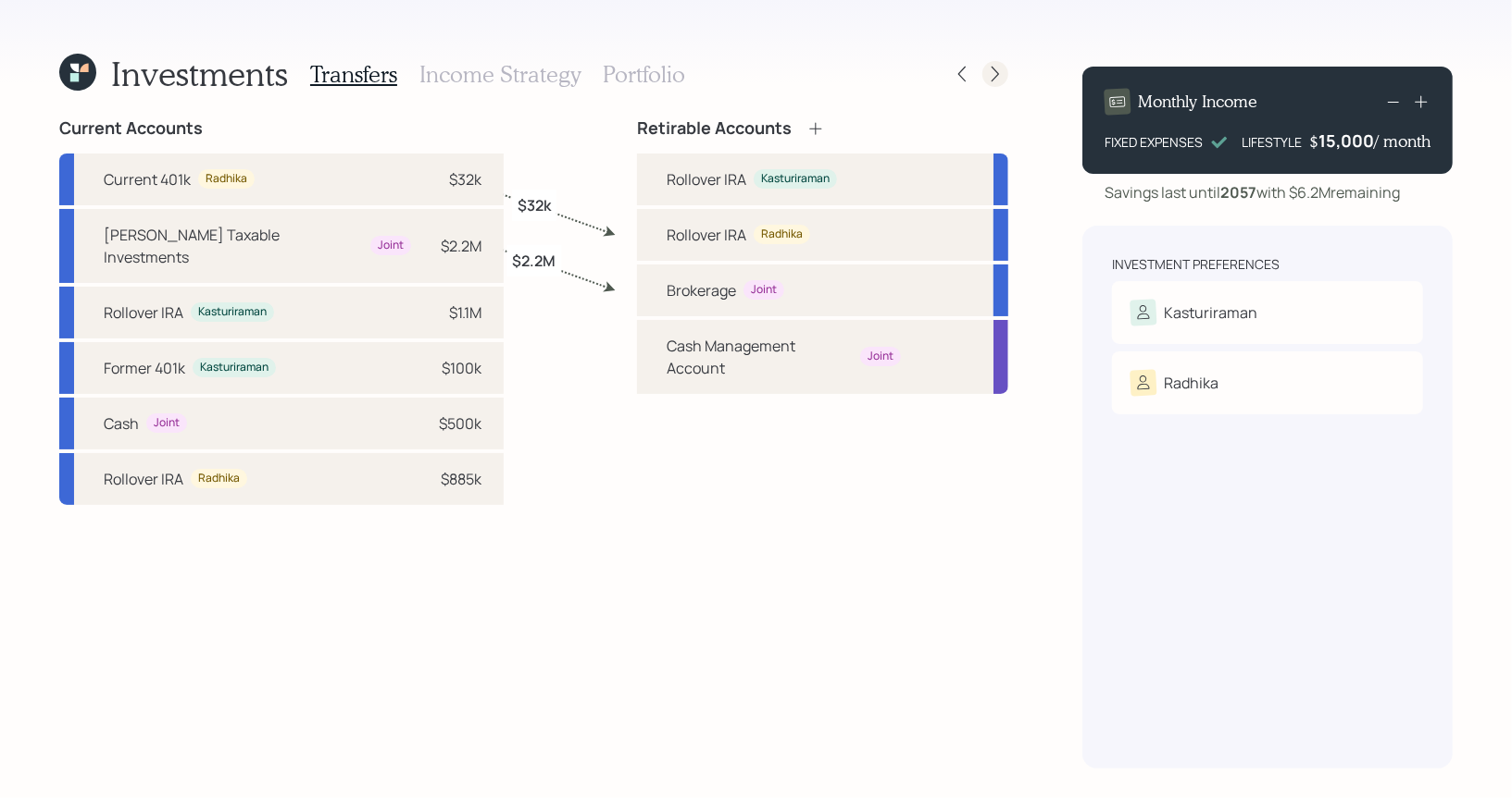
click at [997, 74] on icon at bounding box center [996, 75] width 8 height 16
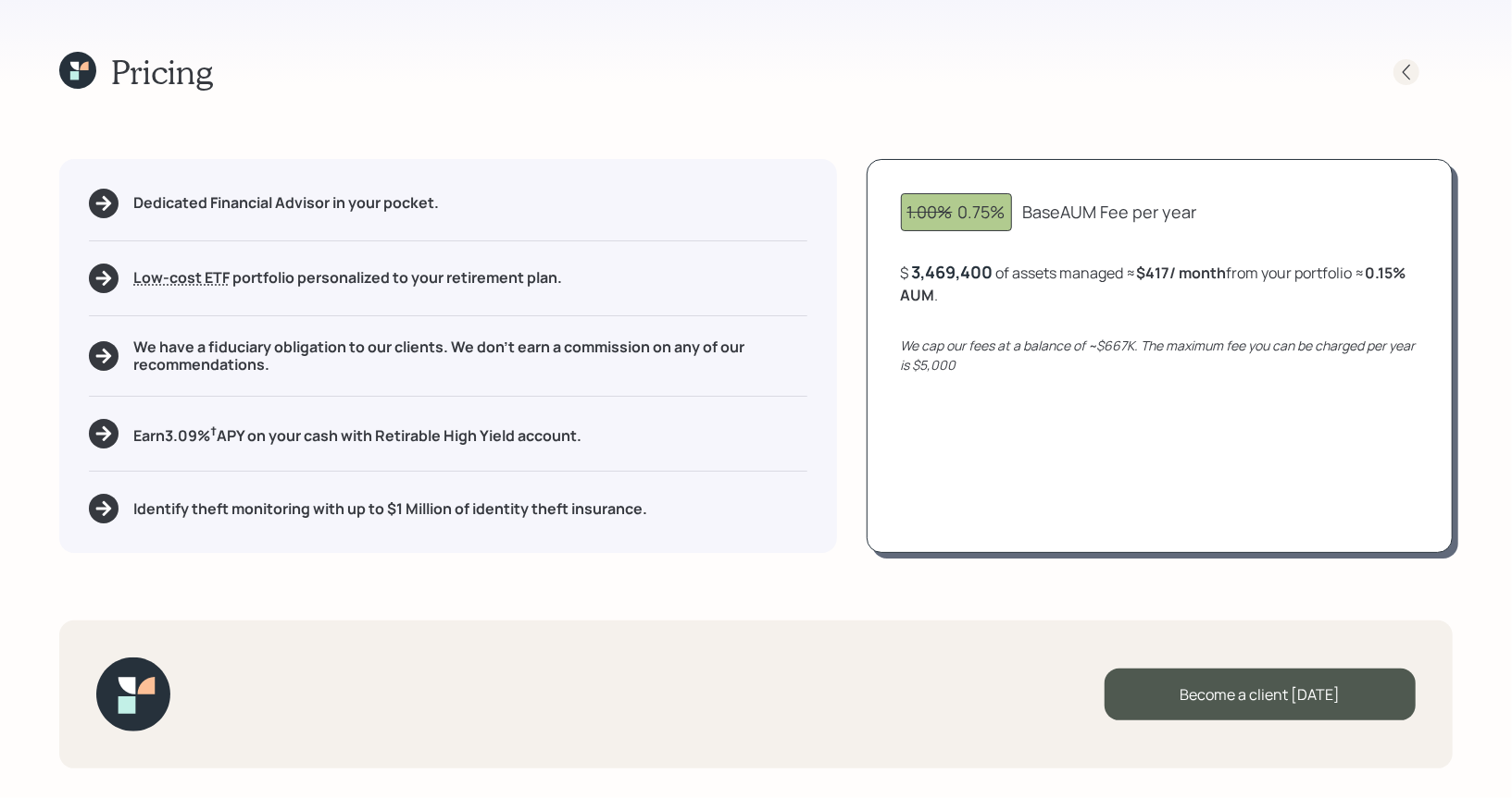
click at [1407, 70] on icon at bounding box center [1406, 72] width 19 height 19
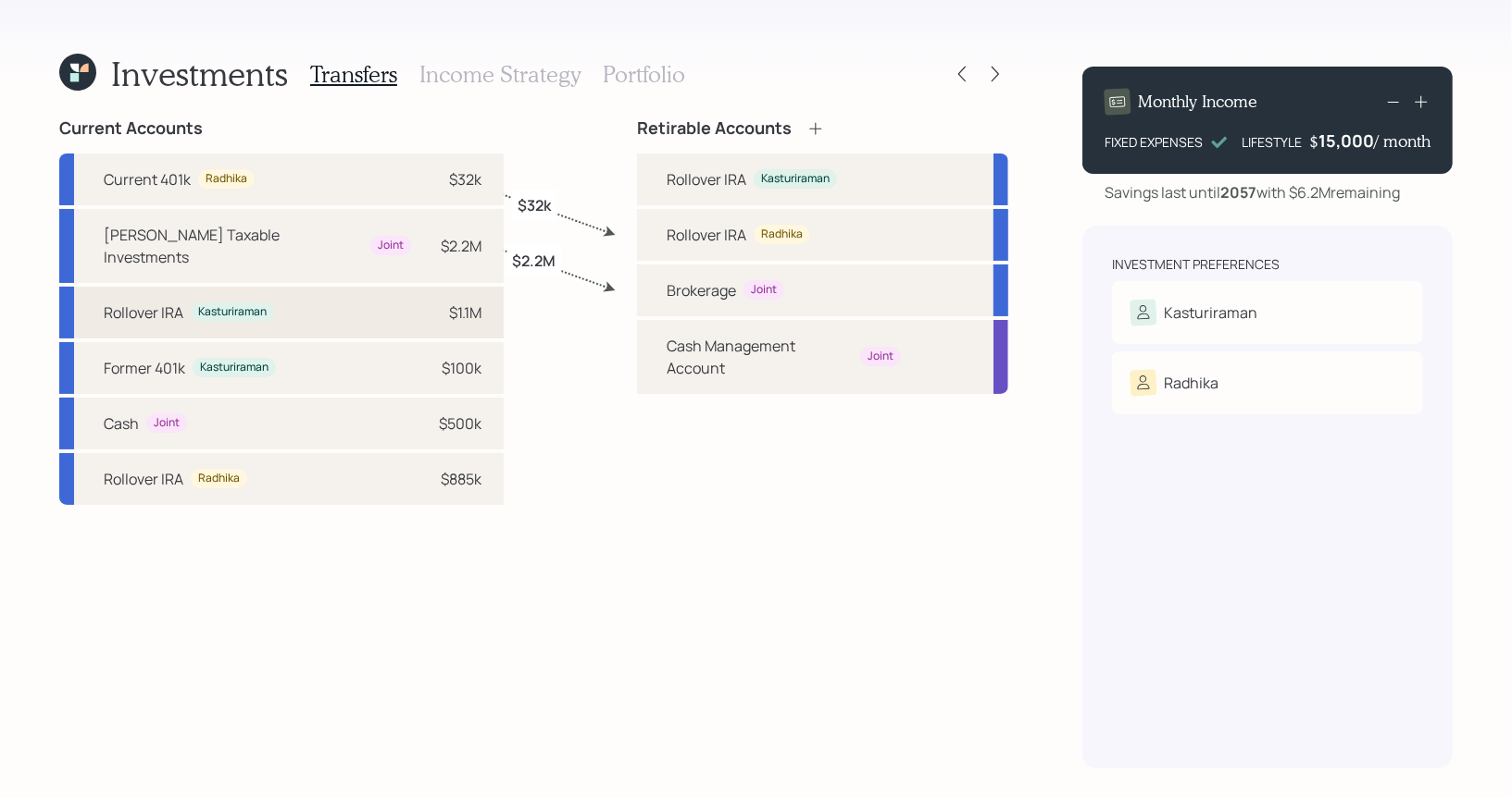
click at [423, 289] on div "Rollover IRA Kasturiraman $1.1M" at bounding box center [281, 312] width 445 height 52
click at [661, 176] on div "Rollover IRA Kasturiraman" at bounding box center [822, 179] width 372 height 52
select select "47de2eef-8103-4b94-8a34-33f53c996fea"
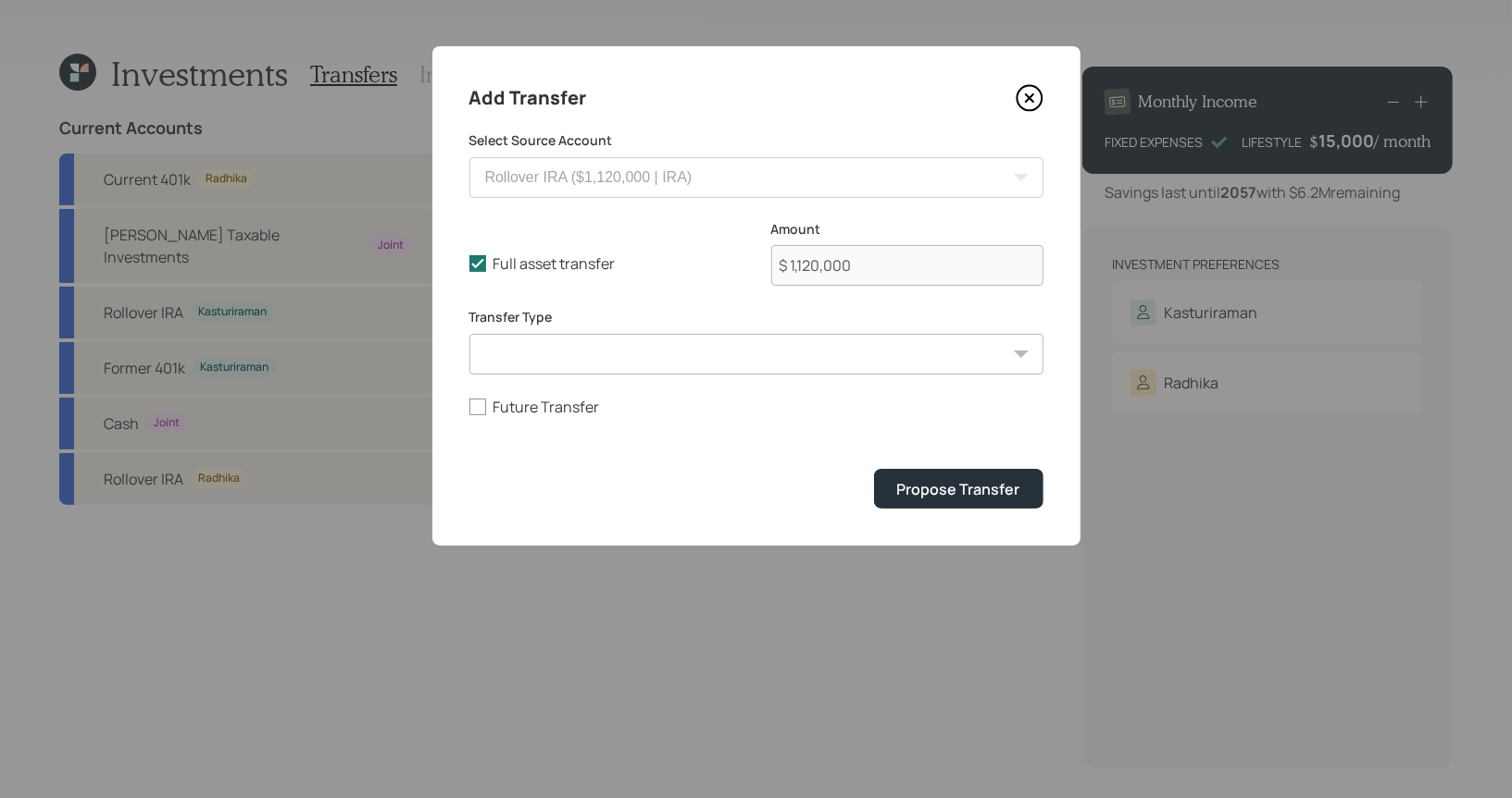
click at [577, 358] on select "ACAT Transfer Non ACAT Transfer Capitalize Rollover Rollover Deposit" at bounding box center [756, 354] width 574 height 40
select select "acat_transfer"
click at [469, 334] on select "ACAT Transfer Non ACAT Transfer Capitalize Rollover Rollover Deposit" at bounding box center [756, 354] width 574 height 40
click at [935, 489] on div "Propose Transfer" at bounding box center [958, 489] width 123 height 21
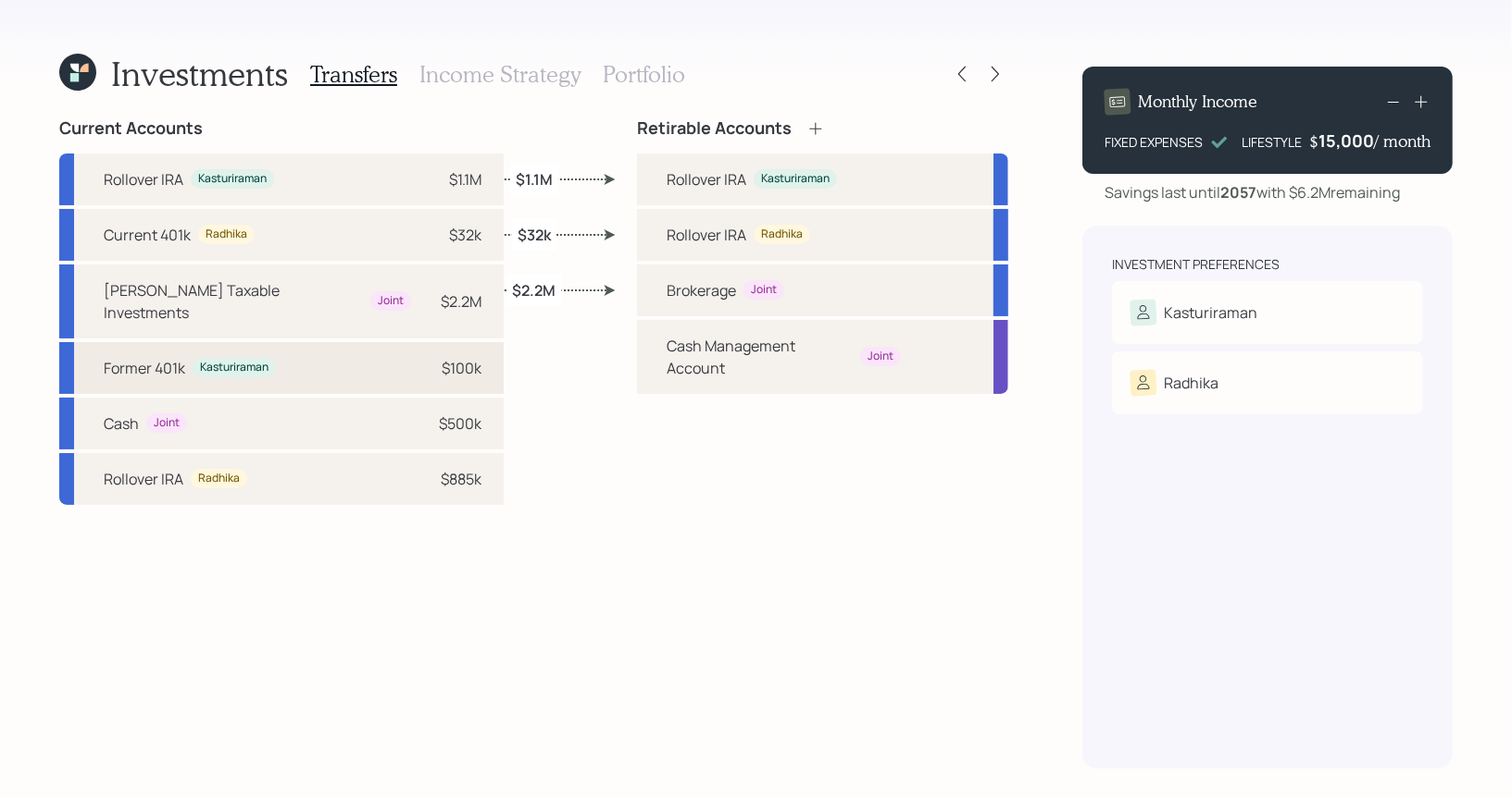
click at [442, 358] on div "$100k" at bounding box center [461, 368] width 39 height 23
click at [649, 179] on div "Rollover IRA Kasturiraman" at bounding box center [822, 179] width 372 height 52
select select "c5ad5d1c-dd0e-45bf-b422-01dfb30da89b"
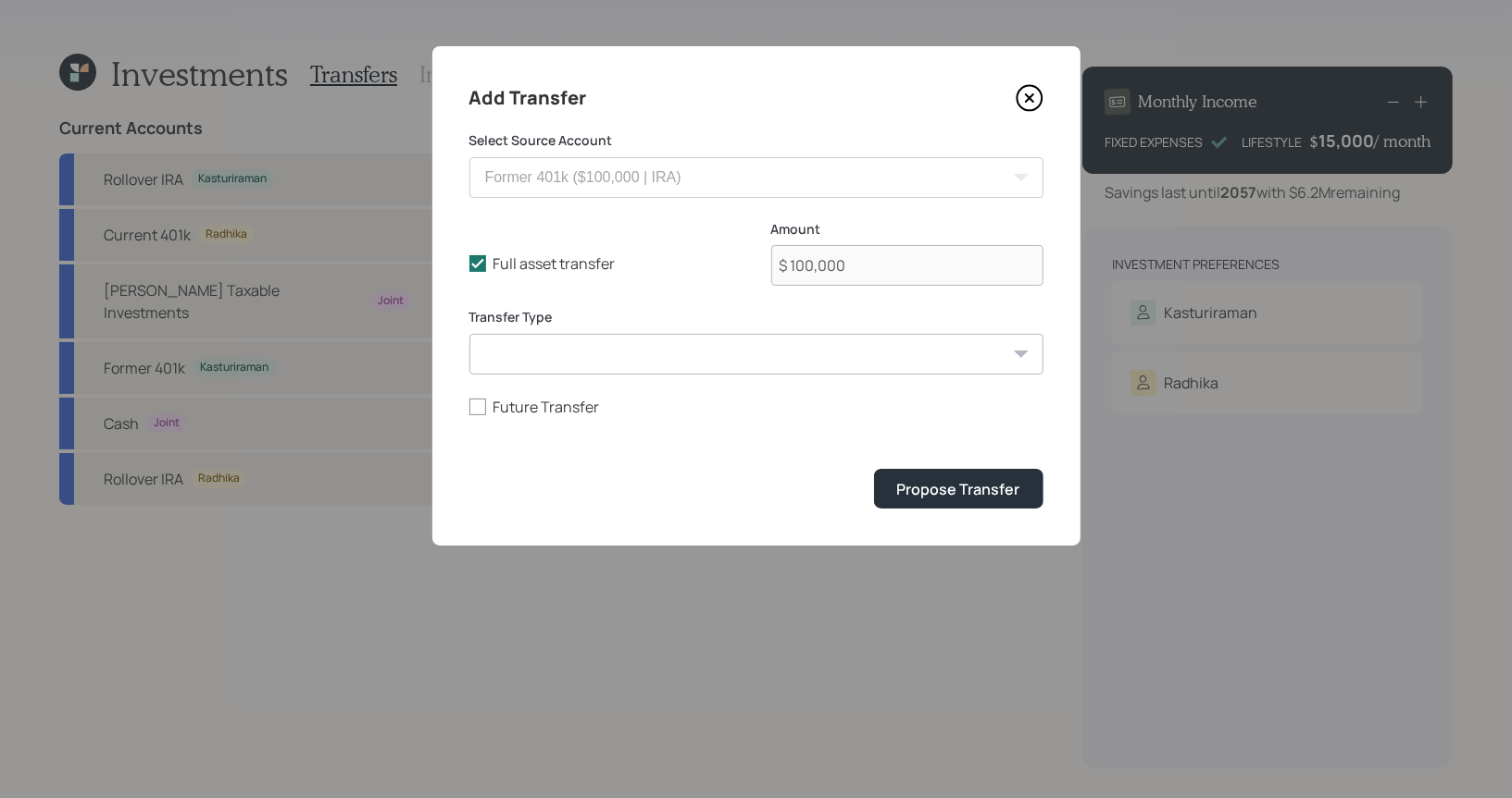
click at [526, 358] on select "ACAT Transfer Non ACAT Transfer Capitalize Rollover Rollover Deposit" at bounding box center [756, 354] width 574 height 40
select select "rollover"
click at [469, 334] on select "ACAT Transfer Non ACAT Transfer Capitalize Rollover Rollover Deposit" at bounding box center [756, 354] width 574 height 40
click at [957, 494] on div "Propose Transfer" at bounding box center [958, 489] width 123 height 21
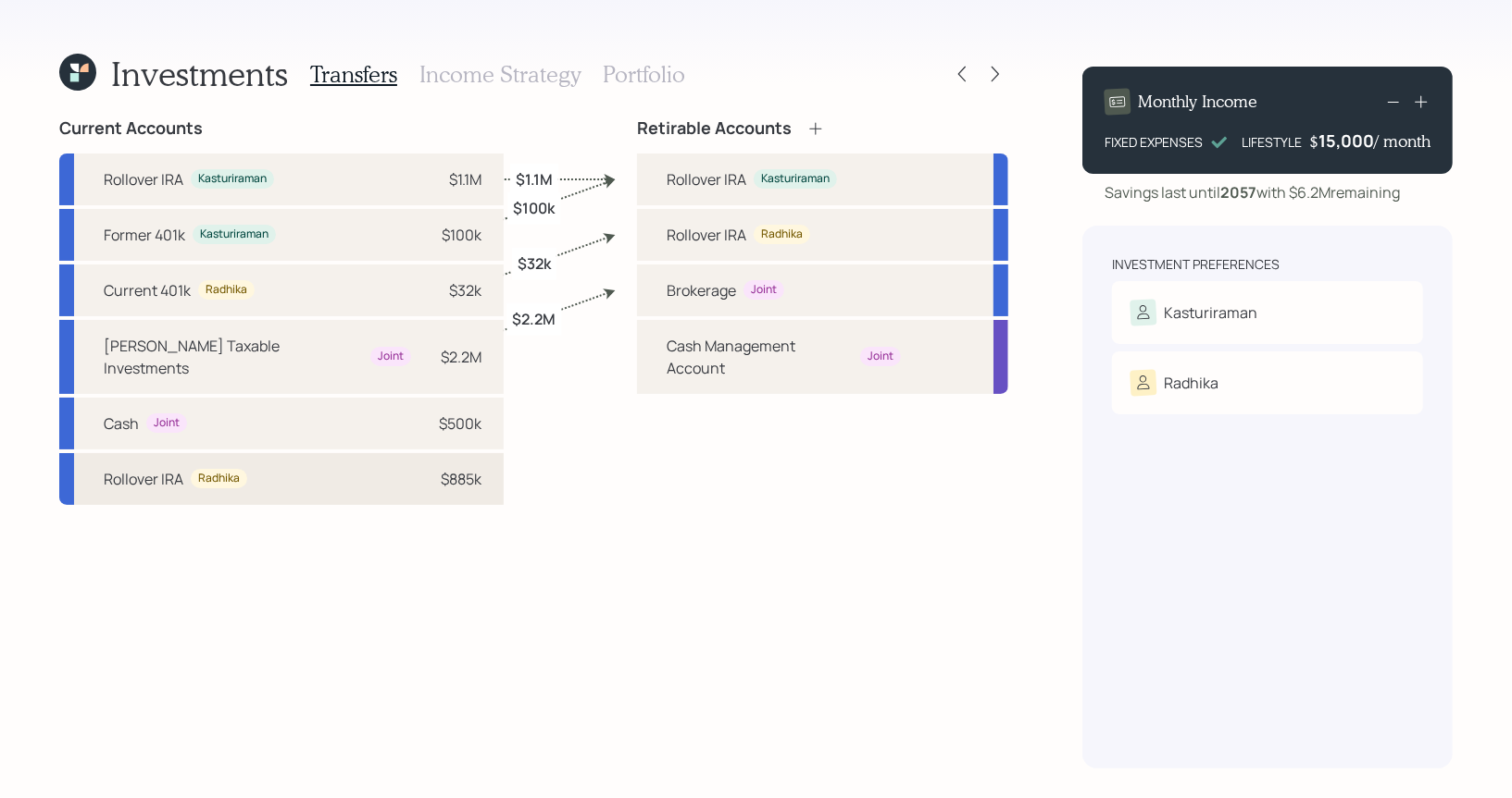
click at [425, 457] on div "Rollover IRA Radhika $885k" at bounding box center [281, 479] width 445 height 52
click at [650, 231] on div "Rollover IRA Radhika" at bounding box center [822, 234] width 372 height 52
select select "d5572f9f-cefd-4b79-9bed-639391718d58"
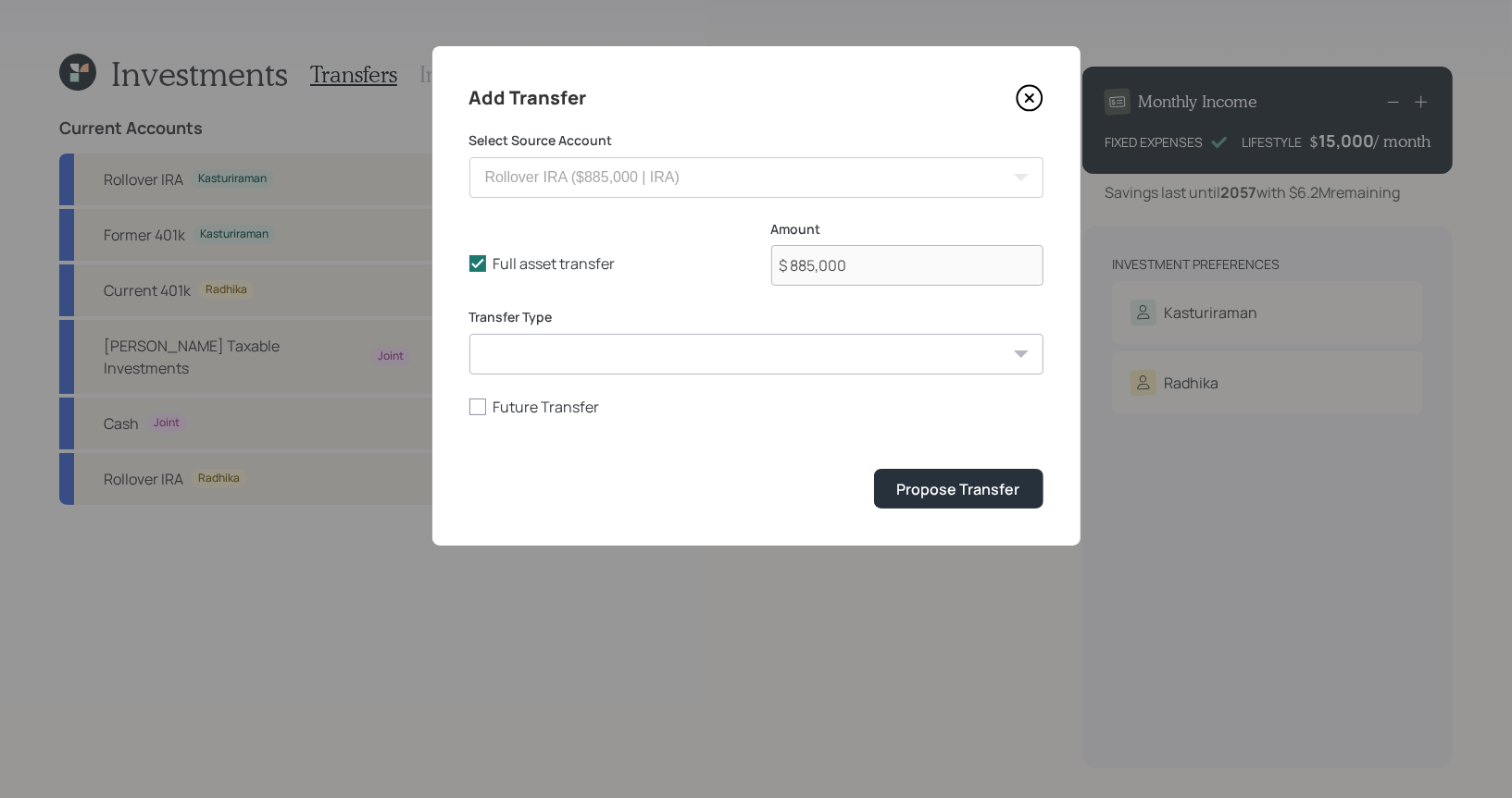
click at [577, 358] on select "ACAT Transfer Non ACAT Transfer Capitalize Rollover Rollover Deposit" at bounding box center [756, 354] width 574 height 40
select select "acat_transfer"
click at [469, 334] on select "ACAT Transfer Non ACAT Transfer Capitalize Rollover Rollover Deposit" at bounding box center [756, 354] width 574 height 40
click at [930, 491] on div "Propose Transfer" at bounding box center [958, 489] width 123 height 21
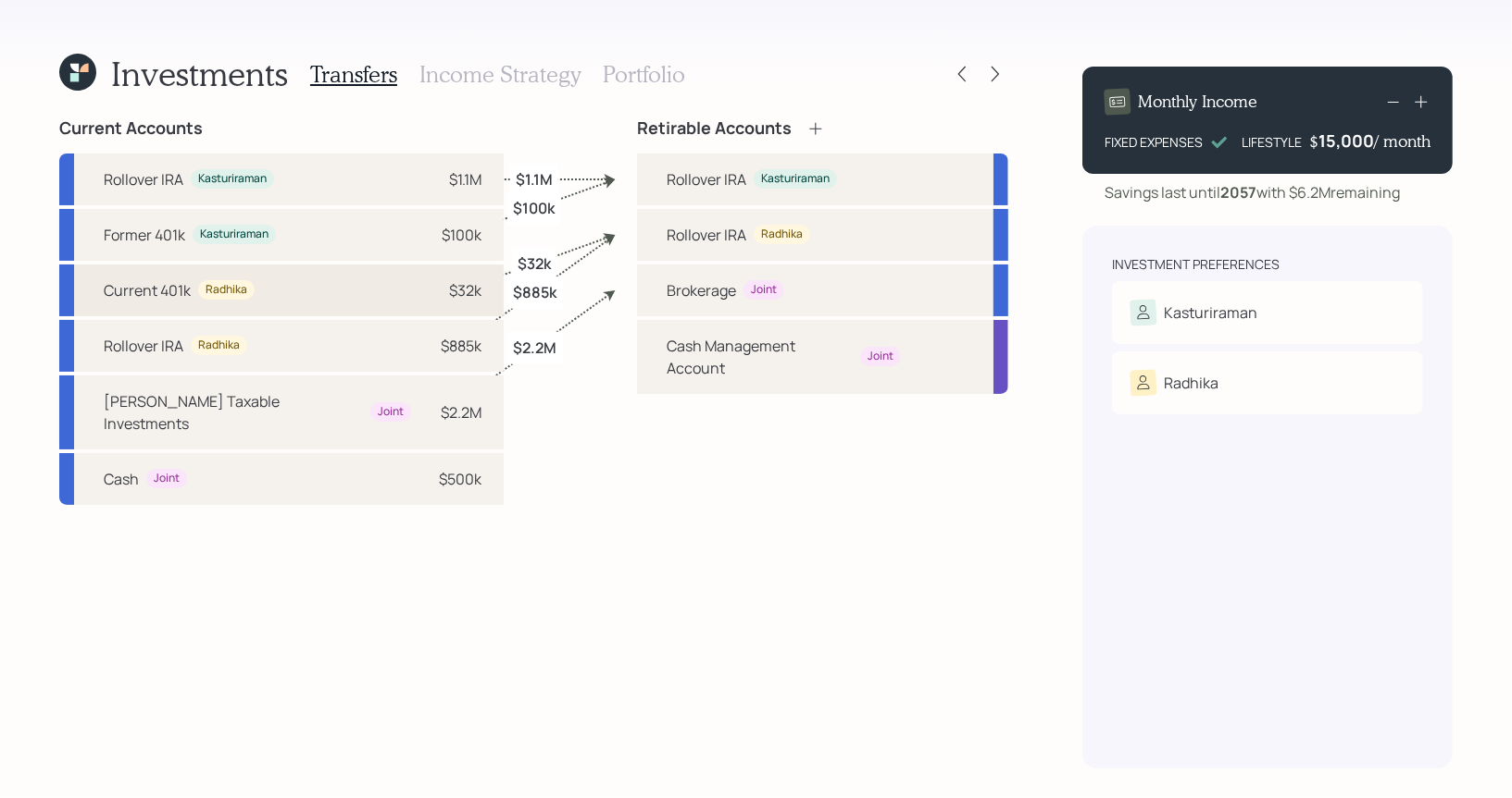
click at [422, 283] on div "Current 401k Radhika $32k" at bounding box center [281, 291] width 445 height 52
click at [612, 236] on icon at bounding box center [611, 238] width 16 height 16
click at [964, 72] on icon at bounding box center [961, 74] width 19 height 19
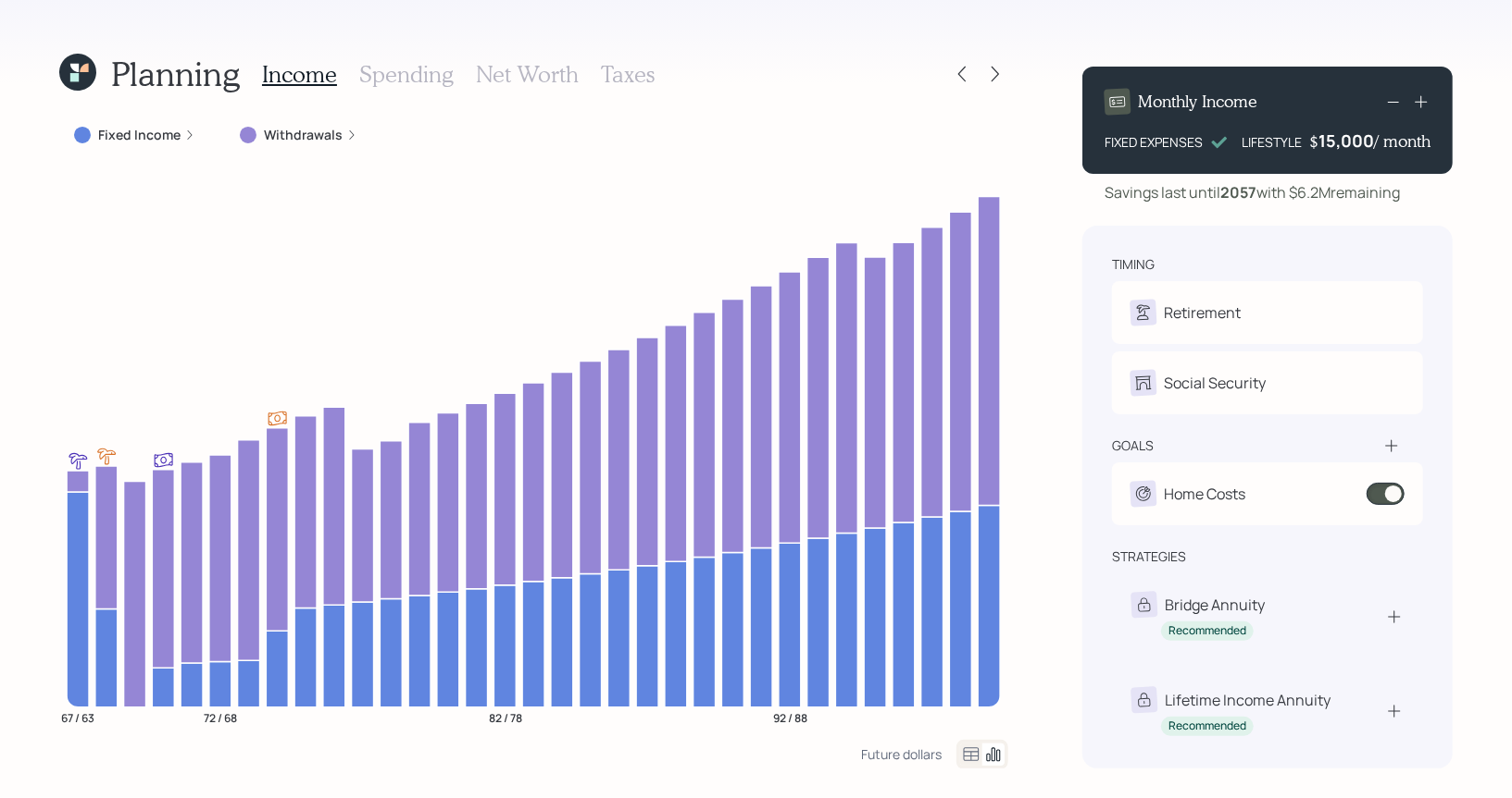
click at [68, 72] on icon at bounding box center [78, 72] width 37 height 37
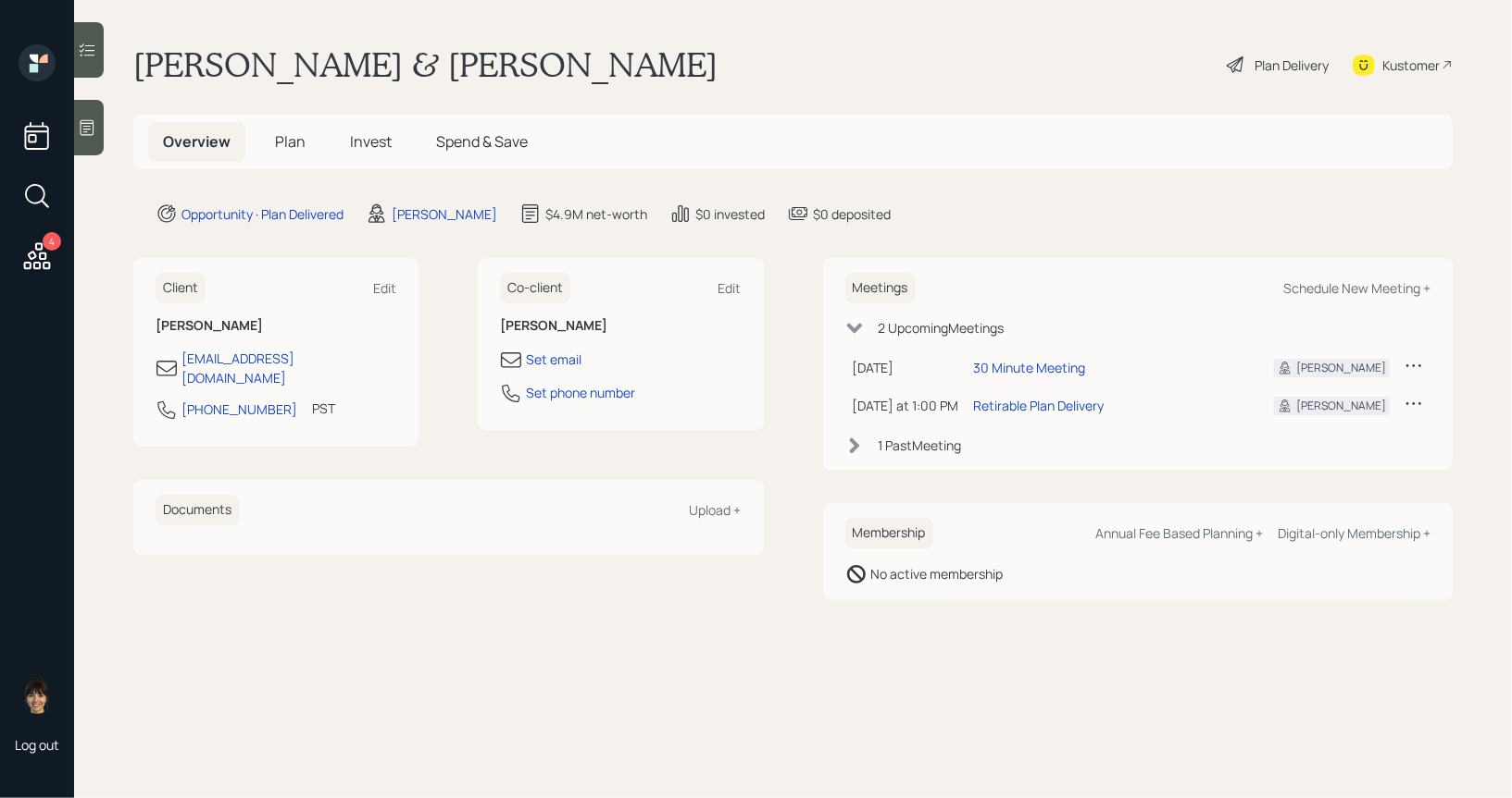
click at [375, 143] on span "Invest" at bounding box center [371, 141] width 41 height 21
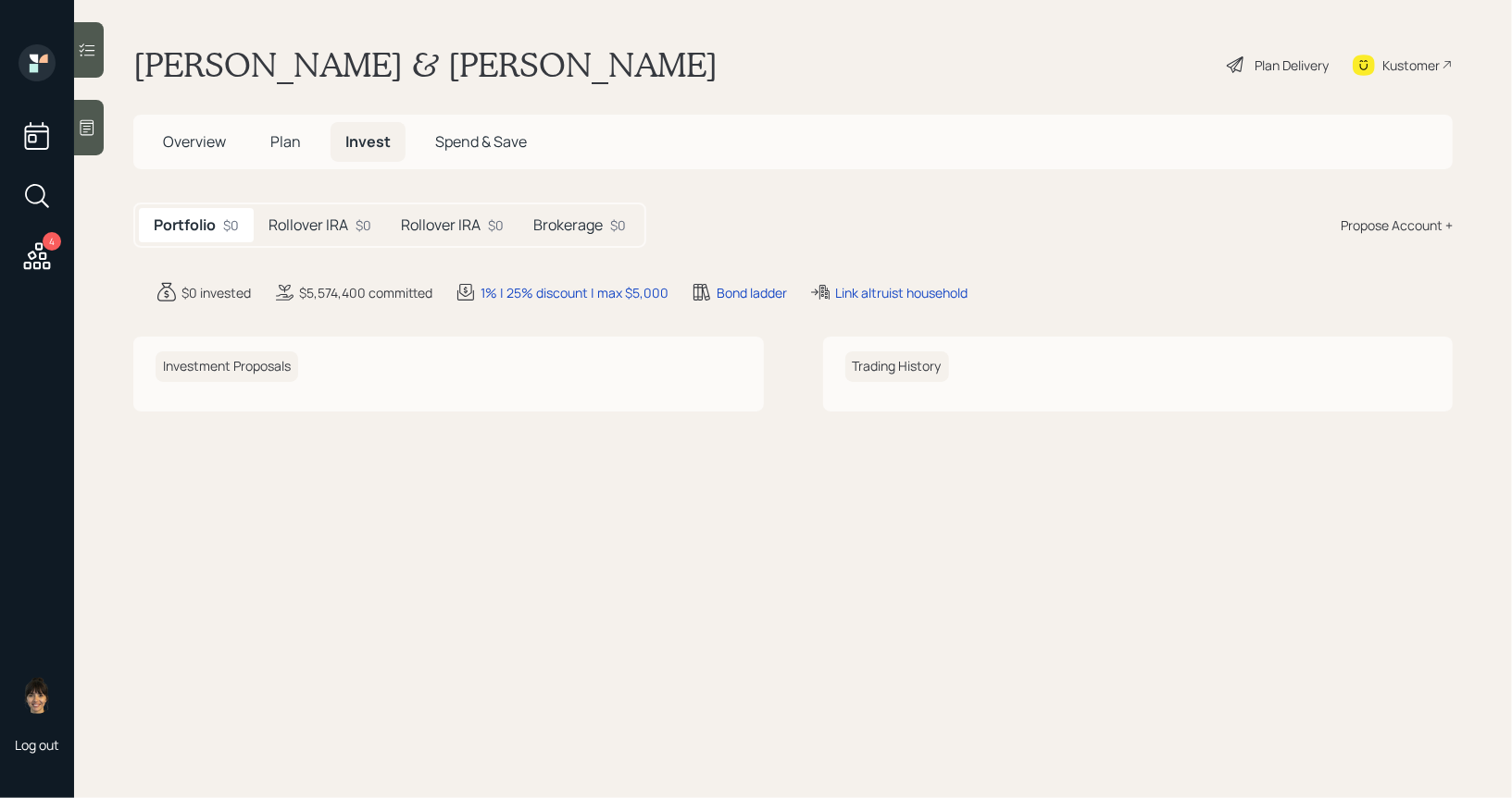
click at [460, 225] on h5 "Rollover IRA" at bounding box center [441, 226] width 80 height 18
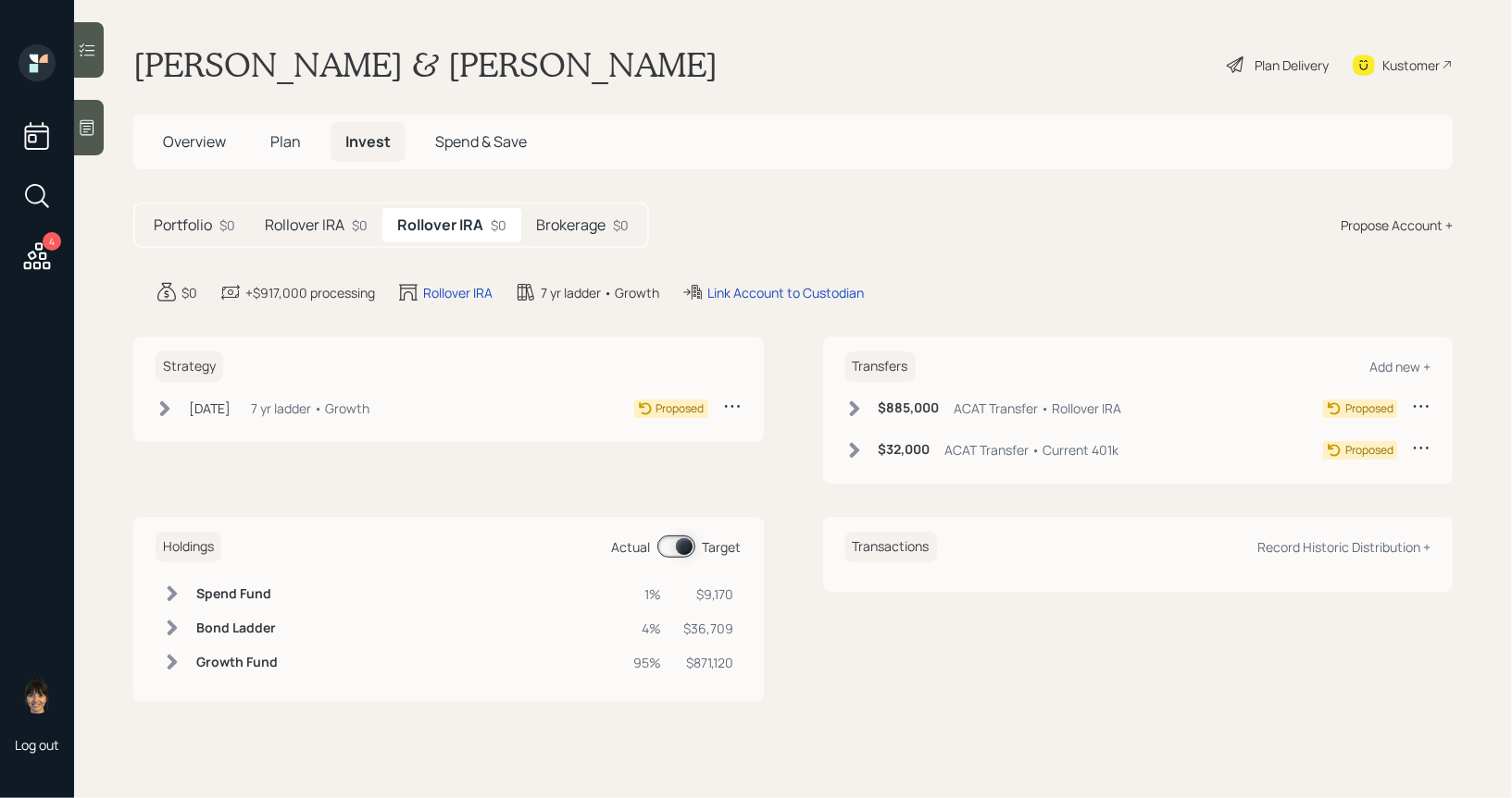
click at [1421, 440] on icon at bounding box center [1420, 447] width 19 height 19
click at [1327, 503] on div "Cancel Transfer" at bounding box center [1363, 501] width 133 height 18
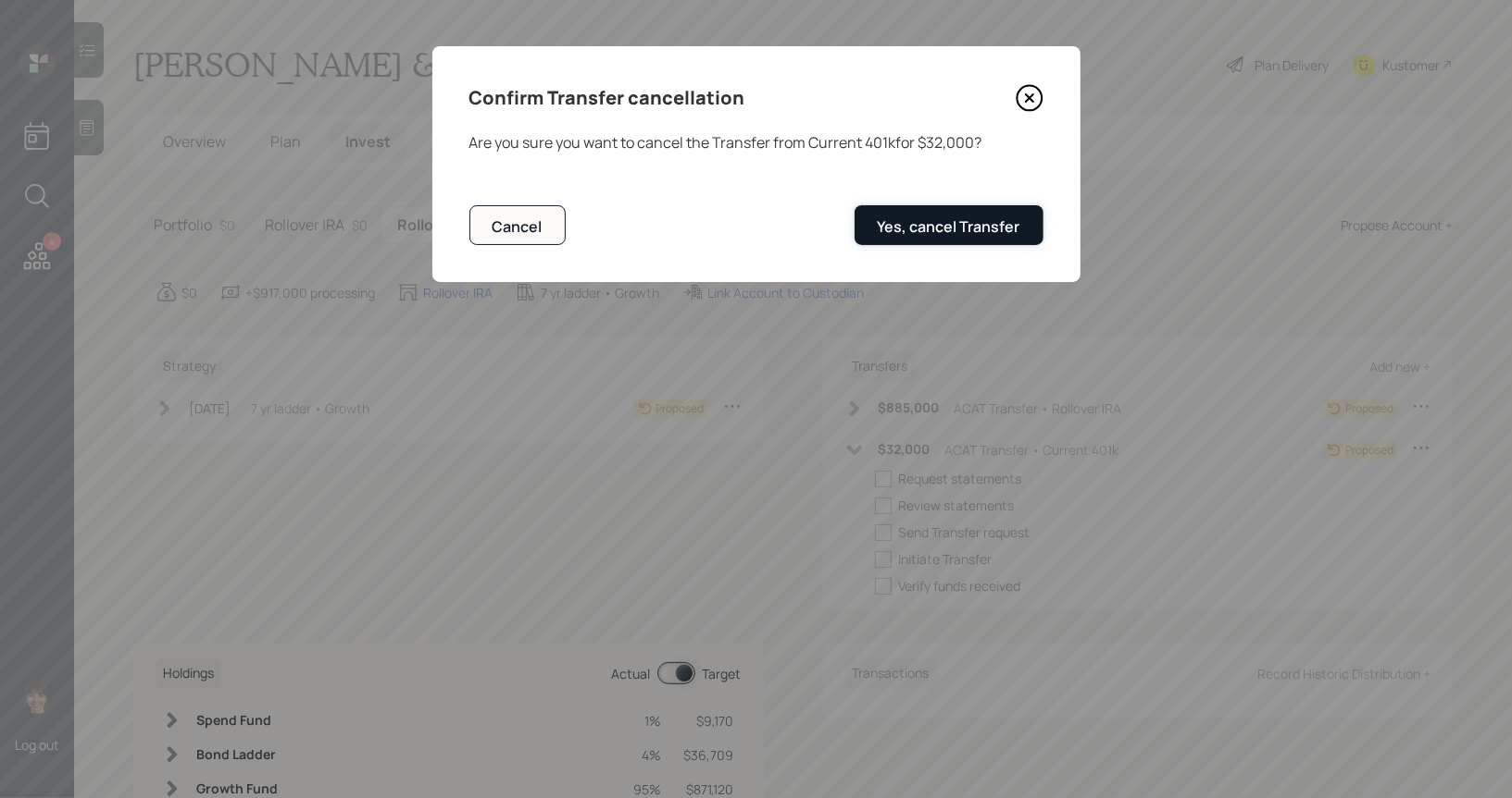
click at [935, 227] on div "Yes, cancel Transfer" at bounding box center [948, 227] width 143 height 21
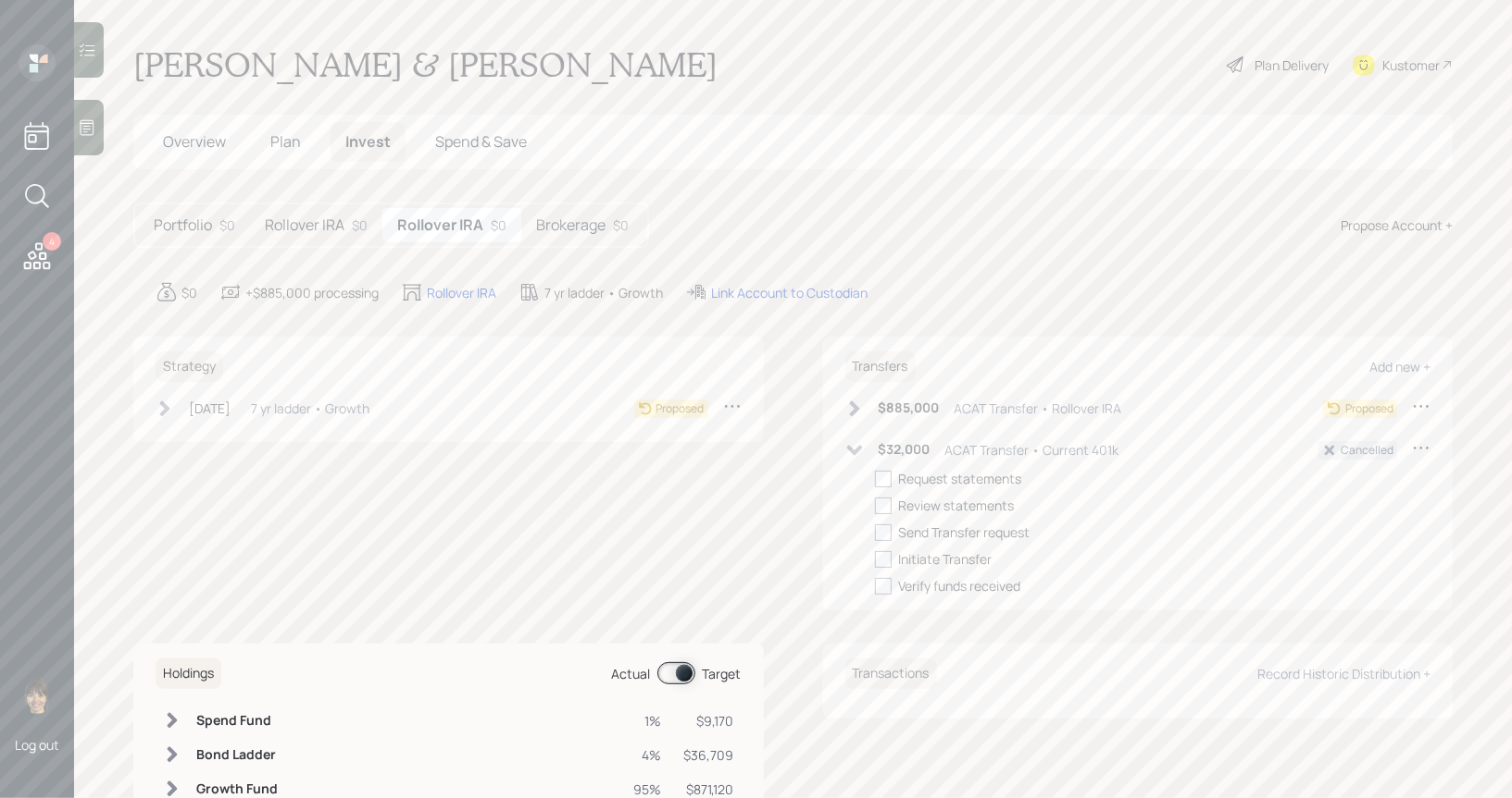
click at [1286, 61] on div "Plan Delivery" at bounding box center [1291, 65] width 74 height 20
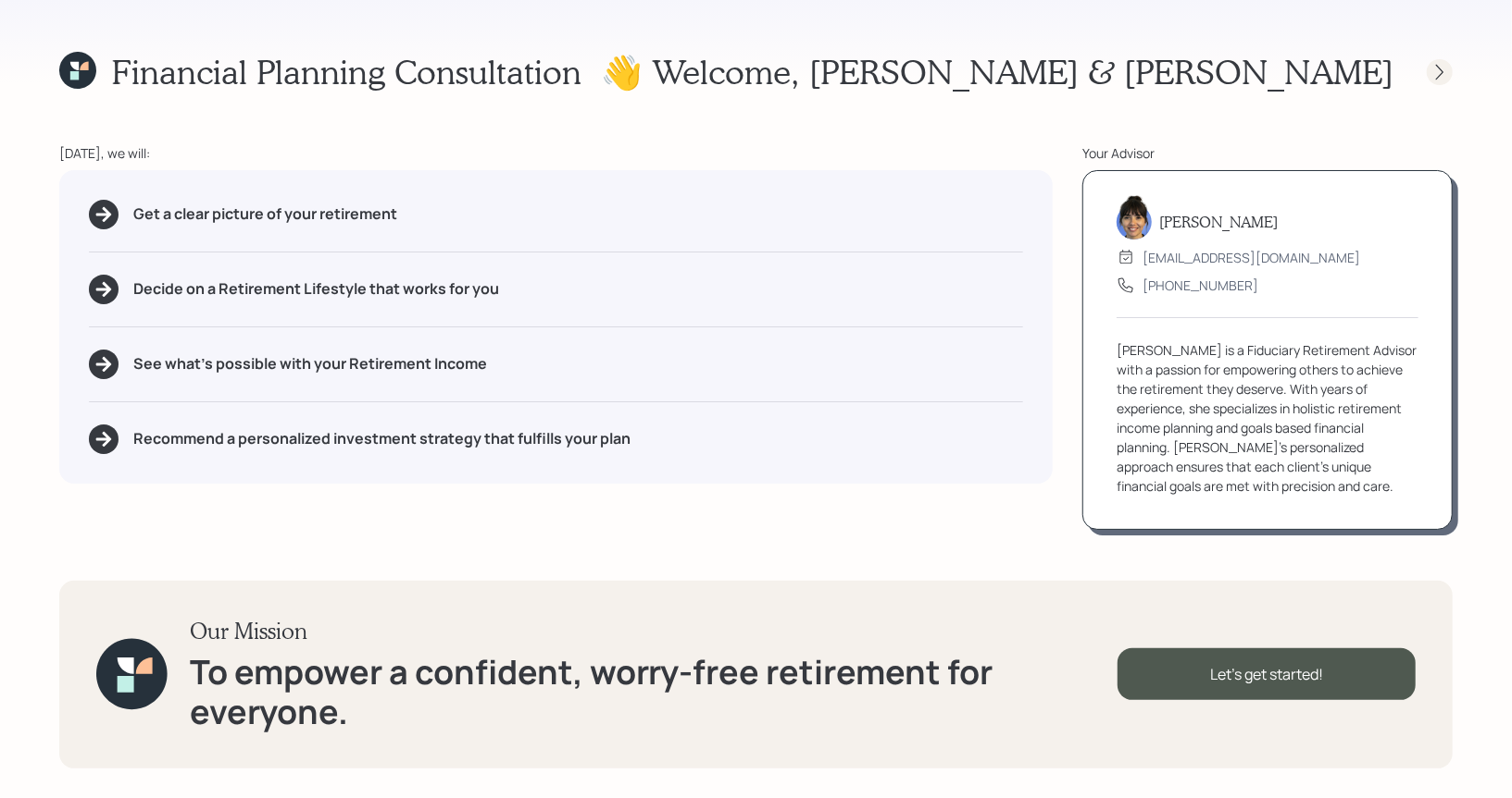
click at [1445, 64] on icon at bounding box center [1439, 72] width 19 height 19
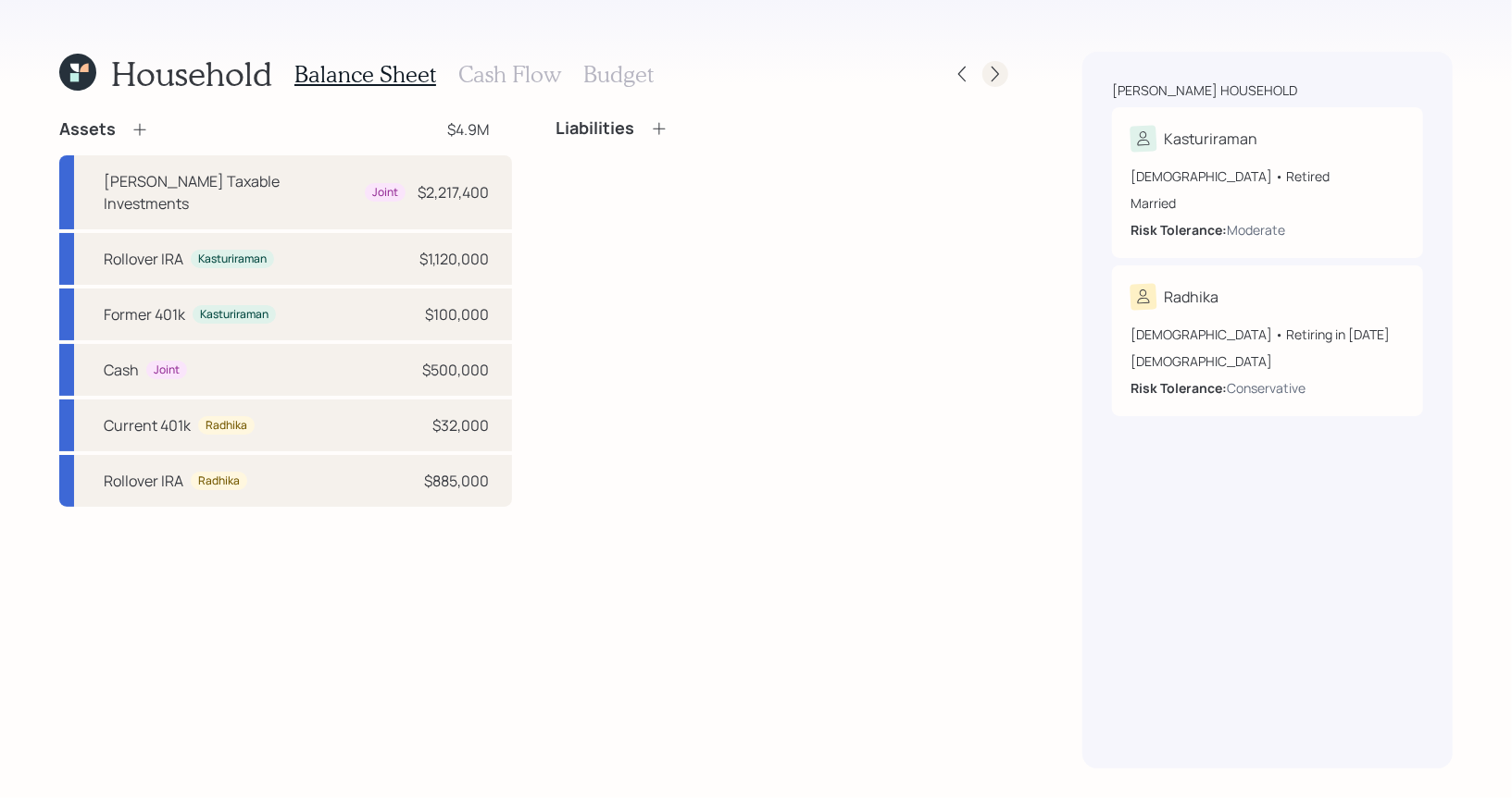
click at [996, 74] on icon at bounding box center [995, 74] width 19 height 19
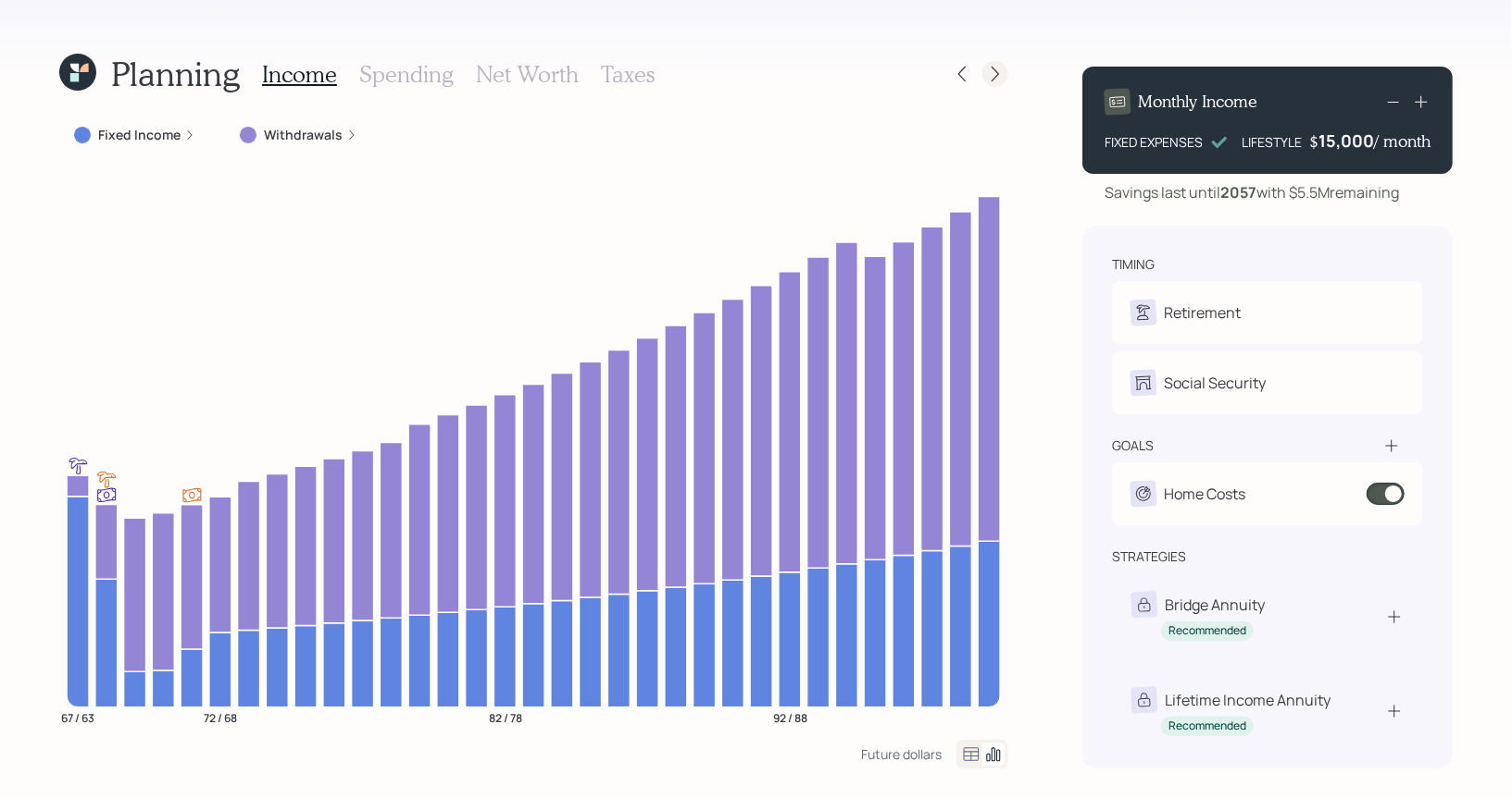
click at [997, 74] on icon at bounding box center [995, 74] width 19 height 19
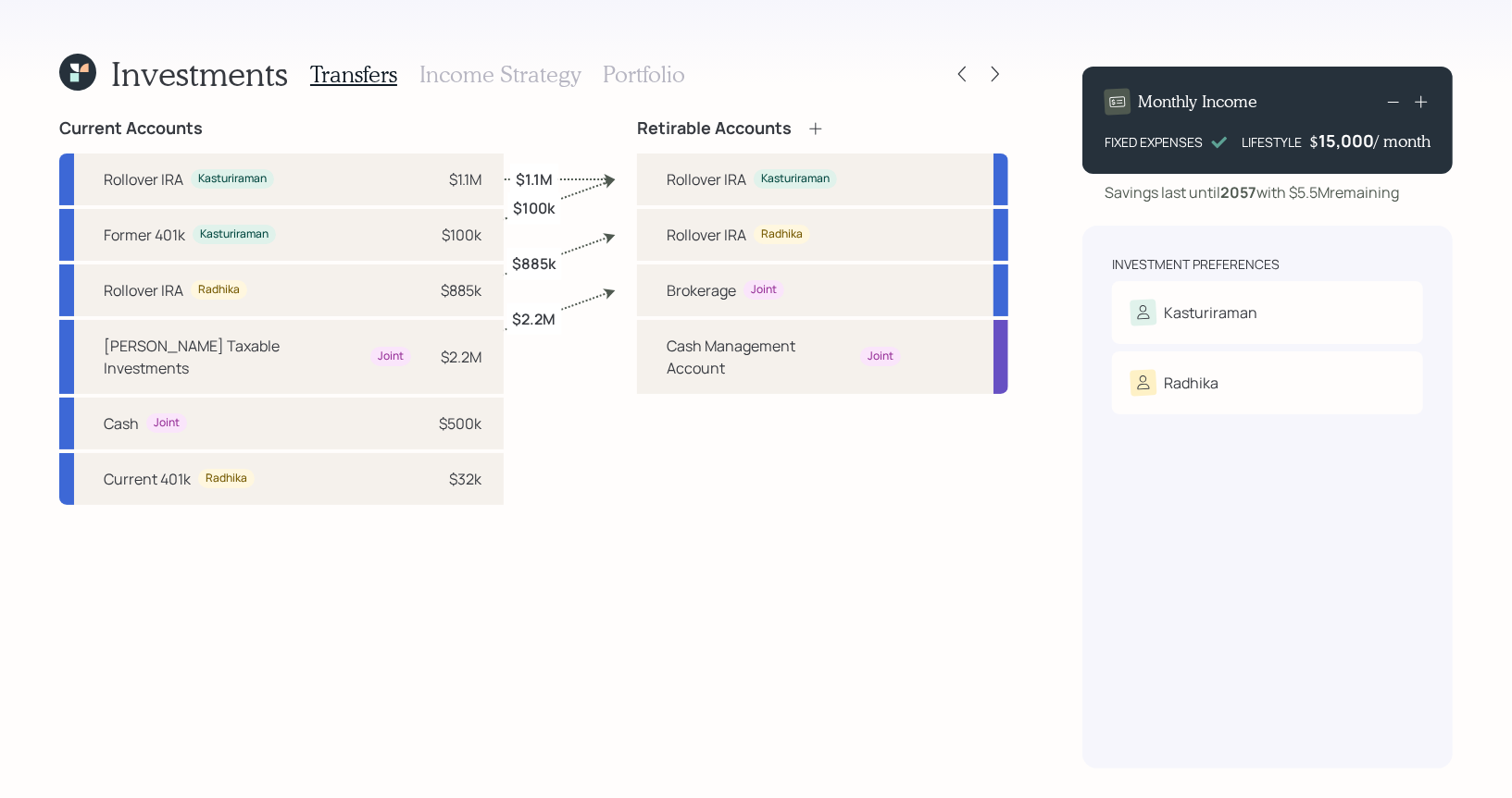
click at [997, 74] on icon at bounding box center [995, 74] width 19 height 19
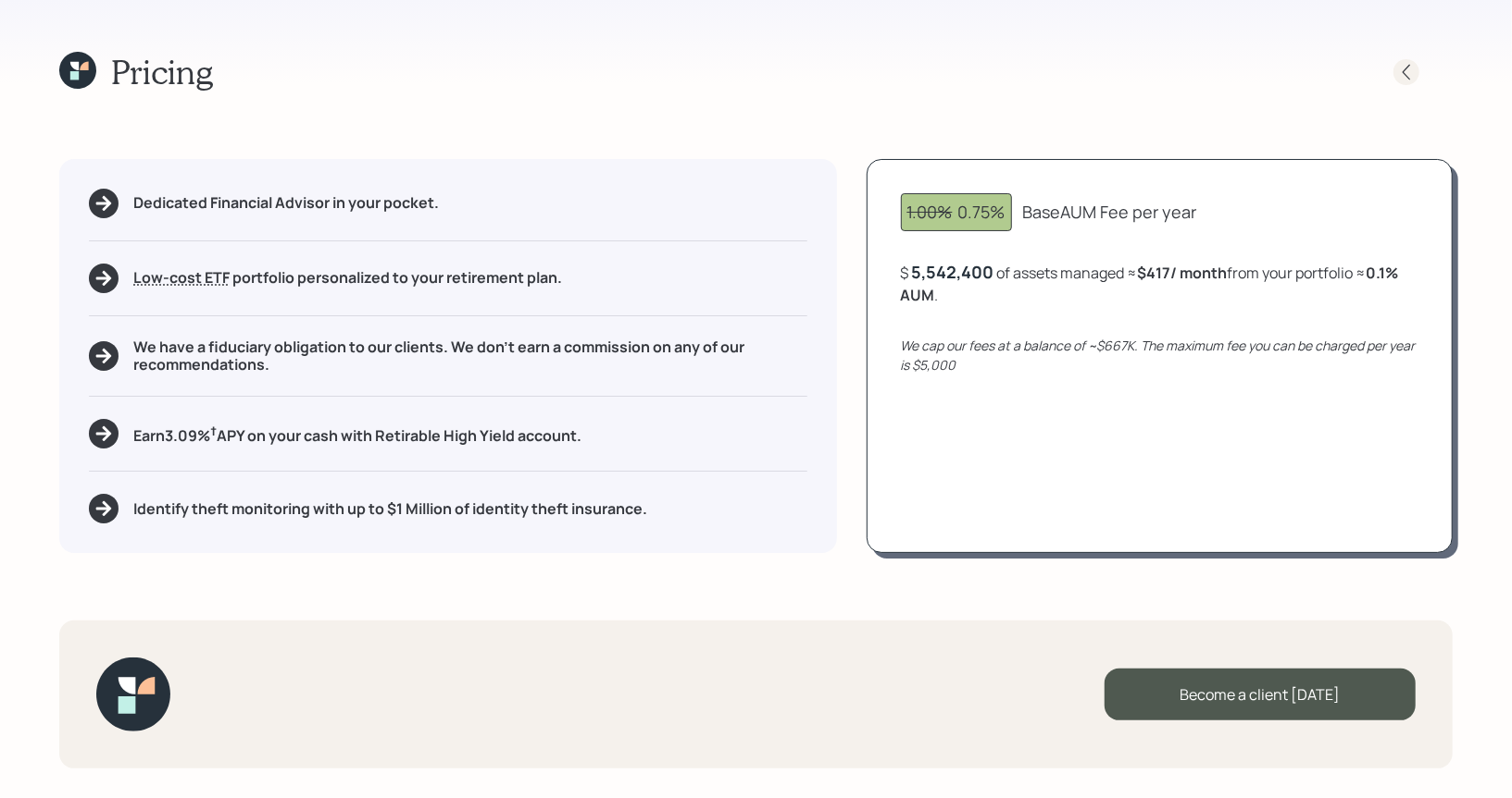
click at [1411, 73] on icon at bounding box center [1406, 72] width 19 height 19
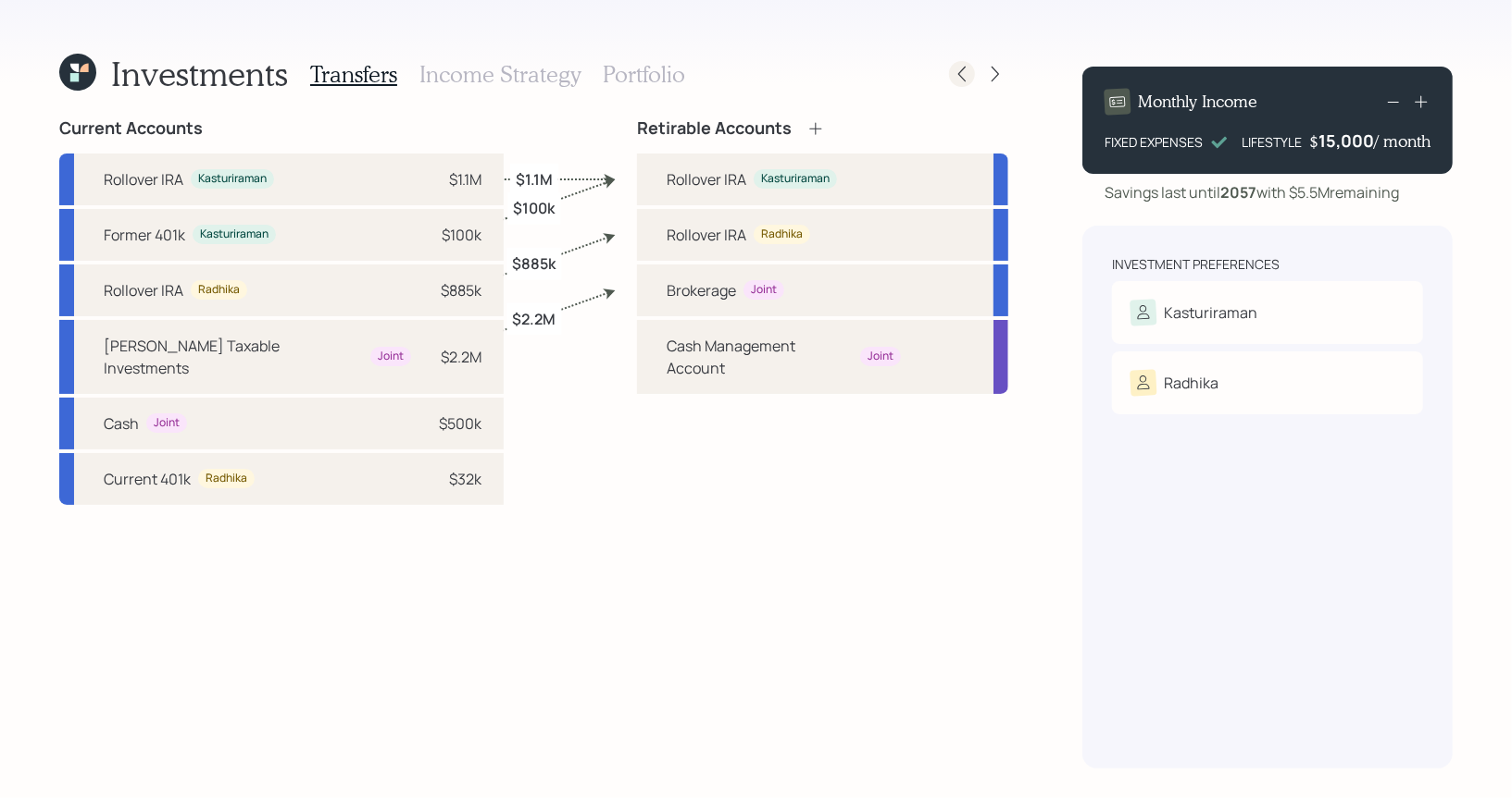
click at [964, 76] on icon at bounding box center [961, 74] width 19 height 19
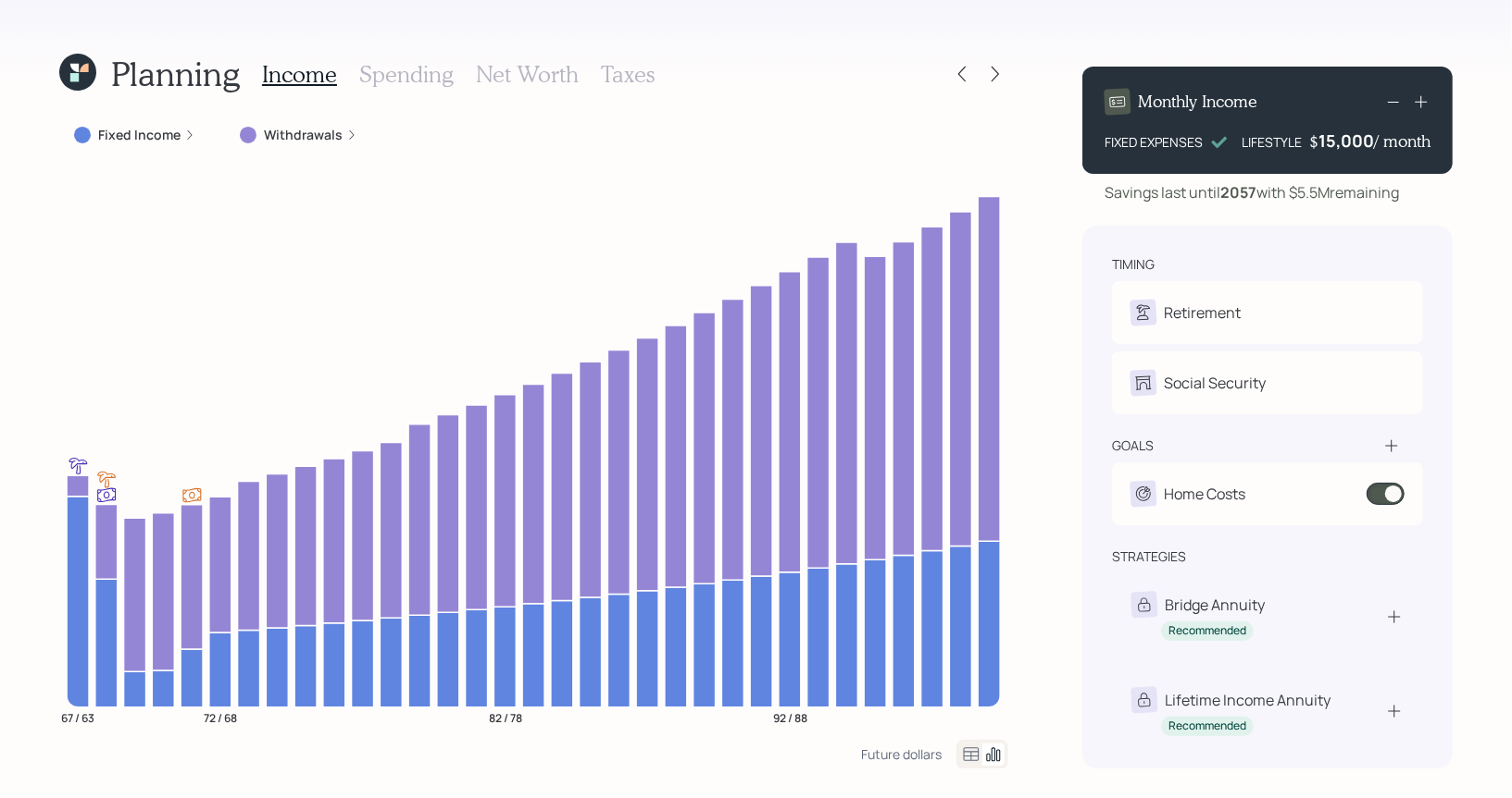
click at [627, 74] on h3 "Taxes" at bounding box center [628, 74] width 53 height 27
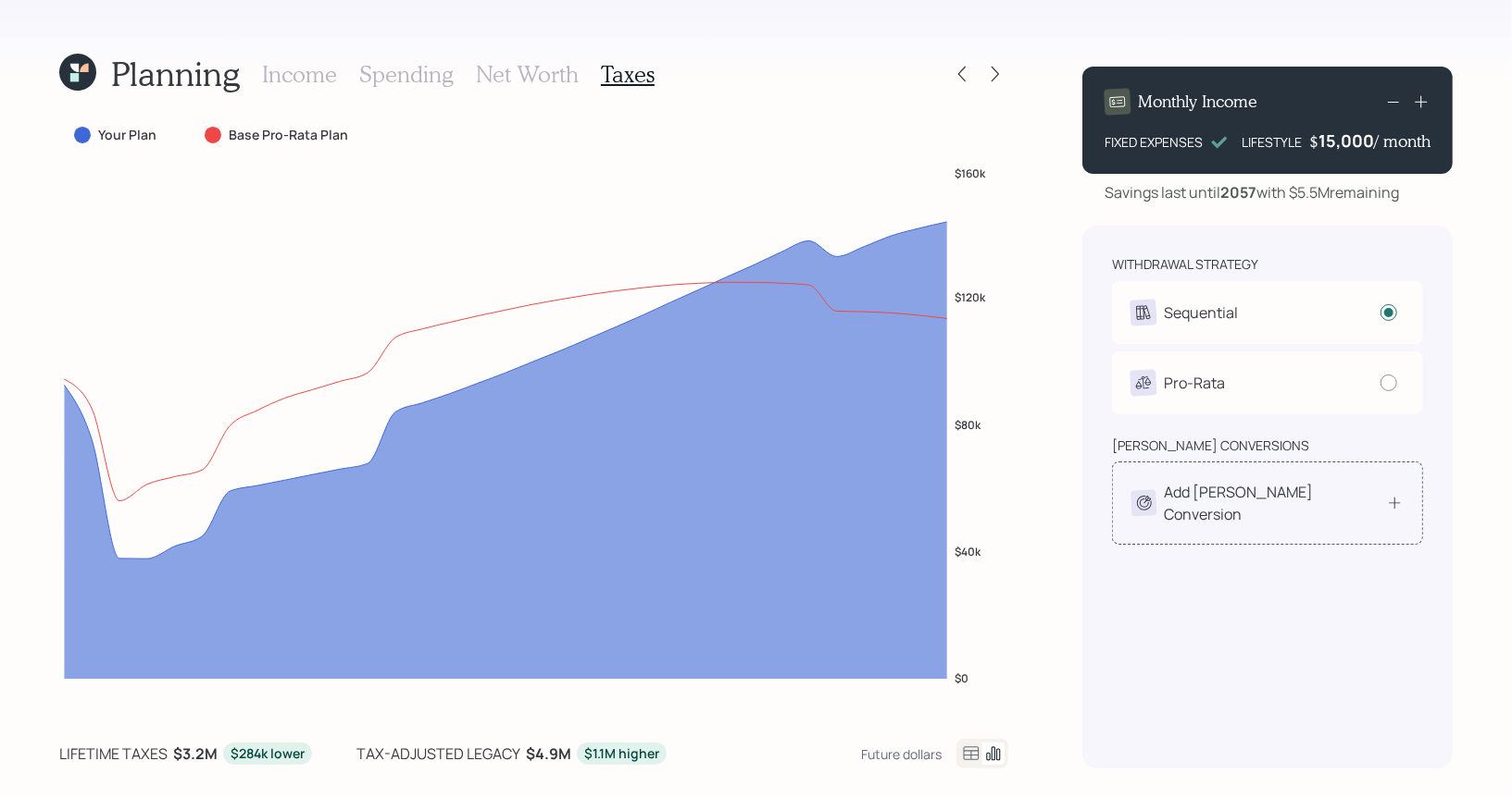
click at [1233, 495] on div "Add Roth Conversion" at bounding box center [1273, 502] width 222 height 44
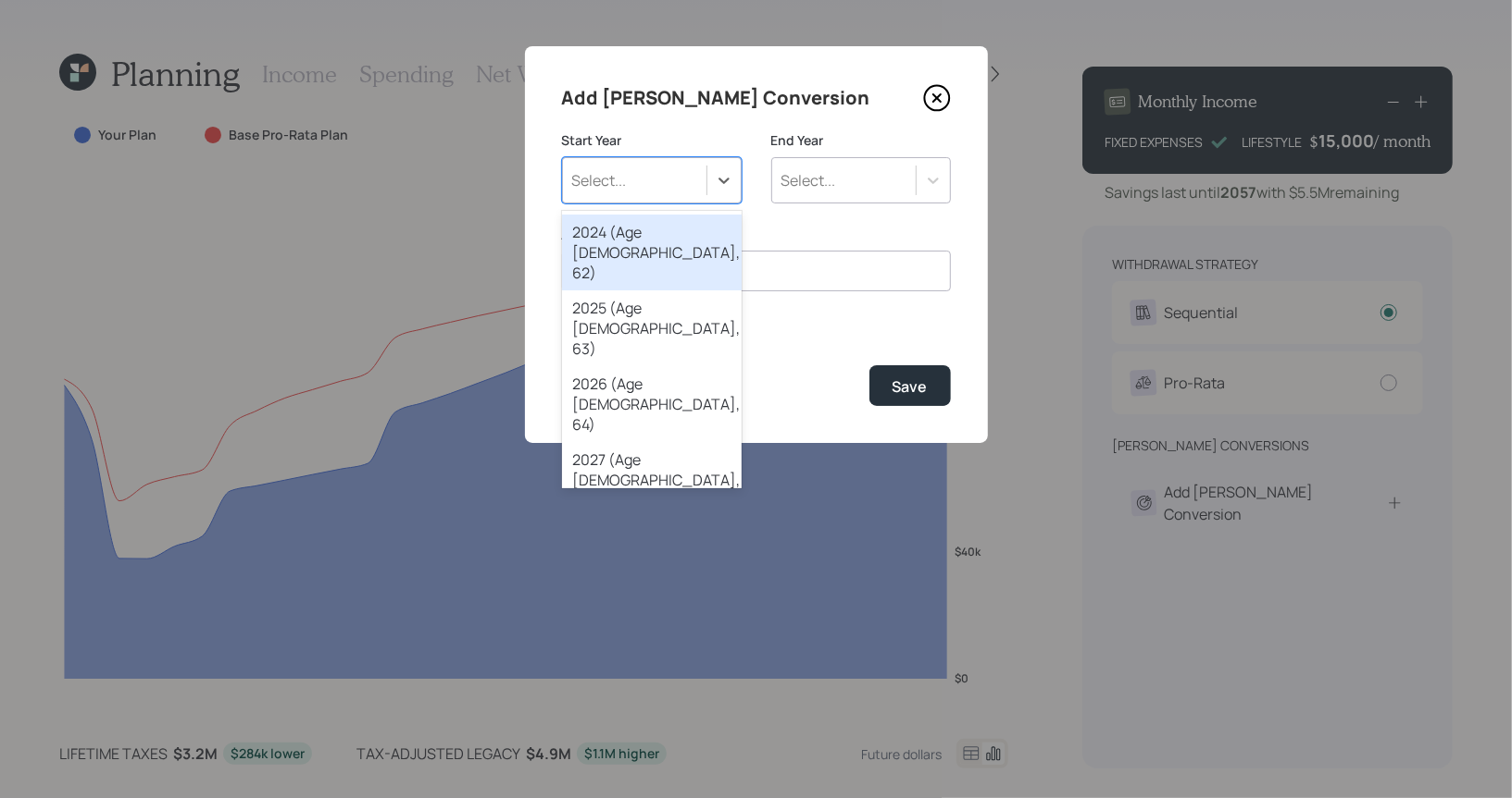
click at [636, 178] on div "Select..." at bounding box center [635, 180] width 144 height 32
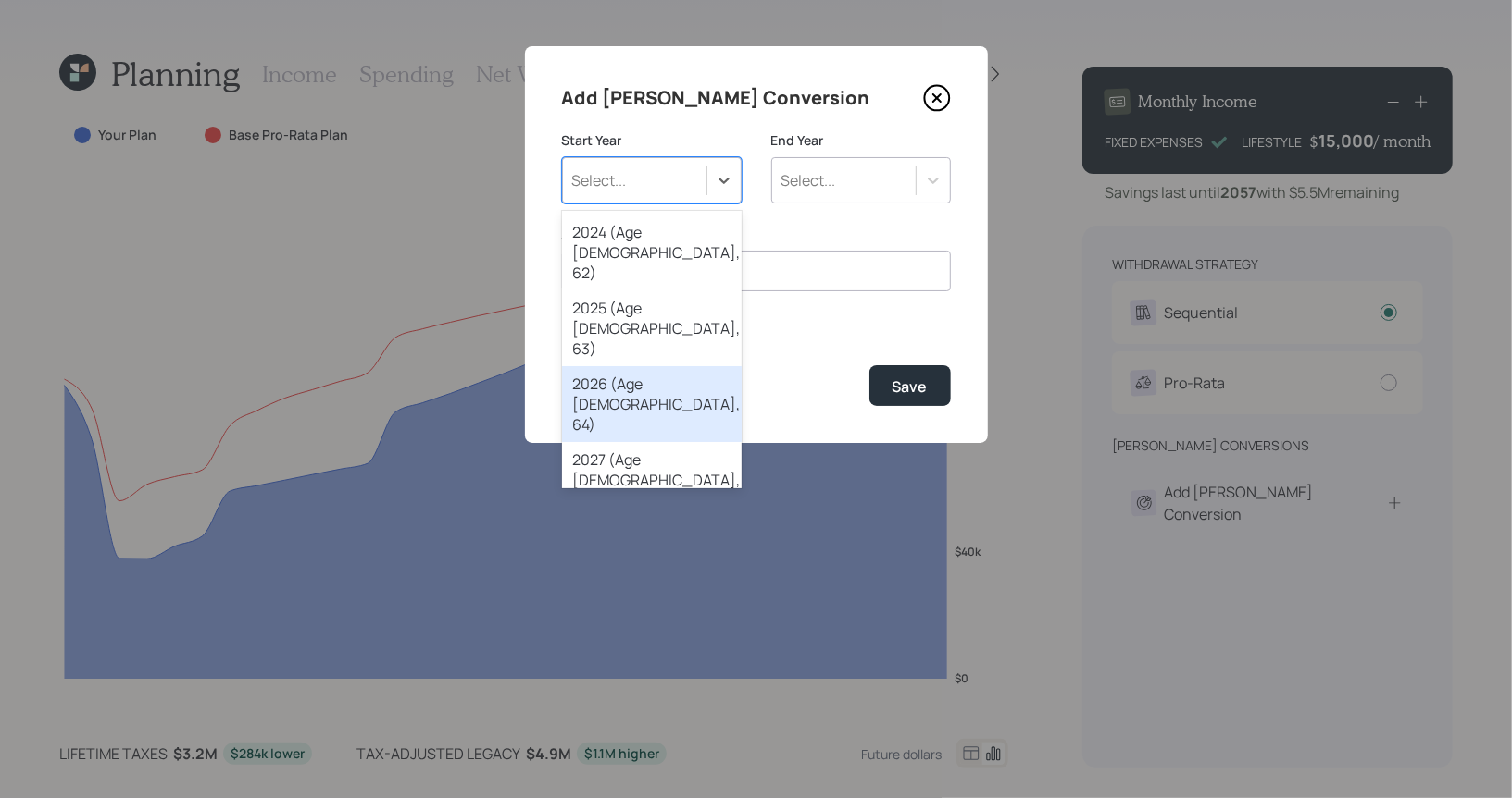
click at [605, 366] on div "2026 (Age 68, 64)" at bounding box center [652, 404] width 179 height 76
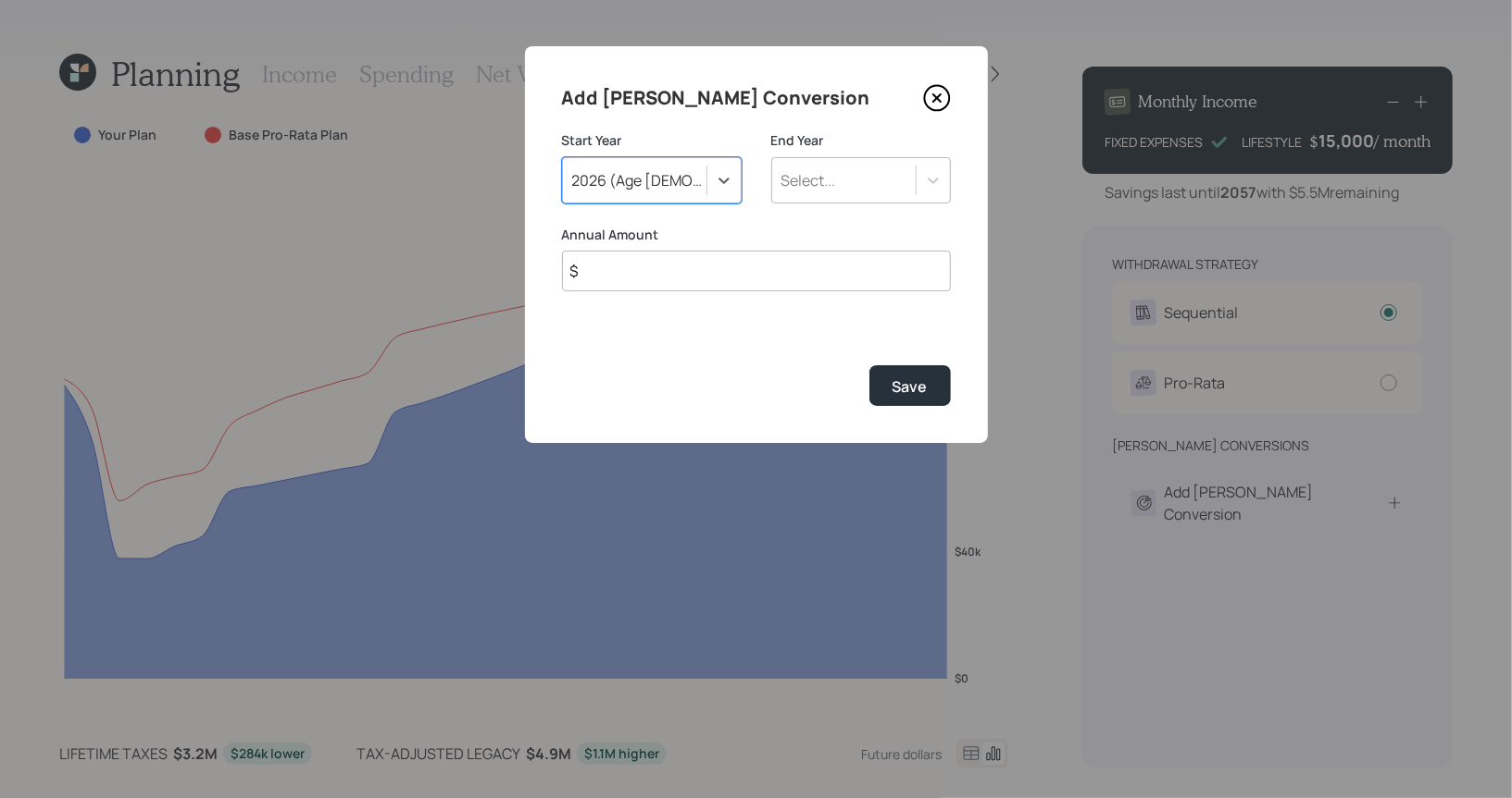
click at [830, 178] on div "Select..." at bounding box center [808, 180] width 54 height 21
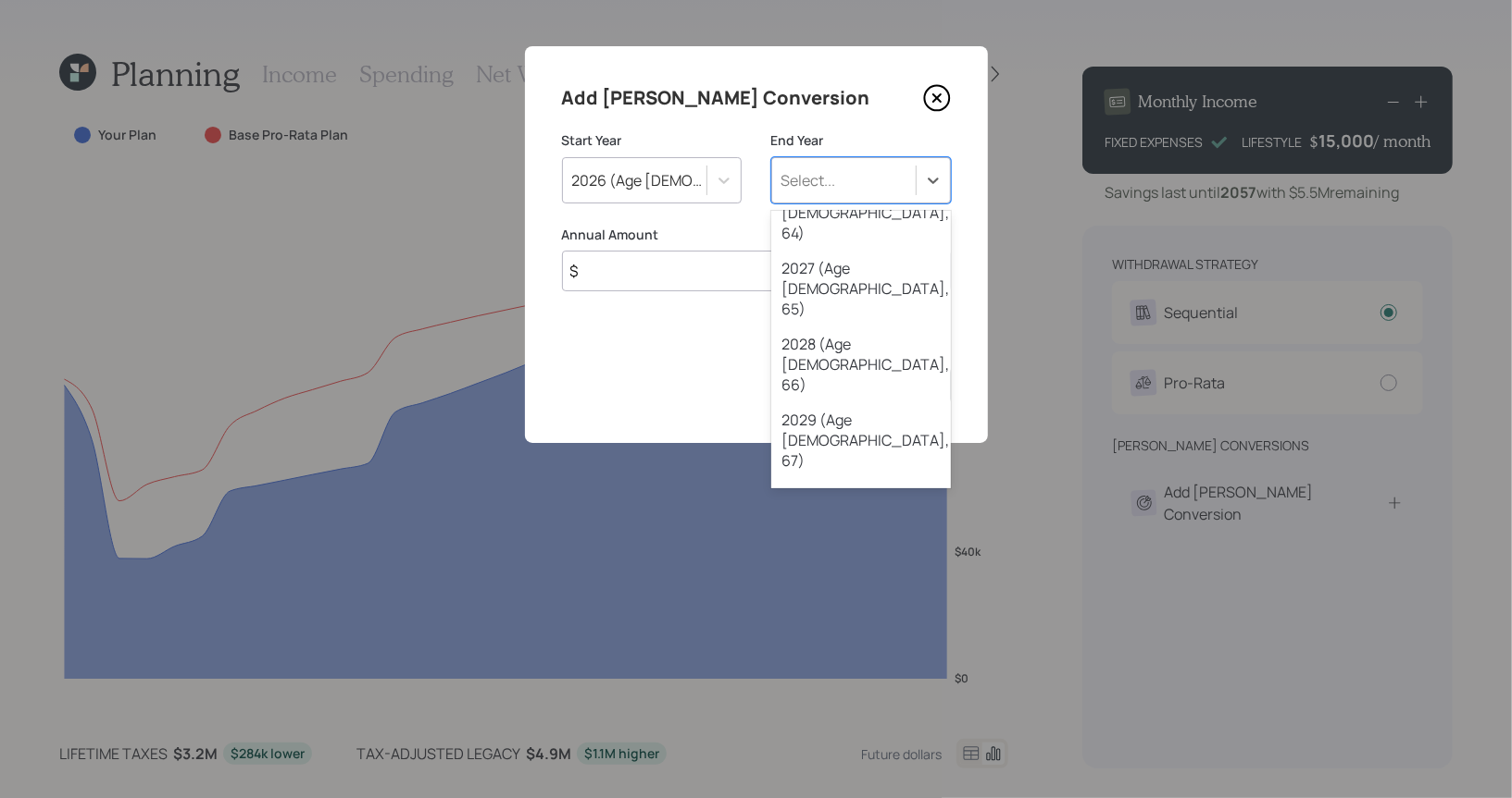
scroll to position [199, 0]
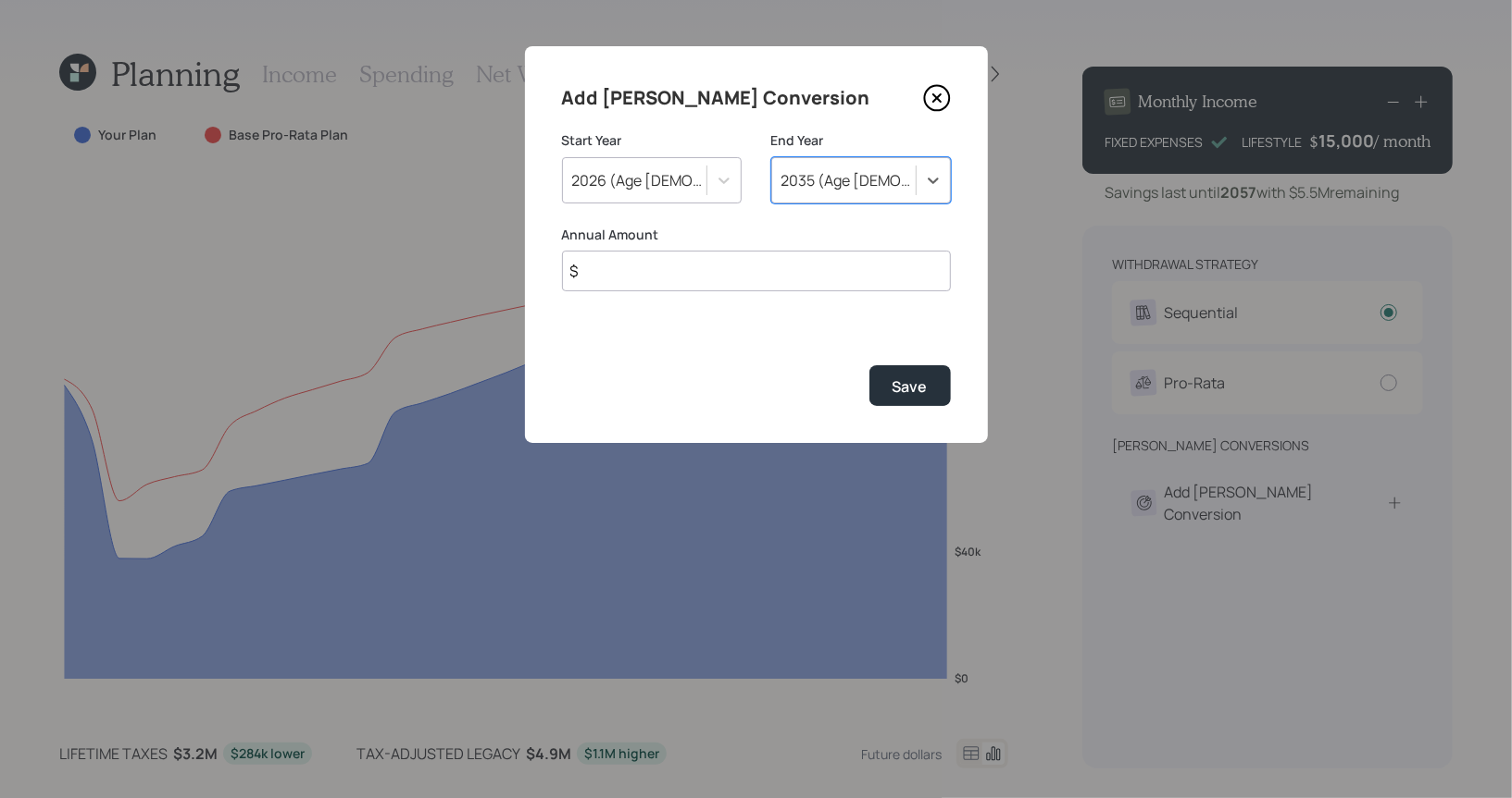
click at [643, 274] on input "$" at bounding box center [756, 271] width 388 height 40
type input "$ 50,000"
click at [925, 386] on div "Save" at bounding box center [910, 386] width 35 height 21
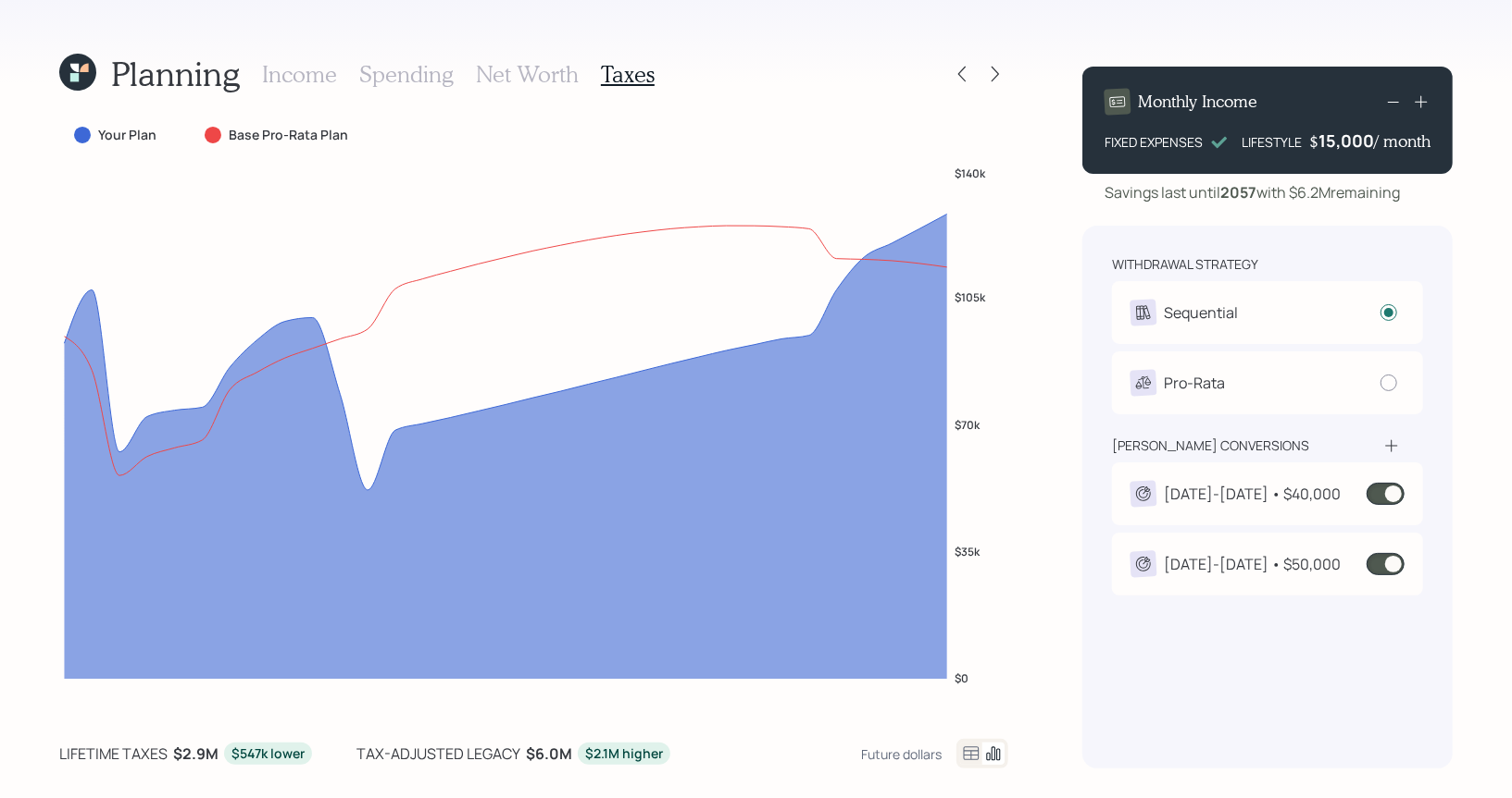
click at [1394, 494] on span at bounding box center [1385, 494] width 38 height 23
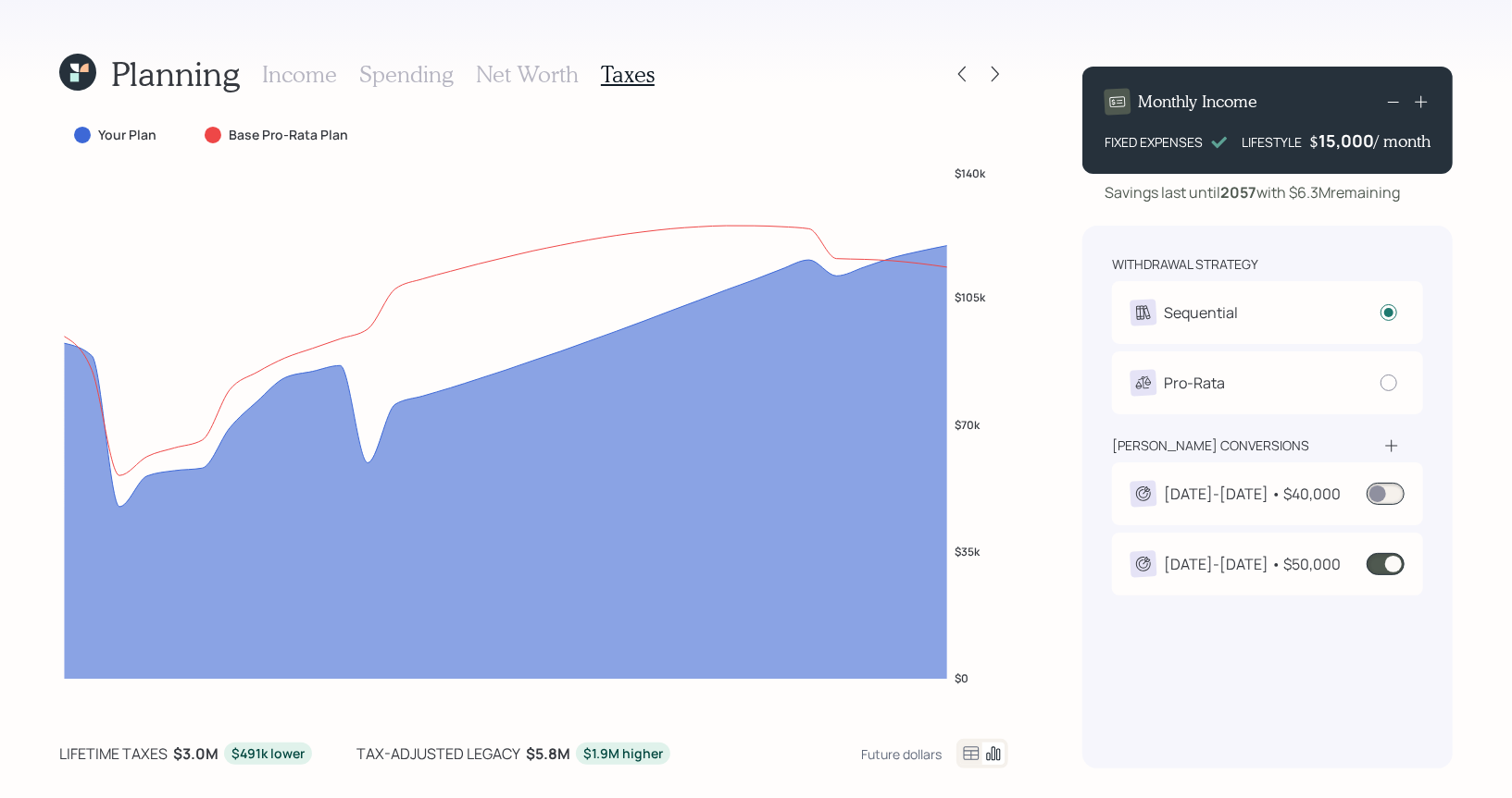
click at [1193, 490] on div "2026-2034 • $40,000" at bounding box center [1251, 494] width 176 height 23
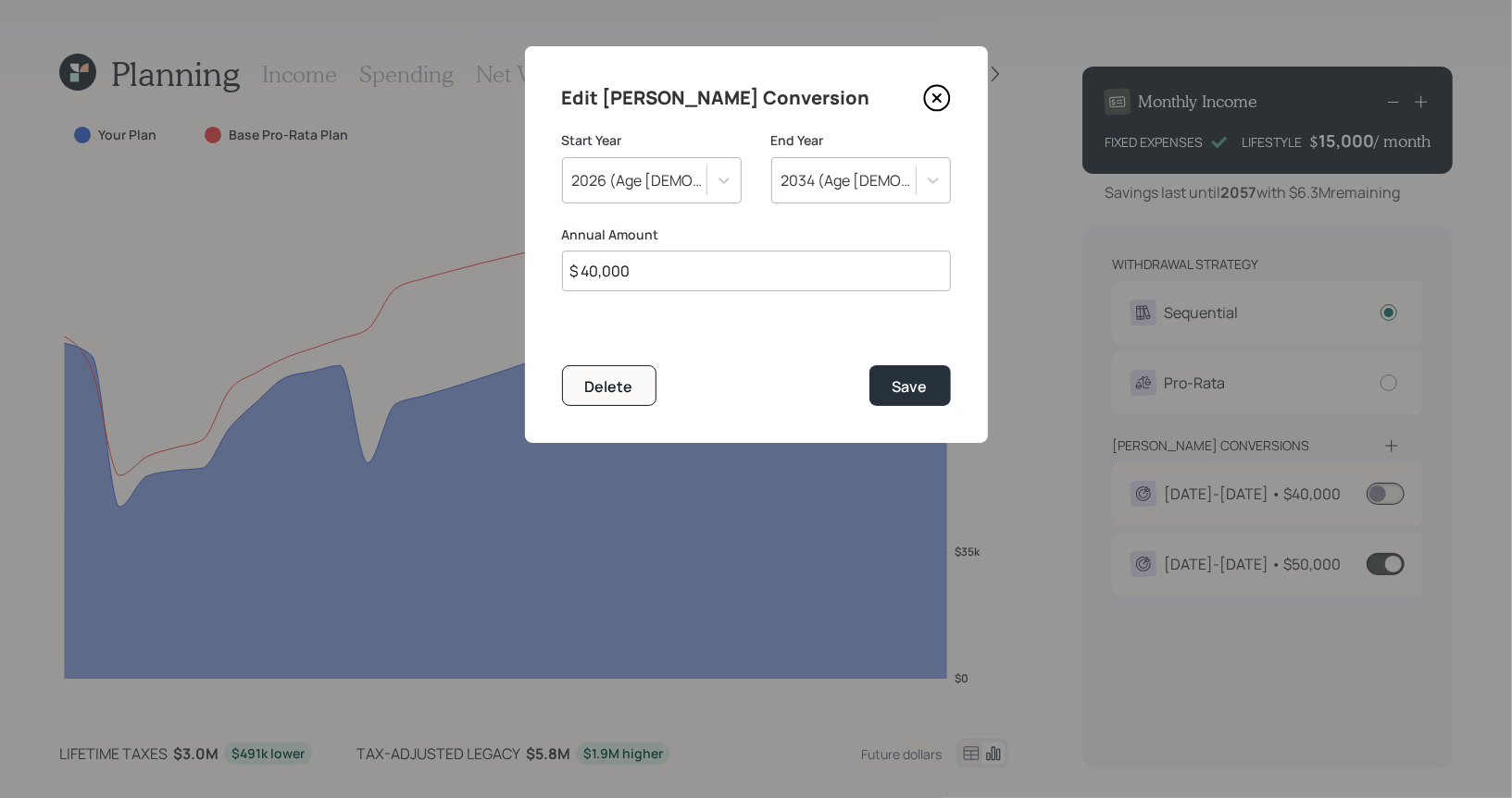
click at [528, 381] on div "Edit Roth Conversion Start Year 2026 (Age 68, 64) End Year 2034 (Age 76, 72) An…" at bounding box center [756, 244] width 463 height 397
click at [596, 381] on div "Delete" at bounding box center [609, 386] width 48 height 21
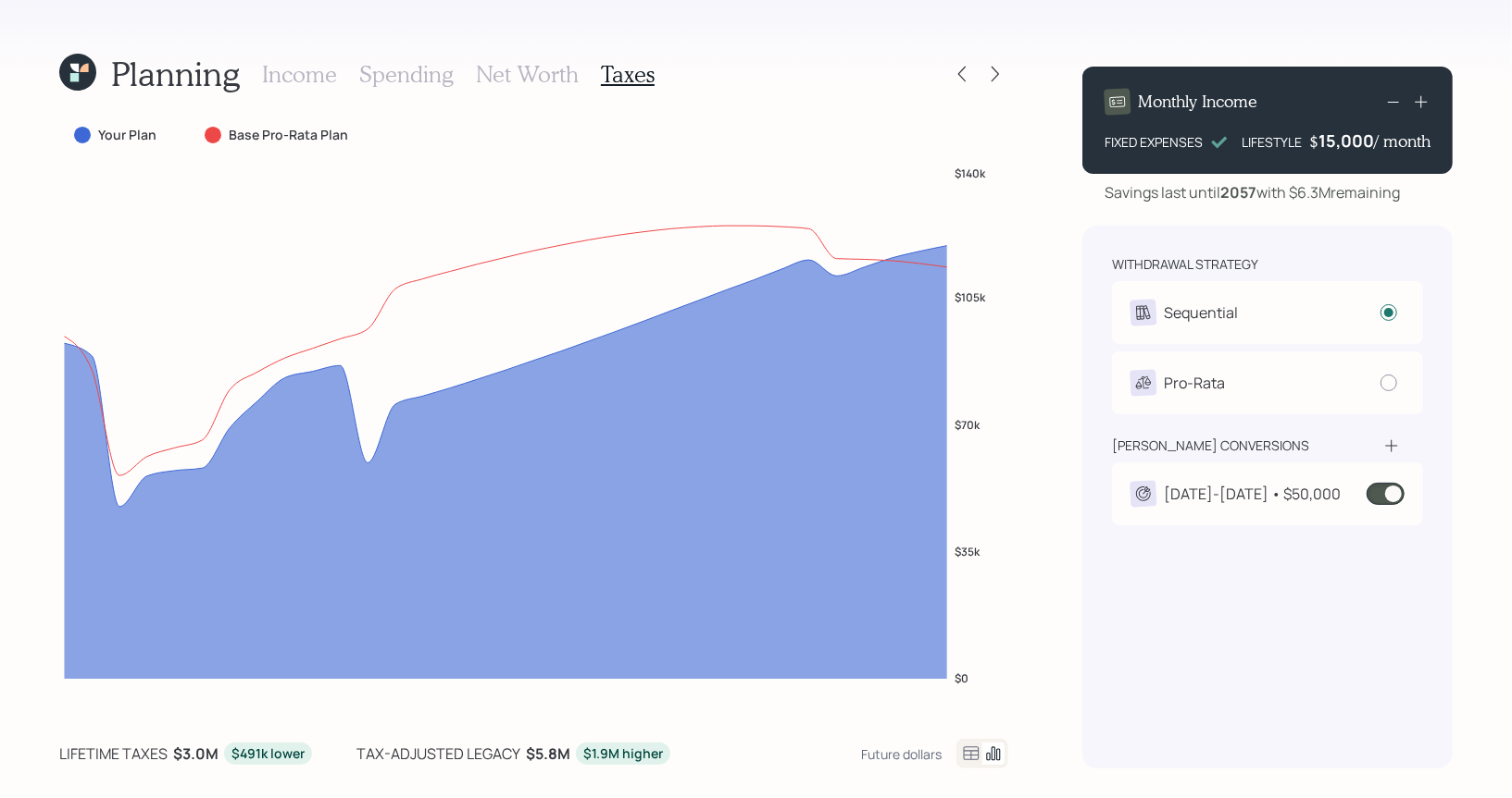
click at [1194, 495] on div "2026-2035 • $50,000" at bounding box center [1251, 494] width 176 height 23
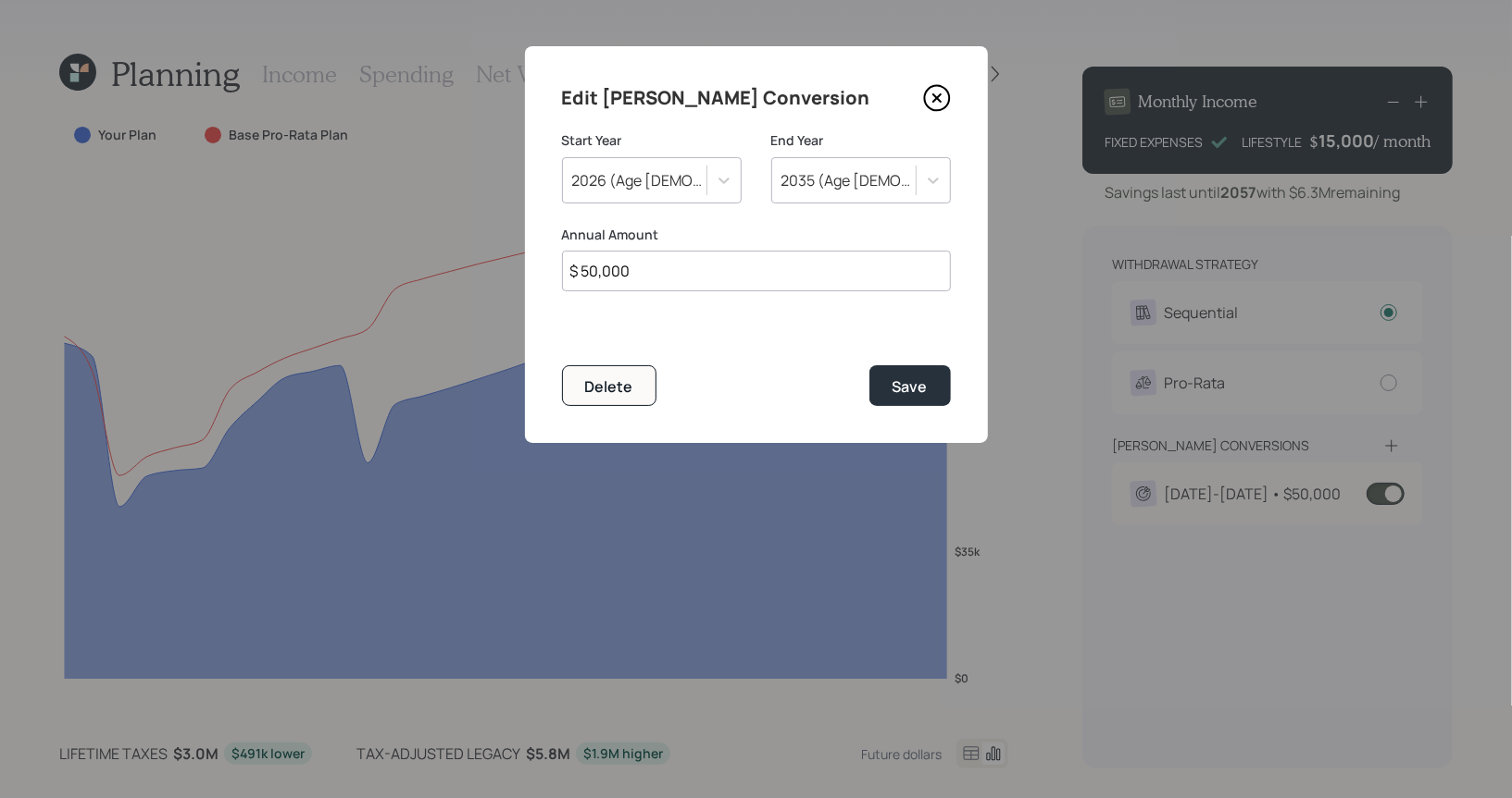
click at [841, 179] on div "2035 (Age 77, 73)" at bounding box center [850, 180] width 136 height 21
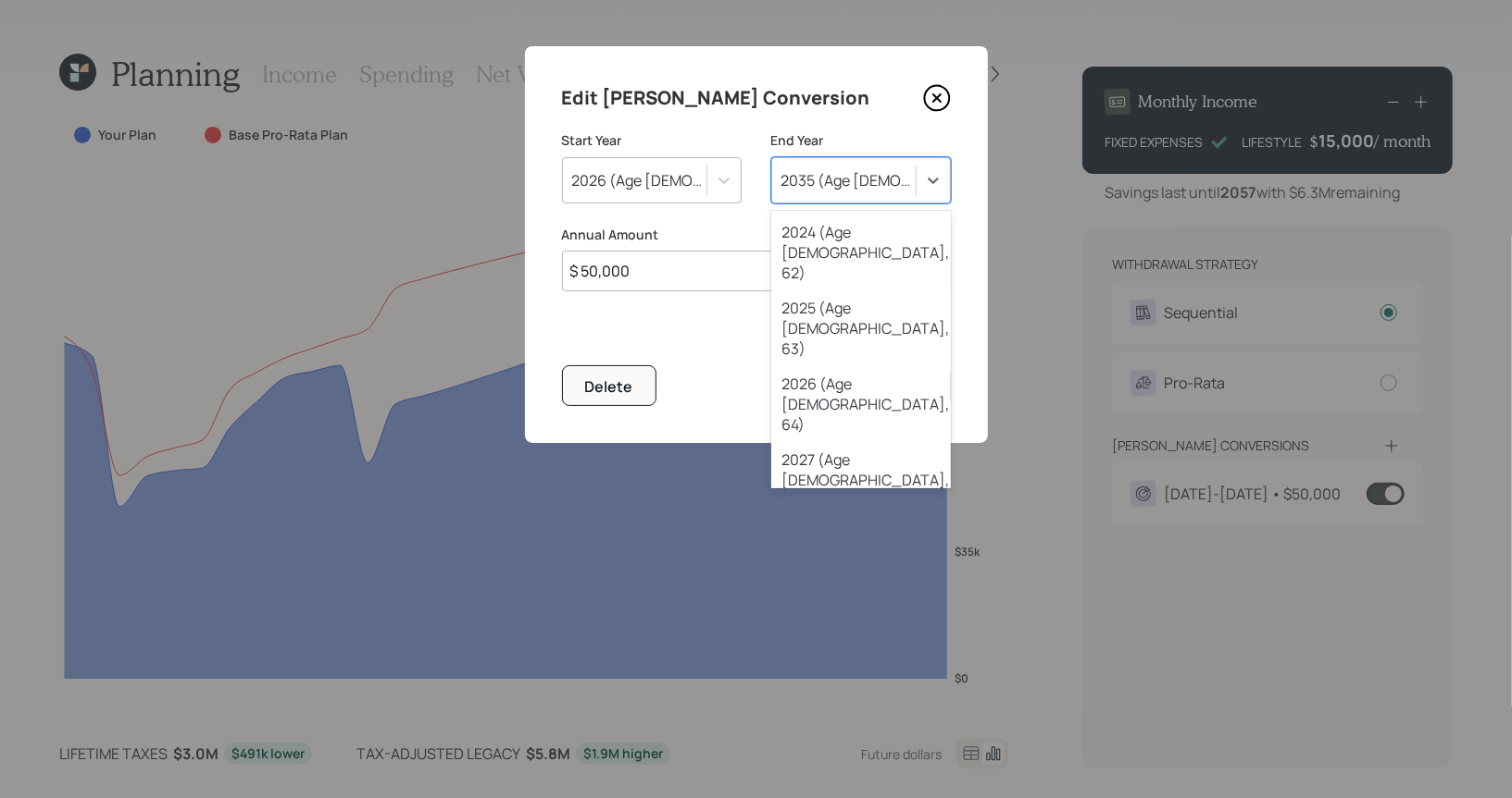
scroll to position [161, 0]
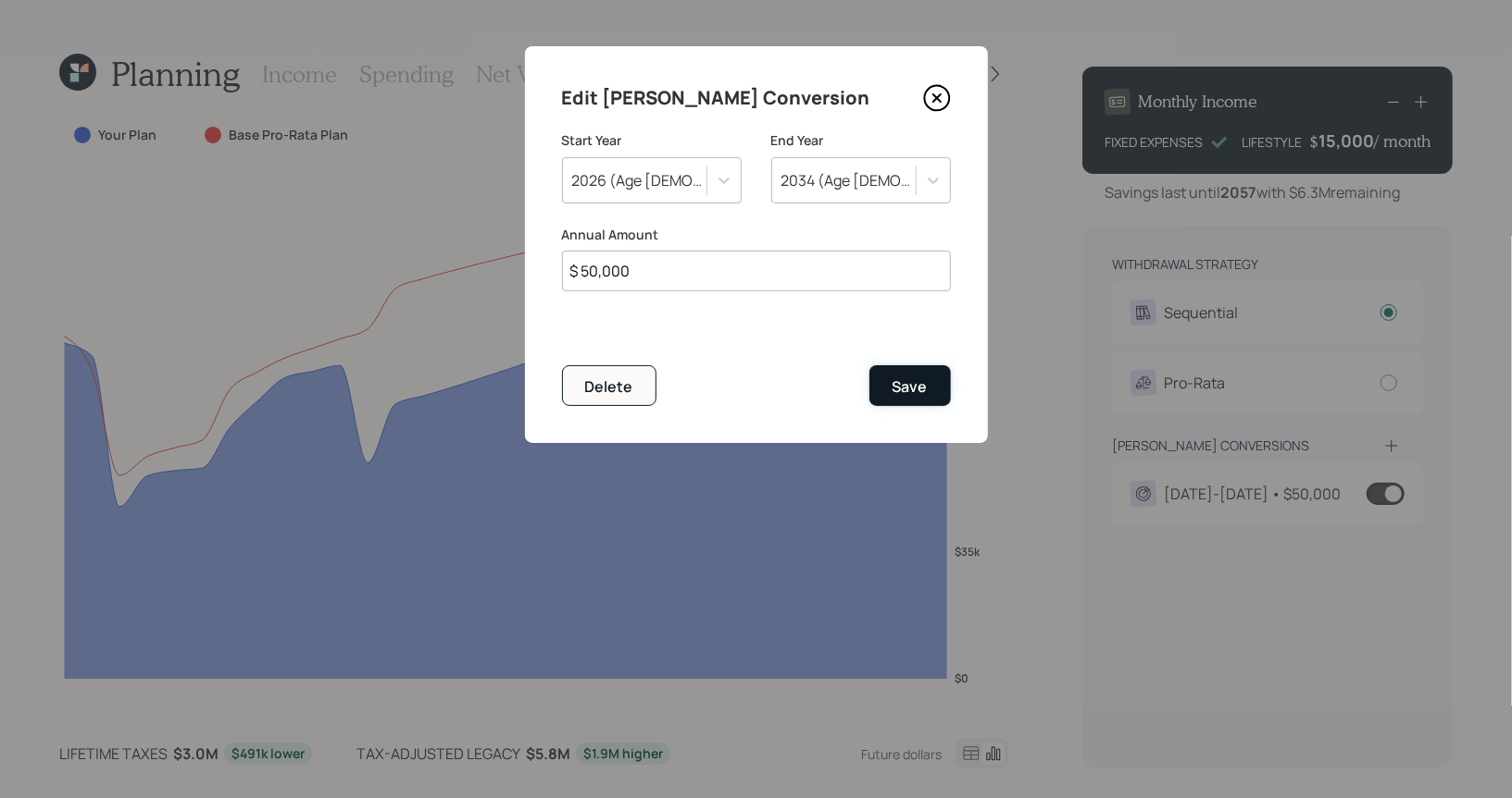
click at [926, 395] on div "Save" at bounding box center [910, 386] width 35 height 21
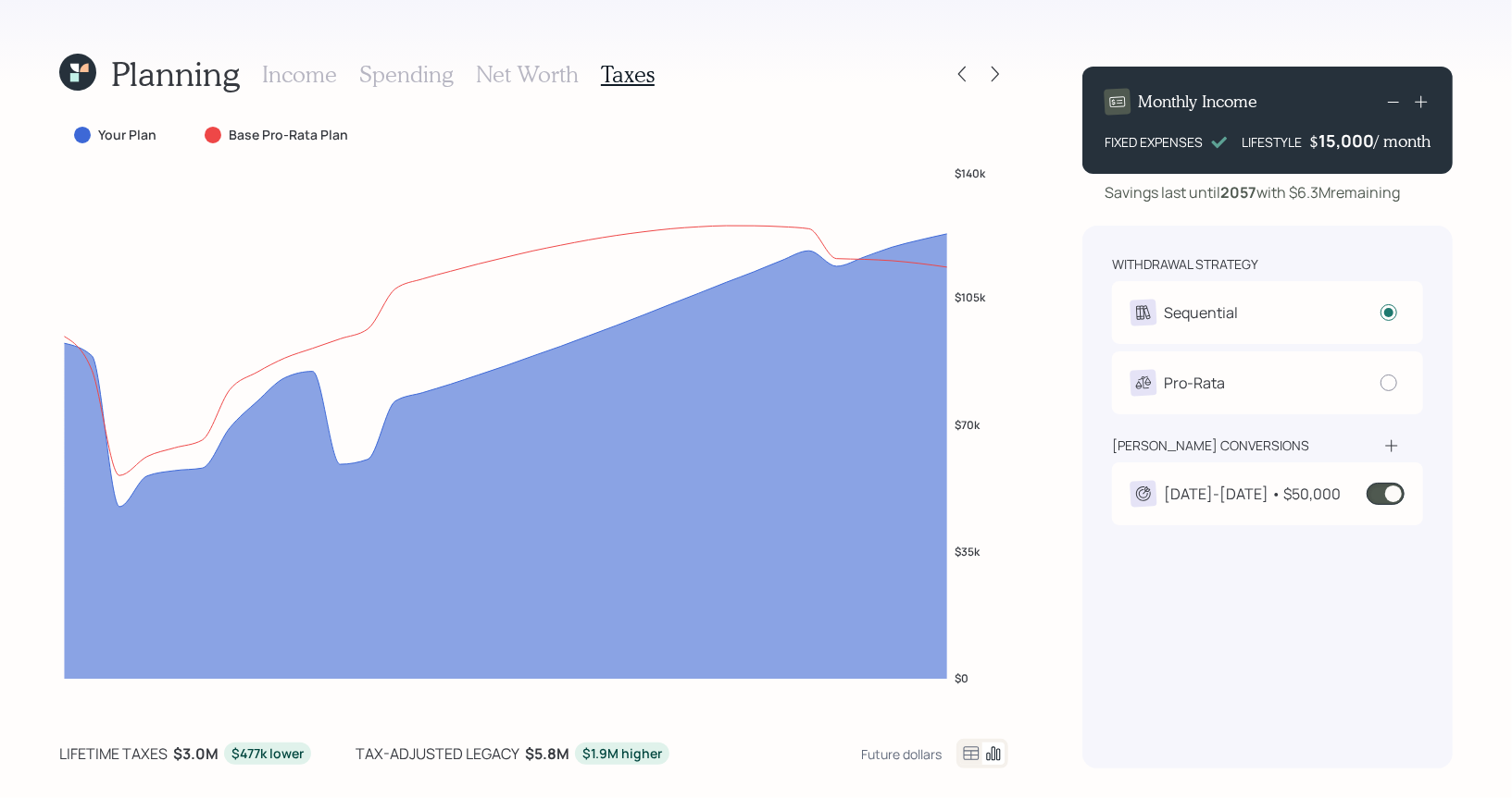
click at [1175, 494] on div "2026-2034 • $50,000" at bounding box center [1251, 494] width 176 height 23
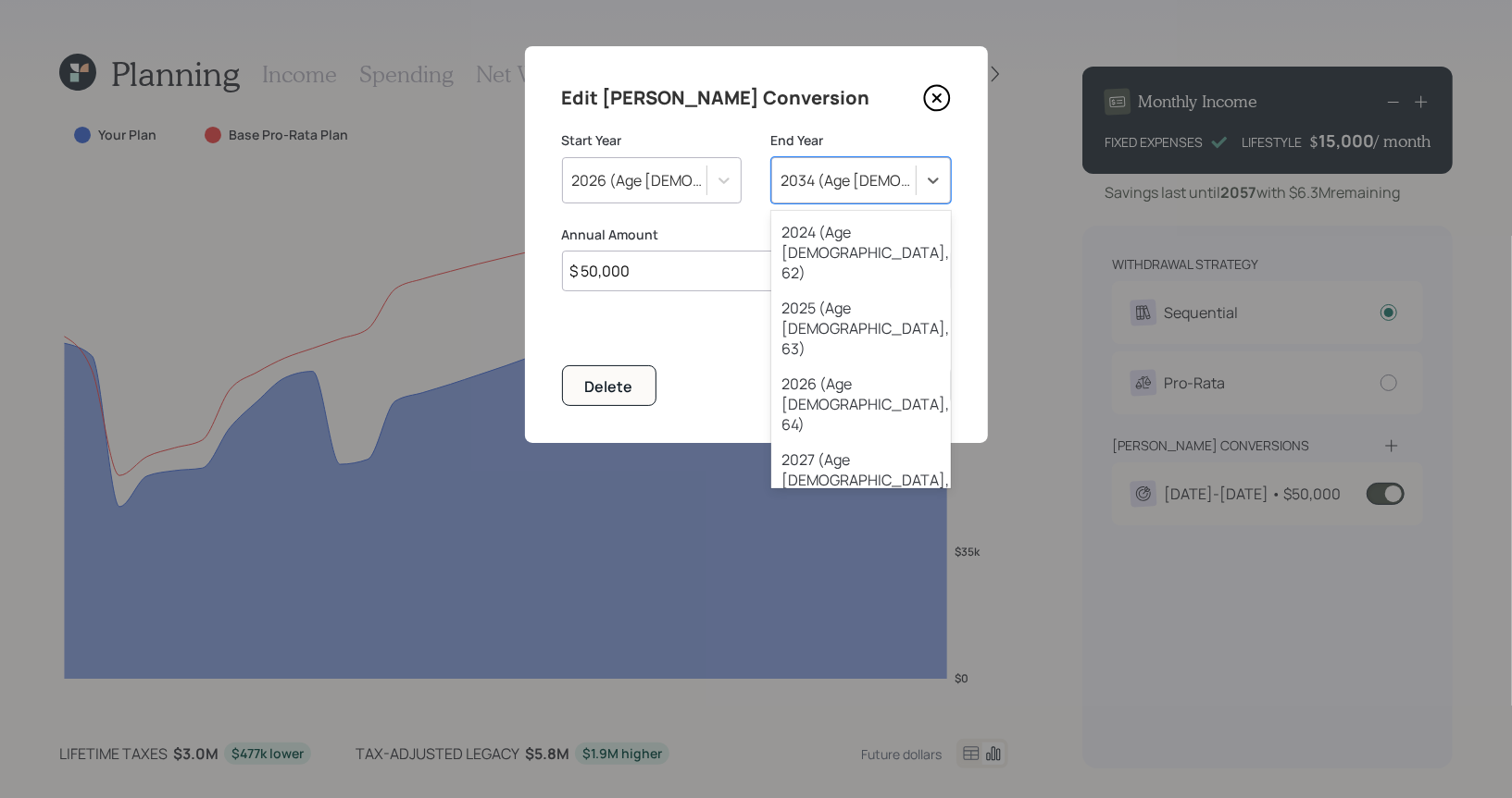
click at [846, 182] on div "2034 (Age 76, 72)" at bounding box center [850, 180] width 136 height 21
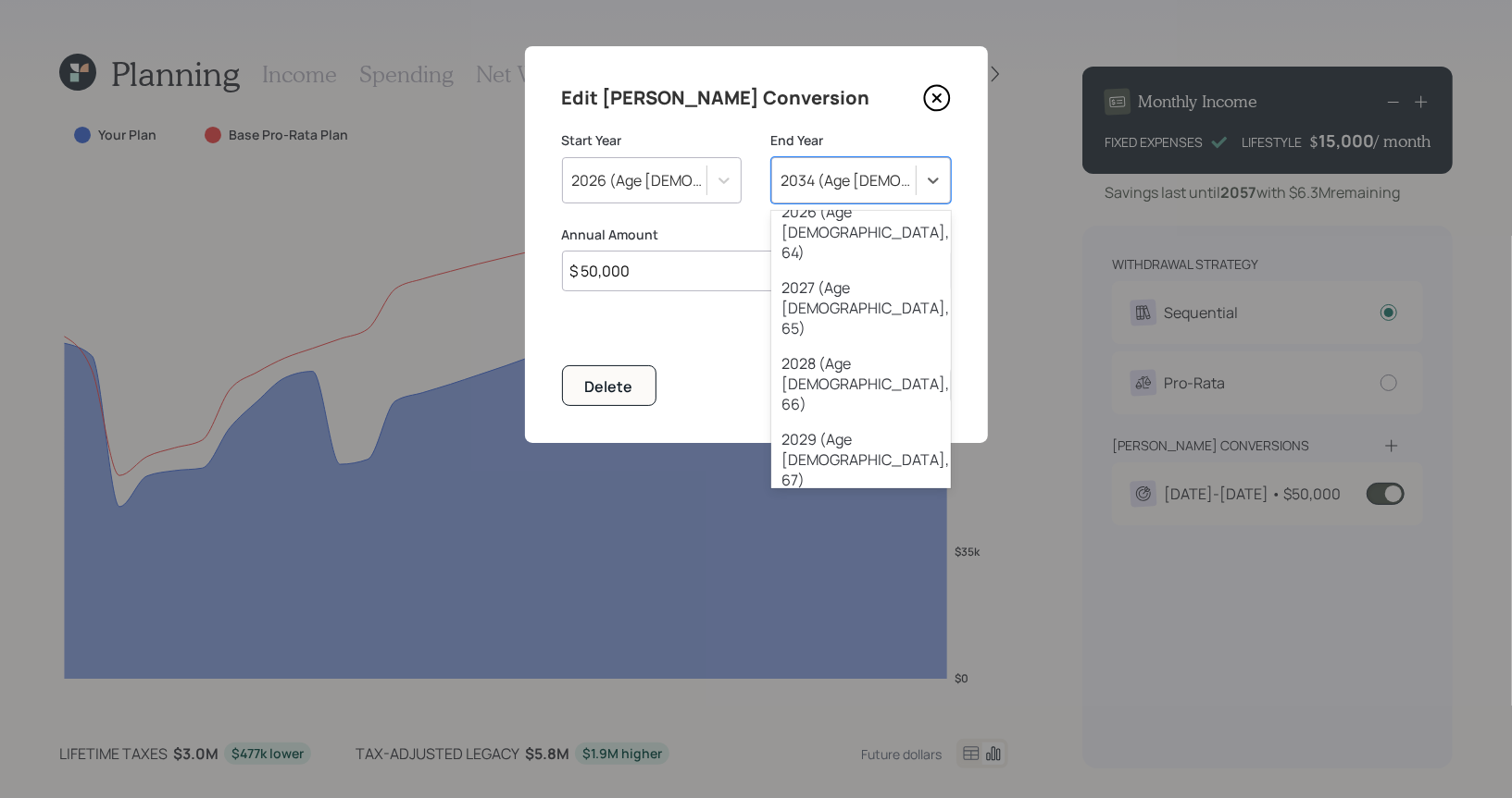
scroll to position [173, 0]
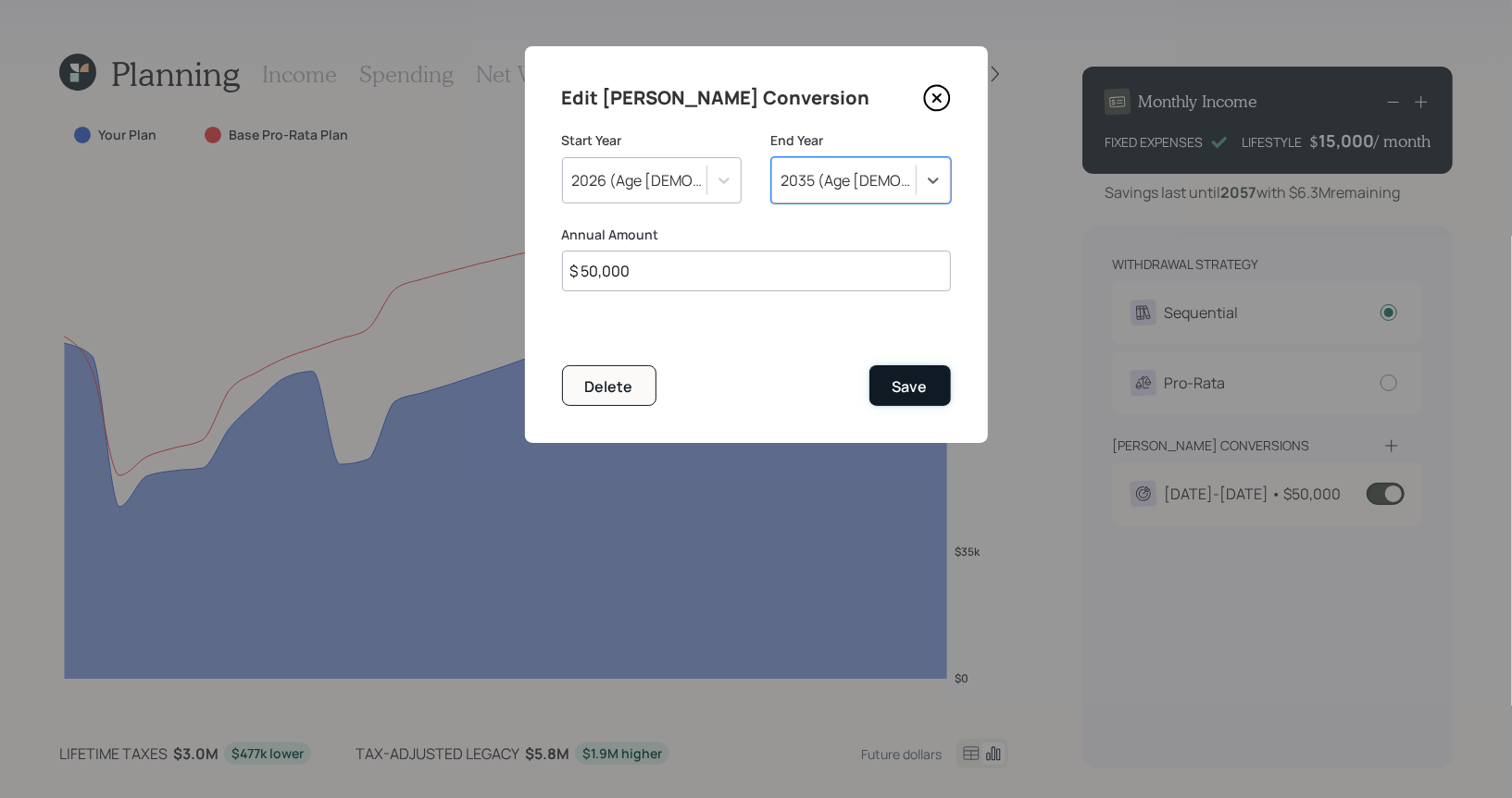
click at [928, 380] on button "Save" at bounding box center [910, 385] width 82 height 39
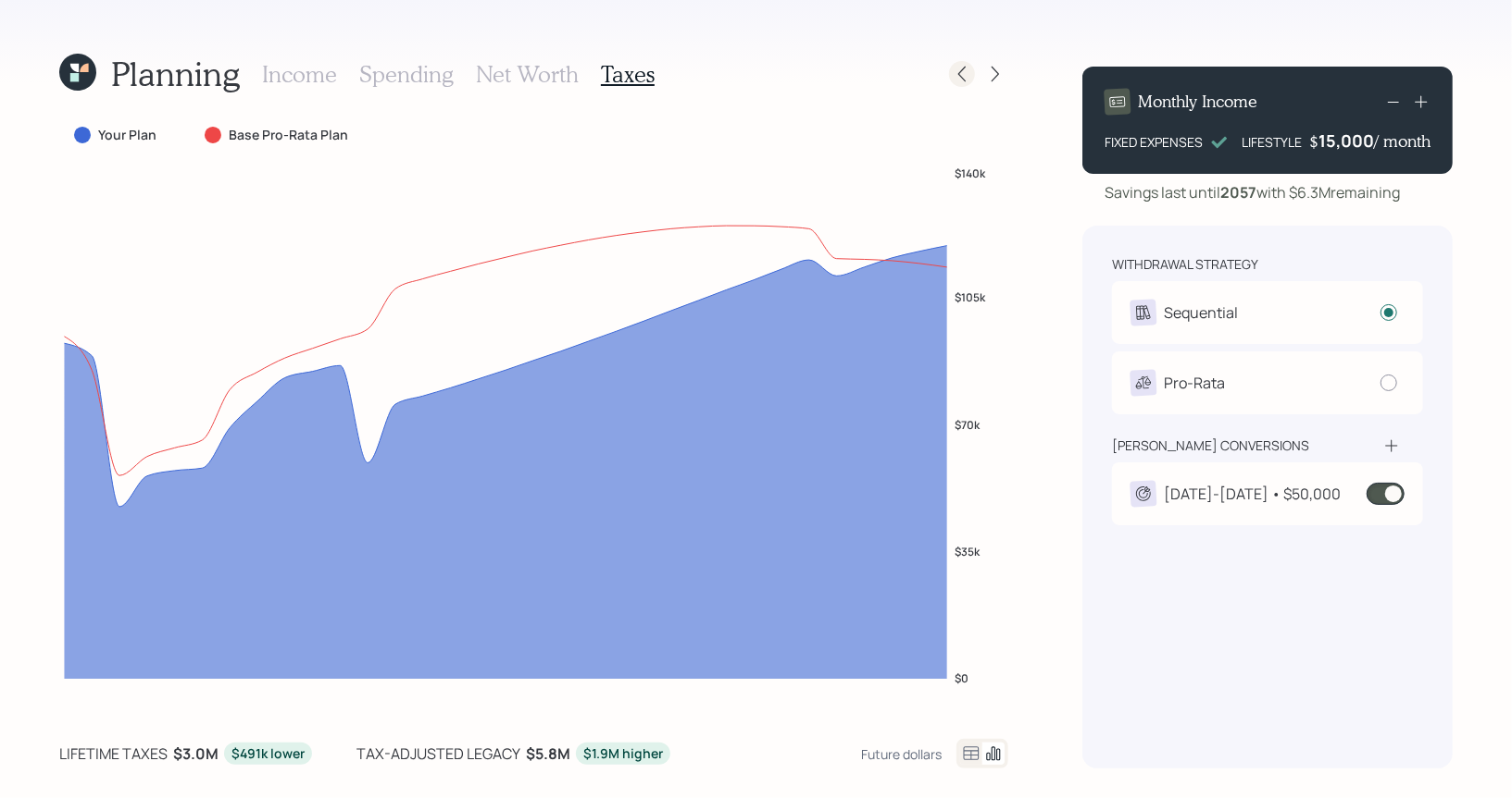
click at [968, 68] on icon at bounding box center [961, 74] width 19 height 19
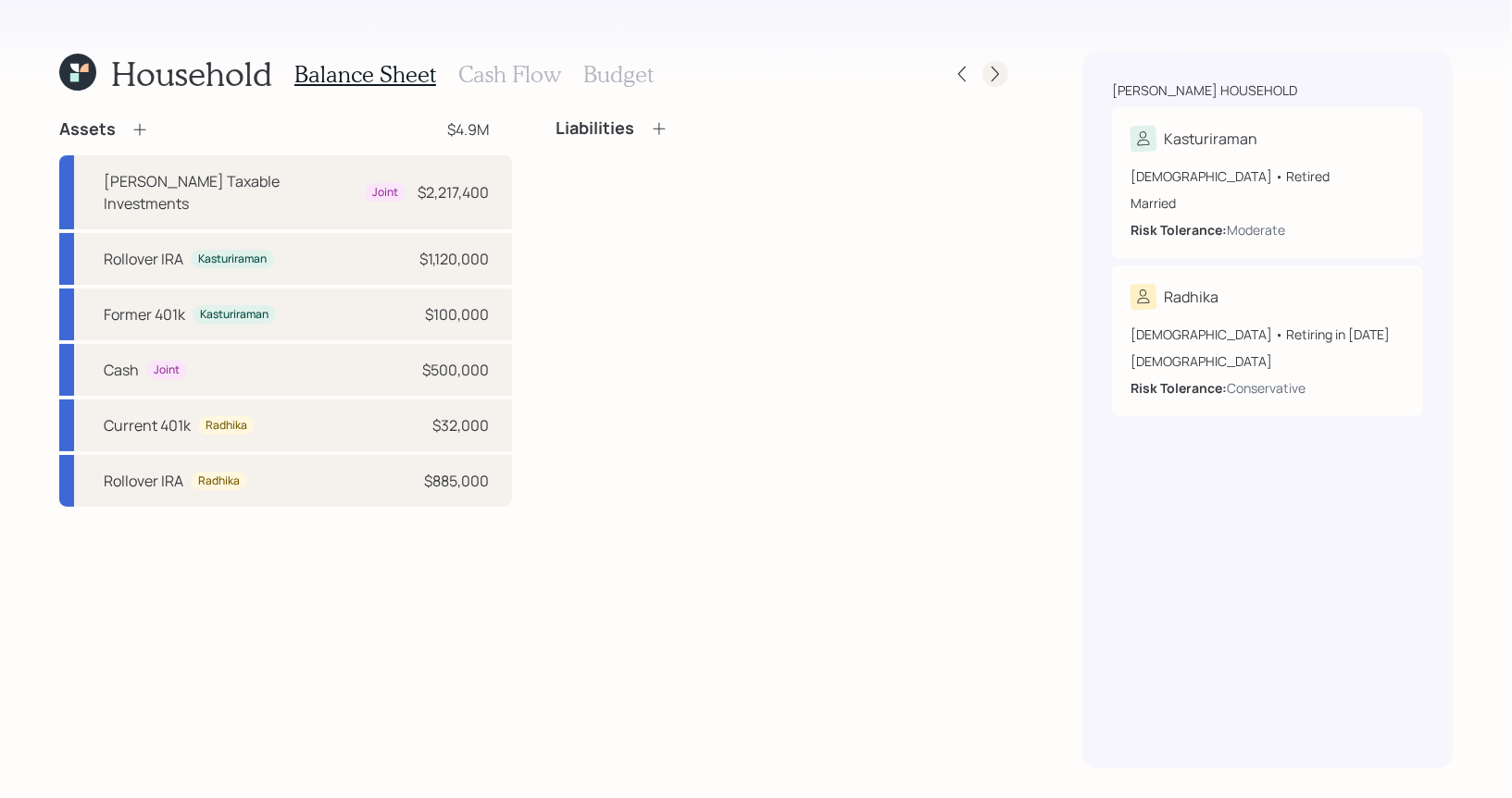
click at [1002, 70] on icon at bounding box center [995, 74] width 19 height 19
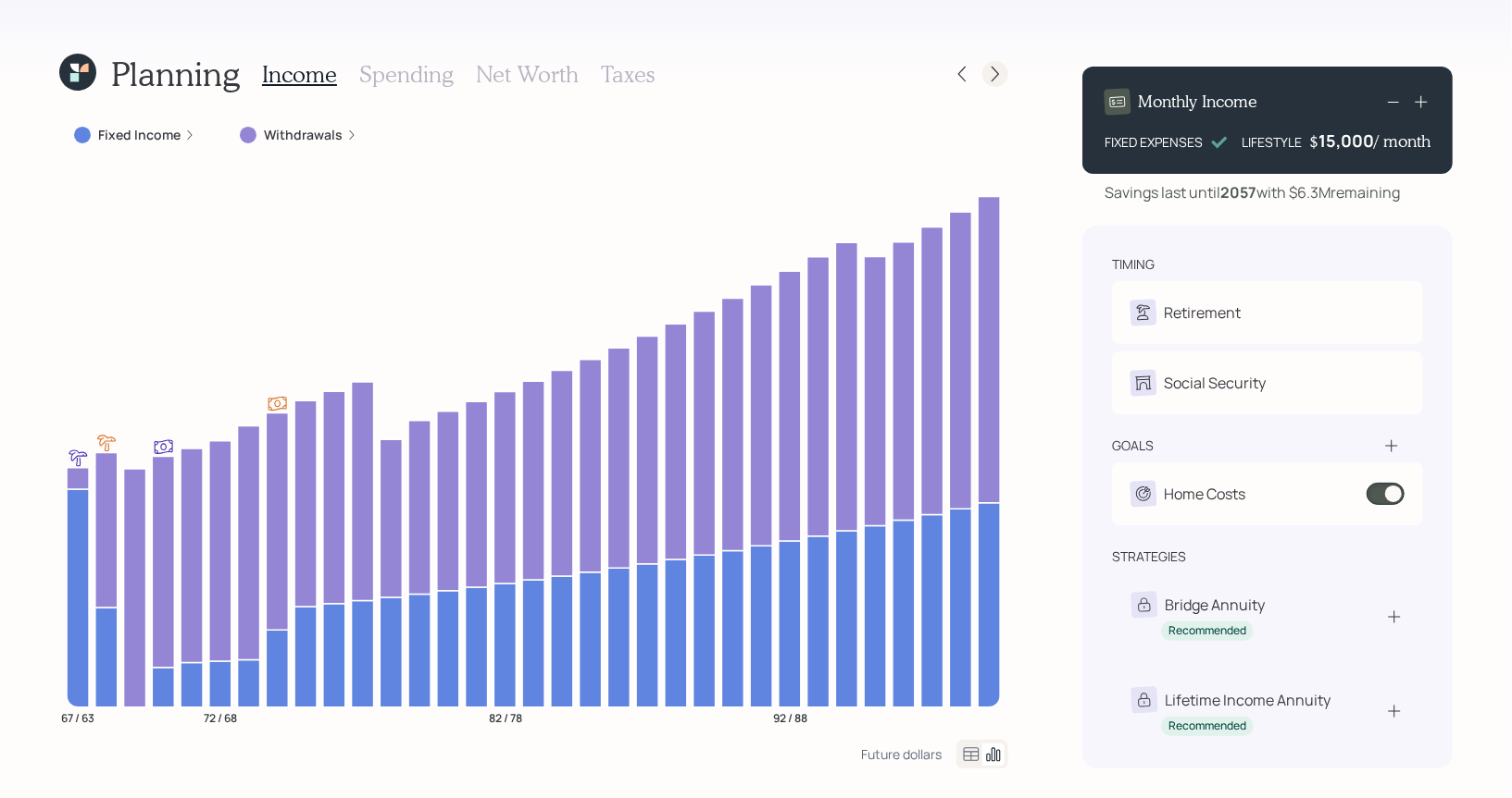
click at [992, 70] on icon at bounding box center [995, 74] width 19 height 19
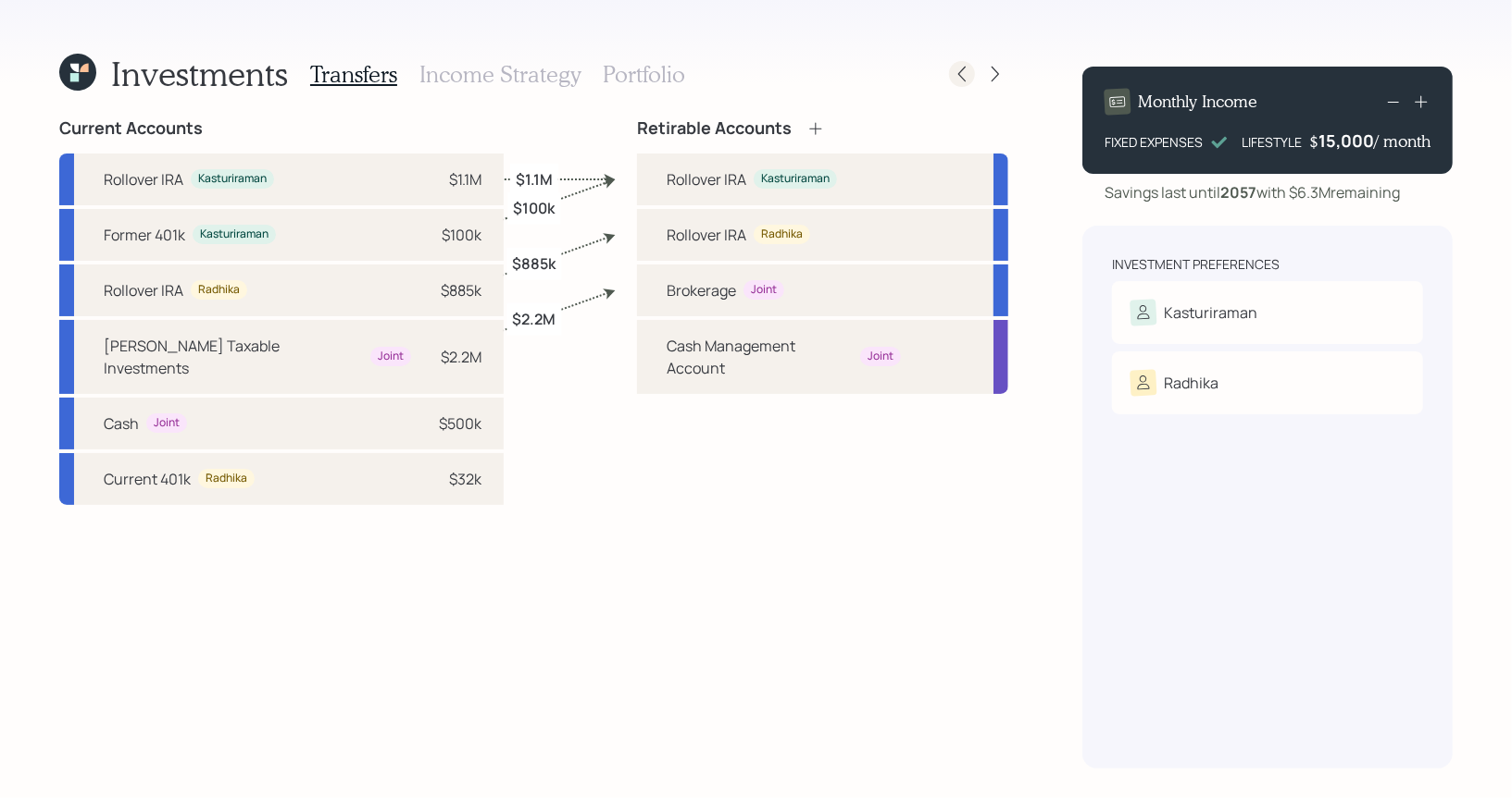
click at [961, 74] on icon at bounding box center [961, 74] width 19 height 19
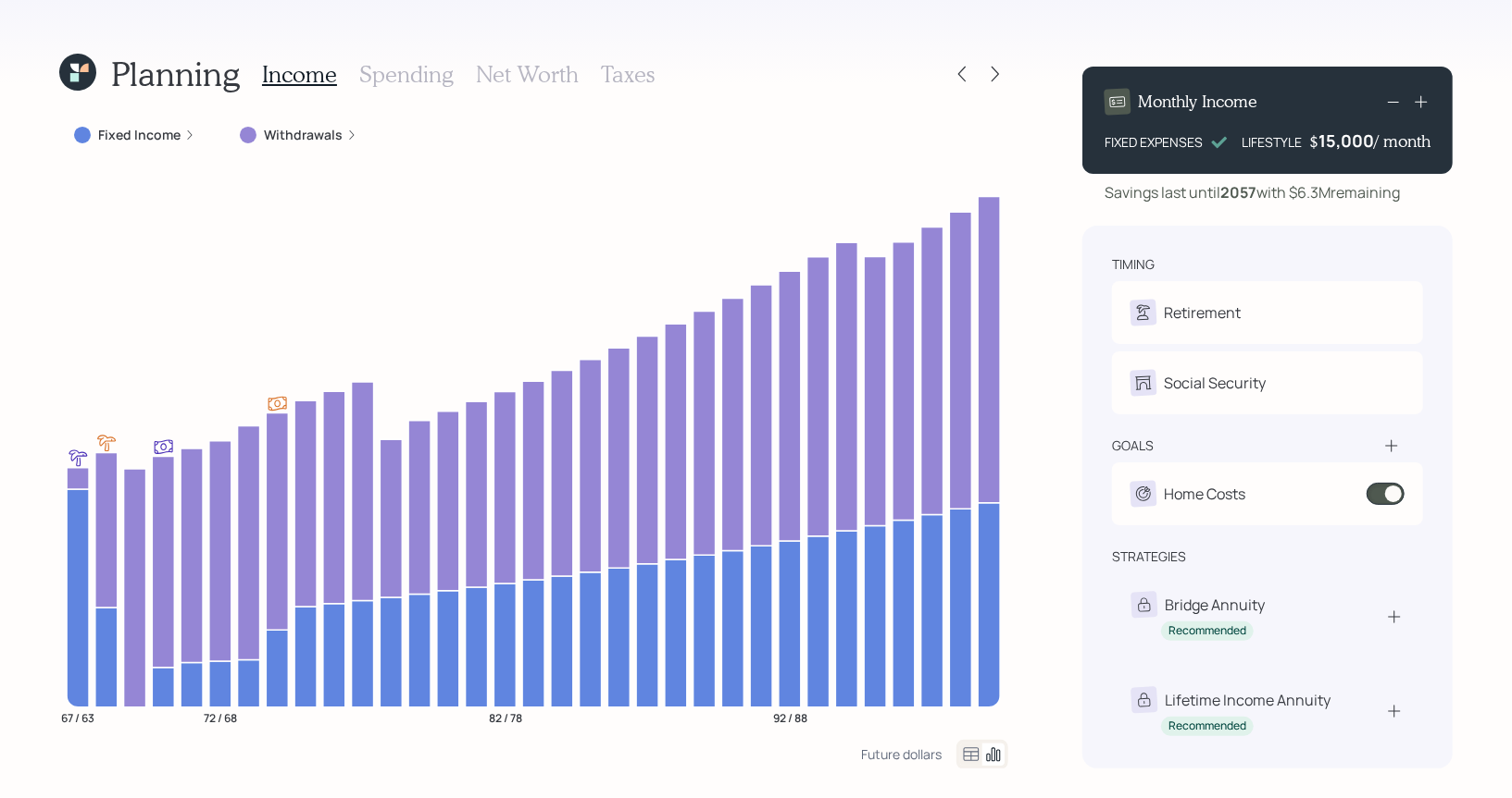
click at [622, 69] on h3 "Taxes" at bounding box center [628, 74] width 53 height 27
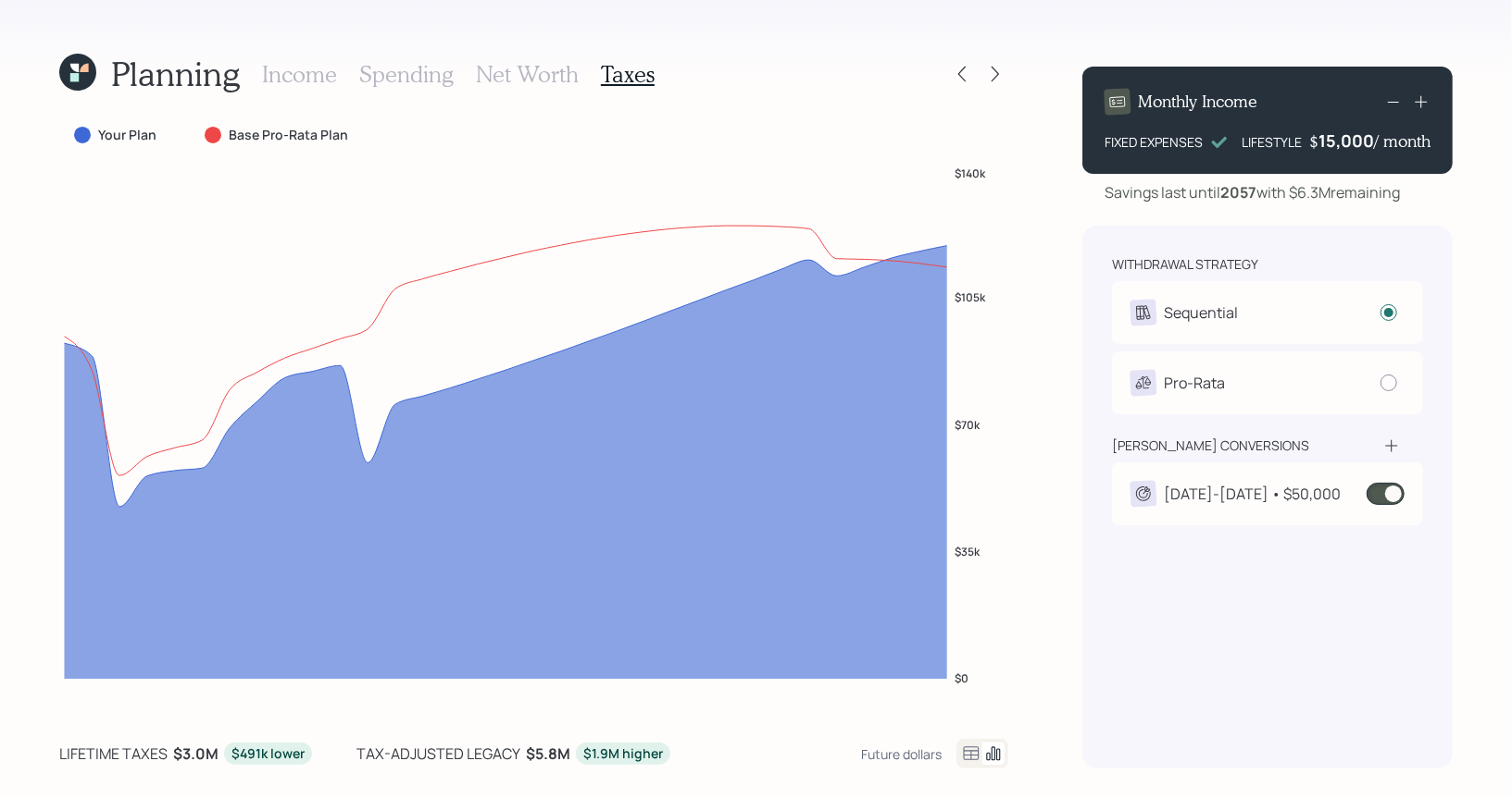
click at [1393, 497] on span at bounding box center [1385, 494] width 38 height 23
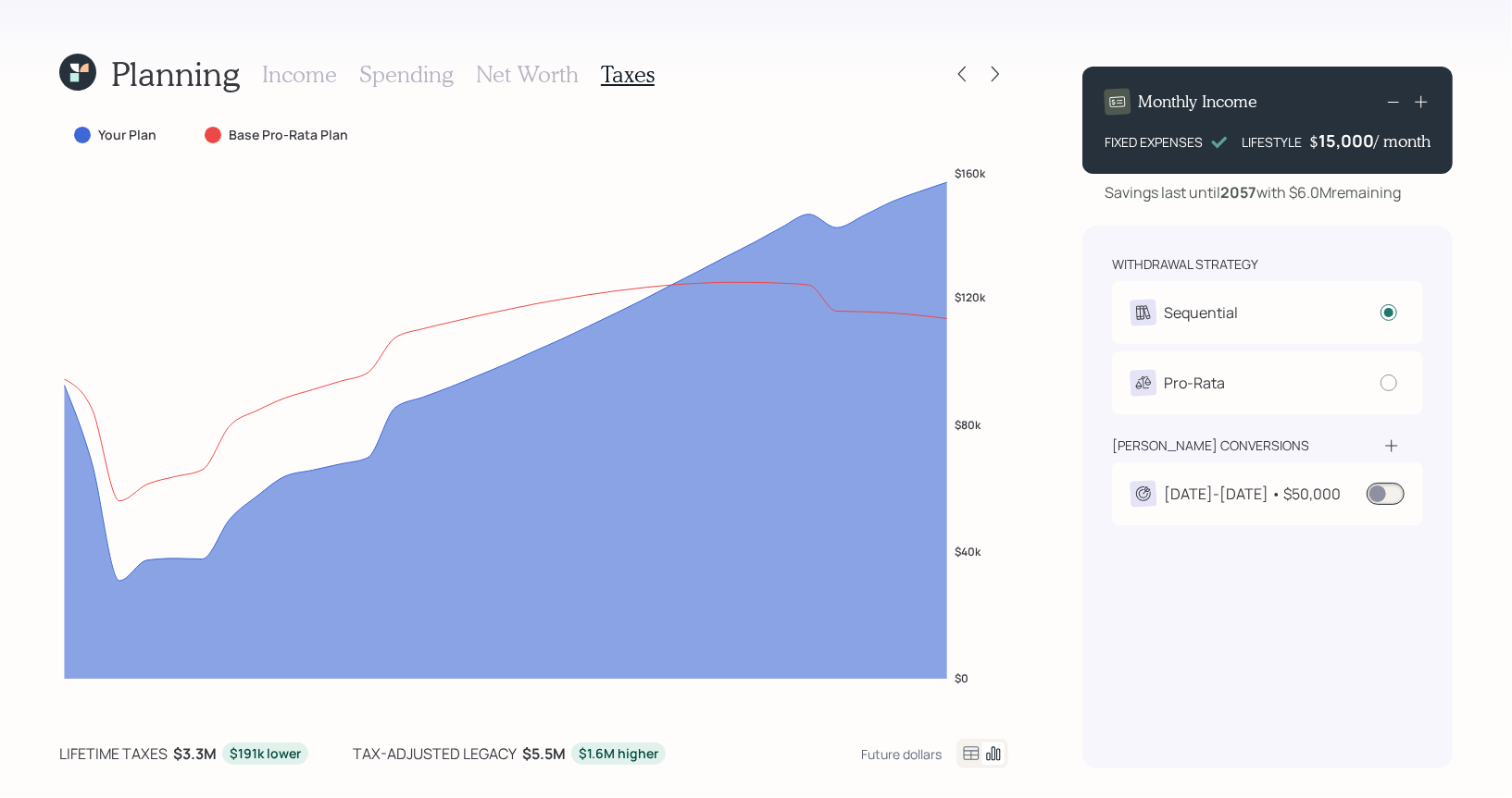
click at [1376, 499] on span at bounding box center [1385, 494] width 38 height 23
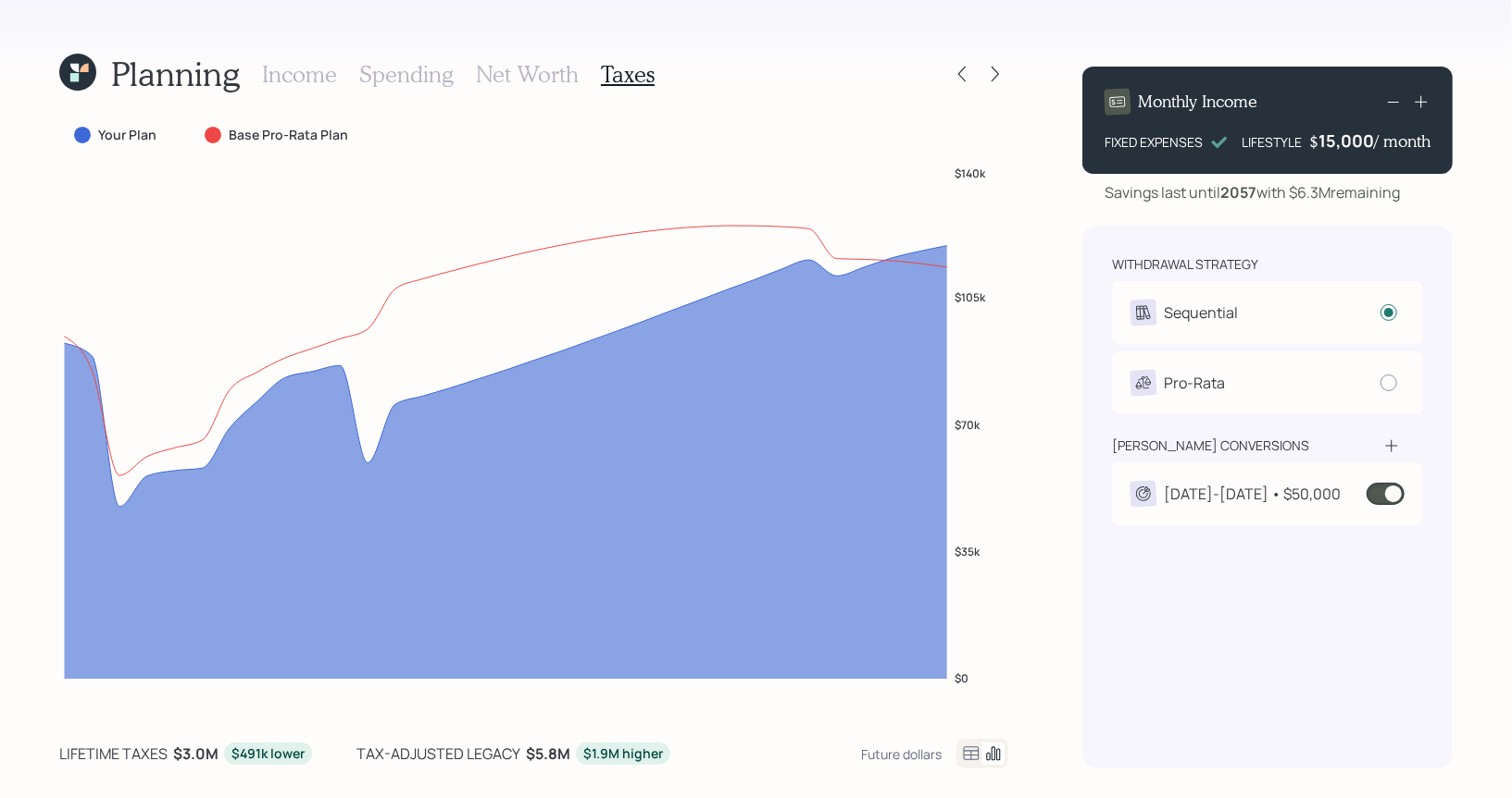
click at [1399, 498] on span at bounding box center [1385, 494] width 38 height 23
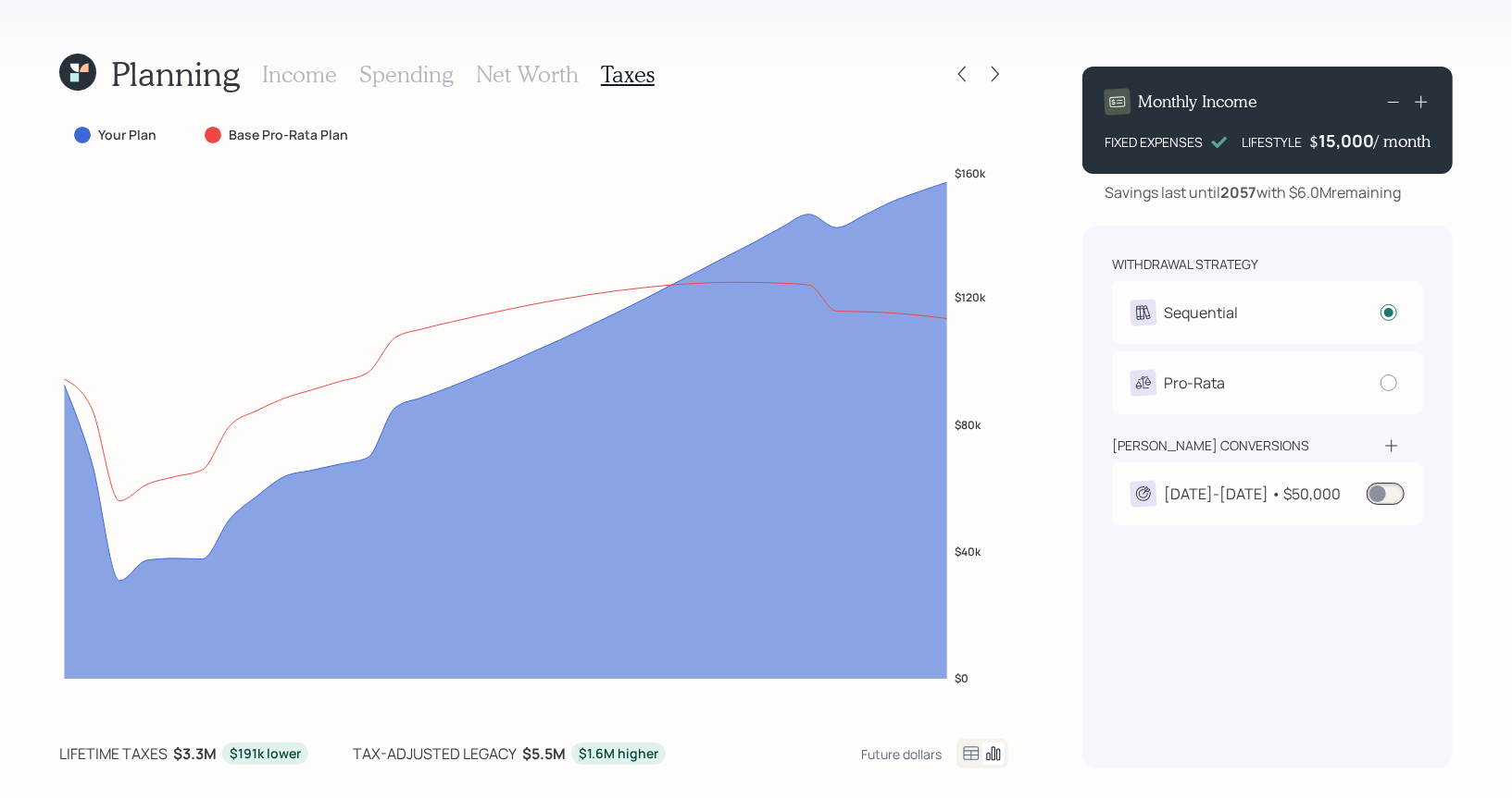
click at [87, 71] on icon at bounding box center [84, 68] width 8 height 8
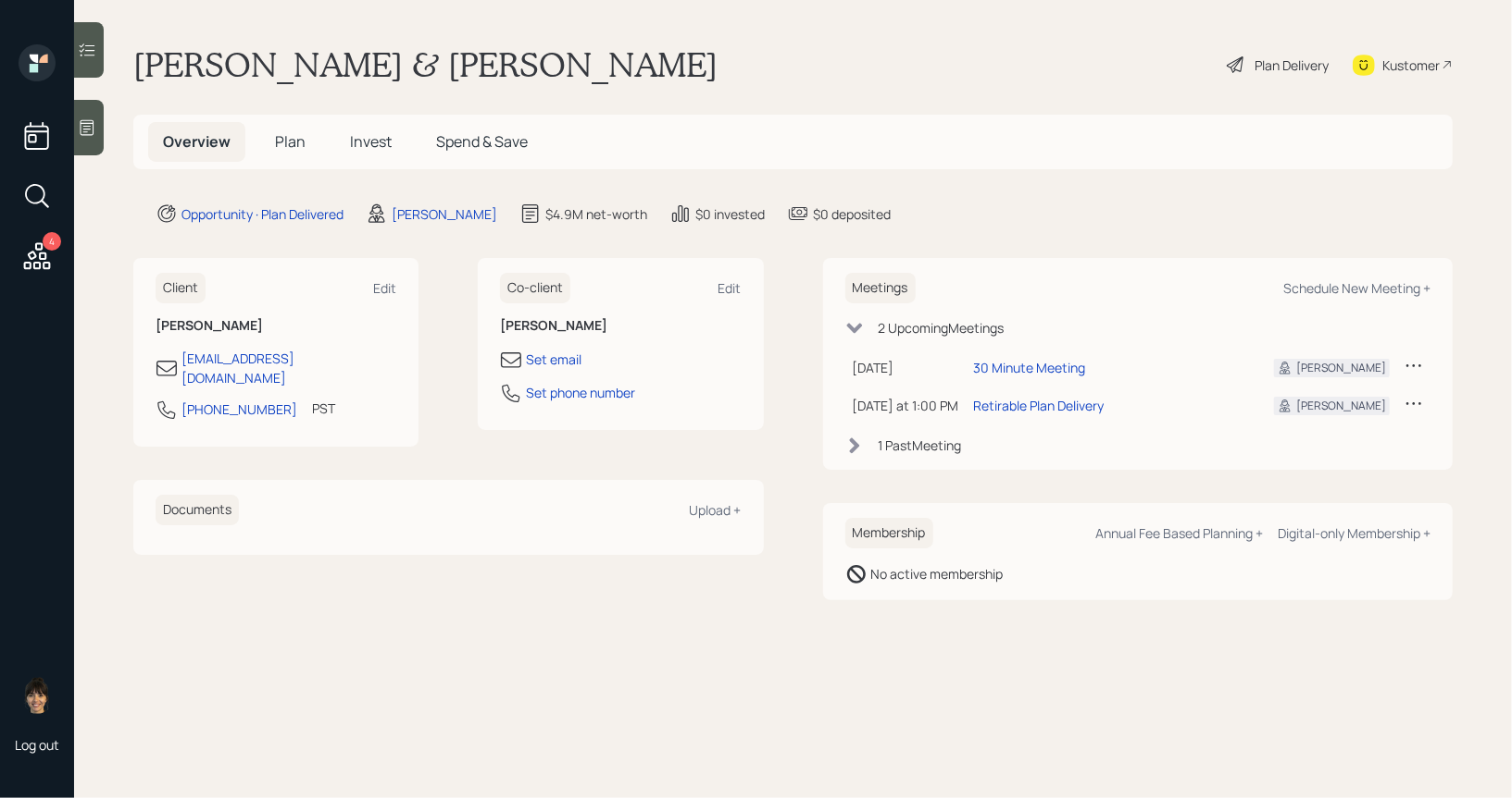
click at [289, 143] on span "Plan" at bounding box center [290, 141] width 31 height 21
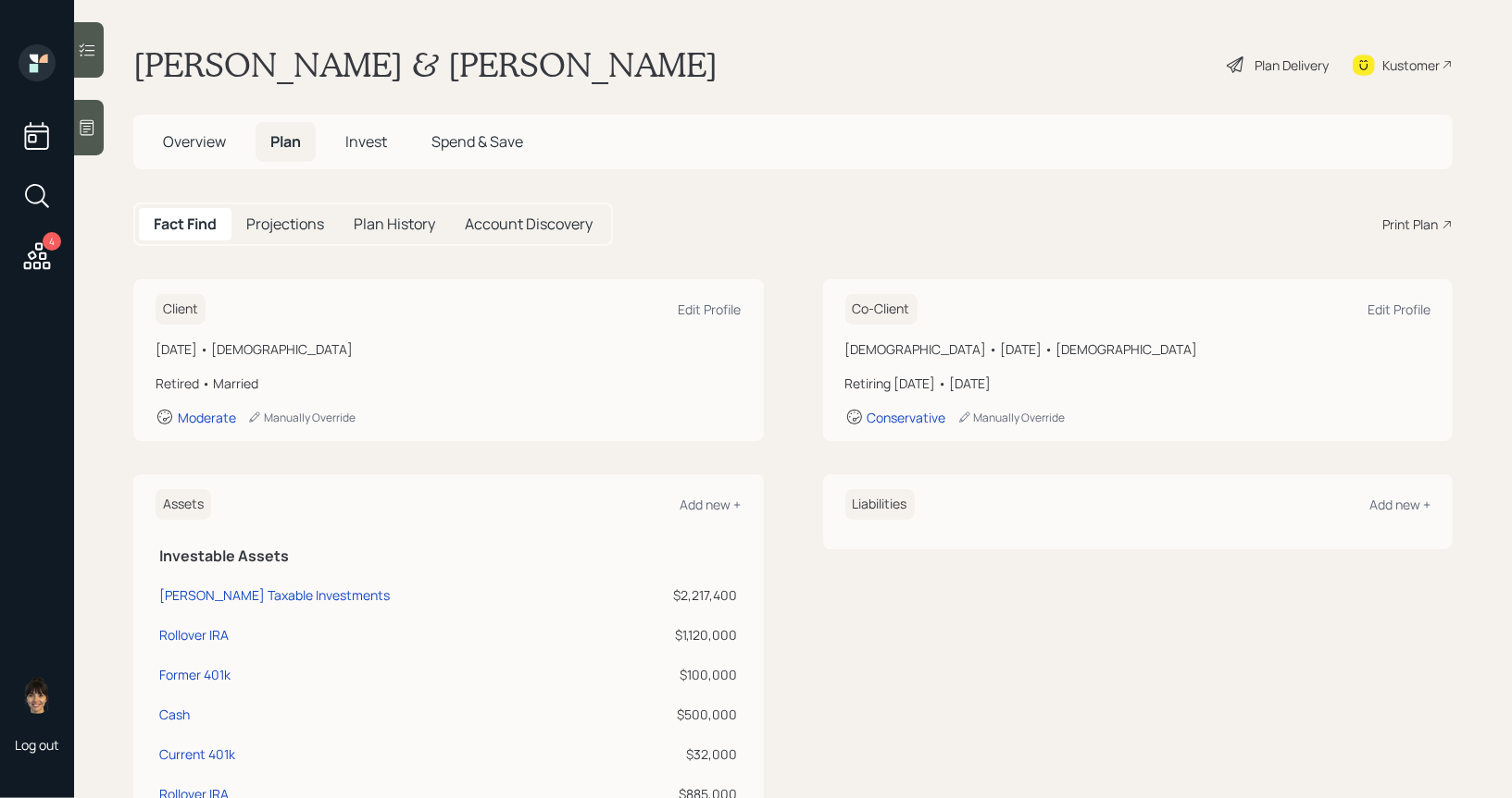
click at [1404, 219] on div "Print Plan" at bounding box center [1409, 225] width 55 height 20
click at [1285, 60] on div "Plan Delivery" at bounding box center [1291, 65] width 74 height 20
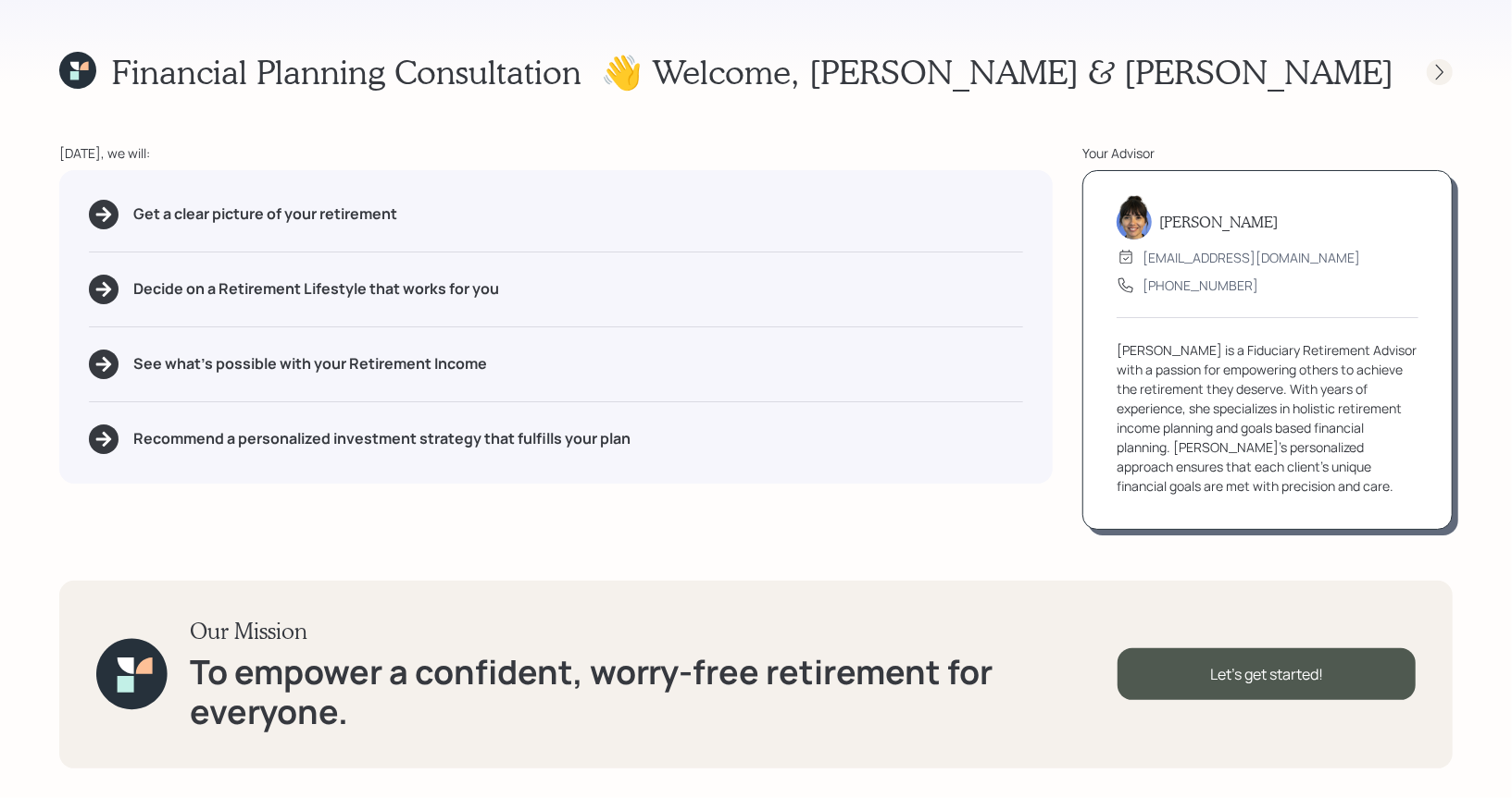
click at [1443, 68] on icon at bounding box center [1439, 72] width 19 height 19
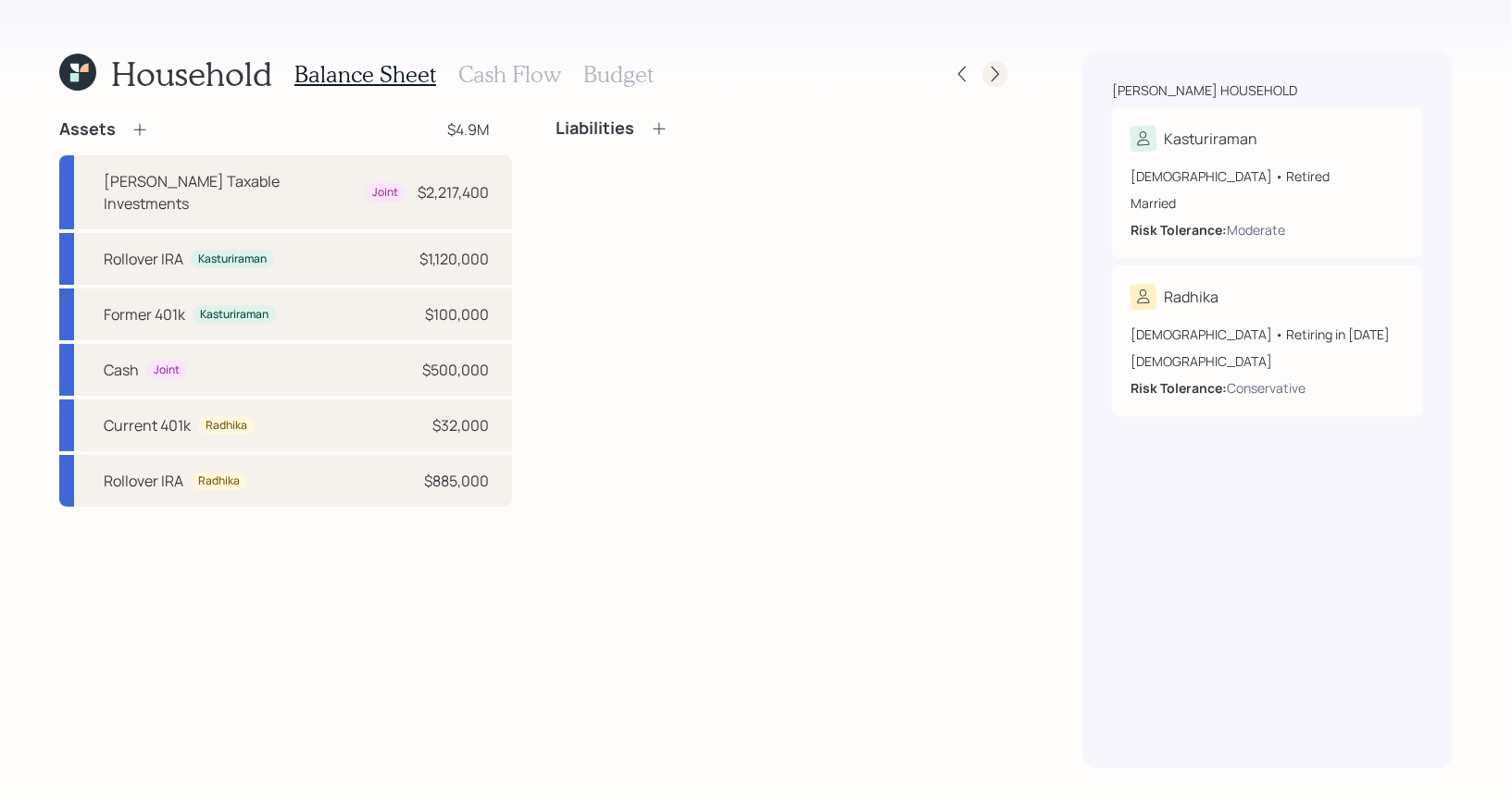
click at [1001, 70] on icon at bounding box center [995, 74] width 19 height 19
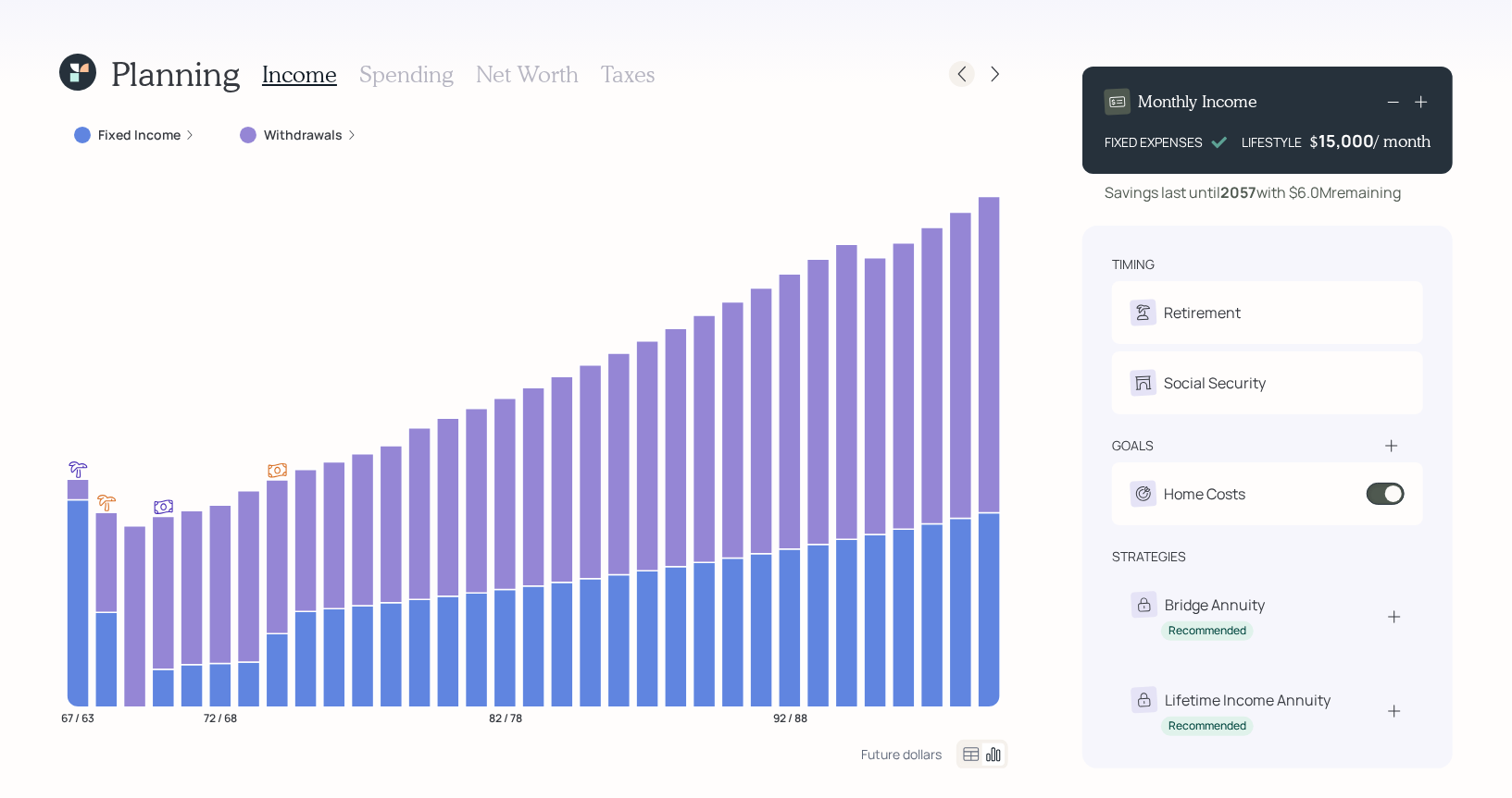
click at [960, 76] on icon at bounding box center [962, 75] width 8 height 16
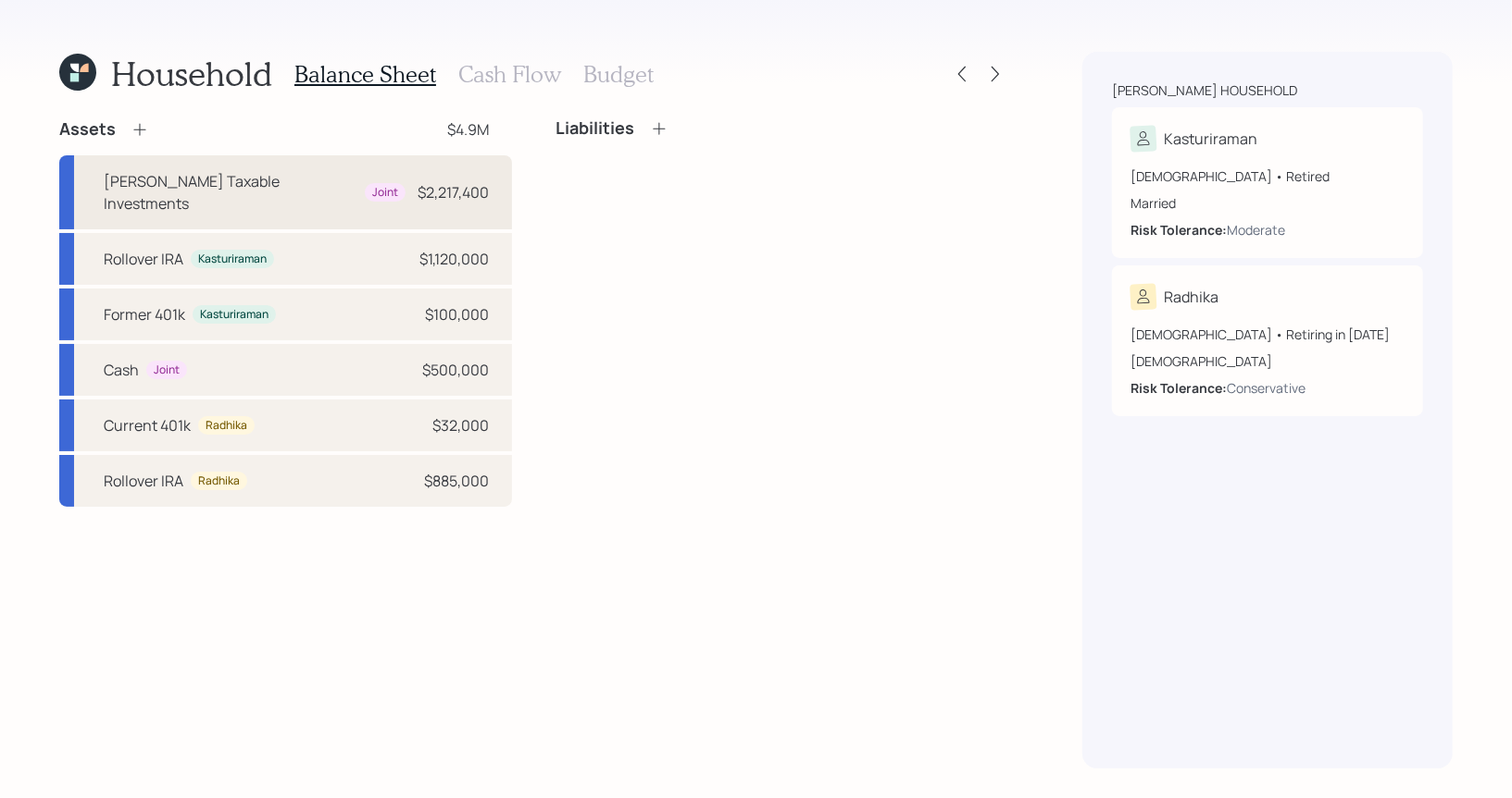
click at [373, 185] on div "Joint" at bounding box center [385, 193] width 26 height 16
select select "taxable"
select select "balanced"
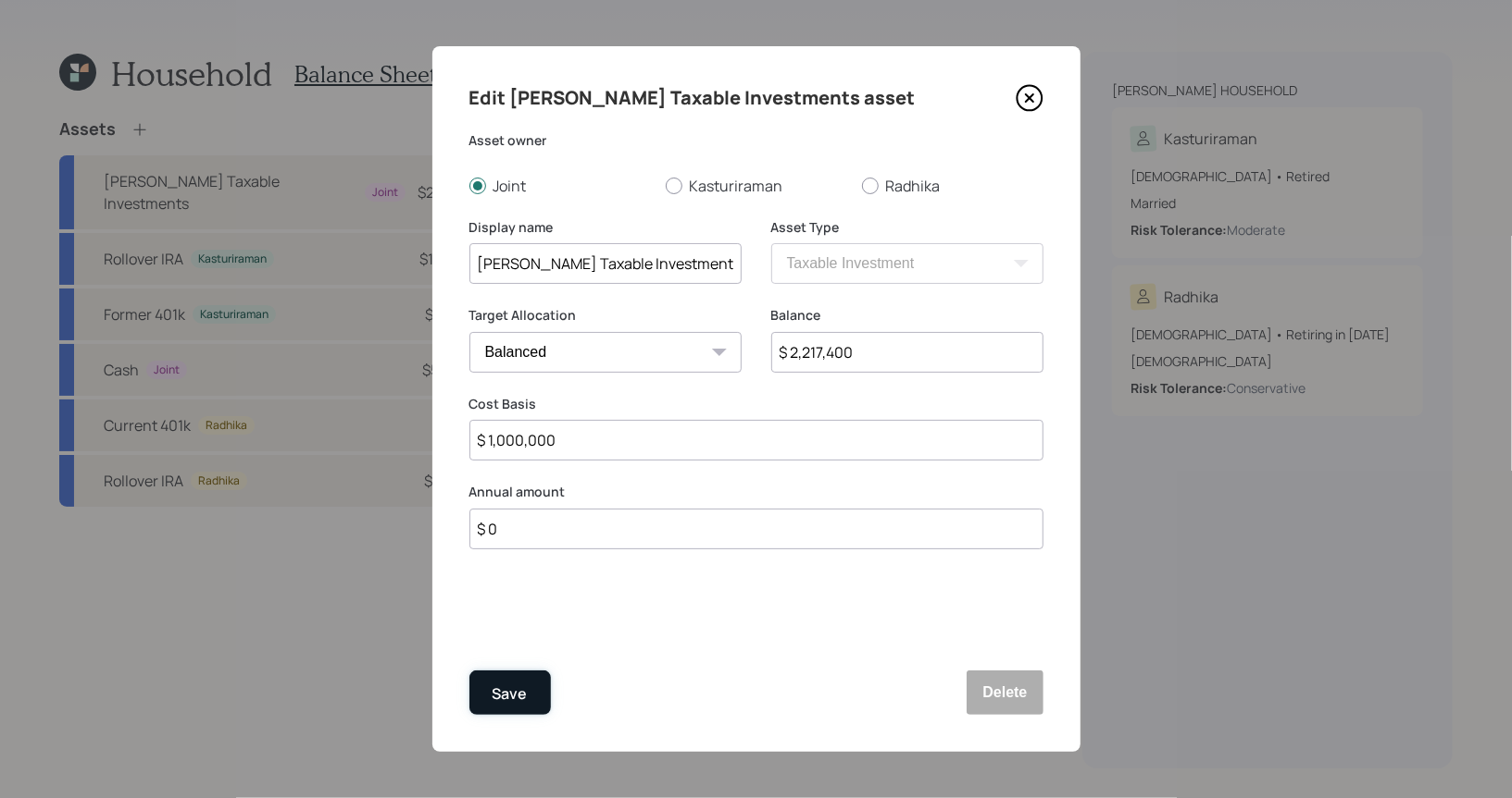
click at [512, 693] on div "Save" at bounding box center [511, 694] width 35 height 25
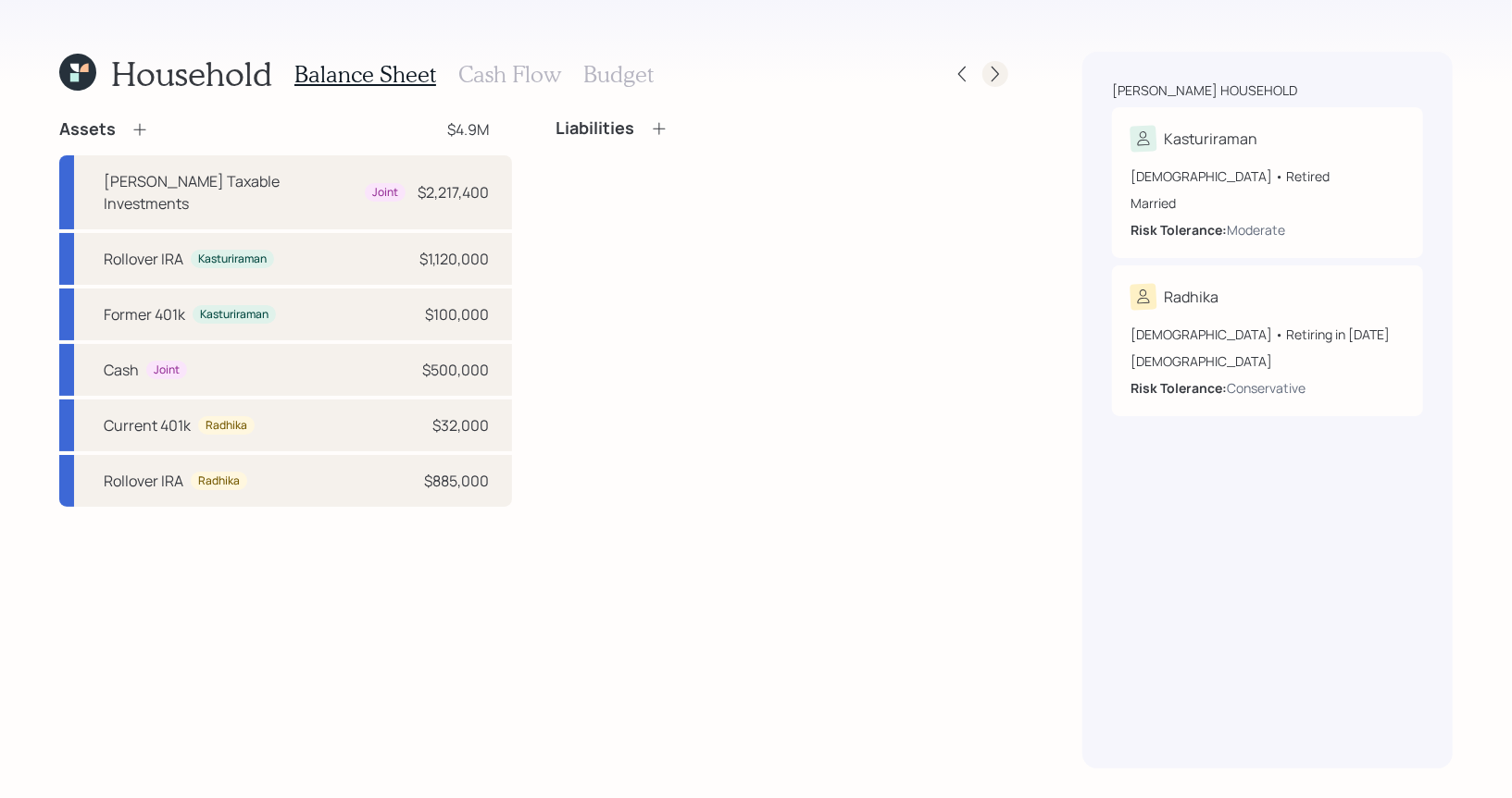
click at [990, 76] on icon at bounding box center [995, 74] width 19 height 19
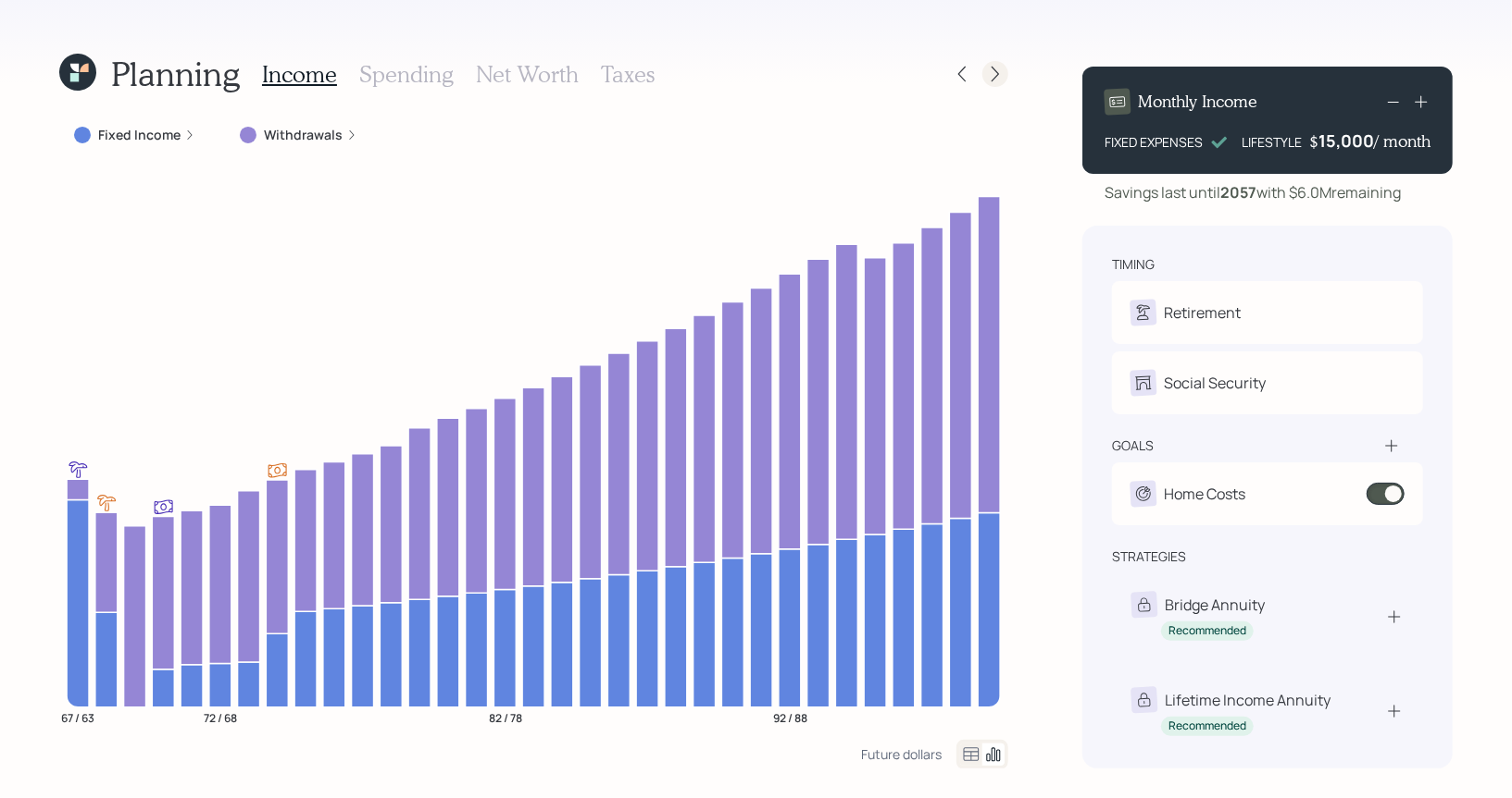
click at [989, 81] on icon at bounding box center [995, 74] width 19 height 19
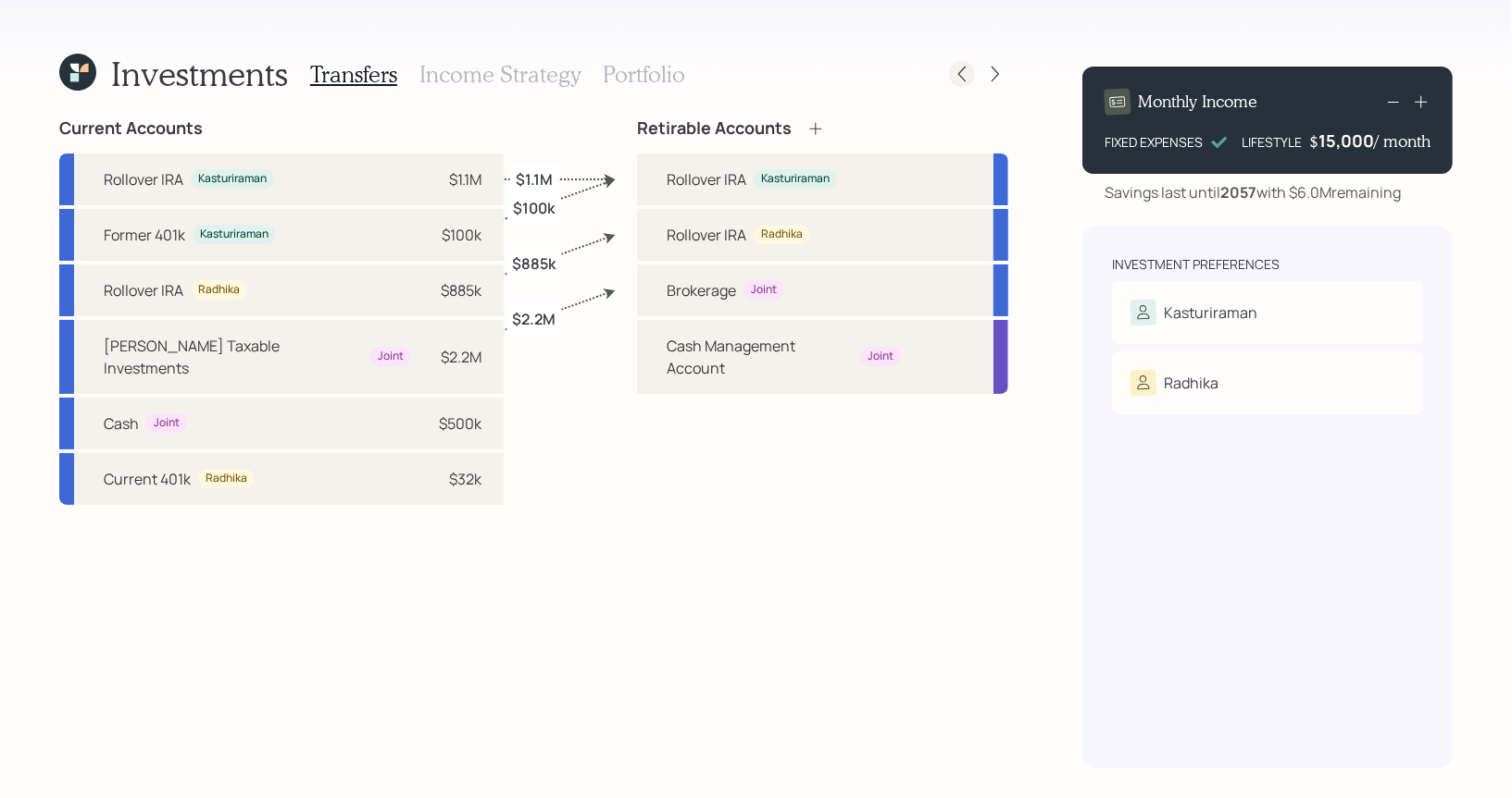
click at [961, 80] on icon at bounding box center [961, 74] width 19 height 19
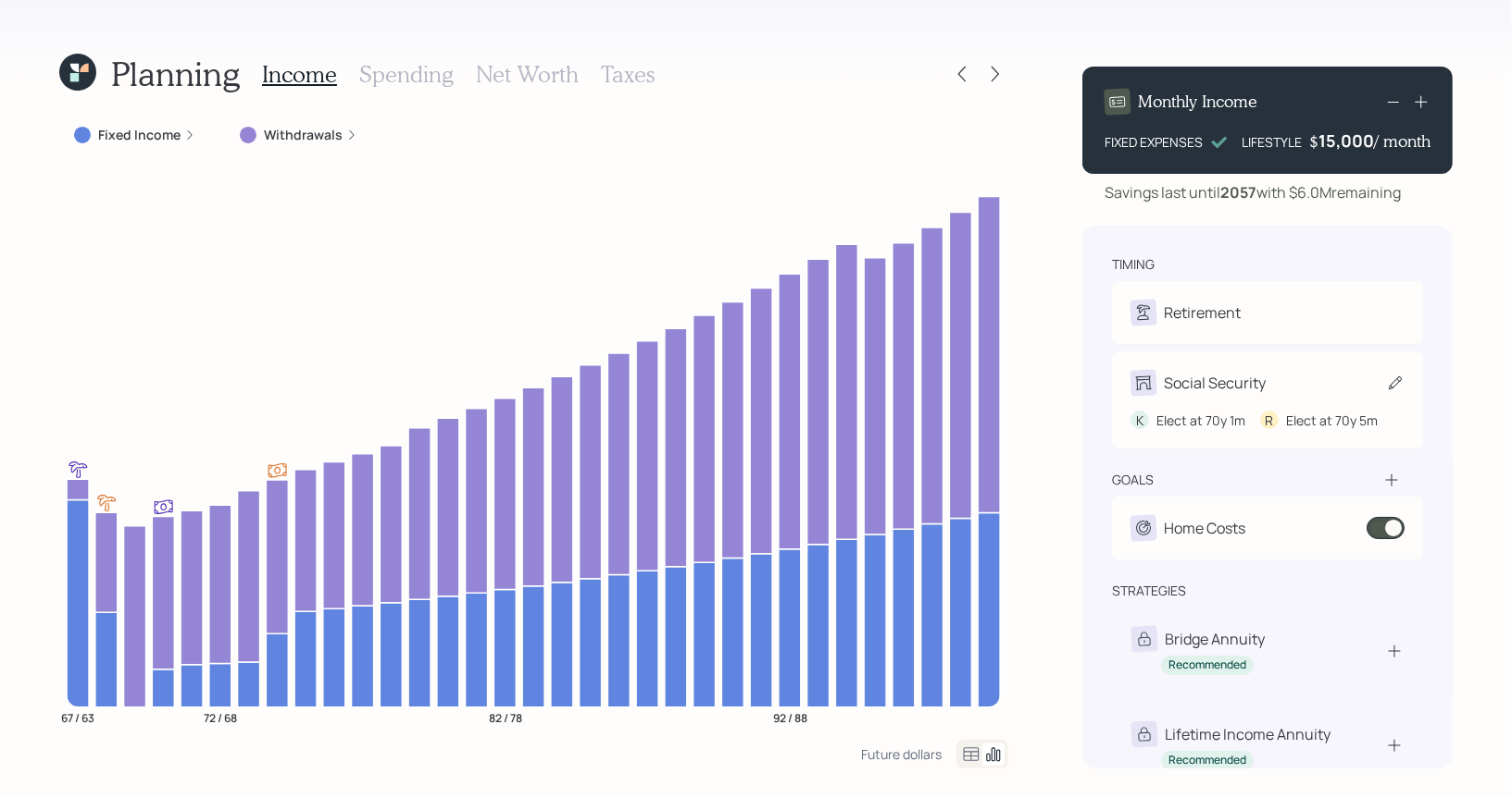
click at [1402, 374] on icon at bounding box center [1395, 382] width 19 height 19
select select "5"
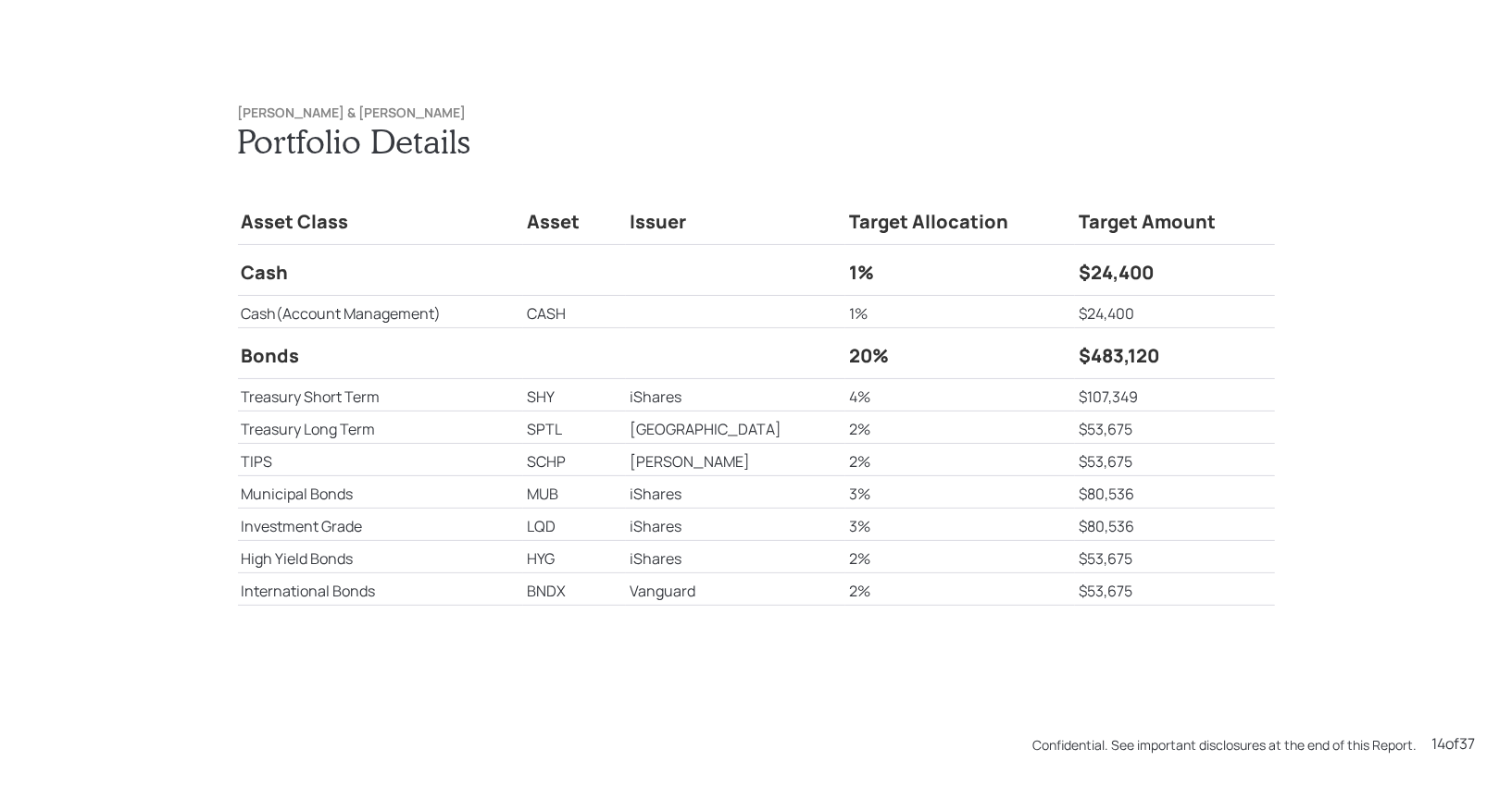
scroll to position [10384, 0]
